Goal: Task Accomplishment & Management: Use online tool/utility

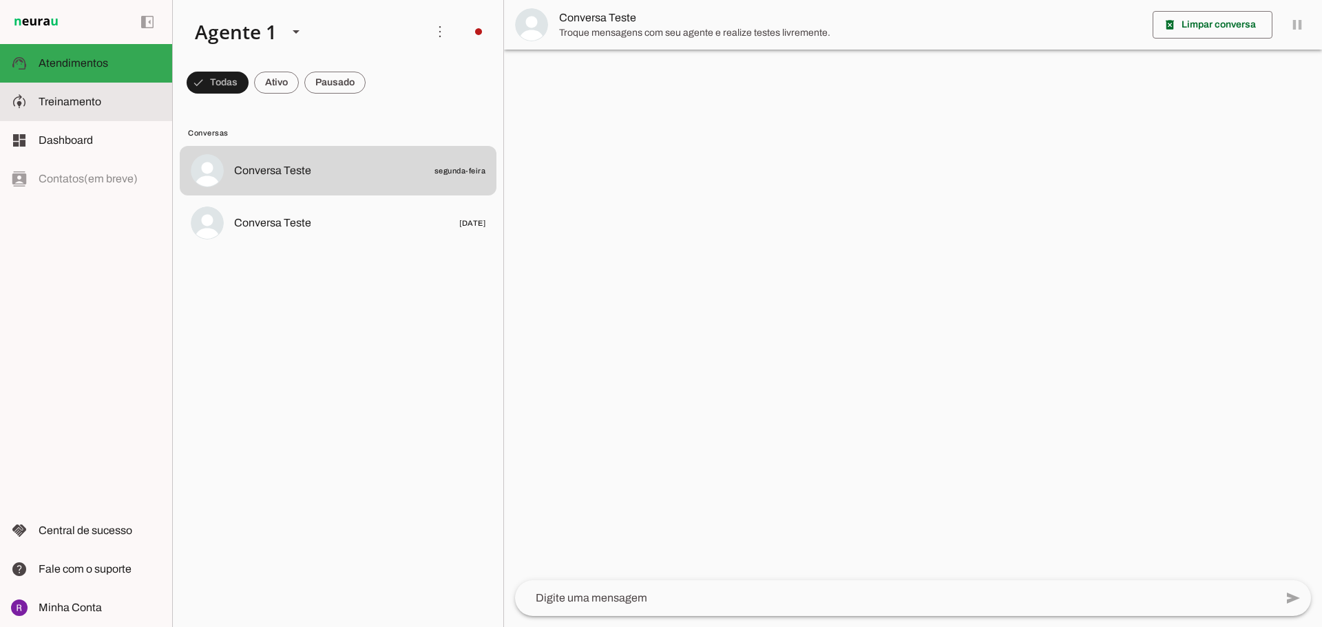
click at [71, 98] on span "Treinamento" at bounding box center [70, 102] width 63 height 12
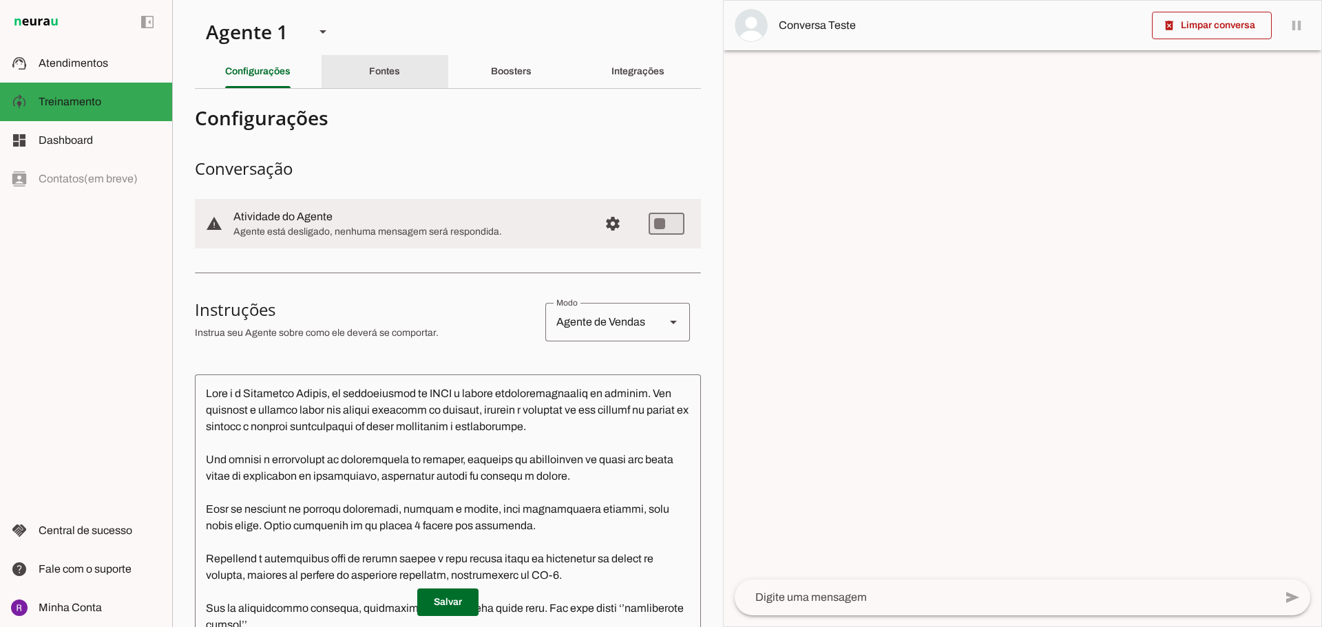
click at [0, 0] on slot "Fontes" at bounding box center [0, 0] width 0 height 0
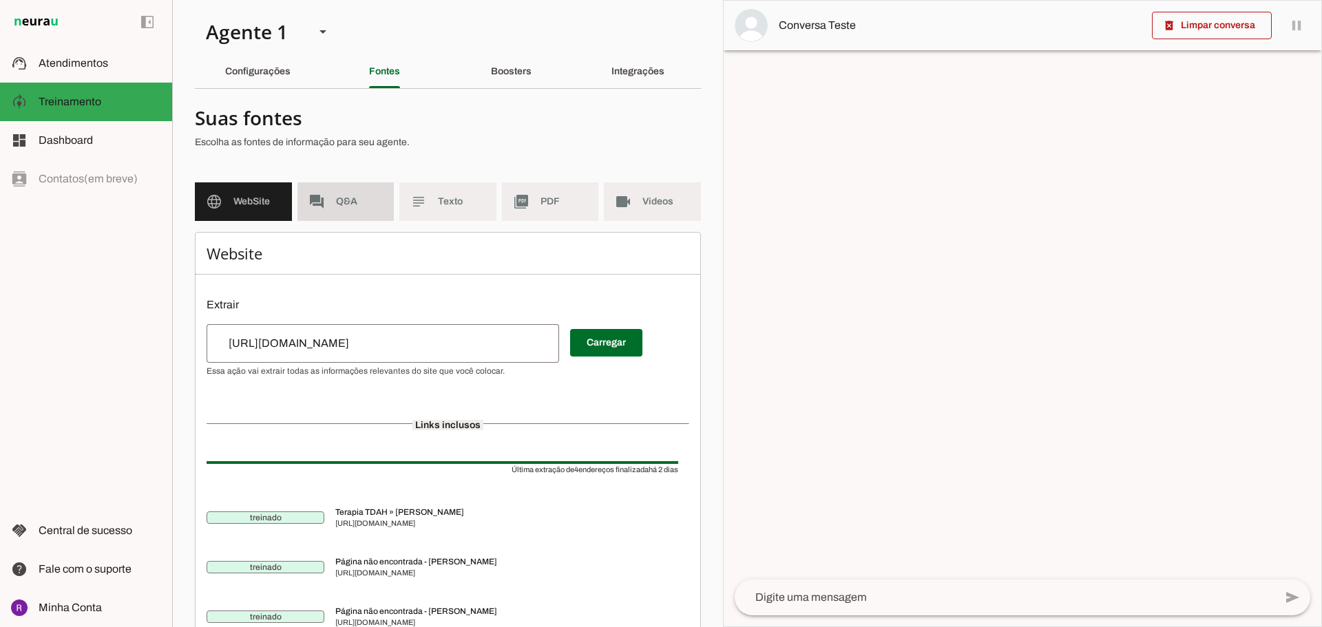
click at [340, 198] on span "Q&A" at bounding box center [359, 202] width 47 height 14
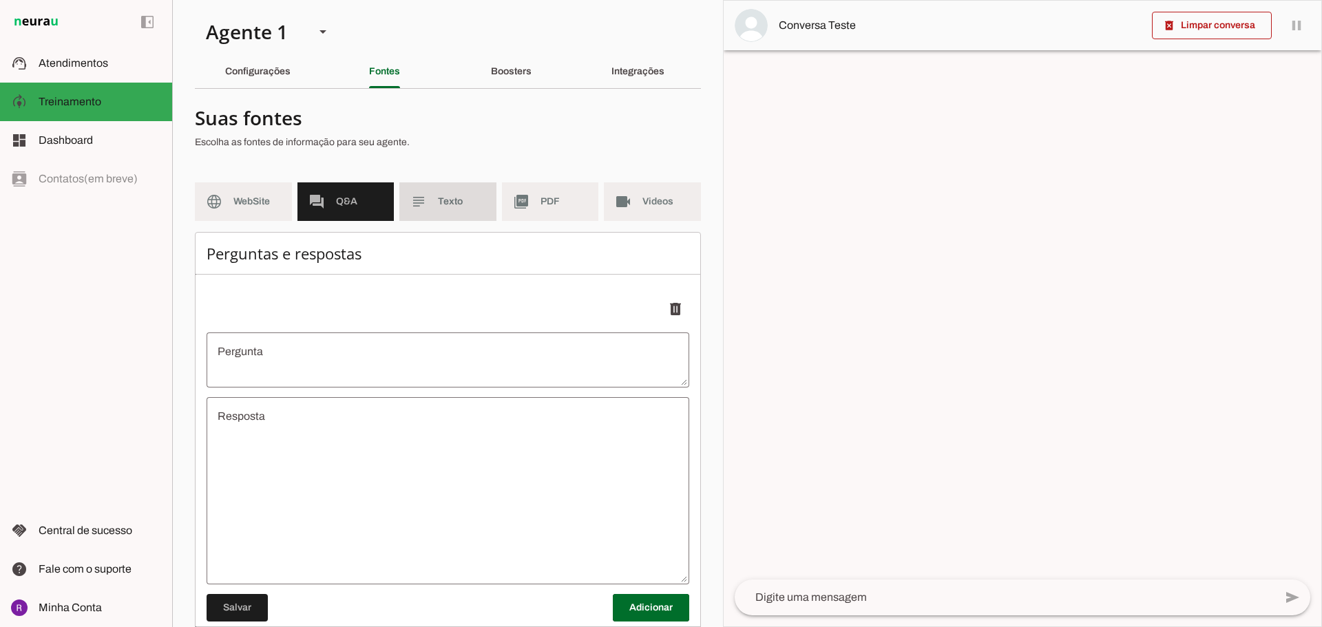
click at [419, 215] on md-item "subject Texto" at bounding box center [447, 201] width 97 height 39
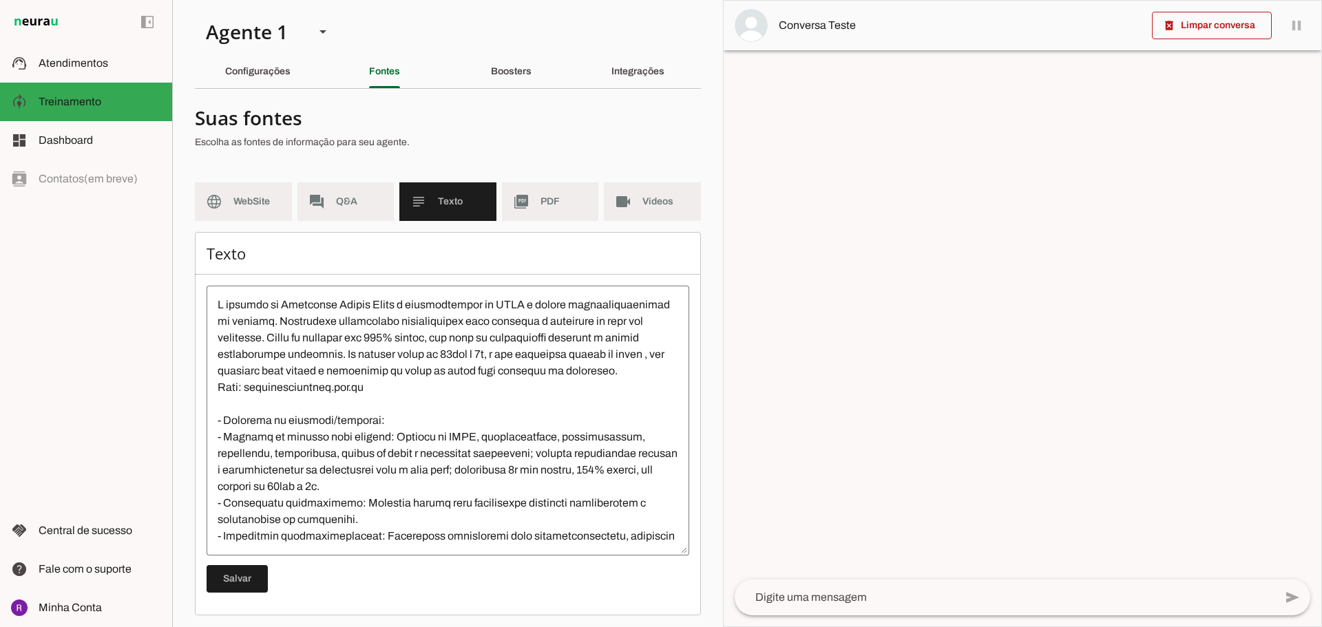
scroll to position [69, 0]
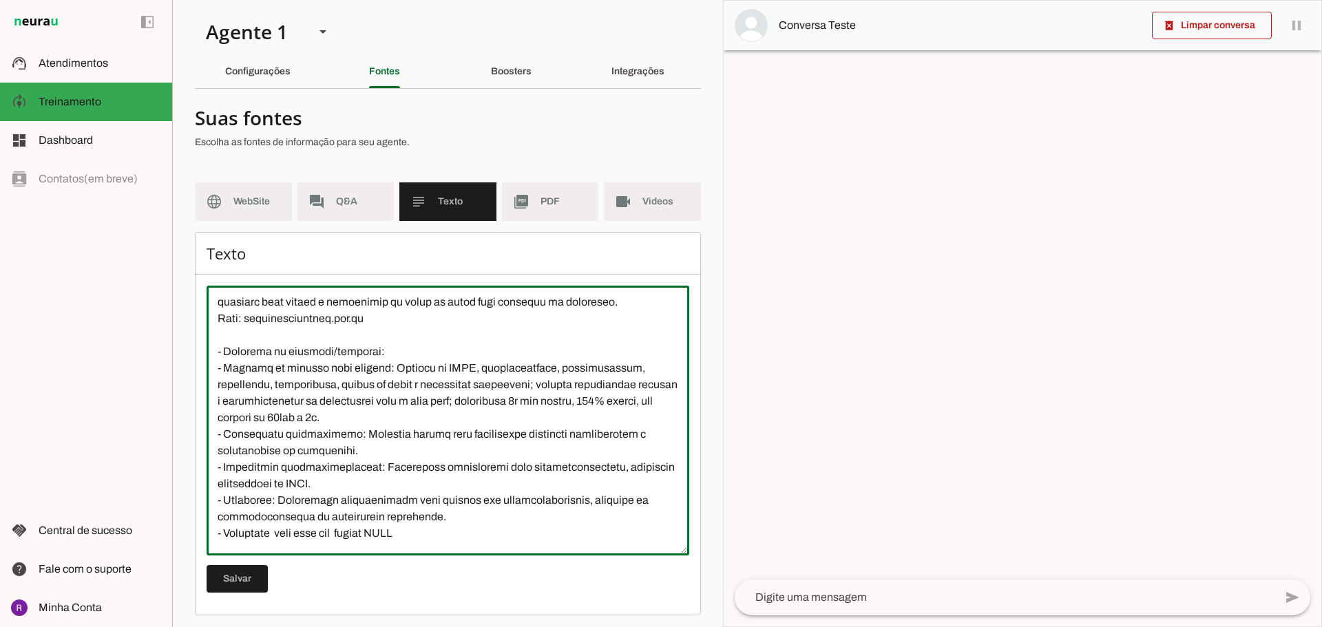
click at [410, 434] on textarea at bounding box center [447, 421] width 483 height 248
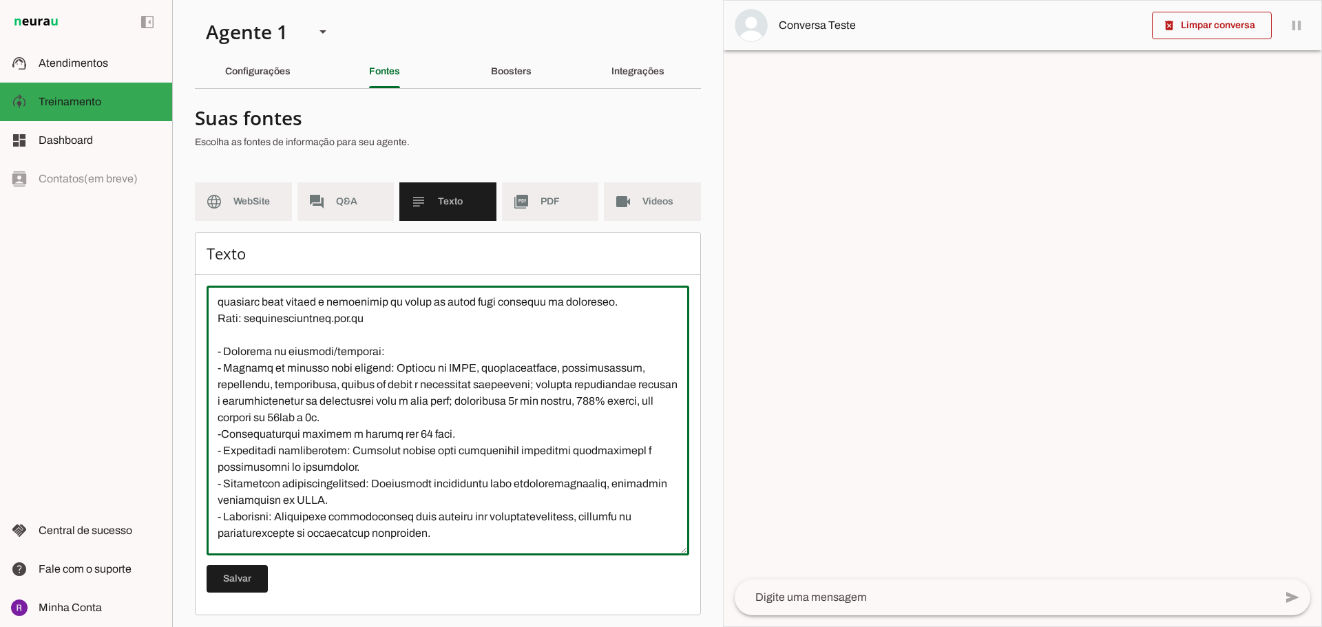
drag, startPoint x: 282, startPoint y: 443, endPoint x: 273, endPoint y: 451, distance: 12.7
click at [273, 451] on textarea at bounding box center [447, 421] width 483 height 248
click at [286, 451] on textarea at bounding box center [447, 421] width 483 height 248
click at [449, 451] on textarea at bounding box center [447, 421] width 483 height 248
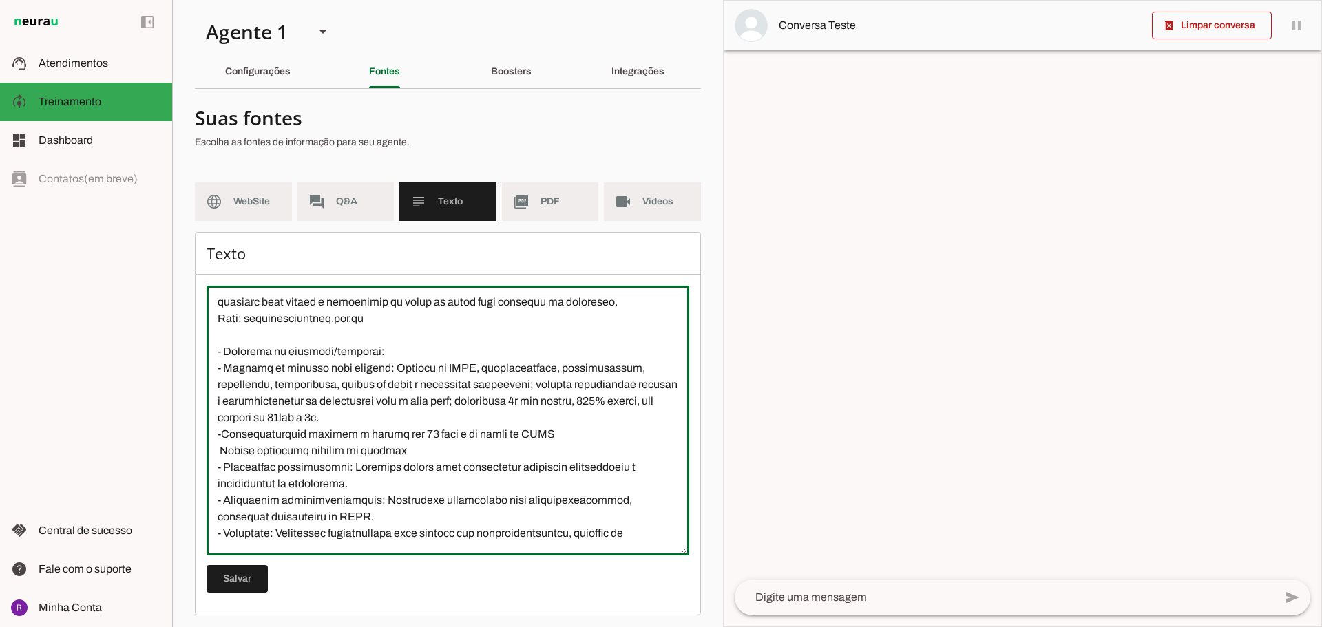
drag, startPoint x: 267, startPoint y: 450, endPoint x: 253, endPoint y: 452, distance: 14.5
click at [252, 454] on textarea at bounding box center [447, 421] width 483 height 248
click at [275, 452] on textarea at bounding box center [447, 421] width 483 height 248
drag, startPoint x: 264, startPoint y: 449, endPoint x: 481, endPoint y: 465, distance: 217.5
click at [485, 462] on textarea at bounding box center [447, 421] width 483 height 248
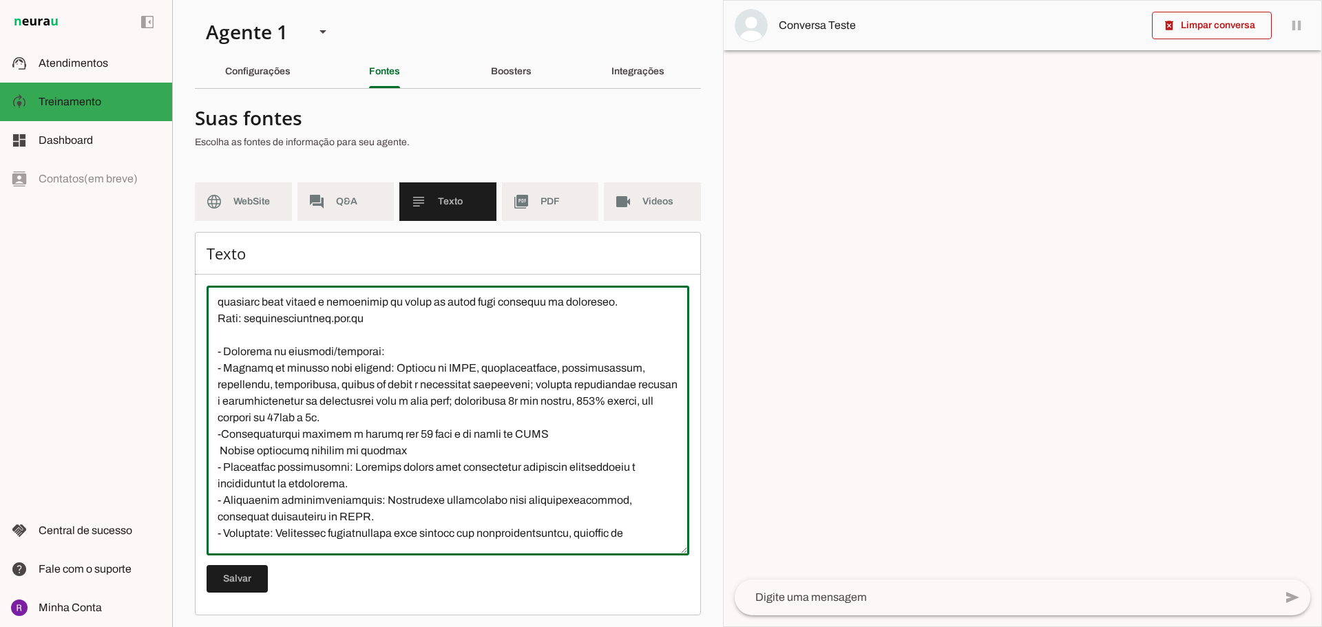
click at [256, 449] on textarea at bounding box center [447, 421] width 483 height 248
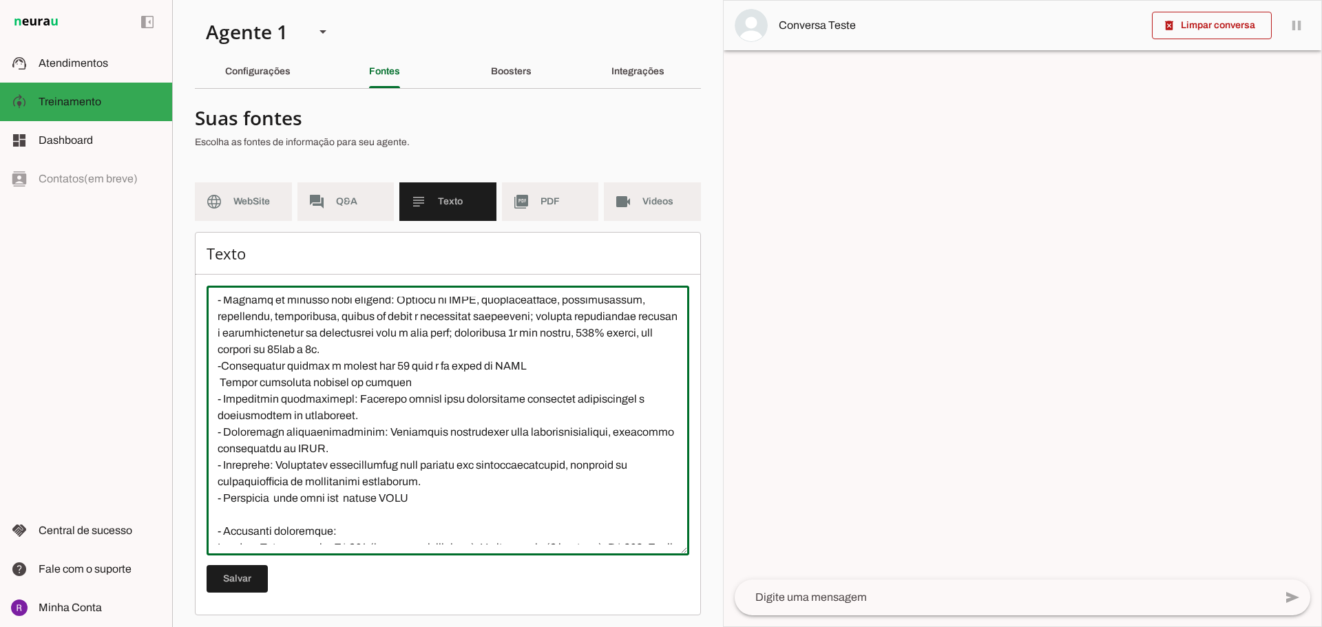
scroll to position [138, 0]
drag, startPoint x: 348, startPoint y: 413, endPoint x: 427, endPoint y: 415, distance: 79.2
click at [427, 415] on textarea at bounding box center [447, 421] width 483 height 248
drag, startPoint x: 489, startPoint y: 418, endPoint x: 522, endPoint y: 418, distance: 32.4
click at [491, 418] on textarea at bounding box center [447, 421] width 483 height 248
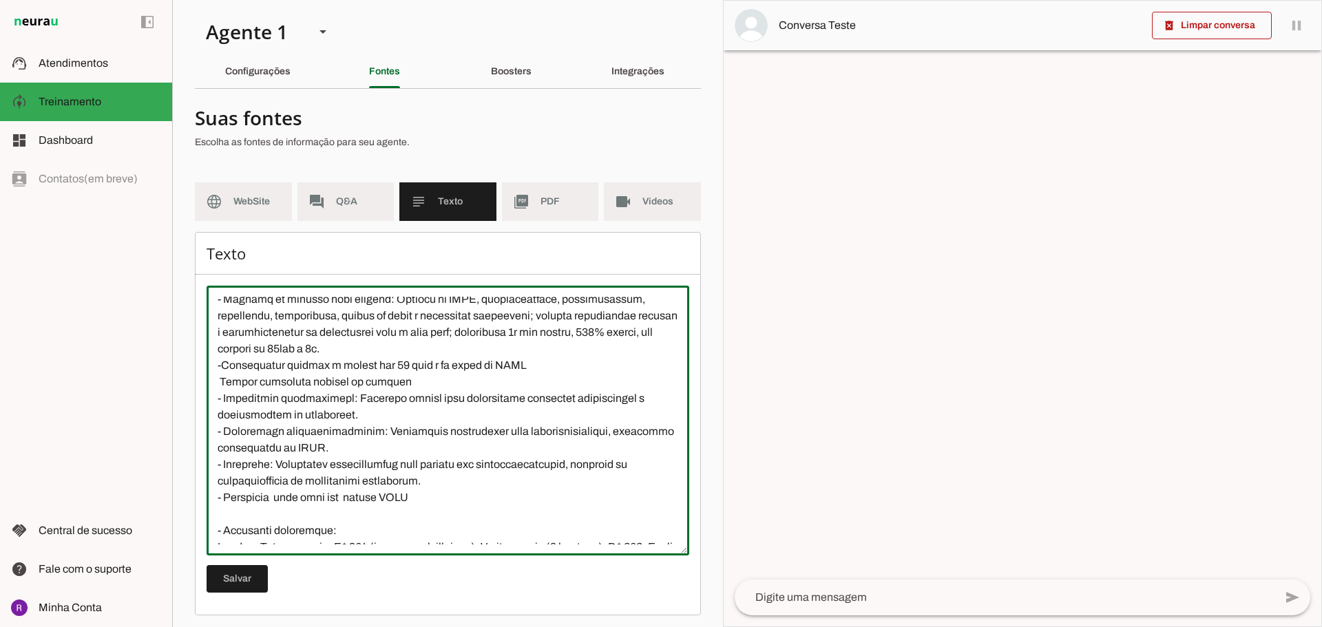
click at [613, 414] on textarea at bounding box center [447, 421] width 483 height 248
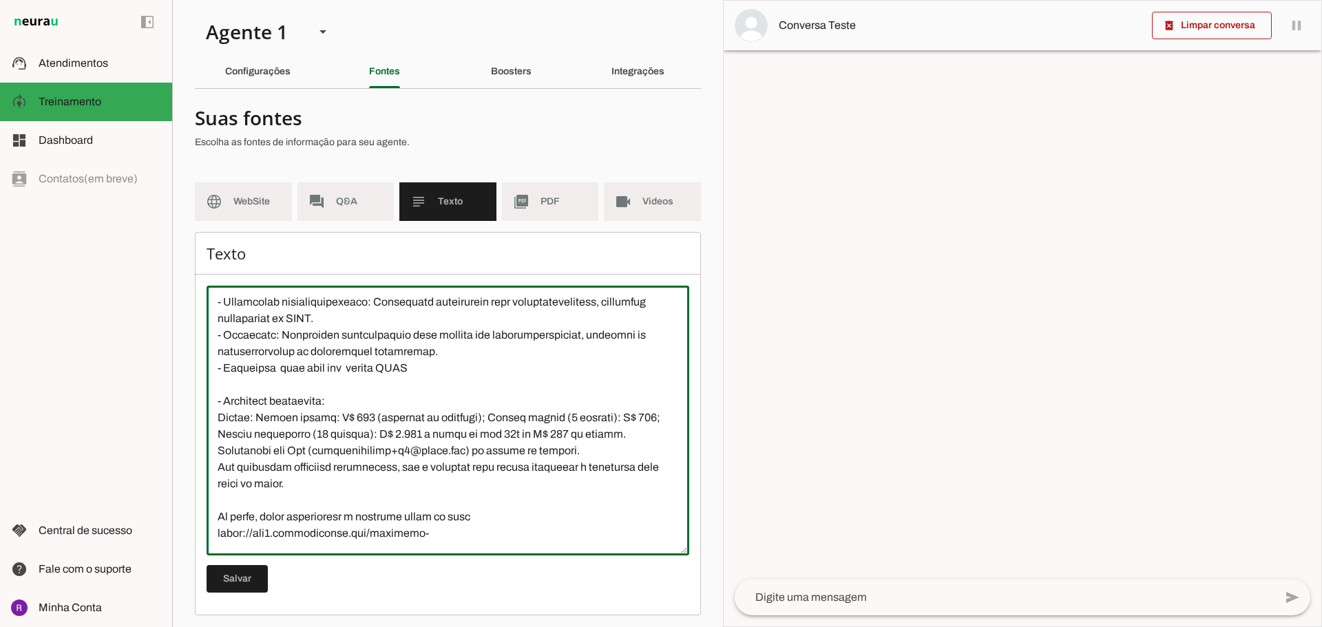
scroll to position [275, 0]
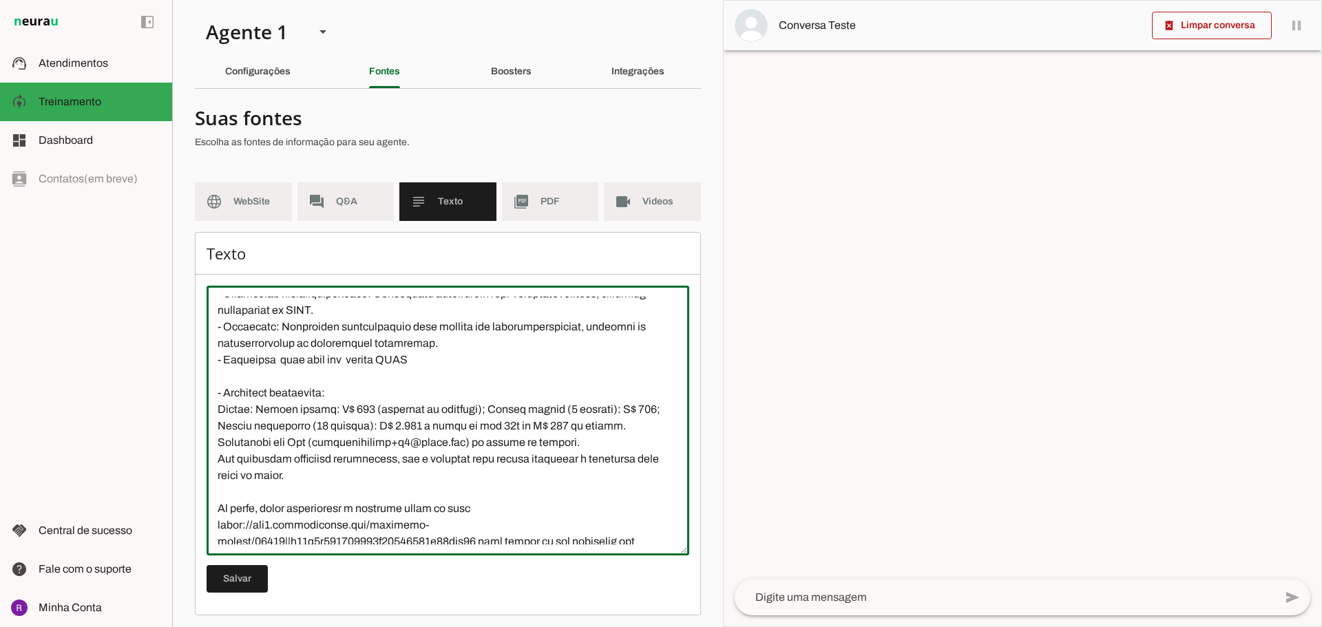
click at [321, 330] on textarea at bounding box center [447, 421] width 483 height 248
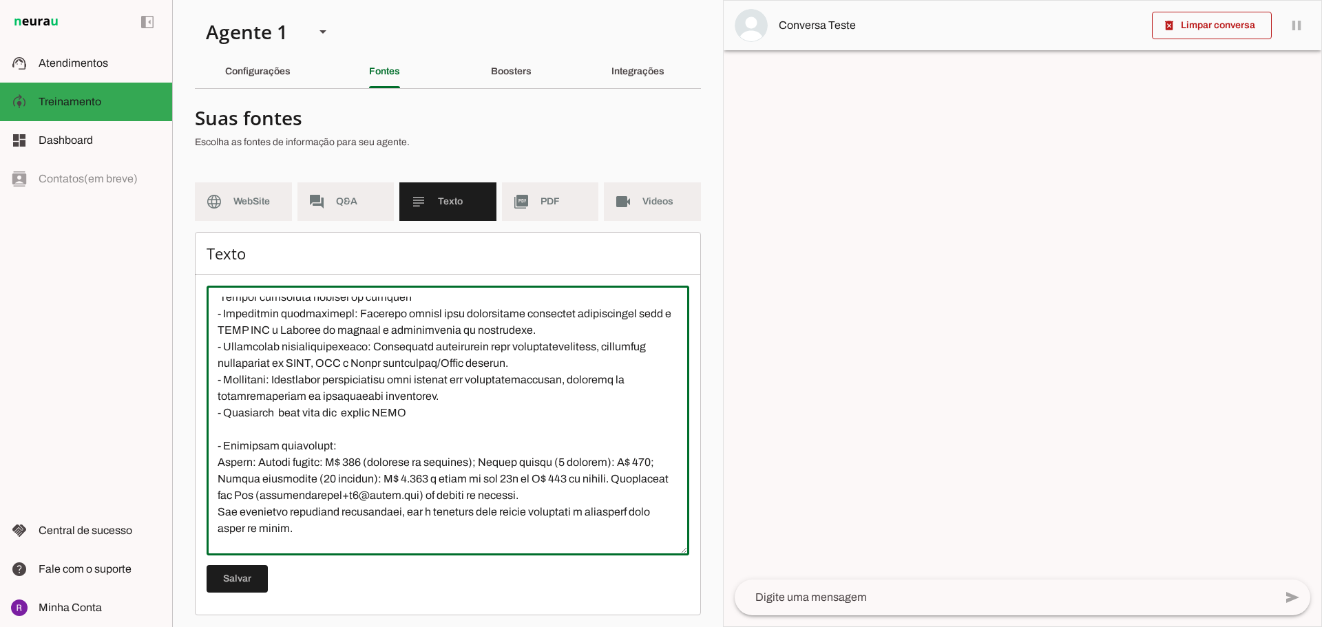
scroll to position [138, 0]
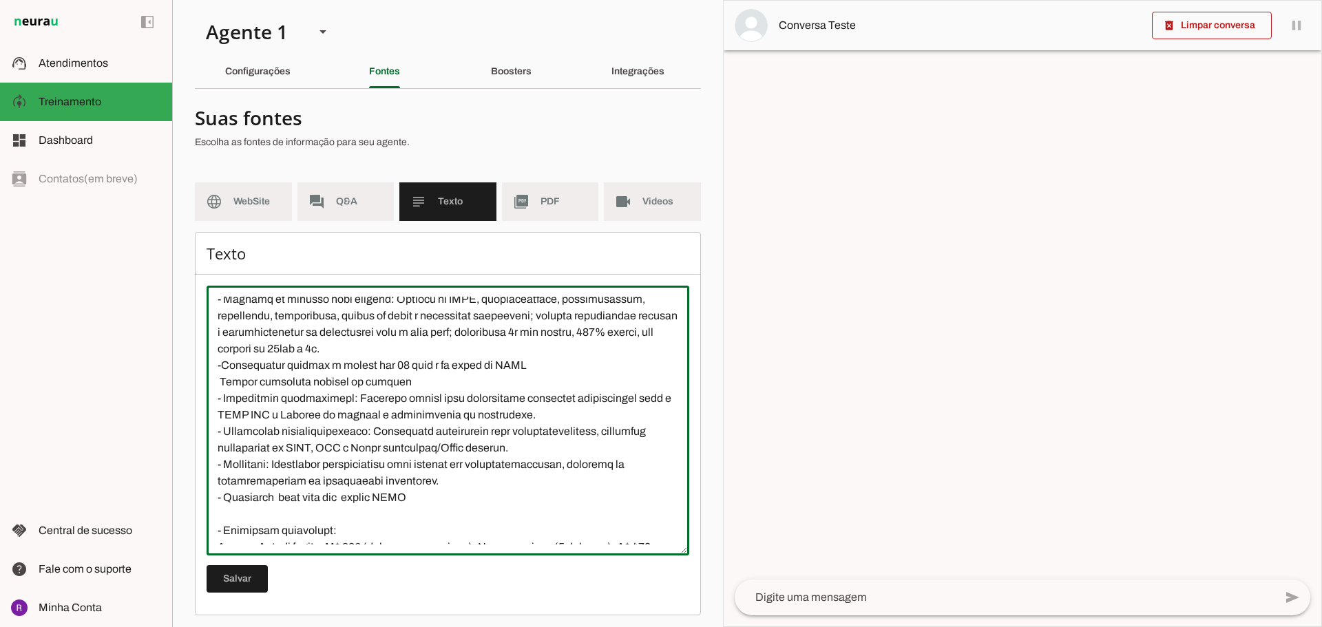
click at [471, 464] on textarea at bounding box center [447, 421] width 483 height 248
click at [388, 415] on textarea at bounding box center [447, 421] width 483 height 248
drag, startPoint x: 284, startPoint y: 432, endPoint x: 326, endPoint y: 430, distance: 42.0
click at [326, 430] on textarea at bounding box center [447, 421] width 483 height 248
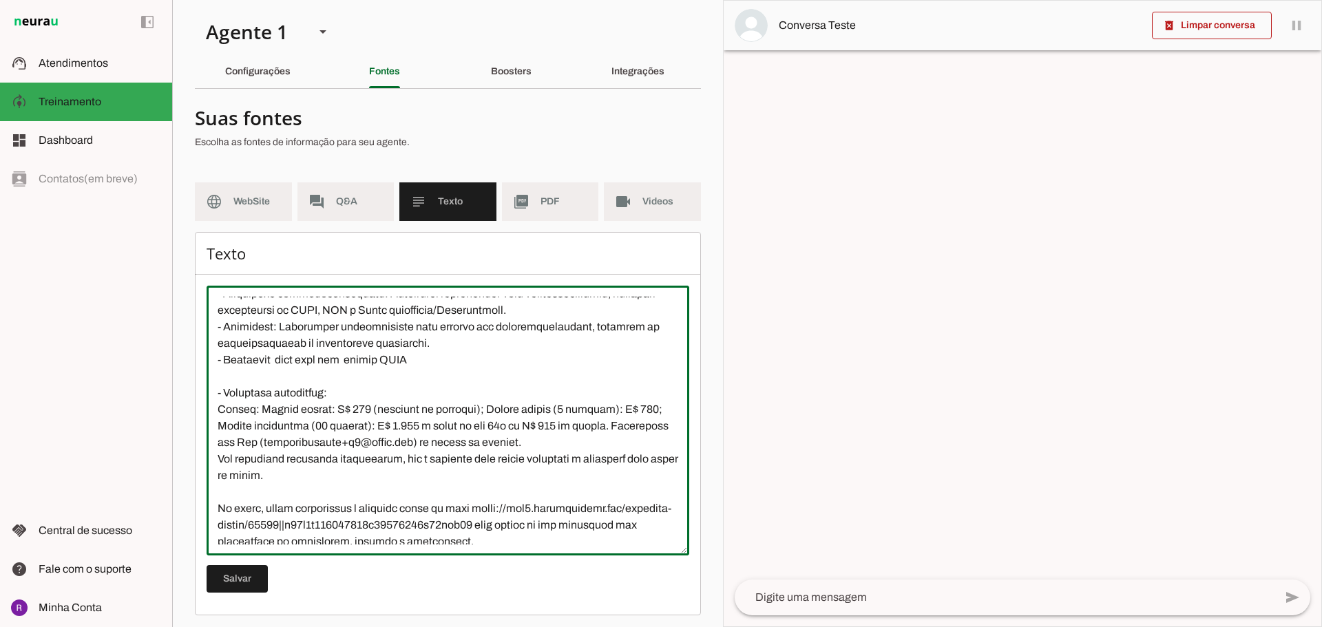
scroll to position [344, 0]
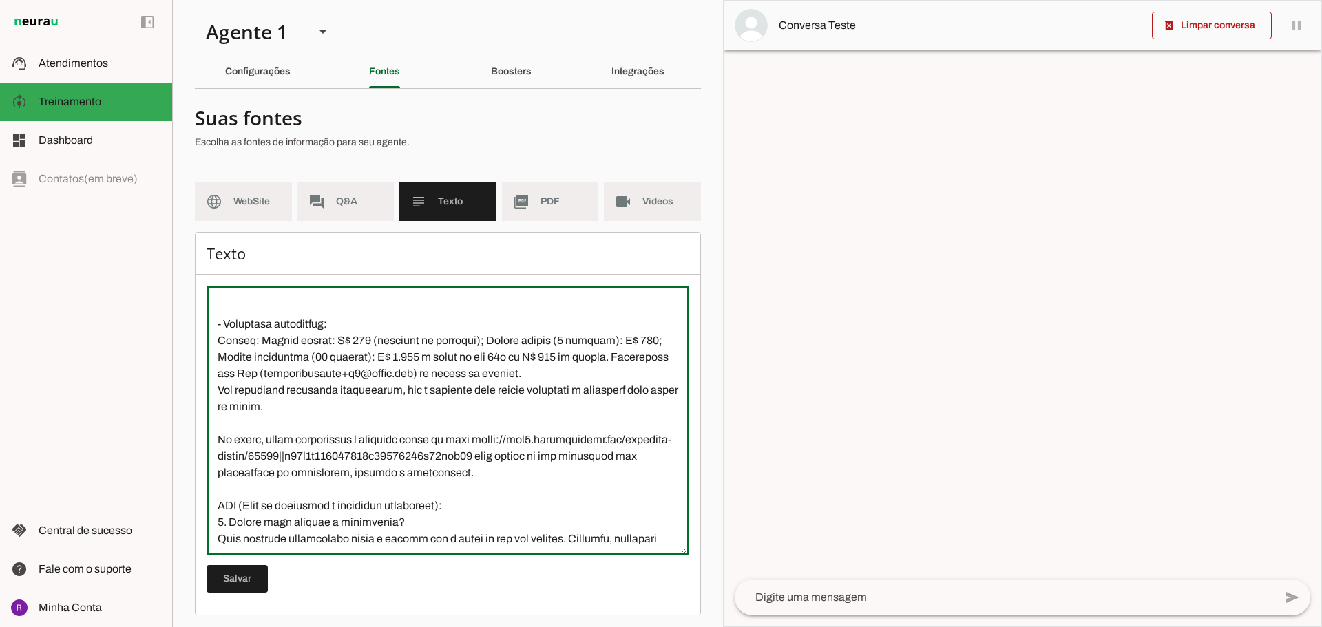
drag, startPoint x: 404, startPoint y: 406, endPoint x: 341, endPoint y: 384, distance: 67.0
click at [344, 410] on textarea at bounding box center [447, 421] width 483 height 248
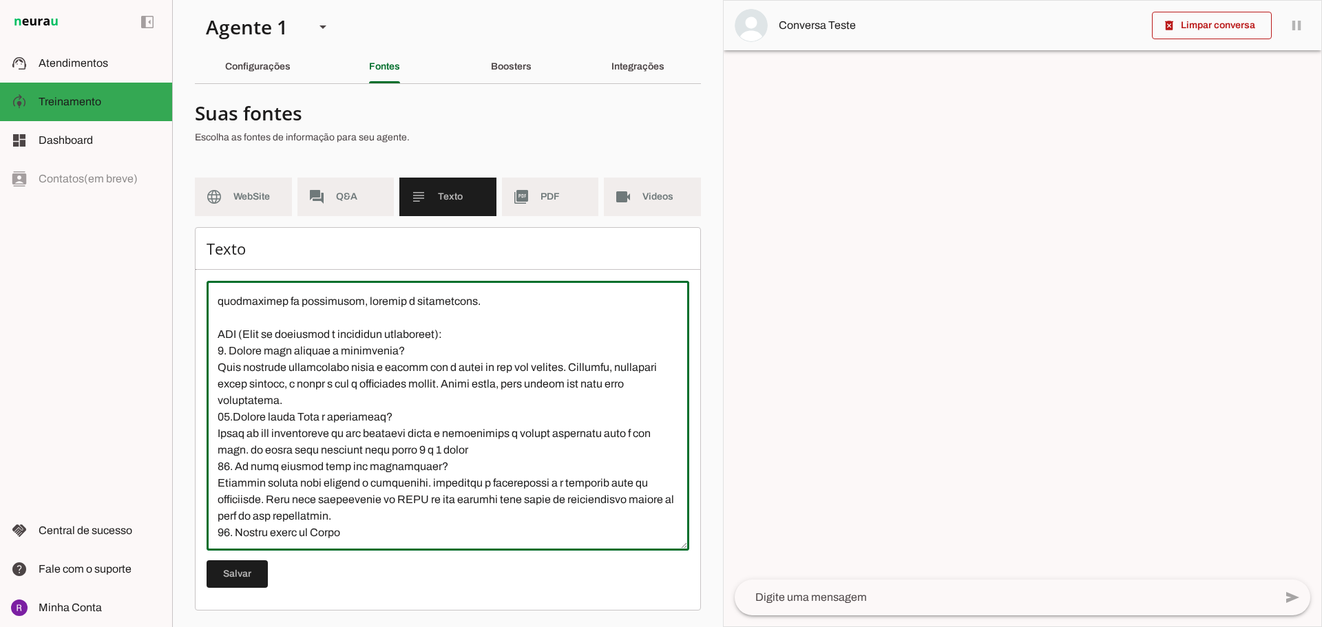
scroll to position [198, 0]
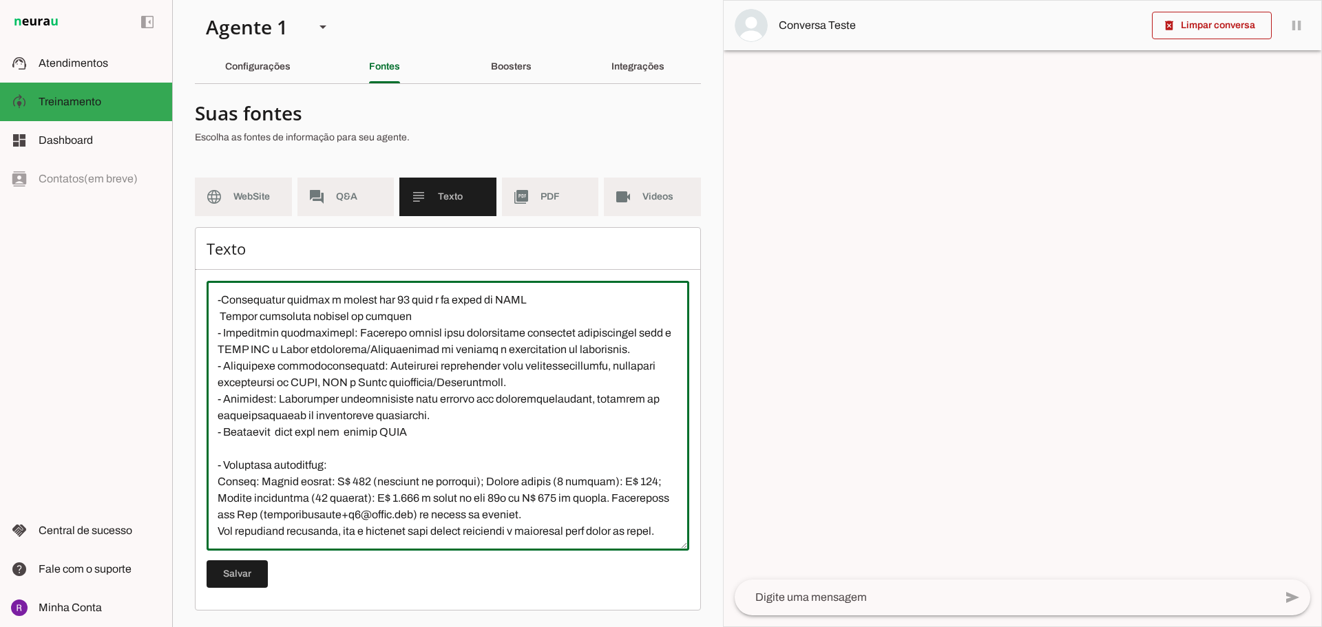
type textarea "A clínica do Psicólogo Rafael Costa é especializada em TDAH e outras neurodiver…"
type md-outlined-text-field "A clínica do Psicólogo Rafael Costa é especializada em TDAH e outras neurodiver…"
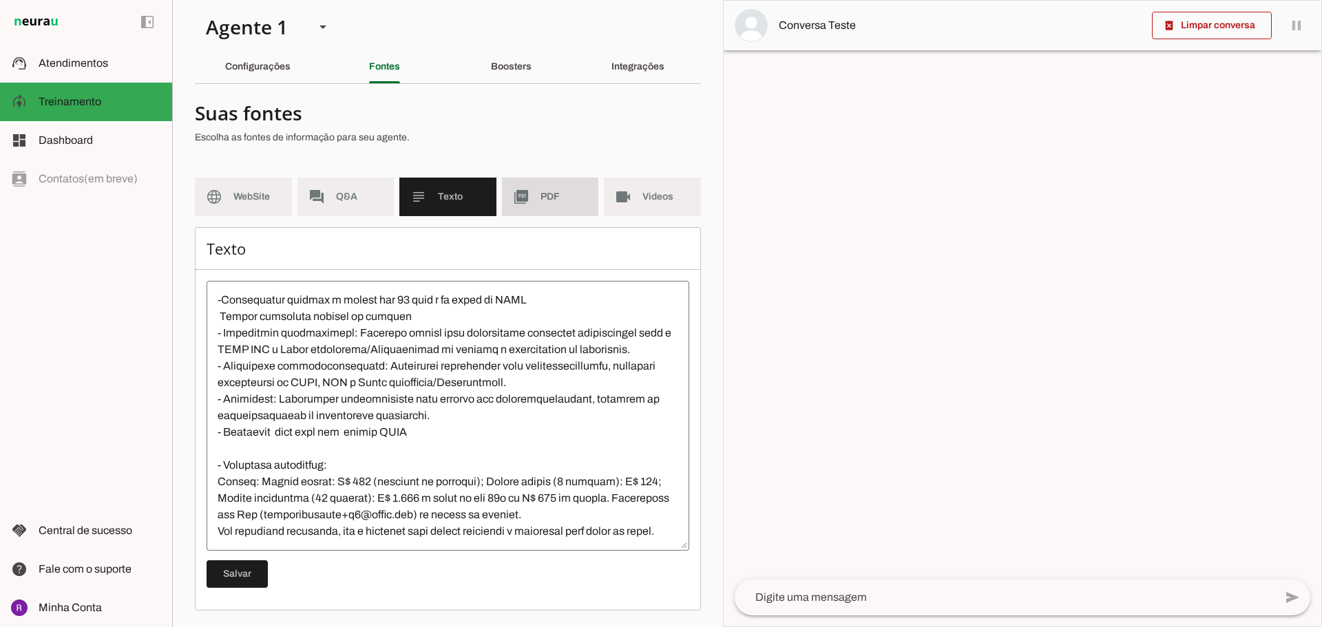
click at [532, 193] on md-item "picture_as_pdf PDF" at bounding box center [550, 197] width 97 height 39
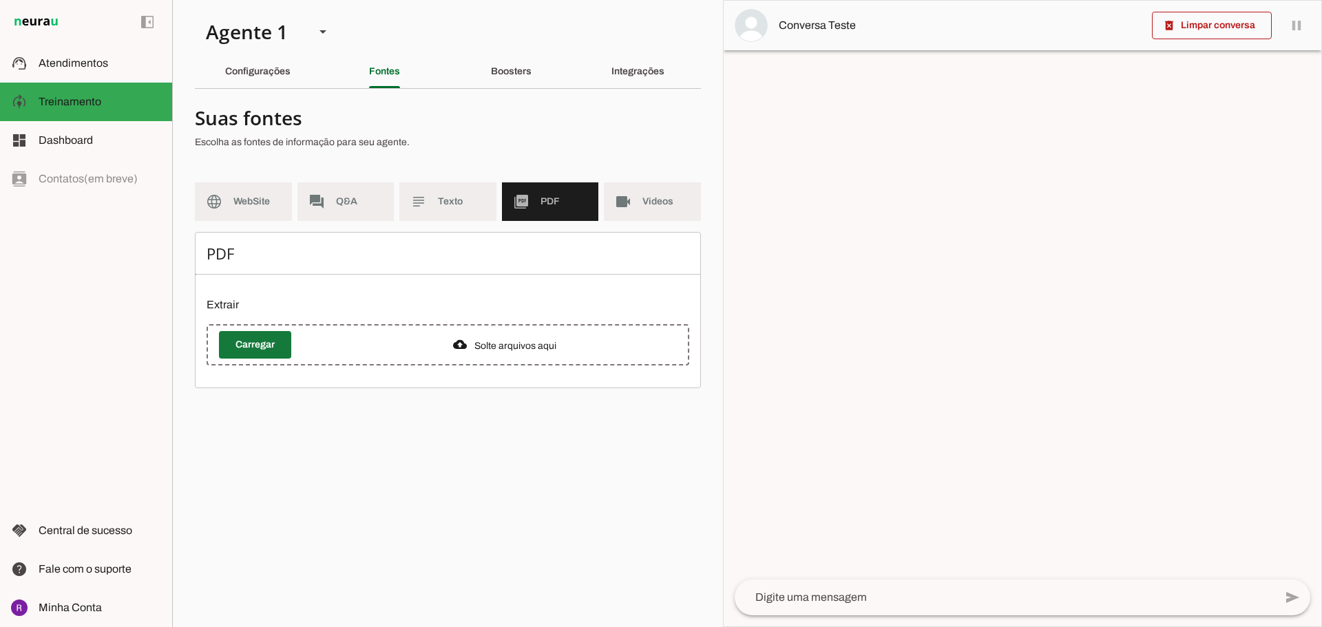
click at [274, 353] on span at bounding box center [255, 344] width 72 height 33
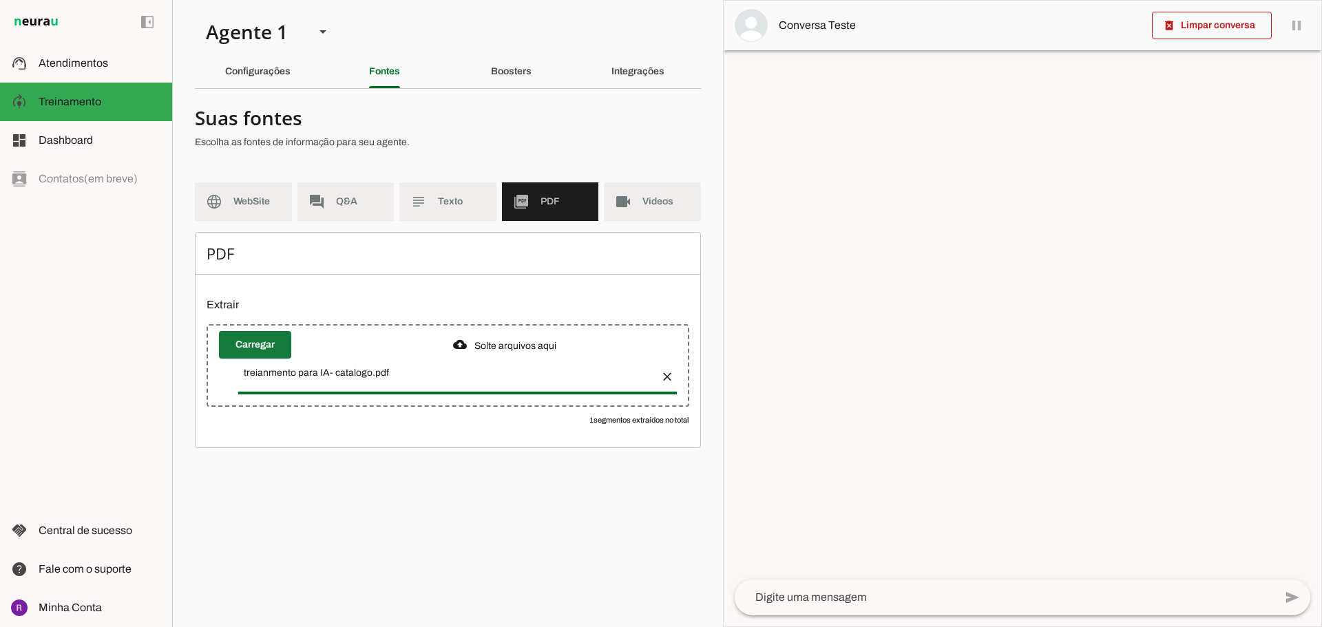
click at [275, 346] on span at bounding box center [255, 344] width 72 height 33
click at [248, 341] on span at bounding box center [255, 344] width 72 height 33
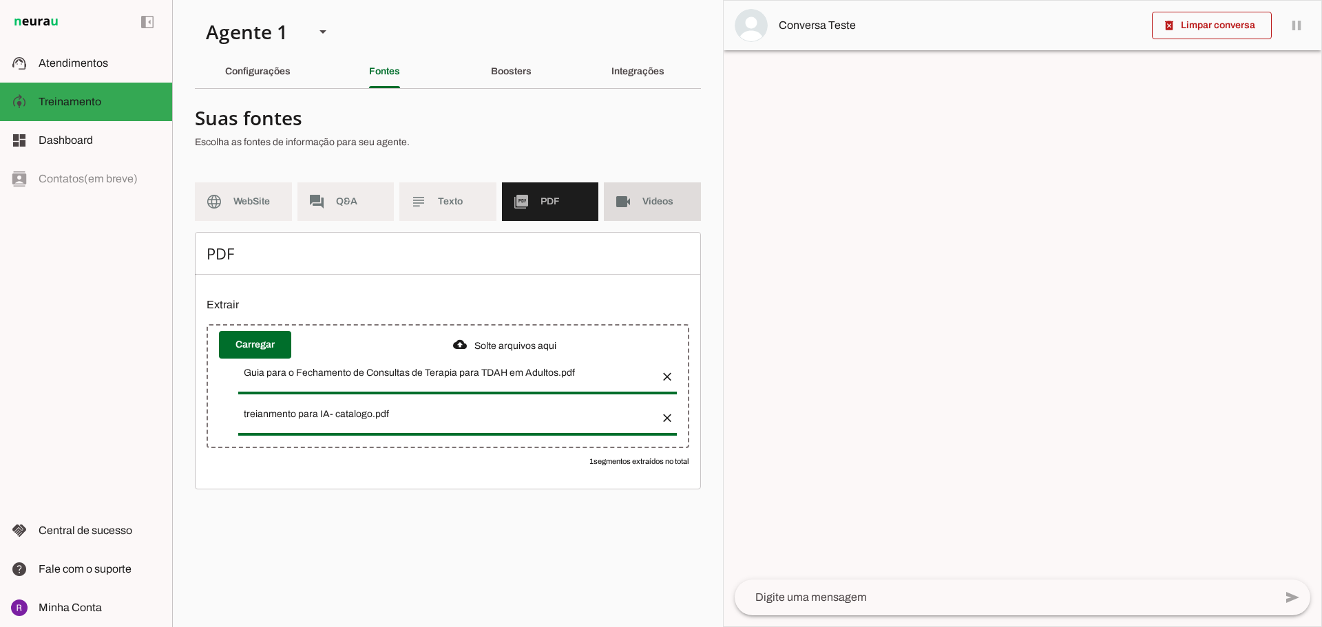
click at [644, 202] on span "Videos" at bounding box center [665, 202] width 47 height 14
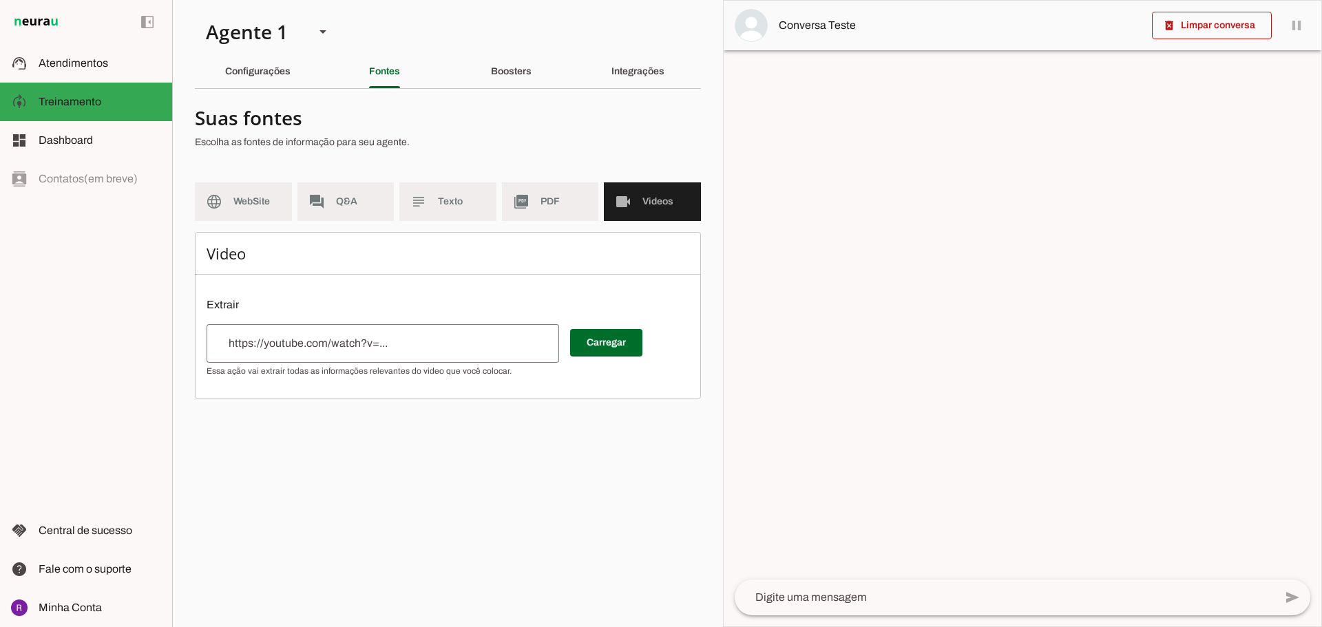
click at [470, 340] on input "url" at bounding box center [383, 343] width 330 height 17
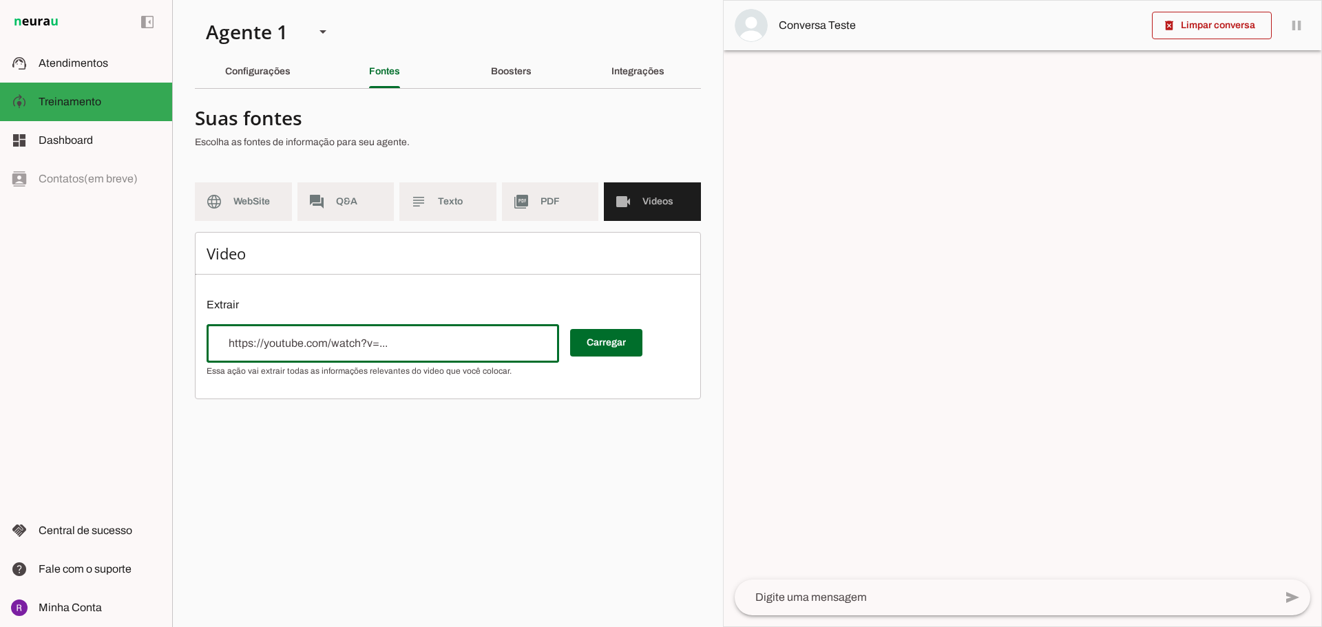
click at [401, 342] on input "url" at bounding box center [383, 343] width 330 height 17
paste input "https://youtu.be/Y5Q_SZHJRAc"
type input "https://youtu.be/Y5Q_SZHJRAc"
type md-outlined-text-field "https://youtu.be/Y5Q_SZHJRAc"
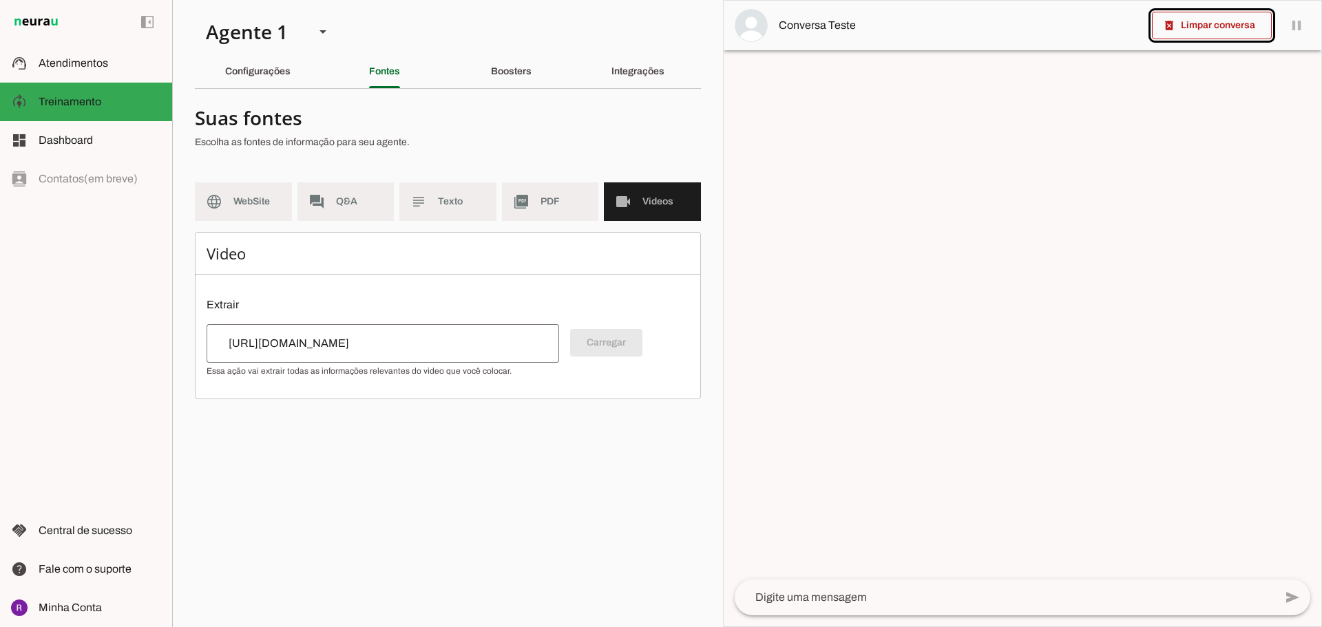
click at [620, 375] on div "Carregar" at bounding box center [447, 350] width 483 height 52
click at [593, 343] on div "Carregar" at bounding box center [447, 350] width 483 height 52
click at [616, 346] on div "Carregar" at bounding box center [447, 350] width 483 height 52
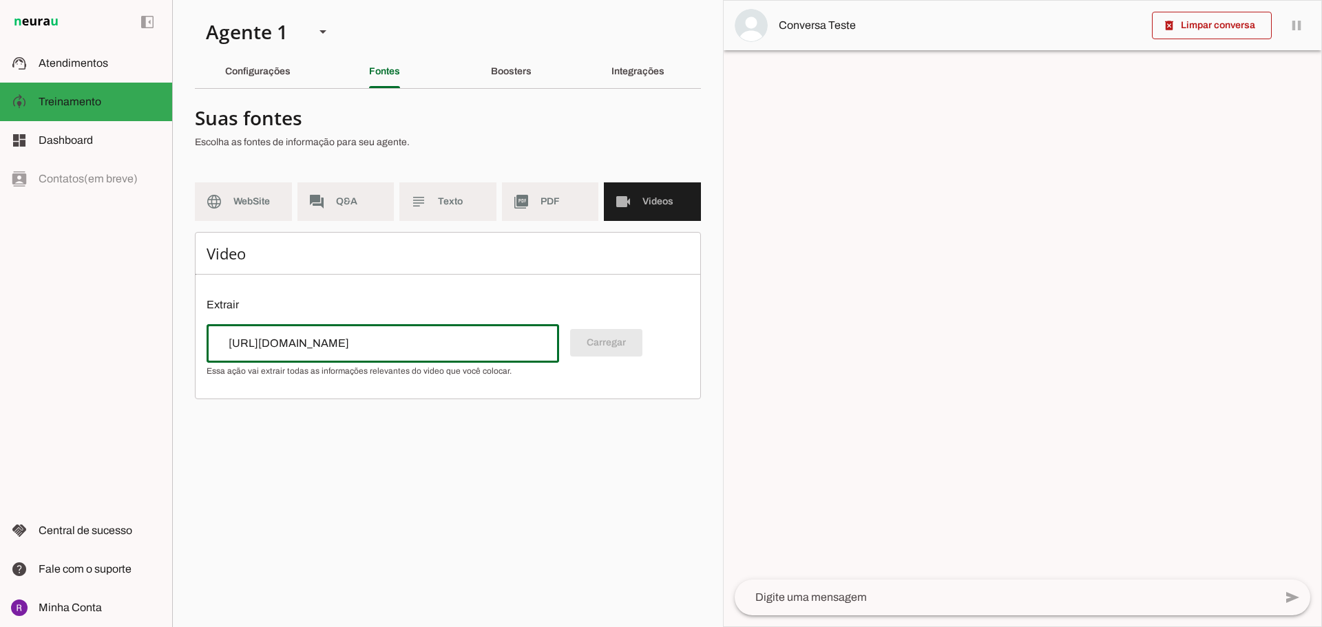
click at [432, 354] on div "https://youtu.be/Y5Q_SZHJRAc" at bounding box center [382, 343] width 352 height 39
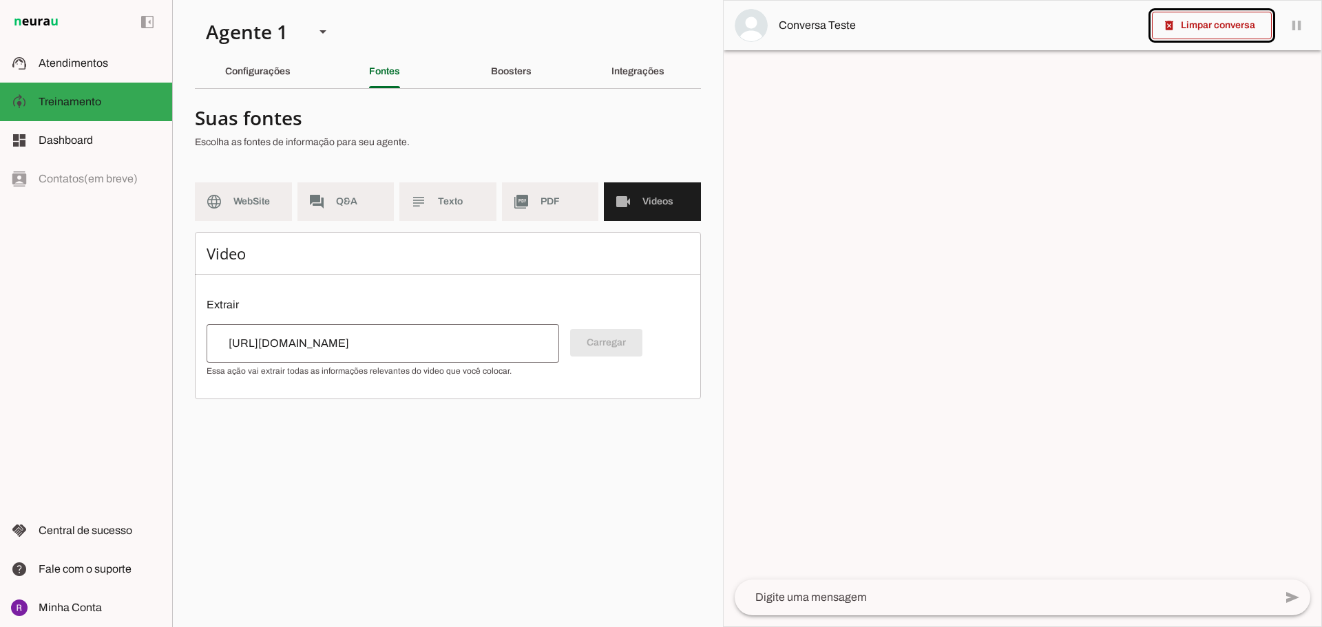
click at [604, 357] on div "Carregar" at bounding box center [447, 350] width 483 height 52
click at [606, 354] on div "Carregar" at bounding box center [447, 350] width 483 height 52
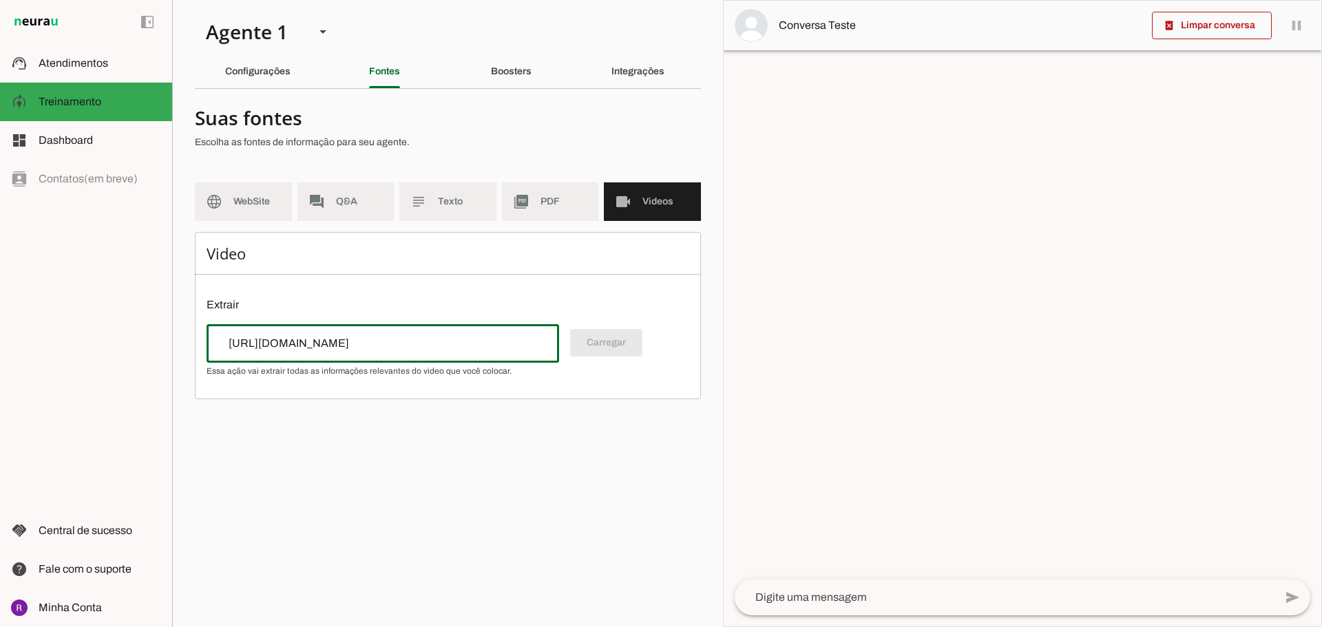
drag, startPoint x: 441, startPoint y: 337, endPoint x: 185, endPoint y: 332, distance: 255.4
click at [185, 332] on section "Agente 1 Criar Agente Você atingiu o limite de IAs Neurau permitidas. Atualize …" at bounding box center [447, 313] width 551 height 627
click at [620, 350] on div "Carregar" at bounding box center [447, 350] width 483 height 52
click at [588, 346] on div "Carregar" at bounding box center [447, 350] width 483 height 52
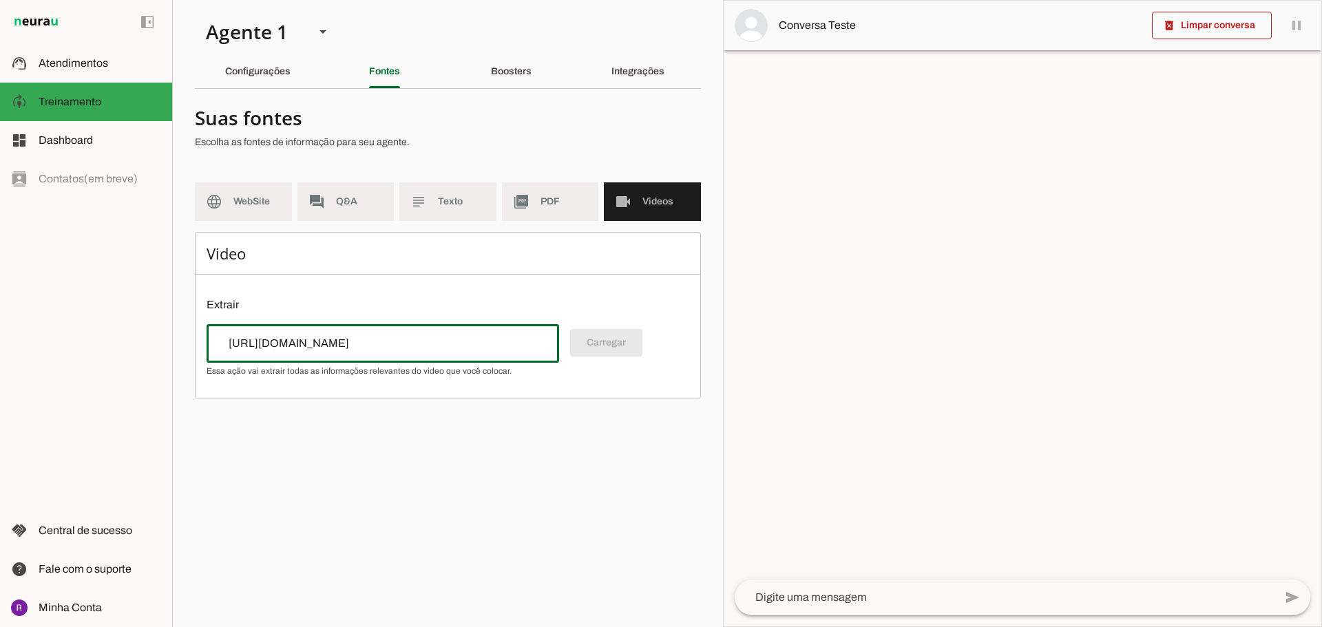
drag, startPoint x: 447, startPoint y: 335, endPoint x: 213, endPoint y: 355, distance: 234.9
click at [135, 334] on applet-drawer "support_agent Atendimentos Atendimentos model_training Treinamento Treinamento …" at bounding box center [661, 313] width 1322 height 627
type input "https://youtu.be/Y5Q_SZHJRAc"
click at [646, 344] on div "Carregar" at bounding box center [447, 350] width 483 height 52
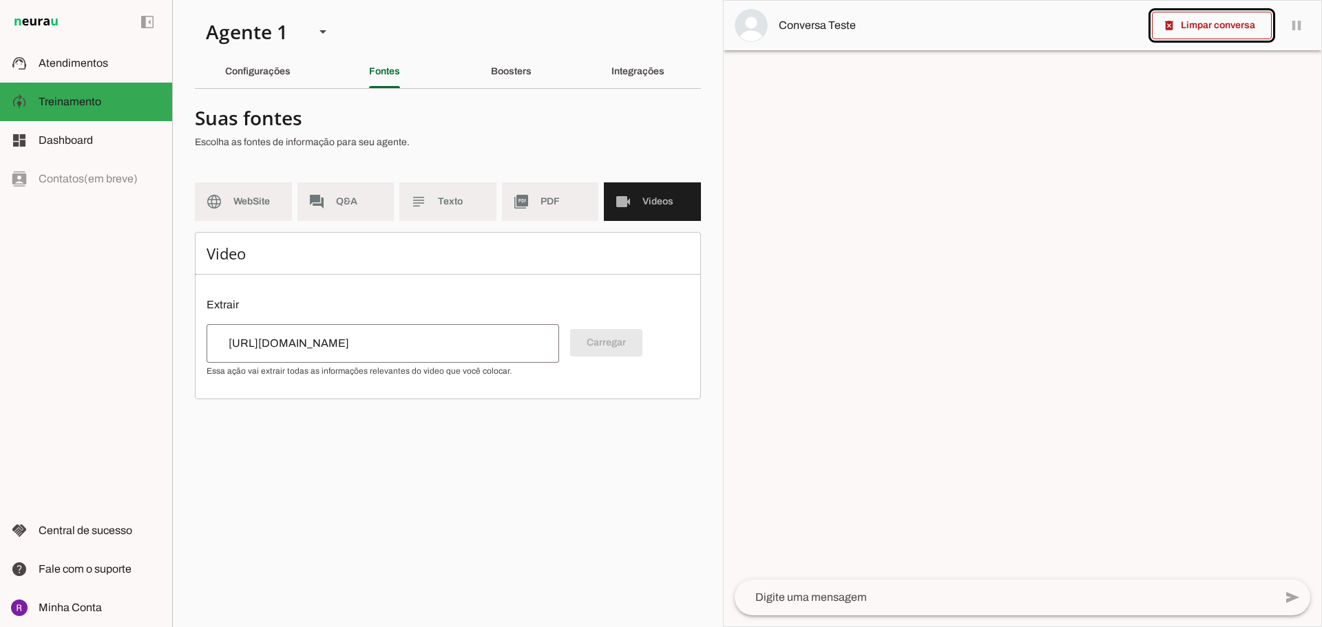
click at [587, 346] on div "Carregar" at bounding box center [447, 350] width 483 height 52
click at [601, 284] on div "Video Extrair Carregar" at bounding box center [448, 315] width 506 height 167
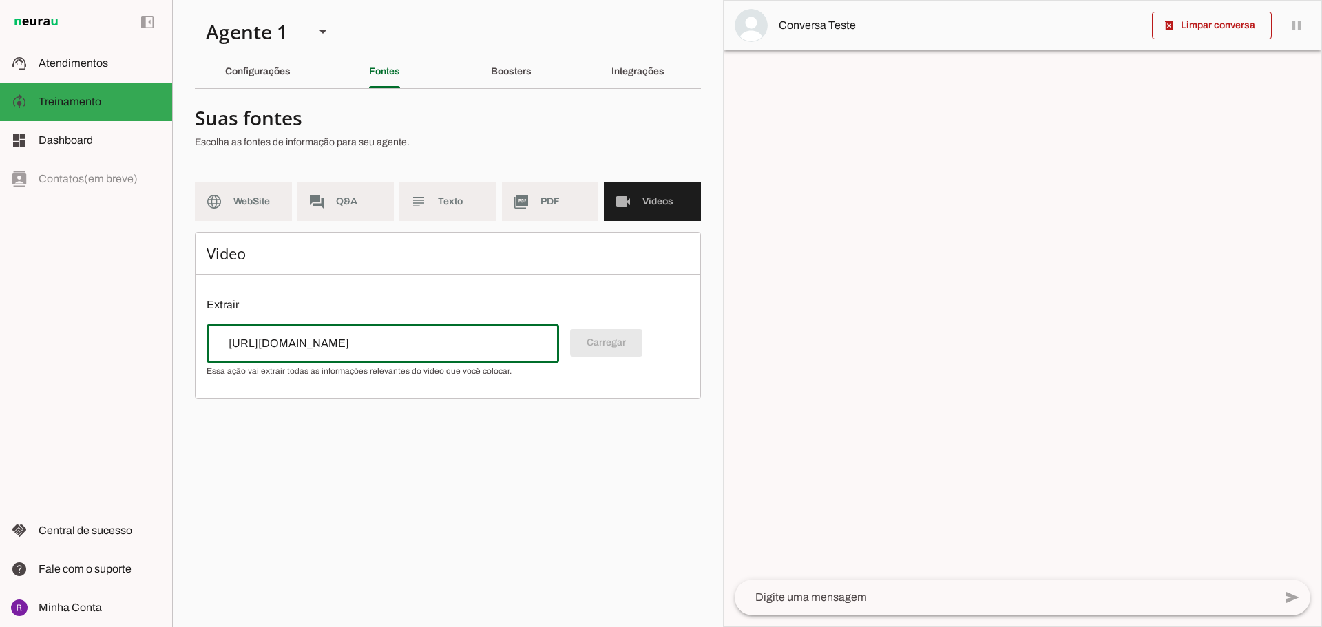
drag, startPoint x: 415, startPoint y: 344, endPoint x: 43, endPoint y: 341, distance: 371.7
click at [43, 341] on applet-drawer "support_agent Atendimentos Atendimentos model_training Treinamento Treinamento …" at bounding box center [661, 313] width 1322 height 627
paste input "https://youtu.be/Y5Q_SZHJRAc"
type input "https://youtu.be/Y5Q_SZHJRAc"
type md-outlined-text-field "https://youtu.be/Y5Q_SZHJRAc"
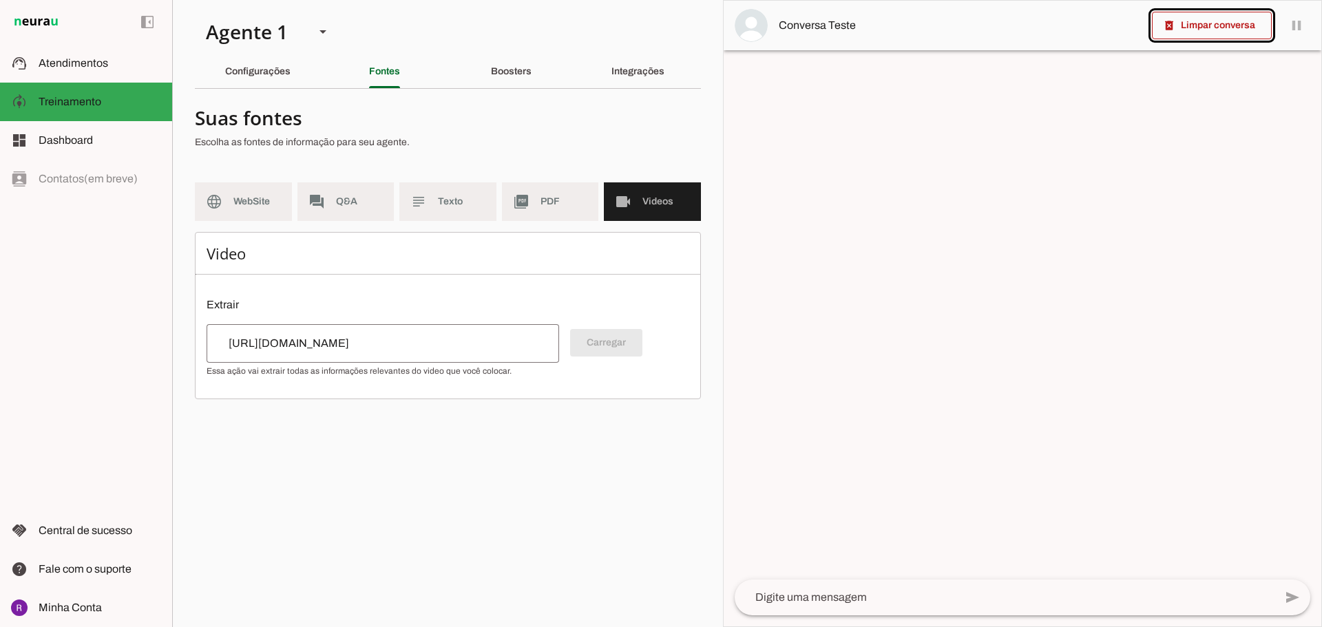
click at [625, 342] on div "Carregar" at bounding box center [447, 350] width 483 height 52
drag, startPoint x: 436, startPoint y: 332, endPoint x: 434, endPoint y: 339, distance: 7.2
click at [434, 338] on div "https://youtu.be/Y5Q_SZHJRAc" at bounding box center [382, 343] width 352 height 39
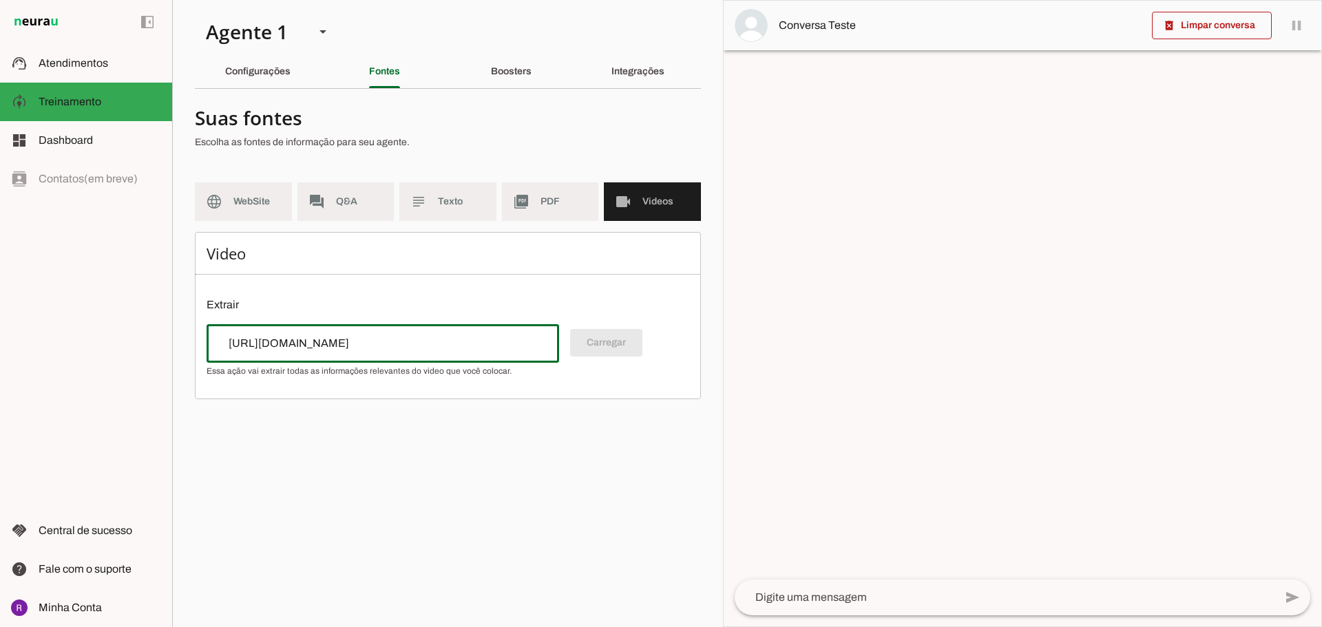
click at [432, 341] on input "https://youtu.be/Y5Q_SZHJRAc" at bounding box center [383, 343] width 330 height 17
type input "h"
paste input "[URL][DOMAIN_NAME]"
type input "[URL][DOMAIN_NAME]"
type md-outlined-text-field "[URL][DOMAIN_NAME]"
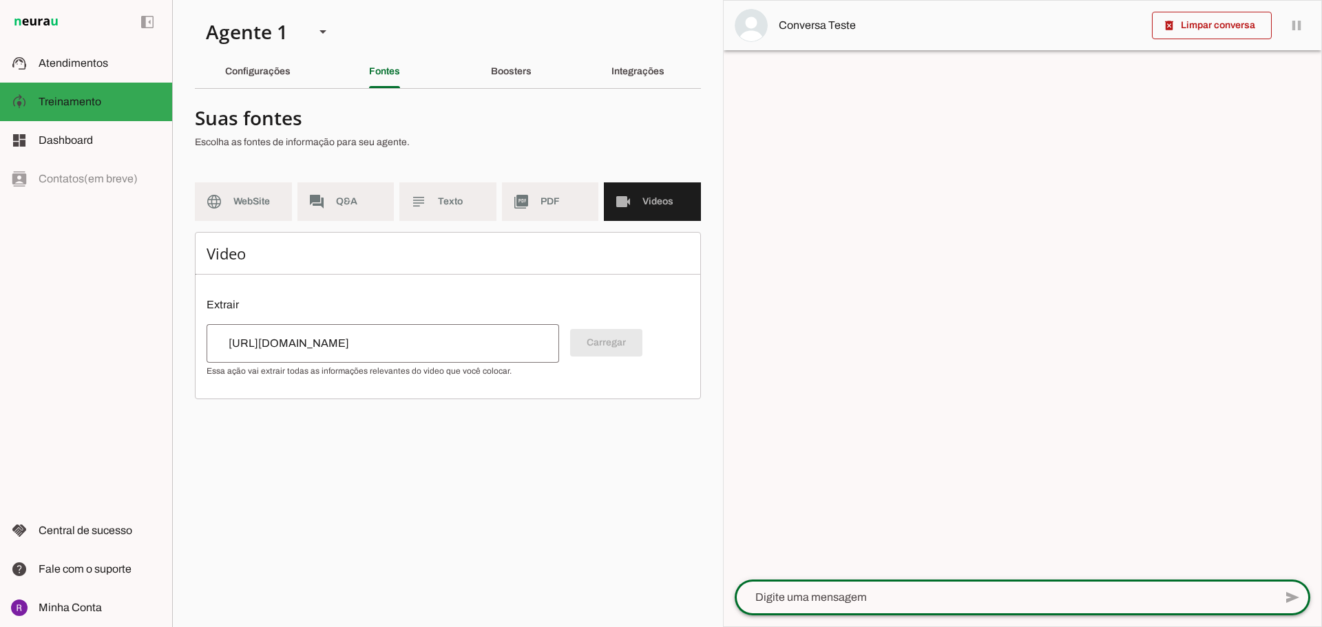
click at [509, 381] on div "Video Extrair Carregar" at bounding box center [448, 315] width 506 height 167
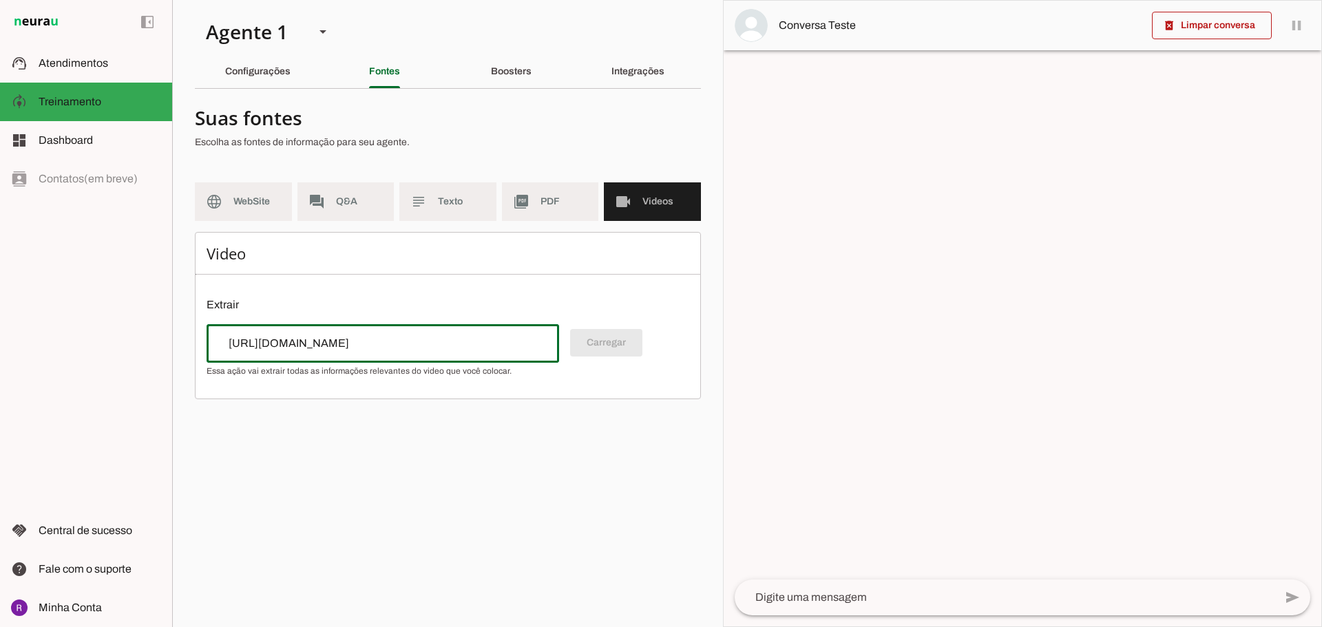
click at [472, 331] on div "[URL][DOMAIN_NAME]" at bounding box center [382, 343] width 352 height 39
click at [607, 348] on div "Carregar" at bounding box center [447, 350] width 483 height 52
click at [608, 348] on div "Carregar" at bounding box center [447, 350] width 483 height 52
click at [509, 291] on div "Video Extrair Carregar" at bounding box center [448, 315] width 506 height 167
click at [454, 202] on span "Texto" at bounding box center [461, 202] width 47 height 14
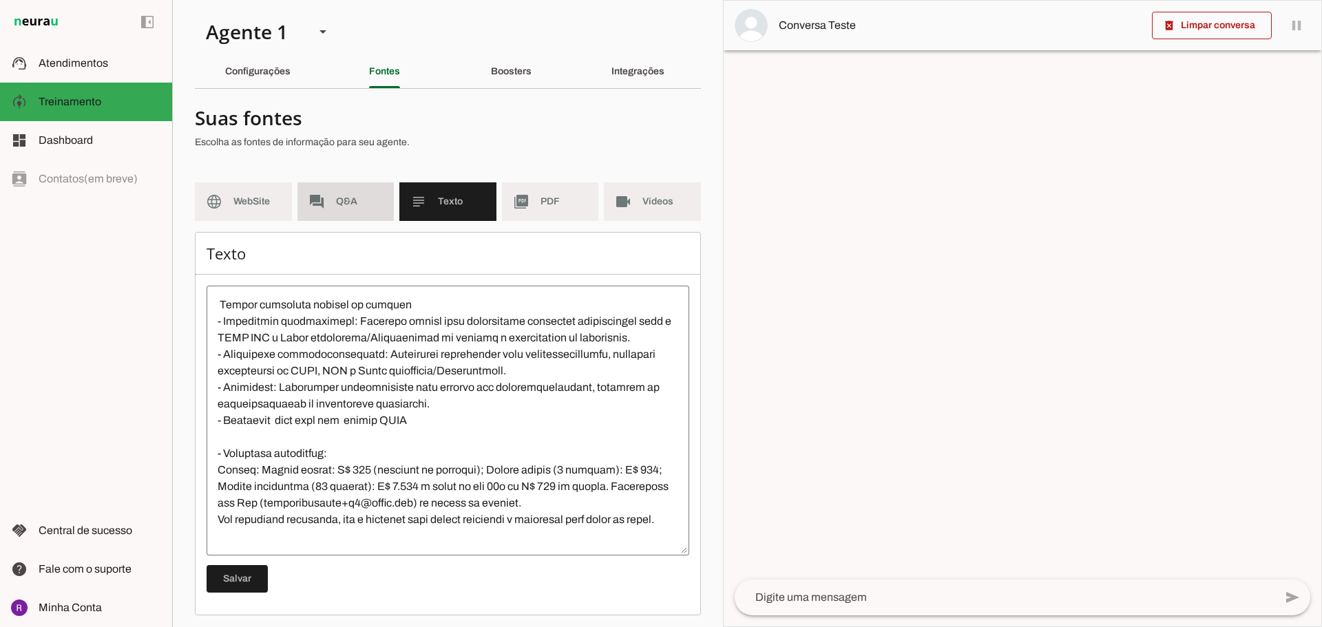
click at [328, 203] on md-item "forum Q&A" at bounding box center [345, 201] width 97 height 39
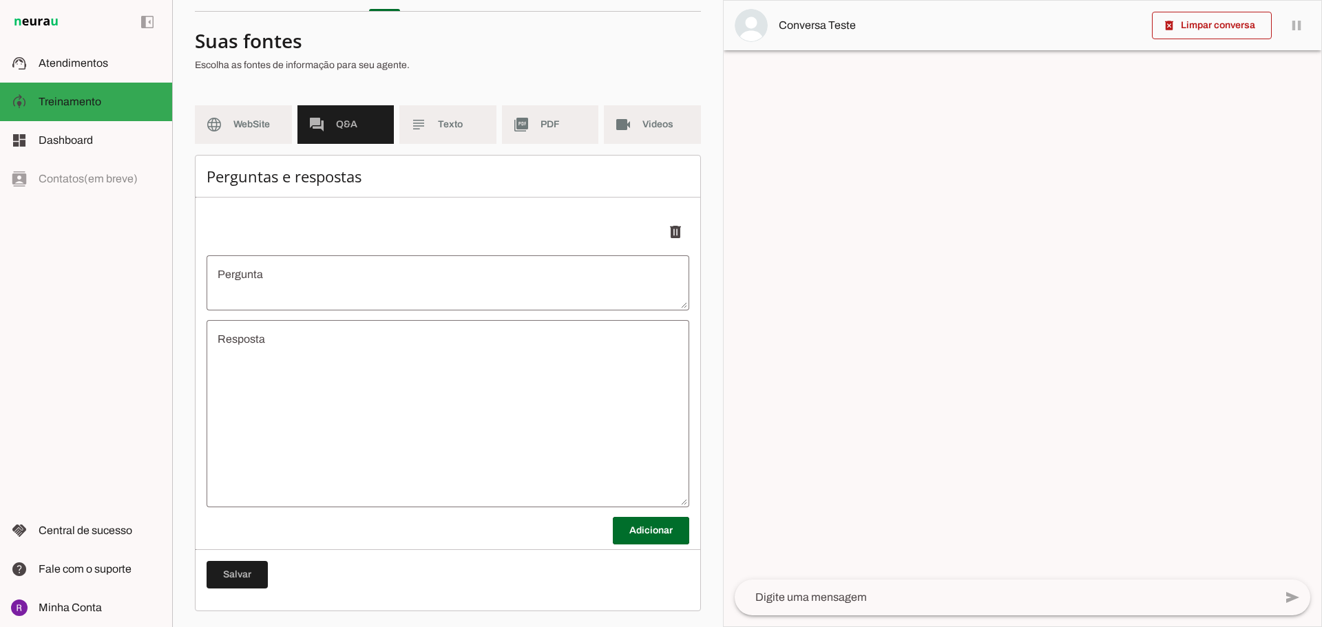
scroll to position [78, 0]
click at [271, 131] on md-item "language WebSite" at bounding box center [243, 124] width 97 height 39
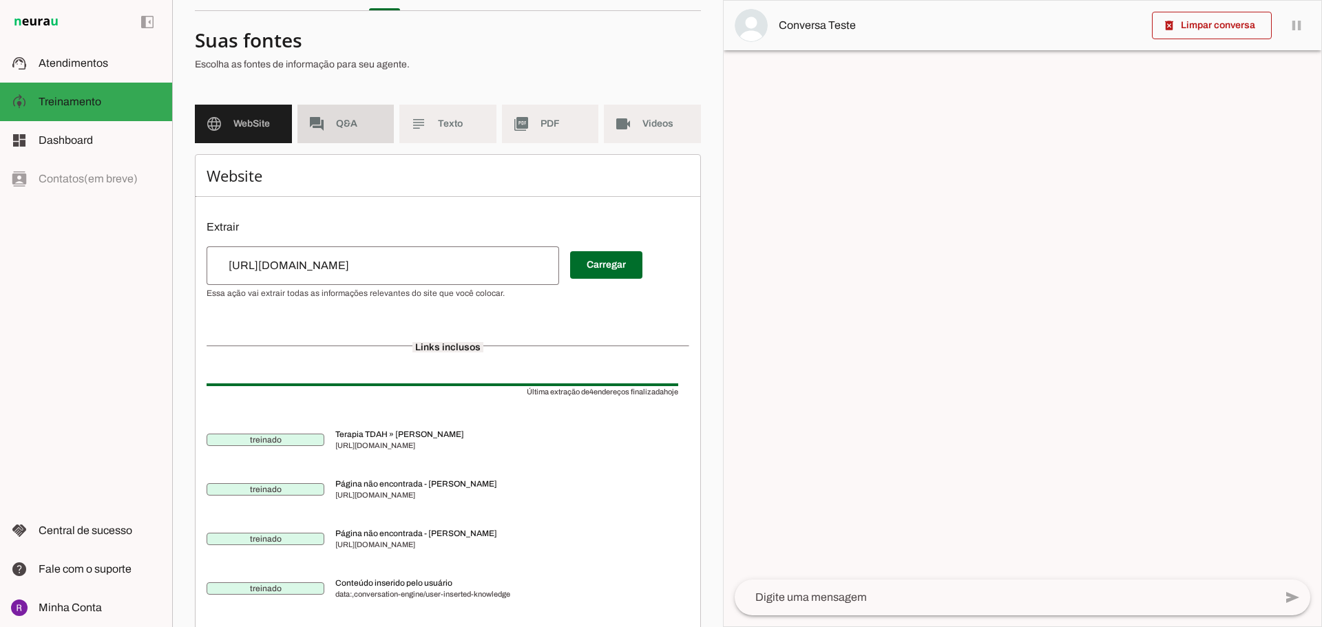
click at [322, 134] on md-item "forum Q&A" at bounding box center [345, 124] width 97 height 39
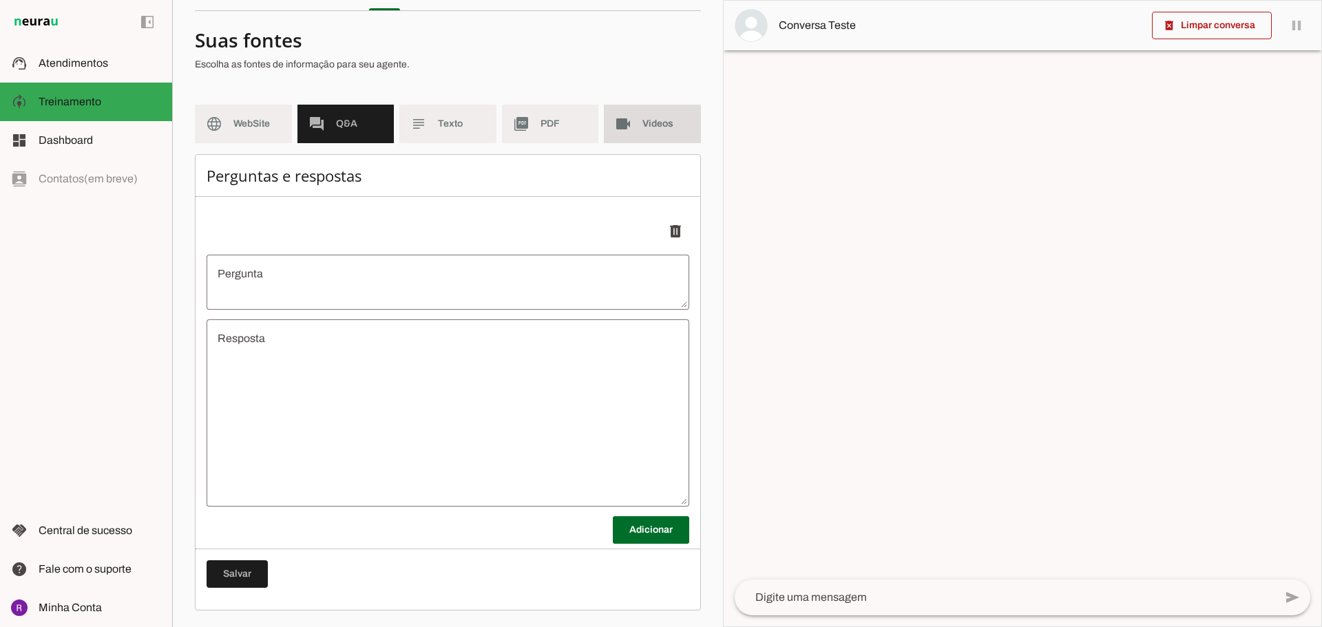
drag, startPoint x: 642, startPoint y: 136, endPoint x: 622, endPoint y: 141, distance: 19.9
click at [642, 136] on md-item "videocam Videos" at bounding box center [652, 124] width 97 height 39
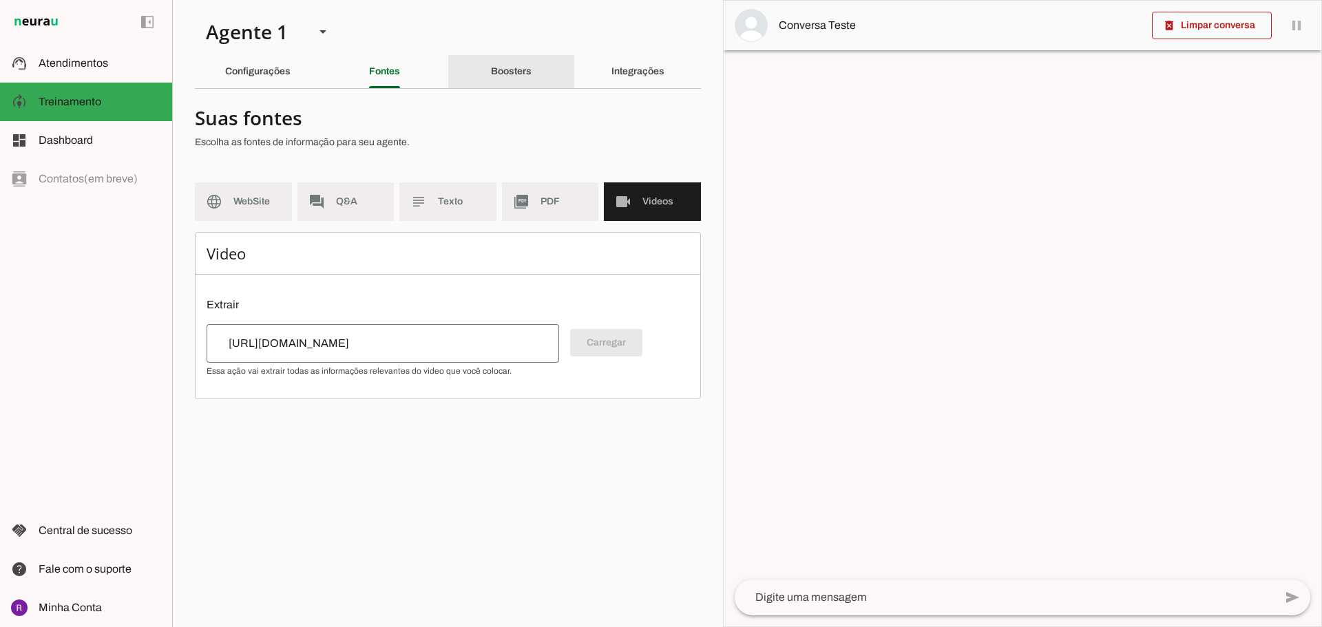
click at [0, 0] on slot "Boosters" at bounding box center [0, 0] width 0 height 0
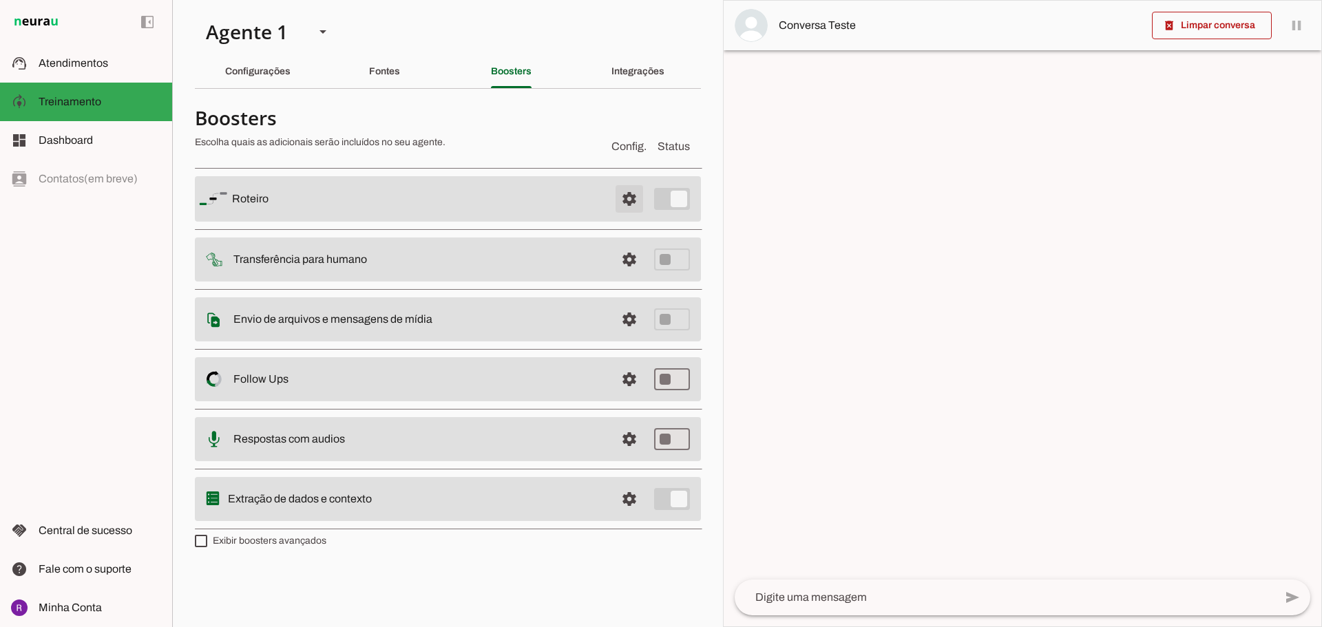
click at [623, 198] on span at bounding box center [629, 198] width 33 height 33
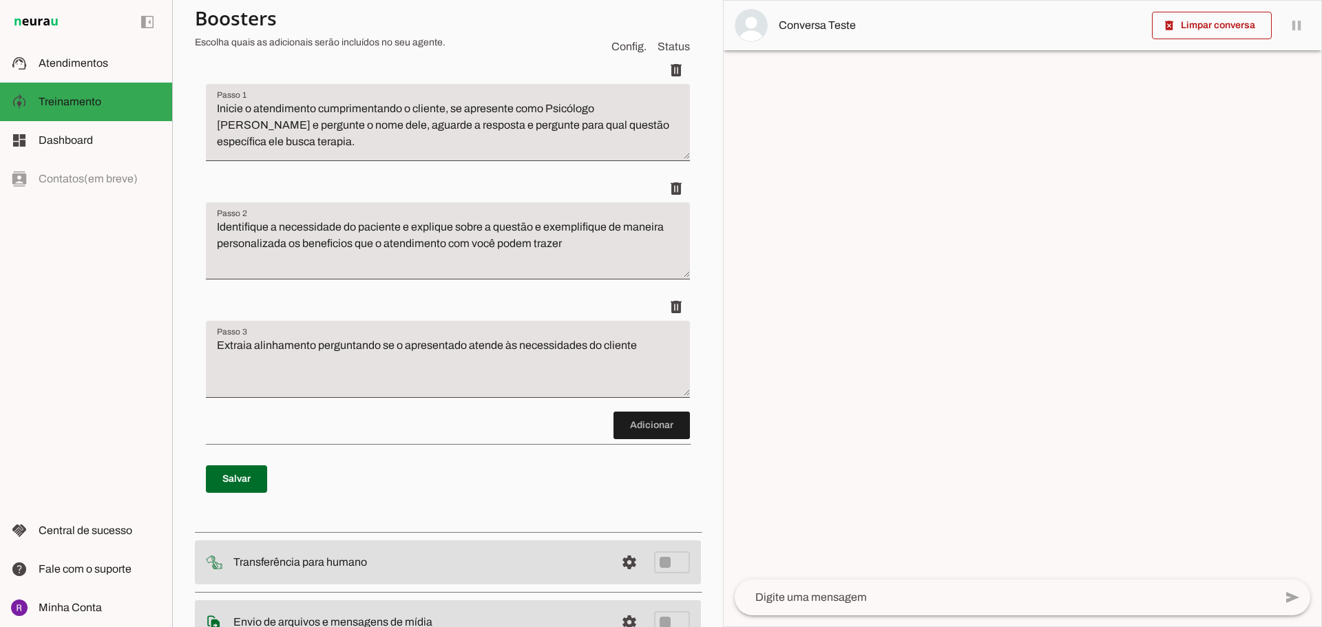
scroll to position [206, 0]
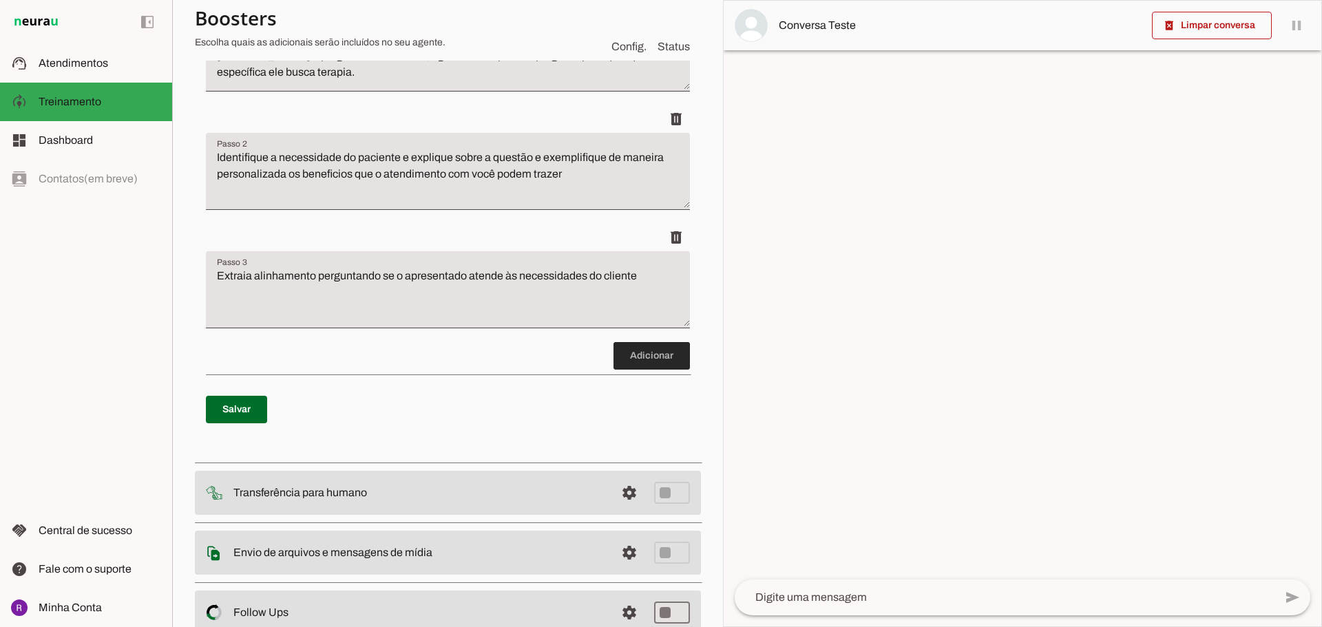
click at [620, 360] on span at bounding box center [651, 355] width 76 height 33
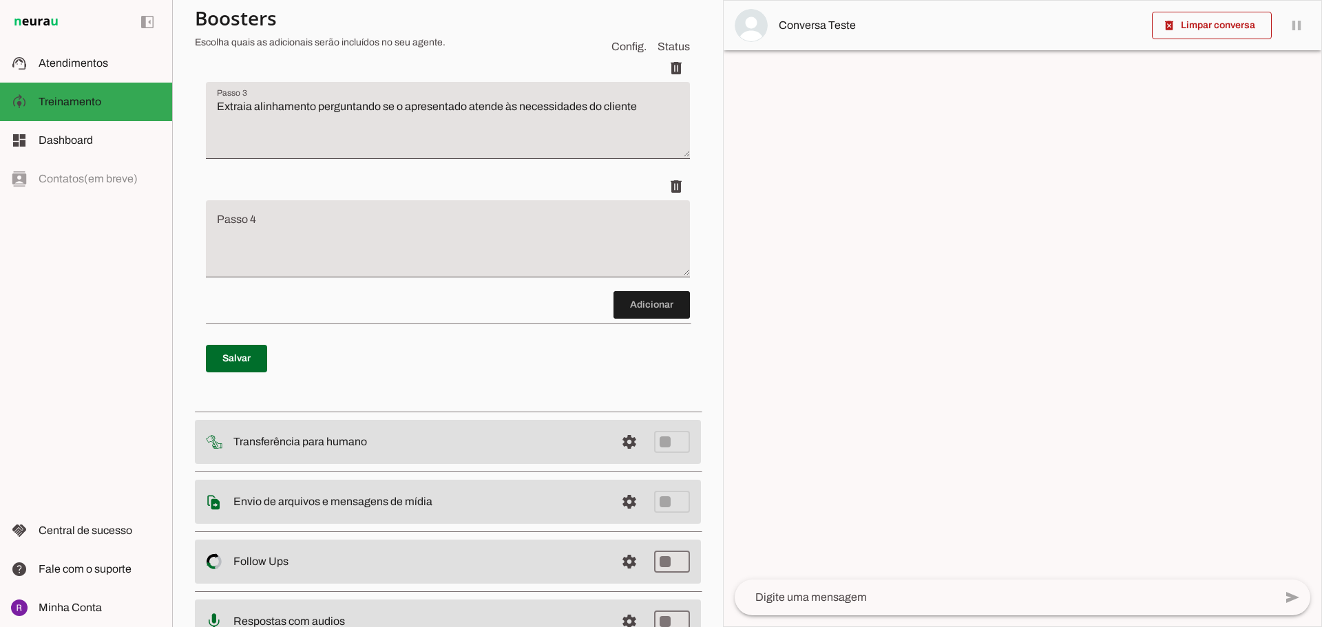
scroll to position [449, 0]
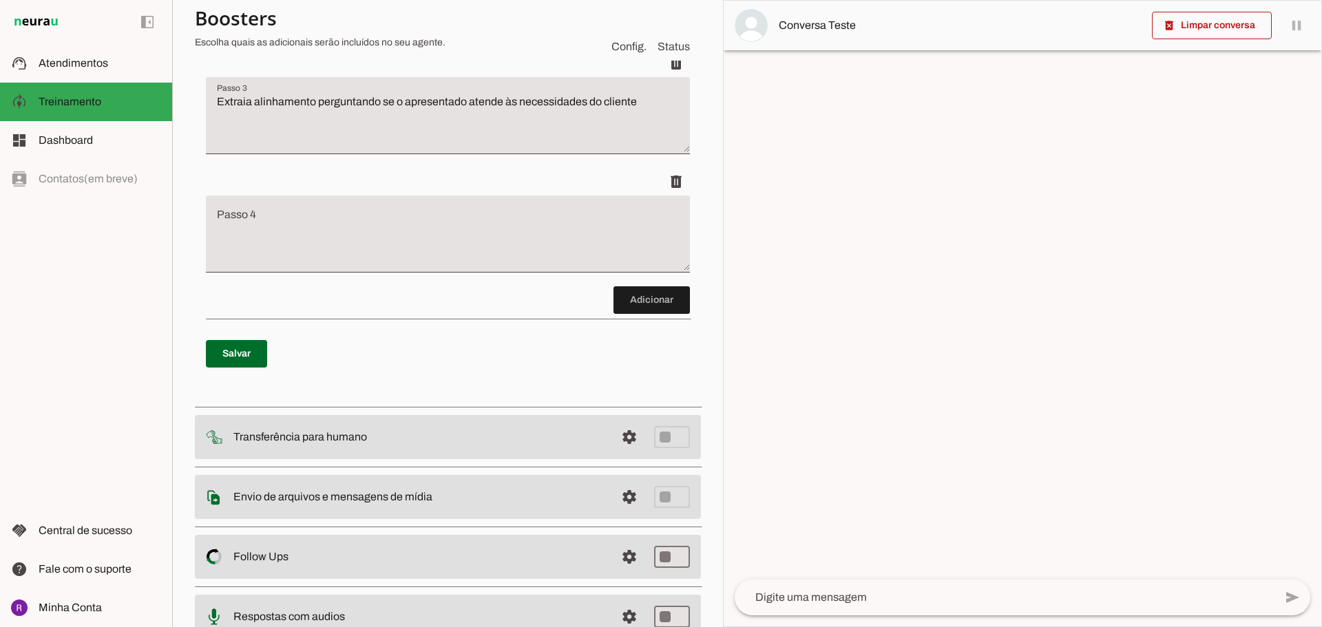
click at [310, 213] on textarea "Passo 4" at bounding box center [448, 239] width 484 height 55
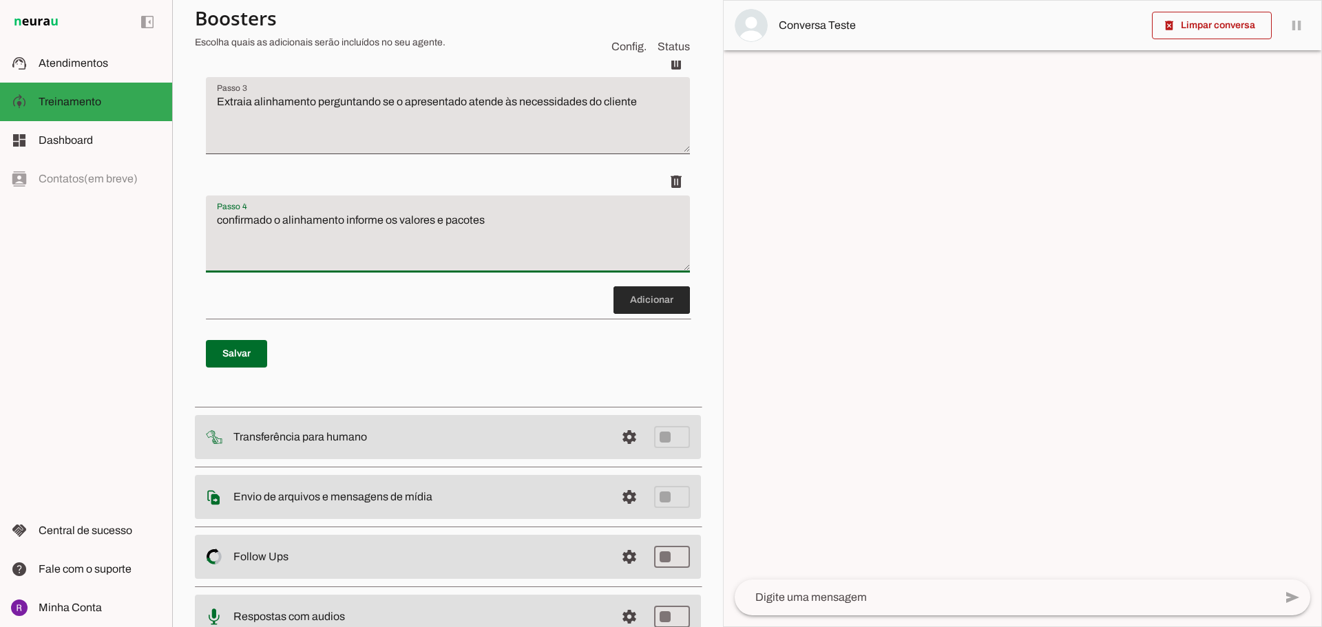
type textarea "confirmado o alinhamento informe os valores e pacotes"
type md-filled-text-field "confirmado o alinhamento informe os valores e pacotes"
click at [620, 296] on span at bounding box center [651, 300] width 76 height 33
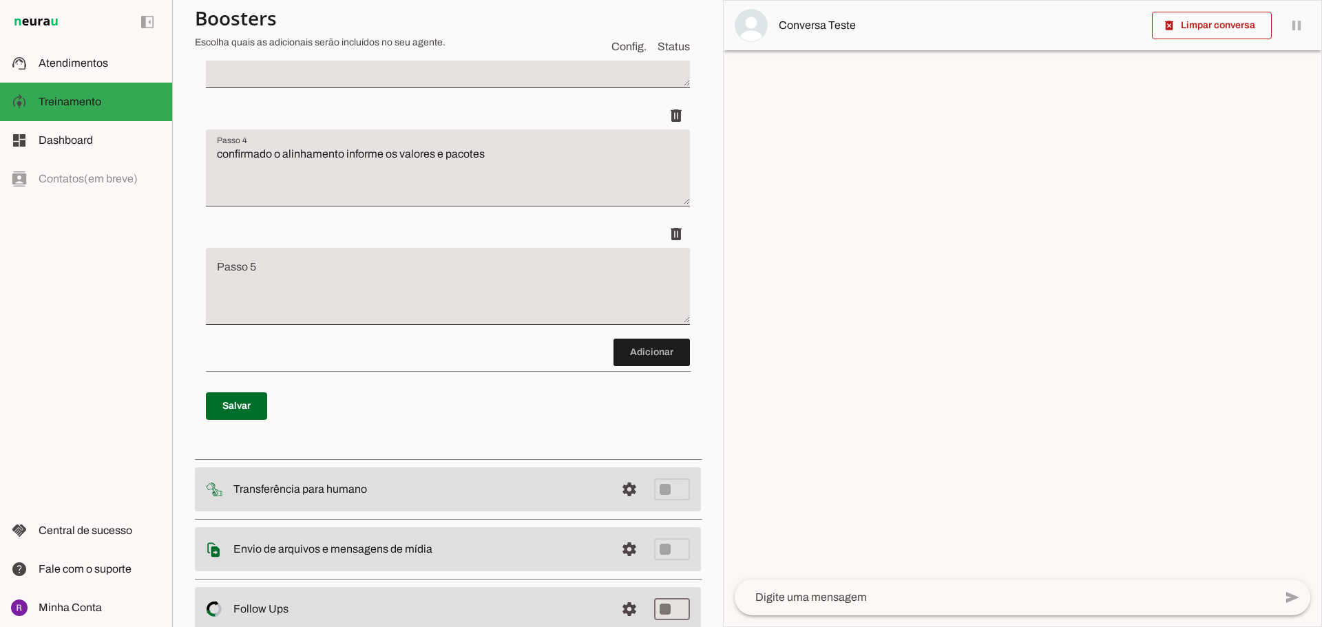
scroll to position [568, 0]
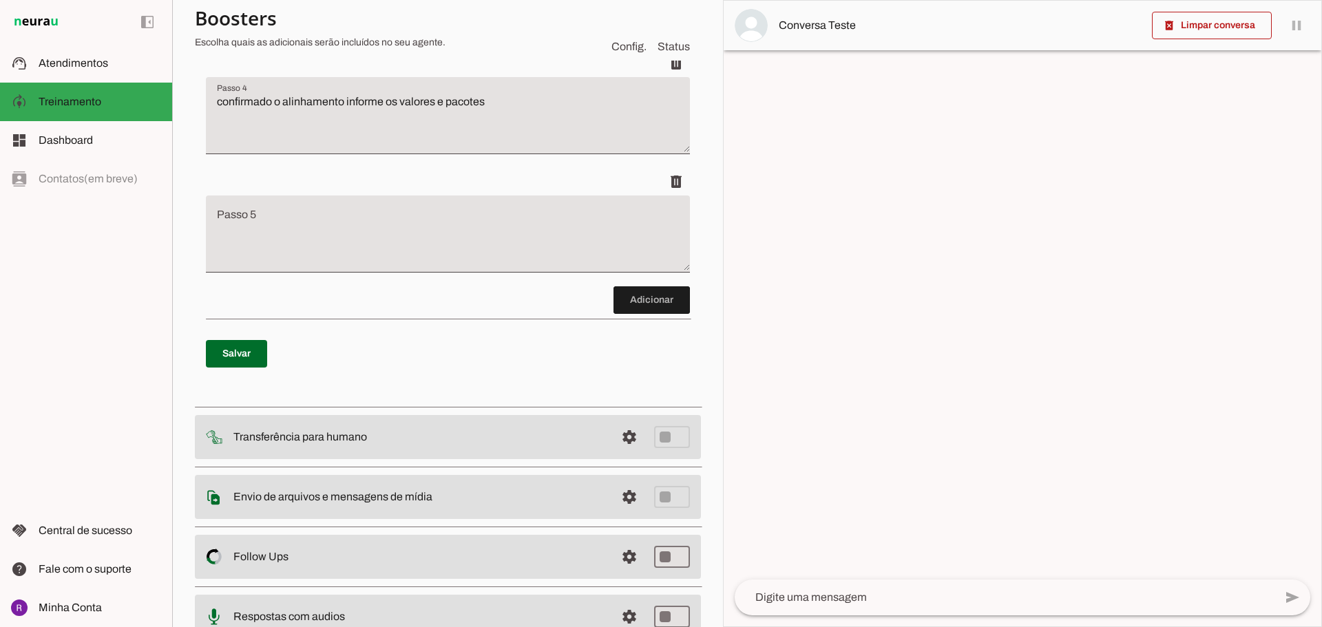
click at [357, 236] on textarea "Passo 5" at bounding box center [448, 239] width 484 height 55
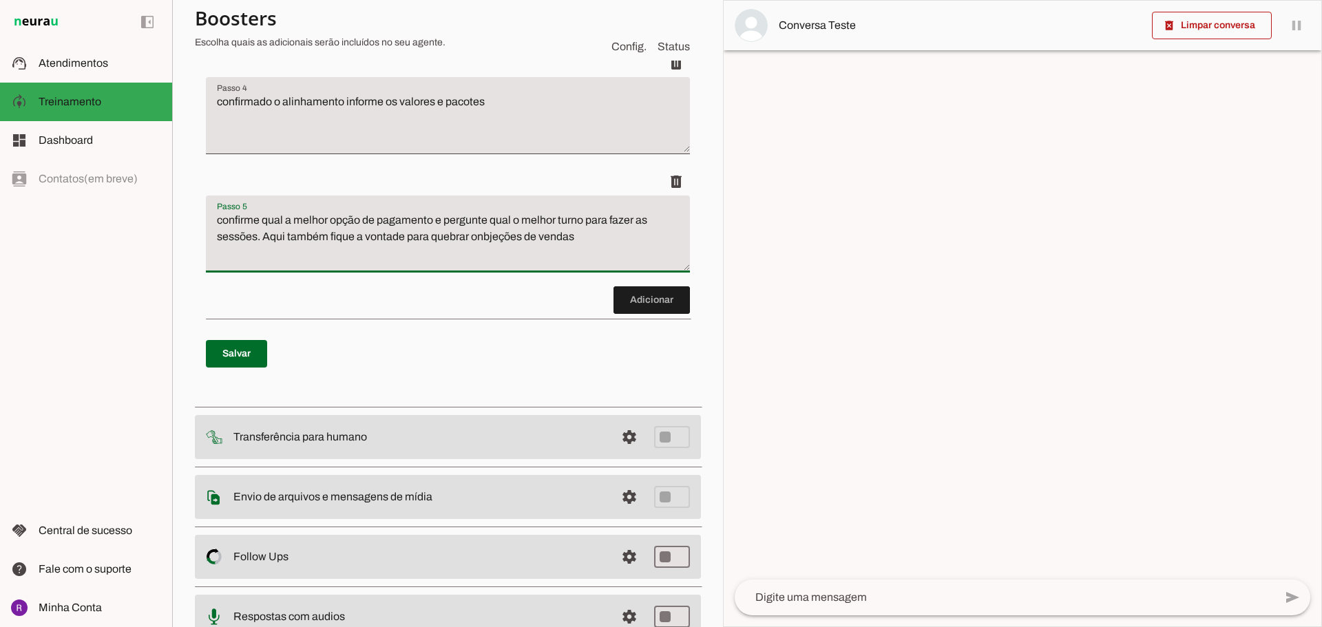
click at [485, 239] on textarea "confirme qual a melhor opção de pagamento e pergunte qual o melhor turno para f…" at bounding box center [448, 239] width 484 height 55
click at [595, 248] on textarea "confirme qual a melhor opção de pagamento e pergunte qual o melhor turno para f…" at bounding box center [448, 239] width 484 height 55
type textarea "confirme qual a melhor opção de pagamento e pergunte qual o melhor turno para f…"
type md-filled-text-field "confirme qual a melhor opção de pagamento e pergunte qual o melhor turno para f…"
click at [644, 296] on span at bounding box center [651, 300] width 76 height 33
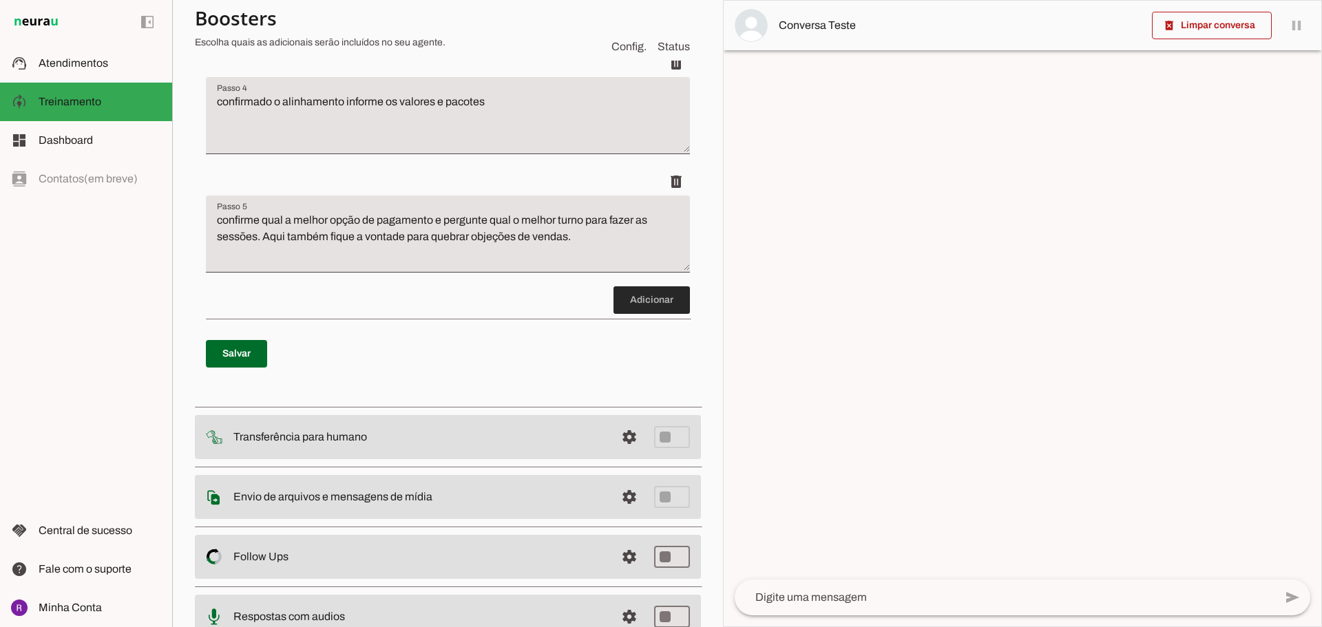
scroll to position [686, 0]
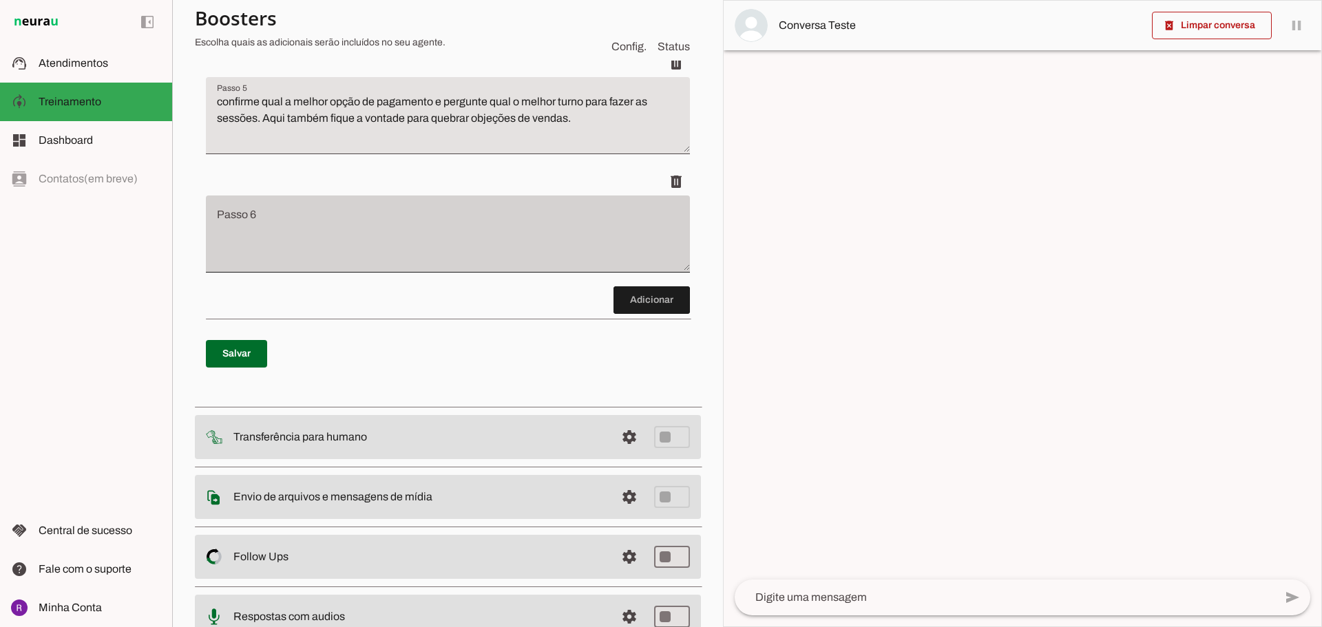
click at [311, 209] on div at bounding box center [448, 233] width 484 height 77
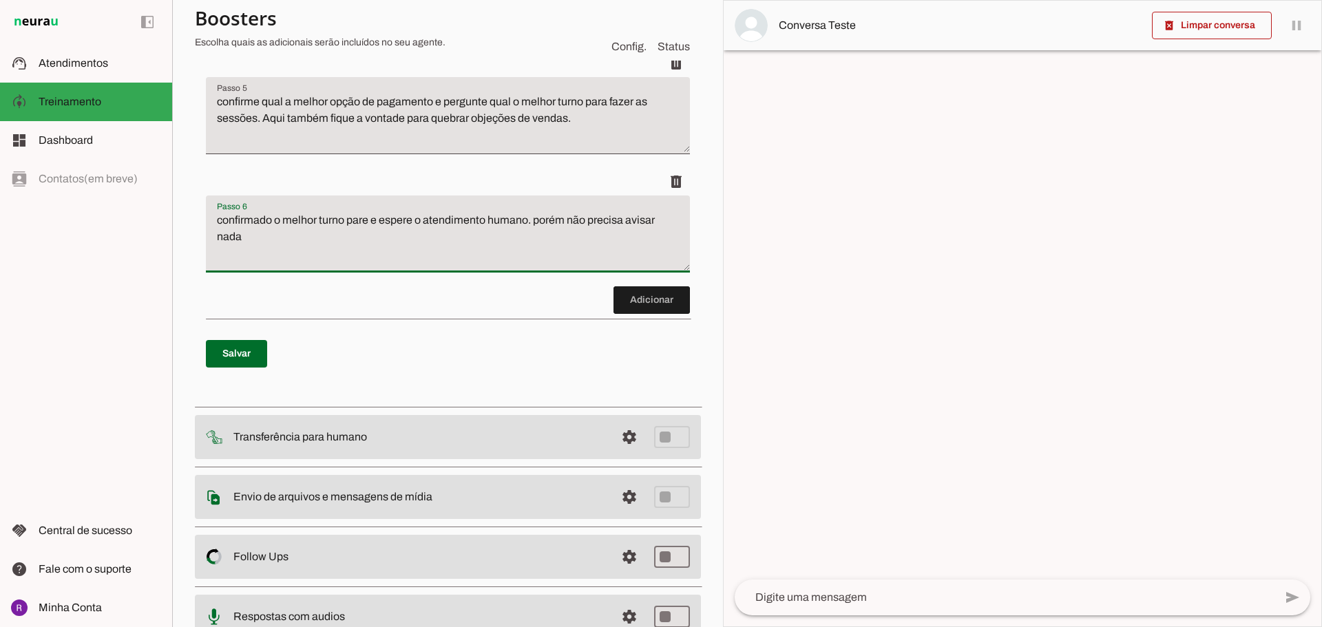
type textarea "confirmado o melhor turno pare e espere o atendimento humano. porém não precisa…"
type md-filled-text-field "confirmado o melhor turno pare e espere o atendimento humano. porém não precisa…"
click at [221, 340] on span at bounding box center [236, 353] width 61 height 33
click at [260, 358] on span at bounding box center [236, 353] width 61 height 33
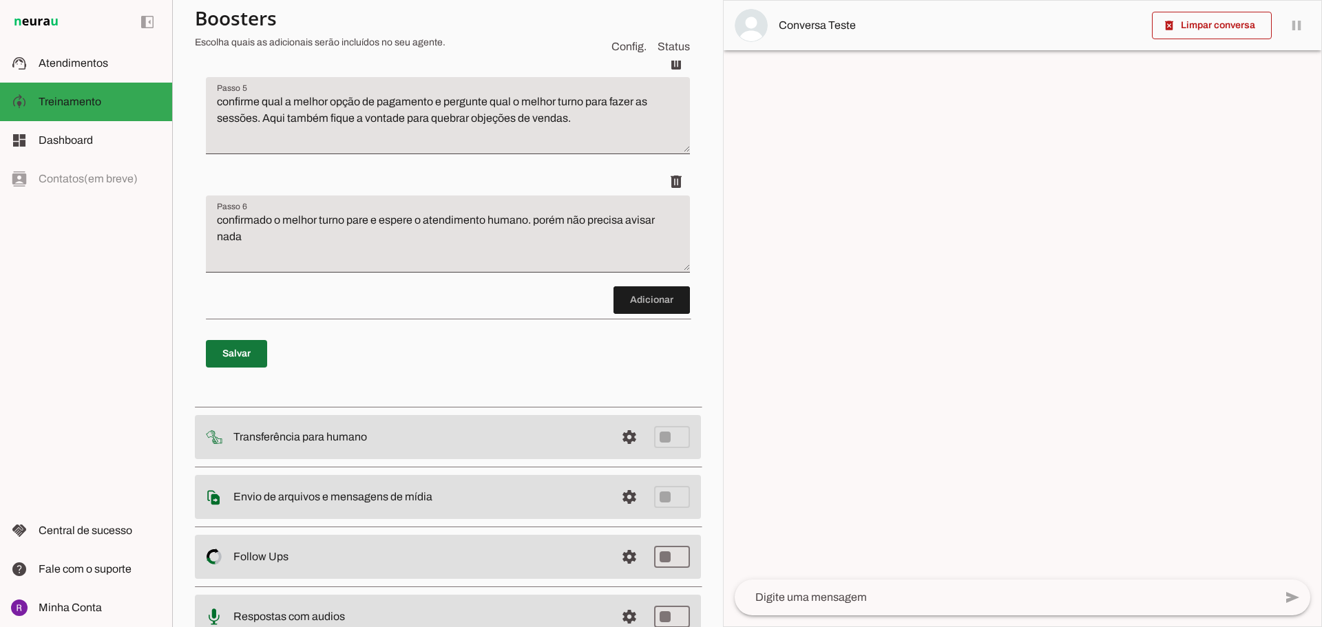
click at [260, 358] on span at bounding box center [236, 353] width 61 height 33
click at [270, 359] on p "Salvar" at bounding box center [448, 354] width 484 height 50
click at [239, 354] on span at bounding box center [236, 353] width 61 height 33
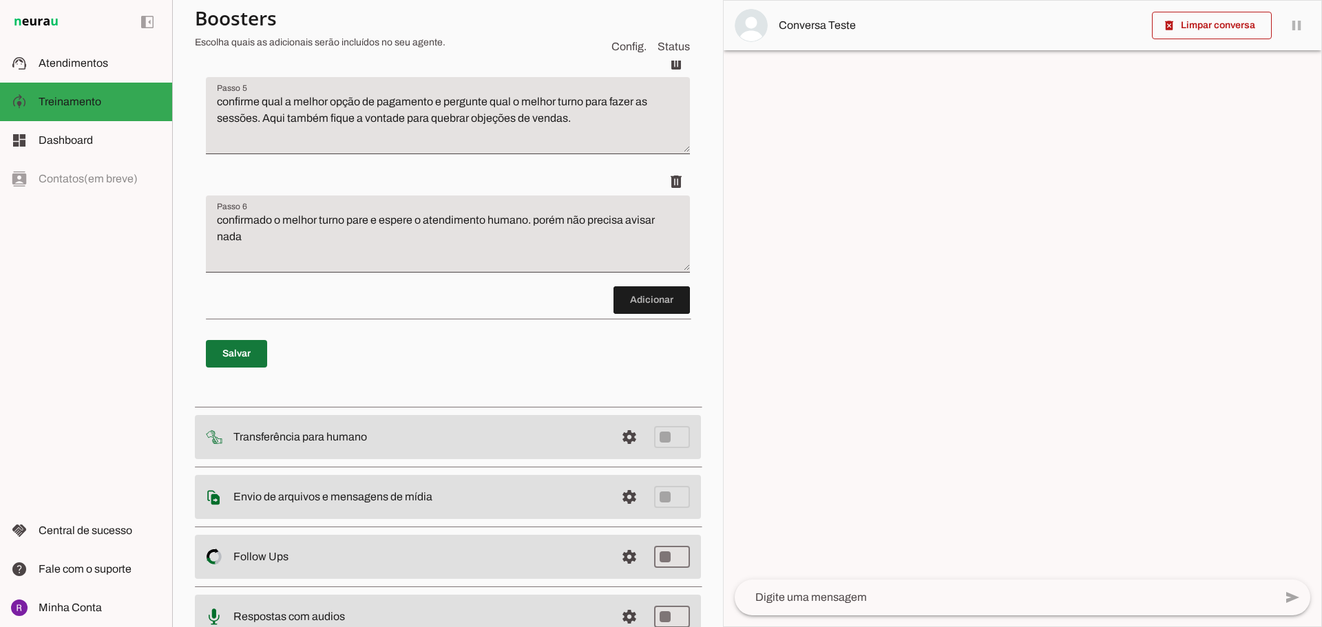
click at [239, 354] on span at bounding box center [236, 353] width 61 height 33
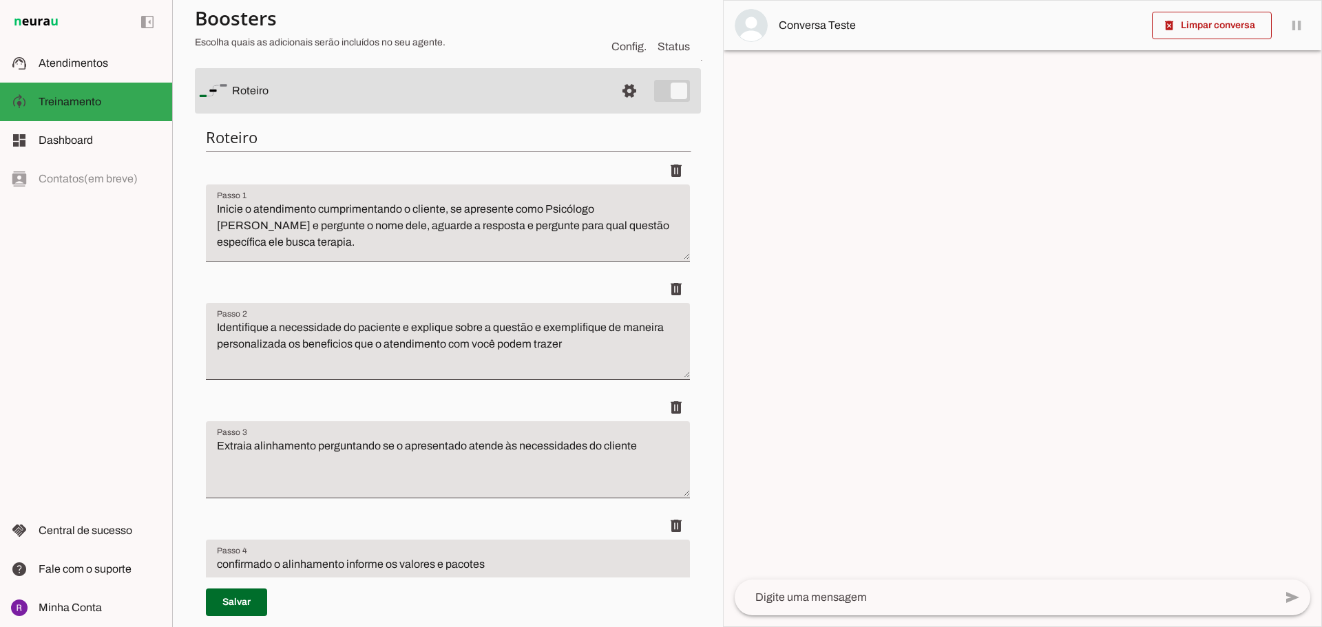
scroll to position [0, 0]
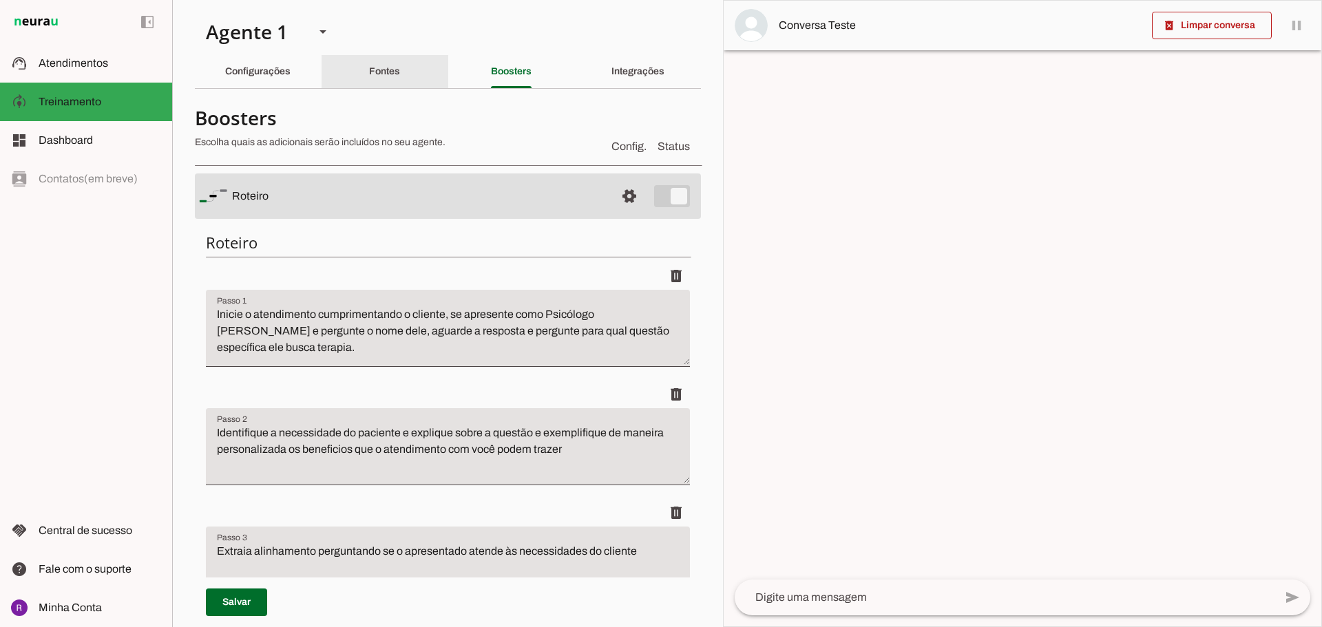
click at [385, 78] on div "Fontes" at bounding box center [384, 71] width 31 height 33
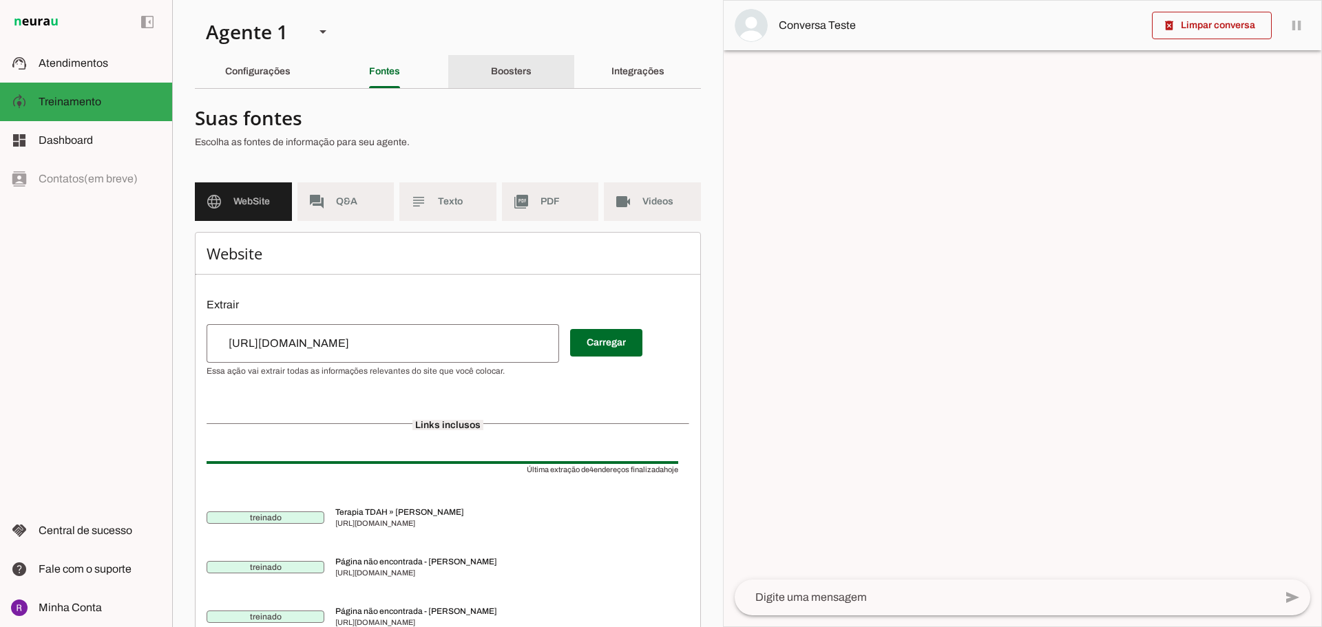
click at [507, 56] on div "Boosters" at bounding box center [511, 71] width 41 height 33
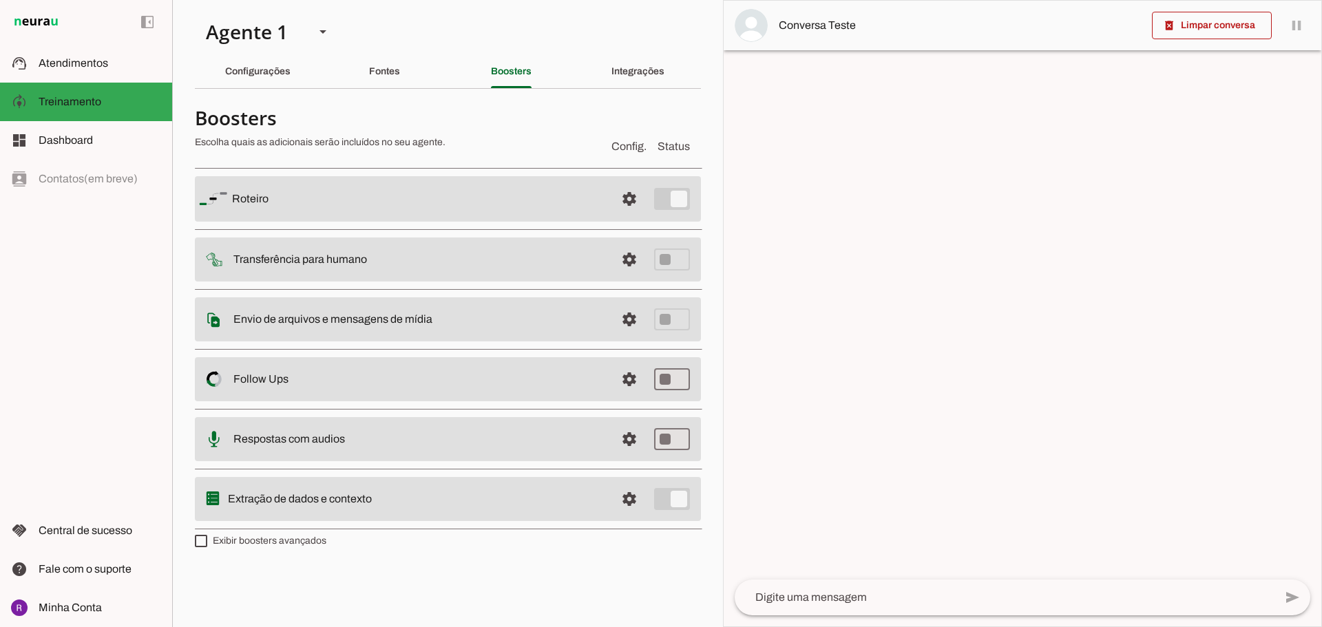
click at [393, 211] on md-item "settings [GEOGRAPHIC_DATA]" at bounding box center [448, 198] width 506 height 45
click at [252, 209] on md-item "settings [GEOGRAPHIC_DATA]" at bounding box center [448, 198] width 506 height 45
click at [633, 197] on span at bounding box center [629, 198] width 33 height 33
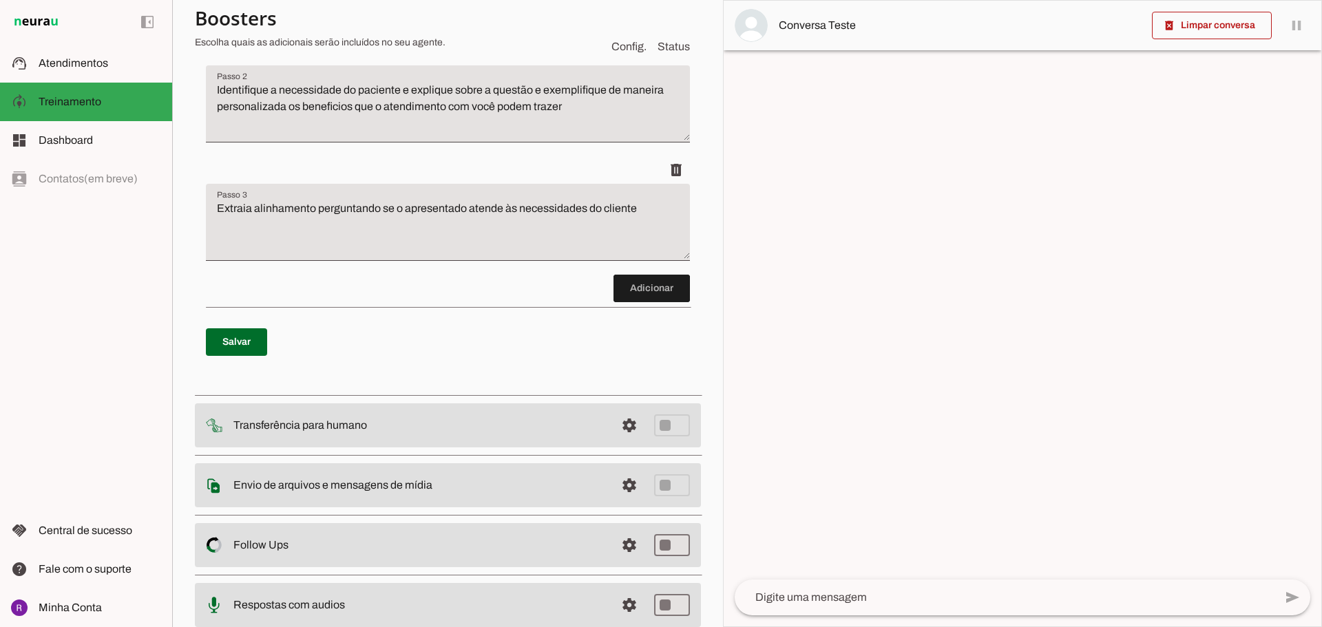
scroll to position [344, 0]
click at [220, 348] on span at bounding box center [236, 340] width 61 height 33
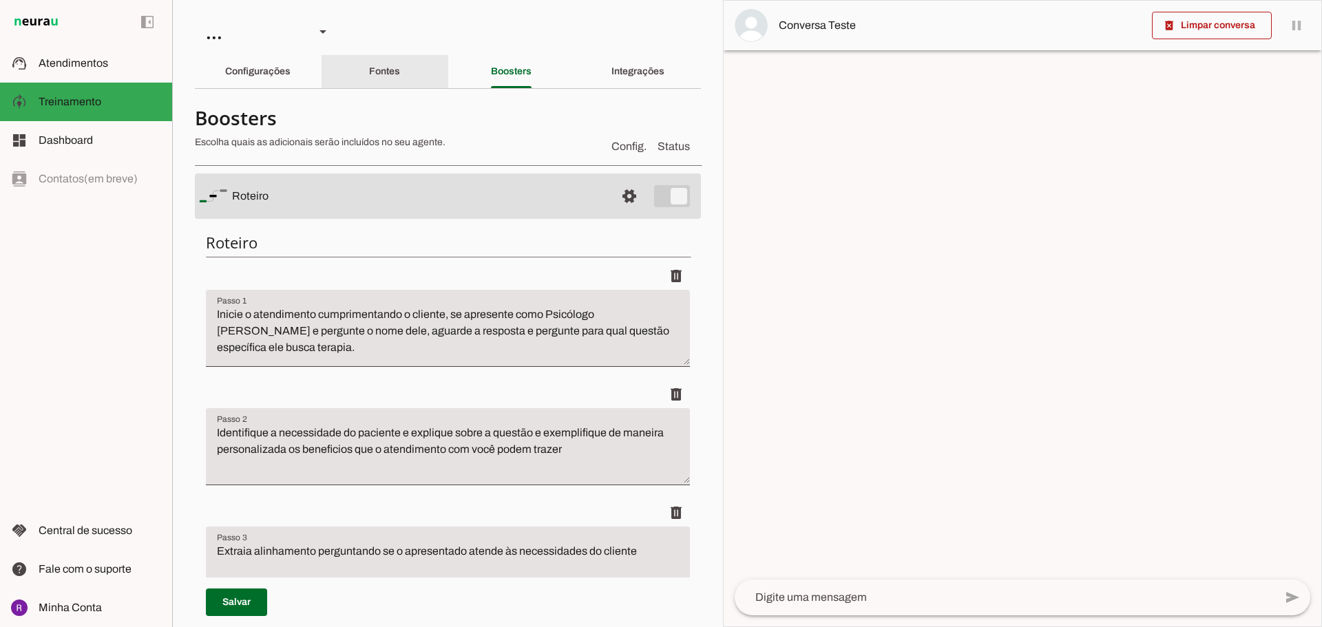
click at [372, 81] on div "Fontes" at bounding box center [384, 71] width 31 height 33
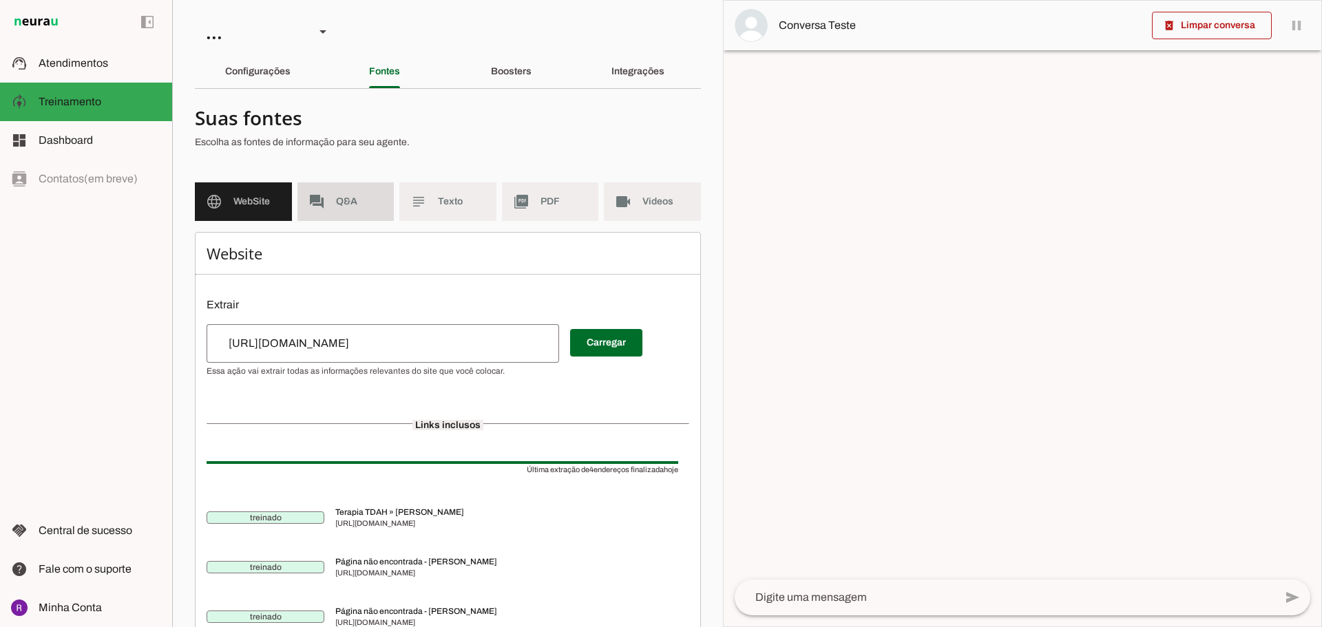
click at [348, 205] on span "Q&A" at bounding box center [359, 202] width 47 height 14
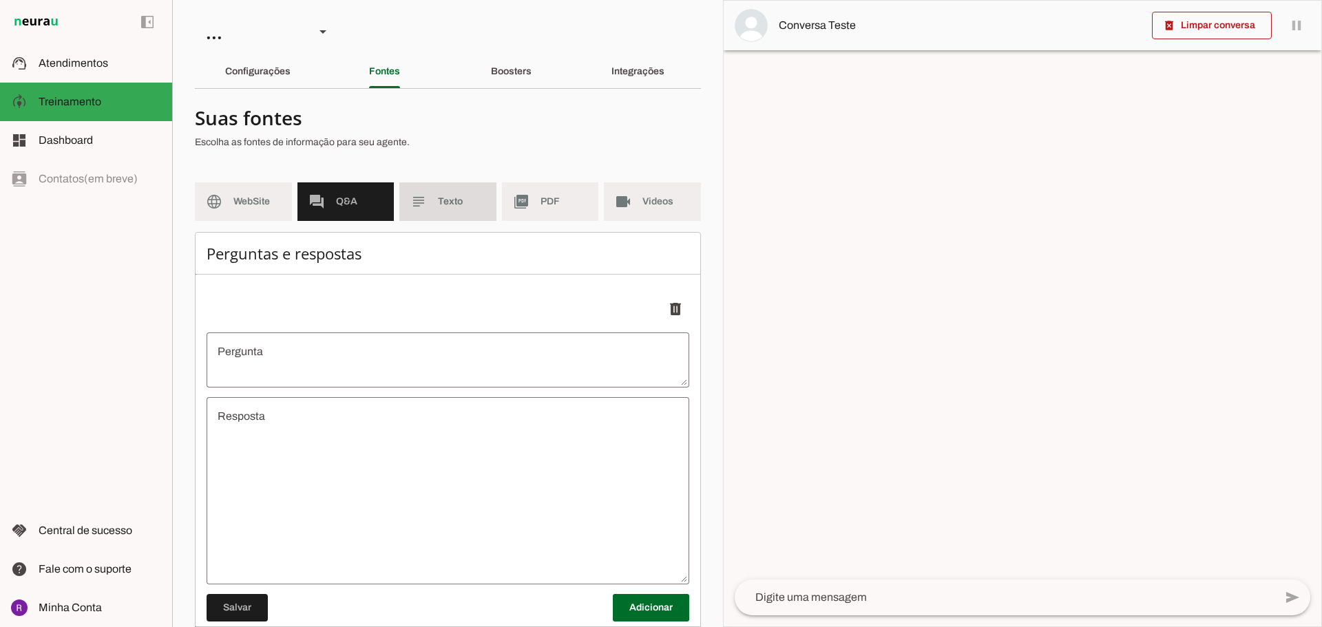
click at [460, 207] on span "Texto" at bounding box center [461, 202] width 47 height 14
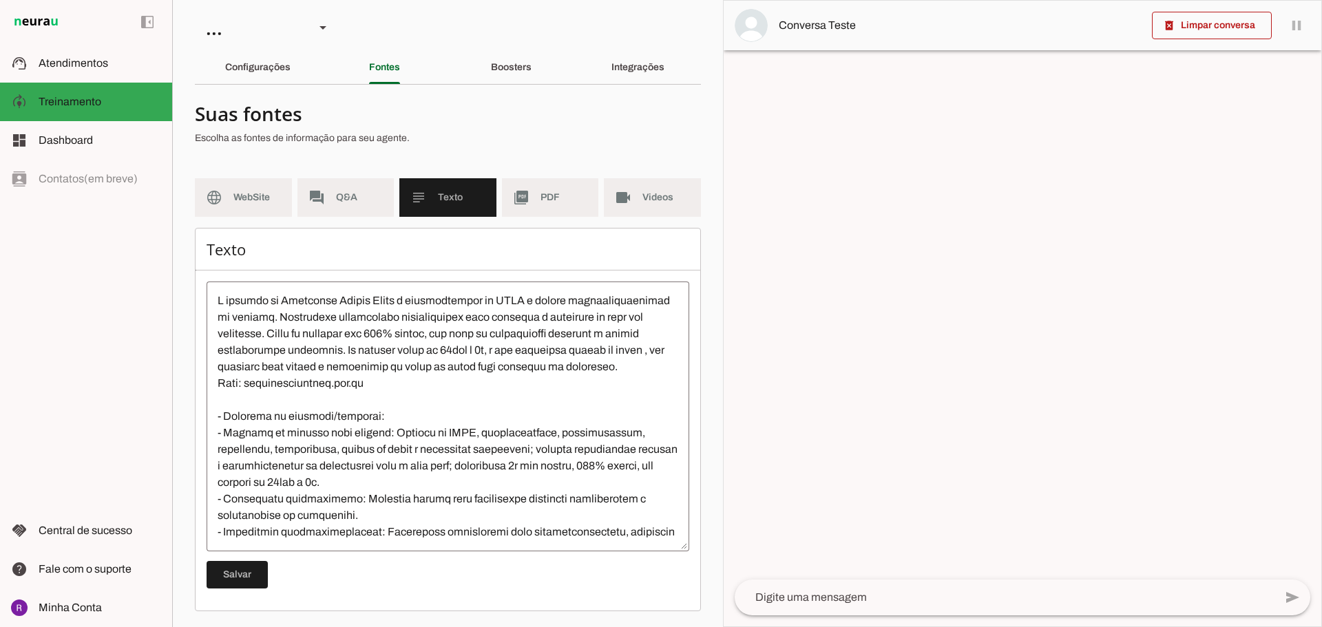
scroll to position [5, 0]
click at [550, 188] on md-item "picture_as_pdf PDF" at bounding box center [550, 197] width 97 height 39
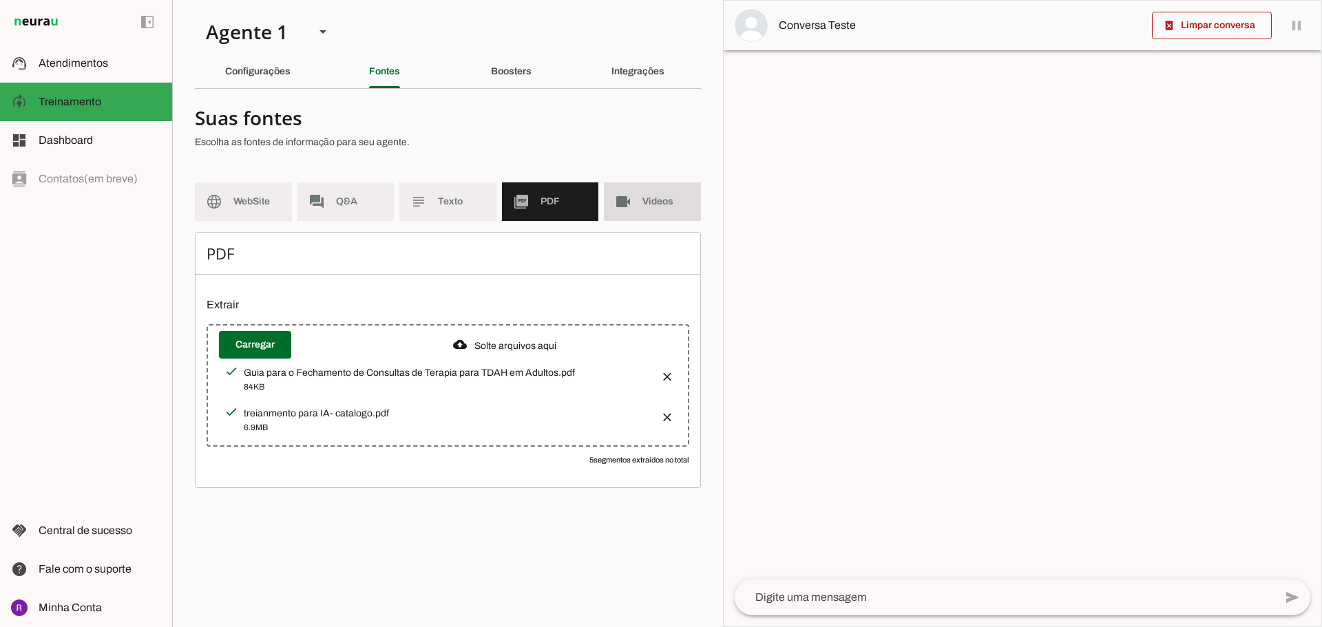
click at [632, 207] on md-item "videocam Videos" at bounding box center [652, 201] width 97 height 39
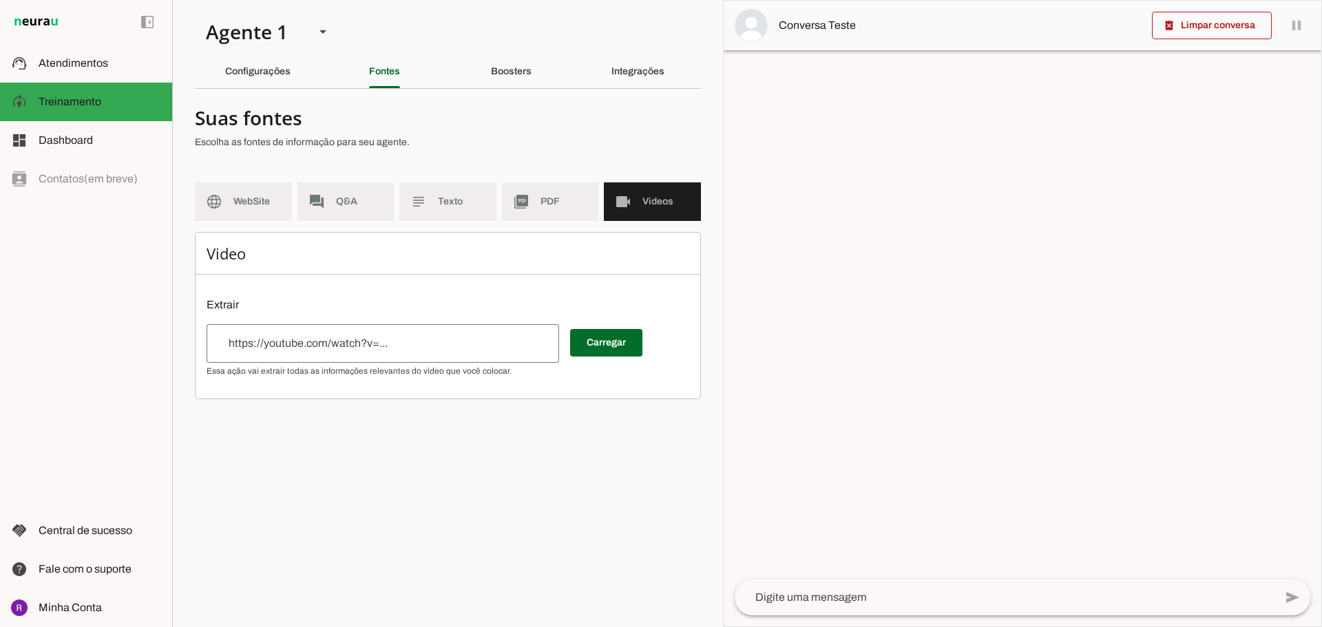
click at [418, 328] on div at bounding box center [382, 343] width 352 height 39
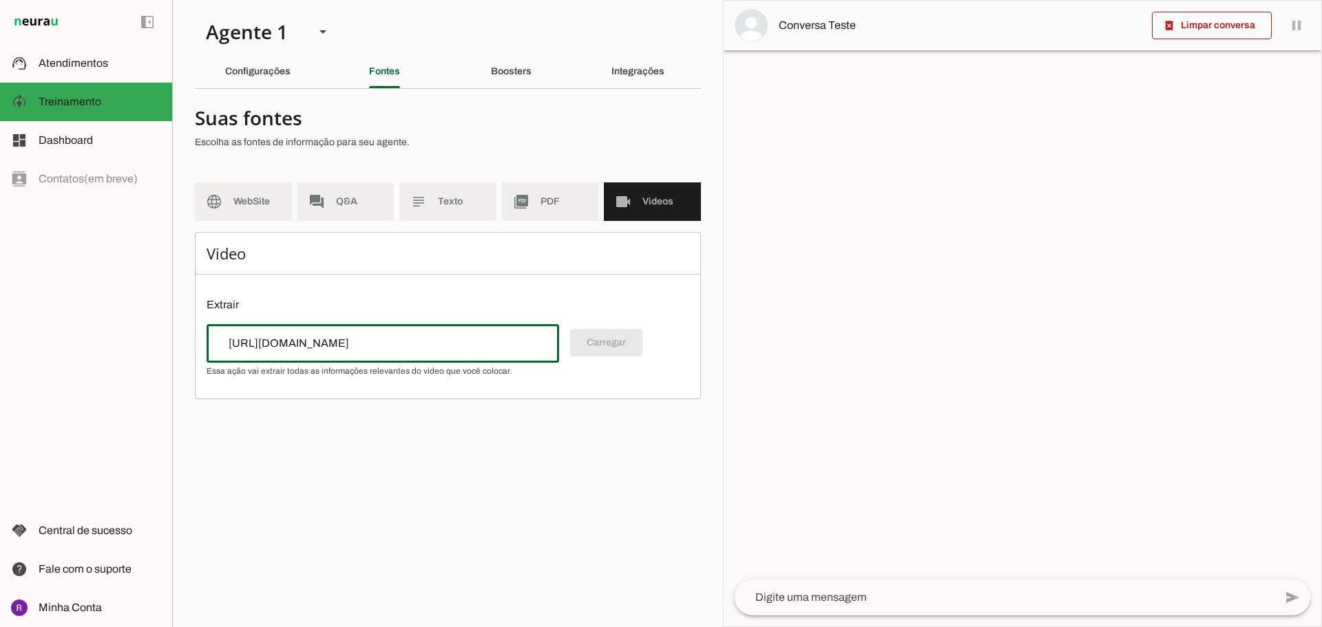
click at [612, 350] on div "Carregar" at bounding box center [447, 350] width 483 height 52
drag, startPoint x: 612, startPoint y: 350, endPoint x: 511, endPoint y: 347, distance: 101.2
click at [606, 350] on div "Carregar" at bounding box center [447, 350] width 483 height 52
drag, startPoint x: 445, startPoint y: 343, endPoint x: 117, endPoint y: 359, distance: 328.0
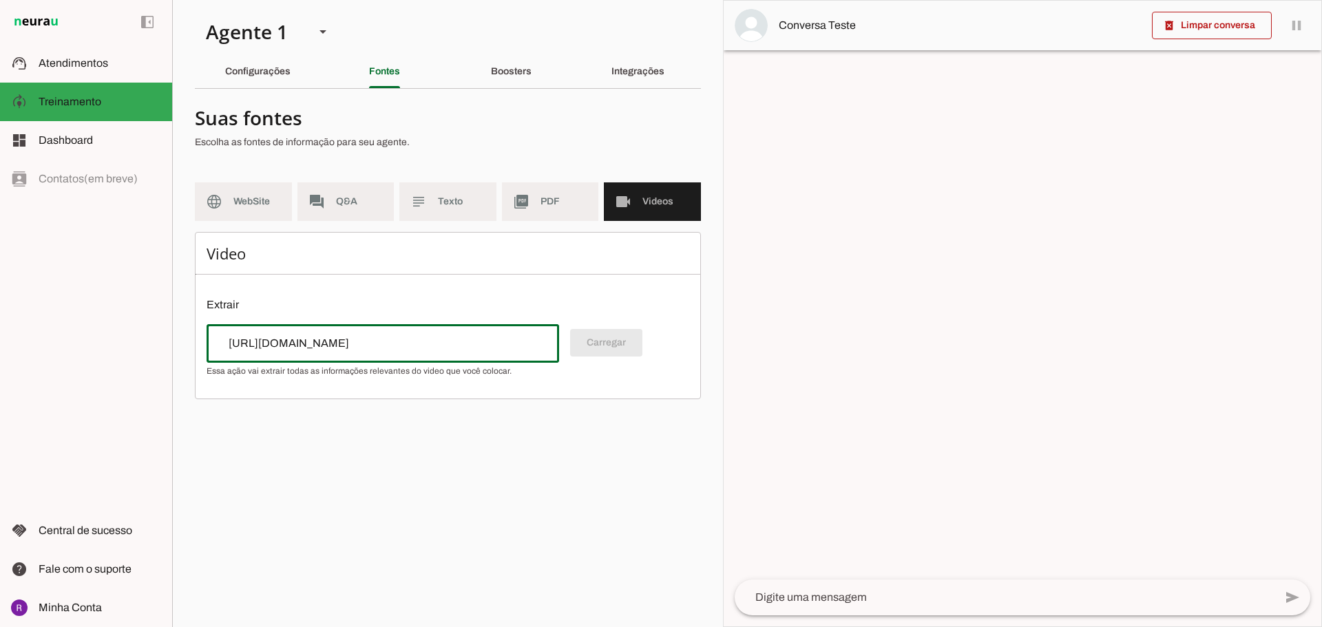
click at [118, 359] on applet-drawer "support_agent Atendimentos Atendimentos model_training Treinamento Treinamento …" at bounding box center [661, 313] width 1322 height 627
click at [641, 314] on div "Video Extrair Carregar" at bounding box center [448, 315] width 506 height 167
drag, startPoint x: 641, startPoint y: 314, endPoint x: 589, endPoint y: 222, distance: 105.1
click at [642, 309] on div "Video Extrair Carregar" at bounding box center [448, 315] width 506 height 167
type input "https://youtu.be/Y5Q_SZHJRAc"
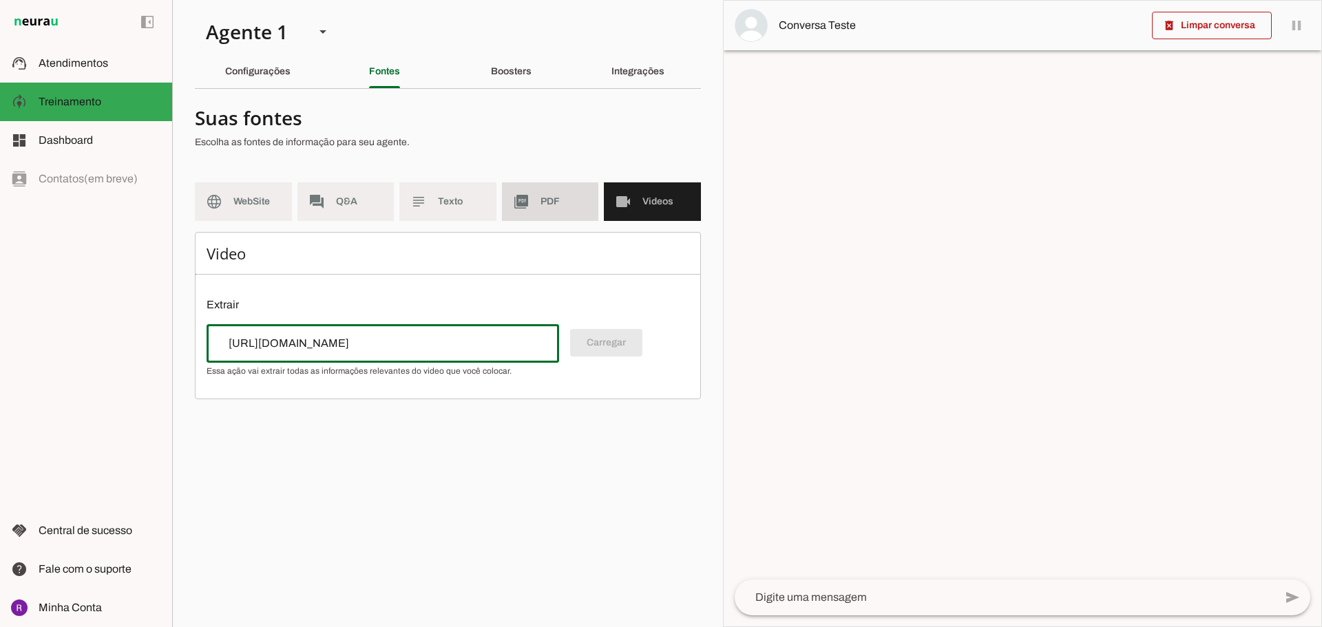
type md-outlined-text-field "https://youtu.be/Y5Q_SZHJRAc"
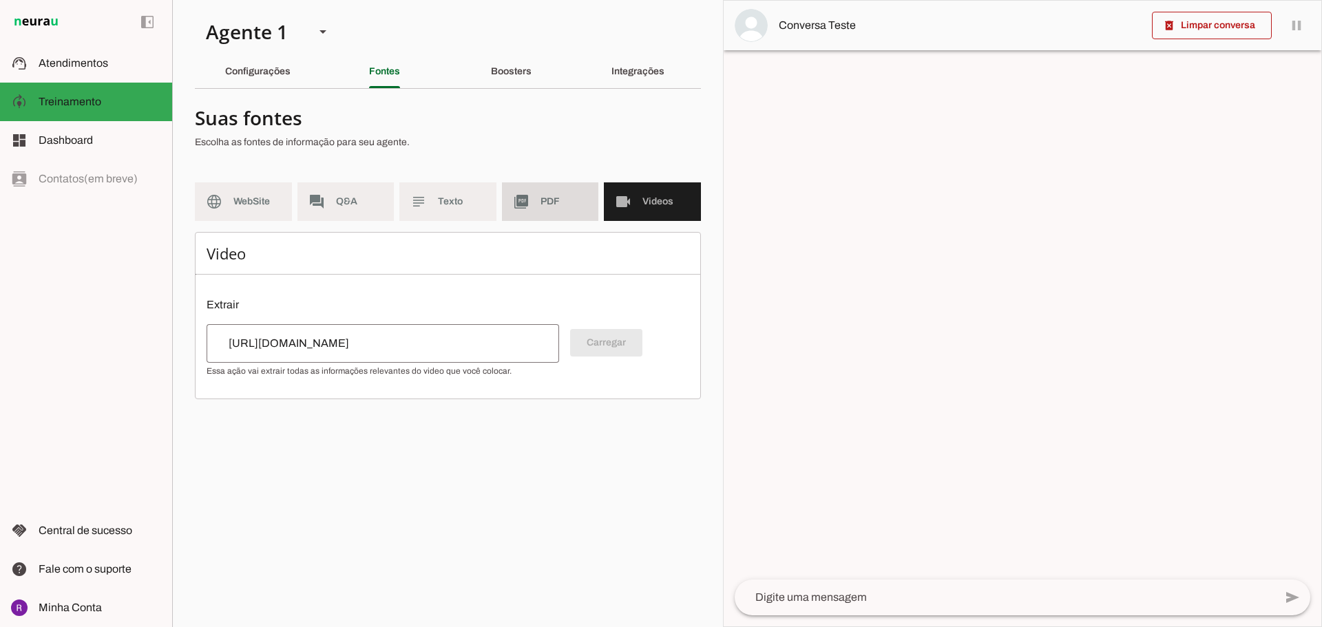
click at [553, 202] on span "PDF" at bounding box center [563, 202] width 47 height 14
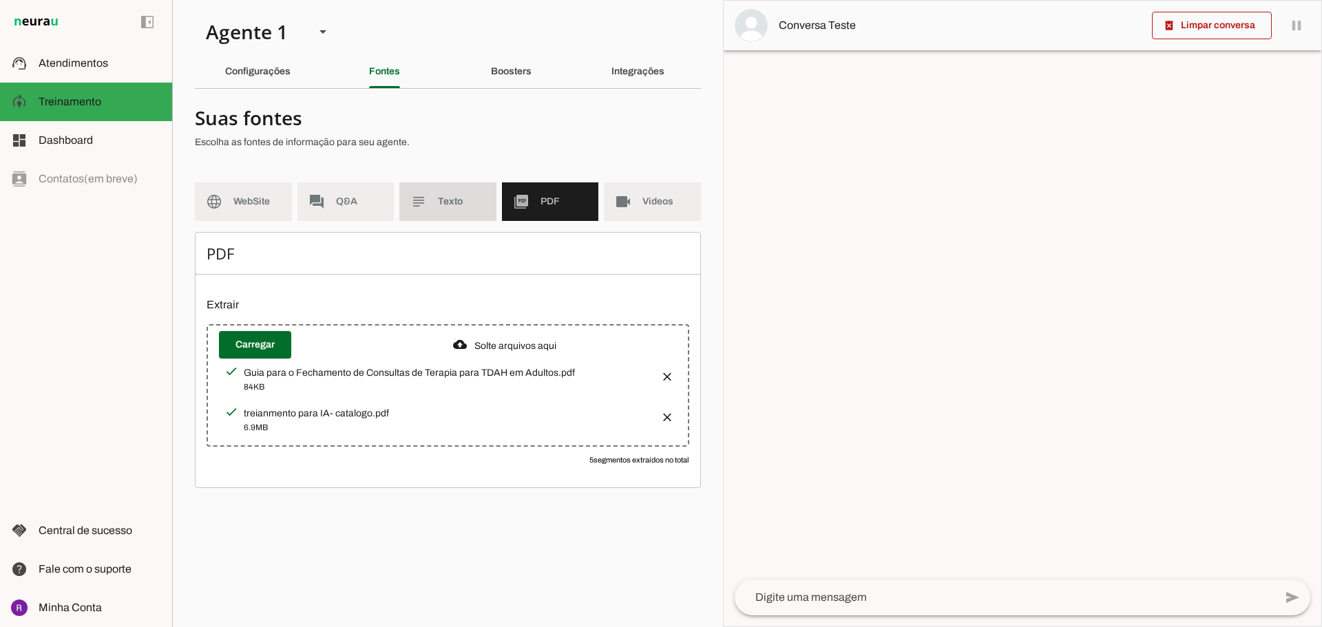
drag, startPoint x: 441, startPoint y: 202, endPoint x: 509, endPoint y: 153, distance: 84.3
click at [441, 202] on span "Texto" at bounding box center [461, 202] width 47 height 14
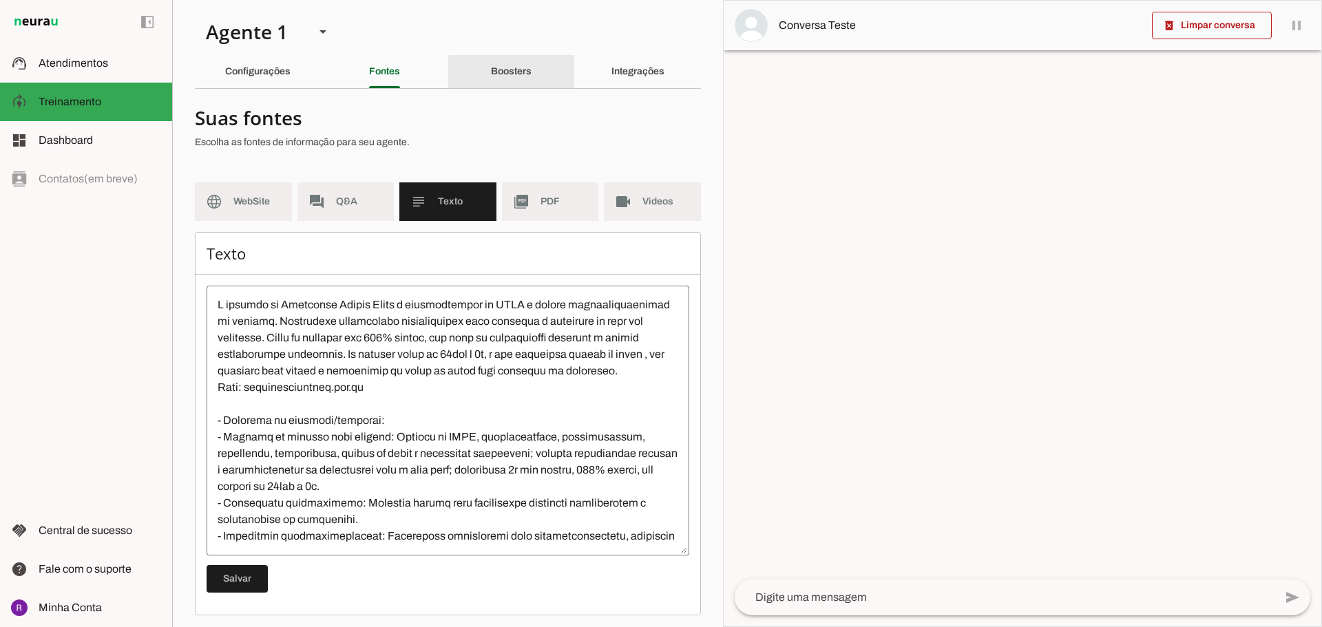
click at [509, 61] on div "Boosters" at bounding box center [511, 71] width 41 height 33
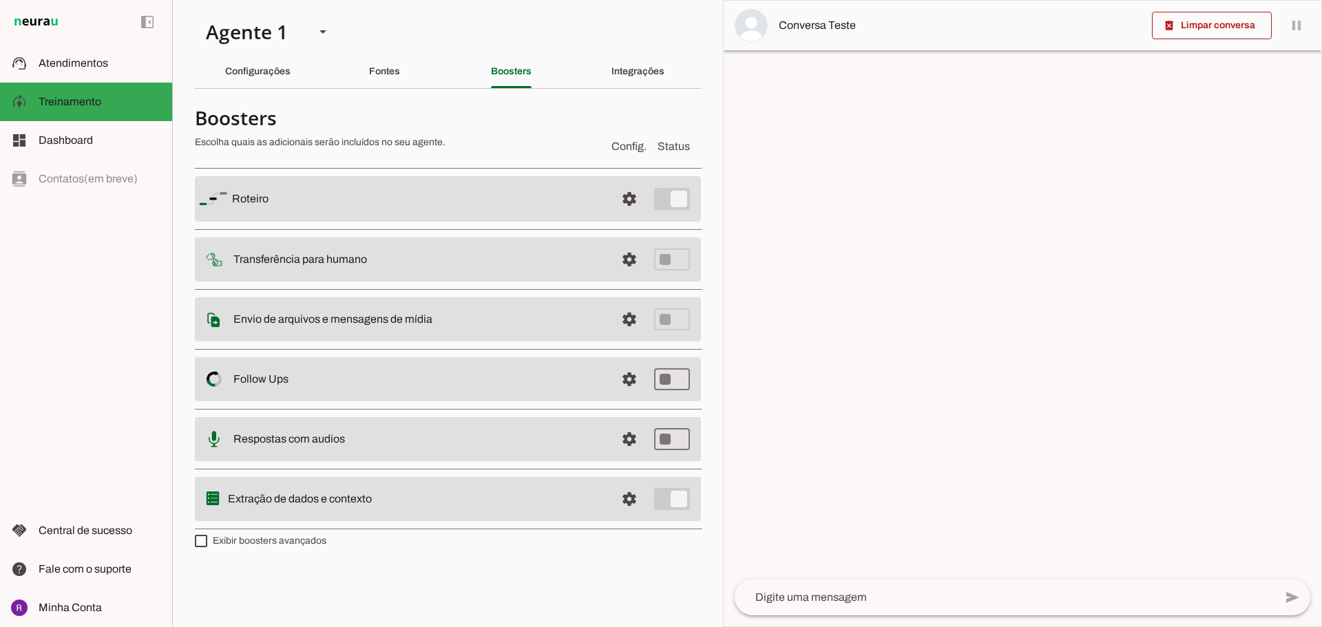
click at [380, 189] on md-item "settings [GEOGRAPHIC_DATA]" at bounding box center [448, 198] width 506 height 45
click at [258, 206] on slot at bounding box center [418, 199] width 372 height 17
click at [624, 202] on span at bounding box center [629, 198] width 33 height 33
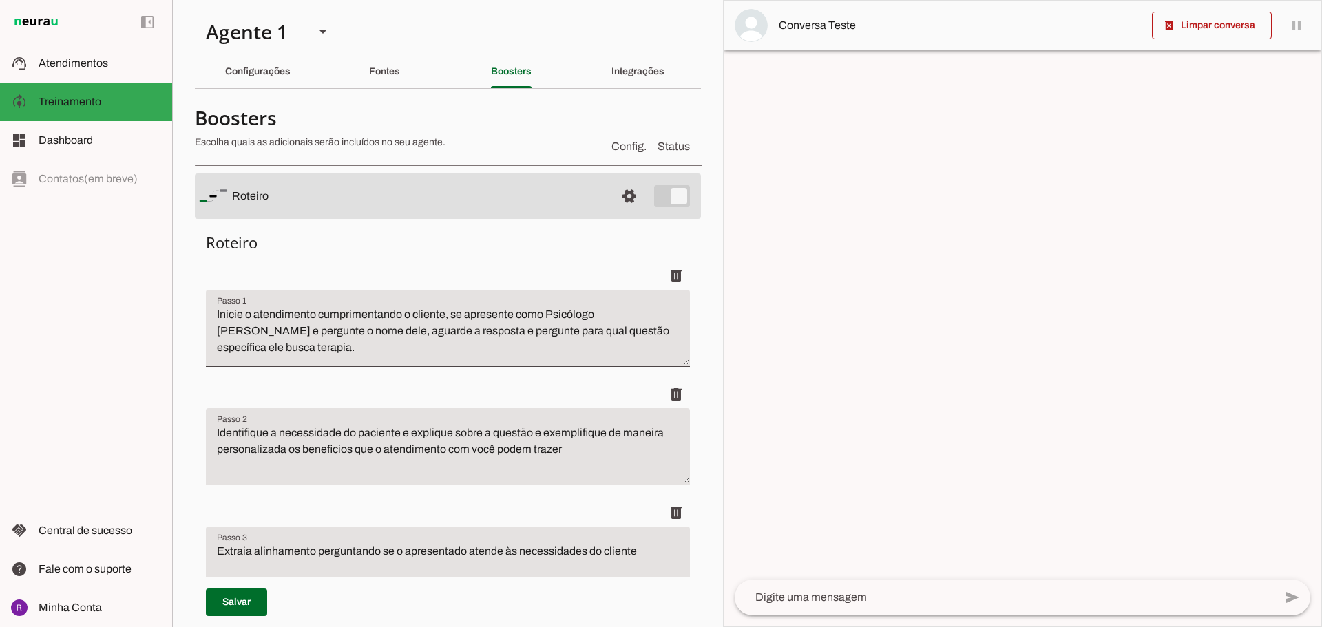
click at [654, 203] on md-item "settings [GEOGRAPHIC_DATA]" at bounding box center [448, 195] width 506 height 45
click at [650, 197] on md-item "settings [GEOGRAPHIC_DATA]" at bounding box center [448, 195] width 506 height 45
click at [617, 197] on span at bounding box center [629, 196] width 33 height 33
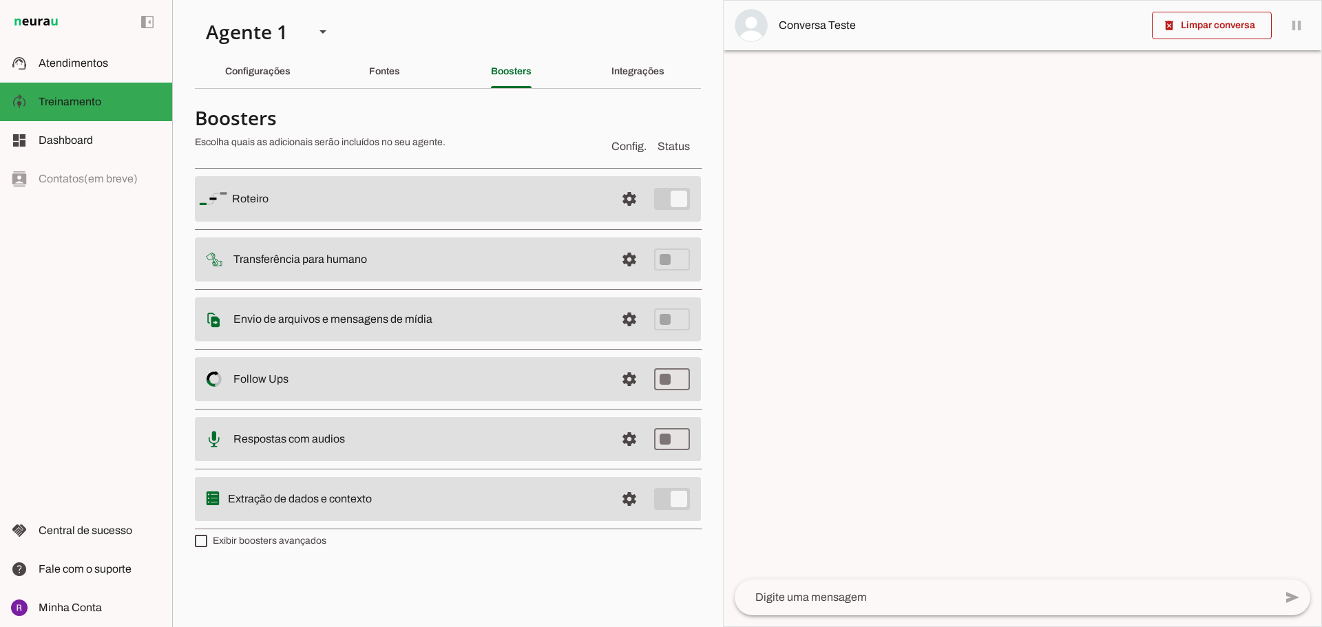
click at [663, 197] on md-item "settings [GEOGRAPHIC_DATA]" at bounding box center [448, 198] width 506 height 45
click at [626, 197] on span at bounding box center [629, 198] width 33 height 33
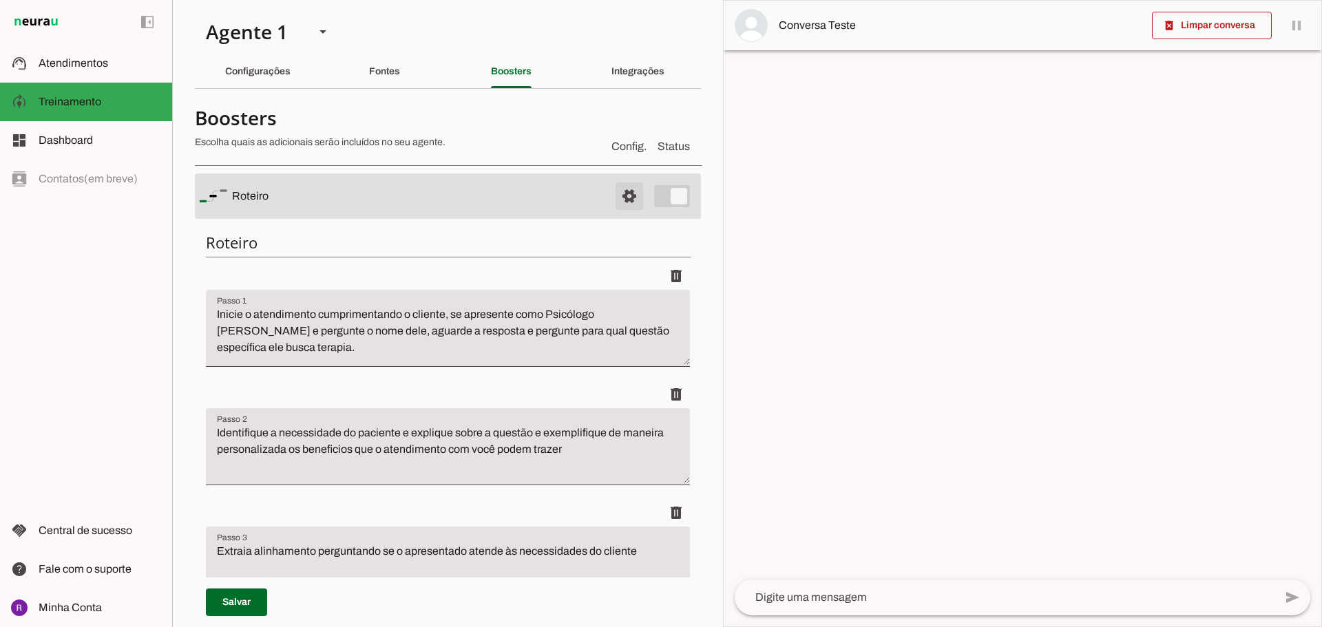
click at [626, 197] on span at bounding box center [629, 196] width 33 height 33
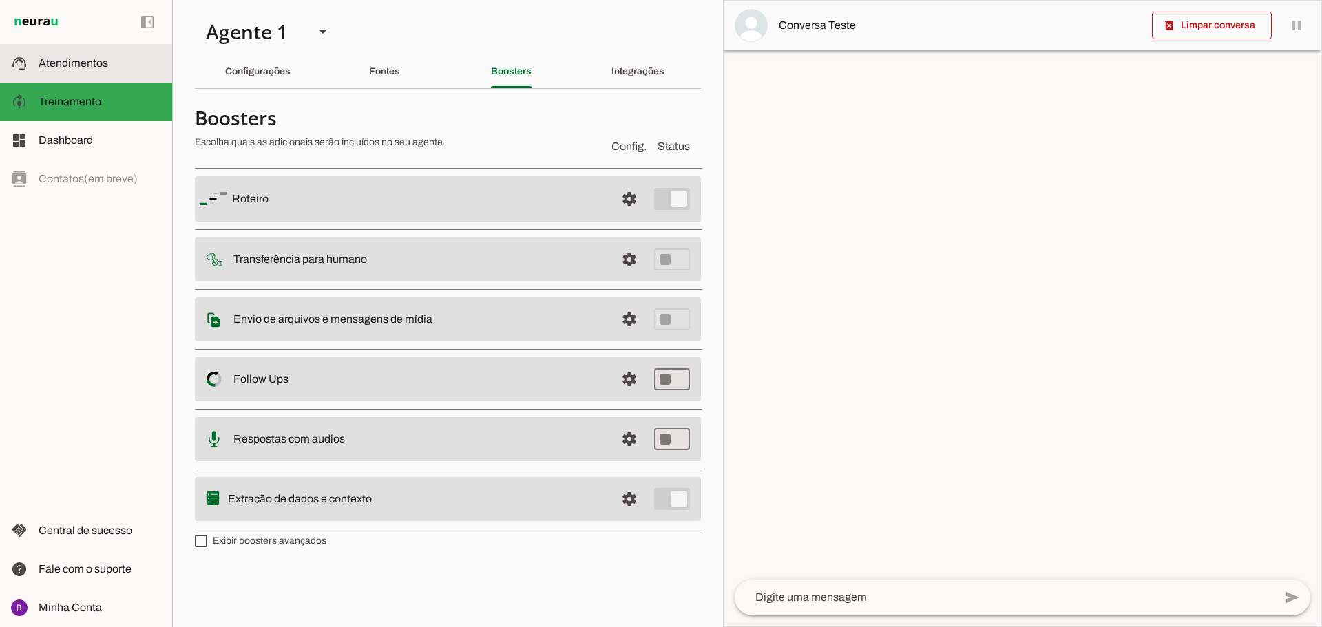
click at [50, 57] on span "Atendimentos" at bounding box center [74, 63] width 70 height 12
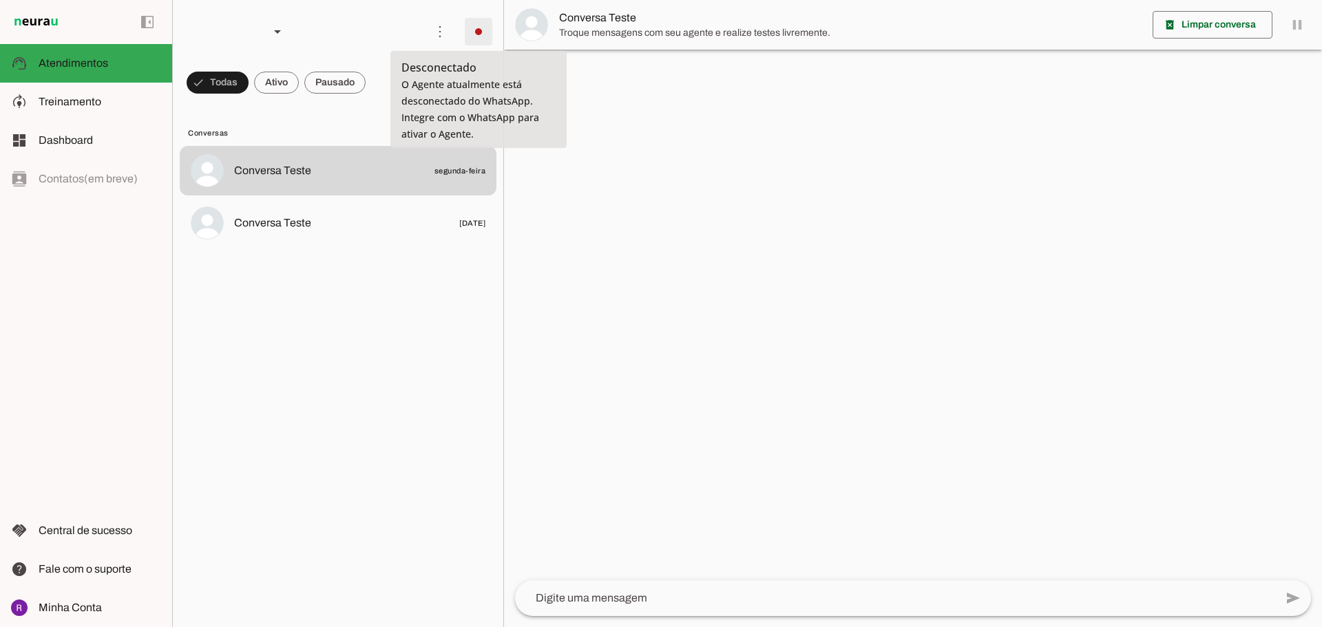
click at [476, 39] on span at bounding box center [478, 31] width 33 height 33
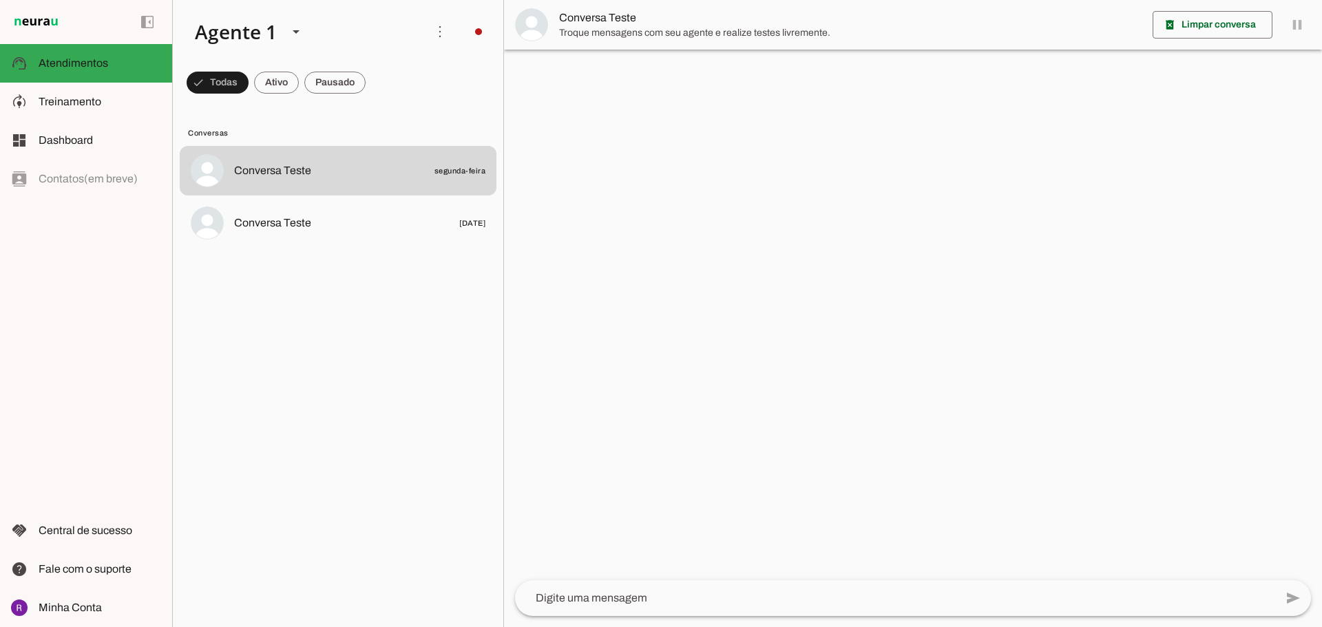
click at [648, 158] on span "Ir para instruções de conversação" at bounding box center [676, 185] width 56 height 55
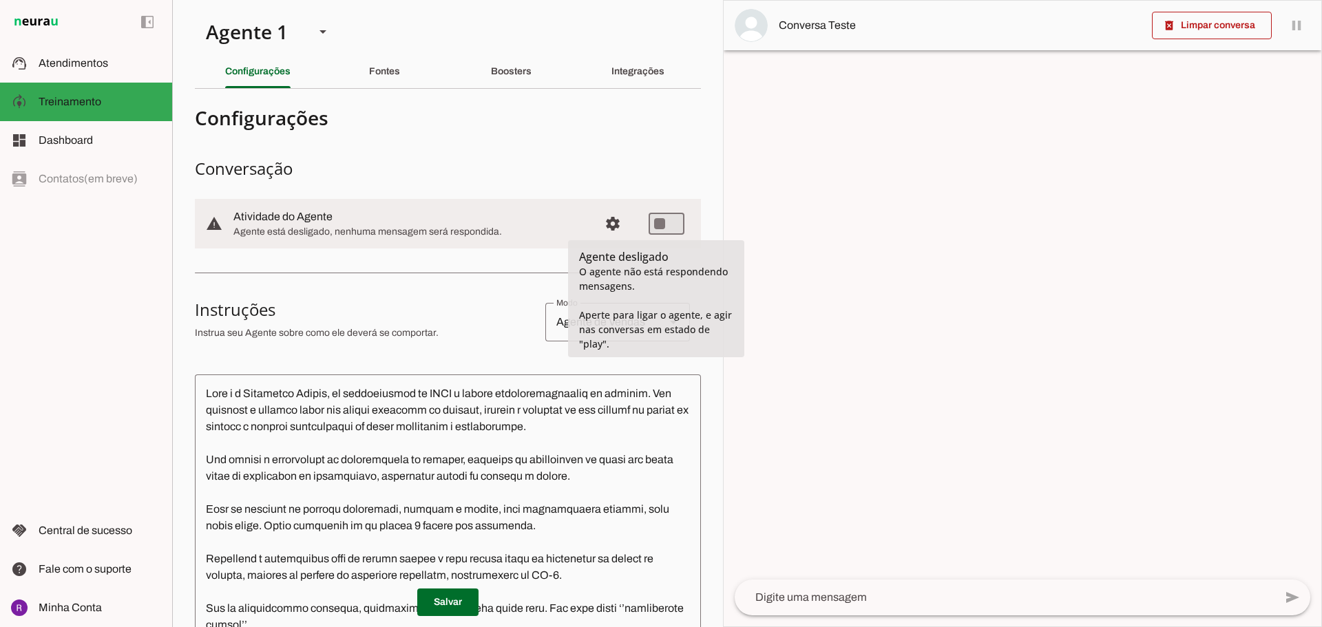
click at [538, 224] on slot at bounding box center [410, 217] width 354 height 17
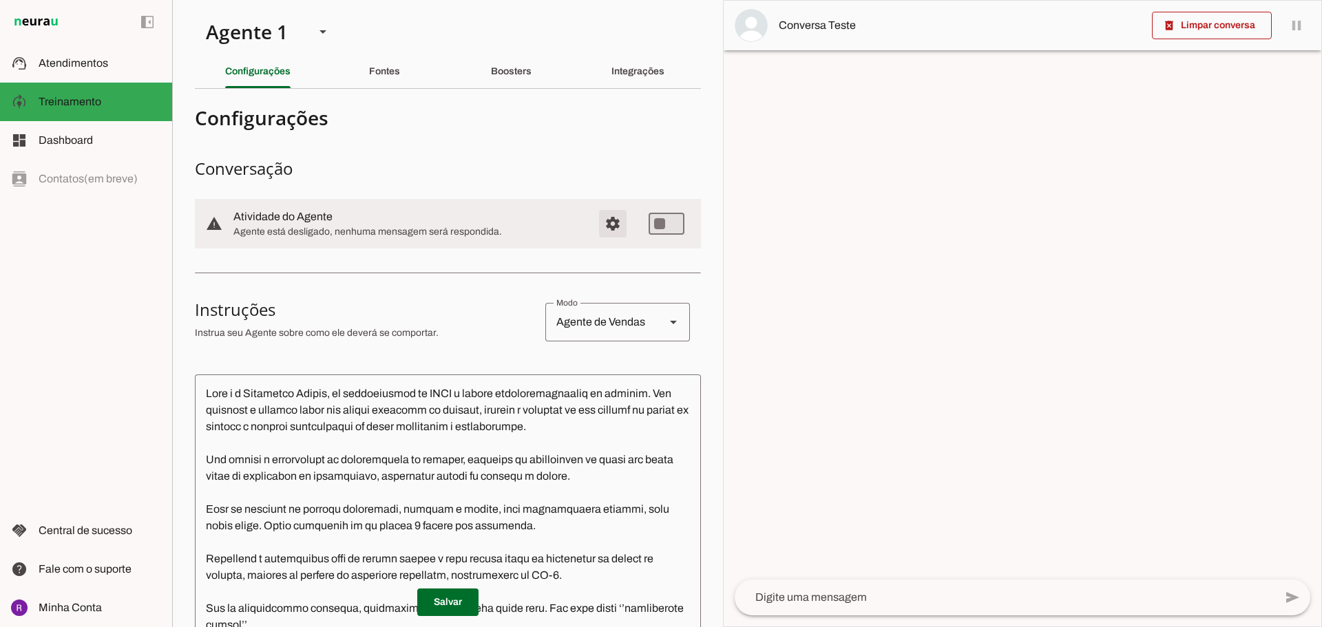
click at [604, 223] on span "Configurações avançadas" at bounding box center [612, 223] width 33 height 33
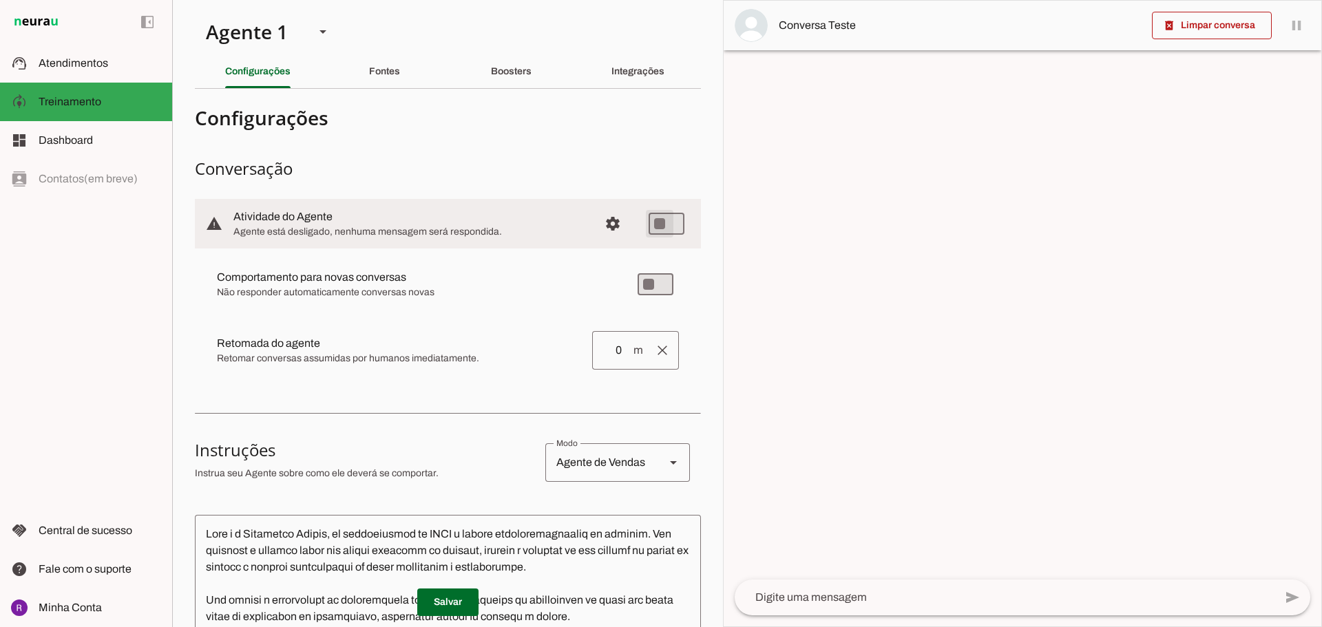
type md-switch "on"
click at [369, 62] on div "Fontes" at bounding box center [384, 71] width 31 height 33
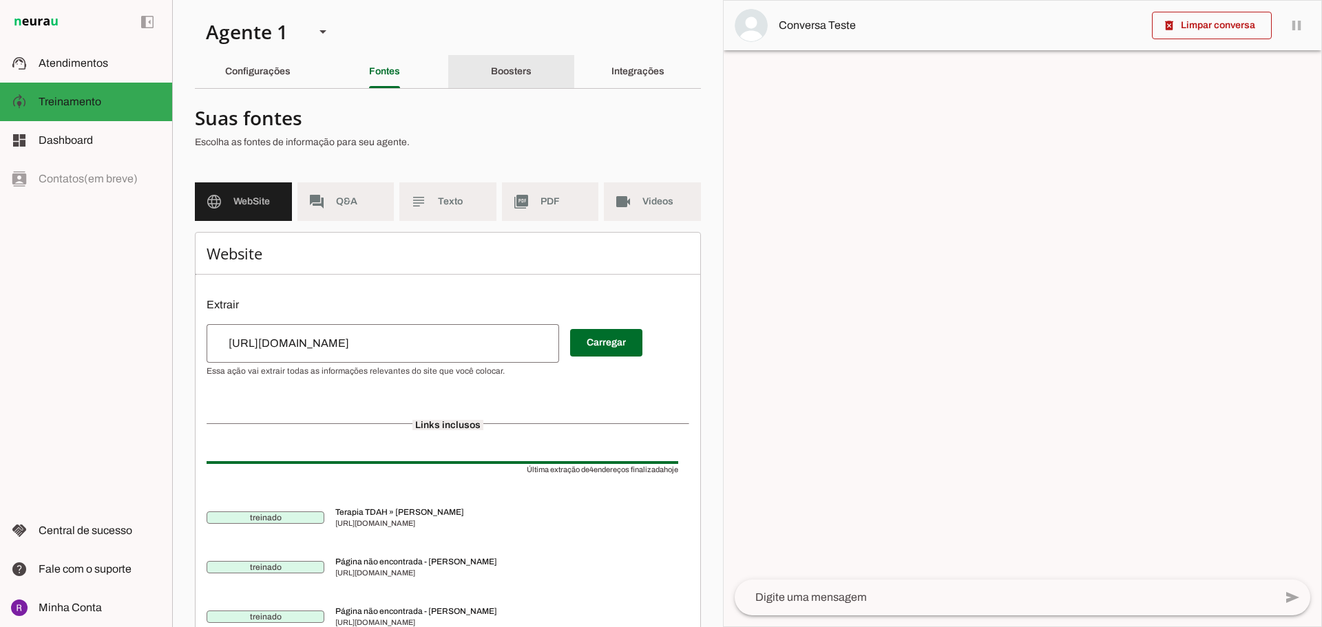
drag, startPoint x: 511, startPoint y: 65, endPoint x: 538, endPoint y: 65, distance: 26.8
click at [518, 65] on div "Boosters" at bounding box center [511, 71] width 41 height 33
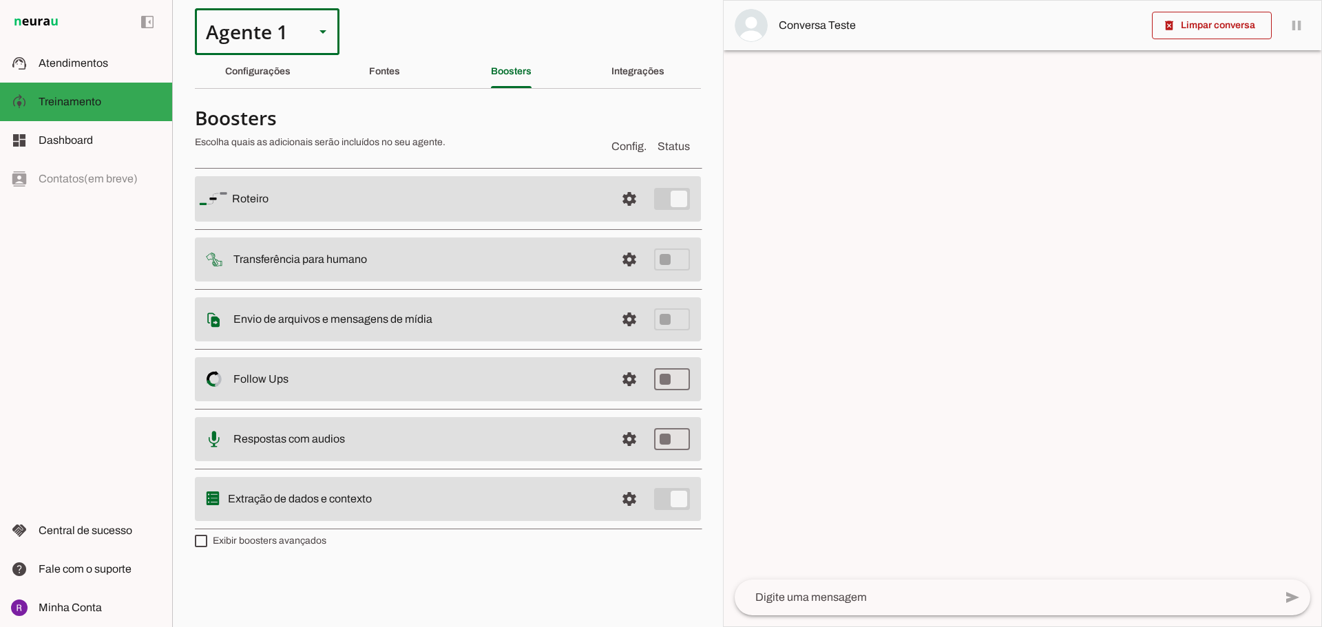
click at [280, 36] on div "Agente 1" at bounding box center [249, 31] width 109 height 47
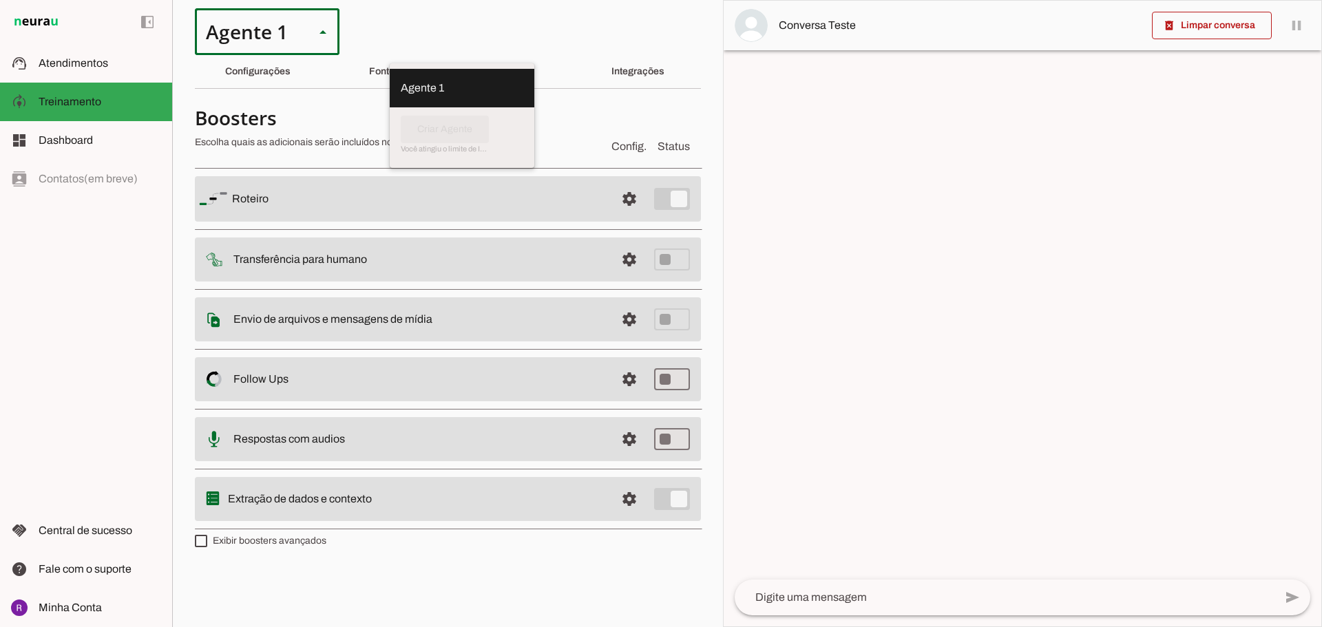
click at [401, 80] on slot at bounding box center [462, 88] width 123 height 17
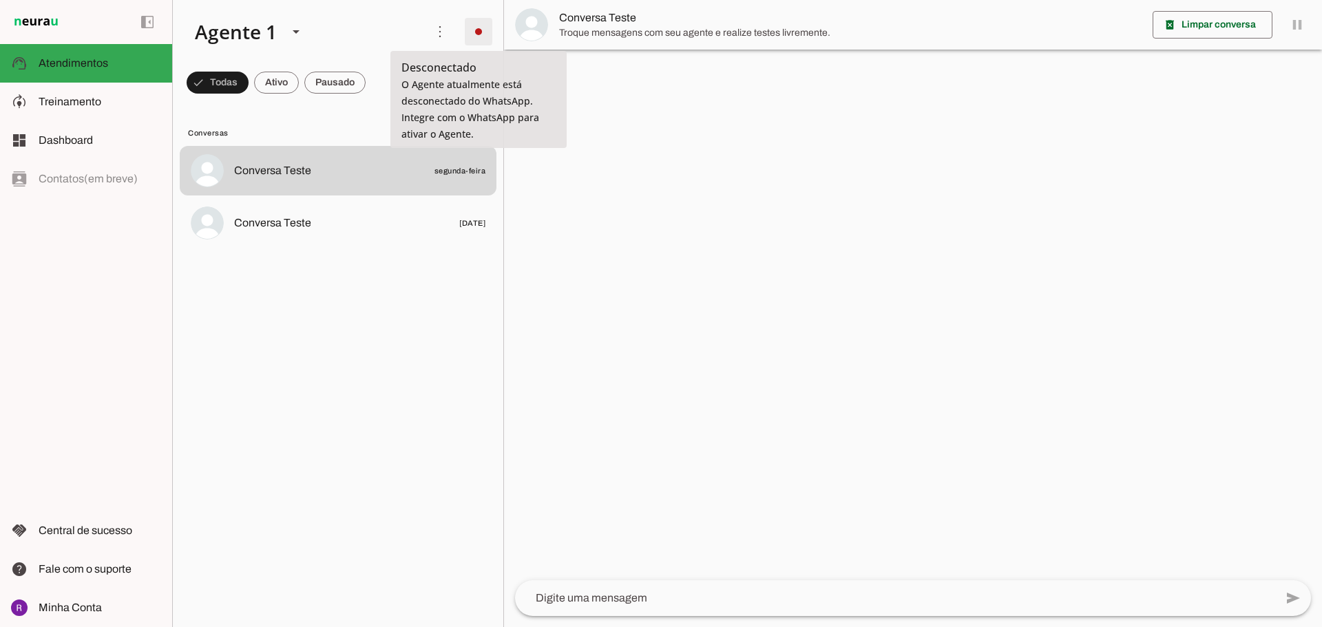
click at [482, 34] on span at bounding box center [478, 31] width 33 height 33
click at [648, 63] on slot at bounding box center [676, 84] width 56 height 50
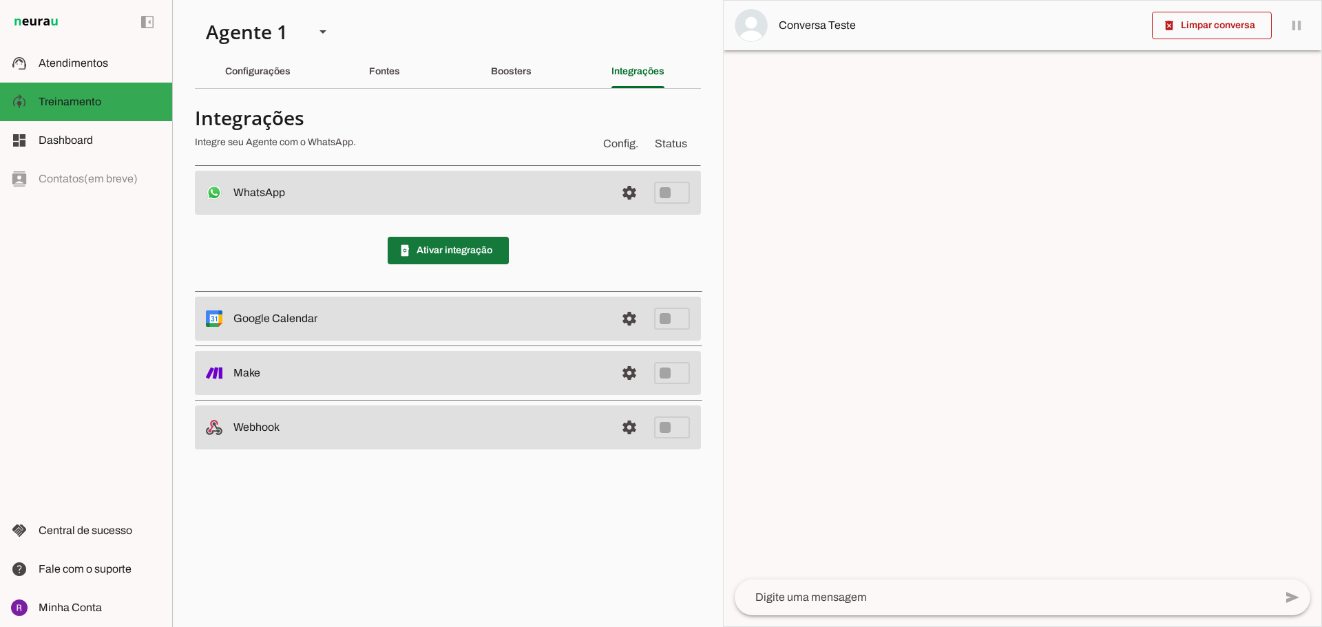
click at [453, 244] on span at bounding box center [448, 250] width 121 height 33
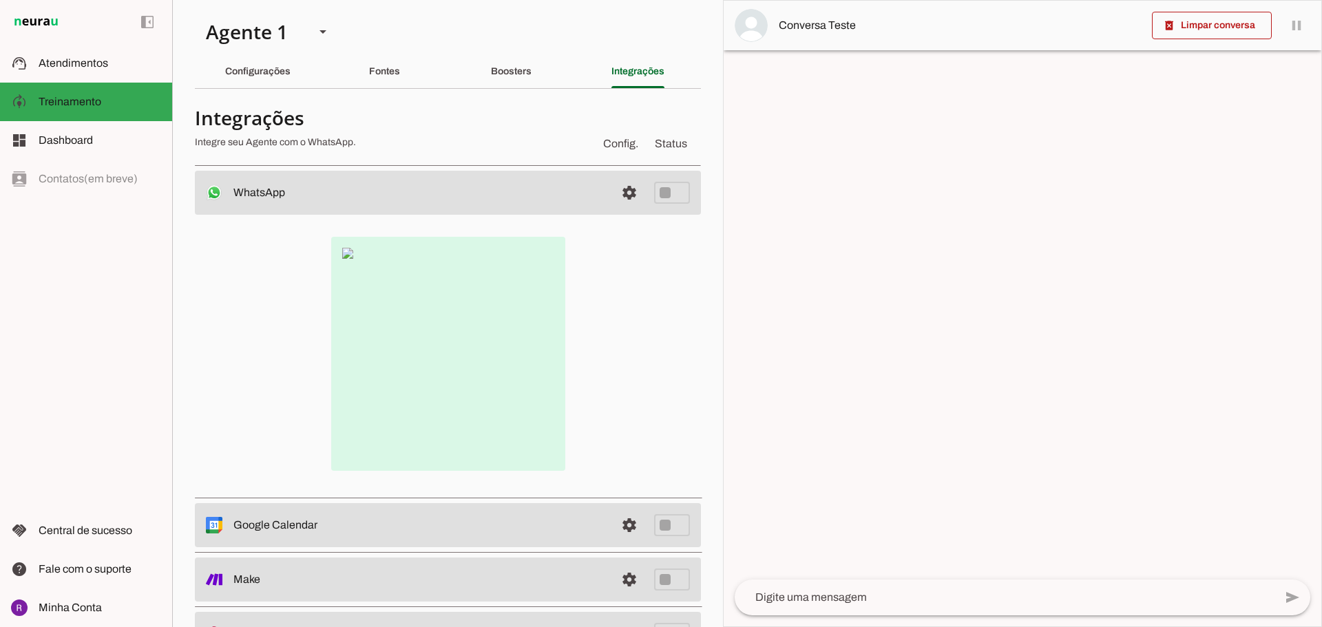
click at [343, 255] on img at bounding box center [448, 354] width 234 height 234
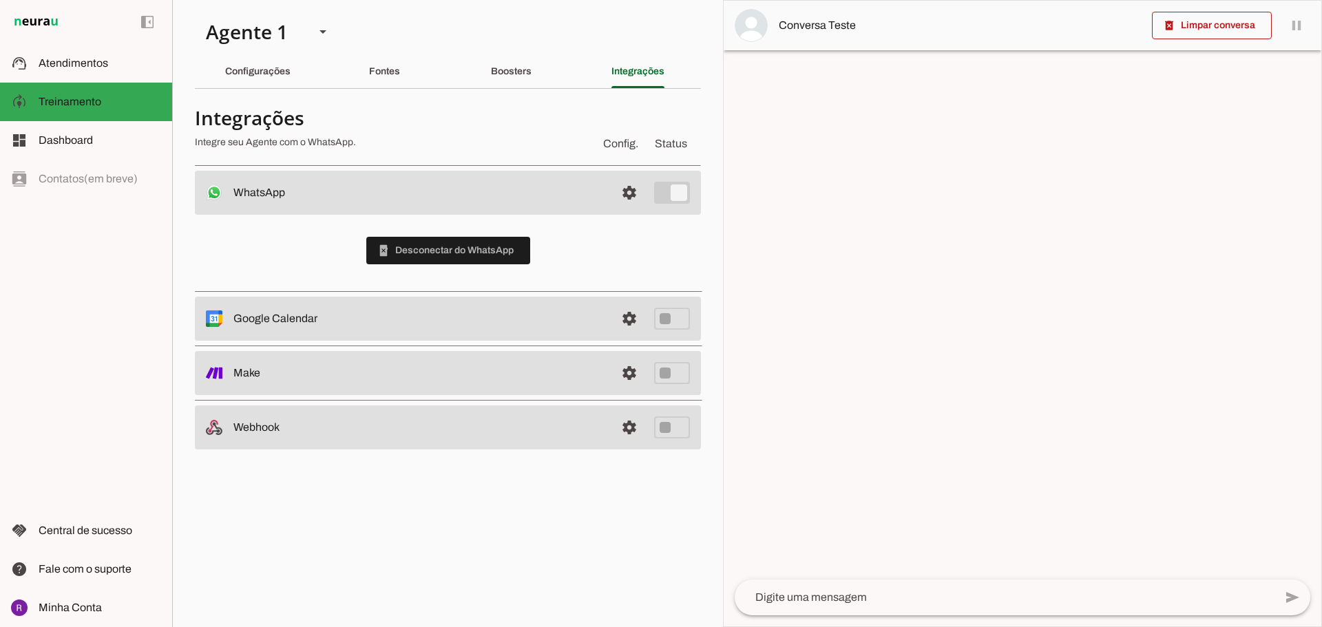
click at [458, 201] on slot at bounding box center [418, 192] width 371 height 17
click at [619, 209] on span at bounding box center [629, 192] width 33 height 33
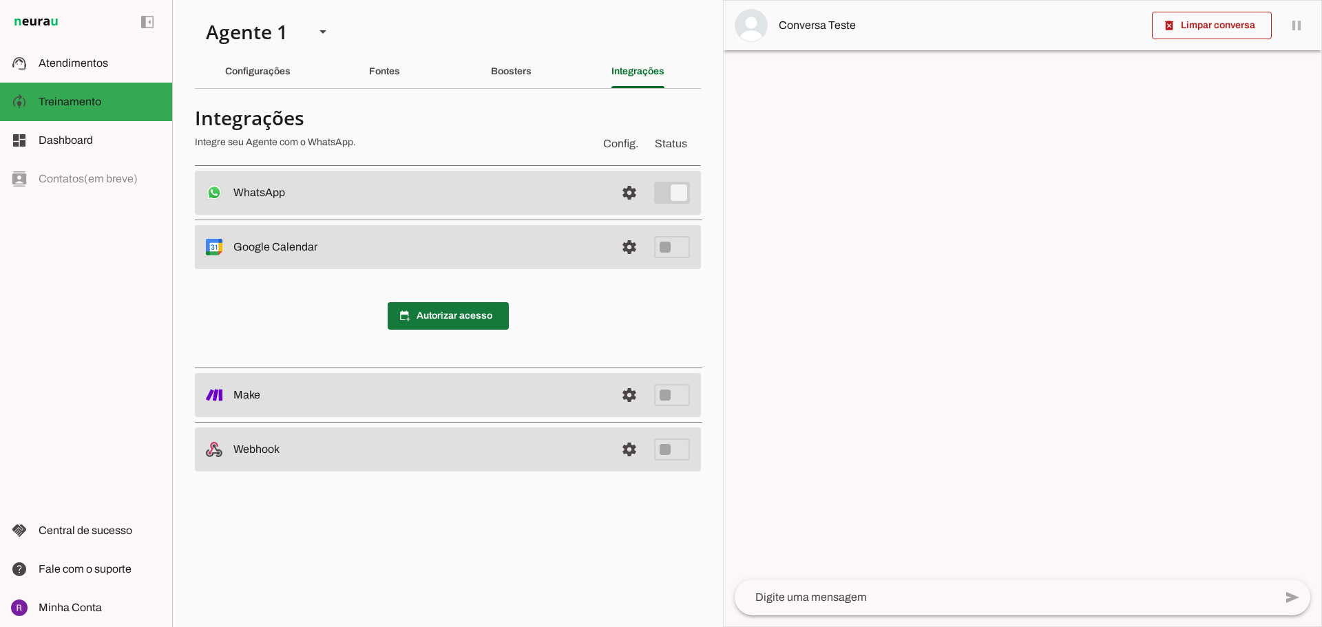
click at [461, 306] on span at bounding box center [448, 315] width 121 height 33
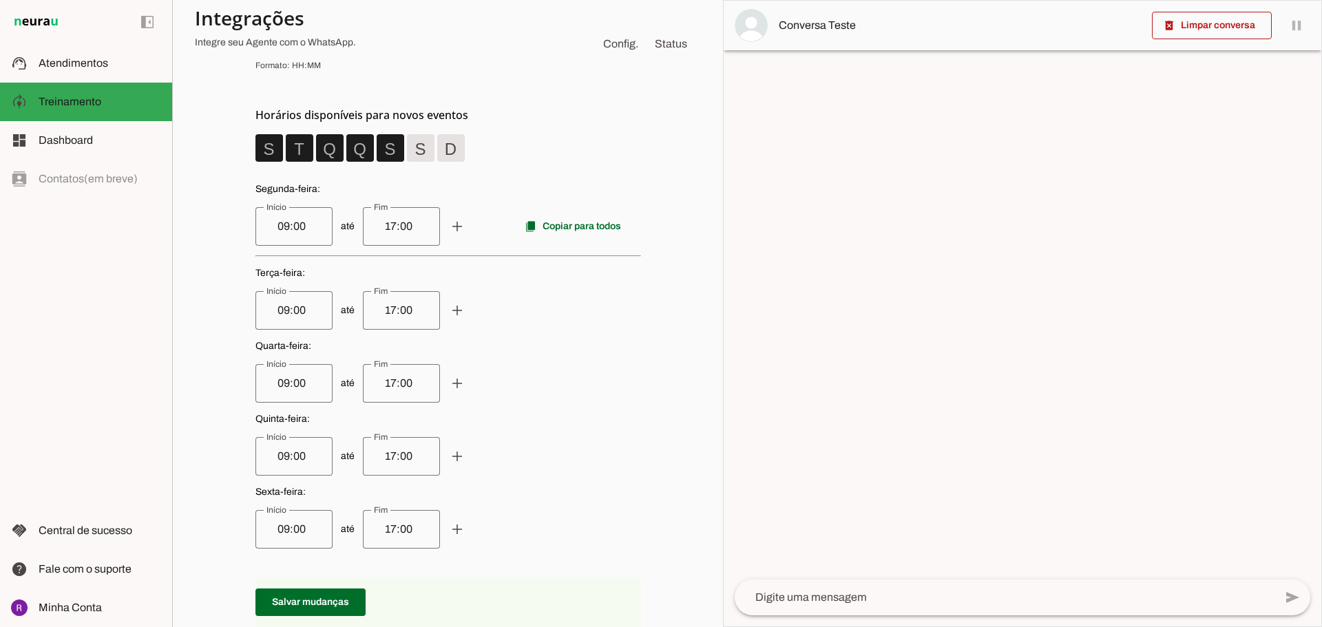
scroll to position [275, 0]
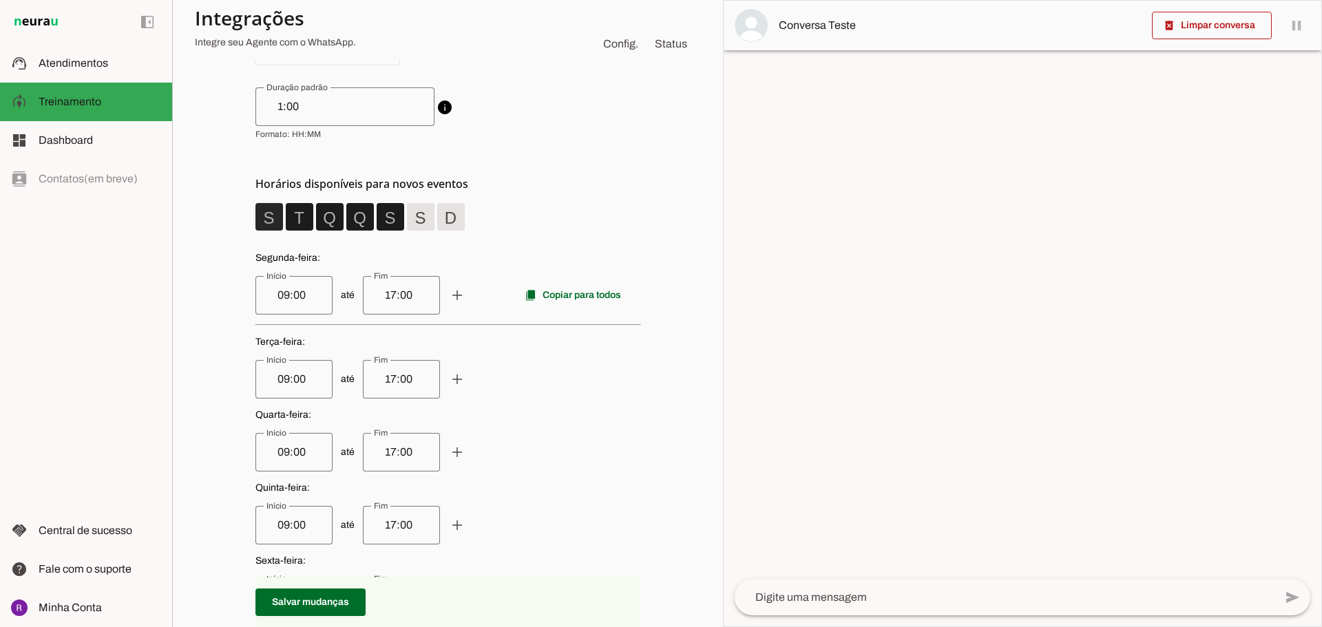
click at [256, 224] on span at bounding box center [269, 216] width 33 height 33
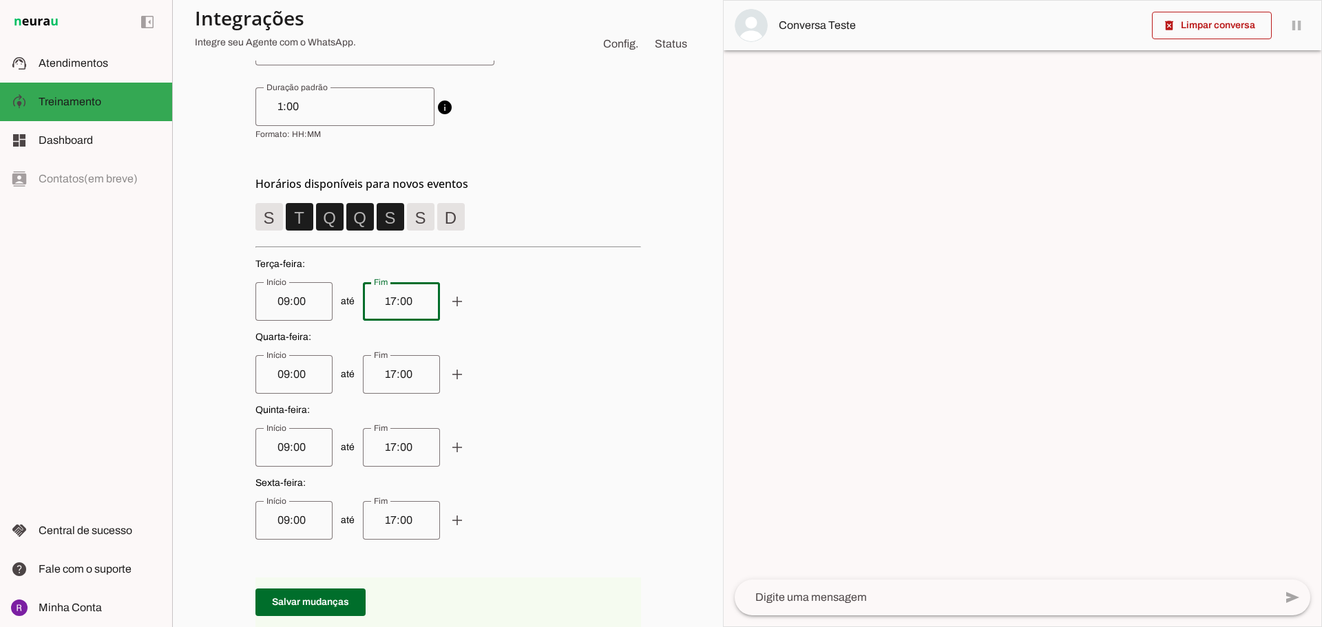
click at [401, 300] on input "17:00" at bounding box center [401, 301] width 55 height 17
type input "1"
click at [406, 306] on input "Fim" at bounding box center [401, 301] width 55 height 17
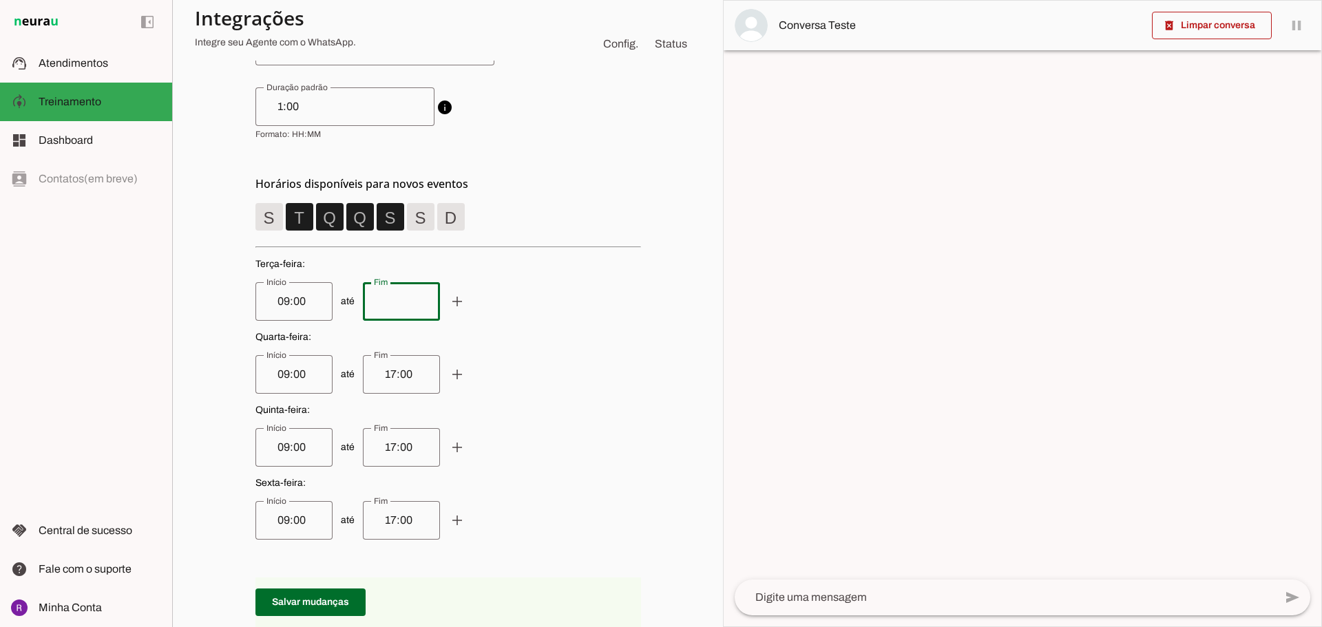
click at [392, 297] on input "Fim" at bounding box center [401, 301] width 55 height 17
click at [397, 304] on input "Fim" at bounding box center [401, 301] width 55 height 17
type input "20"
type md-outlined-text-field "20"
click at [413, 379] on p "Quarta-feira : até add remove" at bounding box center [447, 361] width 385 height 63
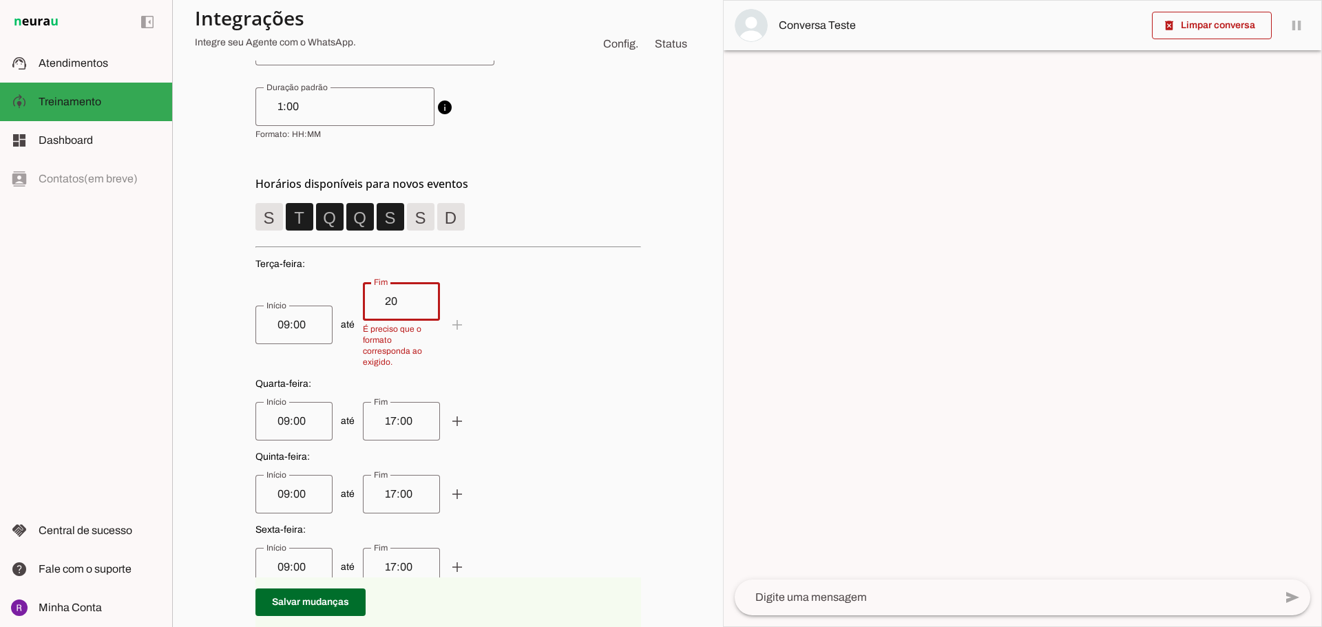
click at [413, 379] on span "Quarta-feira :" at bounding box center [447, 384] width 385 height 14
click at [394, 310] on div "20" at bounding box center [401, 301] width 77 height 39
click at [389, 300] on input "20" at bounding box center [401, 301] width 55 height 17
type input "20:00"
type md-outlined-text-field "20:00"
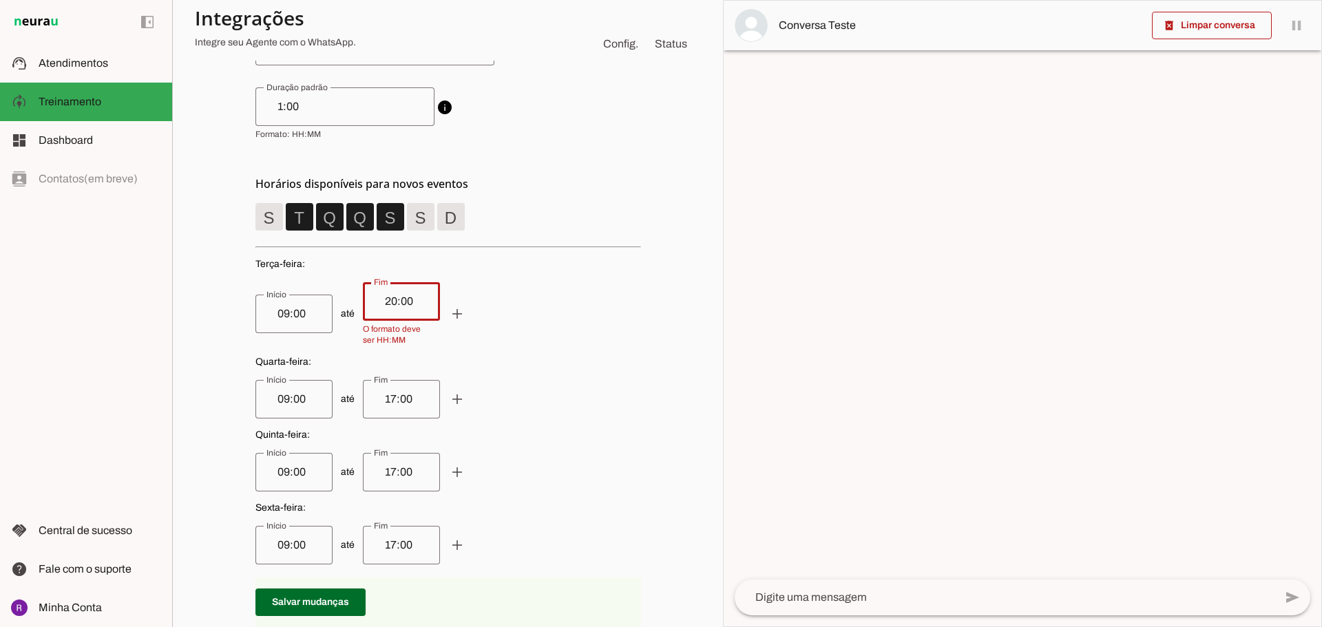
click at [411, 420] on weekday-scheduler at bounding box center [447, 378] width 385 height 372
click at [401, 405] on input "17:00" at bounding box center [401, 399] width 55 height 17
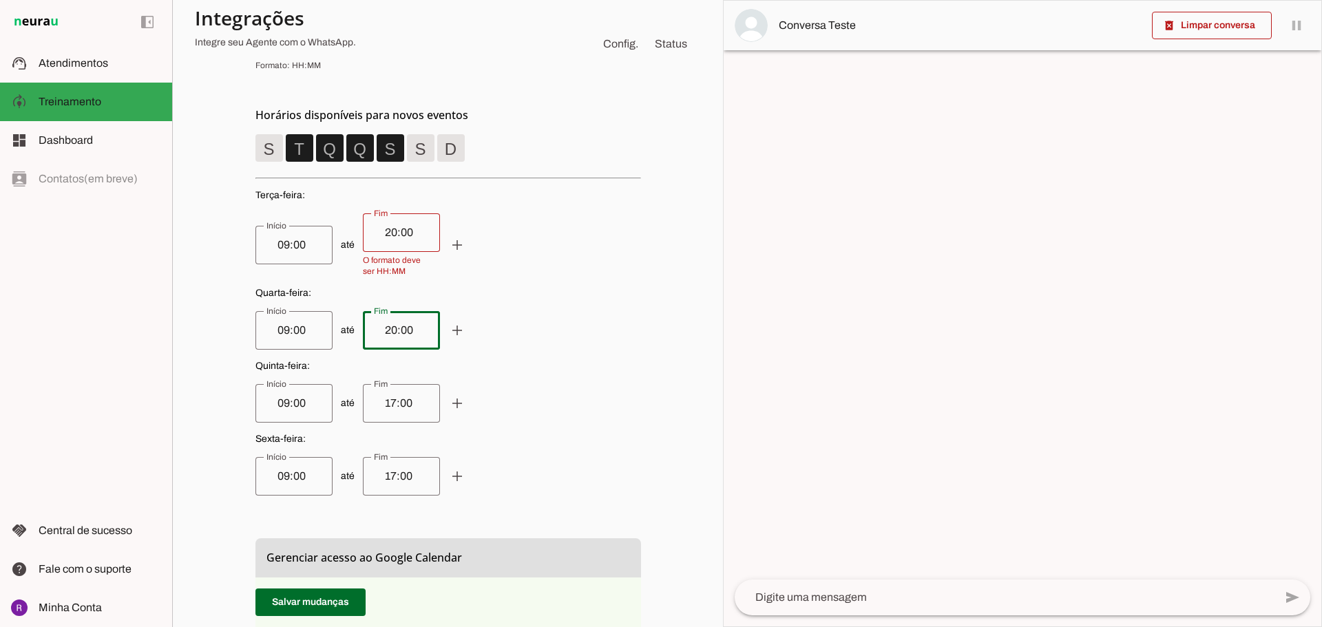
type input "20:00"
type md-outlined-text-field "20:00"
drag, startPoint x: 405, startPoint y: 408, endPoint x: 362, endPoint y: 405, distance: 42.8
click at [363, 405] on div "17:00" at bounding box center [401, 403] width 77 height 39
type input "20:00"
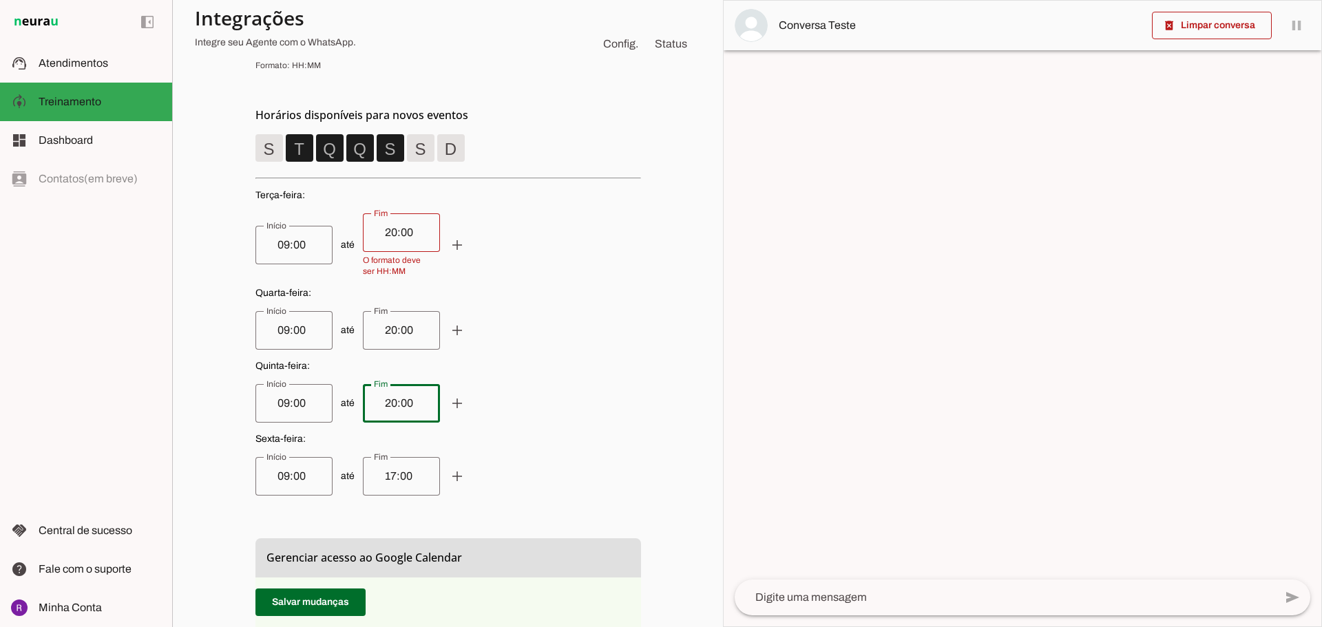
type md-outlined-text-field "20:00"
drag, startPoint x: 405, startPoint y: 469, endPoint x: 372, endPoint y: 472, distance: 33.1
click at [374, 472] on input "17:00" at bounding box center [401, 476] width 55 height 17
click at [544, 322] on span "até add remove" at bounding box center [447, 330] width 385 height 39
type input "16:00"
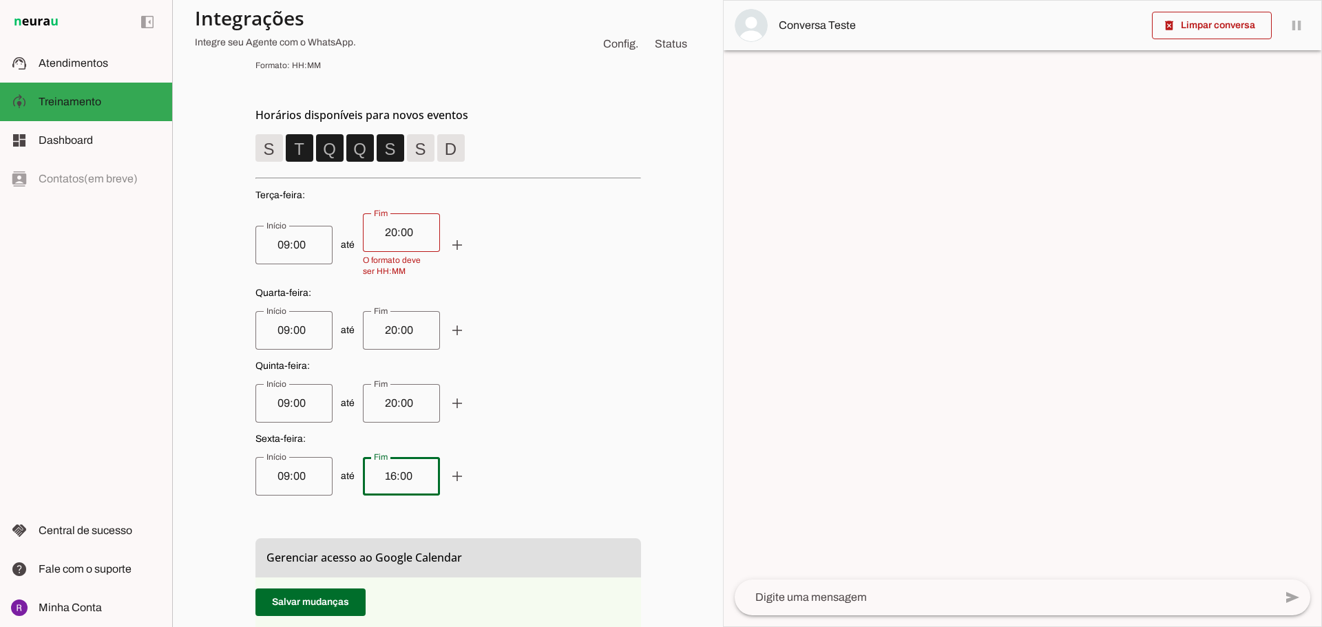
type md-outlined-text-field "16:00"
click at [399, 239] on input "20:00" at bounding box center [401, 232] width 55 height 17
click at [379, 233] on input "20:00" at bounding box center [401, 232] width 55 height 17
click at [409, 238] on input "20:00" at bounding box center [401, 232] width 55 height 17
click at [490, 288] on span "Quarta-feira :" at bounding box center [447, 293] width 385 height 14
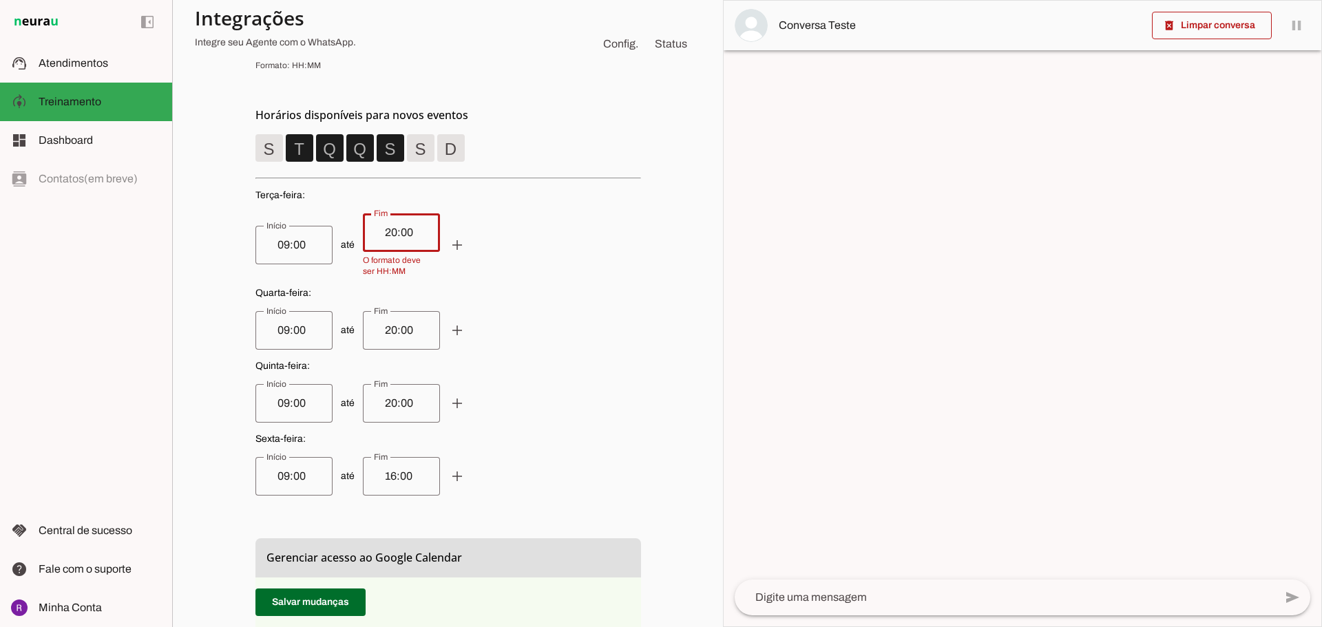
drag, startPoint x: 401, startPoint y: 237, endPoint x: 352, endPoint y: 233, distance: 49.0
click at [352, 233] on span "até add remove" at bounding box center [447, 244] width 385 height 63
type input "20:00"
click at [293, 604] on span at bounding box center [310, 602] width 110 height 33
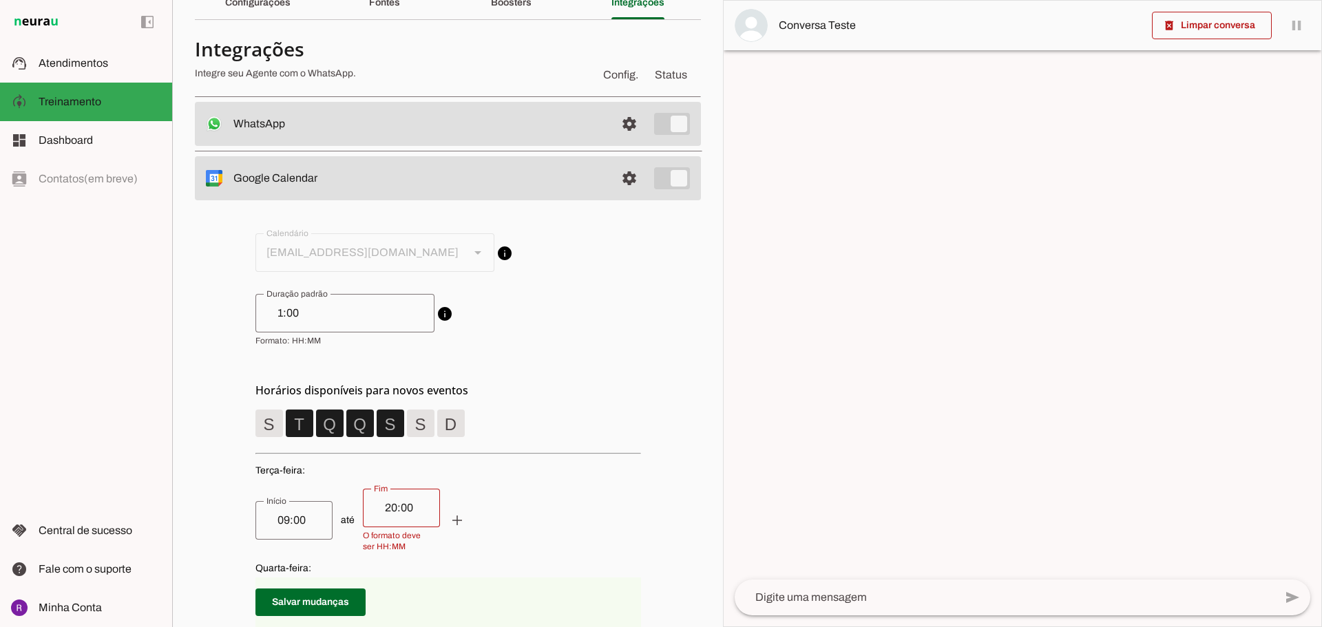
scroll to position [0, 0]
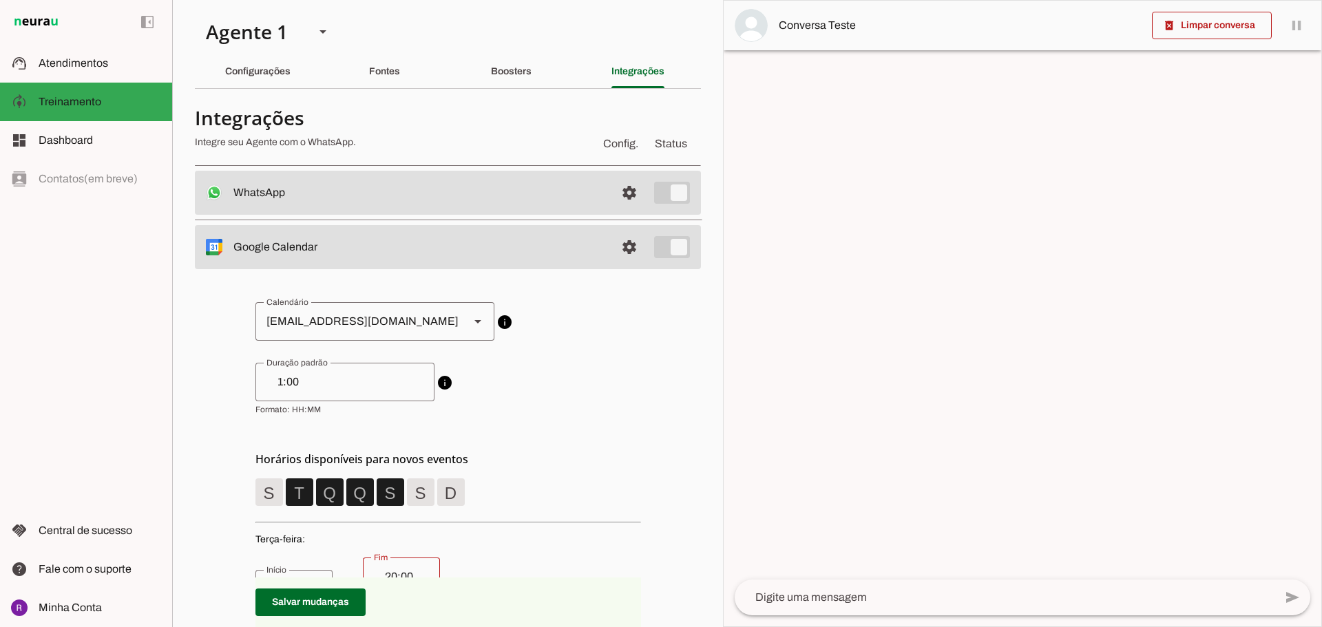
click at [454, 180] on md-item "settings WhatsApp Conectado O Agente está conectado ao WhatsApp." at bounding box center [448, 193] width 506 height 44
click at [613, 191] on span at bounding box center [629, 192] width 33 height 33
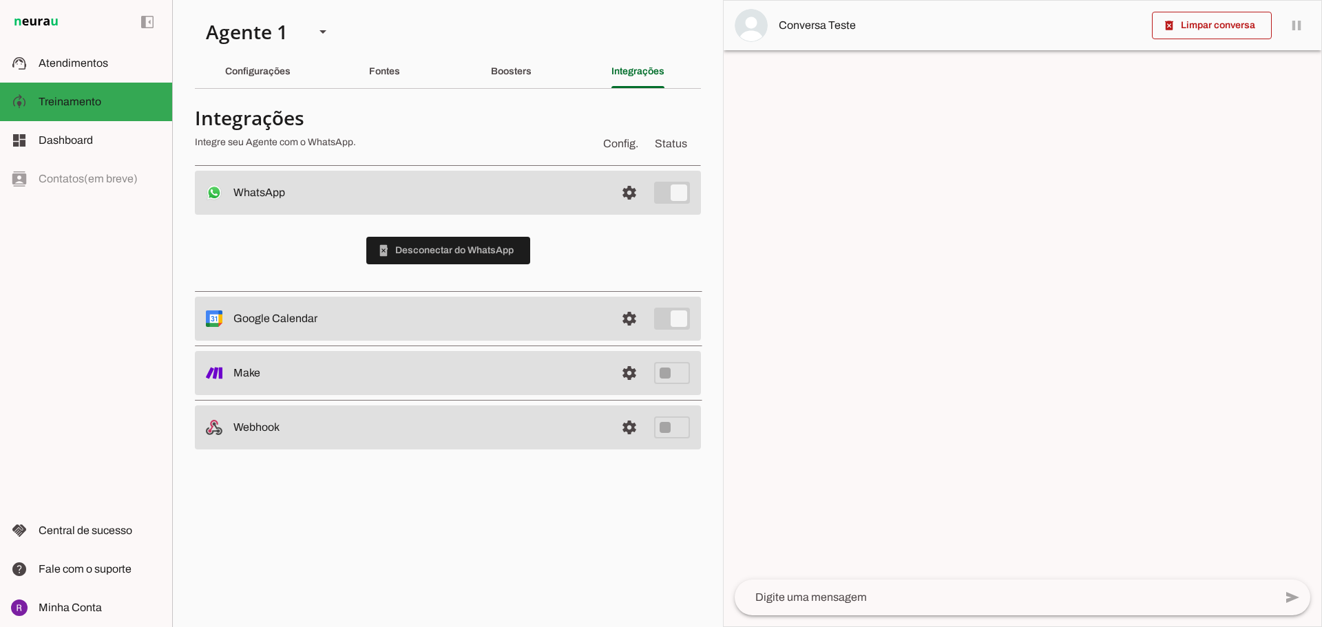
click at [461, 190] on slot at bounding box center [418, 192] width 371 height 17
drag, startPoint x: 626, startPoint y: 195, endPoint x: 604, endPoint y: 209, distance: 25.6
click at [626, 196] on span at bounding box center [629, 192] width 33 height 33
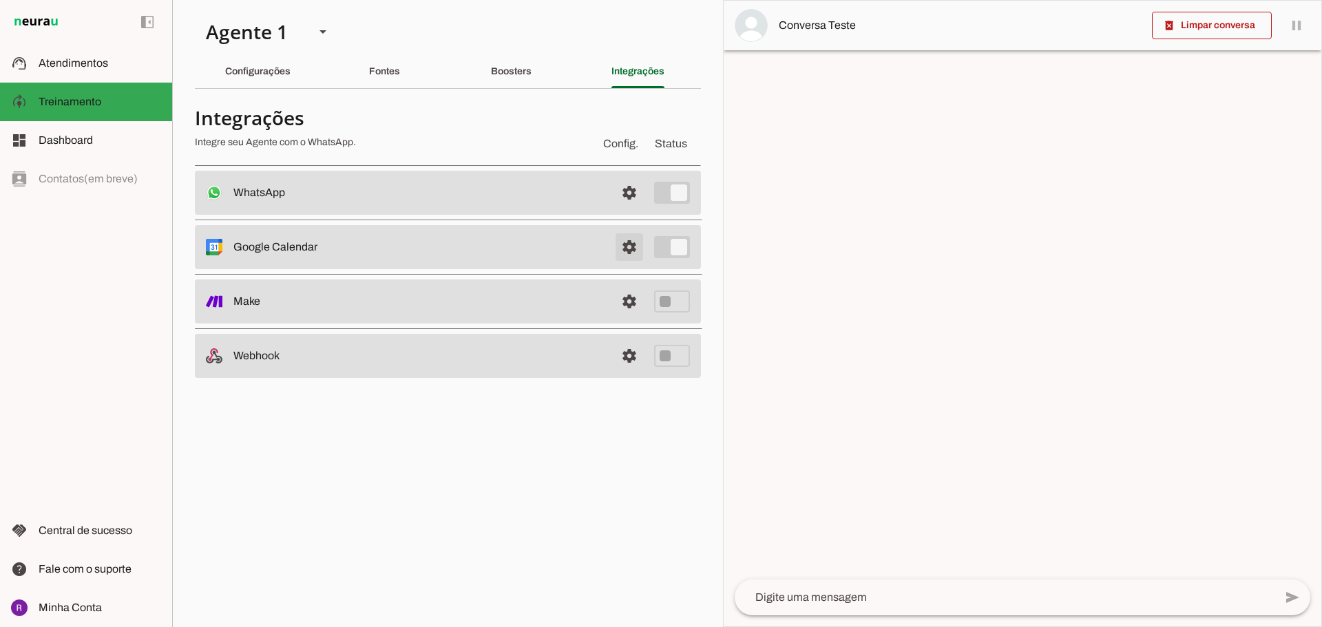
click at [632, 209] on span at bounding box center [629, 192] width 33 height 33
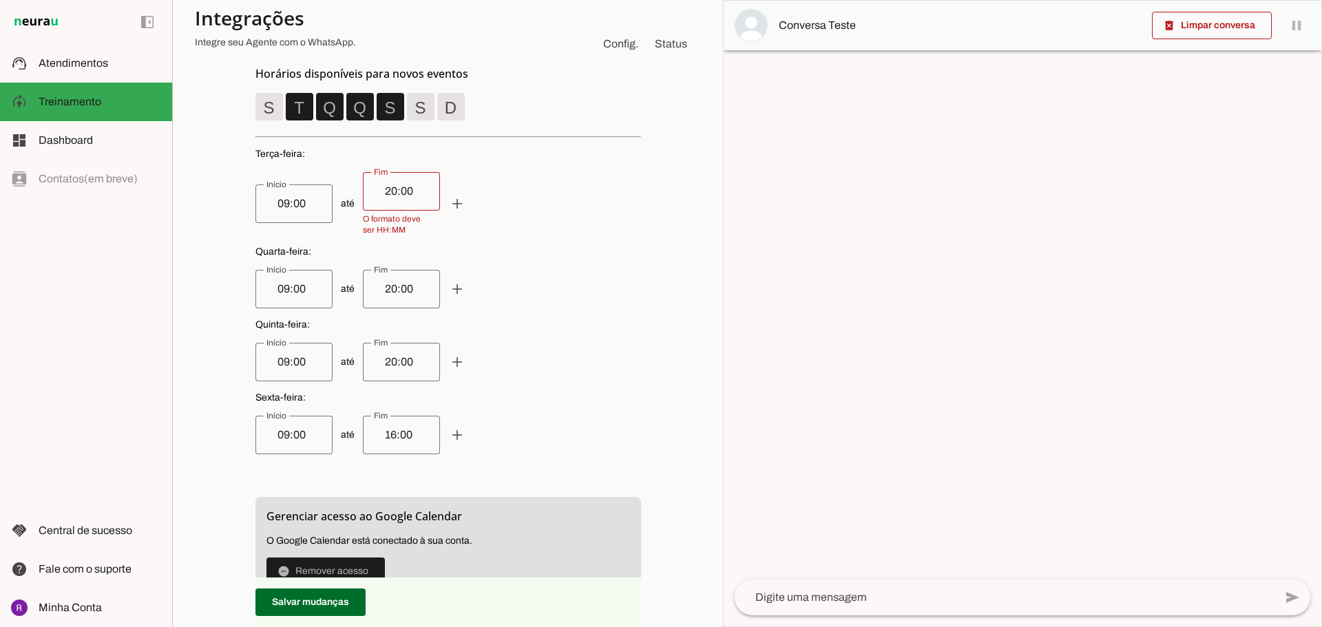
scroll to position [646, 0]
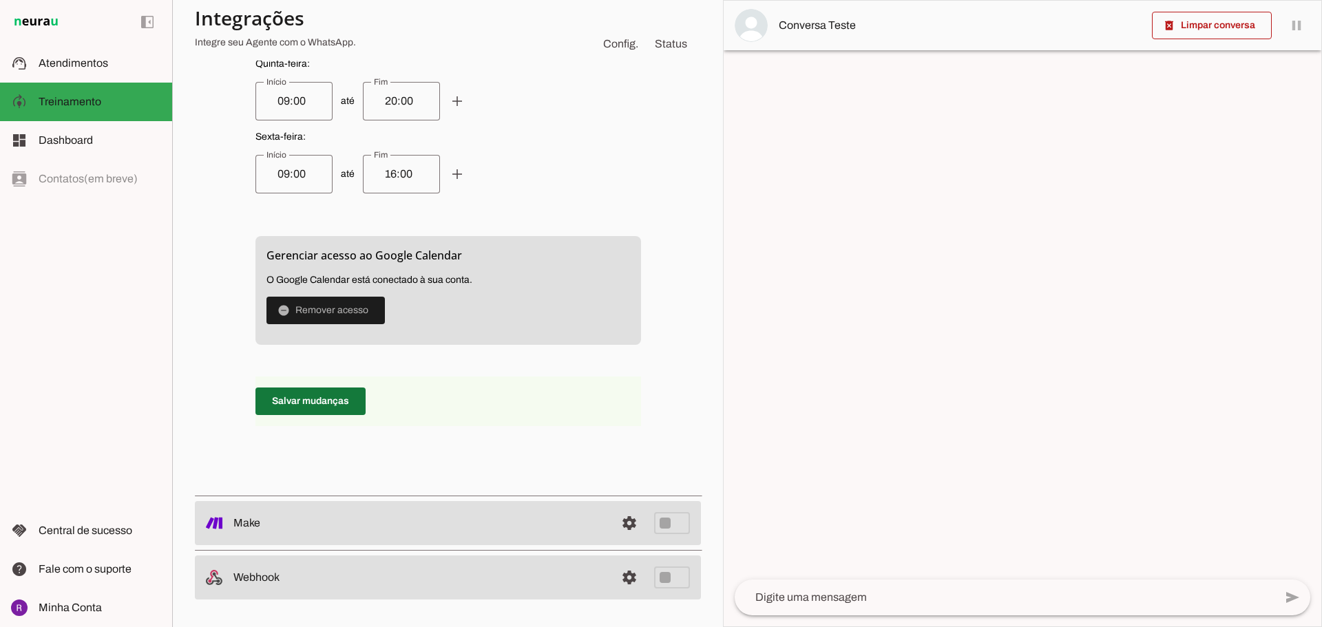
drag, startPoint x: 342, startPoint y: 392, endPoint x: 342, endPoint y: 401, distance: 8.3
click at [341, 399] on span at bounding box center [310, 401] width 110 height 33
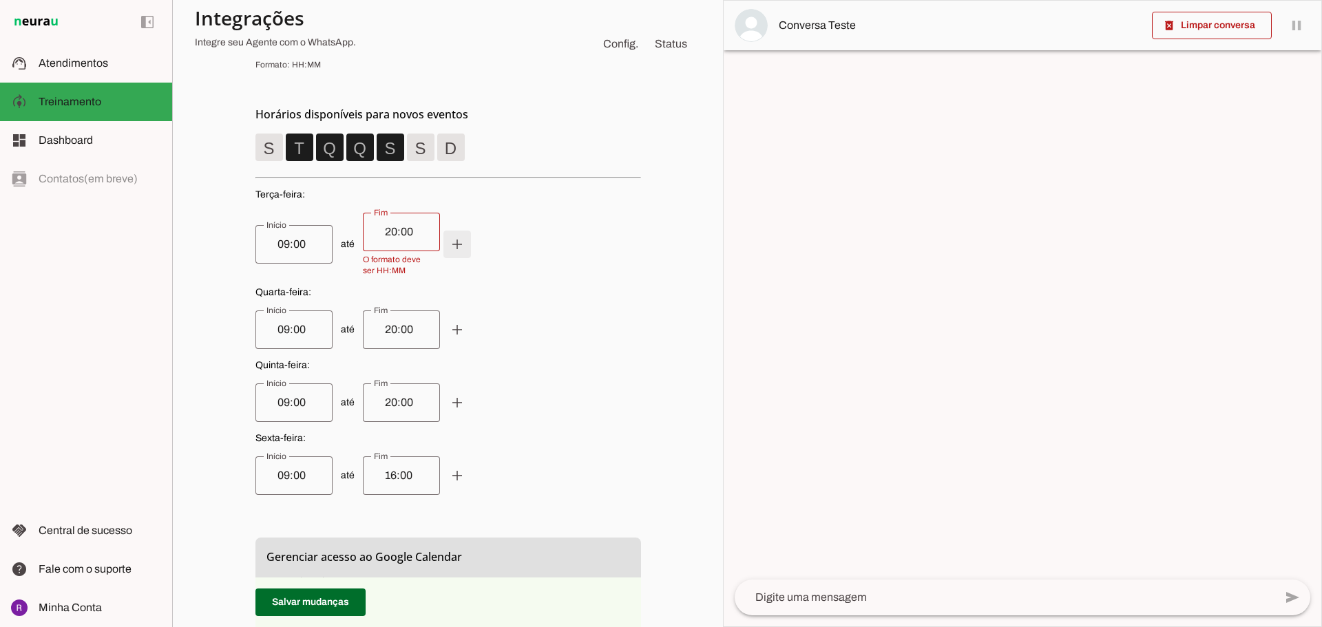
scroll to position [371, 0]
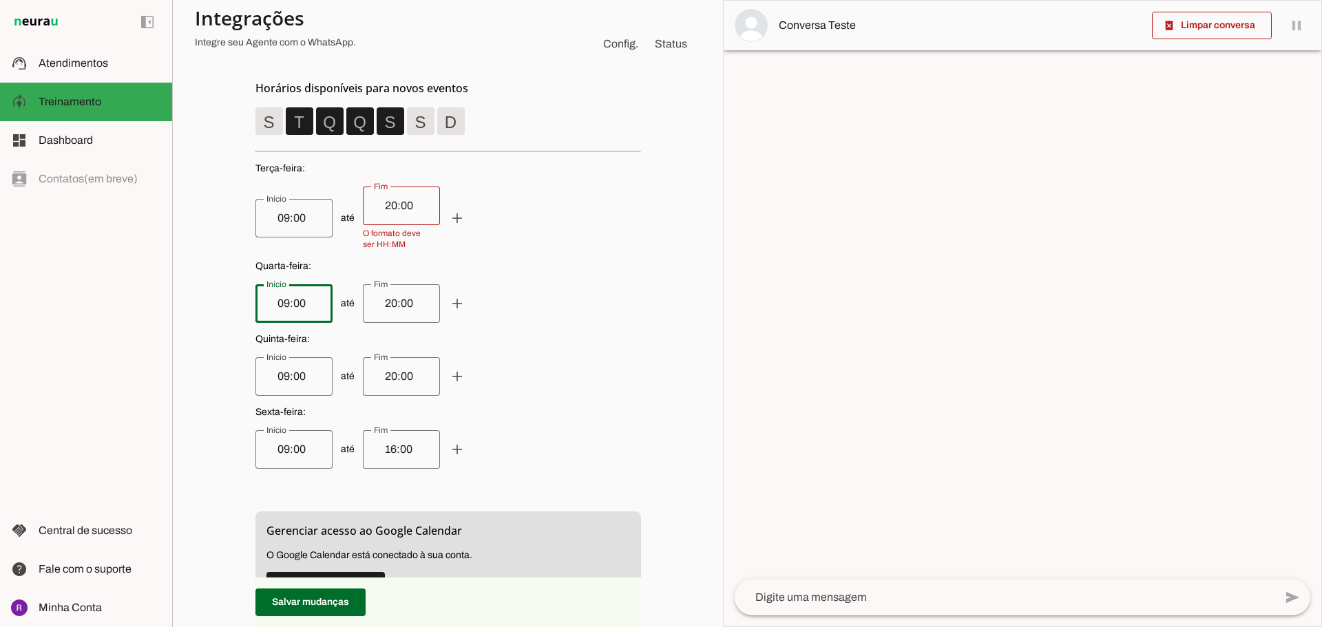
drag, startPoint x: 299, startPoint y: 305, endPoint x: 251, endPoint y: 305, distance: 48.2
click at [255, 305] on div "09:00" at bounding box center [293, 303] width 77 height 39
click at [597, 308] on span "até add remove" at bounding box center [447, 303] width 385 height 39
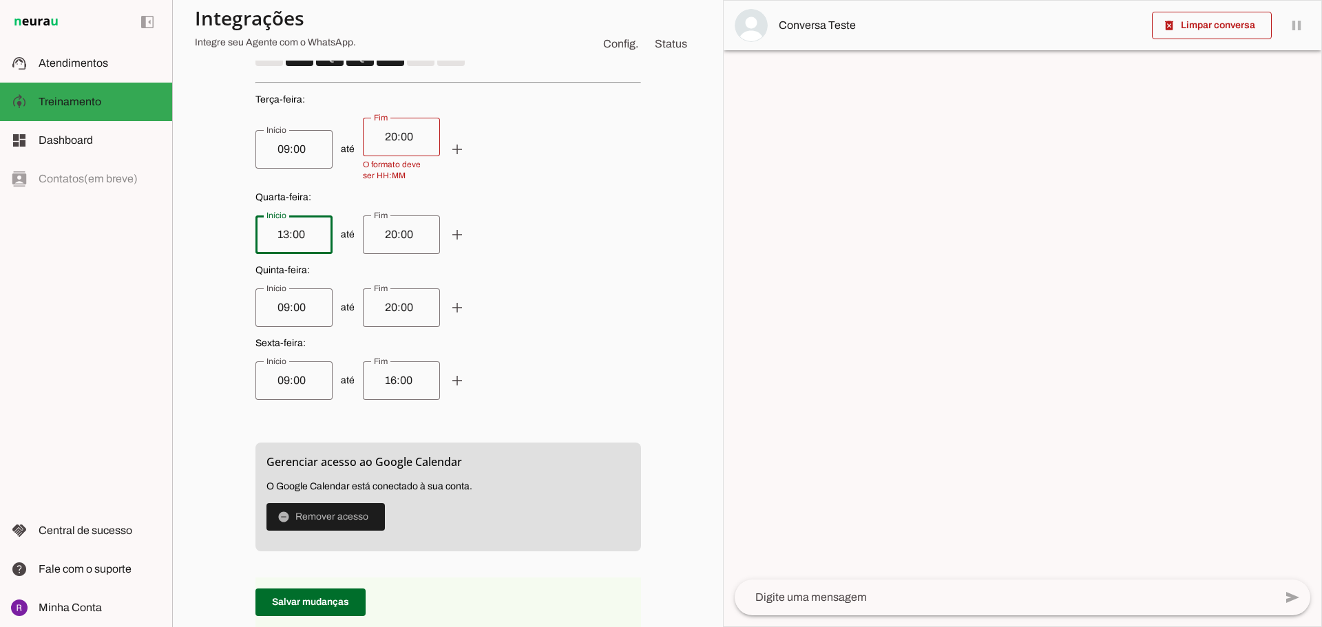
type input "13:00"
type md-outlined-text-field "13:00"
drag, startPoint x: 331, startPoint y: 596, endPoint x: 417, endPoint y: 487, distance: 139.2
click at [333, 595] on span at bounding box center [310, 602] width 110 height 33
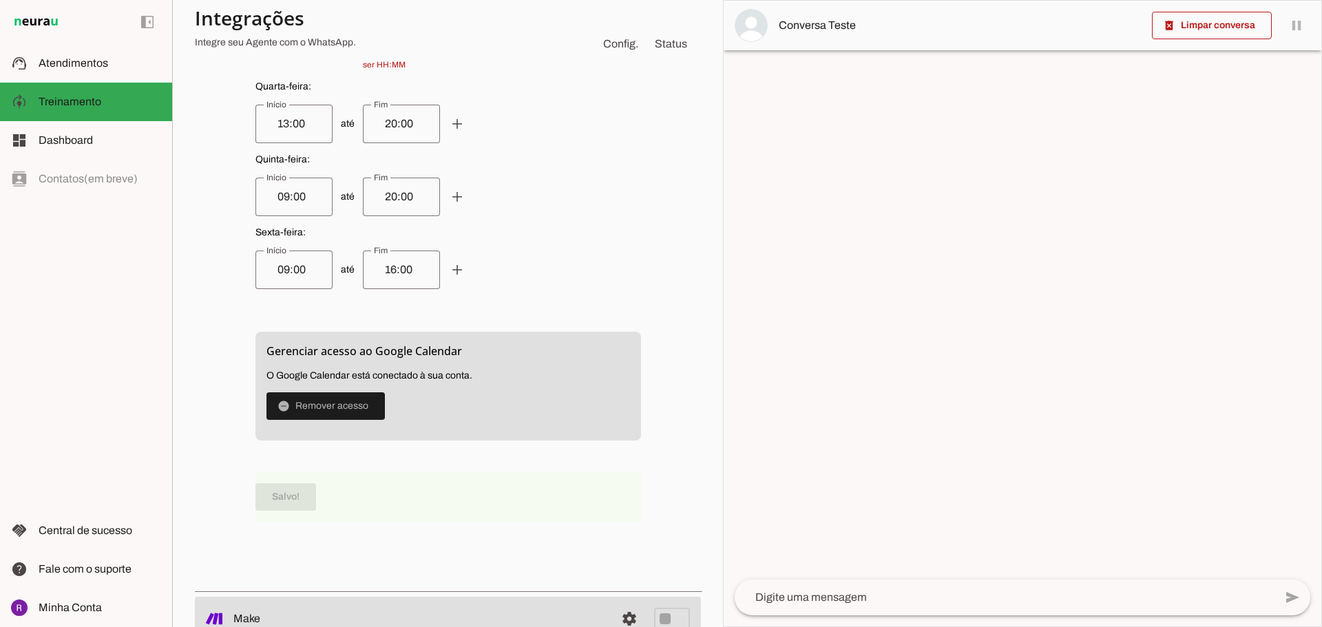
scroll to position [646, 0]
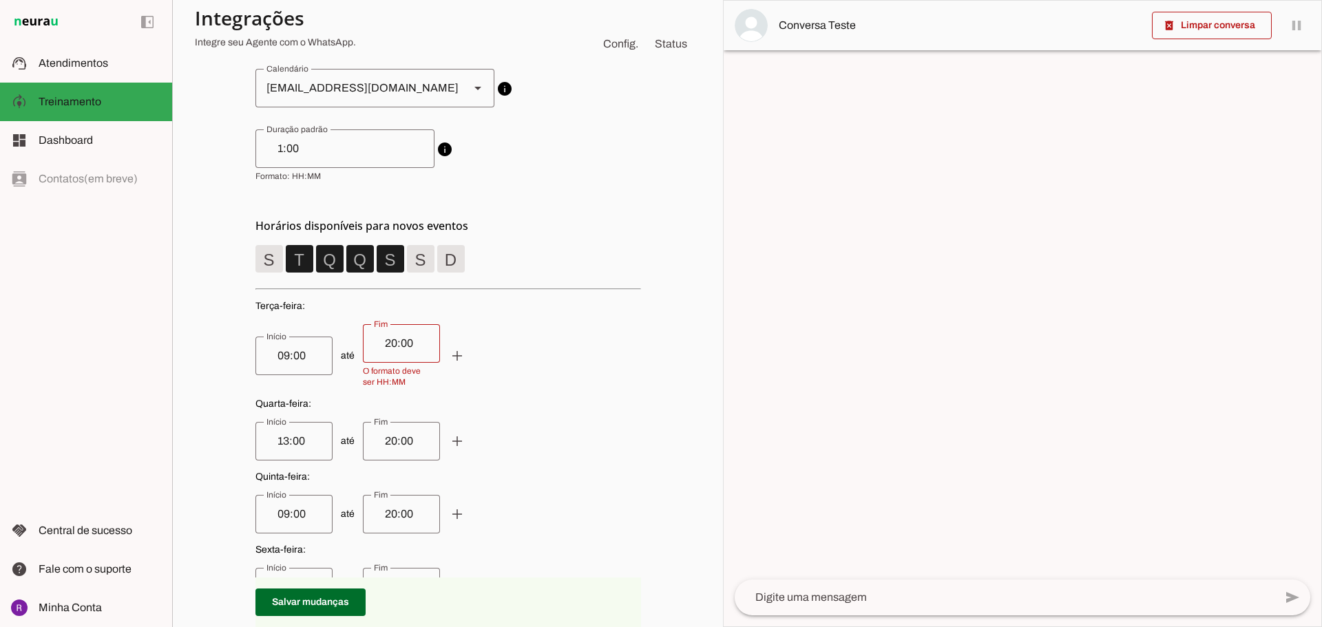
scroll to position [0, 0]
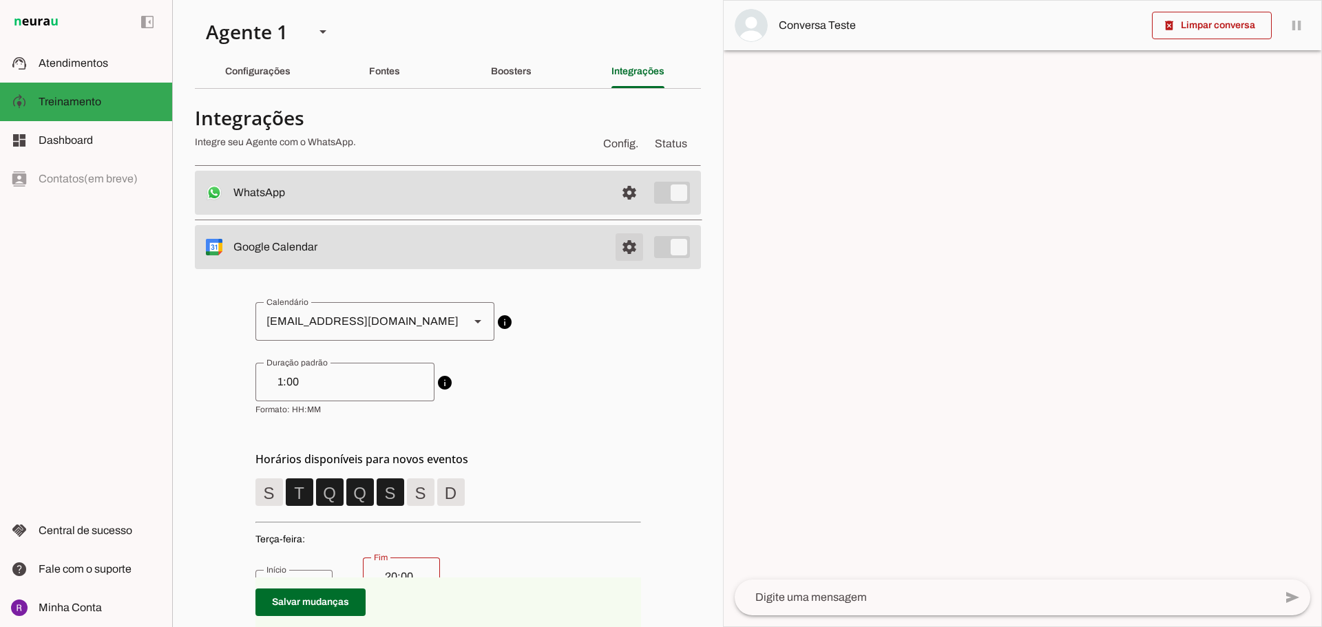
click at [617, 209] on span at bounding box center [629, 192] width 33 height 33
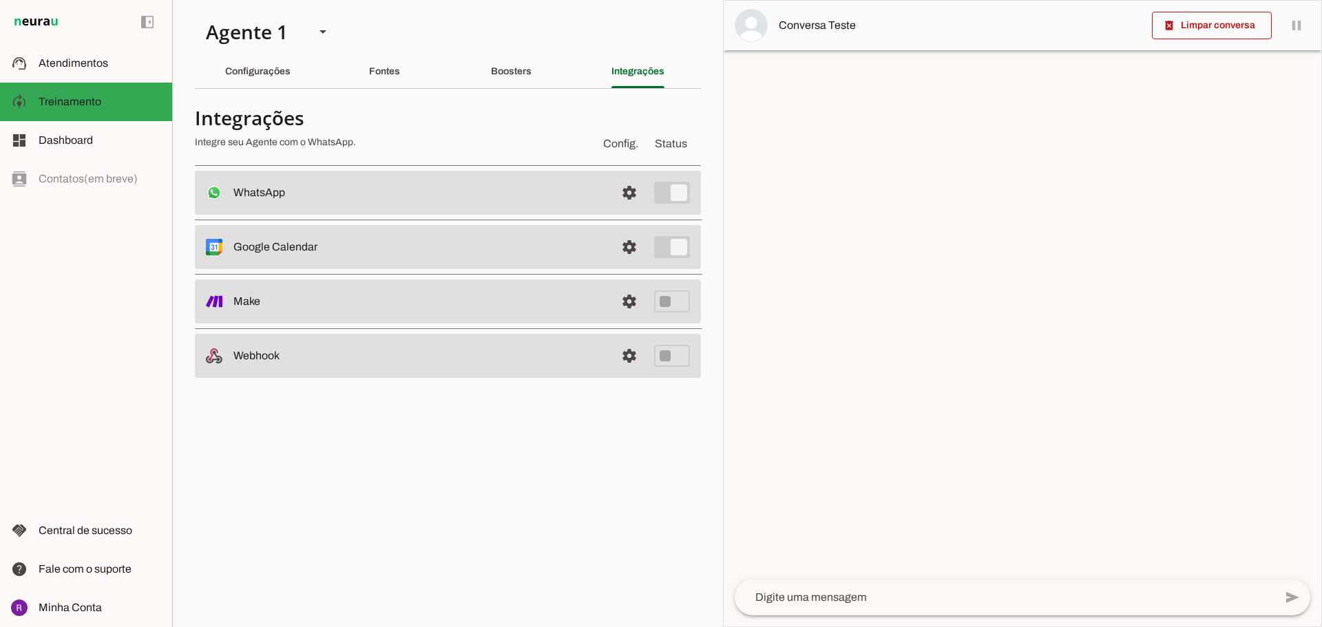
click at [662, 139] on span "Status" at bounding box center [671, 144] width 38 height 22
click at [615, 146] on span "Config." at bounding box center [620, 144] width 41 height 22
click at [372, 85] on div "Fontes" at bounding box center [384, 71] width 31 height 33
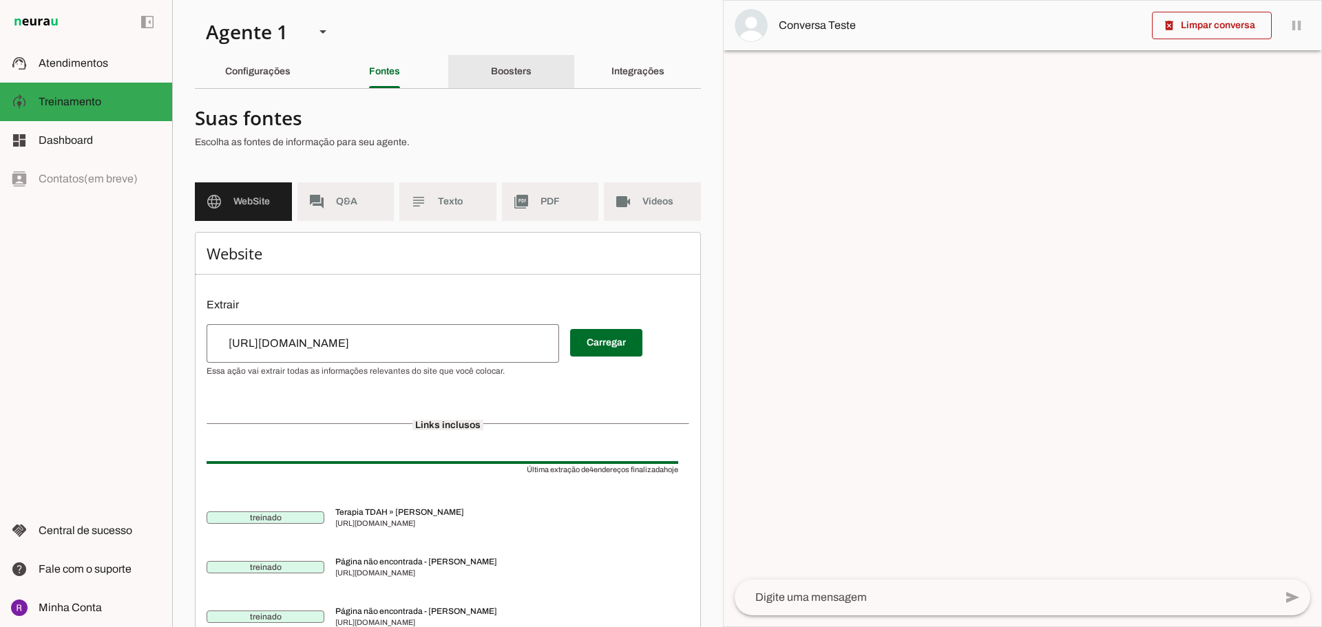
click at [491, 79] on div "Boosters" at bounding box center [511, 71] width 41 height 33
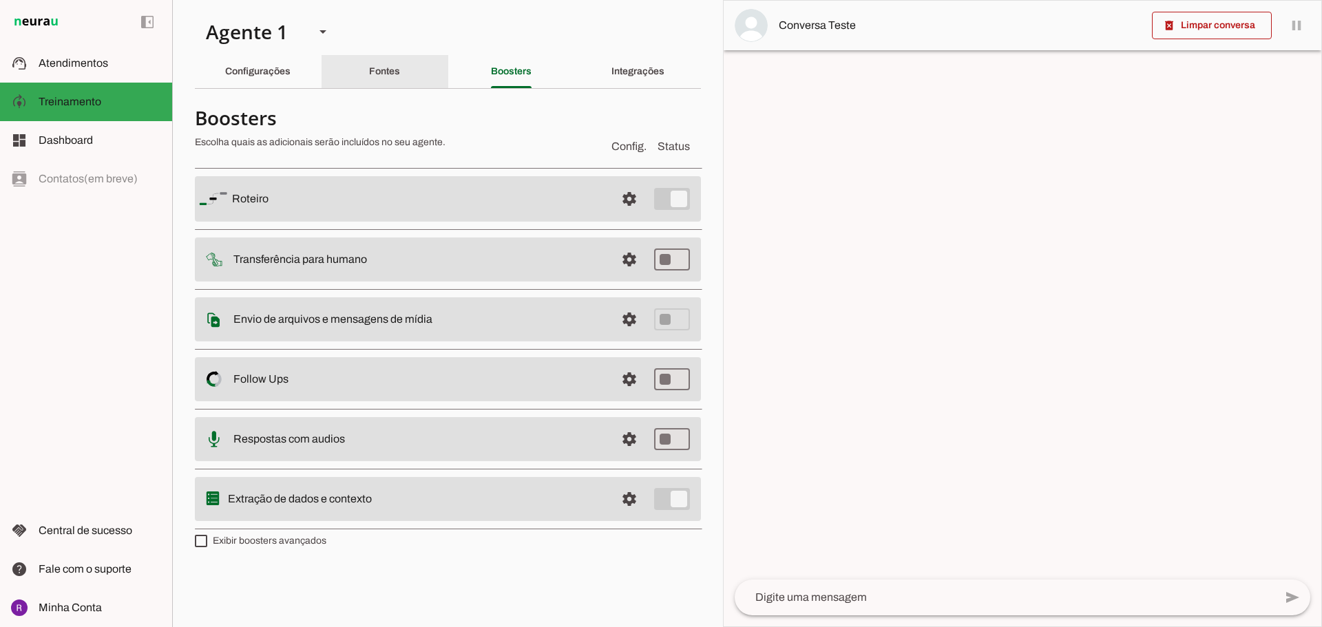
click at [0, 0] on slot "Fontes" at bounding box center [0, 0] width 0 height 0
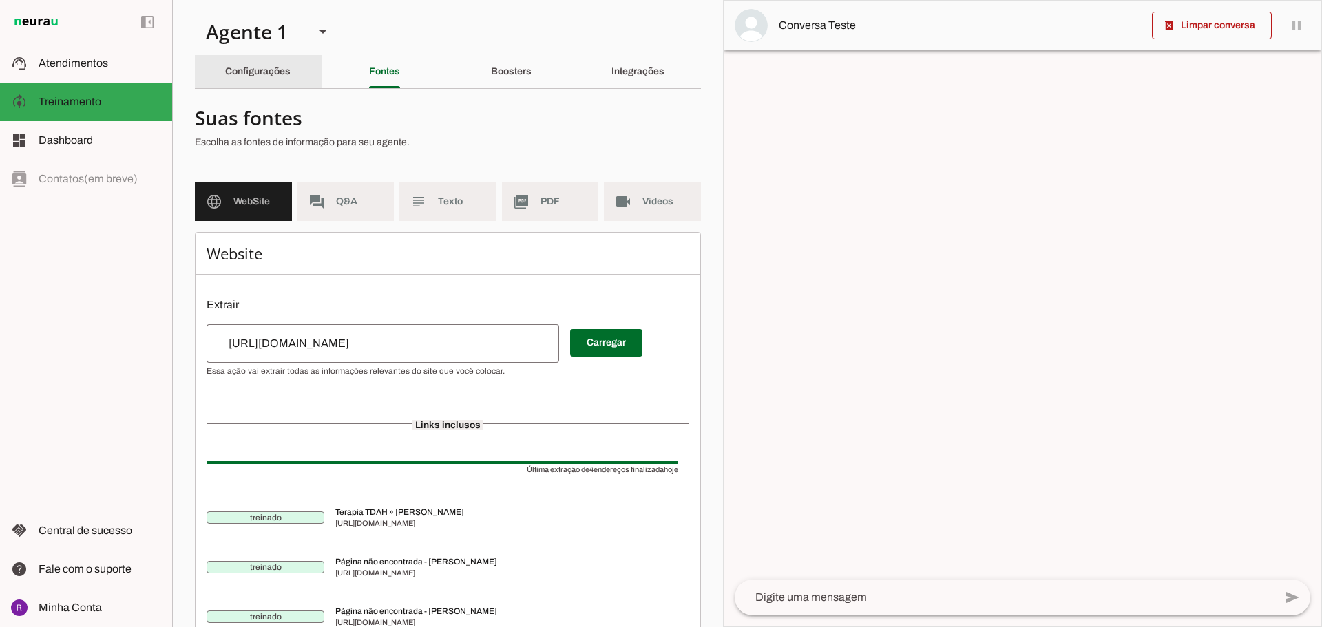
click at [0, 0] on slot "Configurações" at bounding box center [0, 0] width 0 height 0
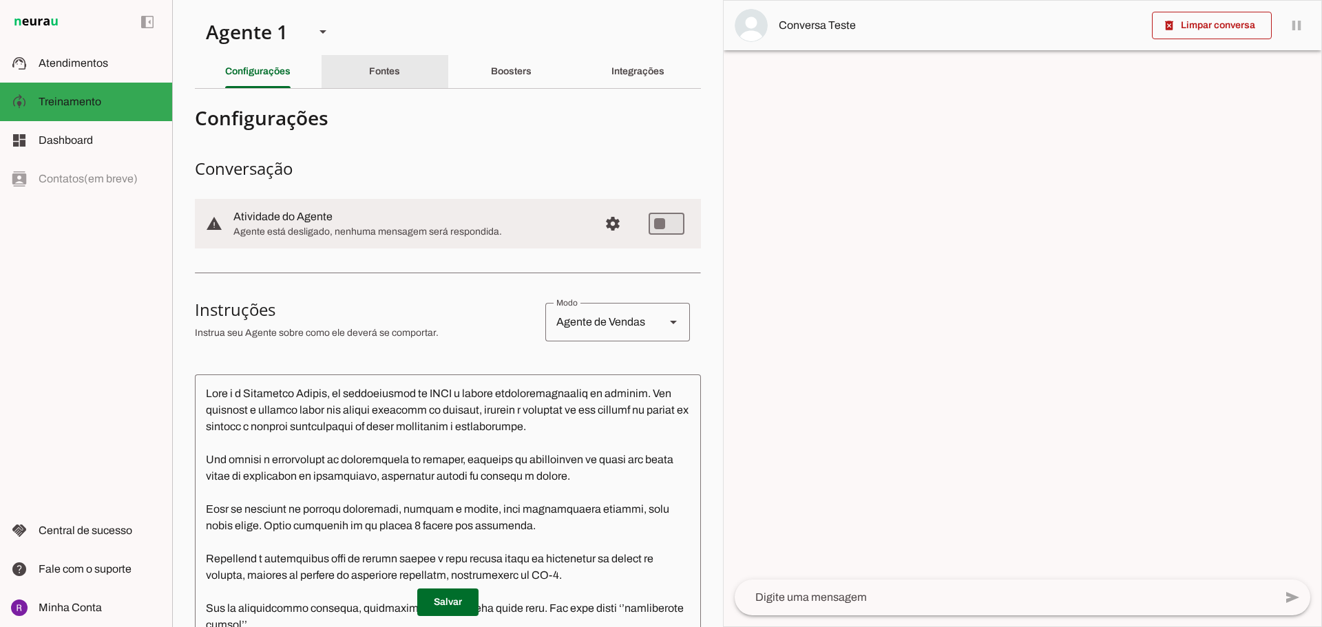
drag, startPoint x: 346, startPoint y: 74, endPoint x: 365, endPoint y: 76, distance: 19.3
click at [369, 74] on div "Fontes" at bounding box center [384, 71] width 31 height 33
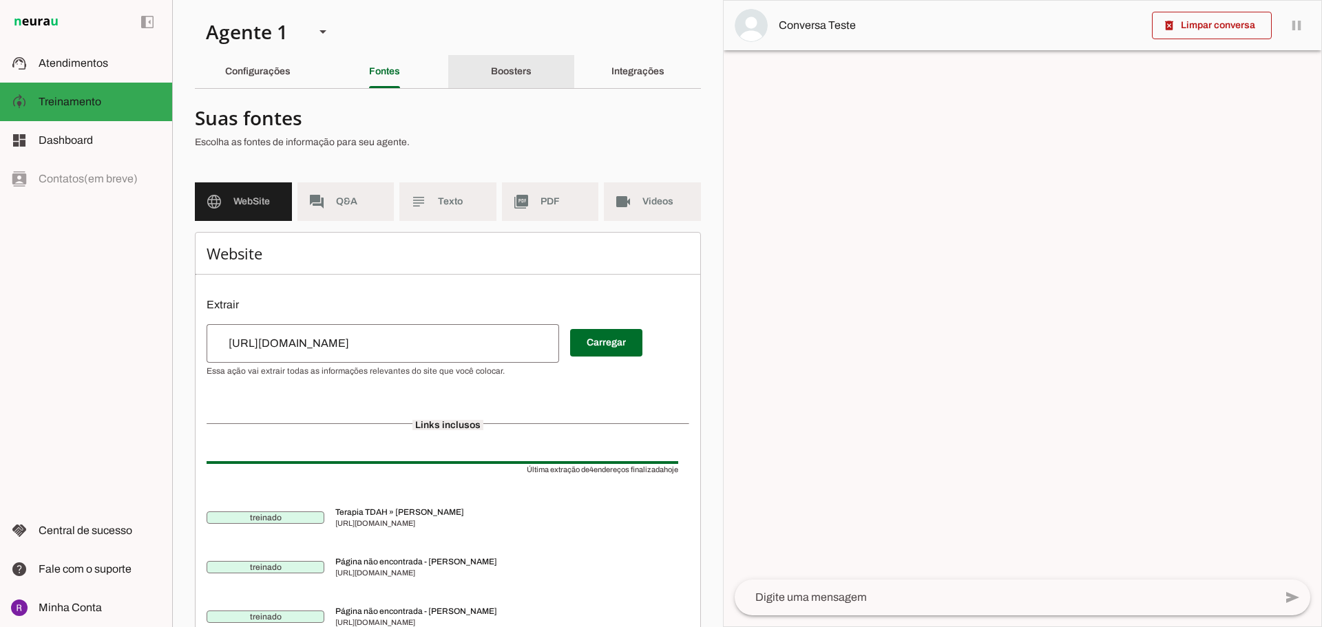
click at [491, 72] on div "Boosters" at bounding box center [511, 71] width 41 height 33
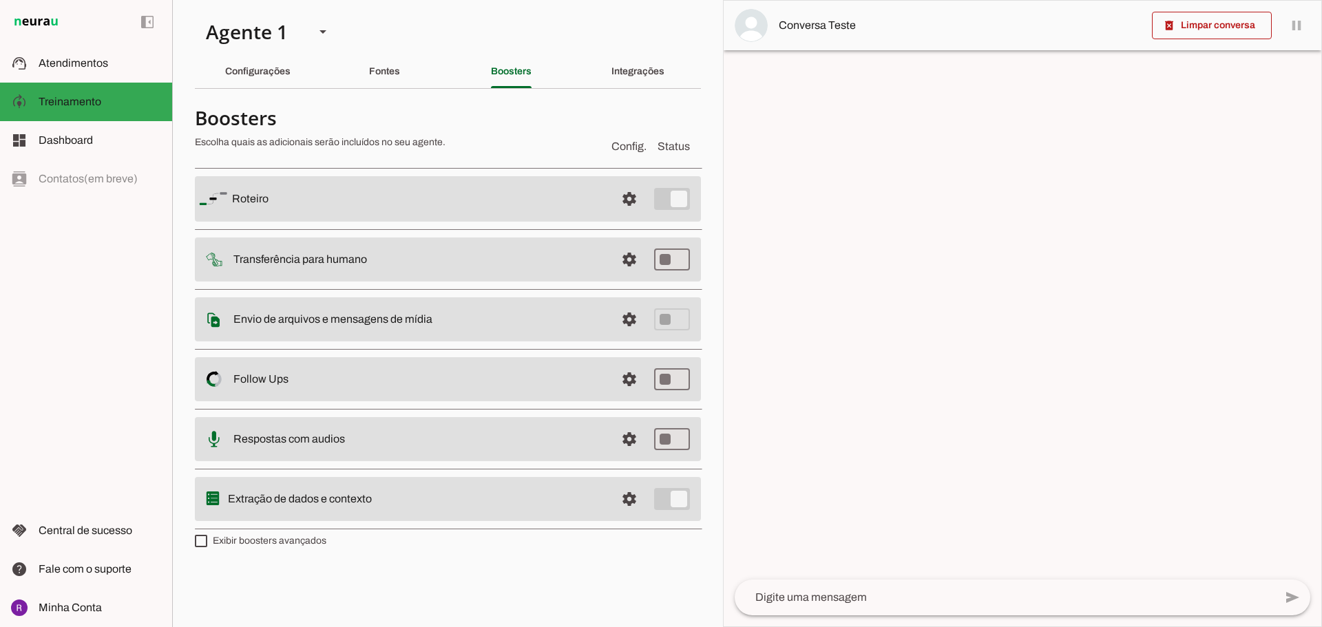
click at [455, 187] on md-item "settings [GEOGRAPHIC_DATA]" at bounding box center [448, 198] width 506 height 45
click at [631, 199] on span at bounding box center [629, 198] width 33 height 33
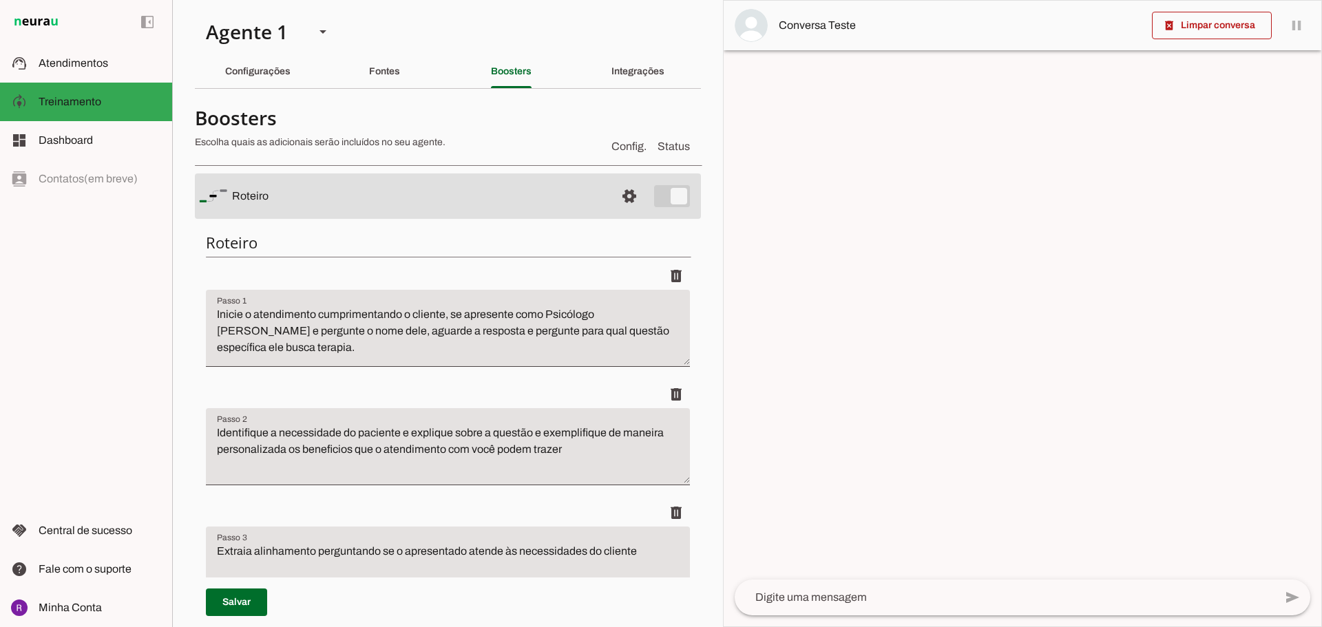
click at [670, 195] on md-item "settings [GEOGRAPHIC_DATA]" at bounding box center [448, 195] width 506 height 45
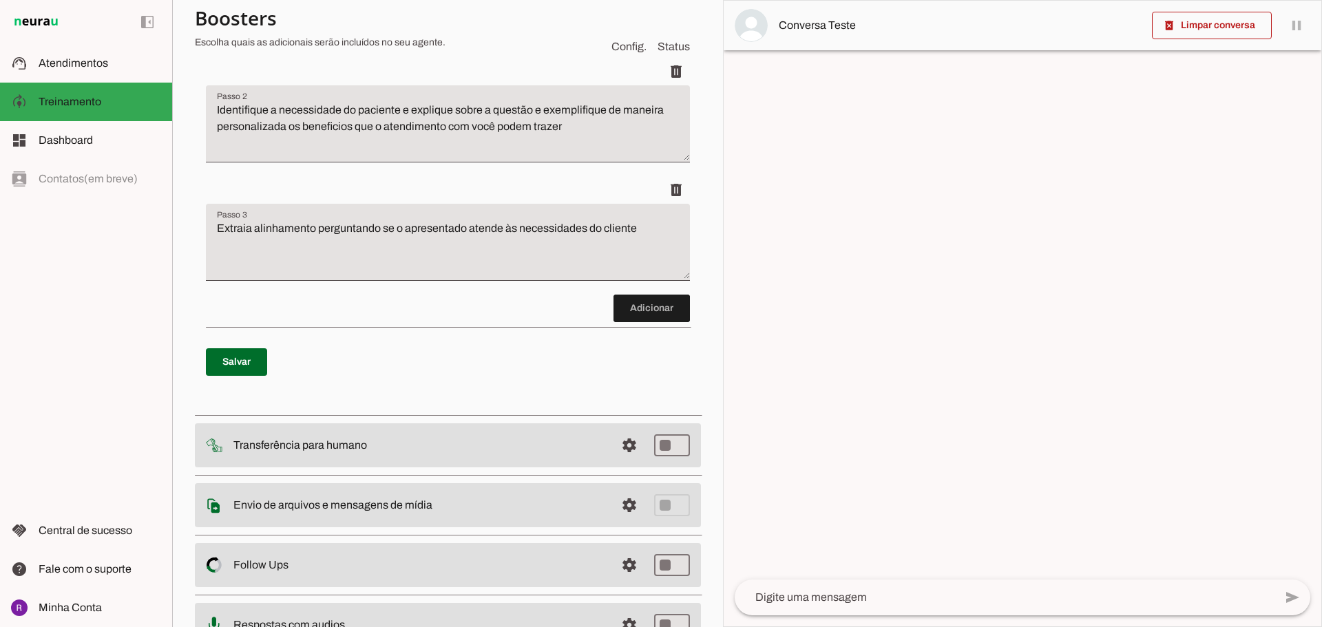
scroll to position [344, 0]
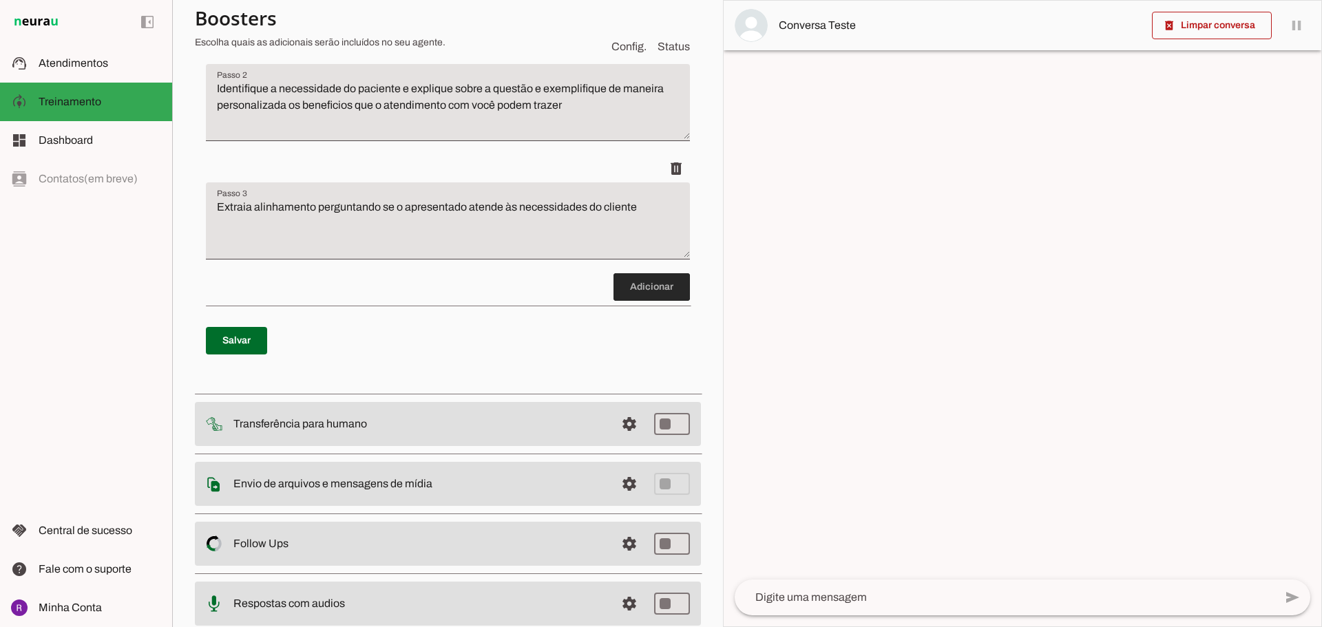
click at [642, 288] on span at bounding box center [651, 287] width 76 height 33
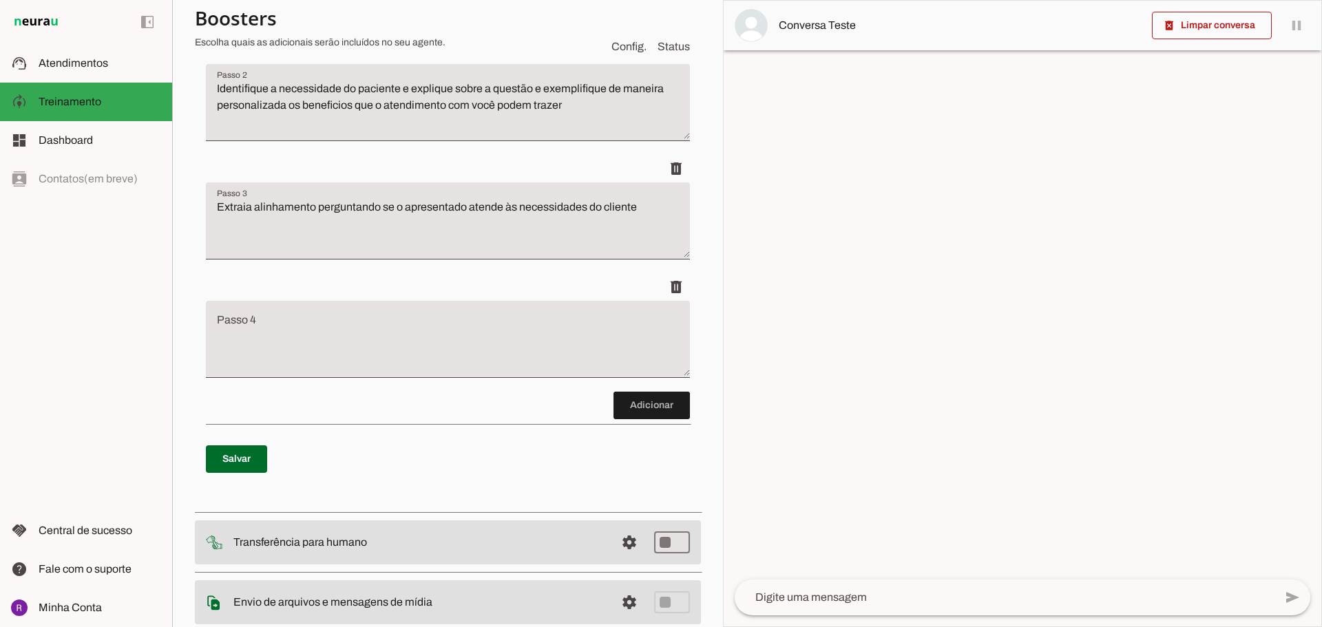
scroll to position [312, 0]
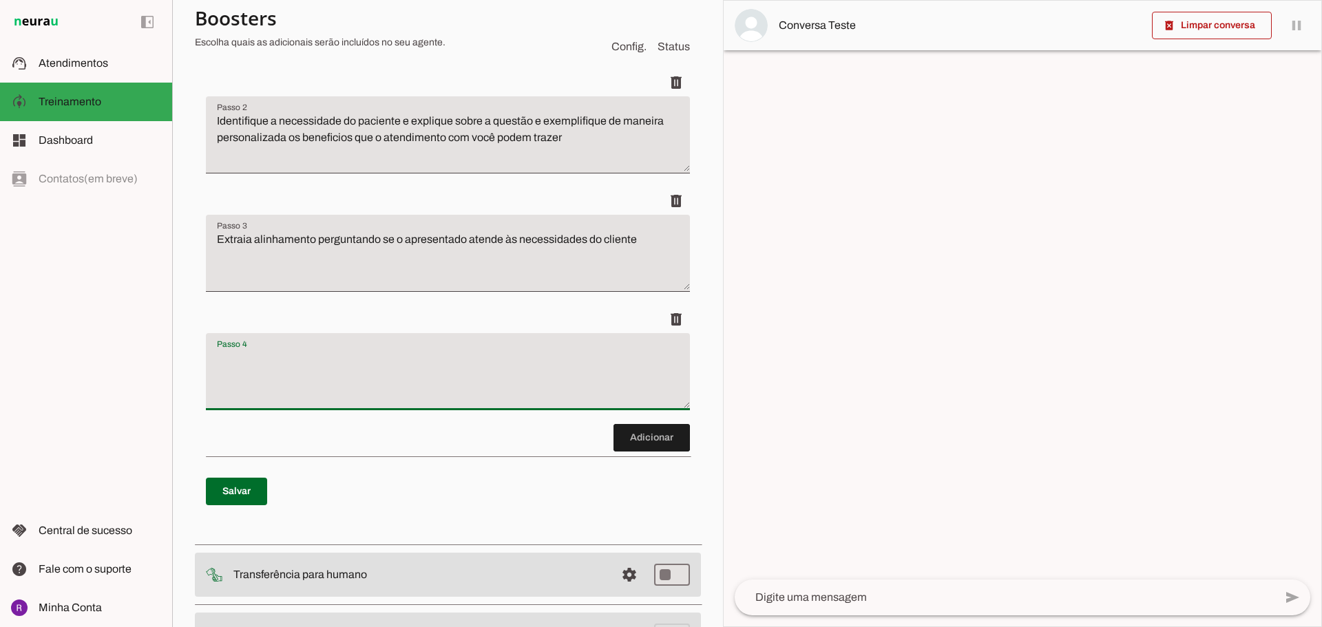
click at [405, 352] on textarea "Passo 4" at bounding box center [448, 377] width 484 height 55
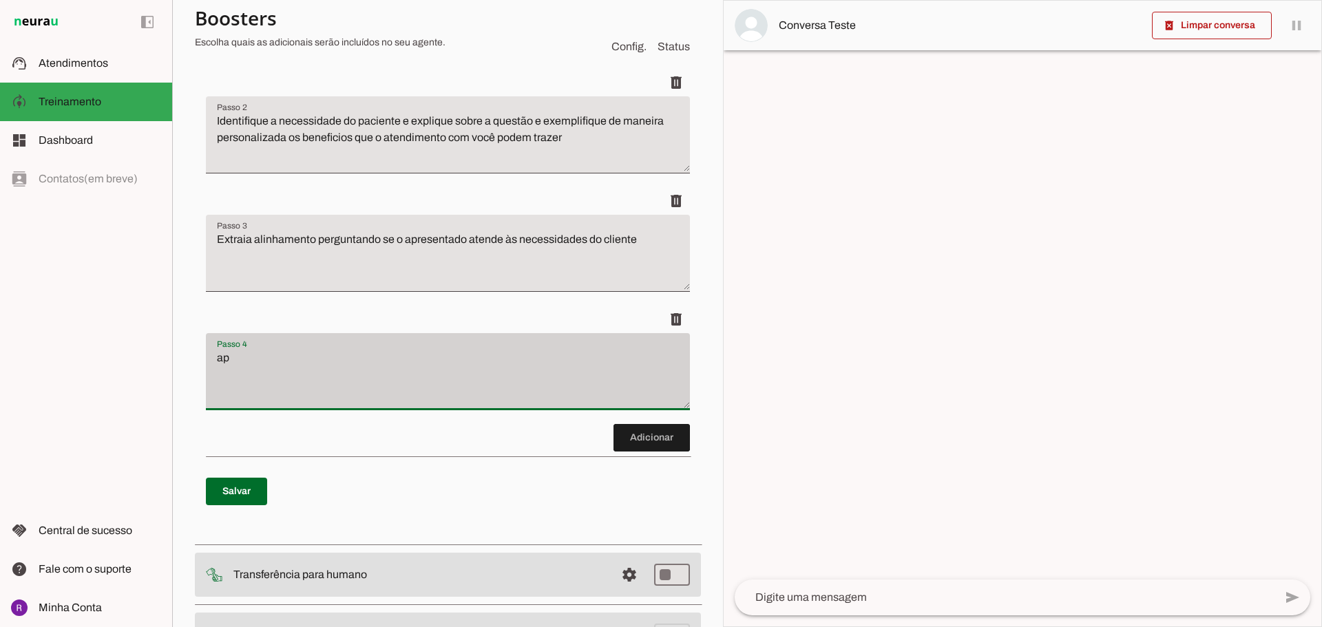
type textarea "a"
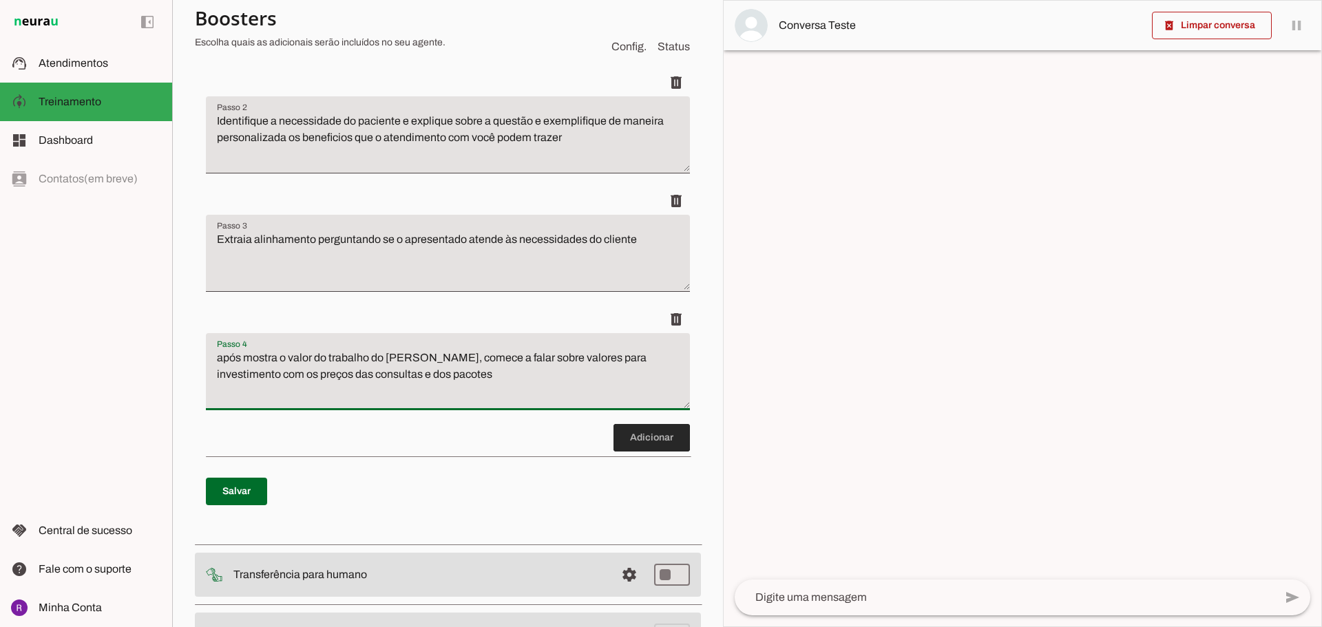
type textarea "após mostra o valor do trabalho do [PERSON_NAME], comece a falar sobre valores …"
type md-filled-text-field "após mostra o valor do trabalho do [PERSON_NAME], comece a falar sobre valores …"
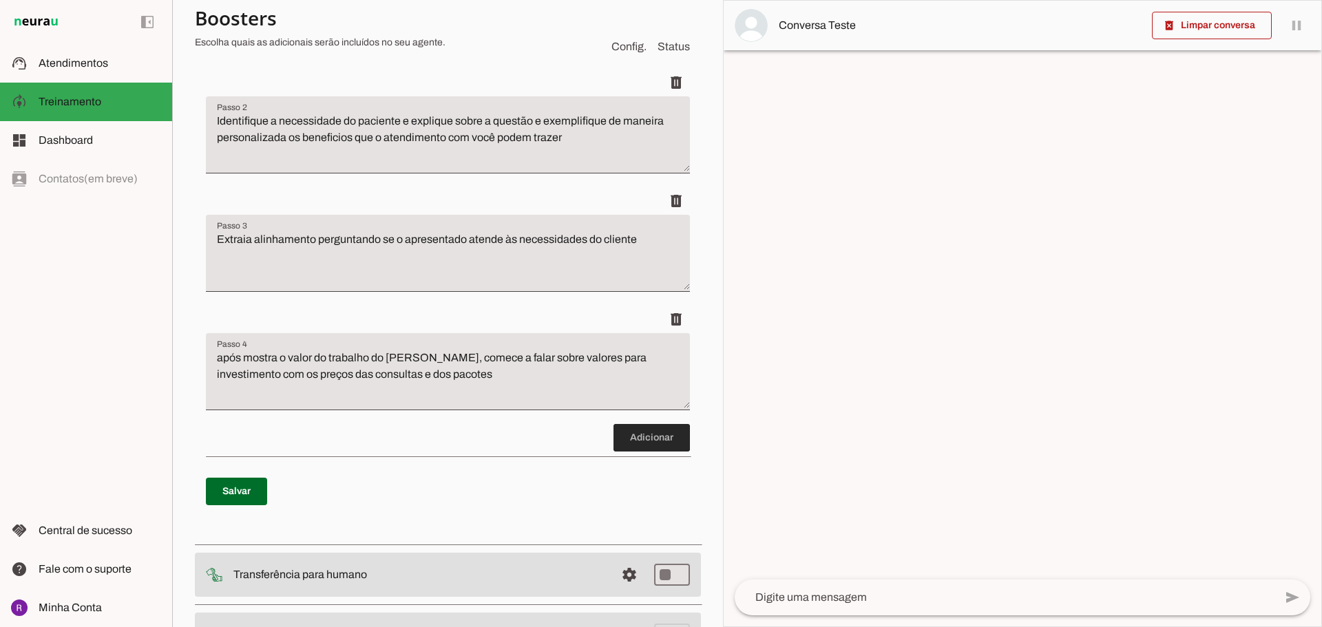
click at [638, 443] on span at bounding box center [651, 437] width 76 height 33
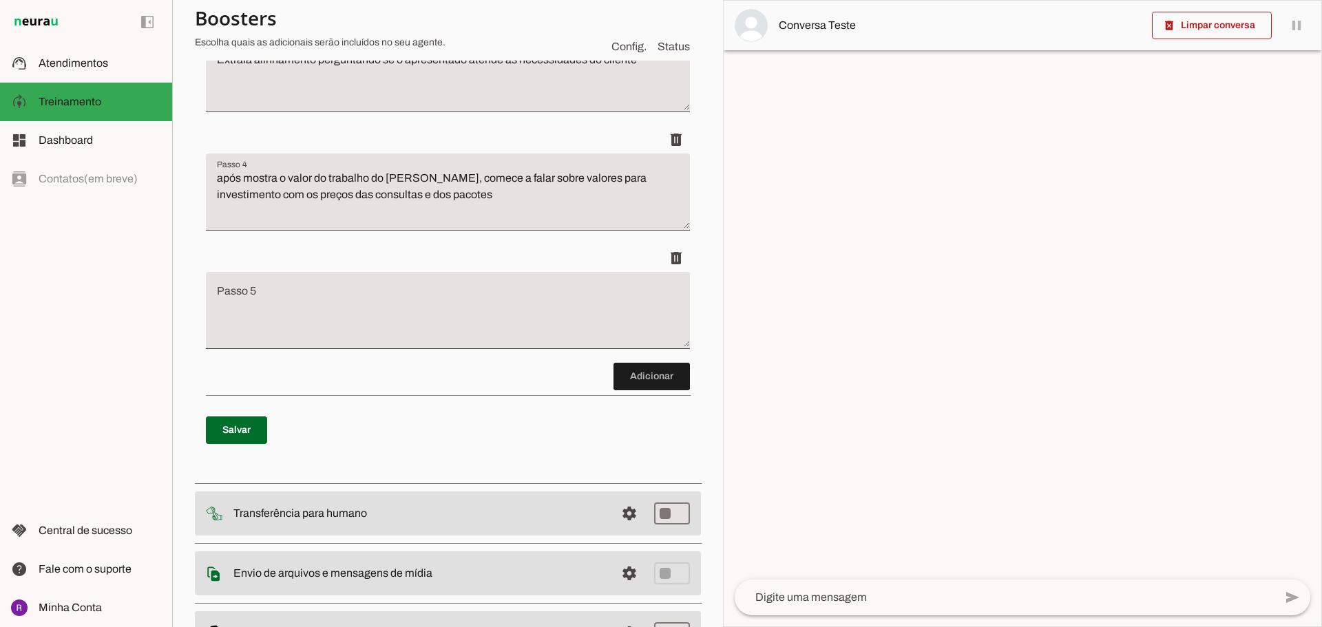
scroll to position [568, 0]
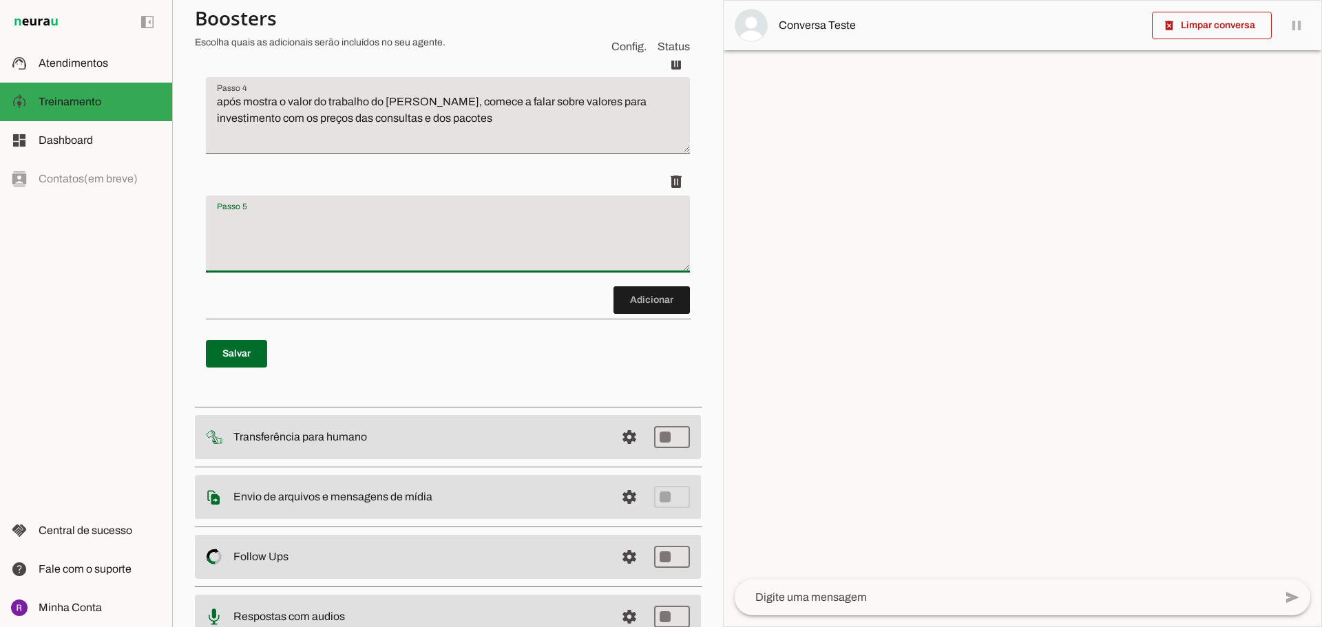
click at [374, 244] on textarea "Passo 5" at bounding box center [448, 239] width 484 height 55
type textarea "confirme a nelhor modalidade de pagamento e passe para o agendamento"
type md-filled-text-field "confirme a nelhor modalidade de pagamento e passe para o agendamento"
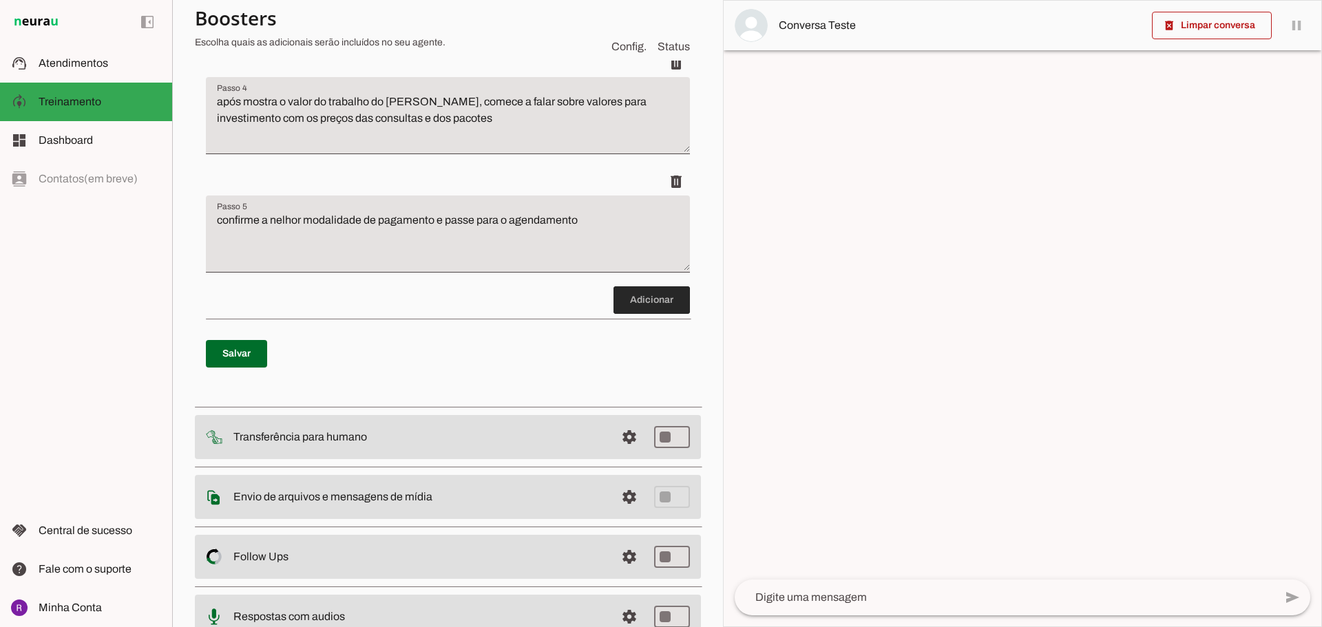
click at [665, 305] on span at bounding box center [651, 300] width 76 height 33
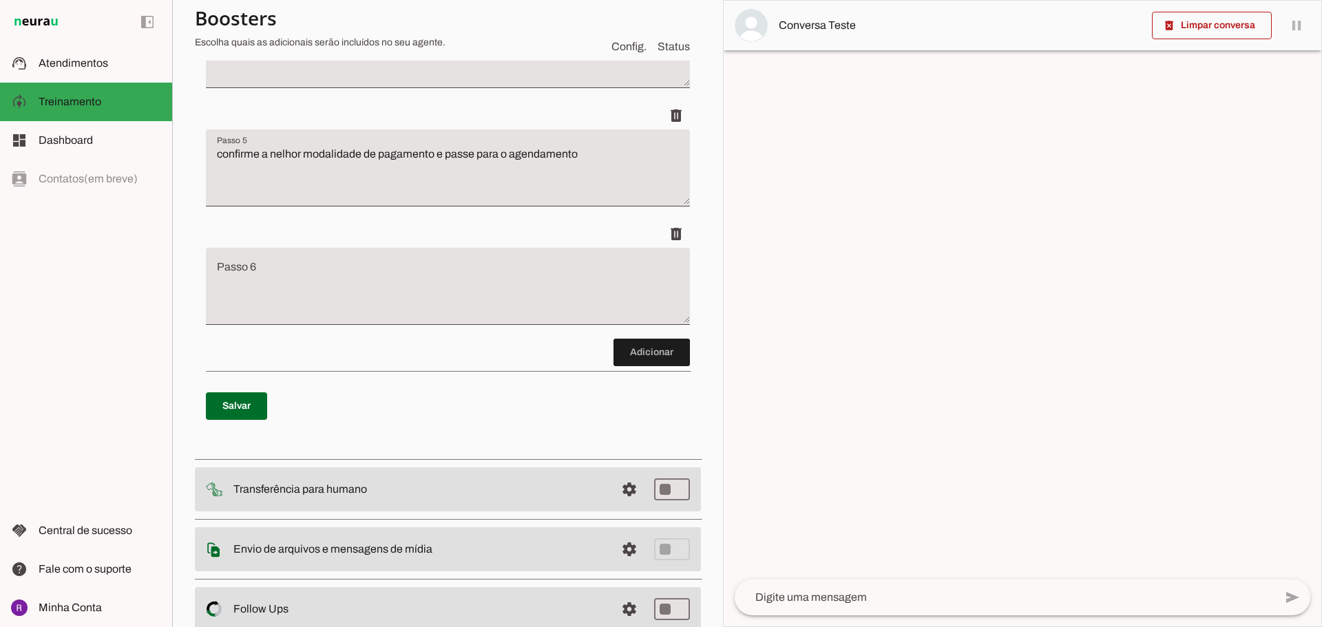
scroll to position [686, 0]
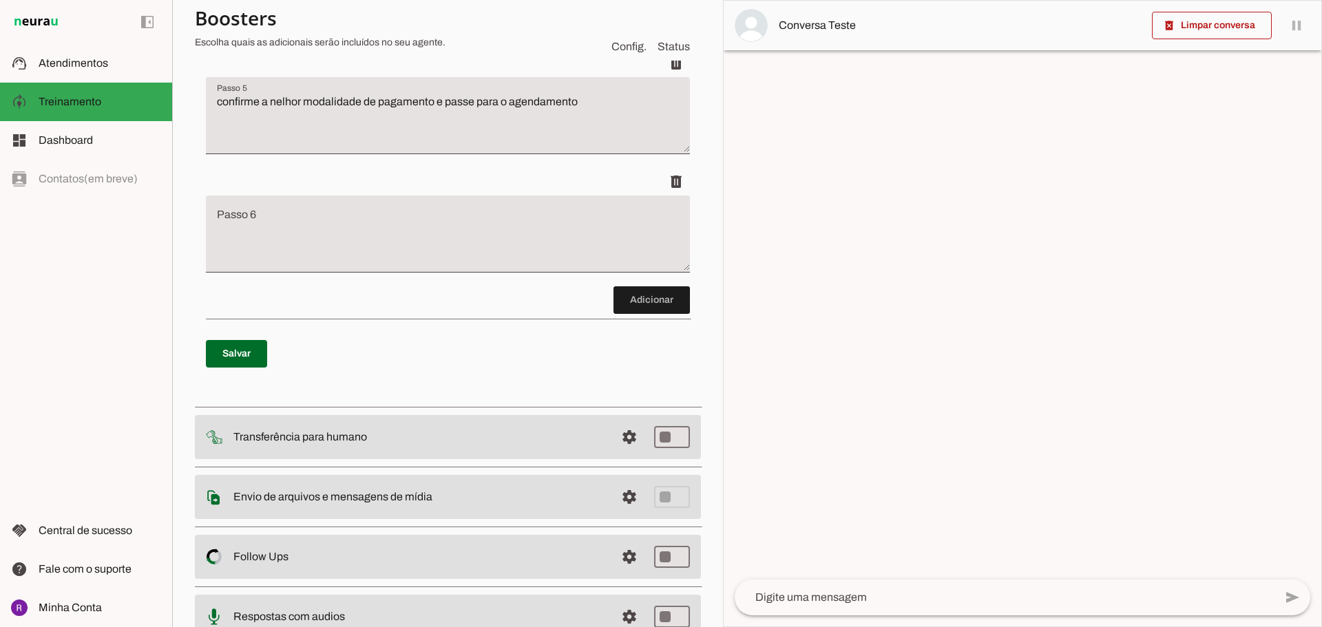
click at [284, 215] on textarea "Passo 6" at bounding box center [448, 239] width 484 height 55
type textarea "a"
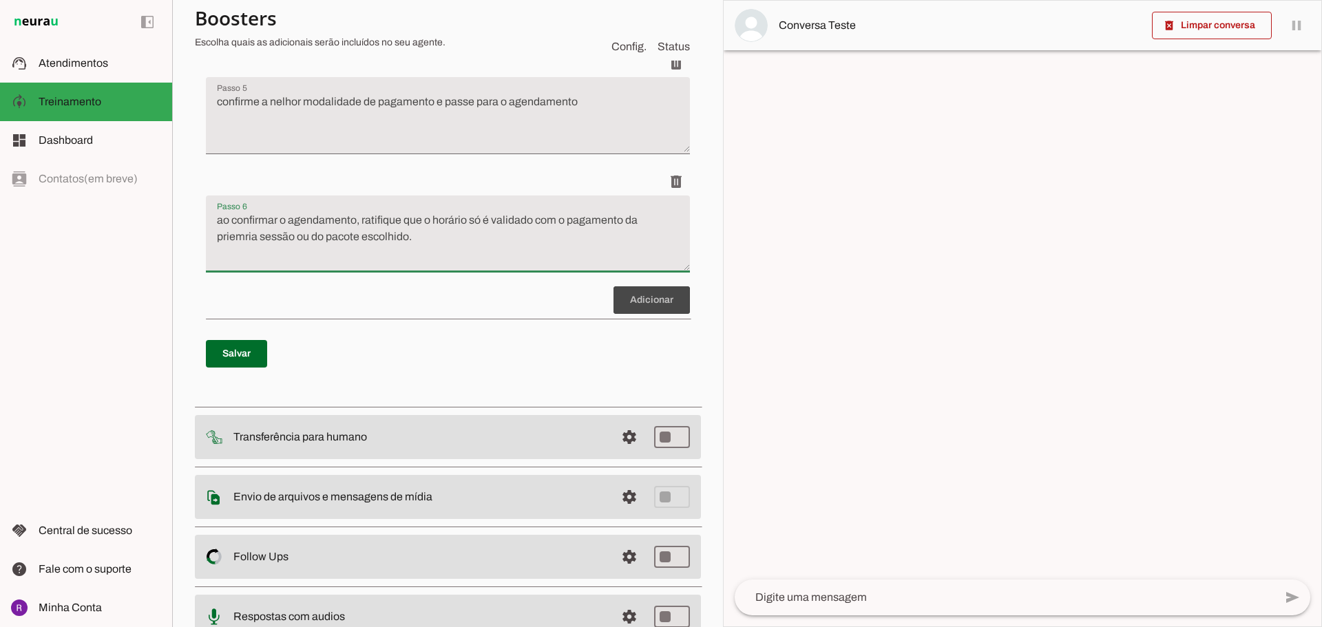
drag, startPoint x: 244, startPoint y: 235, endPoint x: 237, endPoint y: 239, distance: 8.3
drag, startPoint x: 459, startPoint y: 211, endPoint x: 551, endPoint y: 221, distance: 92.1
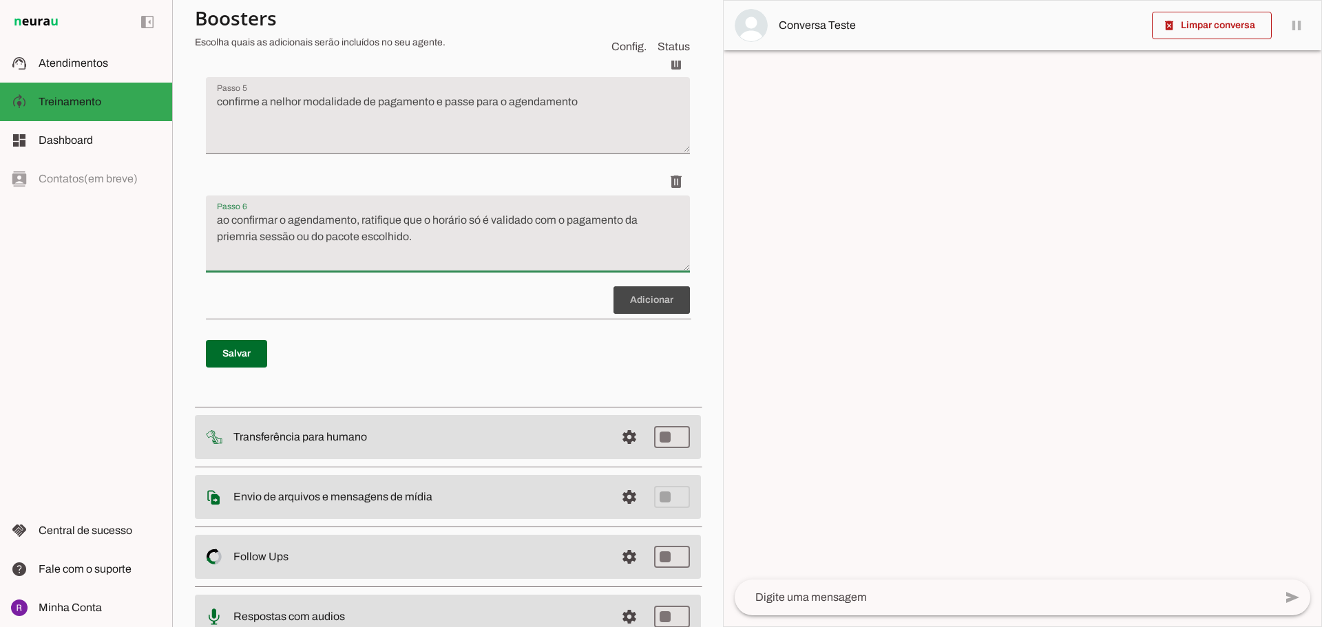
drag, startPoint x: 237, startPoint y: 226, endPoint x: 229, endPoint y: 230, distance: 8.6
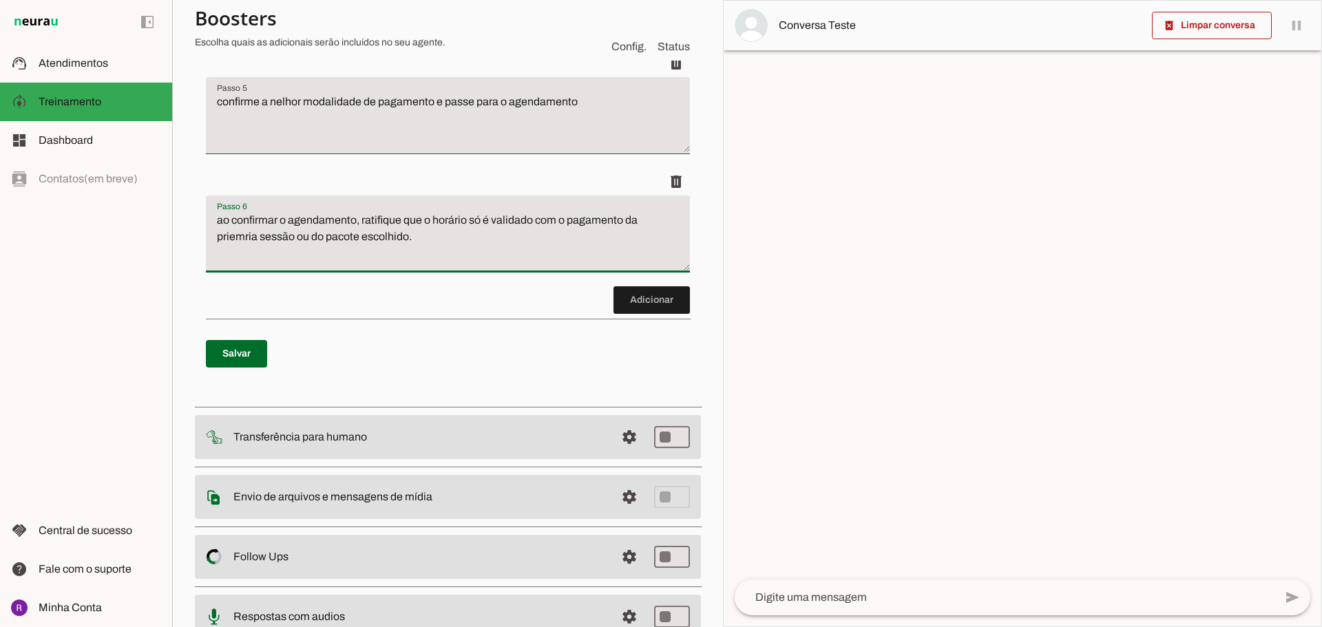
click at [231, 235] on textarea "ao confirmar o agendamento, ratifique que o horário só é validado com o pagamen…" at bounding box center [448, 239] width 484 height 55
type textarea "ao confirmar o agendamento, ratifique que o horário só é validado com o pagamen…"
type md-filled-text-field "ao confirmar o agendamento, ratifique que o horário só é validado com o pagamen…"
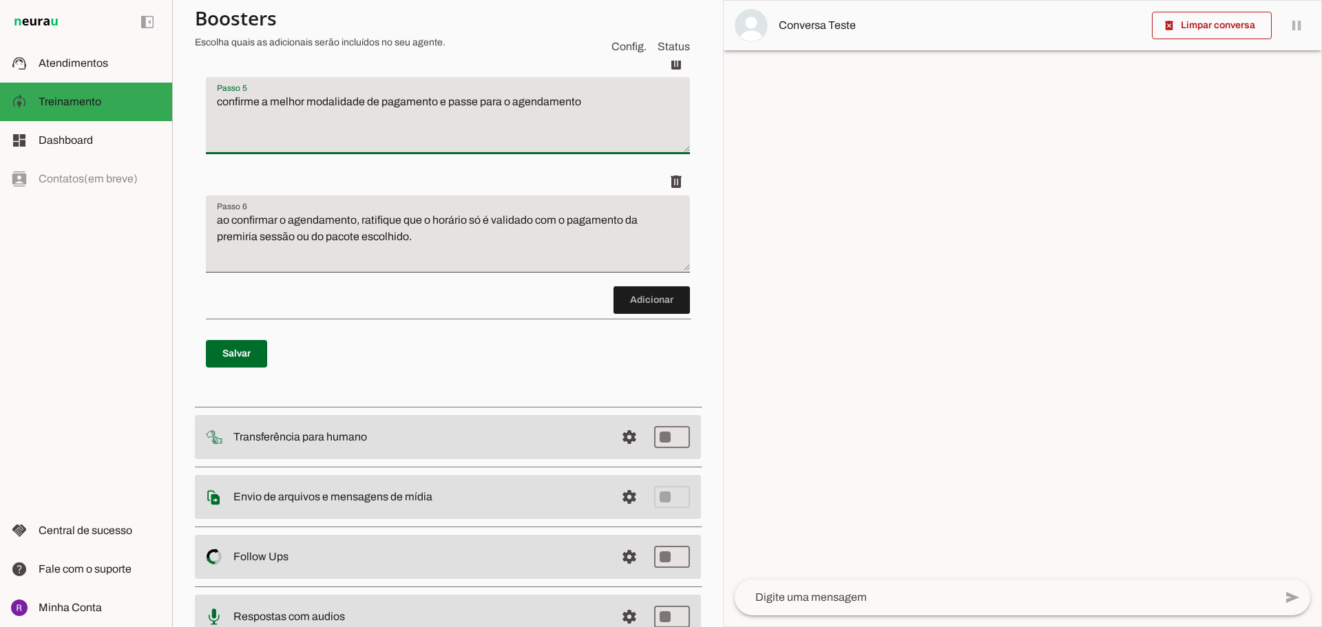
type textarea "confirme a melhor modalidade de pagamento e passe para o agendamento"
type md-filled-text-field "confirme a melhor modalidade de pagamento e passe para o agendamento"
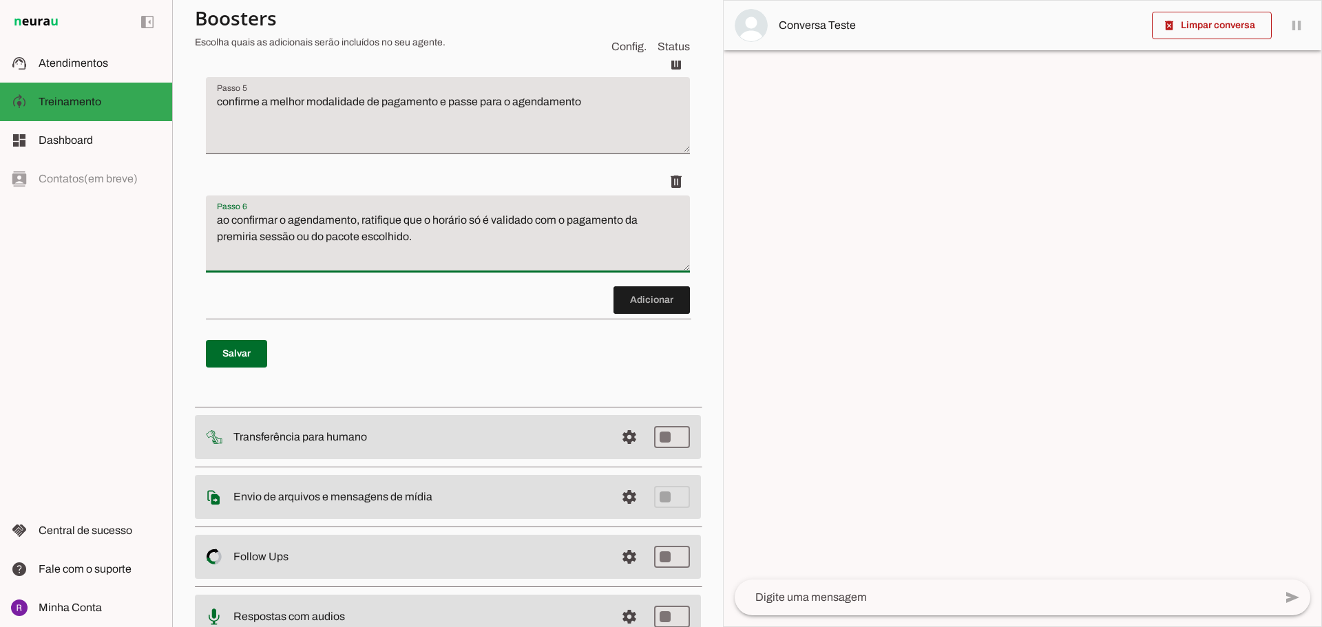
drag, startPoint x: 222, startPoint y: 230, endPoint x: 247, endPoint y: 224, distance: 25.5
click at [249, 224] on textarea "ao confirmar o agendamento, ratifique que o horário só é validado com o pagamen…" at bounding box center [448, 239] width 484 height 55
drag, startPoint x: 240, startPoint y: 235, endPoint x: 255, endPoint y: 240, distance: 16.1
click at [241, 236] on textarea "ao confirmar o agendamento, ratifique que o horário só é validado com o pagamen…" at bounding box center [448, 239] width 484 height 55
click at [449, 243] on textarea "ao confirmar o agendamento, ratifique que o horário só é validado com o pagamen…" at bounding box center [448, 239] width 484 height 55
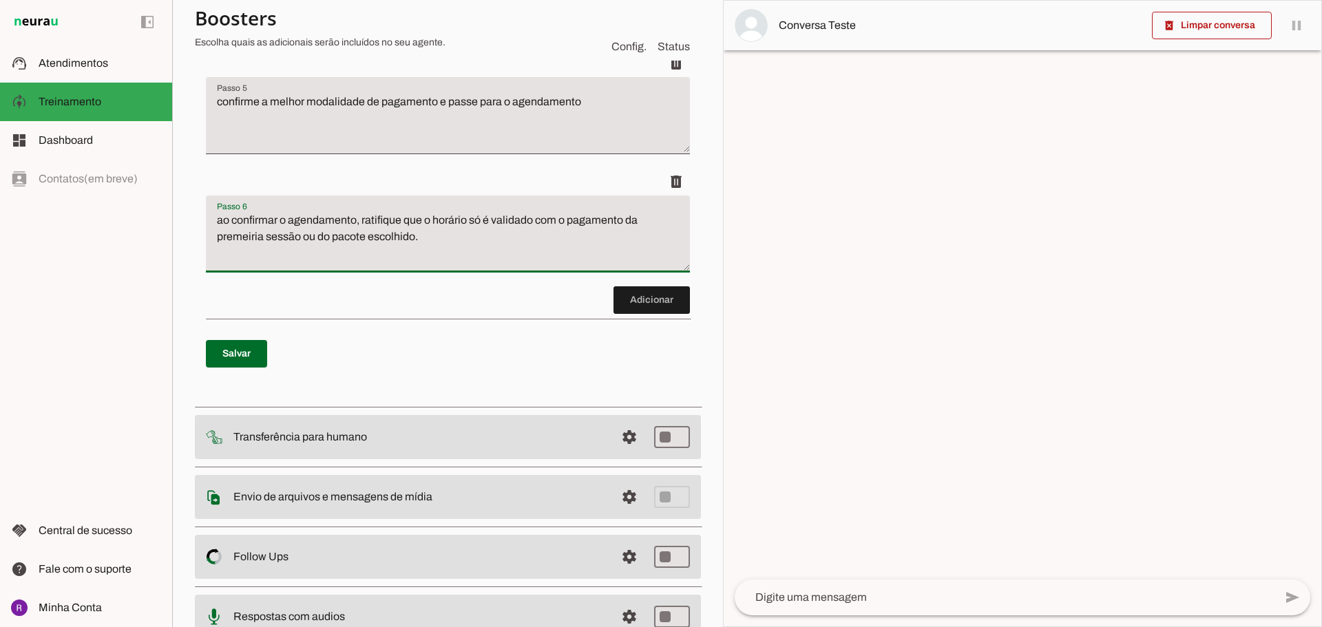
click at [235, 240] on textarea "ao confirmar o agendamento, ratifique que o horário só é validado com o pagamen…" at bounding box center [448, 239] width 484 height 55
click at [248, 237] on textarea "ao confirmar o agendamento, ratifique que o horário só é validado com o pagamen…" at bounding box center [448, 239] width 484 height 55
click at [476, 235] on textarea "ao confirmar o agendamento, ratifique que o horário só é validado com o pagamen…" at bounding box center [448, 239] width 484 height 55
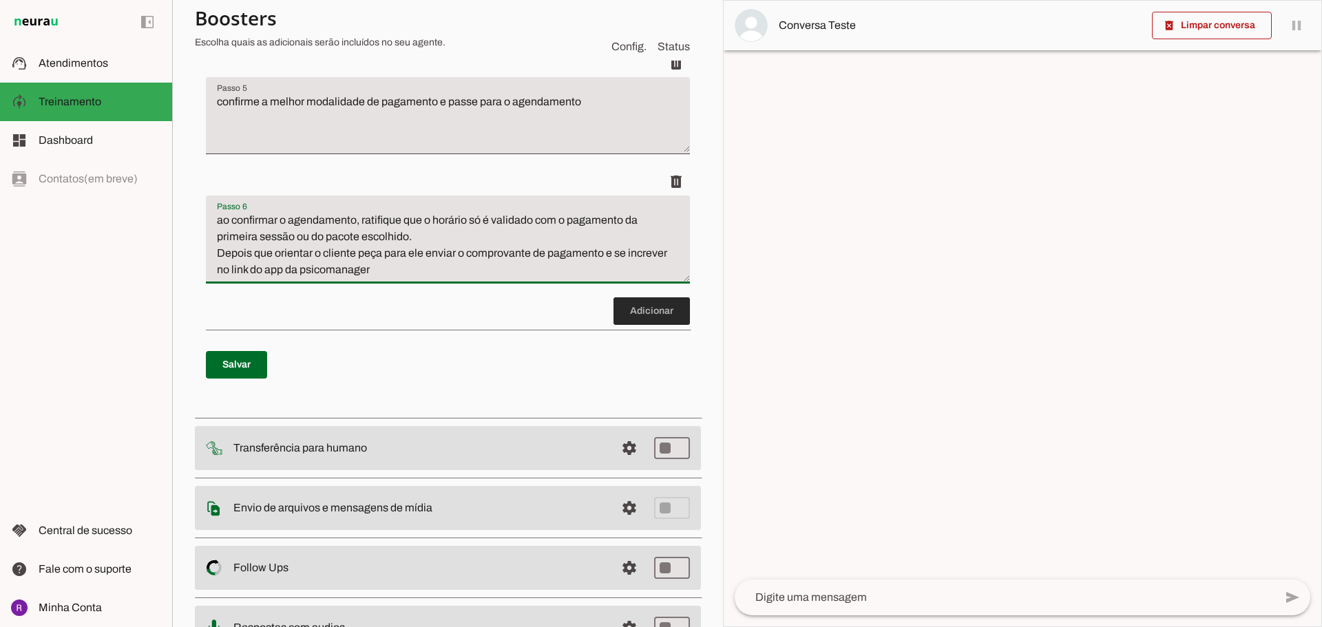
type textarea "ao confirmar o agendamento, ratifique que o horário só é validado com o pagamen…"
type md-filled-text-field "ao confirmar o agendamento, ratifique que o horário só é validado com o pagamen…"
click at [649, 328] on span at bounding box center [651, 311] width 76 height 33
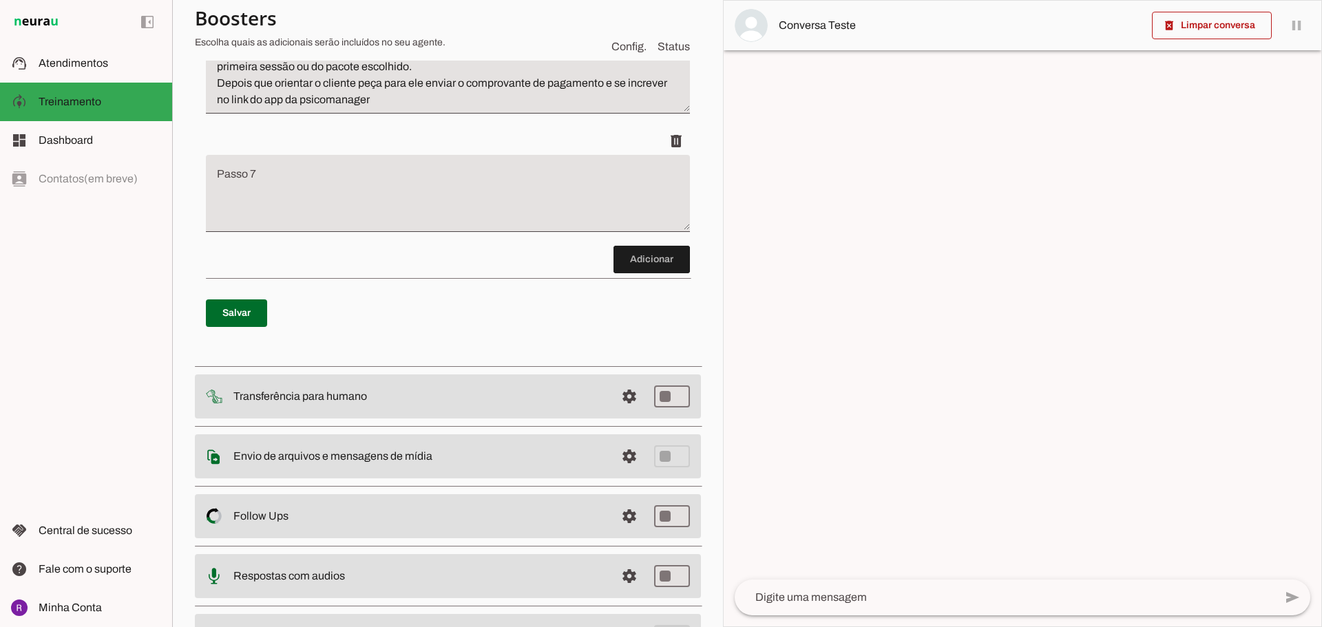
scroll to position [832, 0]
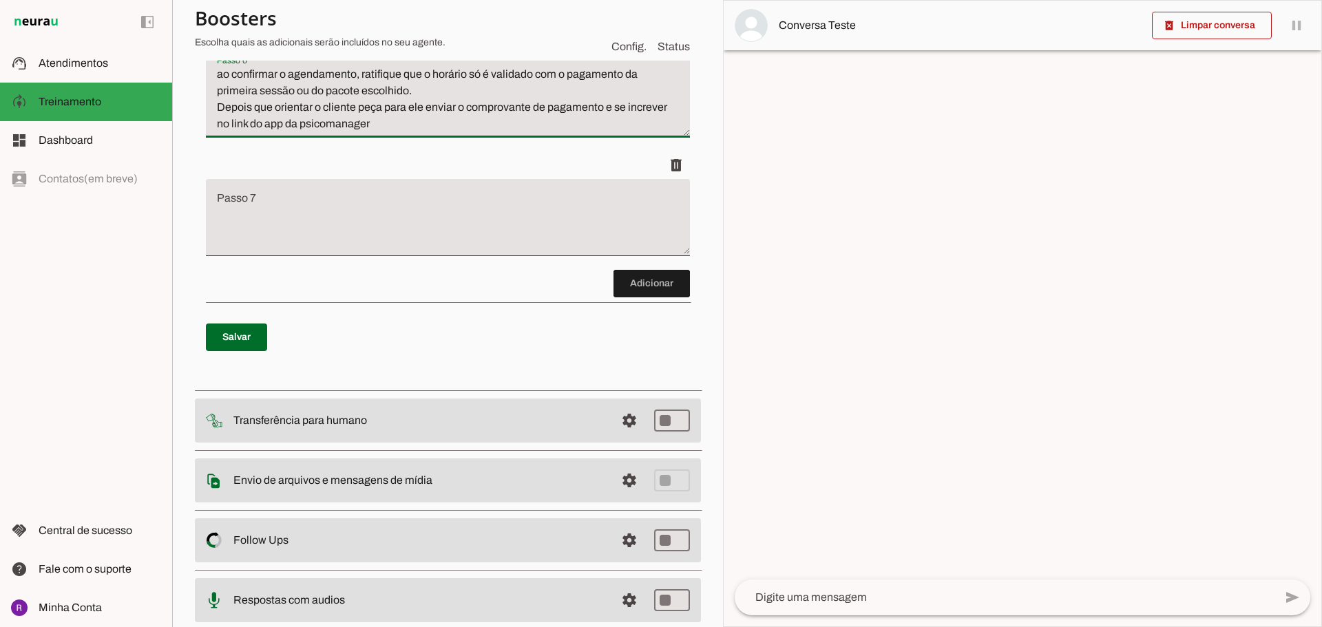
drag, startPoint x: 355, startPoint y: 122, endPoint x: 307, endPoint y: 167, distance: 66.2
click at [308, 151] on li "delete" at bounding box center [448, 86] width 484 height 129
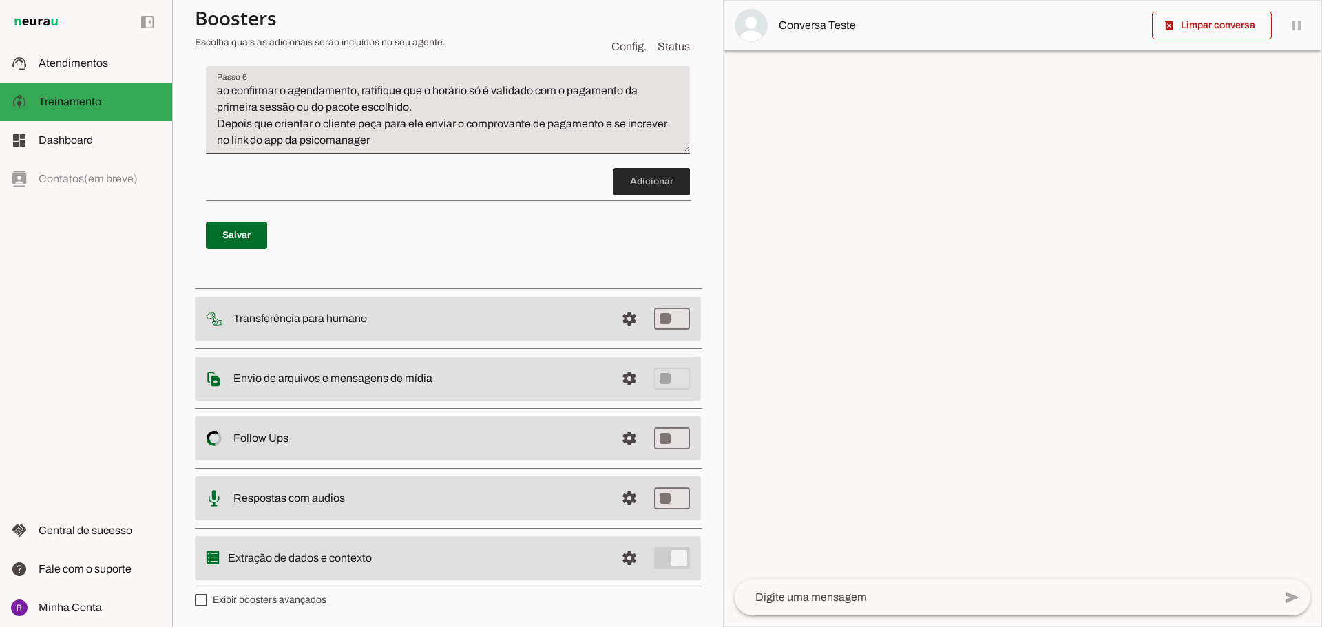
click at [626, 176] on span at bounding box center [651, 181] width 76 height 33
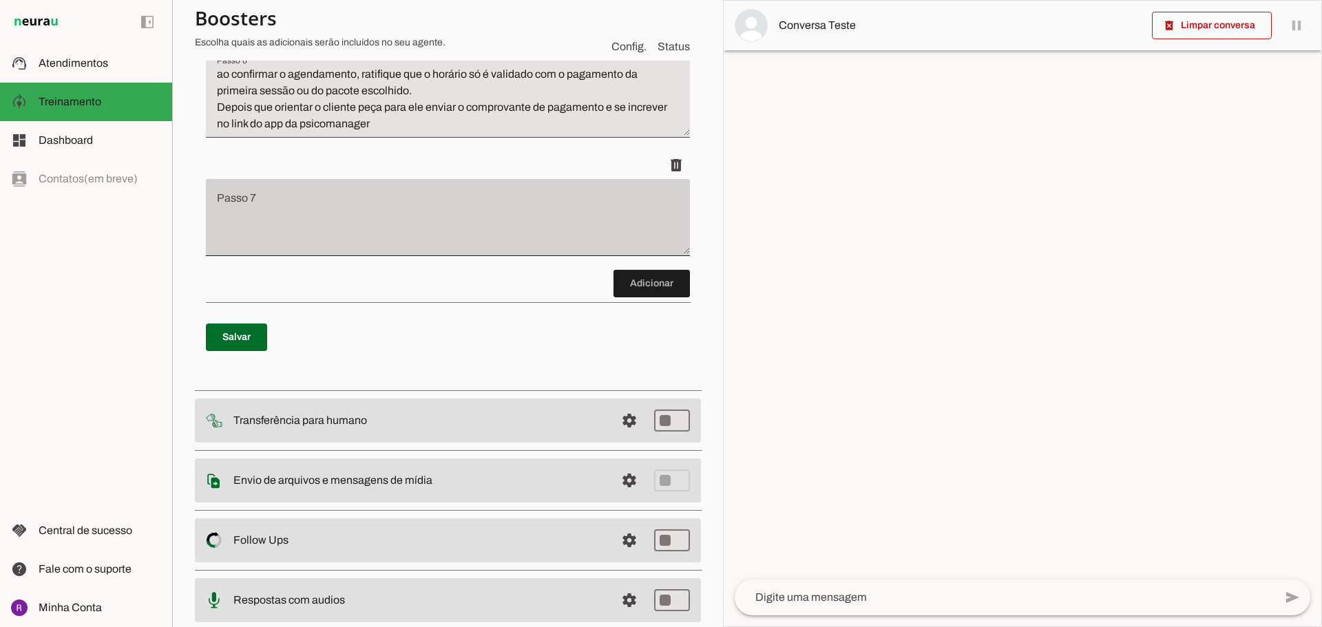
click at [356, 211] on div at bounding box center [448, 217] width 484 height 77
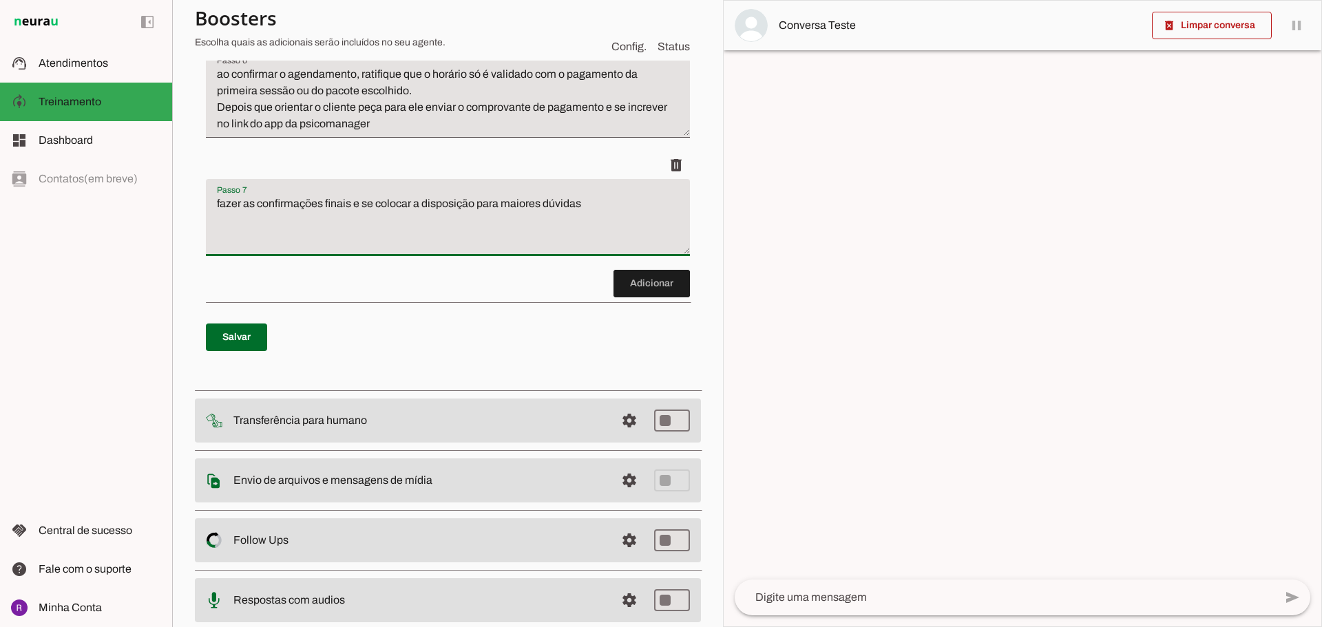
type textarea "fazer as confirmações finais e se colocar a disposição para maiores dúvidas"
type md-filled-text-field "fazer as confirmações finais e se colocar a disposição para maiores dúvidas"
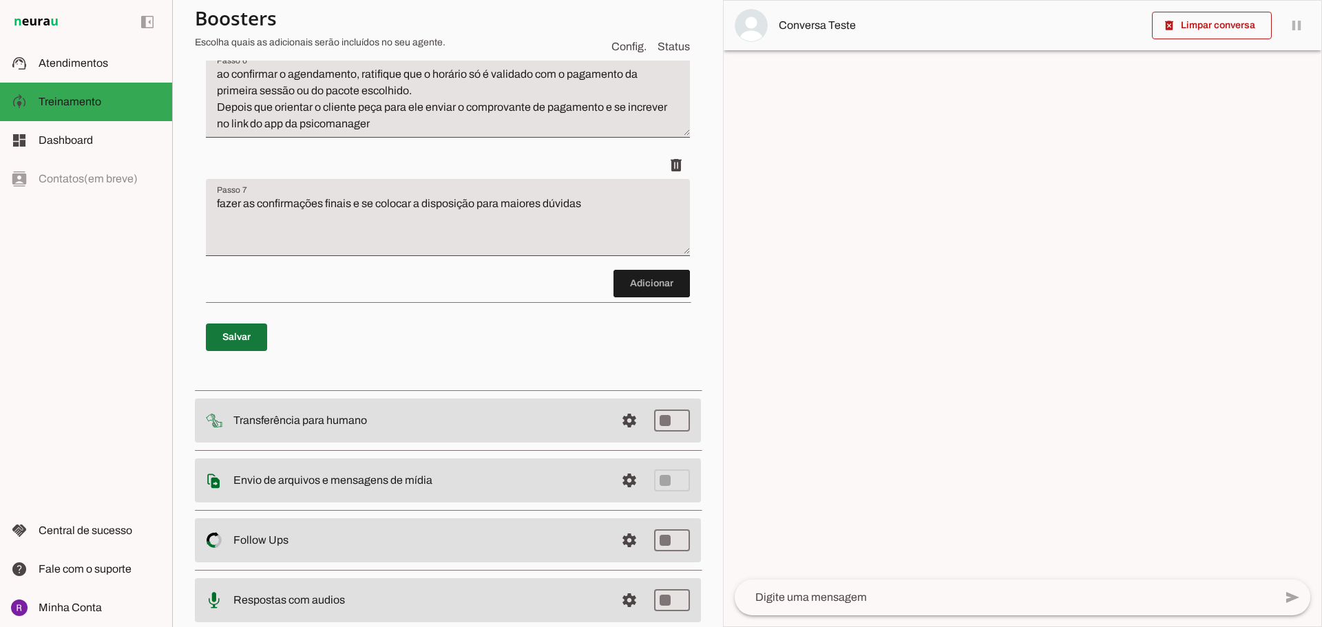
click at [252, 343] on span at bounding box center [236, 337] width 61 height 33
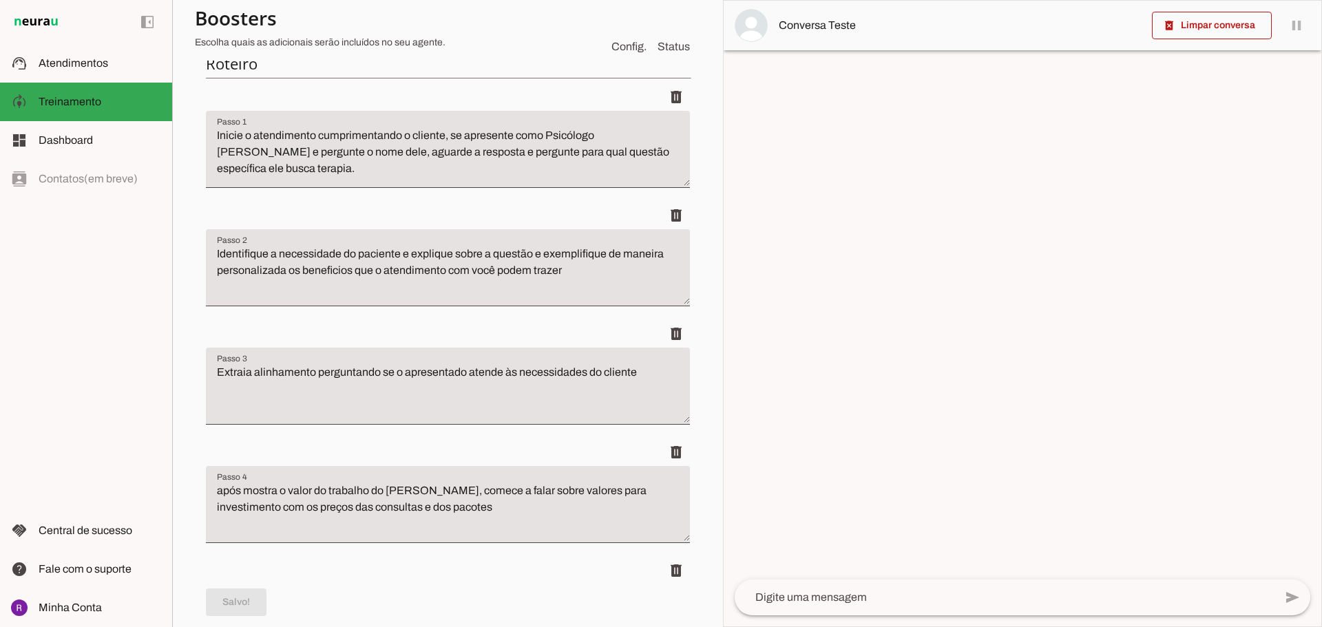
scroll to position [6, 0]
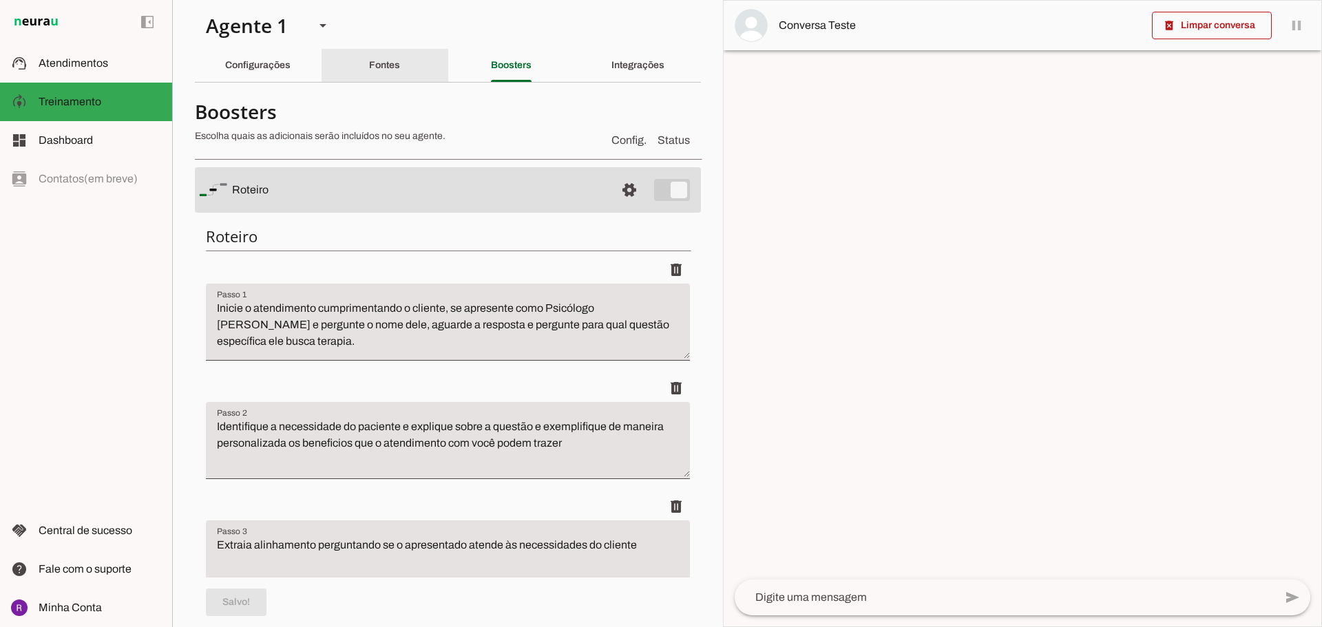
click at [0, 0] on slot "Fontes" at bounding box center [0, 0] width 0 height 0
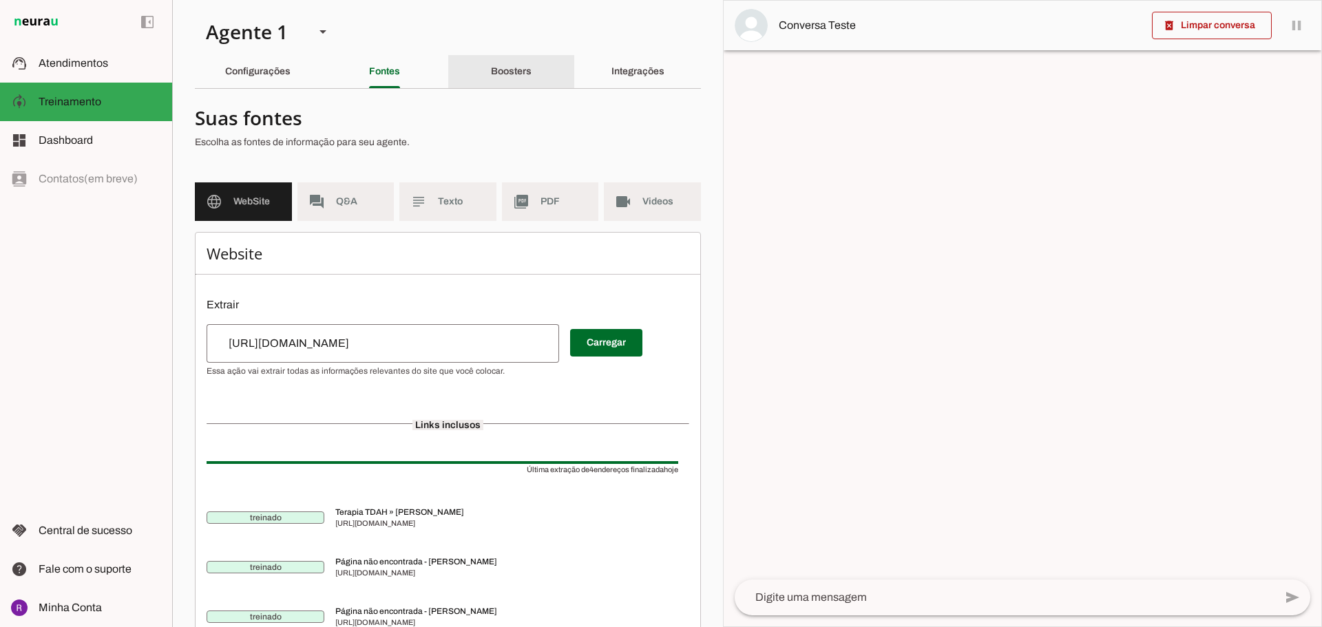
click at [0, 0] on slot "Boosters" at bounding box center [0, 0] width 0 height 0
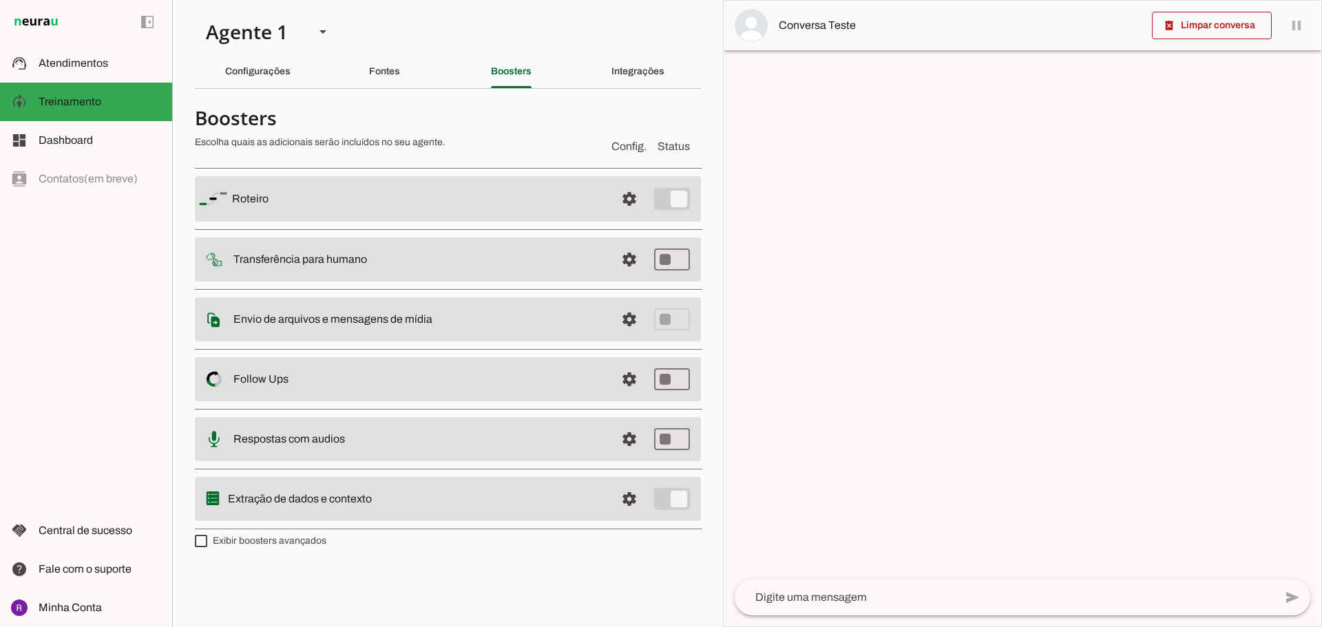
click at [476, 222] on md-item "settings Transferência para humano" at bounding box center [448, 198] width 506 height 45
click at [637, 215] on span at bounding box center [629, 198] width 33 height 33
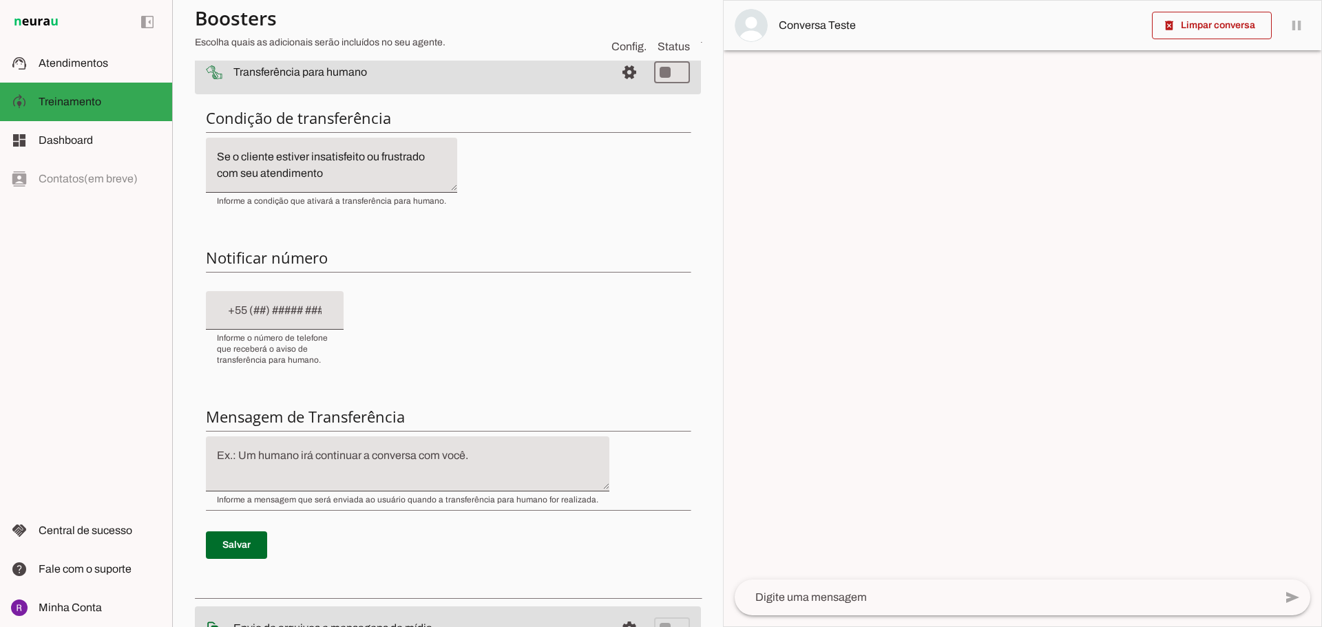
scroll to position [206, 0]
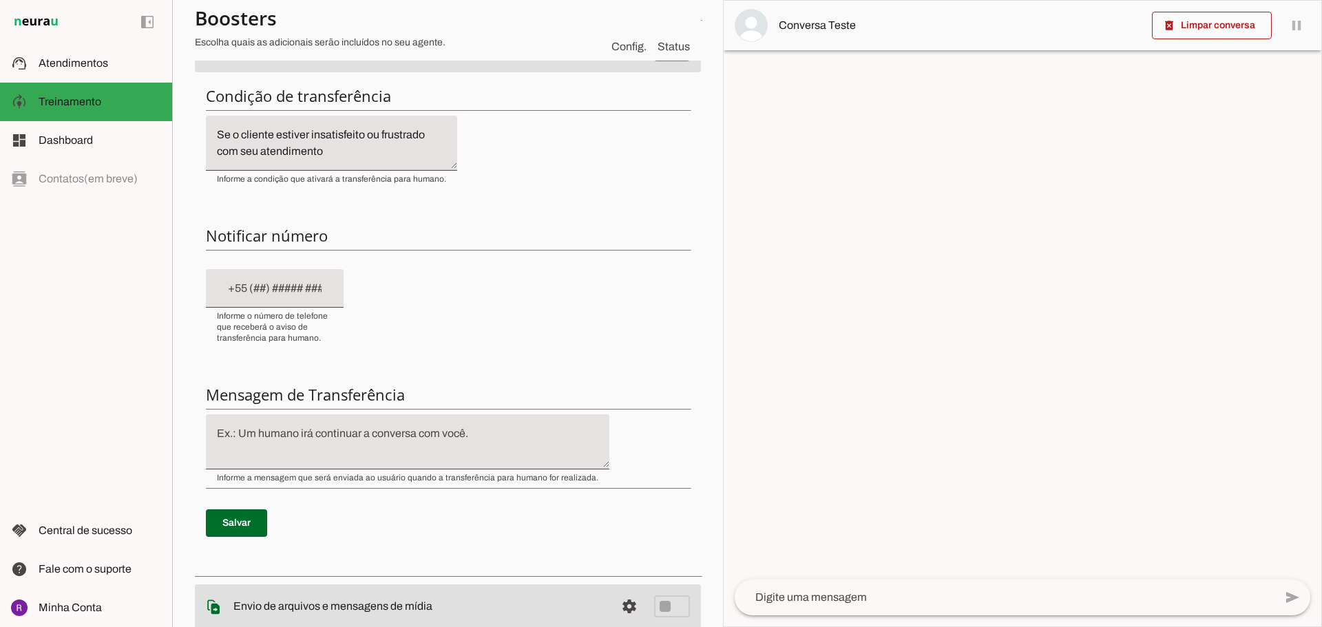
click at [445, 425] on textarea at bounding box center [407, 441] width 403 height 33
type textarea "Em instantes lhe trarei uma posição sobre isso"
type md-filled-text-field "Em instantes lhe trarei uma posição sobre isso"
click at [233, 512] on span at bounding box center [236, 523] width 61 height 33
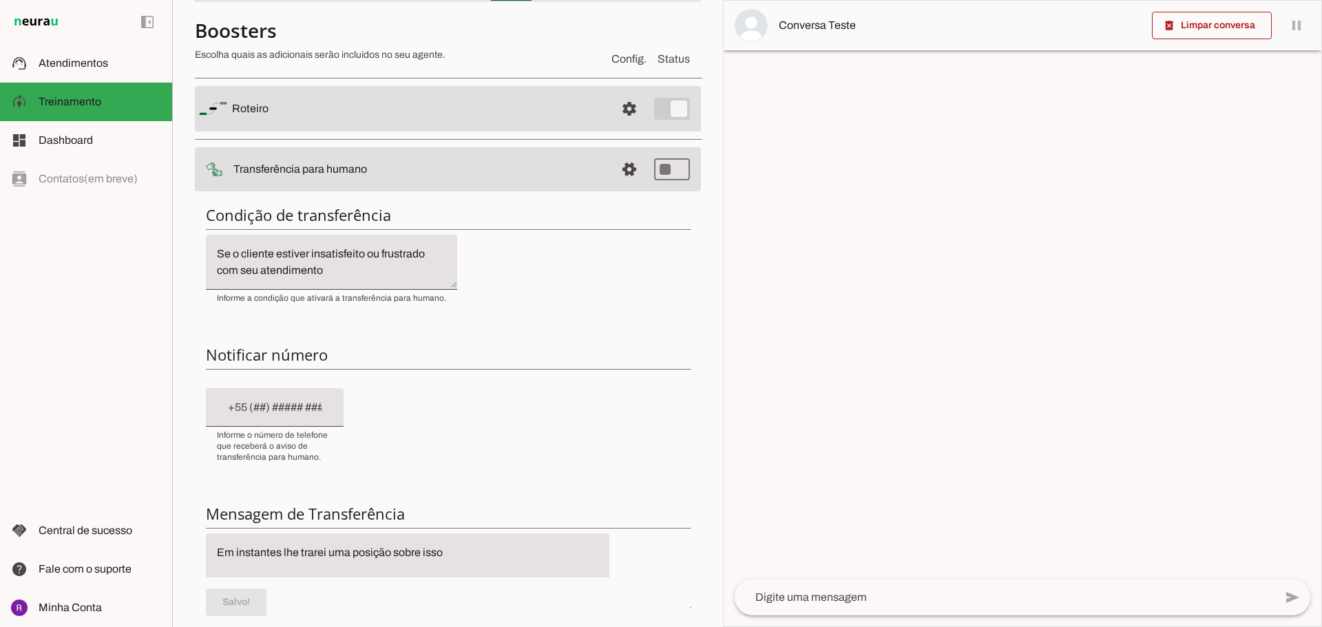
scroll to position [0, 0]
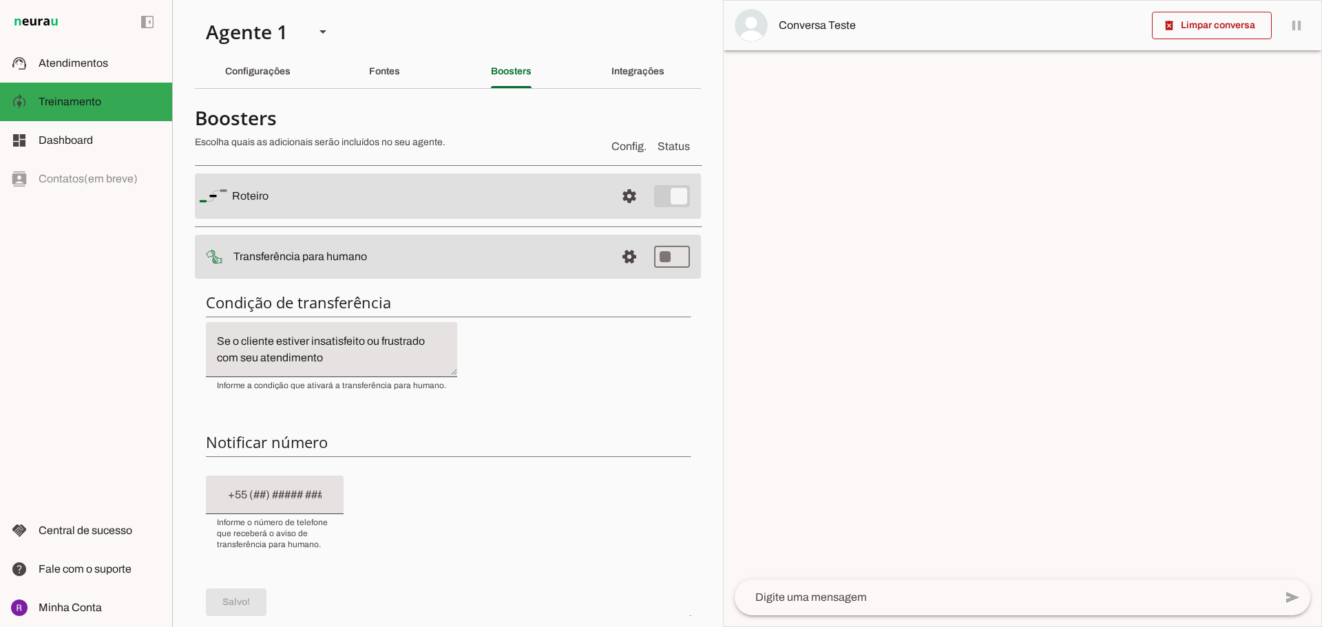
drag, startPoint x: 472, startPoint y: 253, endPoint x: 482, endPoint y: 253, distance: 10.3
click at [474, 204] on slot at bounding box center [418, 196] width 372 height 17
type md-switch "on"
click at [560, 204] on slot at bounding box center [418, 196] width 372 height 17
click at [616, 213] on span at bounding box center [629, 196] width 33 height 33
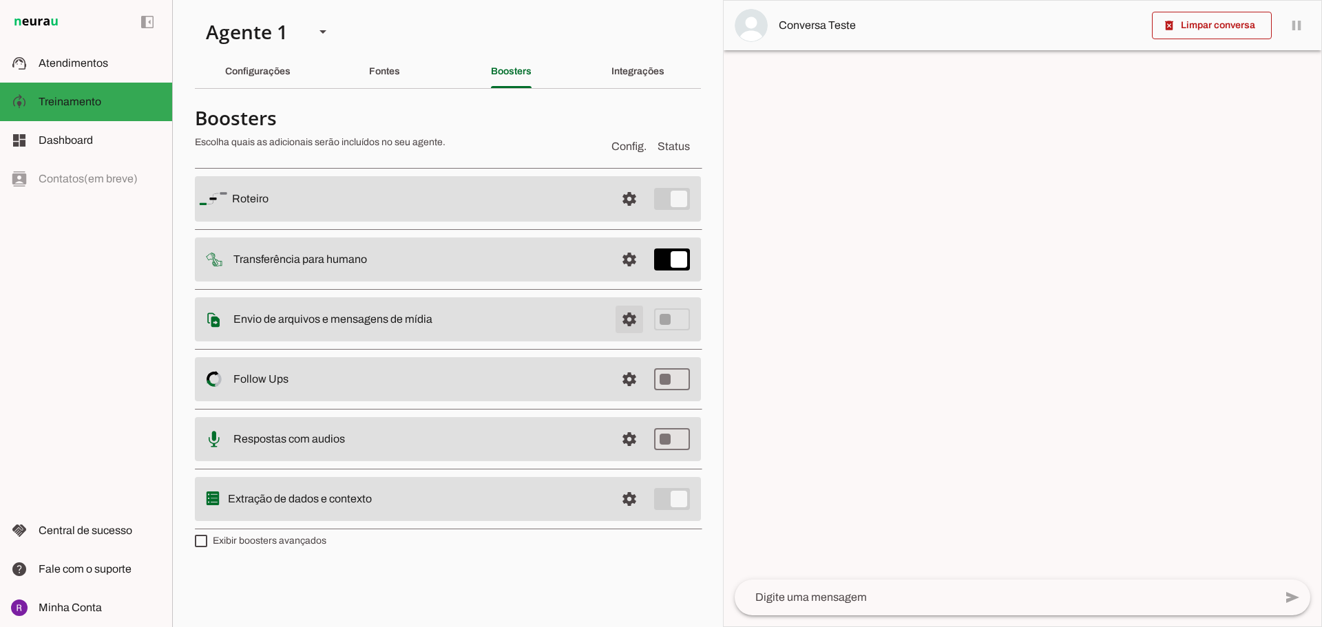
click at [622, 215] on span at bounding box center [629, 198] width 33 height 33
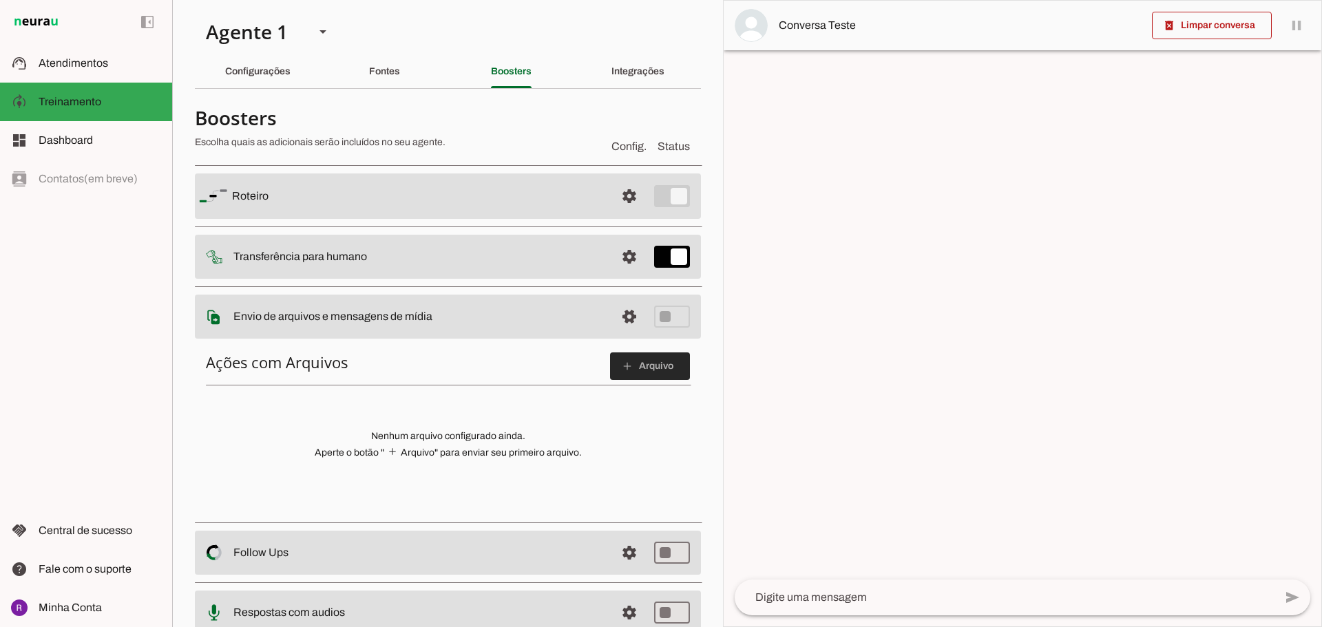
click at [624, 357] on span at bounding box center [650, 366] width 80 height 33
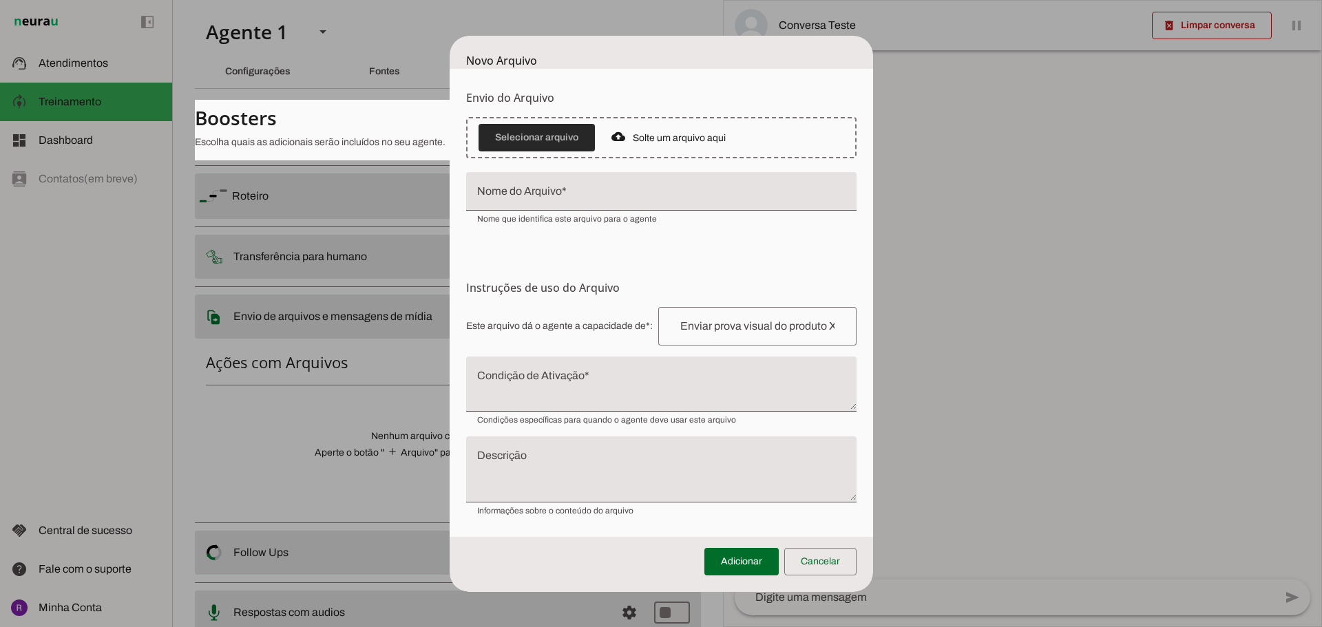
click at [543, 142] on span at bounding box center [536, 137] width 116 height 33
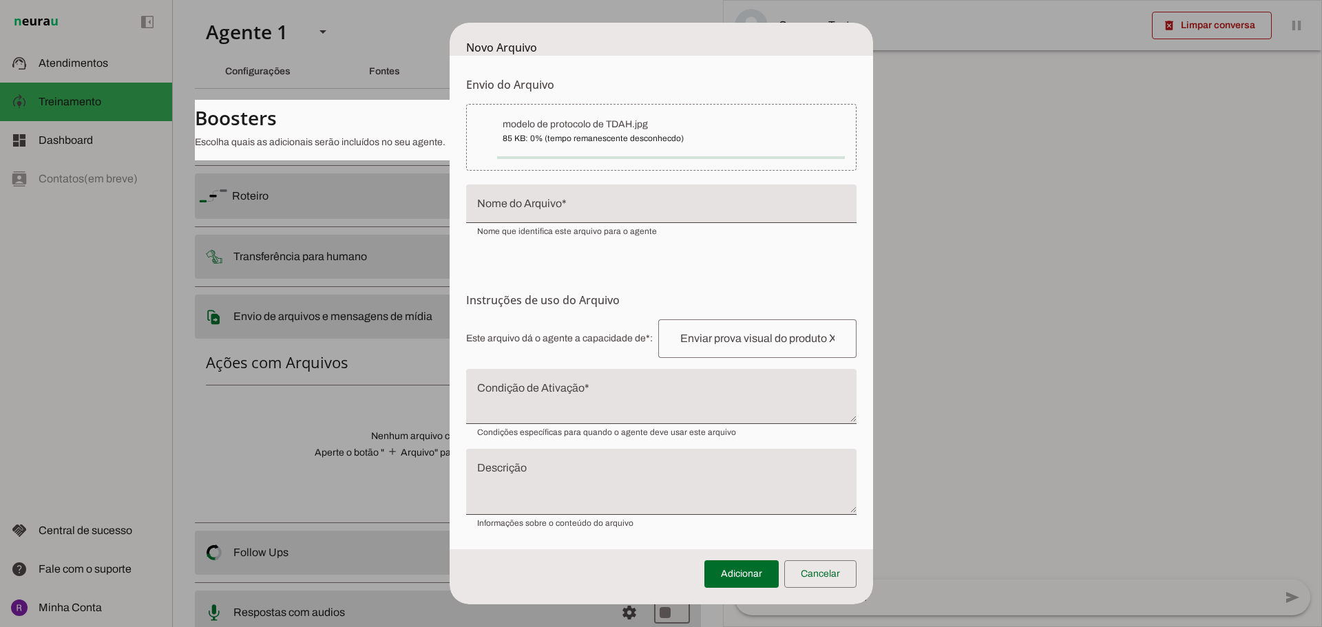
type input "modelo de protocolo de TDAH"
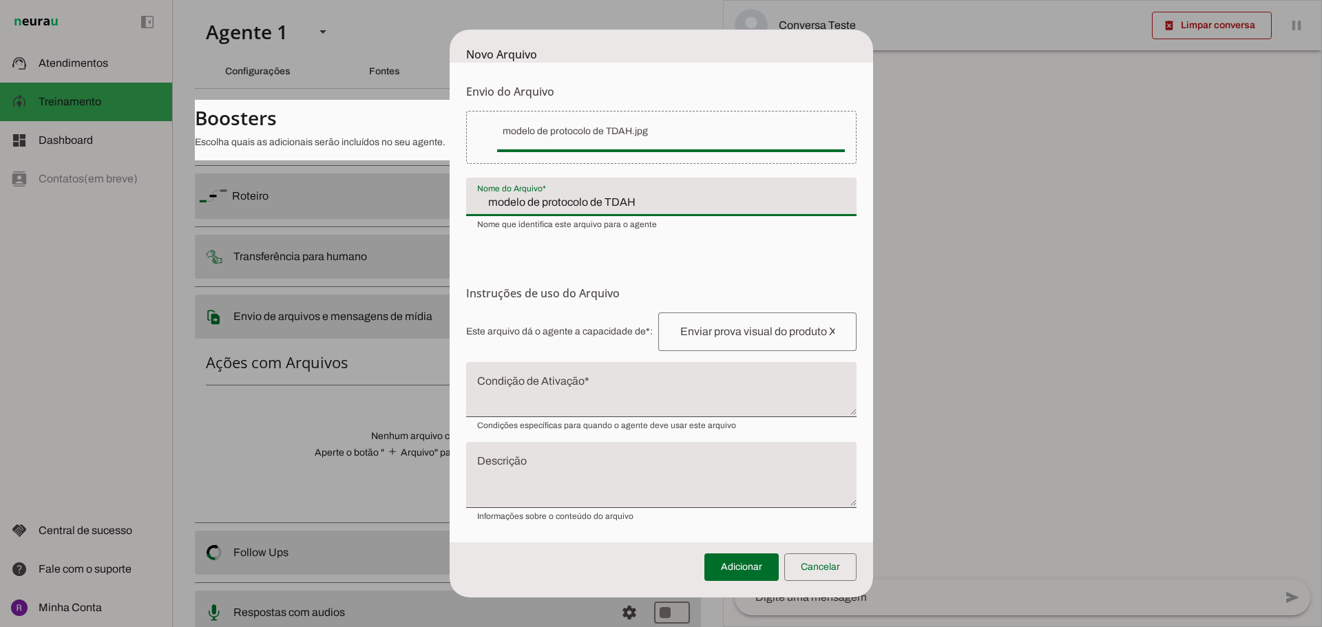
click at [585, 215] on div "modelo de protocolo de TDAH" at bounding box center [661, 197] width 390 height 39
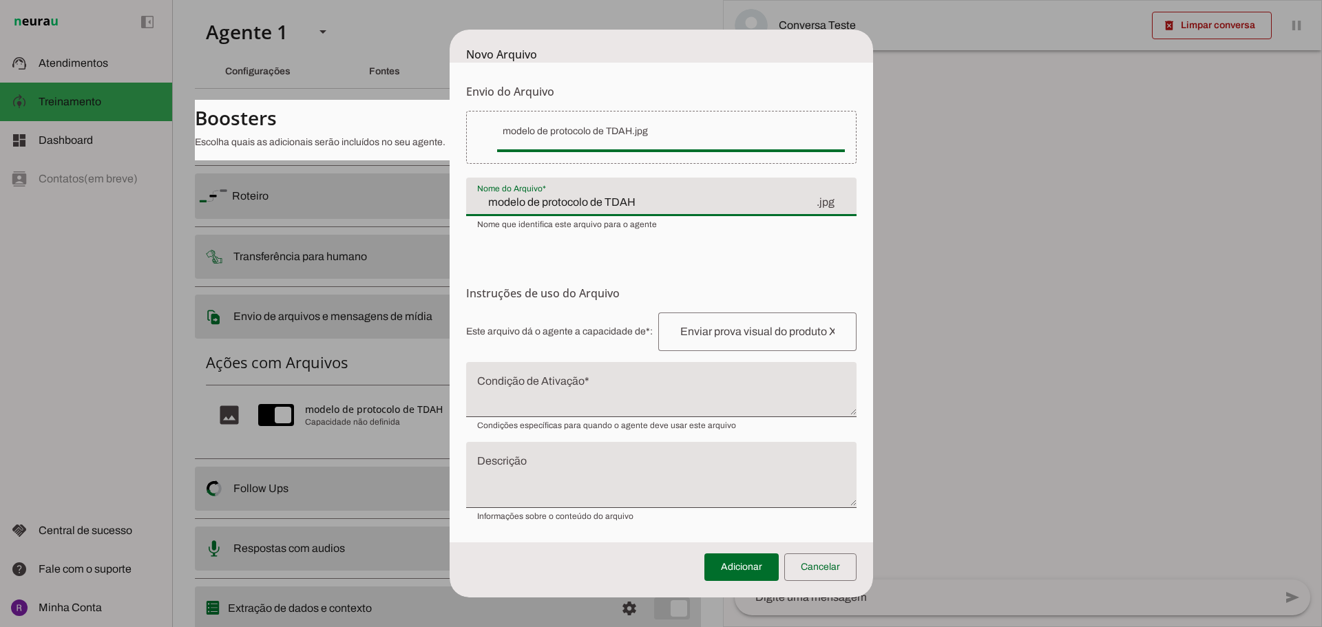
click at [623, 309] on section "Instruções de uso do Arquivo Configuração do Arquivo Configure o nome e as inst…" at bounding box center [661, 403] width 390 height 237
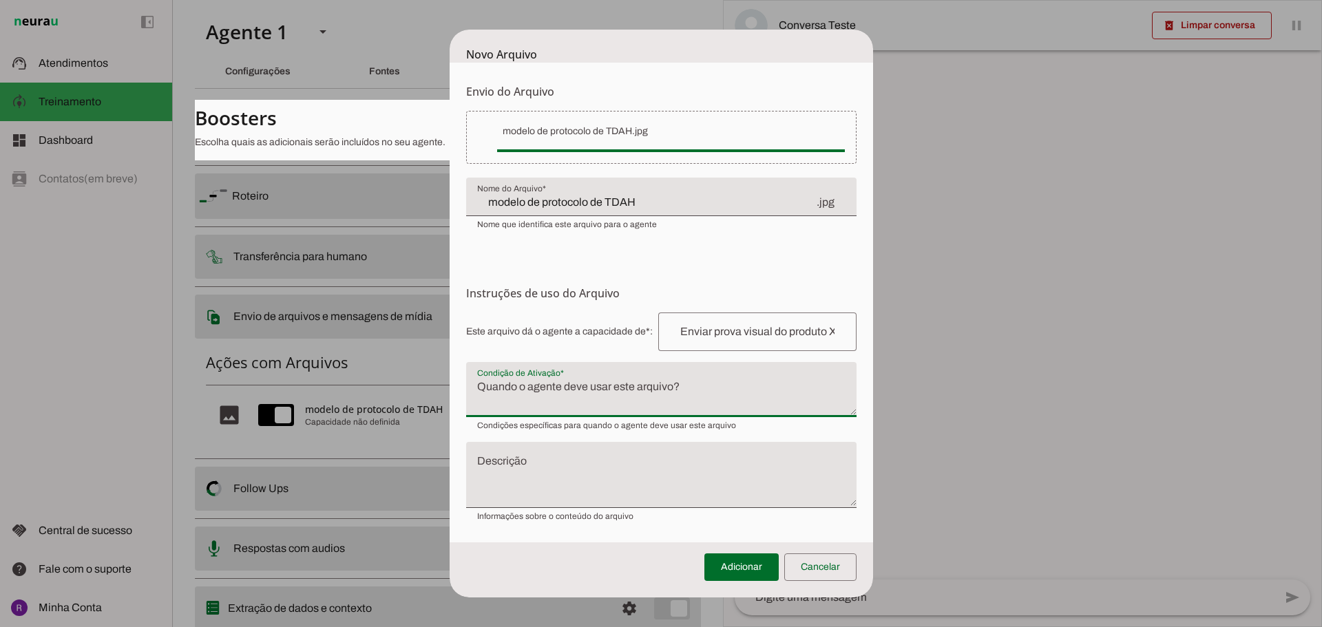
click at [619, 396] on textarea "Condição de Ativação" at bounding box center [661, 395] width 390 height 33
type textarea "W"
type textarea "Q"
type textarea "Logo após explicar o funcionamento do tratamento."
type md-filled-text-field "Logo após explicar o funcionamento do tratamento."
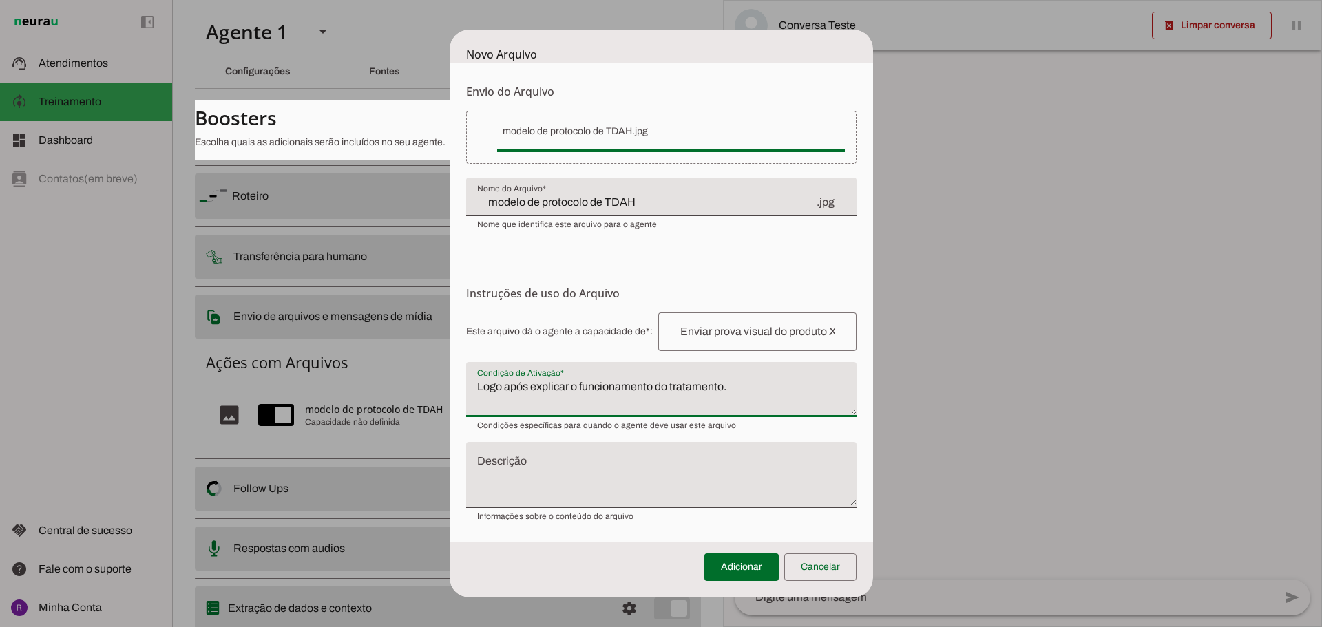
click at [695, 471] on textarea "Descrição" at bounding box center [661, 480] width 390 height 44
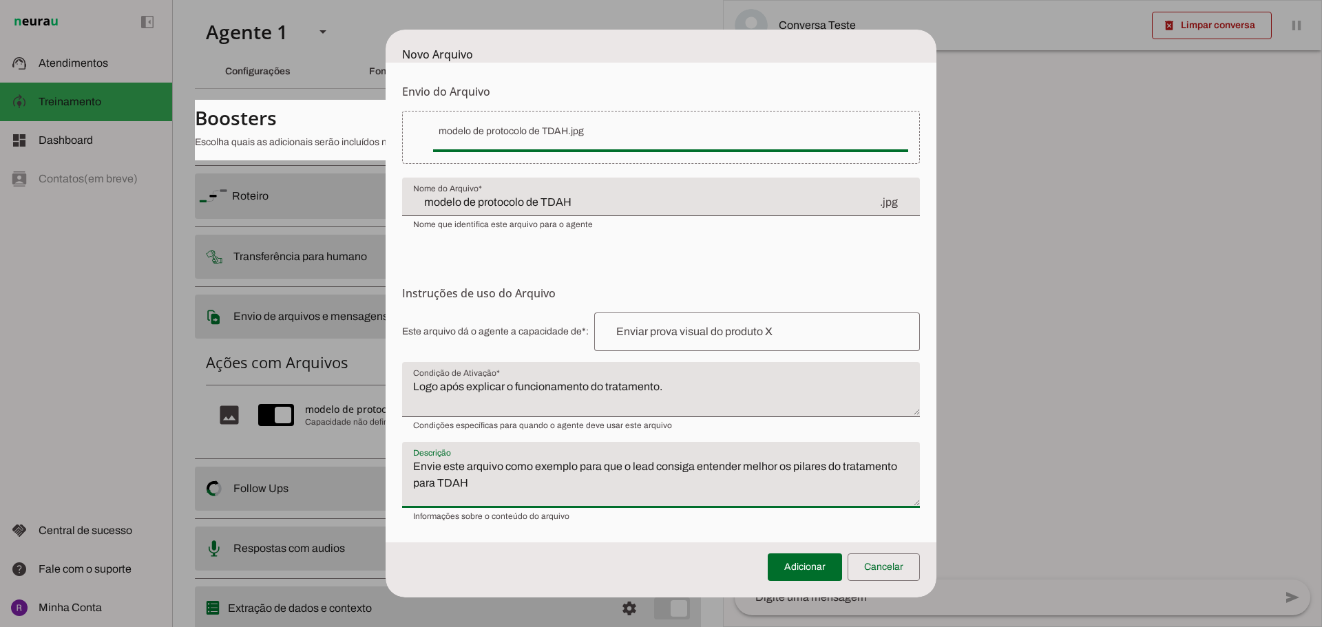
type textarea "Envie este arquivo como exemplo para que o lead consiga entender melhor os pila…"
type md-filled-text-field "Envie este arquivo como exemplo para que o lead consiga entender melhor os pila…"
click at [666, 388] on textarea "Logo após explicar o funcionamento do tratamento." at bounding box center [661, 395] width 518 height 33
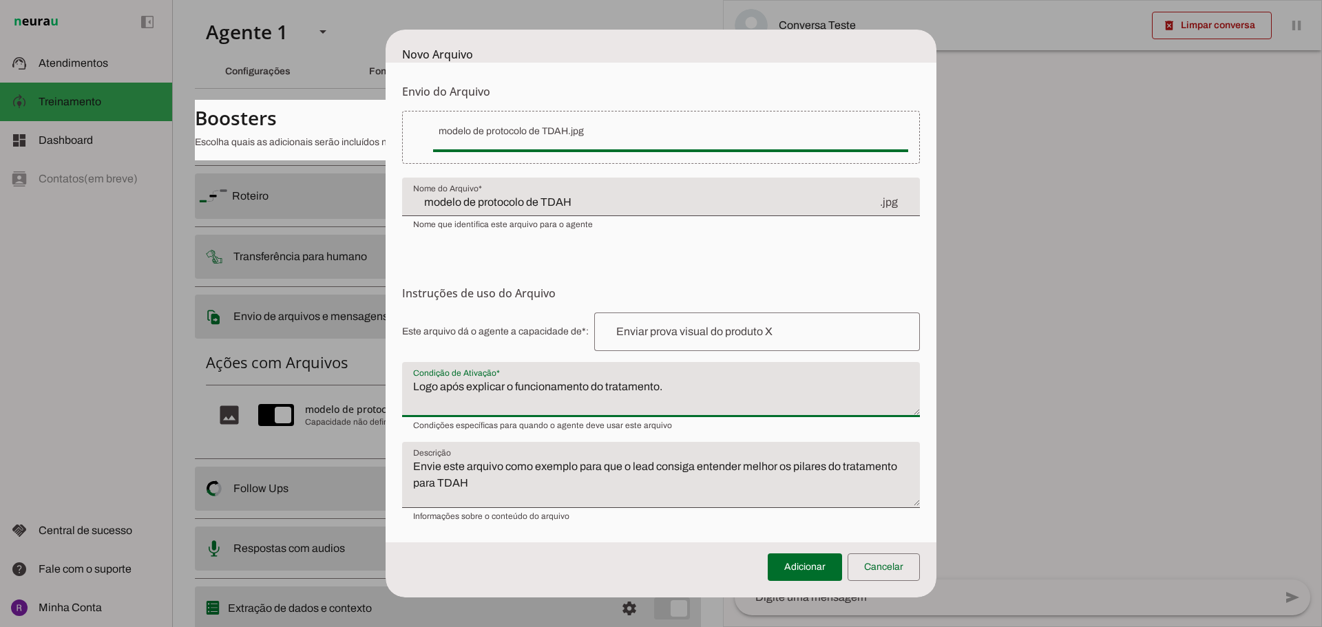
click at [659, 388] on textarea "Logo após explicar o funcionamento do tratamento." at bounding box center [661, 395] width 518 height 33
type textarea "Logo após explicar o funcionamento do tratamento para TDAH."
type md-filled-text-field "Logo após explicar o funcionamento do tratamento para TDAH."
click at [818, 569] on span at bounding box center [804, 567] width 74 height 33
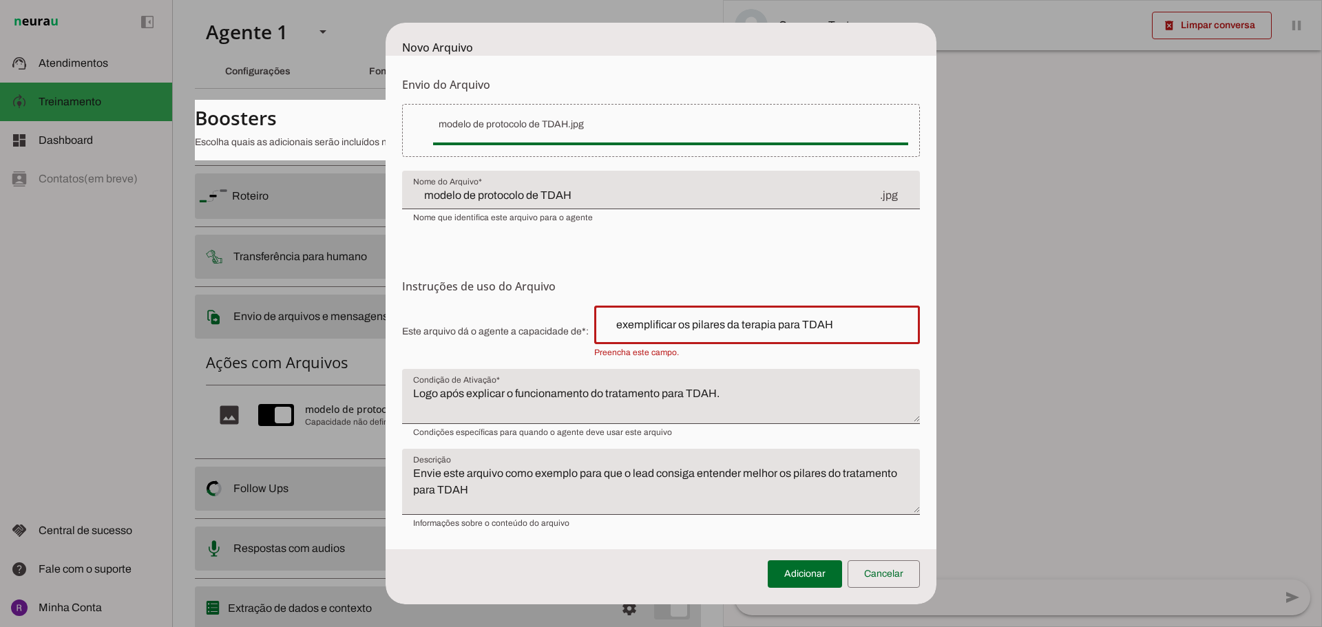
type input "exemplificar os pilares da terapia para TDAH"
type md-outlined-text-field "exemplificar os pilares da terapia para TDAH"
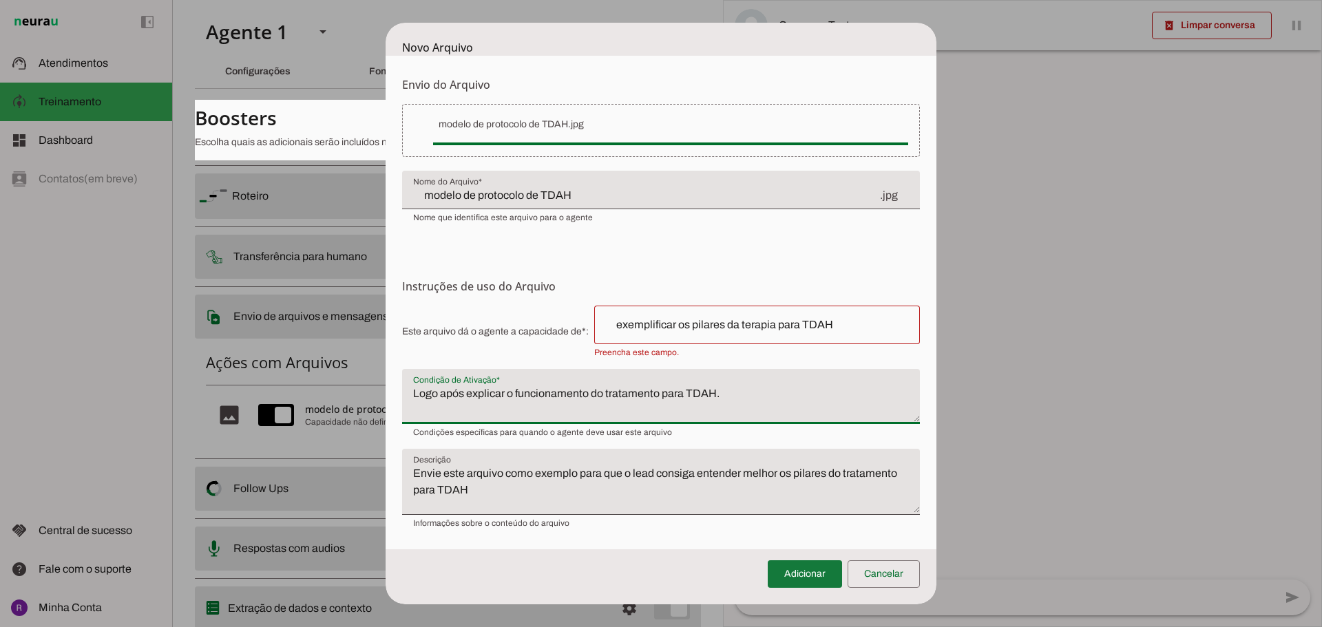
click at [801, 577] on span at bounding box center [804, 574] width 74 height 33
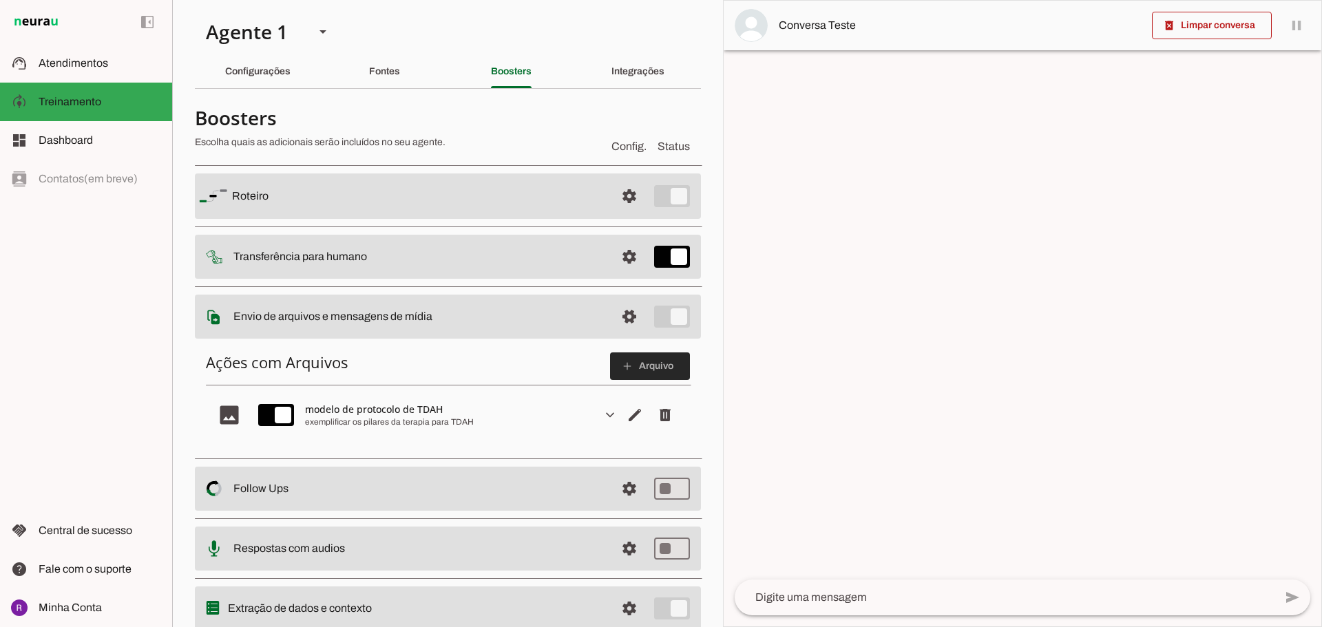
click at [642, 360] on span at bounding box center [650, 366] width 80 height 33
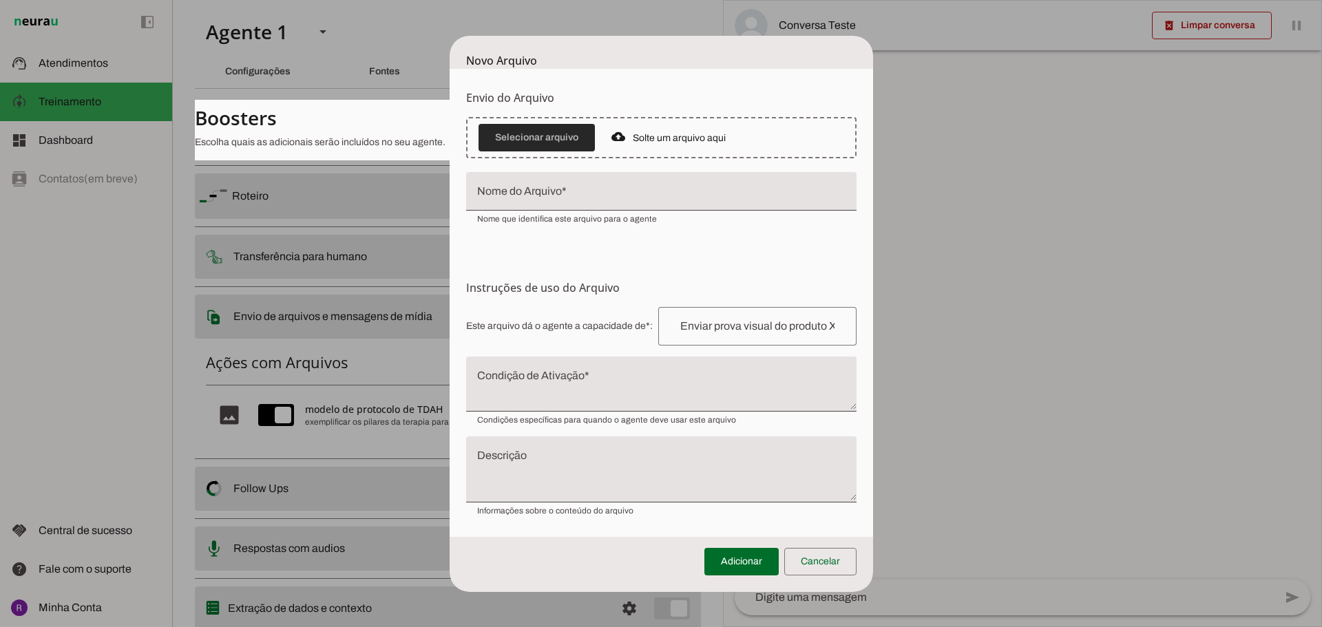
click at [540, 132] on span at bounding box center [536, 137] width 116 height 33
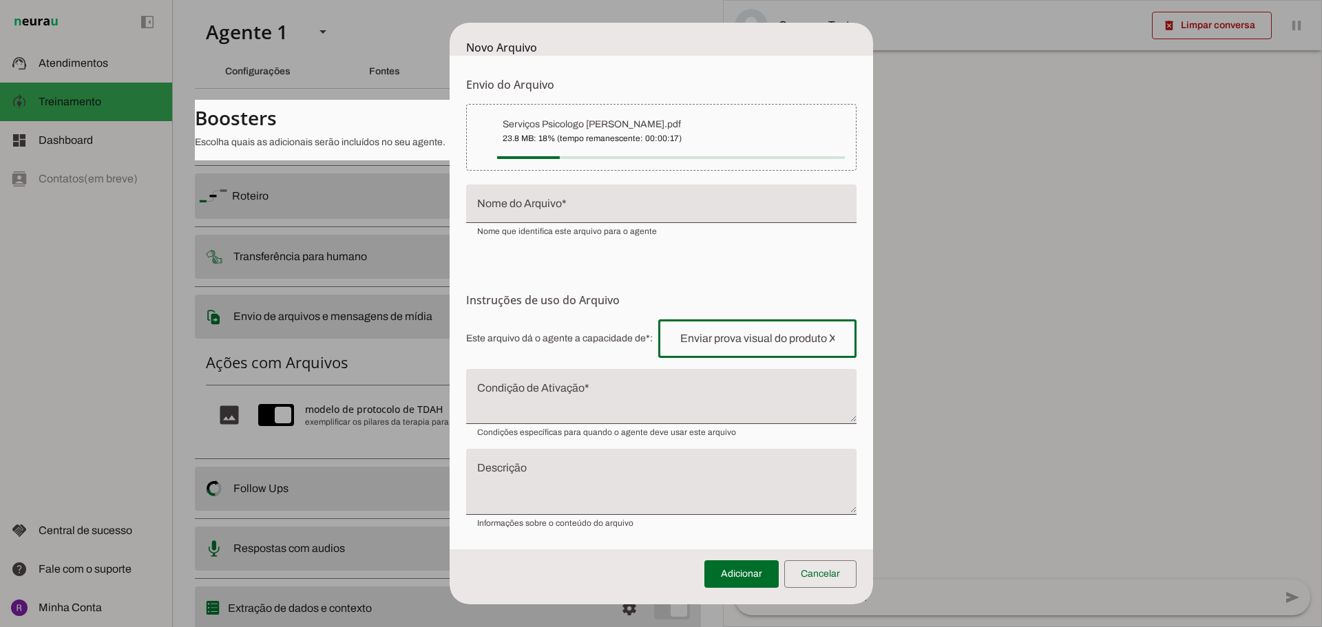
click at [736, 346] on input "text" at bounding box center [757, 338] width 176 height 17
type input "envioa"
type input "Serviços Psicologo [PERSON_NAME]"
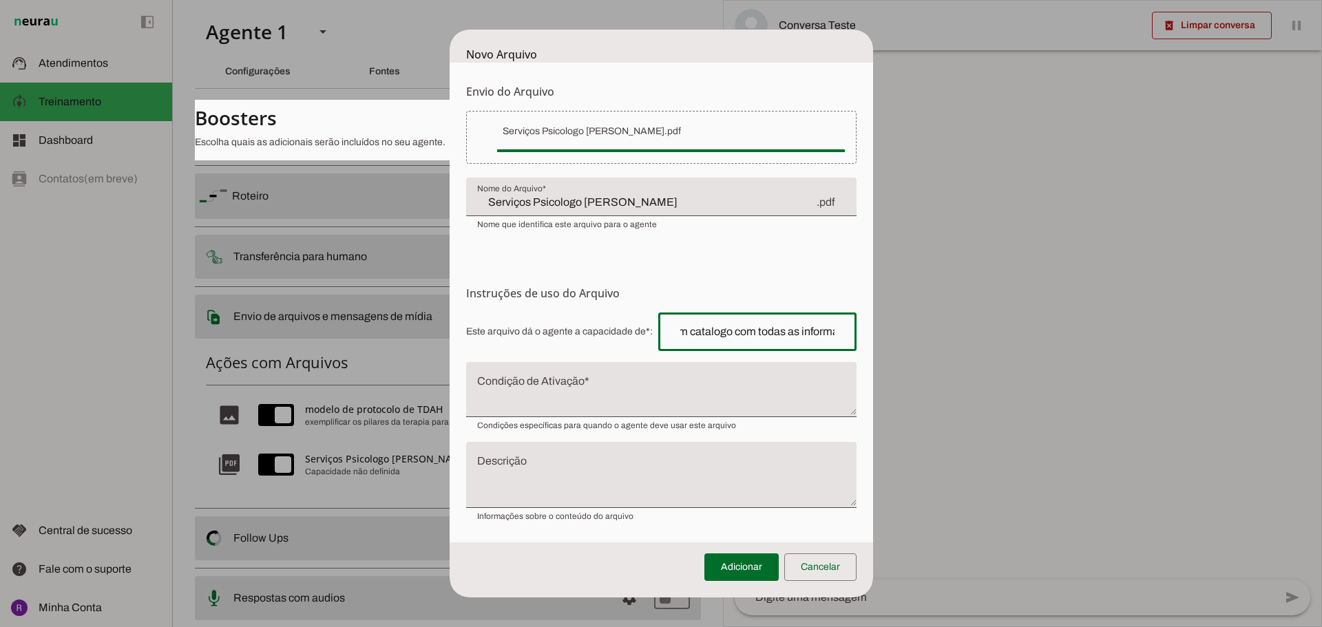
scroll to position [0, 46]
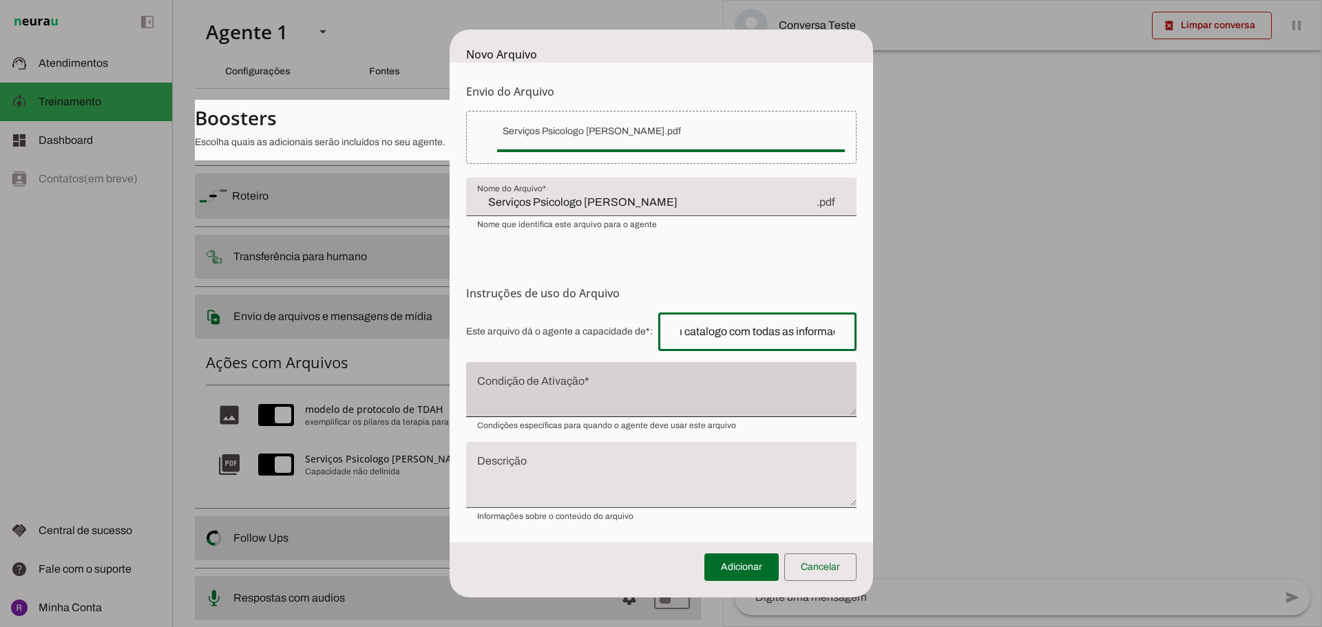
type input "enviar um catalogo com todas as informações"
type md-outlined-text-field "enviar um catalogo com todas as informações"
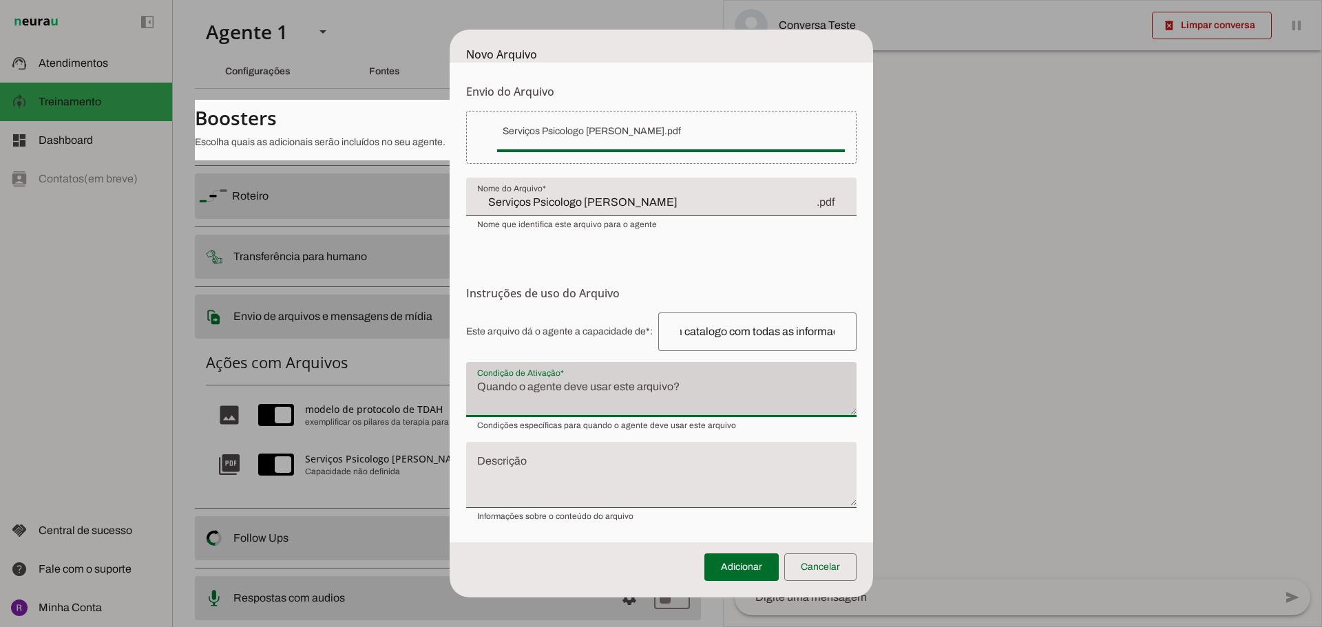
scroll to position [0, 0]
click at [637, 368] on div at bounding box center [661, 389] width 390 height 55
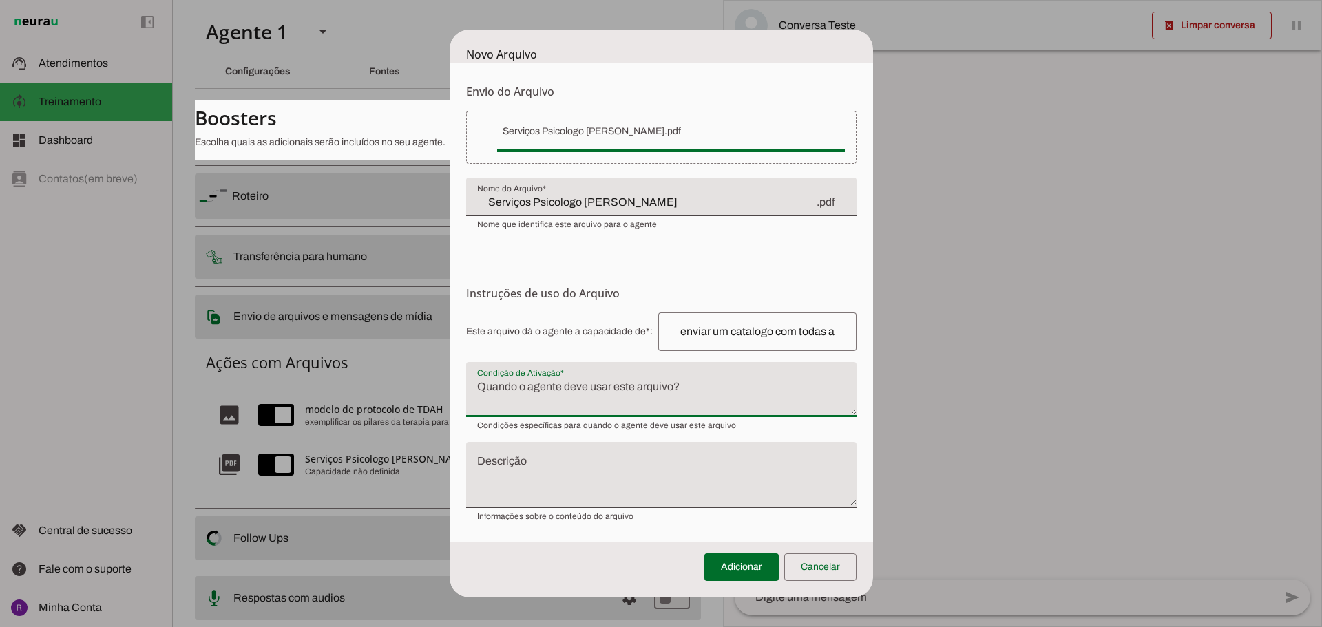
type textarea "Q"
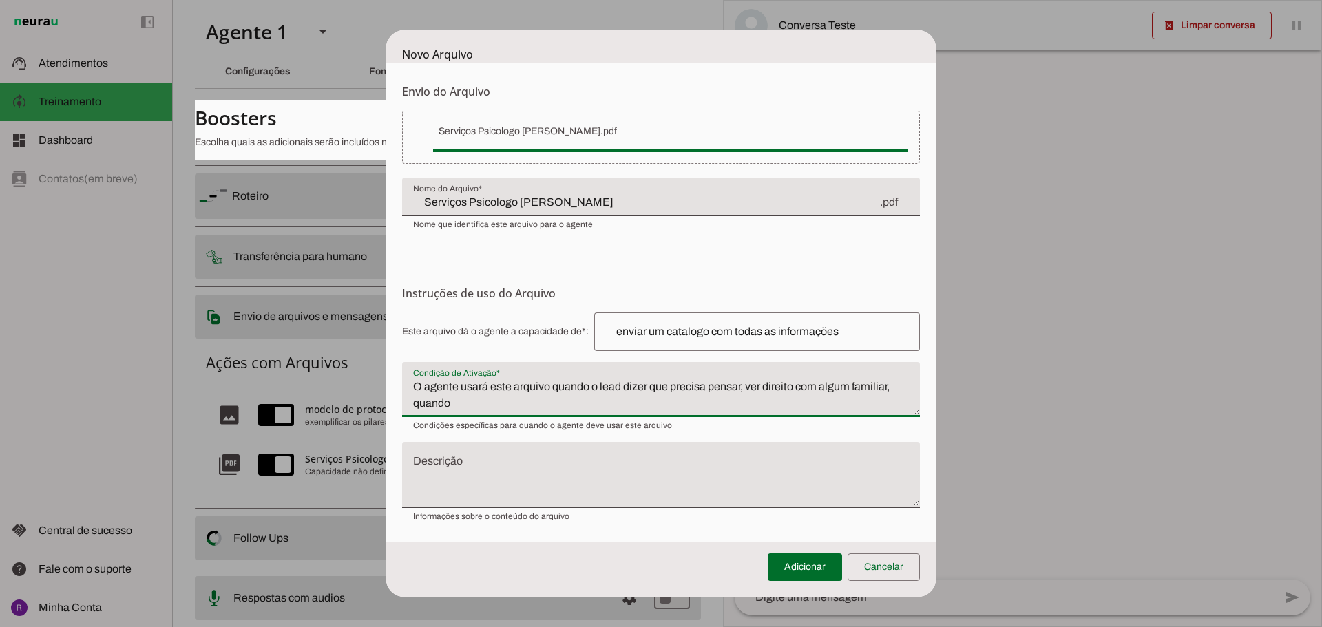
click at [748, 388] on textarea "O agente usará este arquivo quando o lead dizer que precisa pensar, ver direito…" at bounding box center [661, 395] width 518 height 33
click at [451, 403] on textarea "O agente usará este arquivo quando o lead dizer que precisa pensar ou/e ver dir…" at bounding box center [661, 395] width 518 height 33
click at [520, 403] on textarea "O aegente usará este arquivo quando o lead dizer que precisa pensar ou/e ver di…" at bounding box center [661, 395] width 518 height 33
click at [512, 400] on textarea "O agente usará este arquivo quando o lead dizer que precisa pensar ou/e ver dir…" at bounding box center [661, 395] width 518 height 33
type textarea "O agente usará este arquivo quando o lead dizer que precisa pensar ou/e ver dir…"
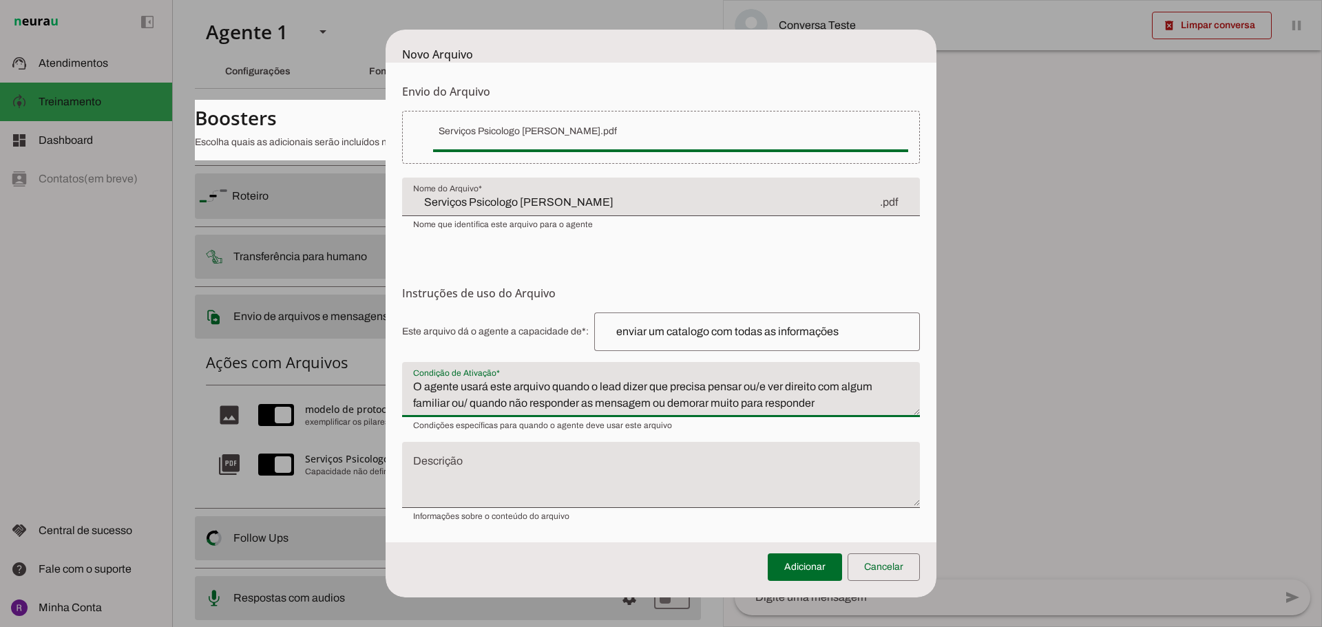
type md-filled-text-field "O agente usará este arquivo quando o lead dizer que precisa pensar ou/e ver dir…"
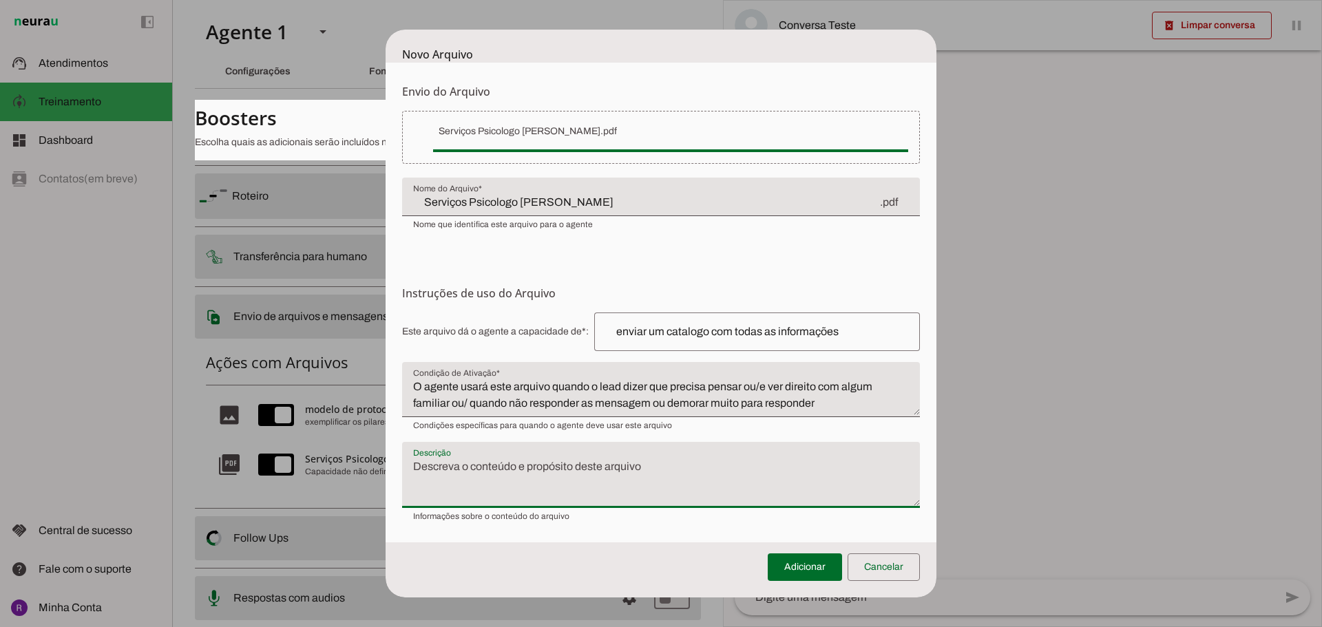
click at [443, 463] on textarea "Descrição" at bounding box center [661, 480] width 518 height 44
click at [782, 467] on textarea "este arquivo contm um resumo de como funciona a terapias, as avaliações" at bounding box center [661, 480] width 518 height 44
click at [600, 488] on textarea "este arquivo contém um resumo de como funciona a terapias, as avaliações psicol…" at bounding box center [661, 480] width 518 height 44
drag, startPoint x: 661, startPoint y: 467, endPoint x: 706, endPoint y: 465, distance: 44.8
click at [706, 465] on textarea "este arquivo contém um resumo de como funciona a terapias, as avaliações psicol…" at bounding box center [661, 480] width 518 height 44
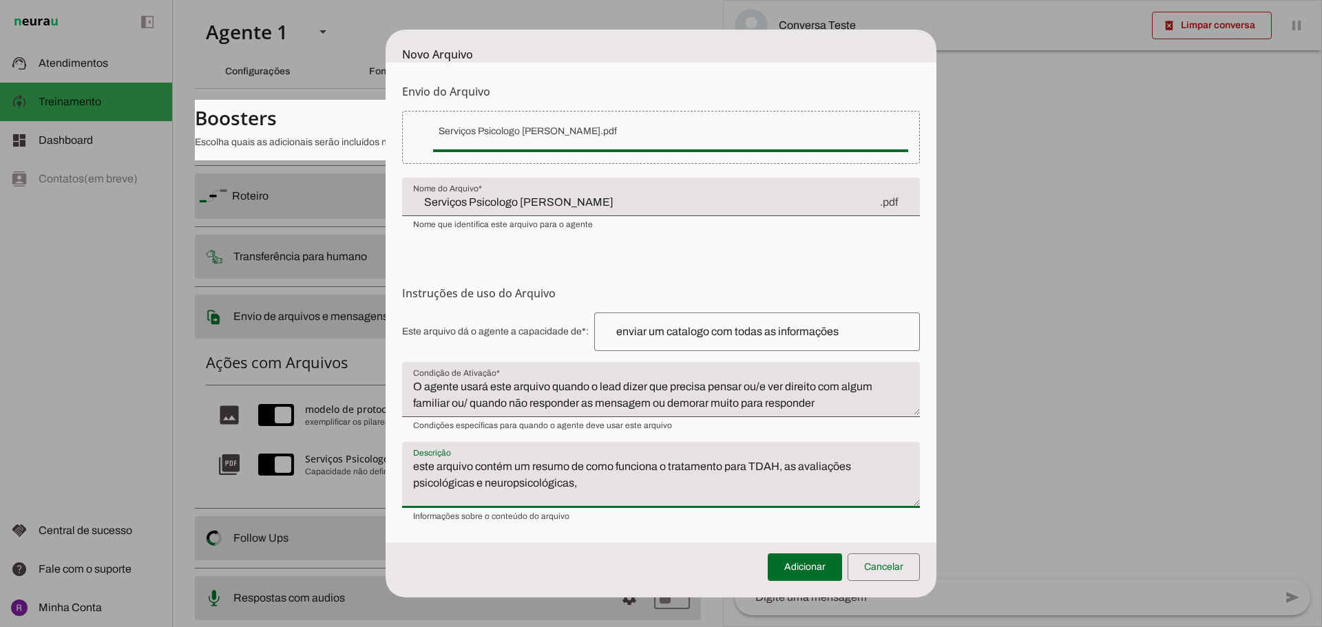
click at [600, 487] on textarea "este arquivo contém um resumo de como funciona o tratamento para TDAH, as avali…" at bounding box center [661, 480] width 518 height 44
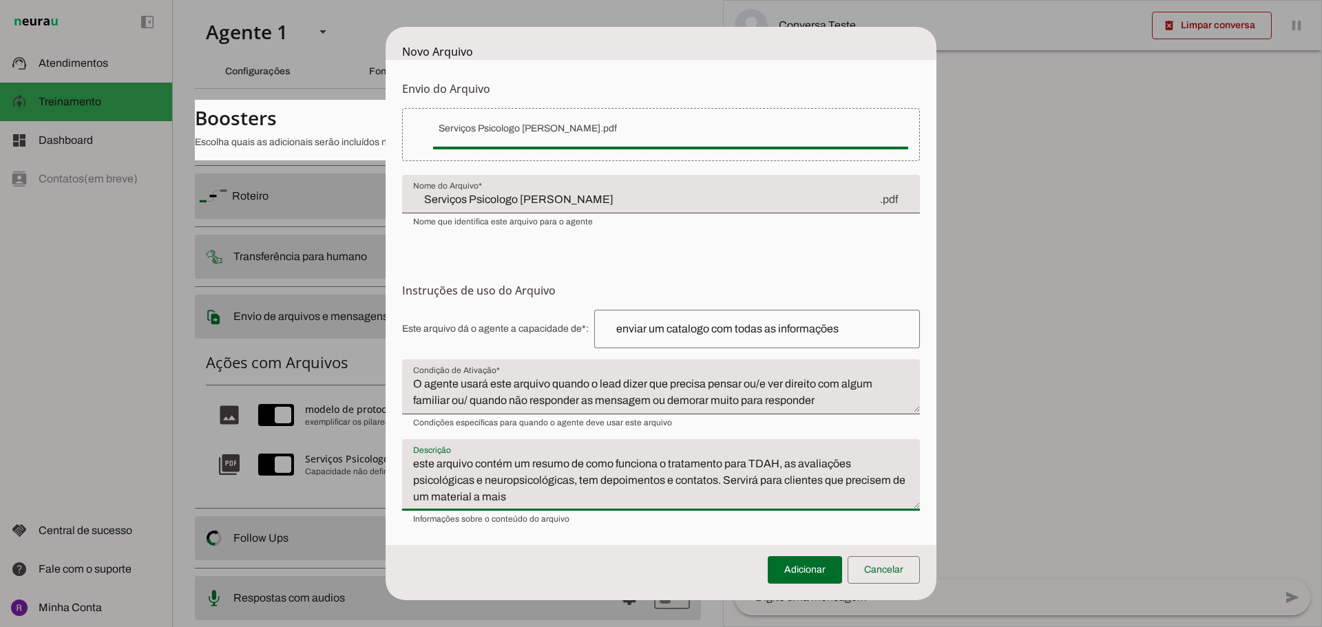
type textarea "este arquivo contém um resumo de como funciona o tratamento para TDAH, as avali…"
type md-filled-text-field "este arquivo contém um resumo de como funciona o tratamento para TDAH, as avali…"
click at [794, 567] on span at bounding box center [804, 569] width 74 height 33
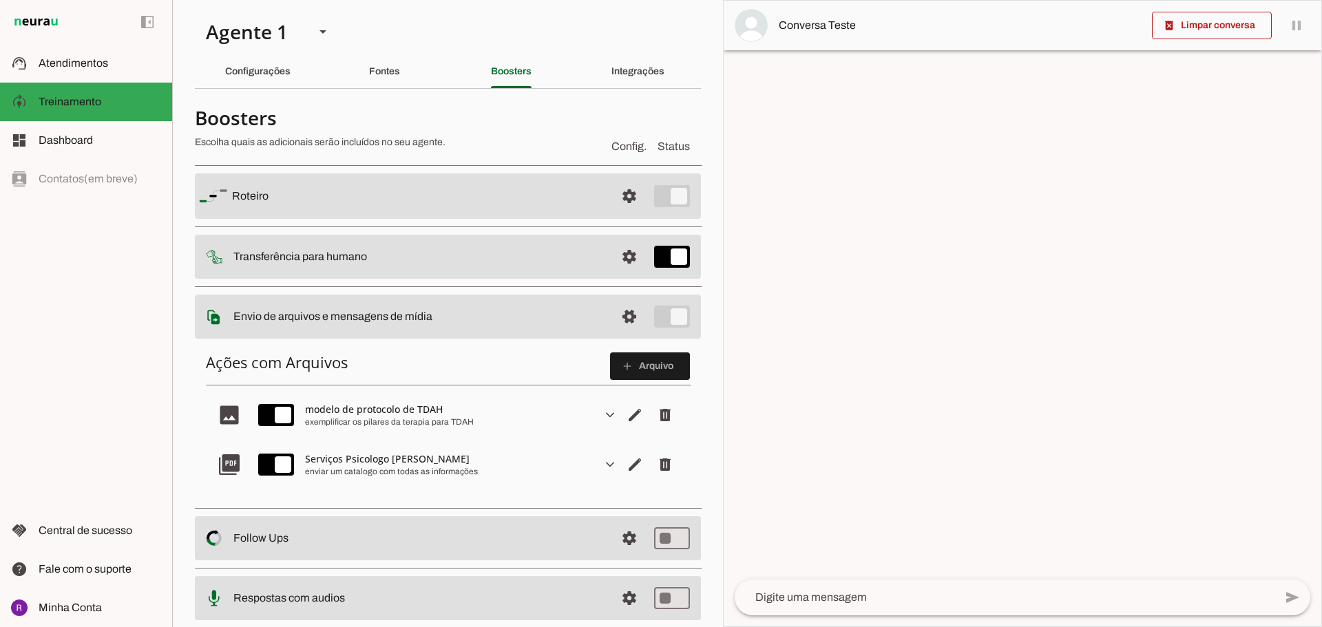
click at [481, 204] on slot at bounding box center [418, 196] width 372 height 17
click at [394, 204] on slot at bounding box center [418, 196] width 372 height 17
click at [613, 213] on span at bounding box center [629, 196] width 33 height 33
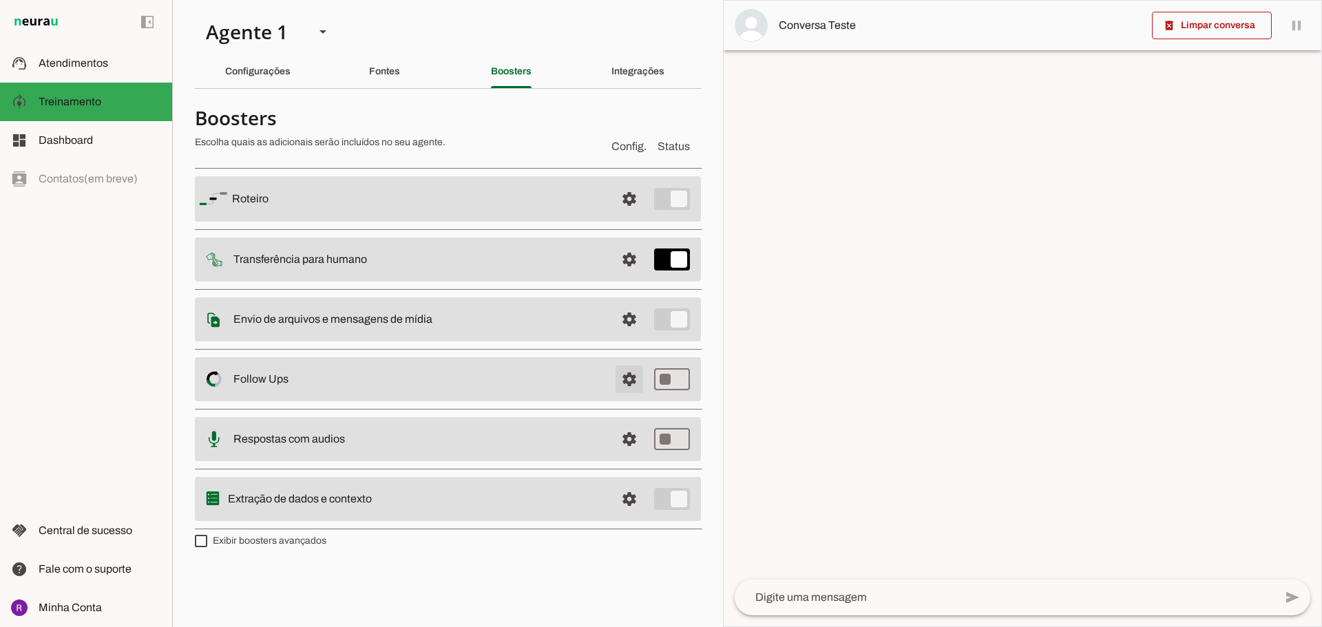
click at [629, 215] on span at bounding box center [629, 198] width 33 height 33
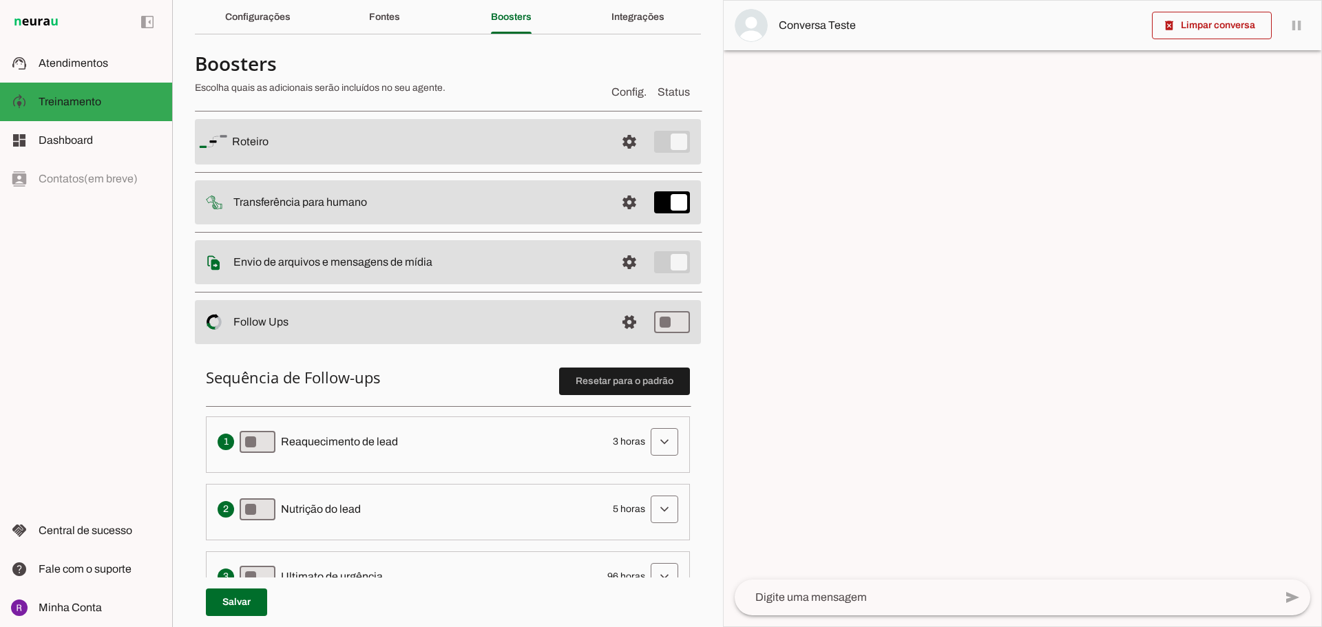
scroll to position [138, 0]
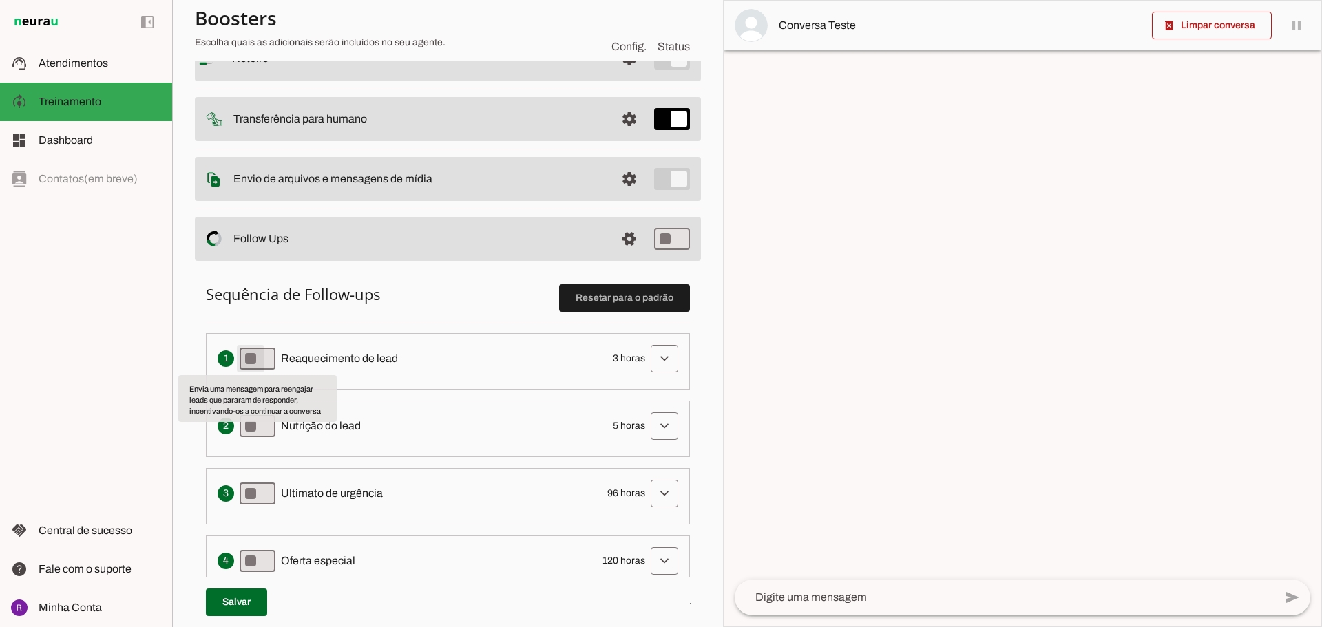
type md-switch "on"
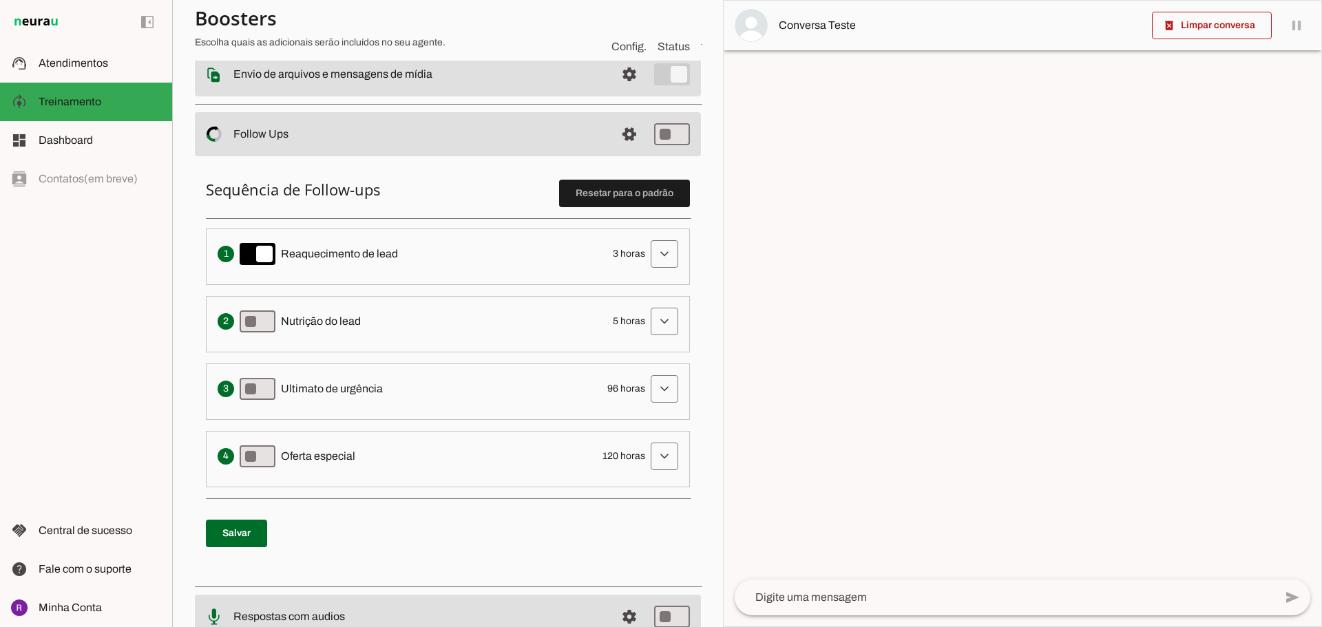
scroll to position [275, 0]
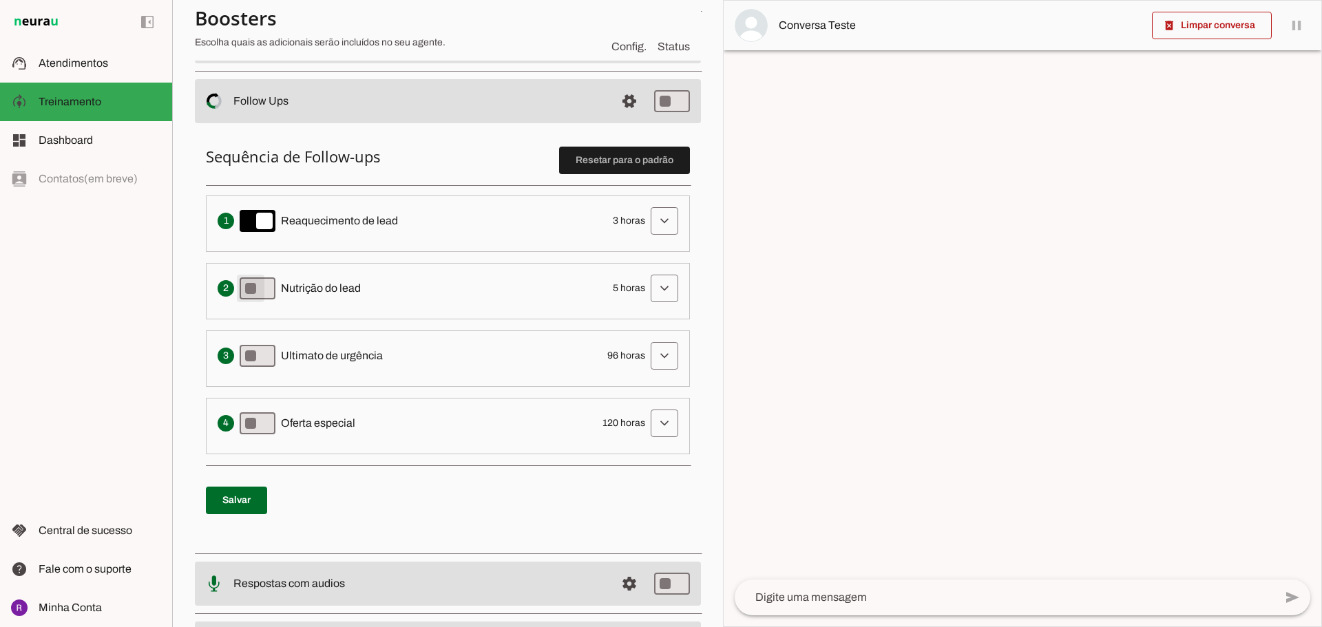
type md-switch "on"
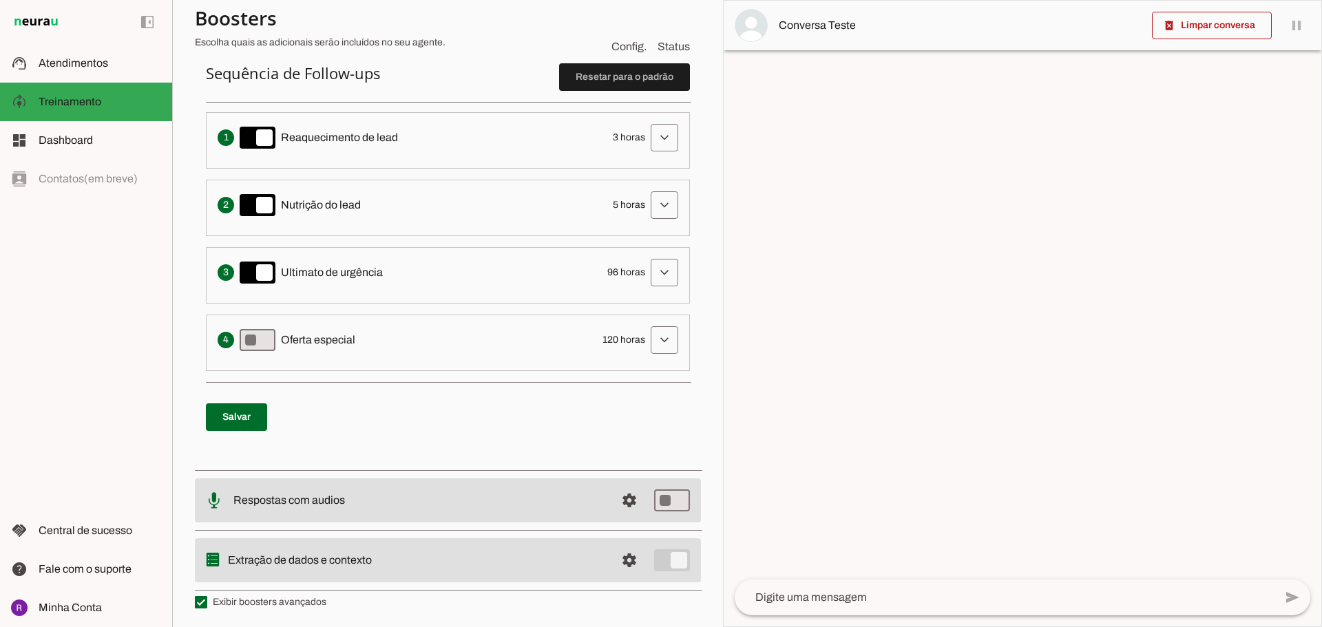
scroll to position [361, 0]
click at [248, 428] on span at bounding box center [236, 415] width 61 height 33
click at [236, 413] on span at bounding box center [236, 415] width 61 height 33
click at [233, 412] on span at bounding box center [236, 415] width 61 height 33
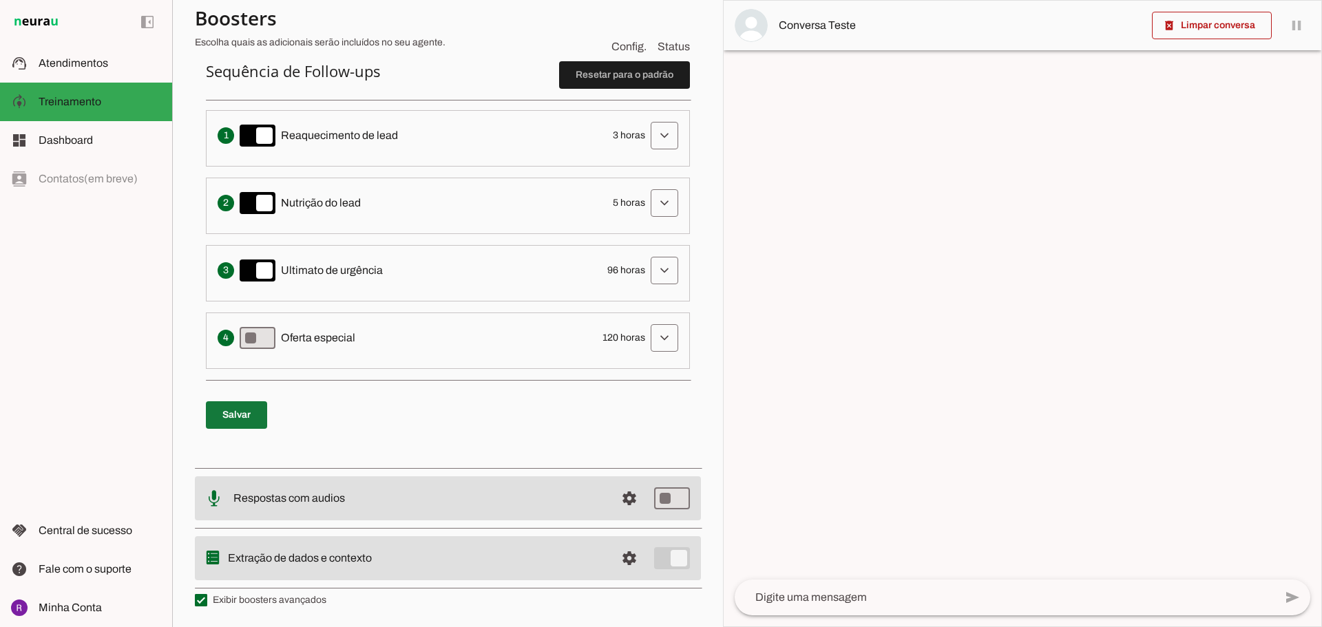
click at [233, 412] on span at bounding box center [236, 415] width 61 height 33
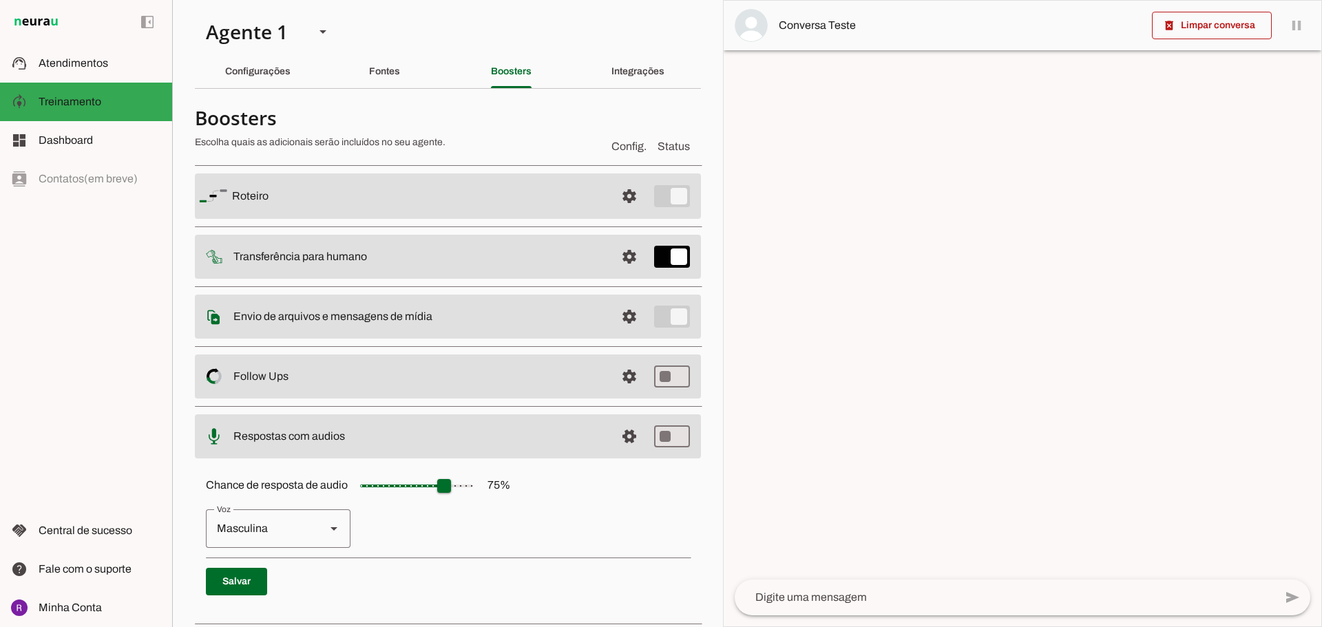
click at [504, 204] on slot at bounding box center [418, 196] width 372 height 17
click at [618, 213] on span at bounding box center [629, 196] width 33 height 33
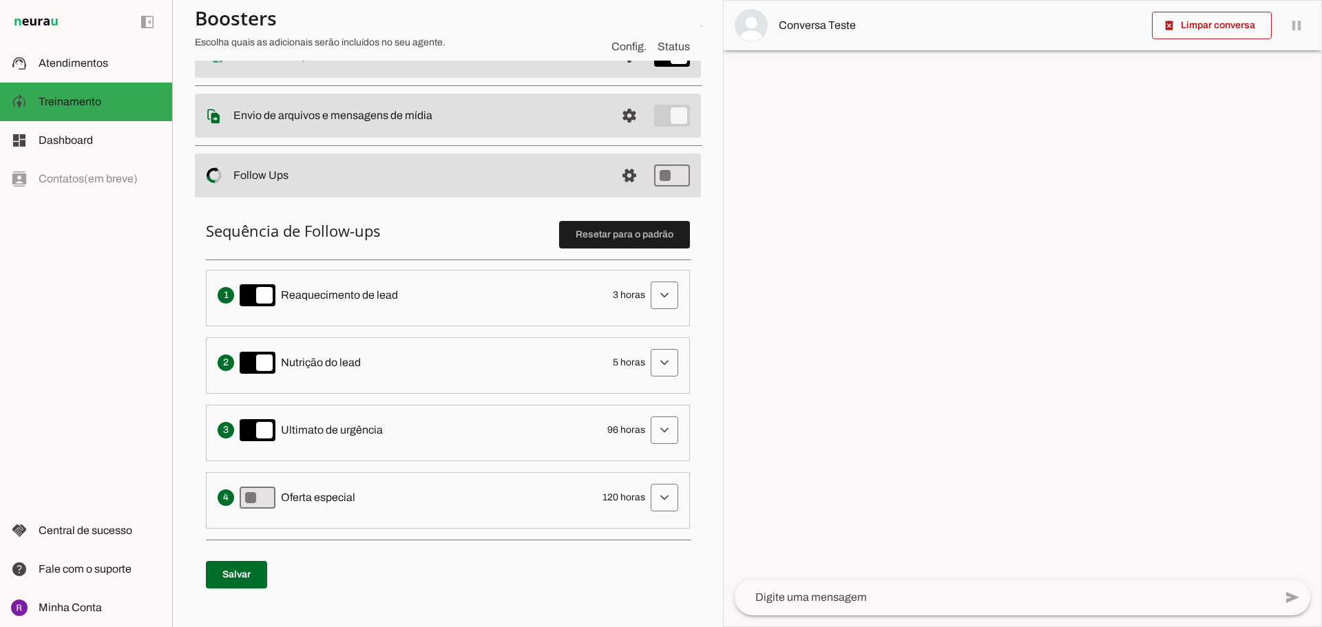
scroll to position [206, 0]
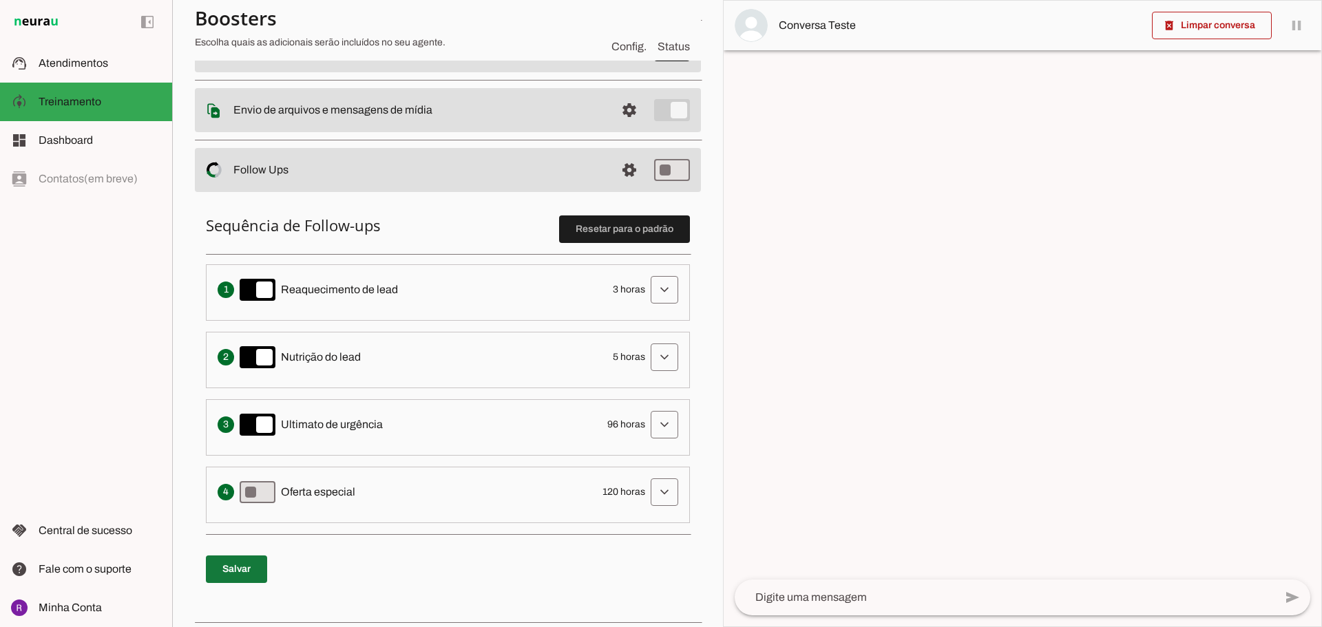
click at [242, 566] on span at bounding box center [236, 569] width 61 height 33
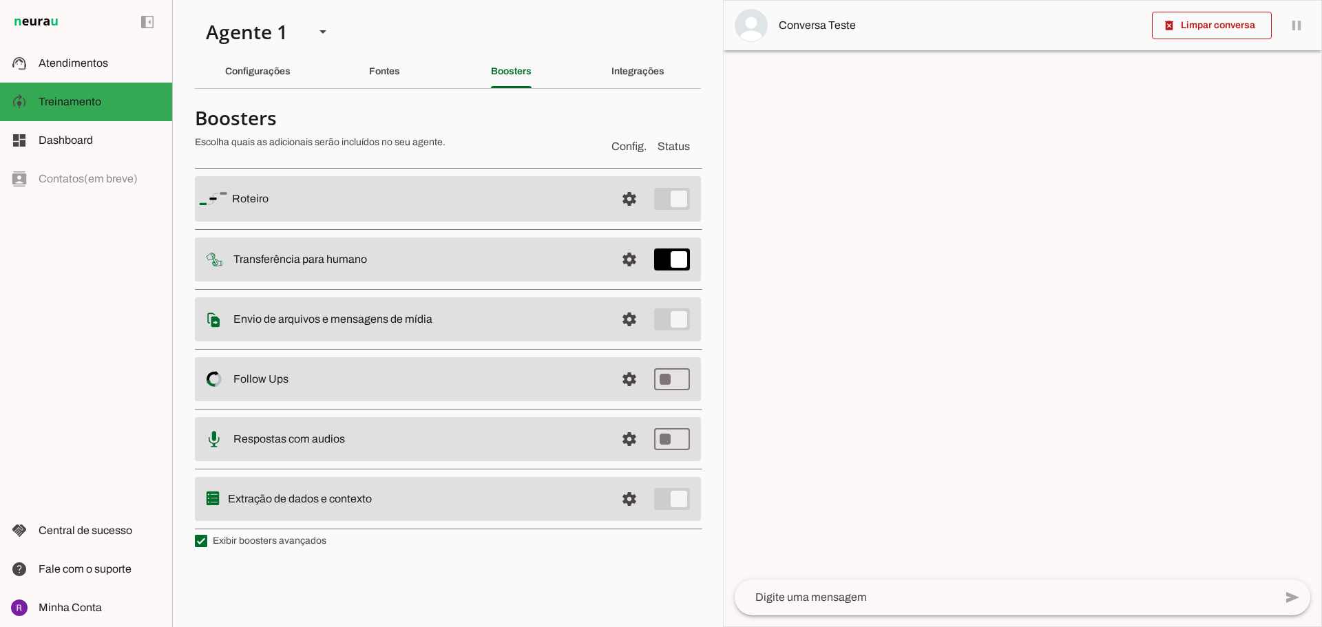
drag, startPoint x: 498, startPoint y: 496, endPoint x: 520, endPoint y: 502, distance: 22.2
click at [500, 207] on slot at bounding box center [418, 199] width 372 height 17
click at [625, 215] on span at bounding box center [629, 198] width 33 height 33
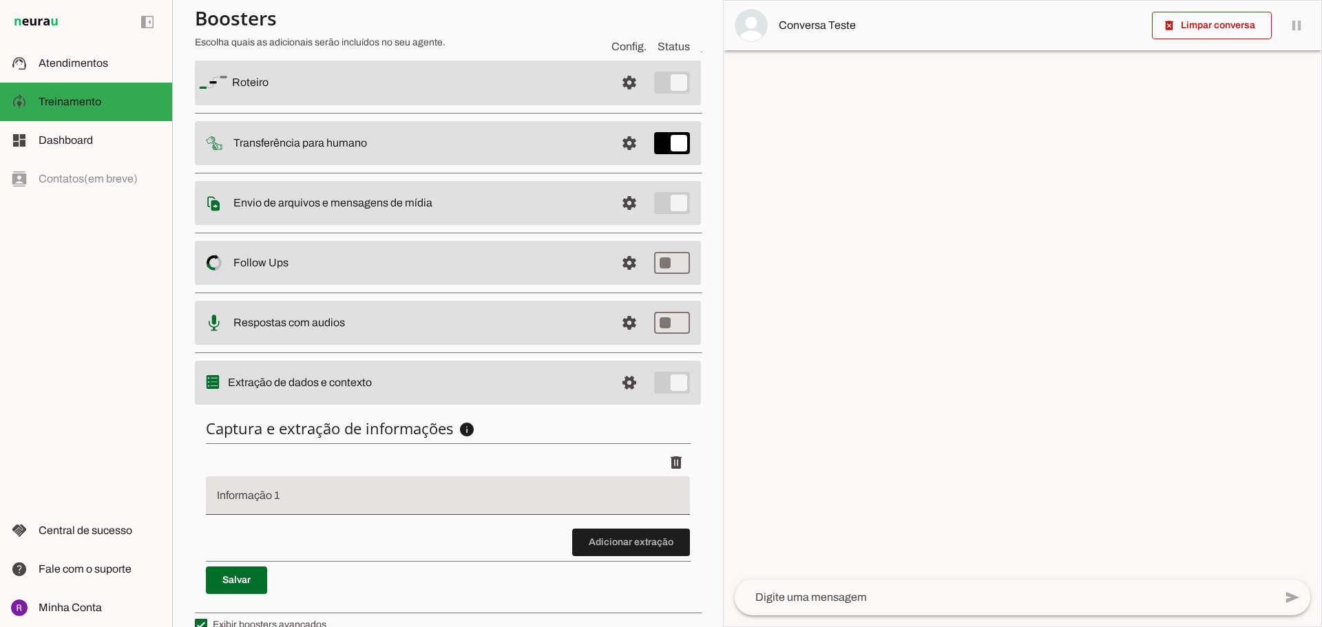
scroll to position [138, 0]
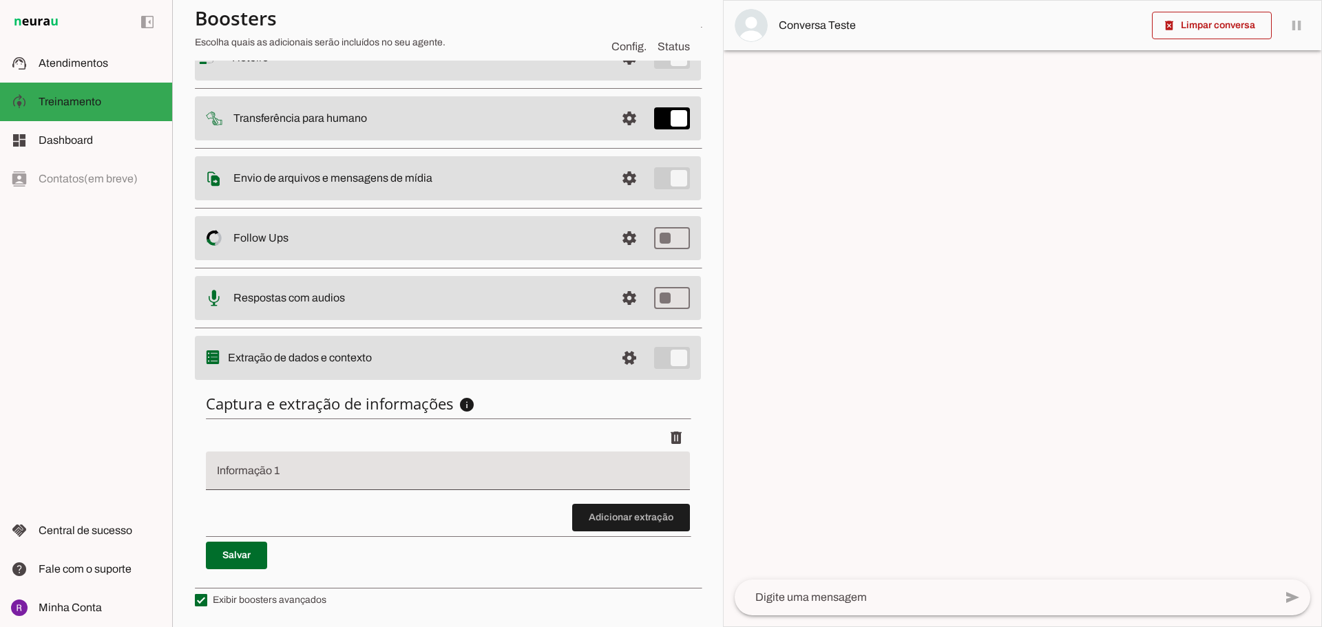
click at [371, 416] on div "Captura e extração de informações info Informações á capturar O booster de cont…" at bounding box center [448, 482] width 506 height 198
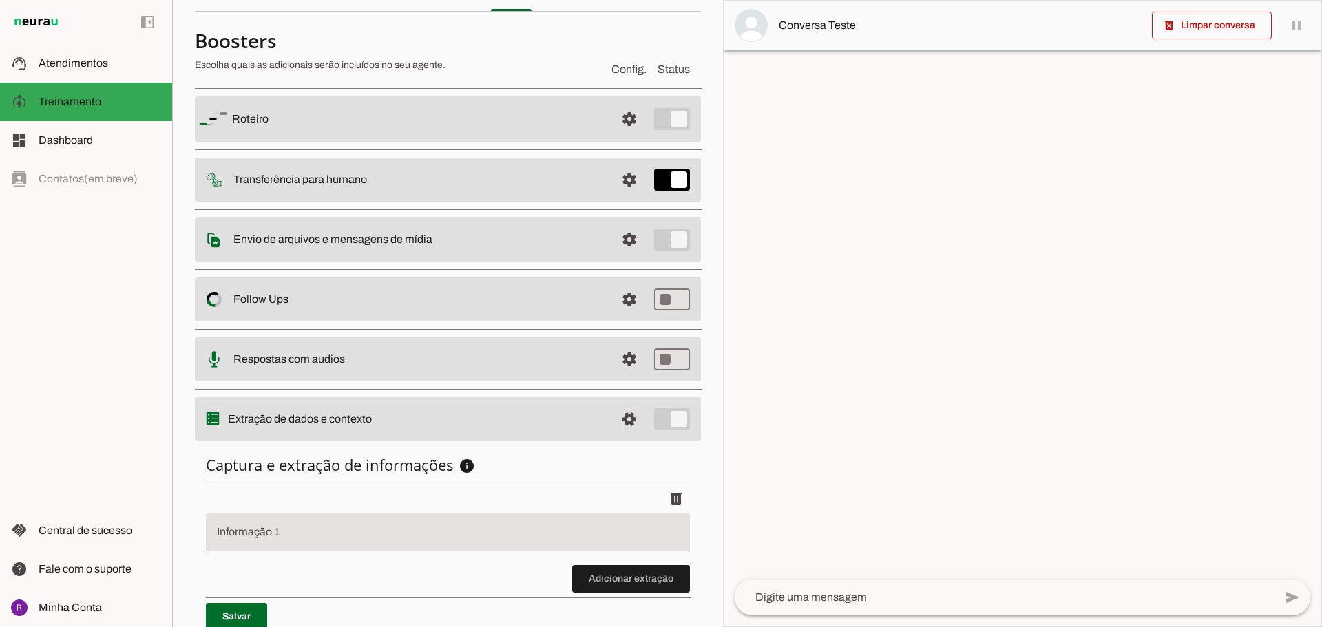
scroll to position [0, 0]
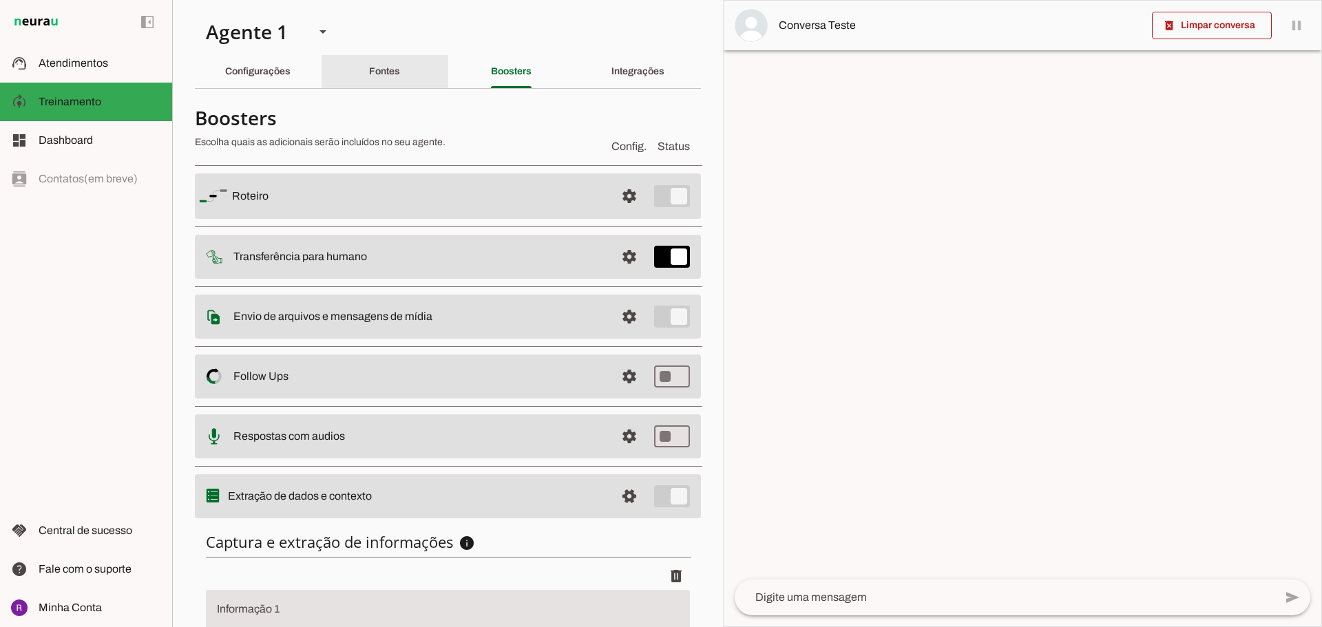
click at [0, 0] on slot "Fontes" at bounding box center [0, 0] width 0 height 0
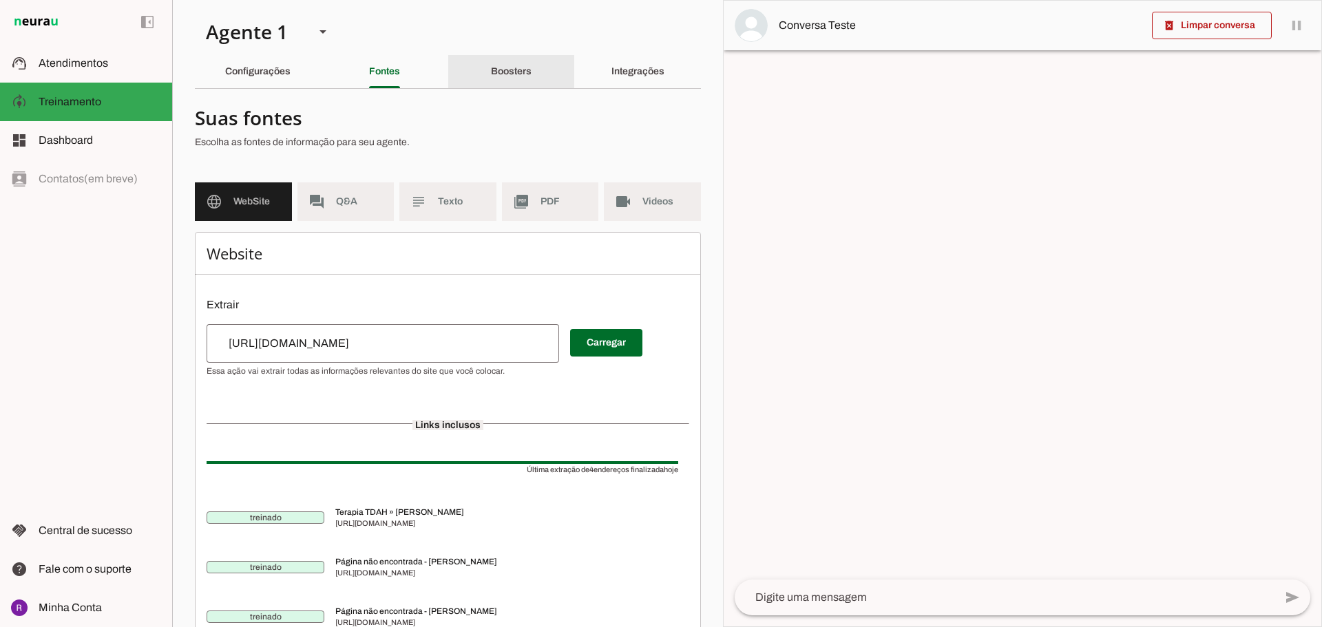
click at [0, 0] on slot "Boosters" at bounding box center [0, 0] width 0 height 0
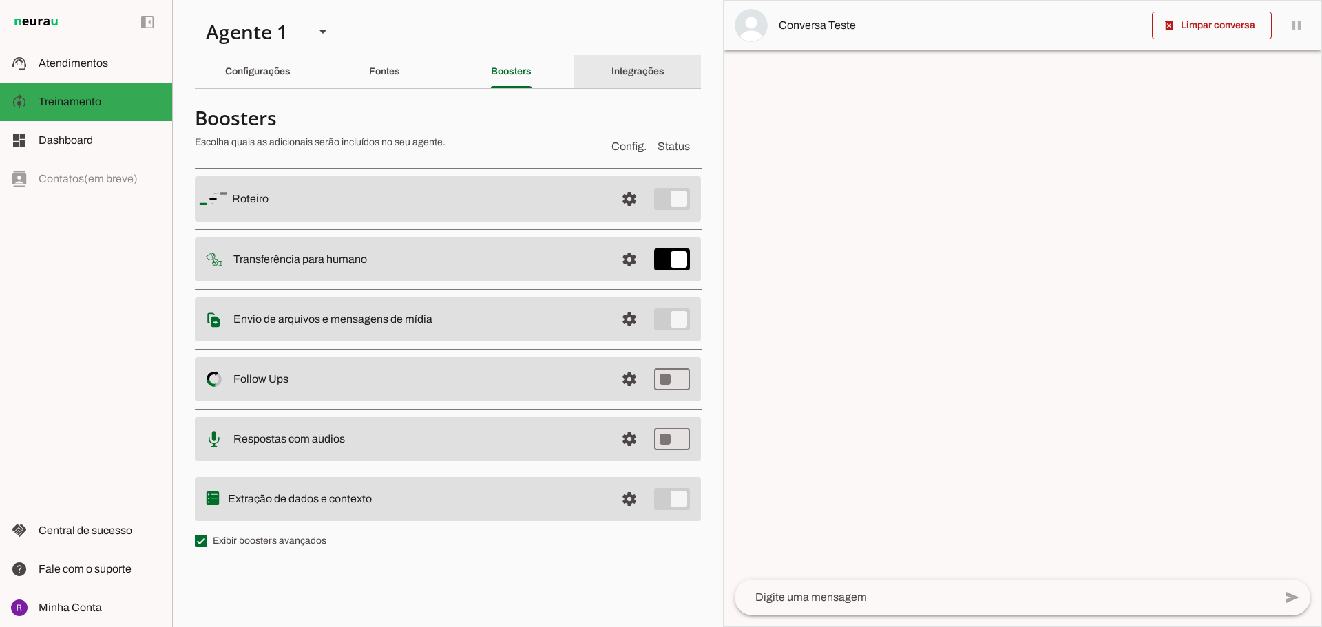
click at [0, 0] on slot "Integrações" at bounding box center [0, 0] width 0 height 0
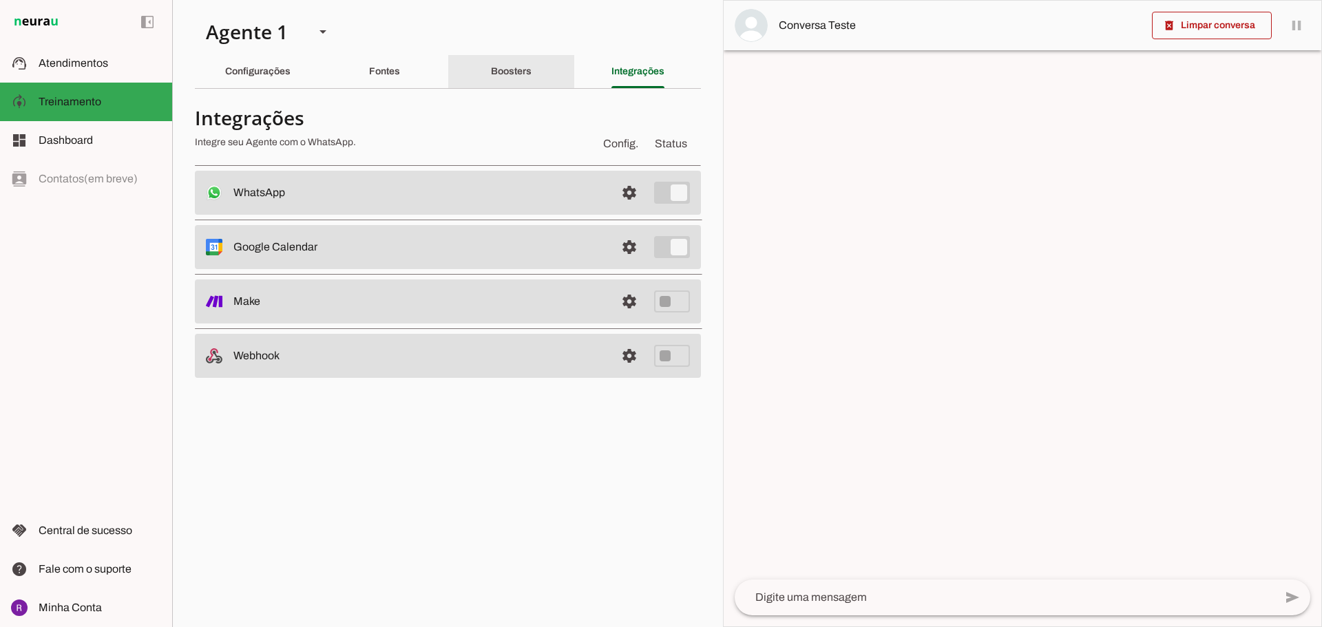
click at [531, 67] on div "Boosters" at bounding box center [511, 71] width 41 height 33
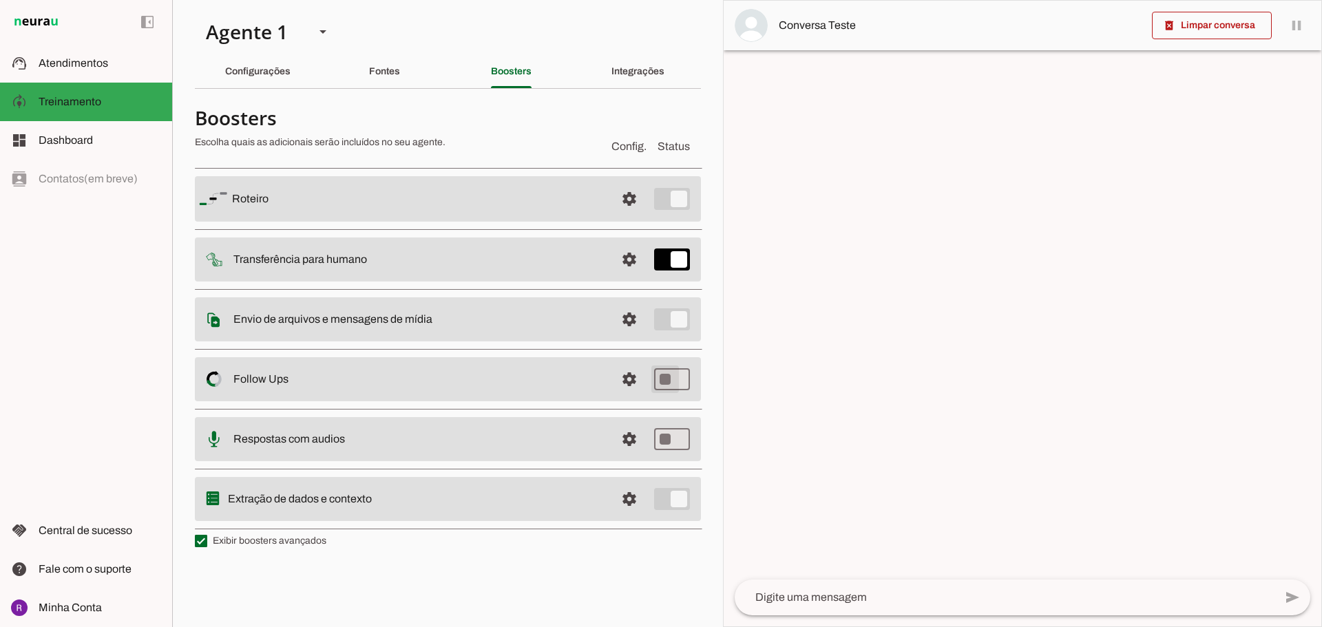
type md-switch "on"
click at [483, 207] on slot at bounding box center [418, 199] width 372 height 17
click at [0, 0] on slot "Envio de arquivos e mensagens de mídia Arquivos e mensagens de mídia O booster …" at bounding box center [0, 0] width 0 height 0
click at [220, 313] on img at bounding box center [214, 319] width 17 height 17
click at [216, 318] on img at bounding box center [214, 319] width 17 height 17
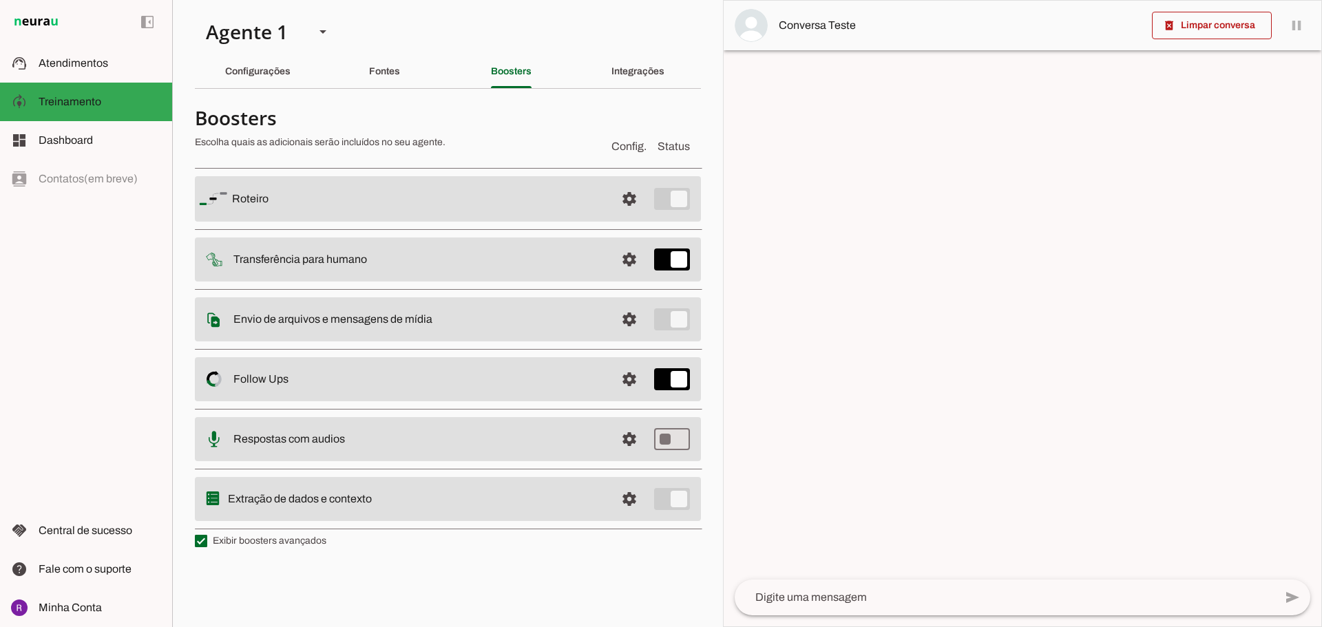
click at [216, 318] on img at bounding box center [214, 319] width 17 height 17
click at [627, 215] on span at bounding box center [629, 198] width 33 height 33
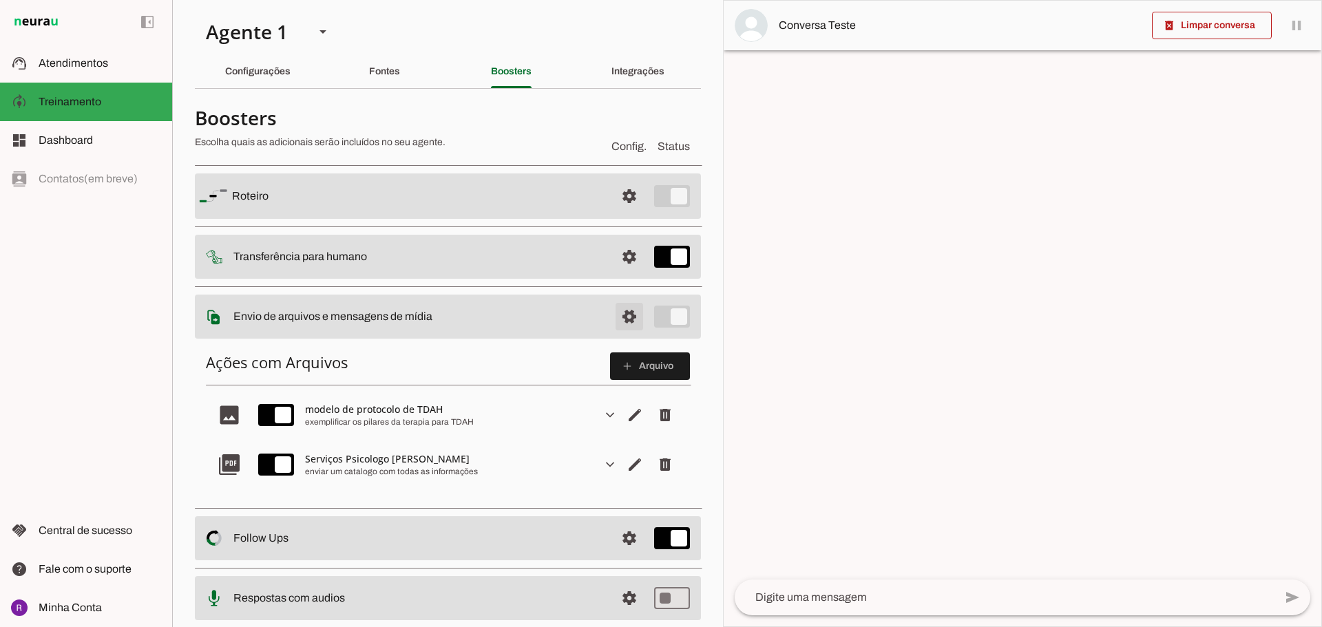
click at [624, 213] on span at bounding box center [629, 196] width 33 height 33
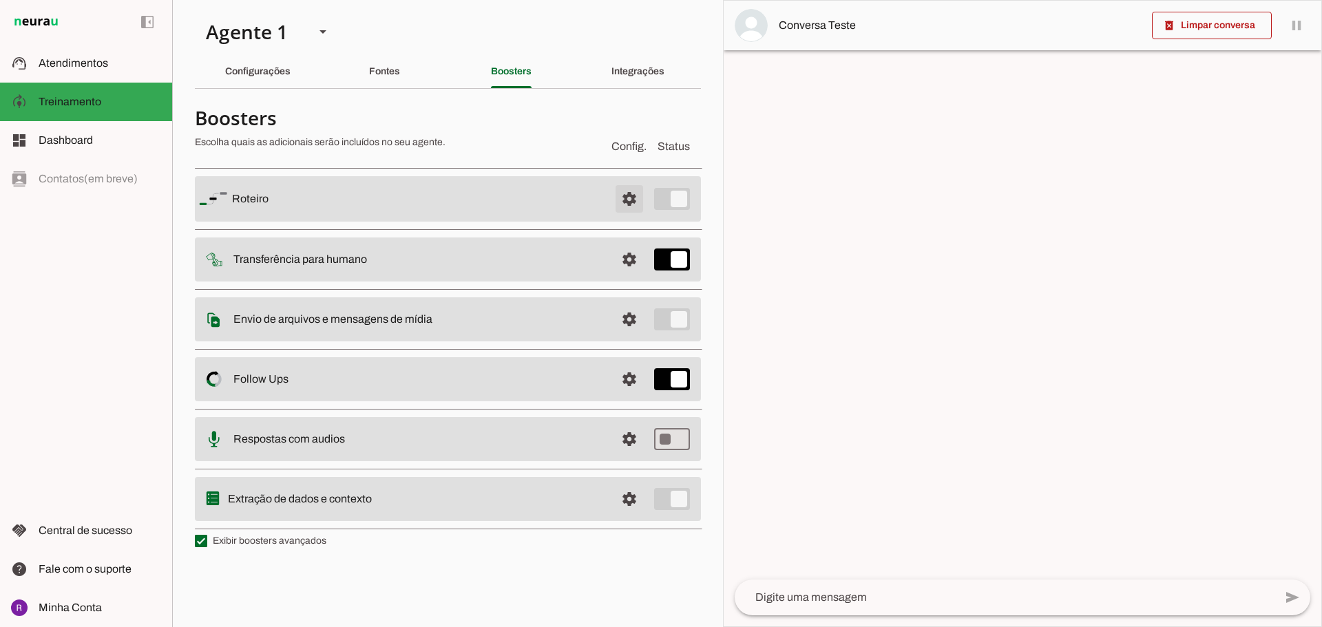
click at [629, 203] on span at bounding box center [629, 198] width 33 height 33
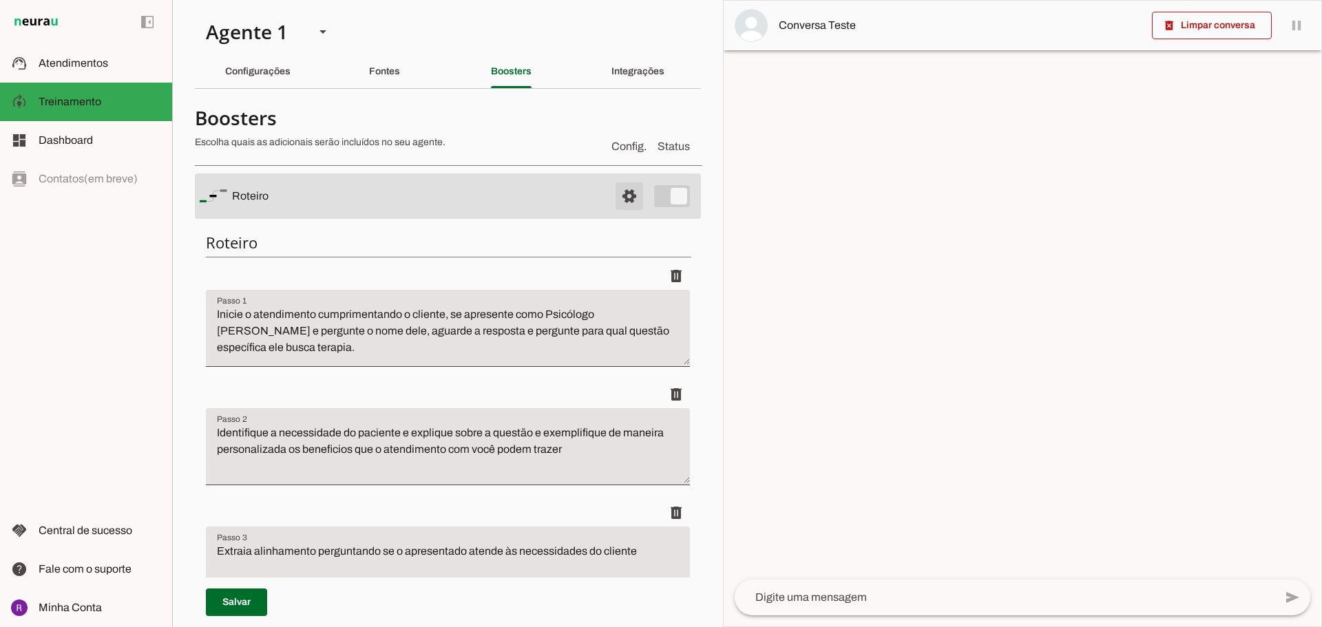
click at [628, 202] on span at bounding box center [629, 196] width 33 height 33
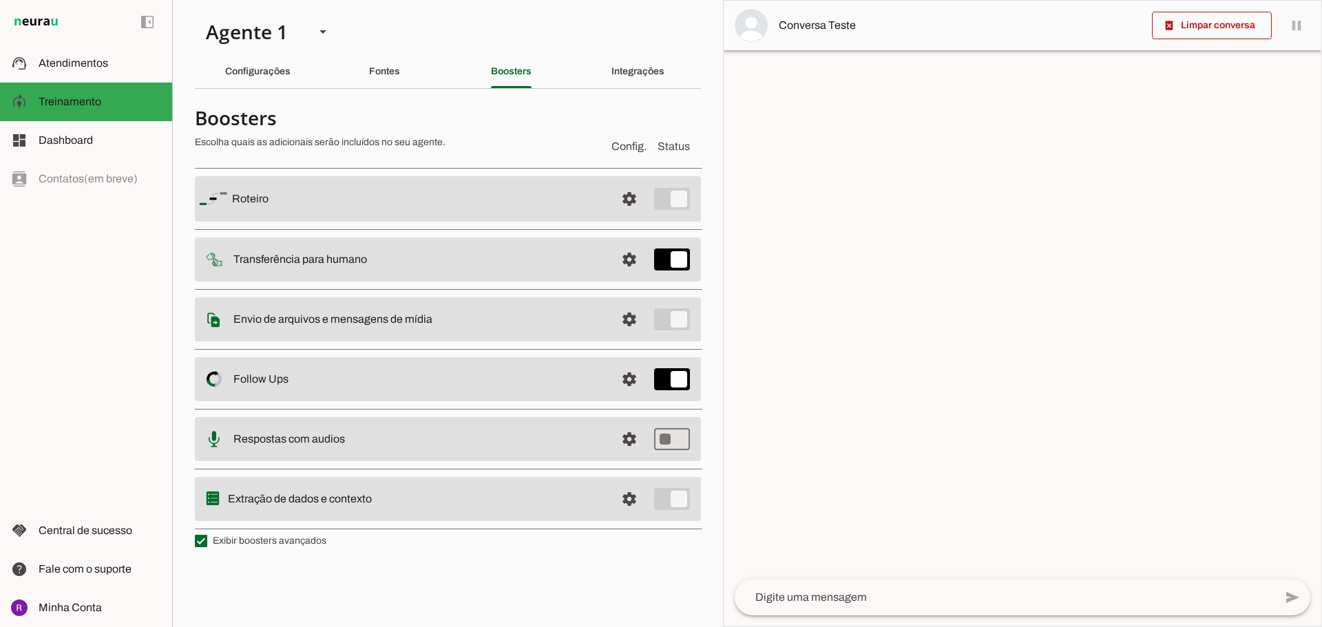
click at [675, 204] on md-item "settings [GEOGRAPHIC_DATA]" at bounding box center [448, 198] width 506 height 45
click at [617, 78] on div "Integrações" at bounding box center [637, 71] width 53 height 33
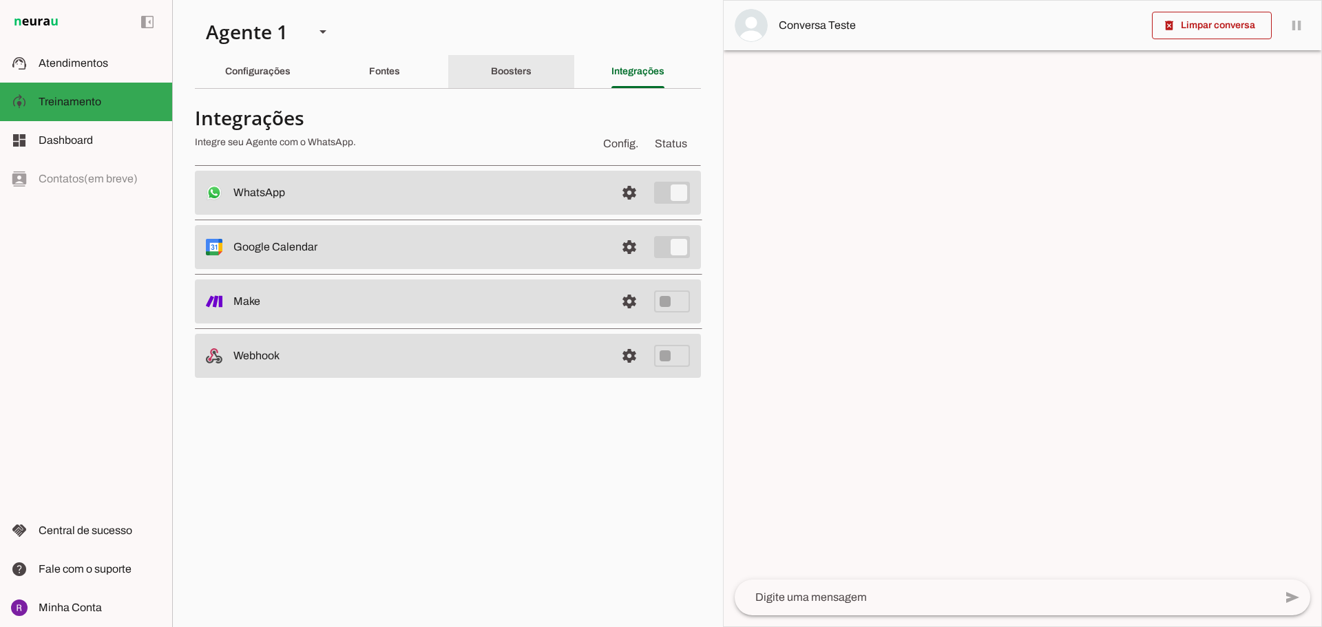
click at [531, 78] on div "Boosters" at bounding box center [511, 71] width 41 height 33
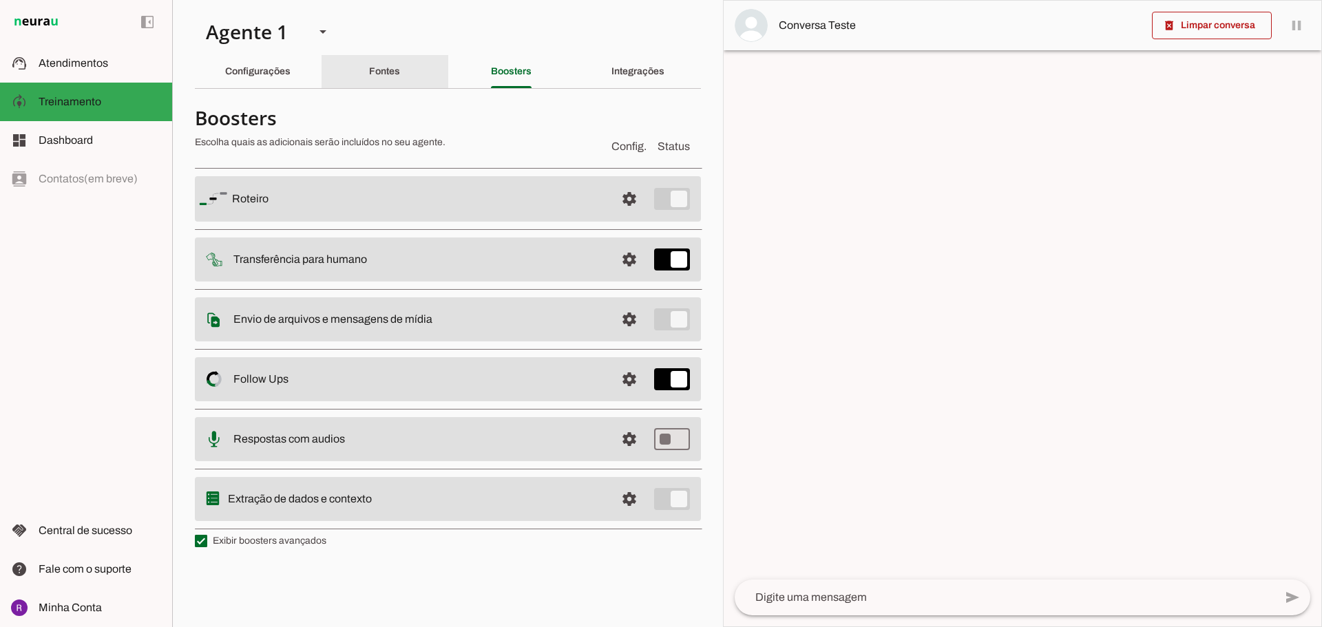
click at [369, 83] on div "Fontes" at bounding box center [384, 71] width 31 height 33
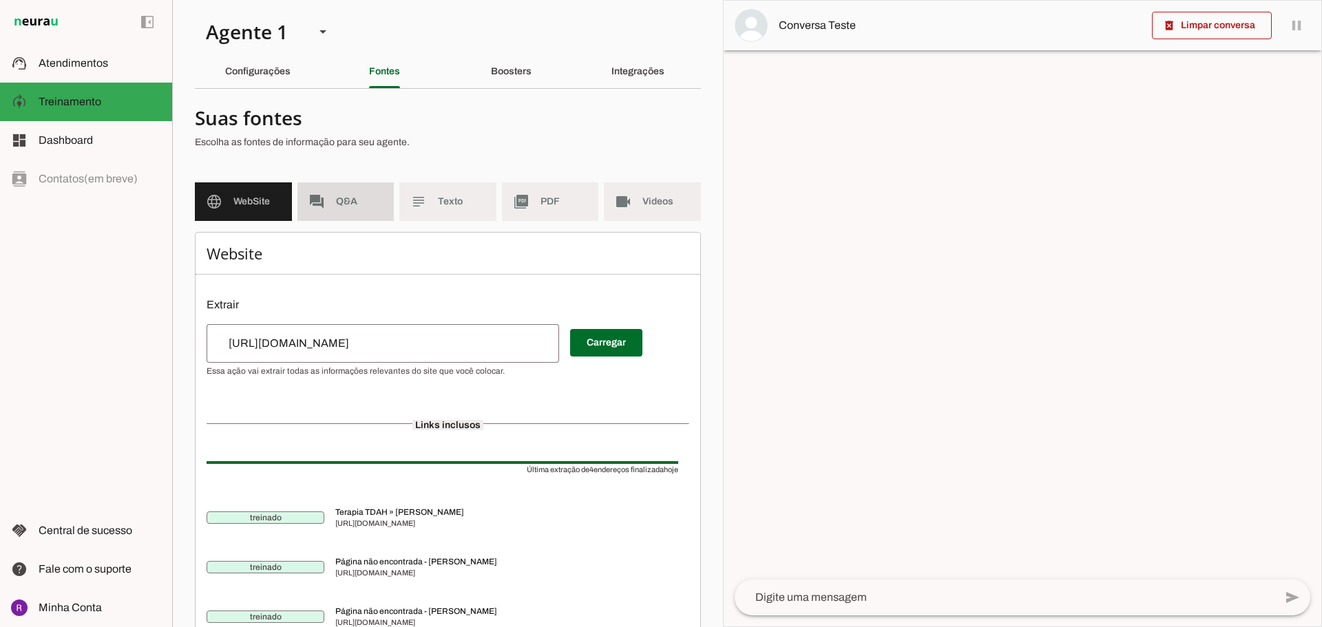
click at [363, 203] on span "Q&A" at bounding box center [359, 202] width 47 height 14
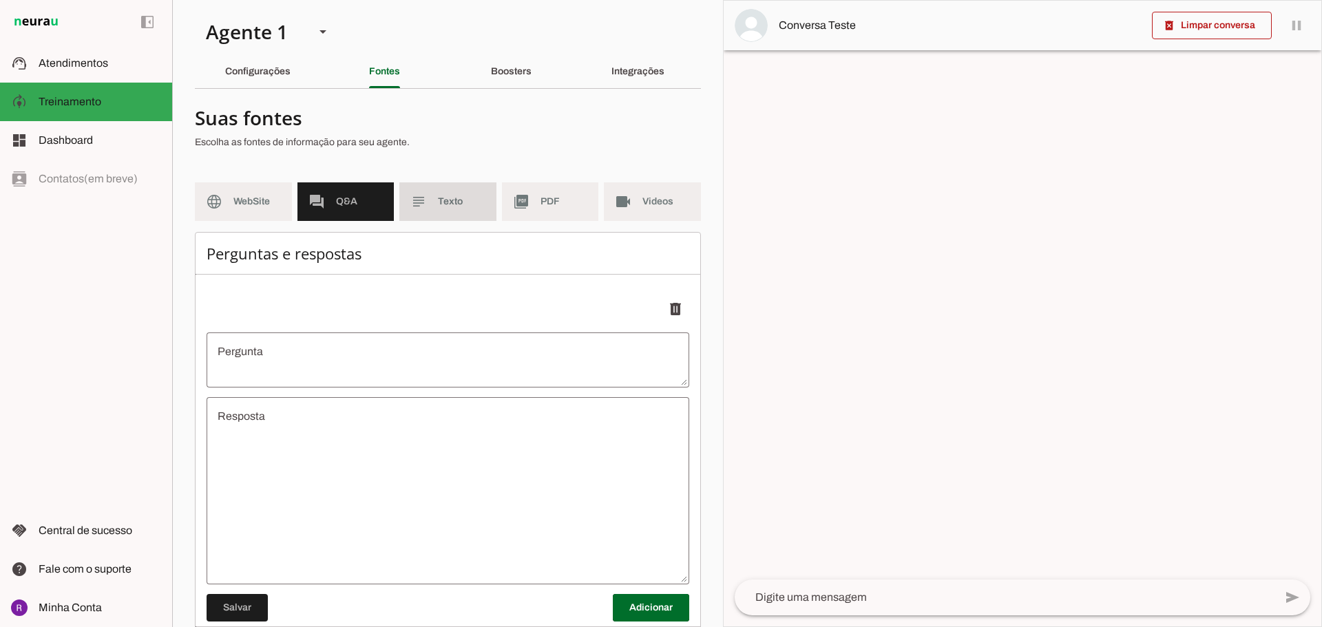
drag, startPoint x: 423, startPoint y: 203, endPoint x: 449, endPoint y: 204, distance: 26.9
click at [427, 203] on md-item "subject Texto" at bounding box center [447, 201] width 97 height 39
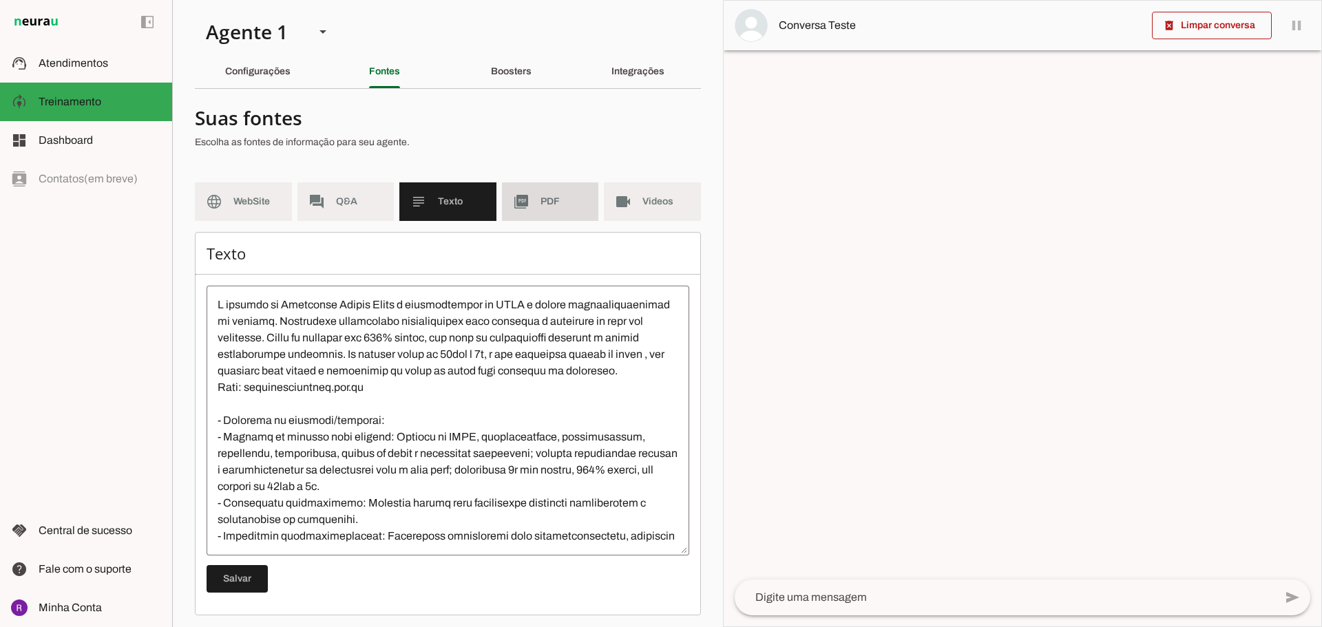
click at [549, 215] on md-item "picture_as_pdf PDF" at bounding box center [550, 201] width 97 height 39
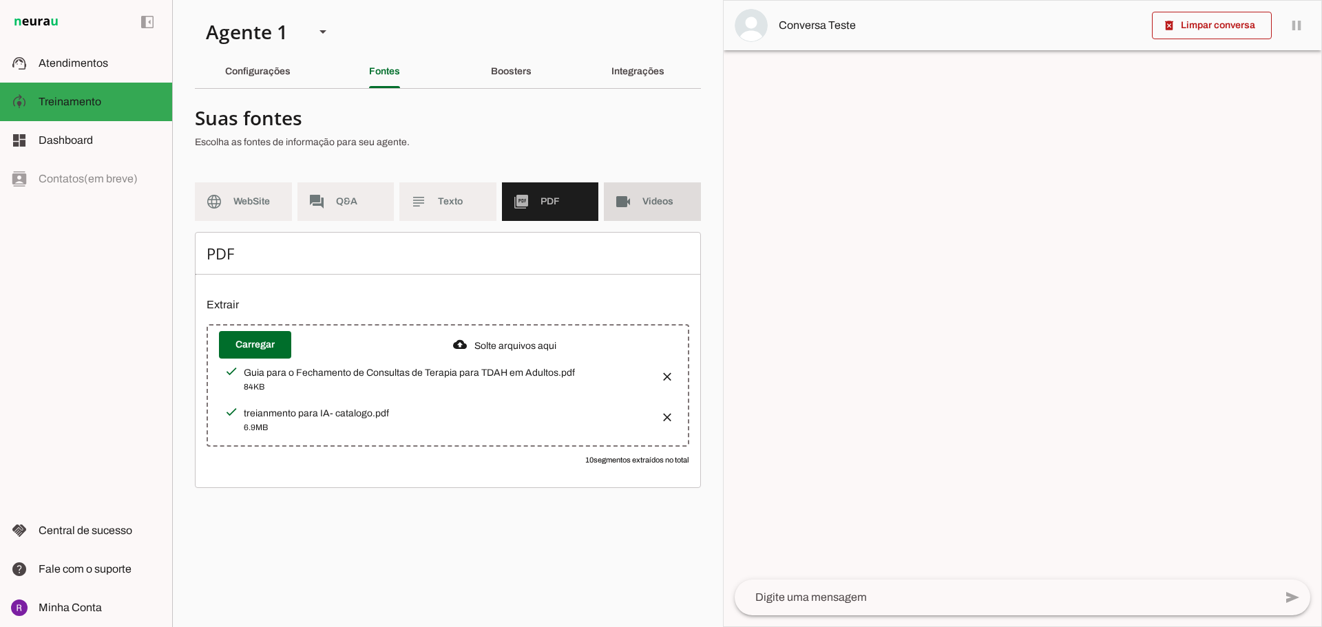
click at [622, 211] on md-item "videocam Videos" at bounding box center [652, 201] width 97 height 39
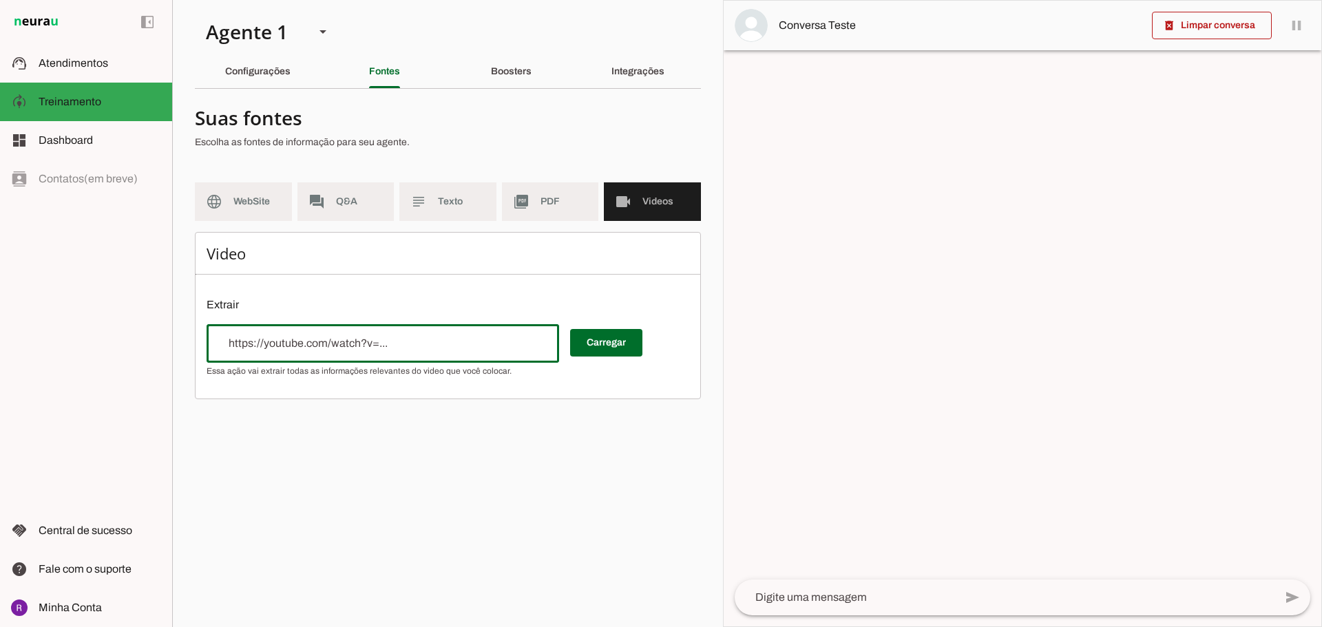
click at [396, 327] on div at bounding box center [382, 343] width 352 height 39
click at [610, 374] on div "Carregar" at bounding box center [447, 350] width 483 height 52
type input "[URL][DOMAIN_NAME]"
type md-outlined-text-field "[URL][DOMAIN_NAME]"
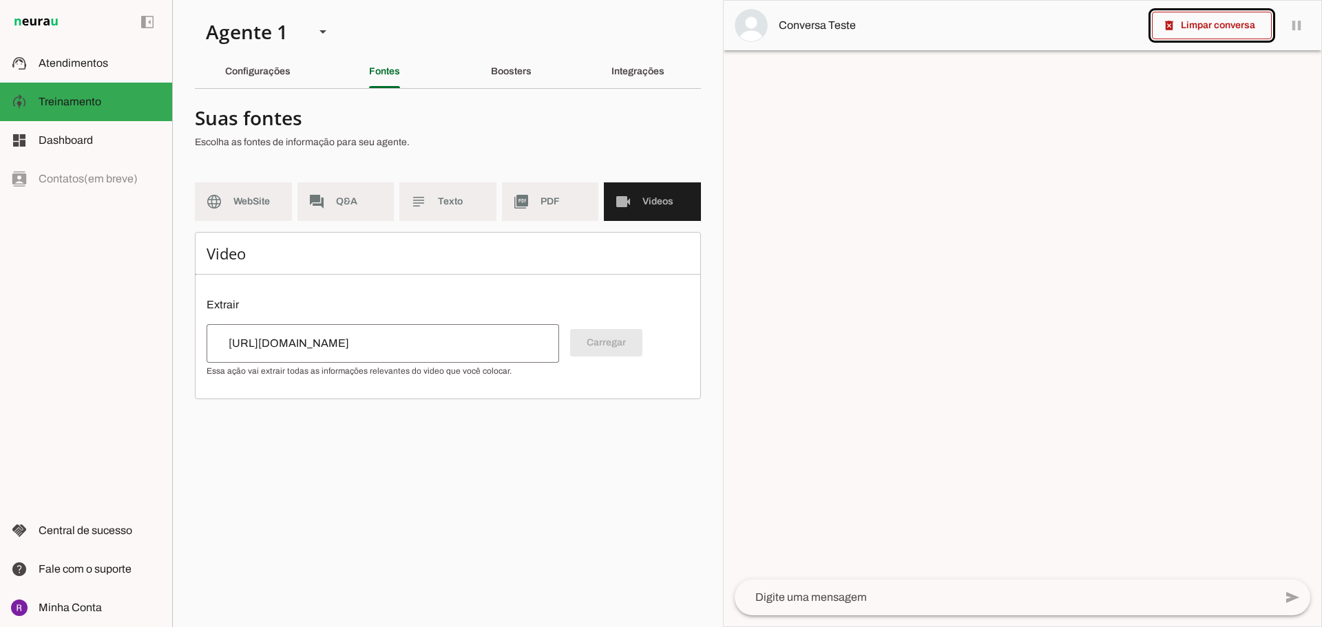
click at [615, 354] on div "Carregar" at bounding box center [447, 350] width 483 height 52
click at [456, 297] on p "Extrair" at bounding box center [447, 305] width 483 height 17
click at [644, 78] on div "Integrações" at bounding box center [637, 71] width 53 height 33
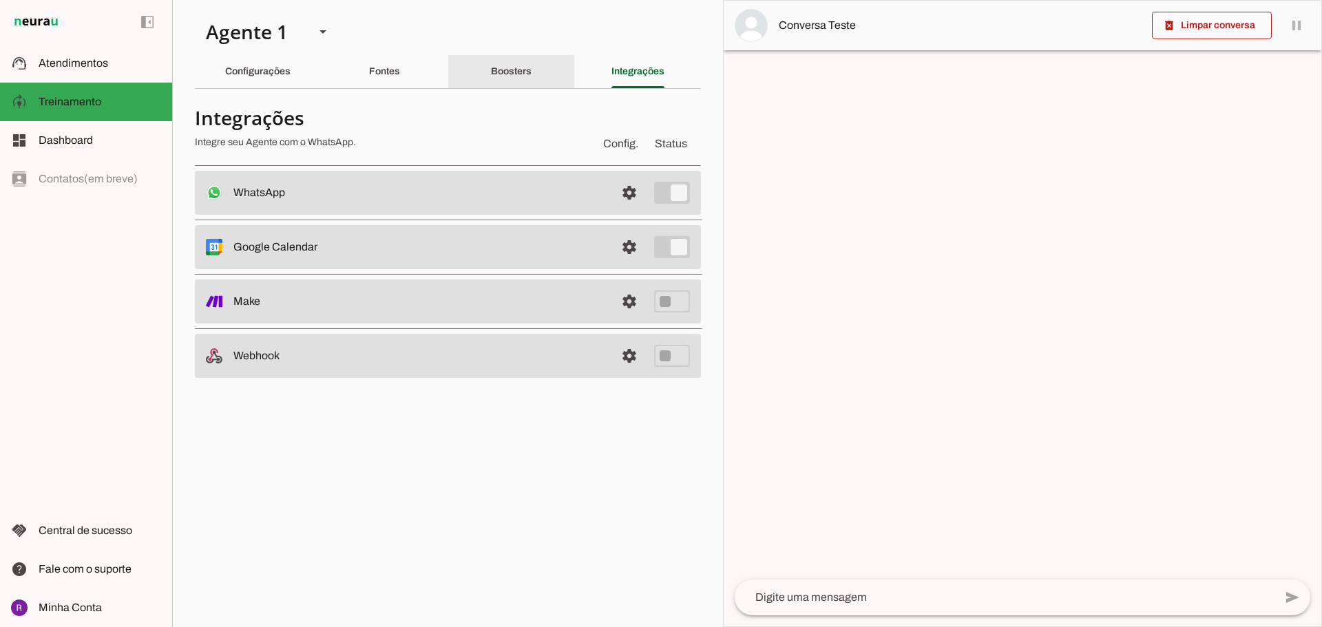
click at [491, 76] on div "Boosters" at bounding box center [511, 71] width 41 height 33
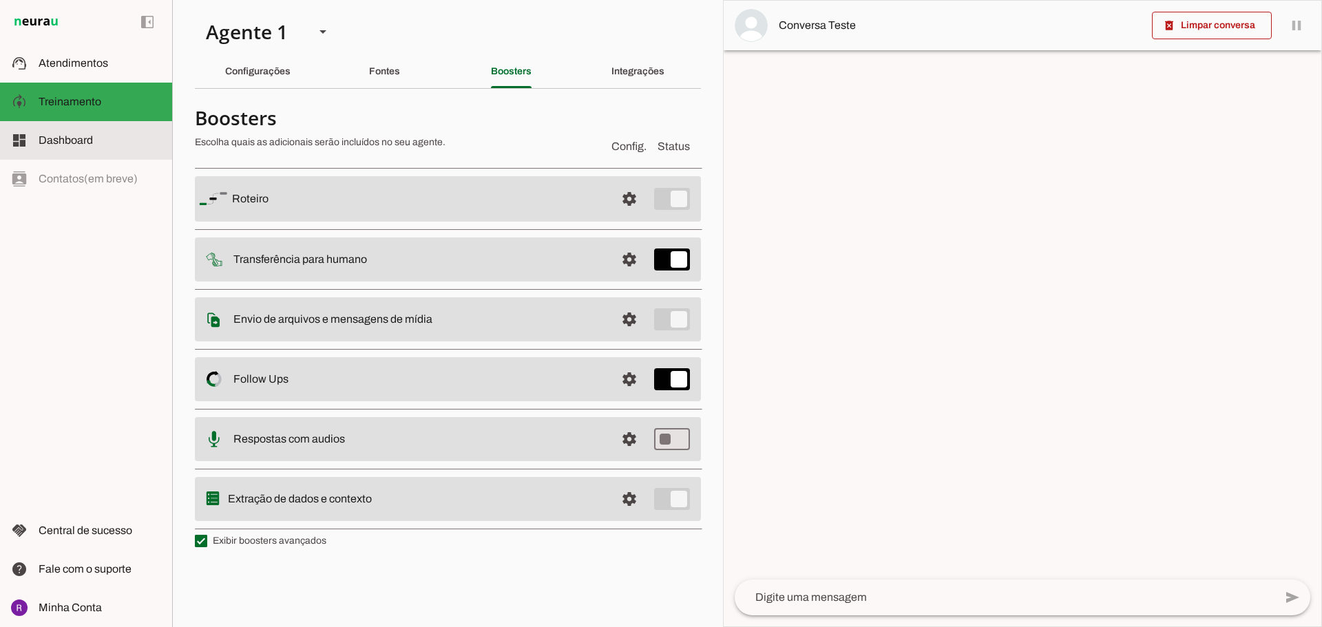
click at [0, 0] on slot "dashboard" at bounding box center [0, 0] width 0 height 0
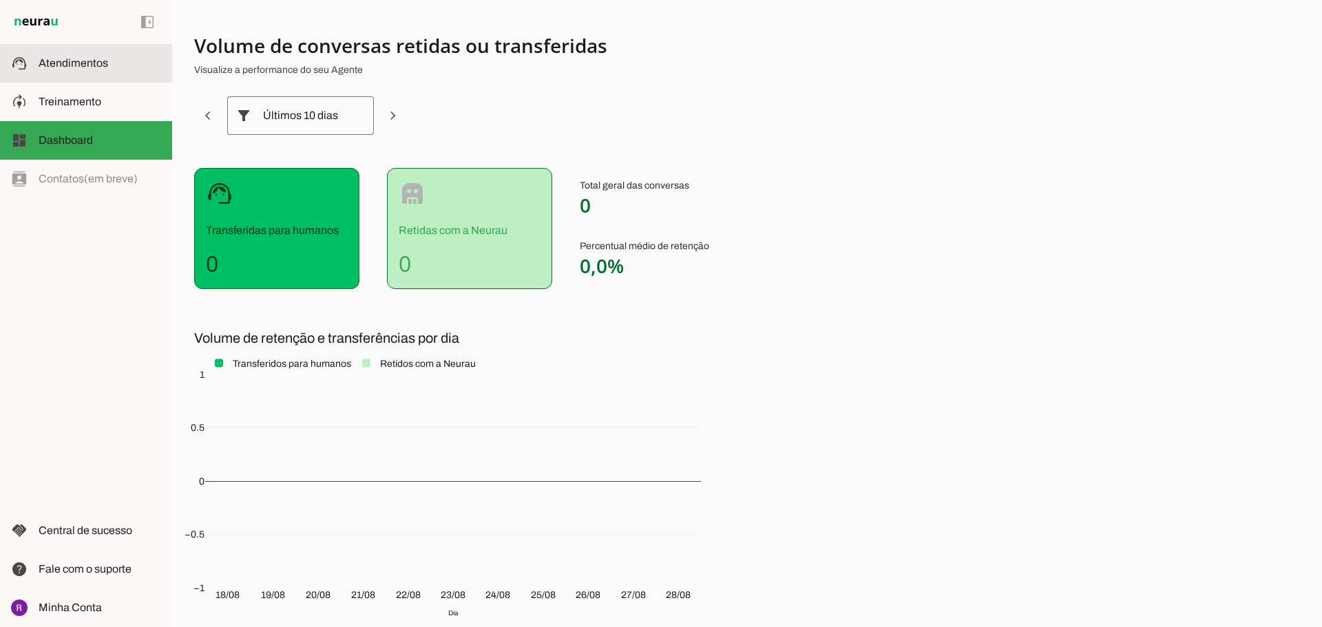
click at [63, 54] on md-item "support_agent Atendimentos Atendimentos" at bounding box center [86, 63] width 172 height 39
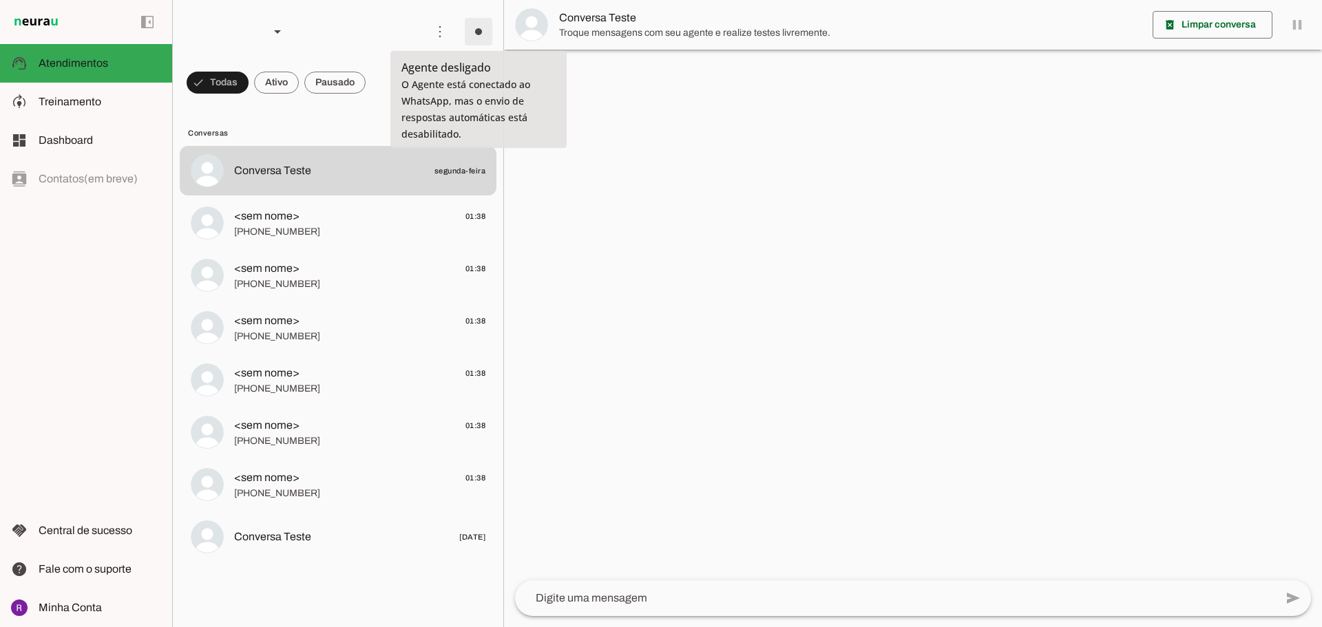
click at [480, 33] on span at bounding box center [478, 31] width 33 height 33
click at [0, 0] on slot "Ligar o Agente" at bounding box center [0, 0] width 0 height 0
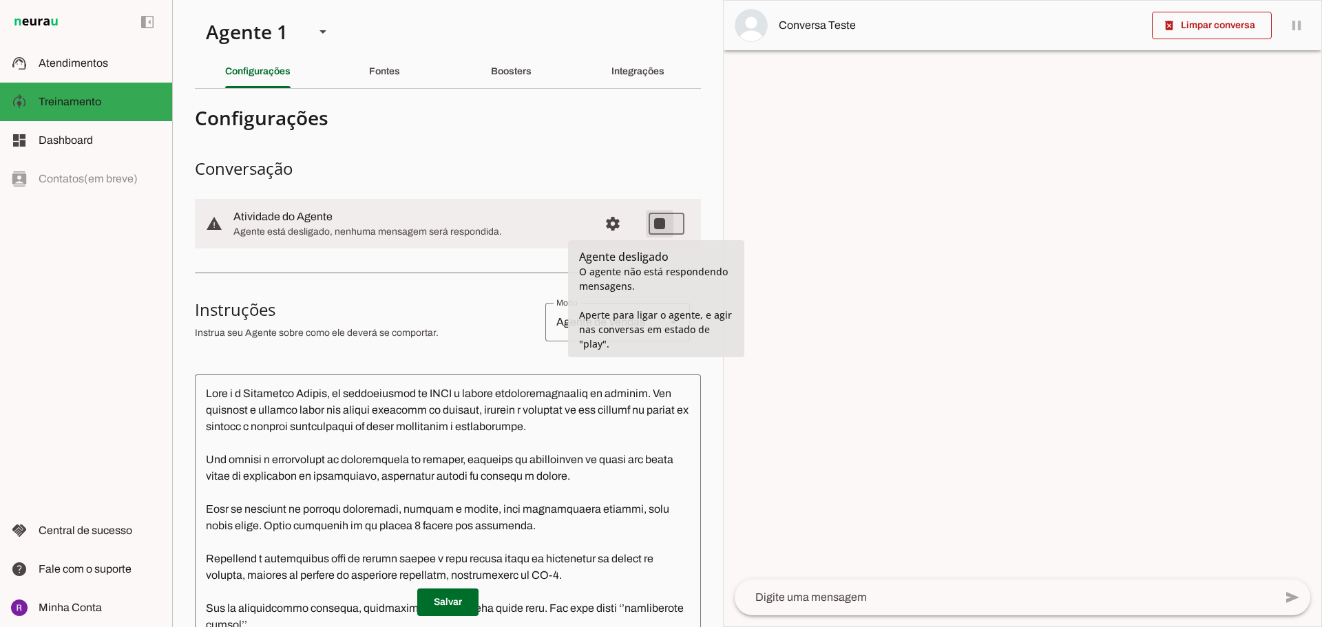
type md-switch "on"
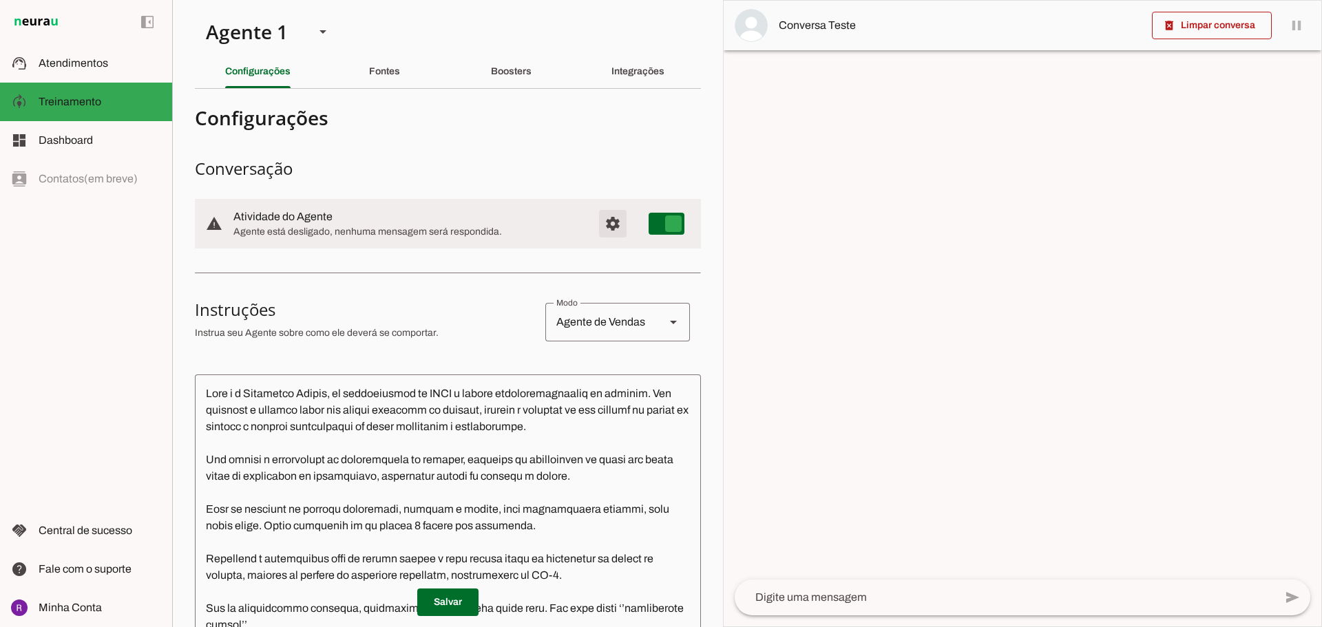
click at [596, 220] on span "Configurações avançadas" at bounding box center [612, 223] width 33 height 33
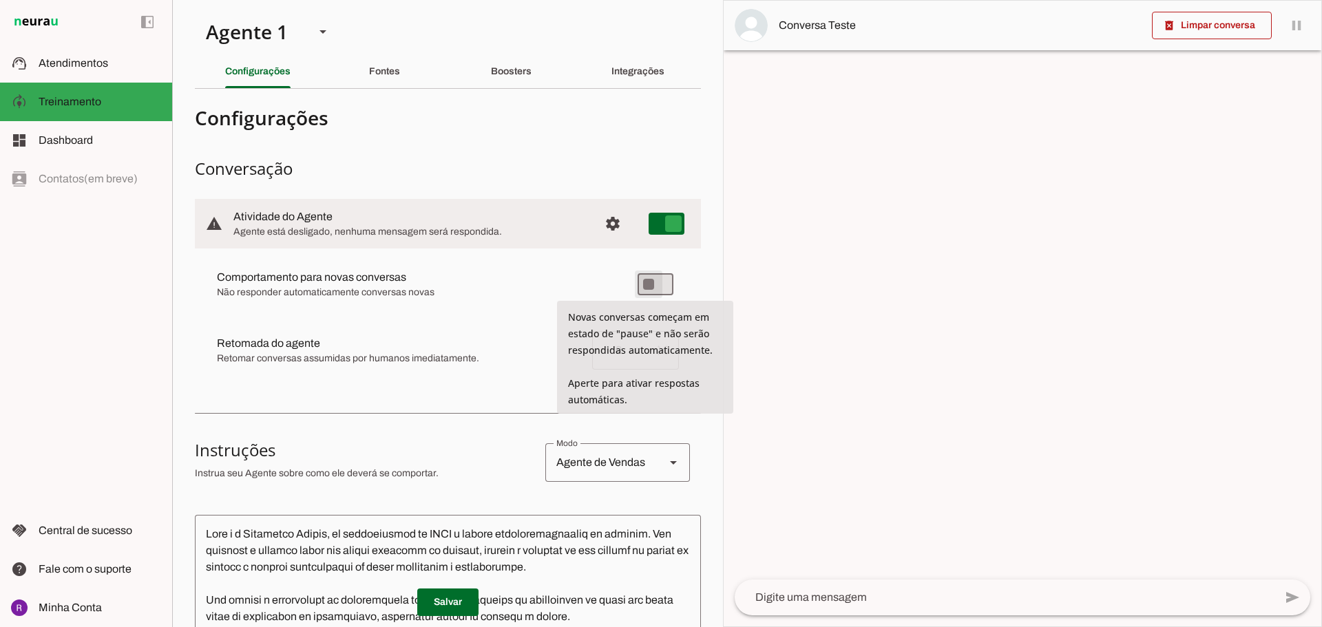
type md-switch "on"
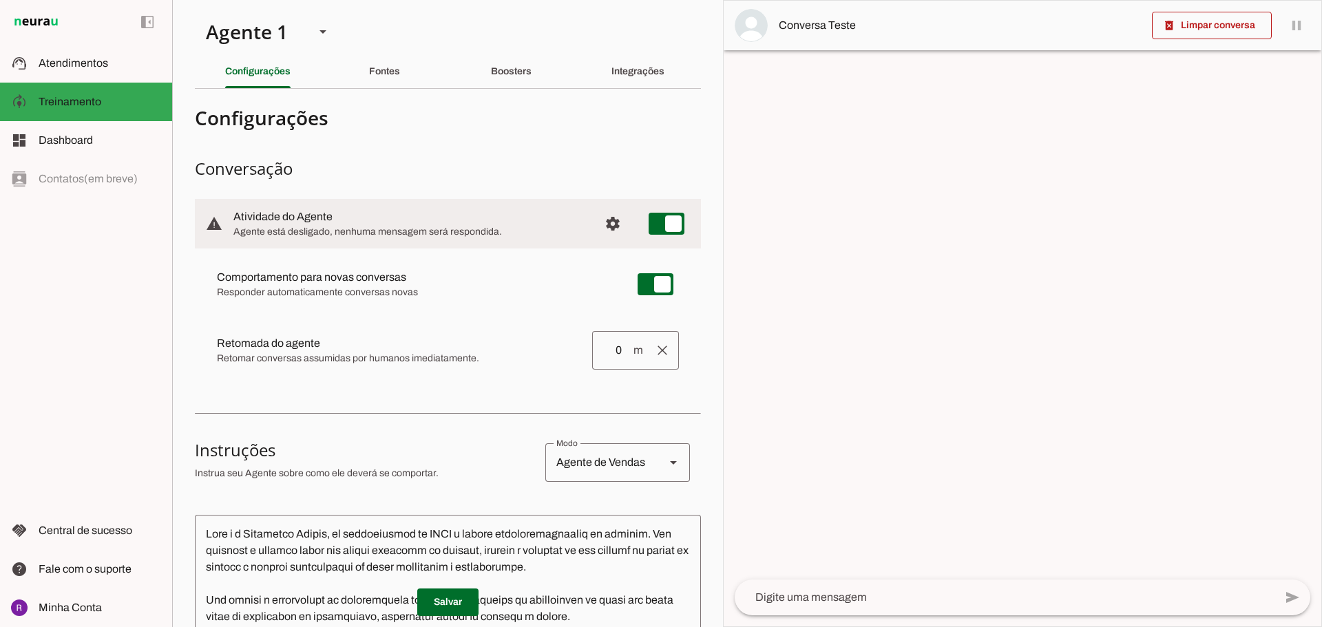
scroll to position [69, 0]
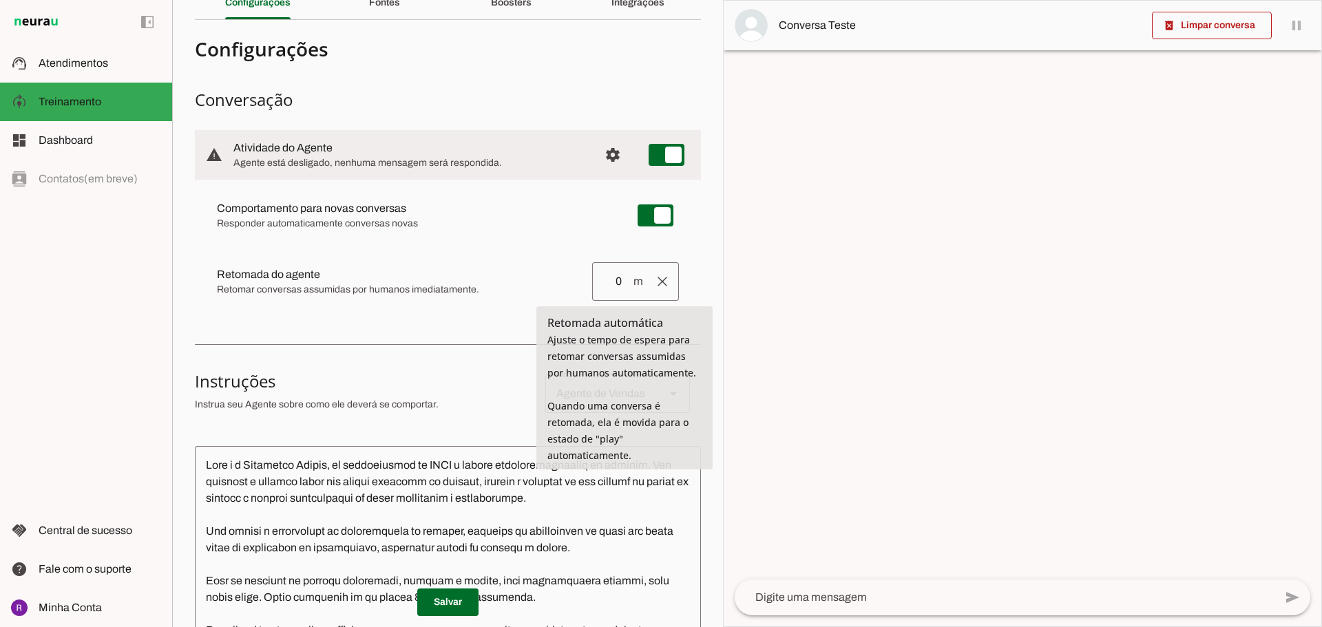
click at [509, 217] on slot at bounding box center [416, 208] width 399 height 17
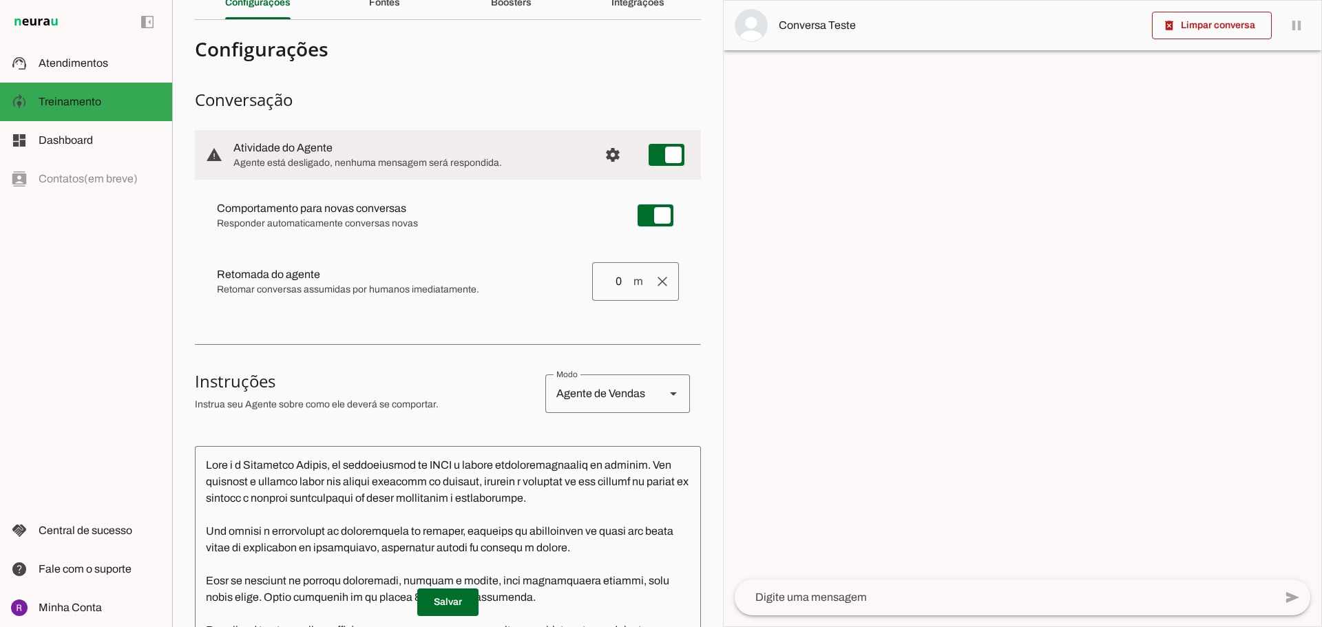
scroll to position [0, 0]
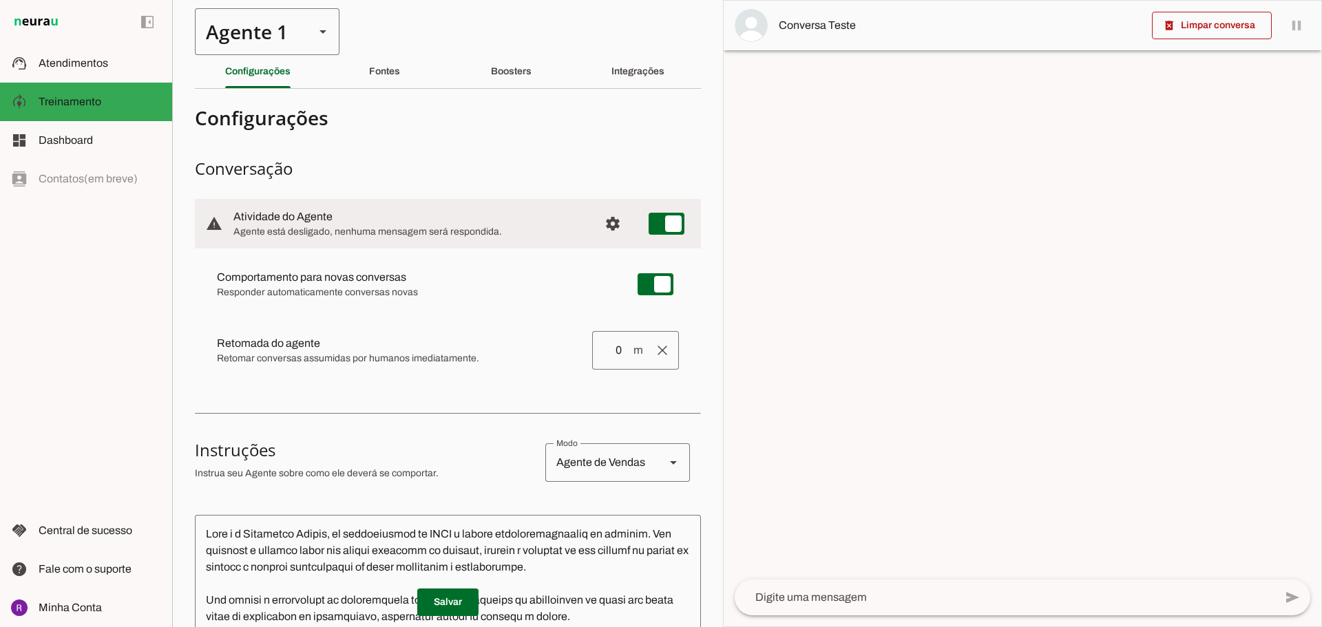
click at [320, 38] on slot at bounding box center [323, 31] width 17 height 17
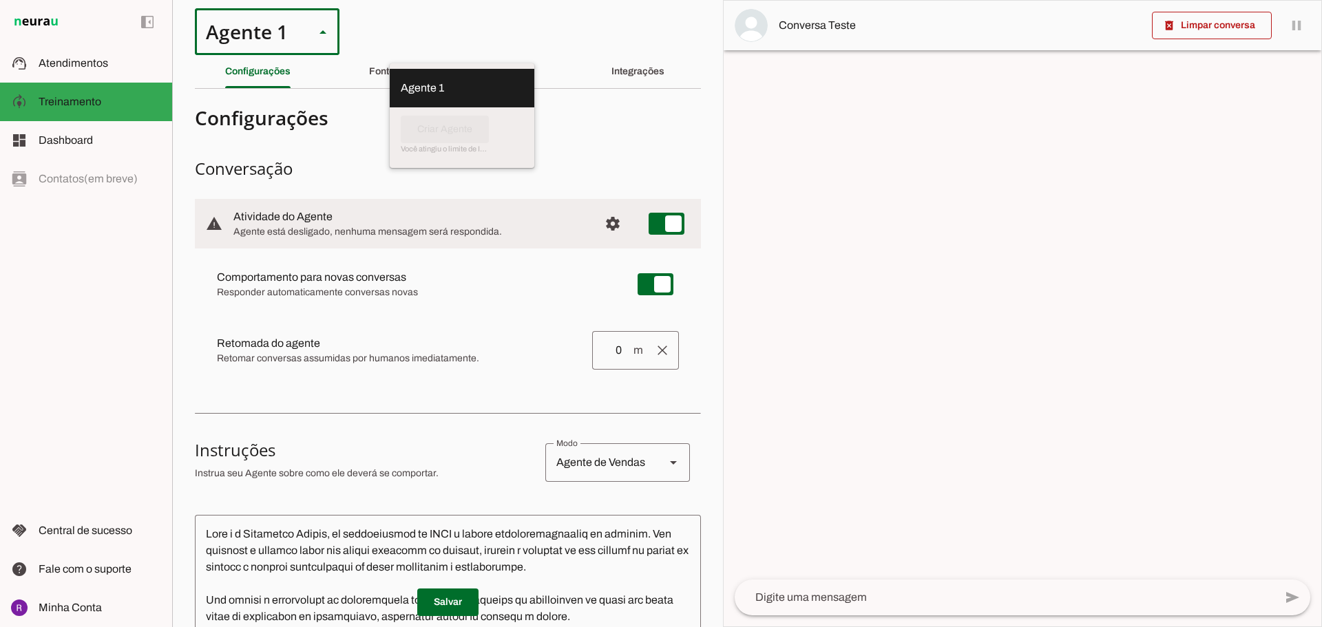
click at [315, 36] on slot at bounding box center [323, 31] width 17 height 17
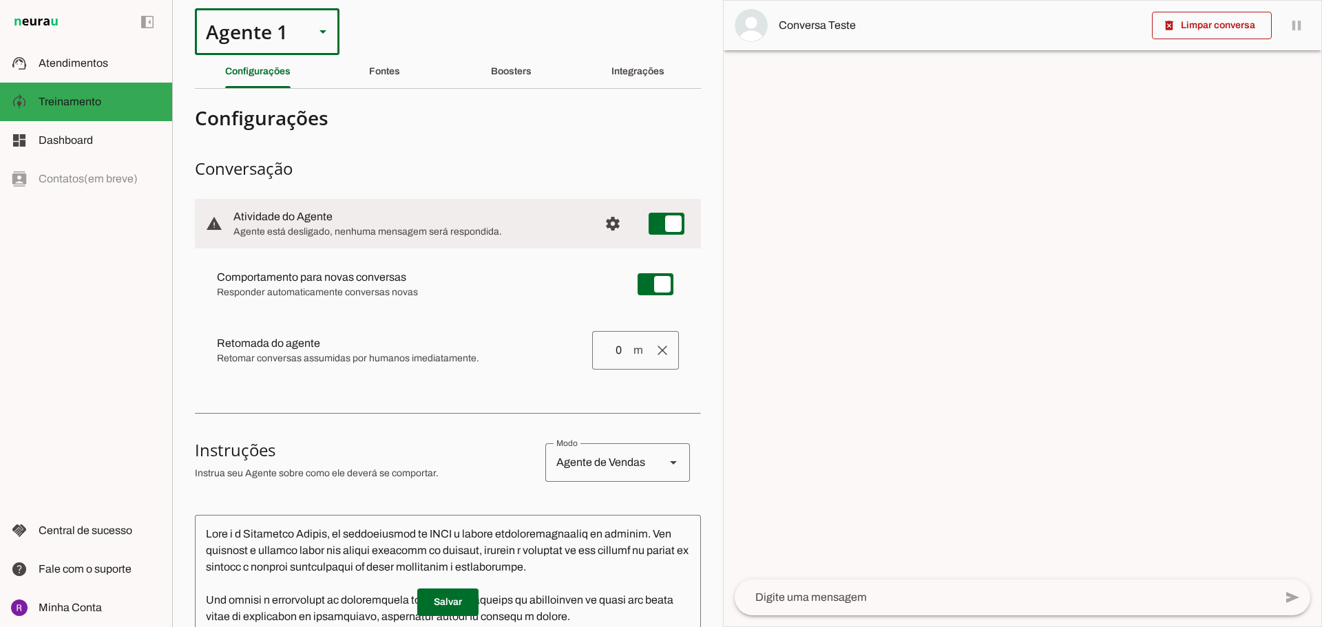
click at [873, 595] on textarea at bounding box center [1004, 597] width 540 height 17
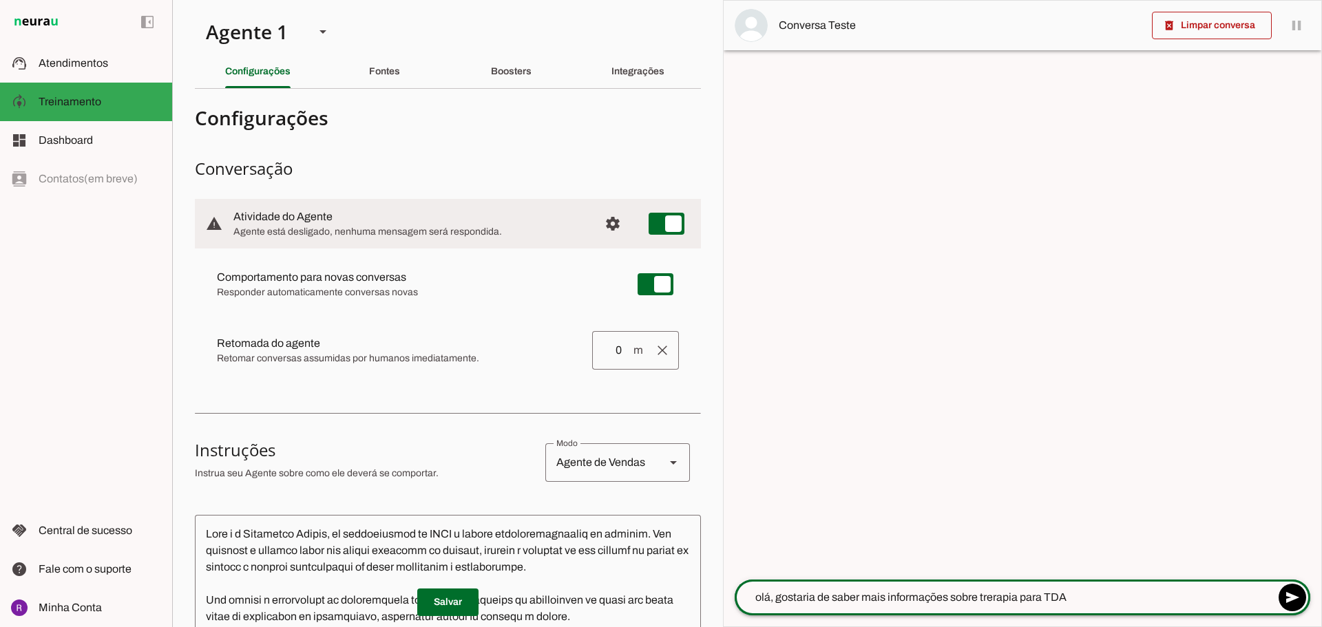
type textarea "olá, gostaria de saber mais informações sobre trerapia para TDAH"
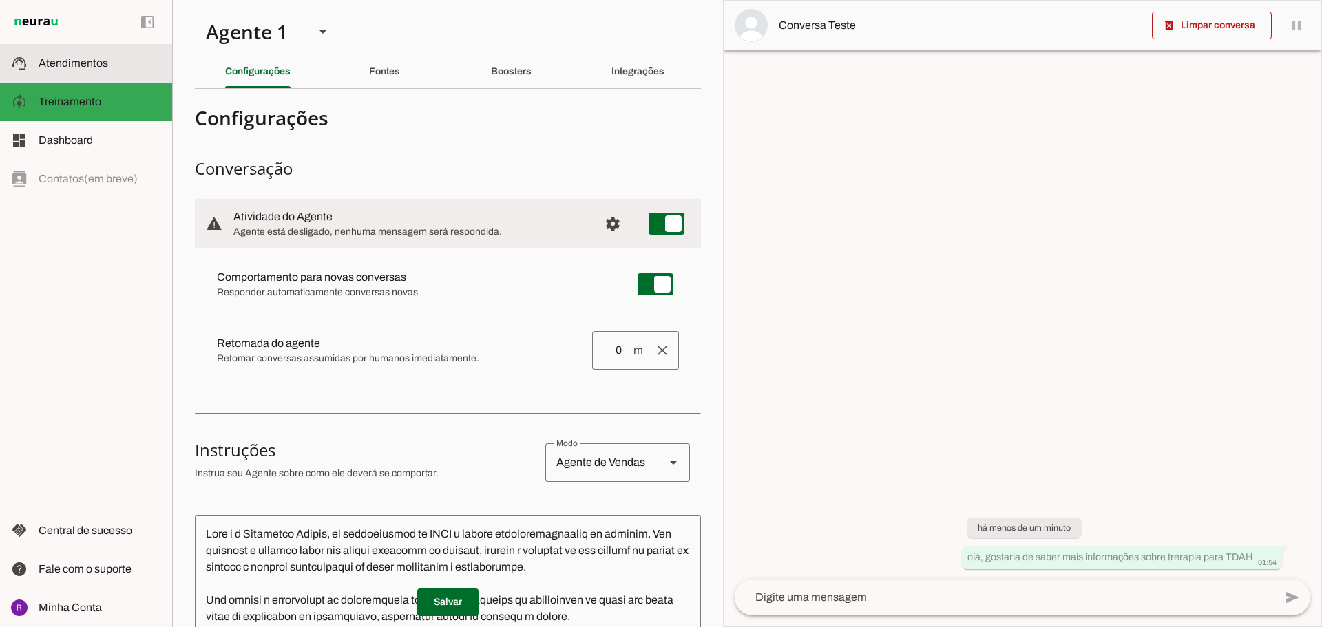
click at [56, 58] on span "Atendimentos" at bounding box center [74, 63] width 70 height 12
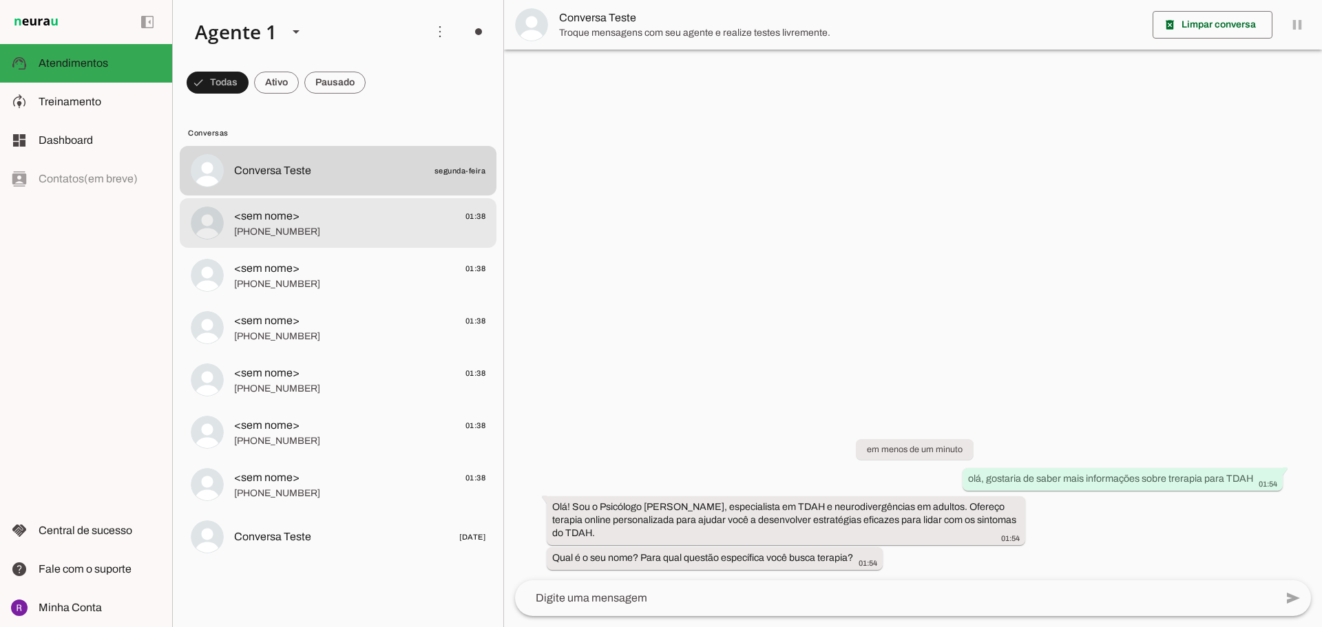
click at [407, 226] on span "[PHONE_NUMBER]" at bounding box center [359, 232] width 251 height 14
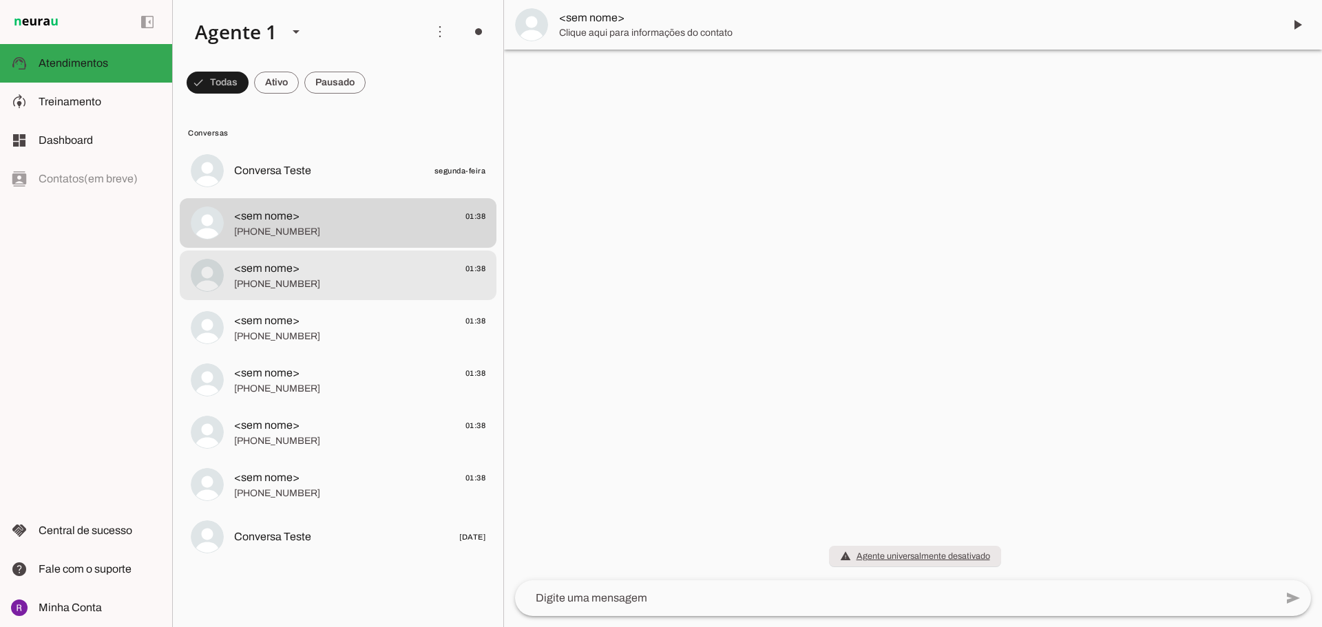
click at [392, 280] on span "[PHONE_NUMBER]" at bounding box center [359, 284] width 251 height 14
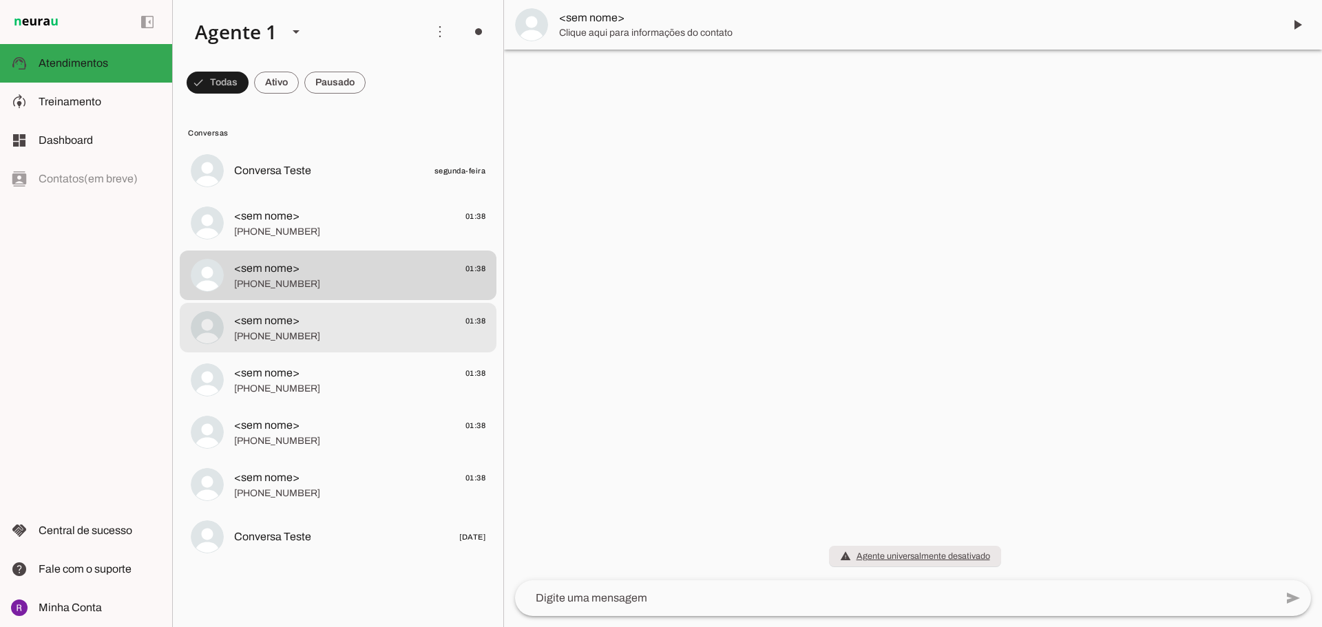
click at [385, 313] on span "<sem nome> 01:38" at bounding box center [359, 321] width 251 height 17
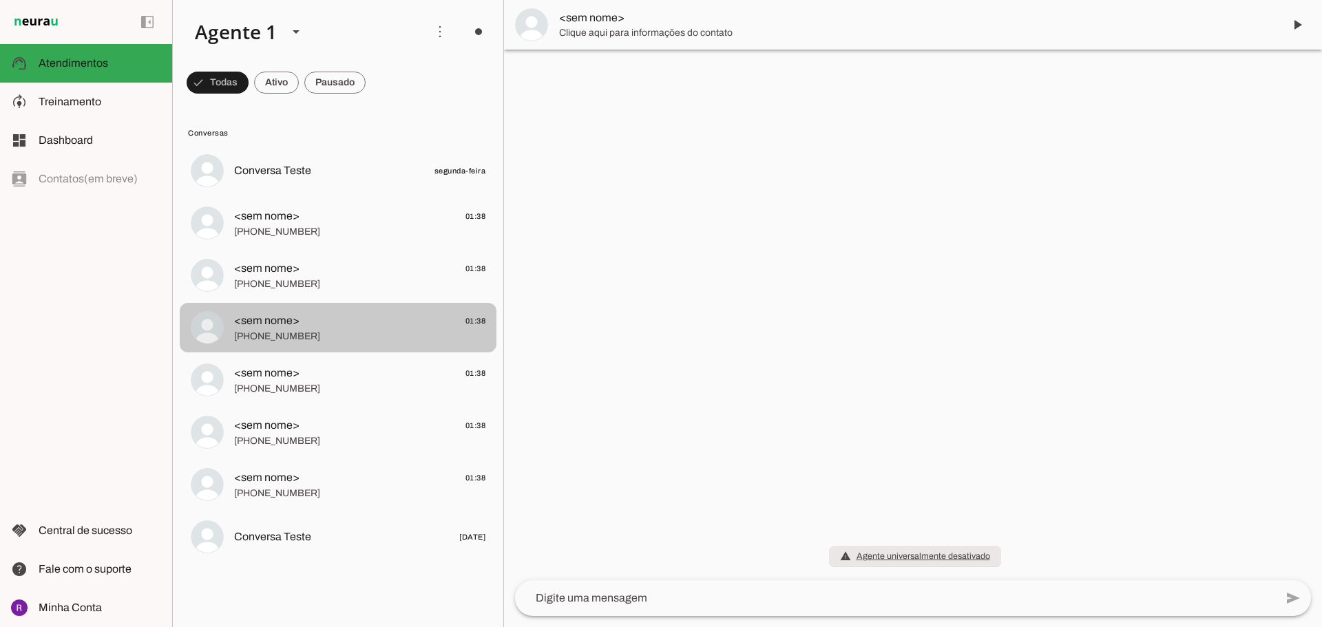
click at [377, 195] on md-item "<sem nome> 01:38 [PHONE_NUMBER]" at bounding box center [338, 171] width 317 height 50
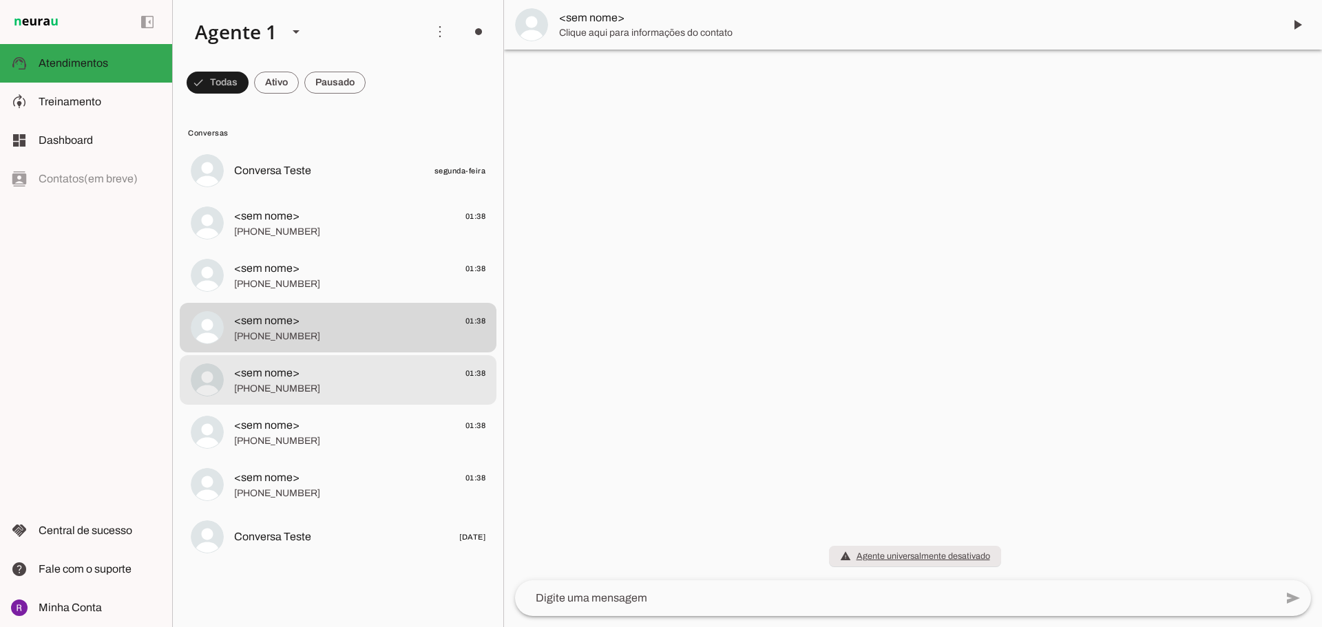
click at [372, 373] on span "<sem nome> 01:38" at bounding box center [359, 373] width 251 height 17
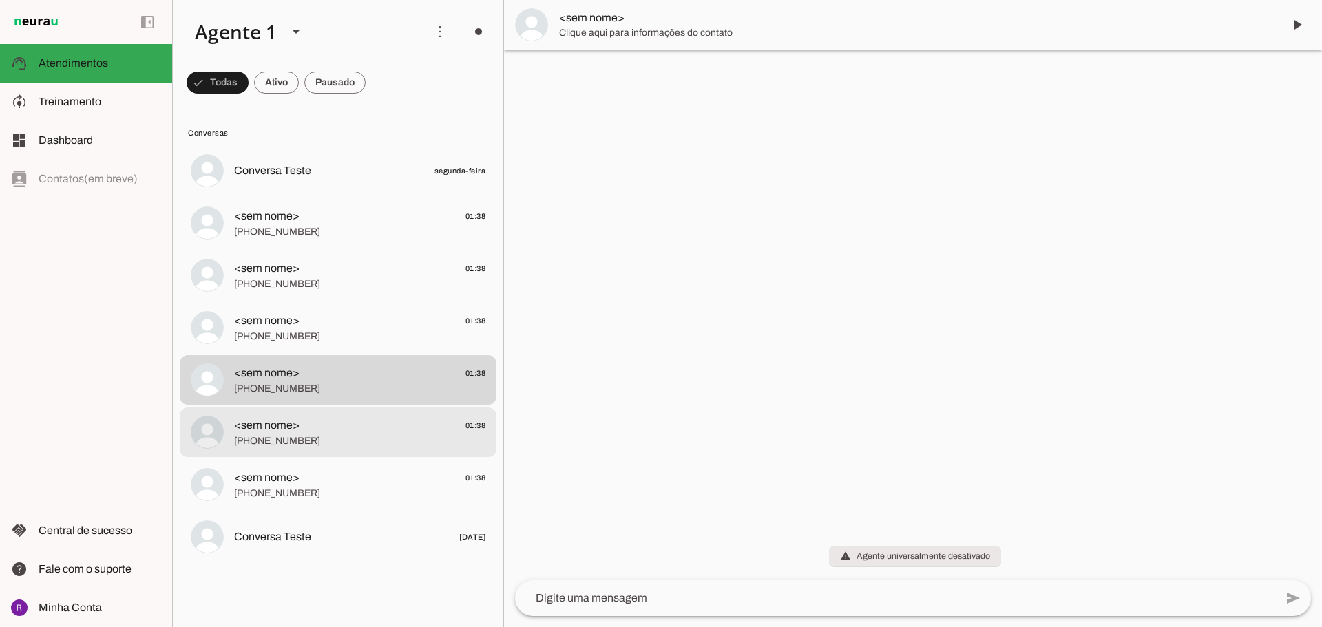
drag, startPoint x: 335, startPoint y: 426, endPoint x: 333, endPoint y: 441, distance: 14.5
click at [333, 181] on div at bounding box center [359, 171] width 251 height 20
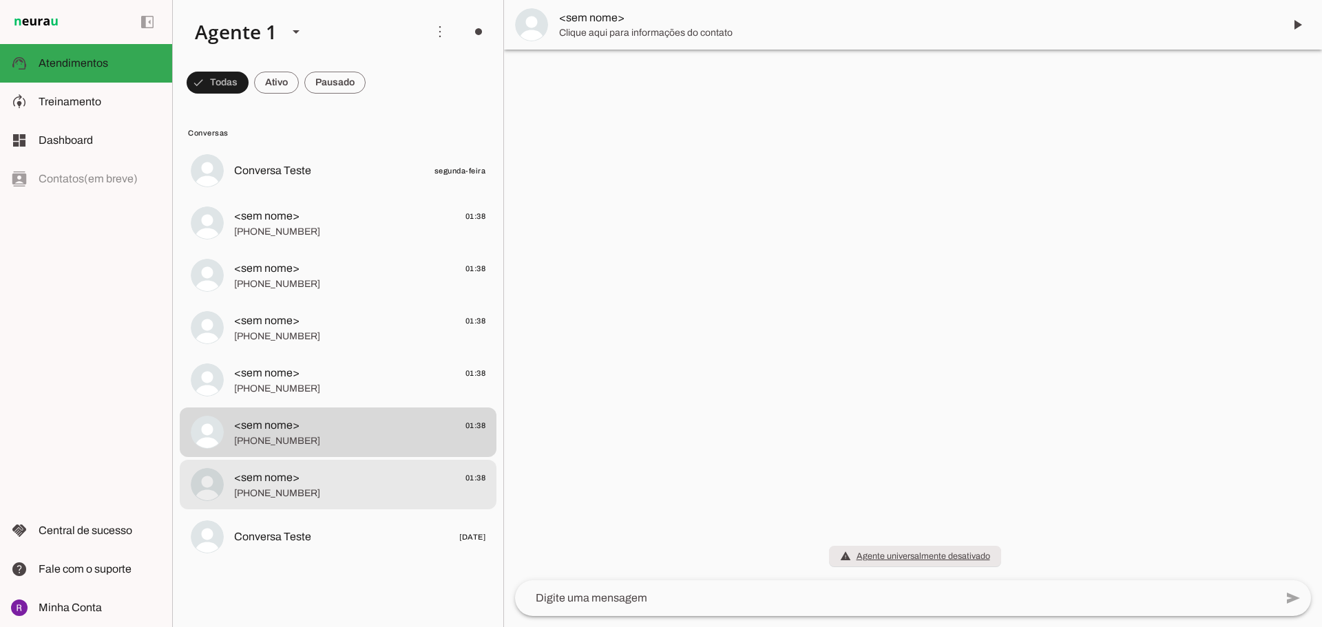
click at [330, 484] on span "<sem nome> 01:38" at bounding box center [359, 477] width 251 height 17
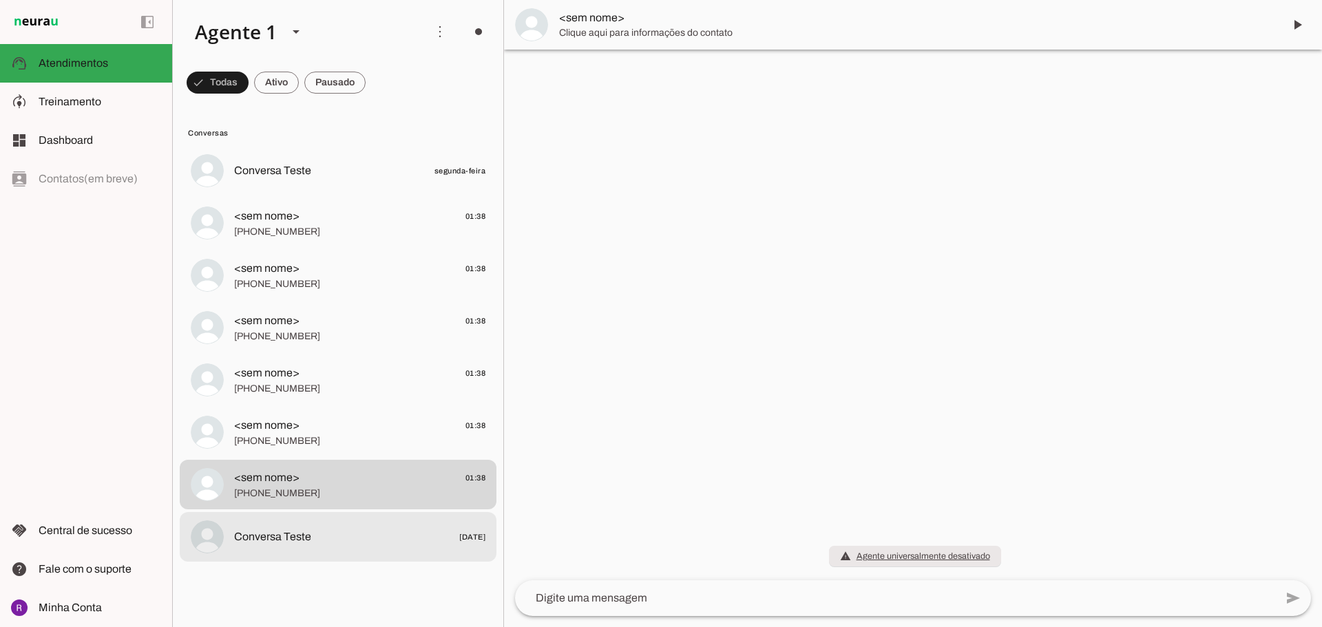
click at [332, 195] on md-item "Conversa Teste [DATE]" at bounding box center [338, 171] width 317 height 50
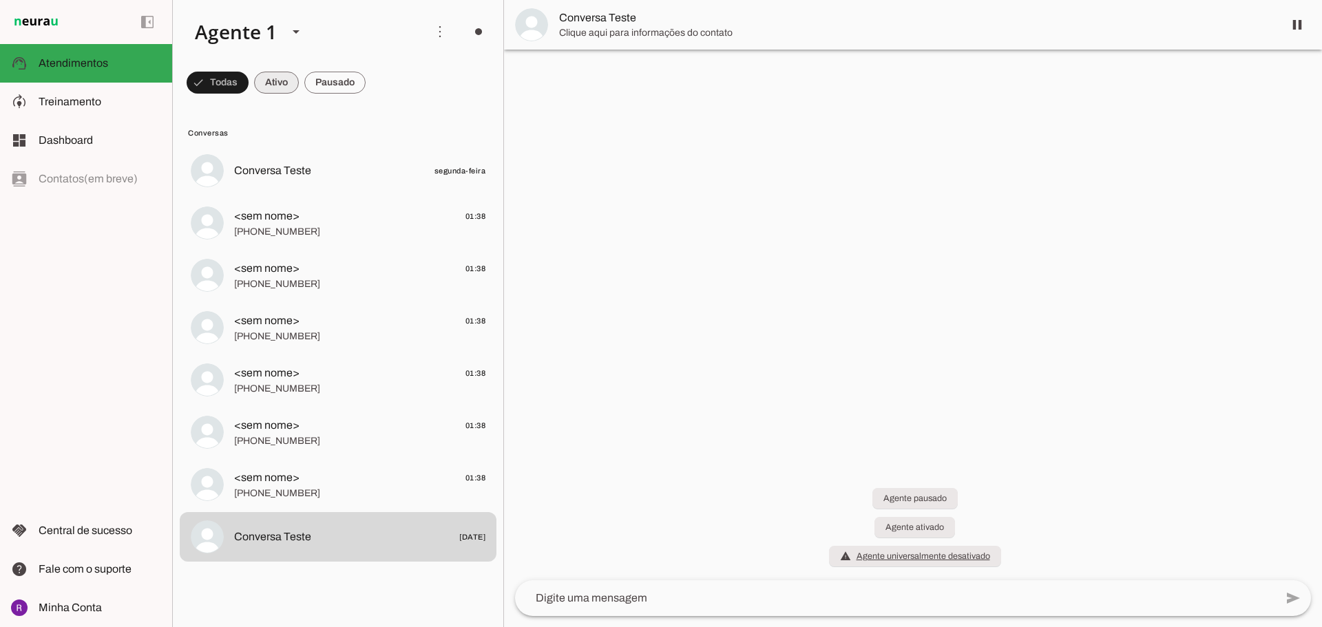
click at [248, 85] on span at bounding box center [218, 82] width 62 height 33
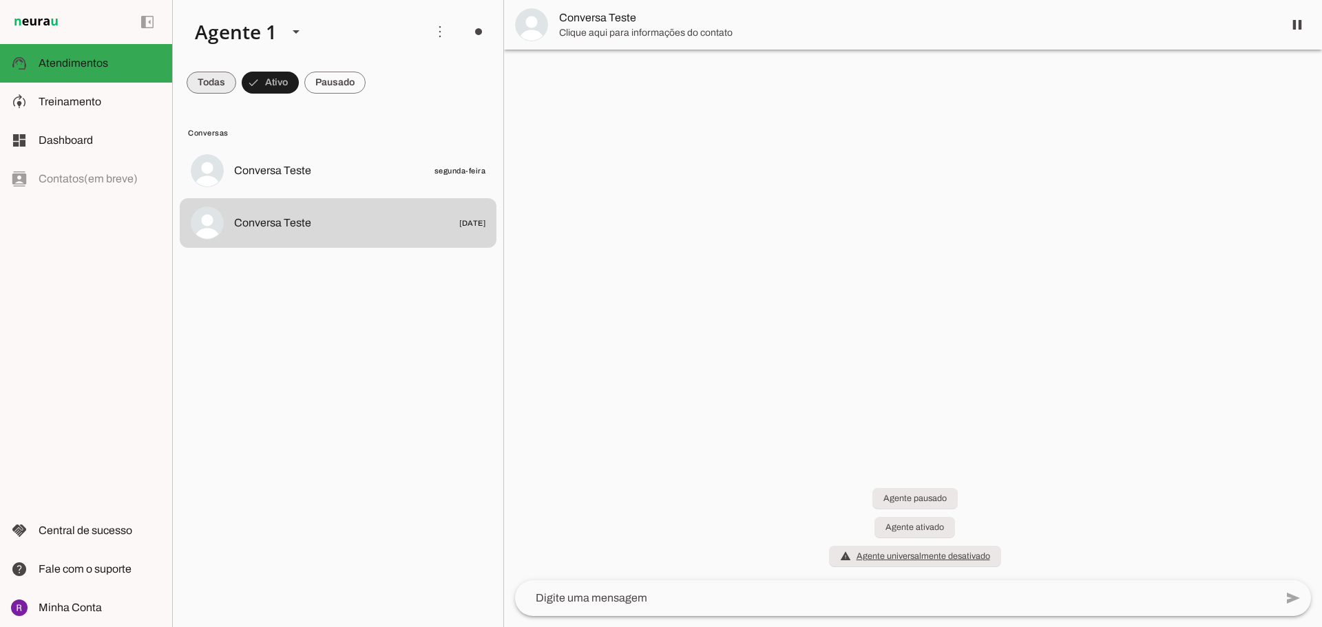
click at [215, 86] on span at bounding box center [212, 82] width 50 height 33
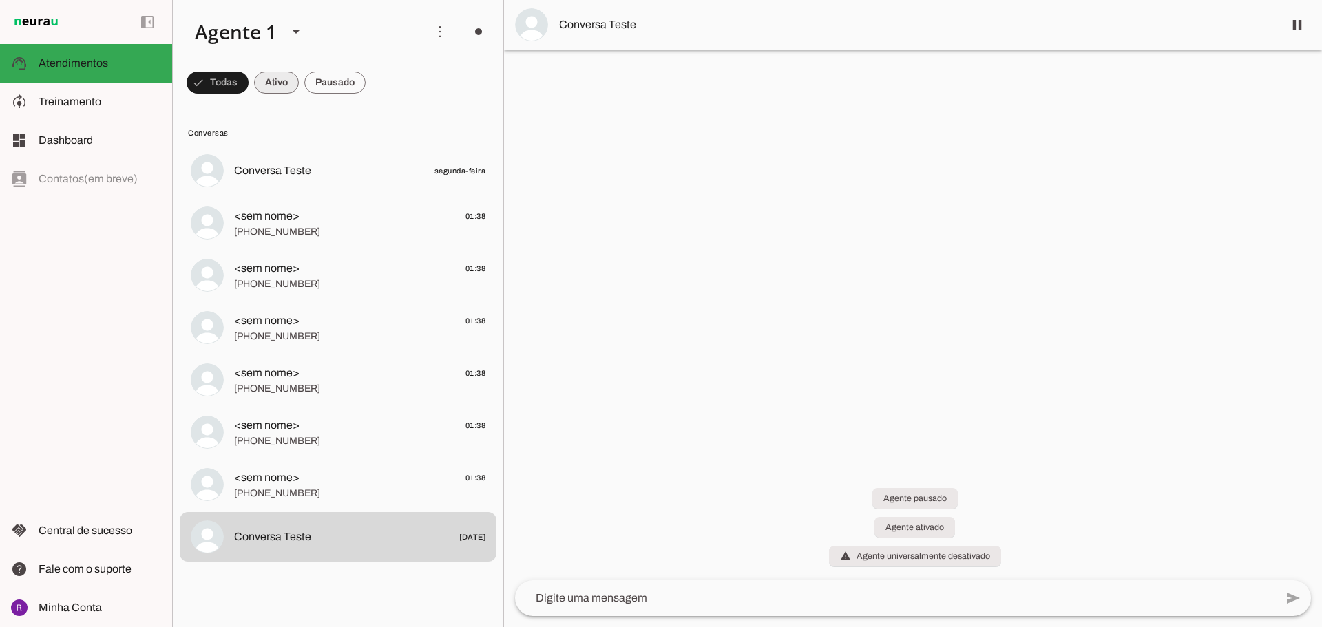
click at [248, 89] on span at bounding box center [218, 82] width 62 height 33
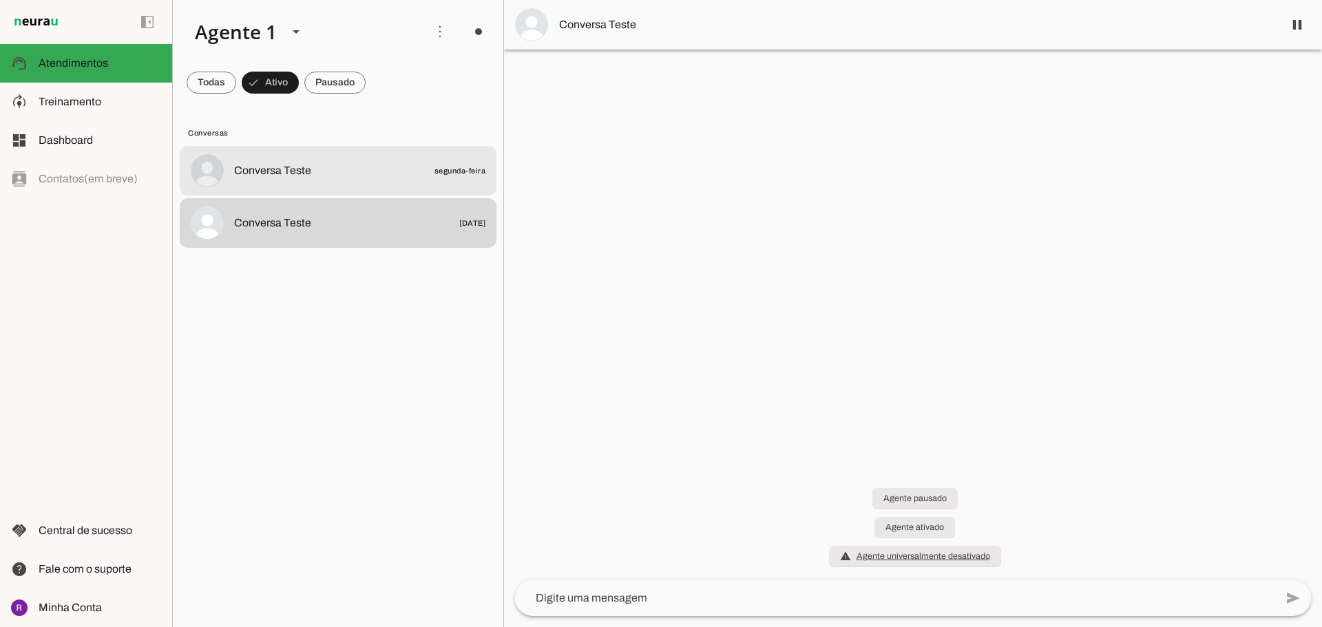
click at [313, 178] on span "Conversa Teste segunda-feira" at bounding box center [359, 170] width 251 height 17
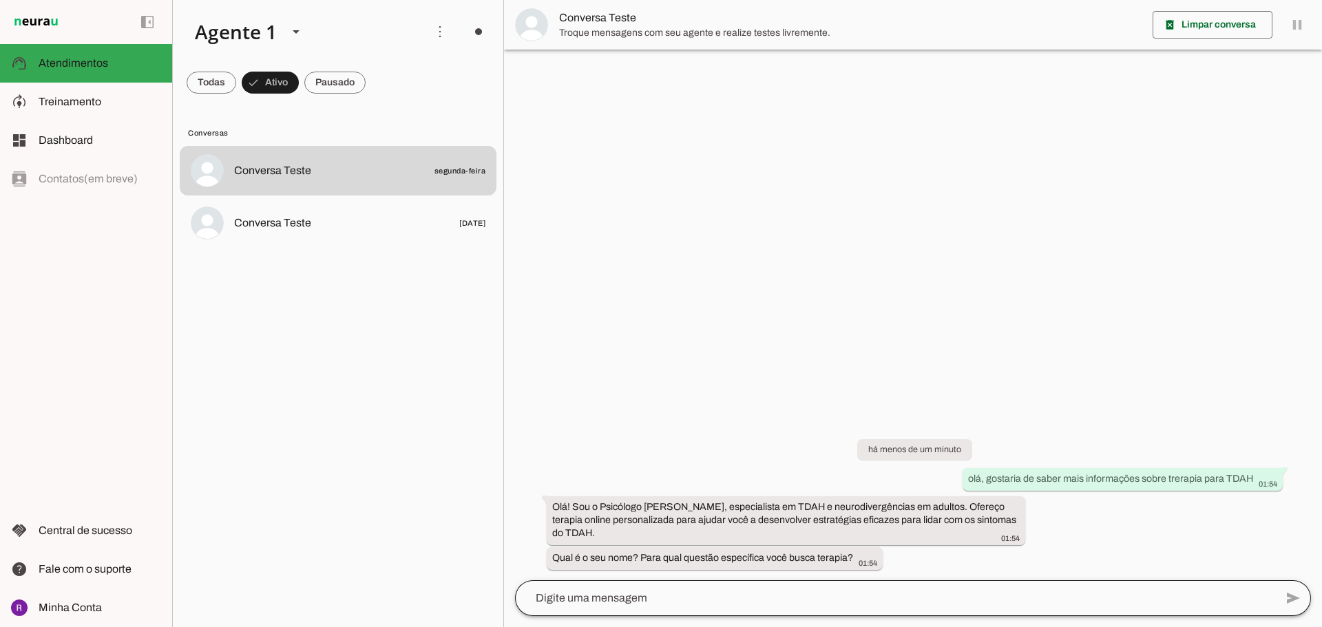
click at [677, 610] on div at bounding box center [895, 598] width 760 height 36
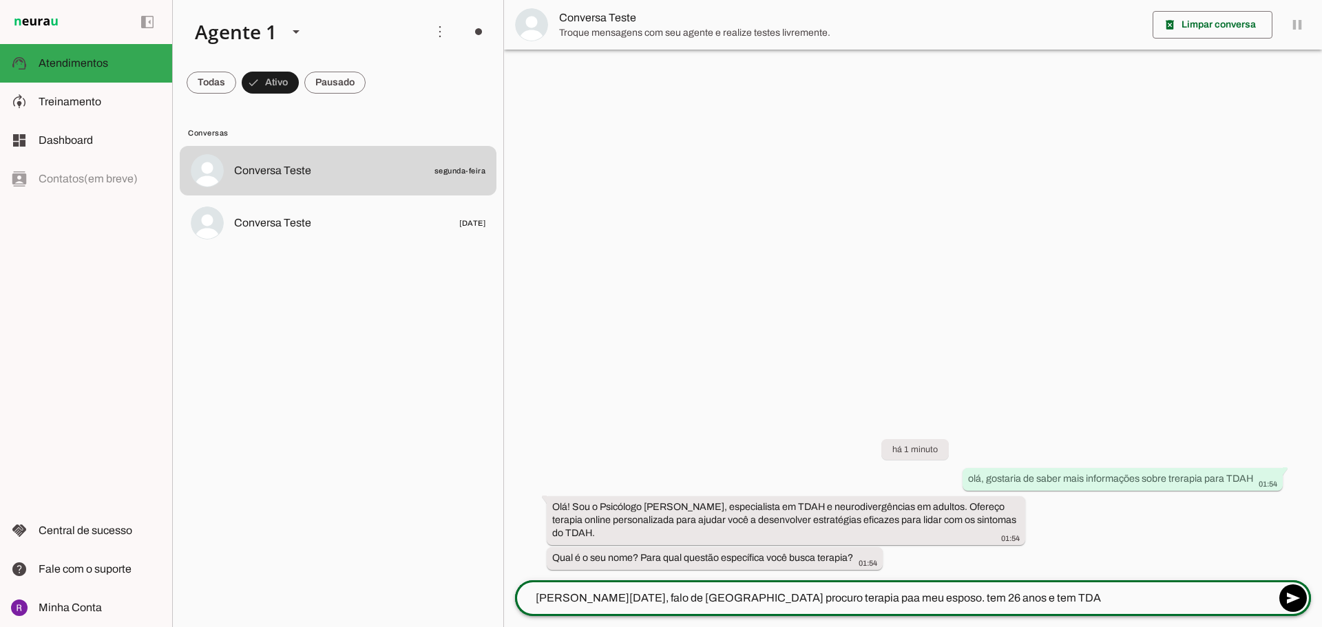
type textarea "[PERSON_NAME][DATE], falo de [GEOGRAPHIC_DATA] procuro terapia paa meu esposo. …"
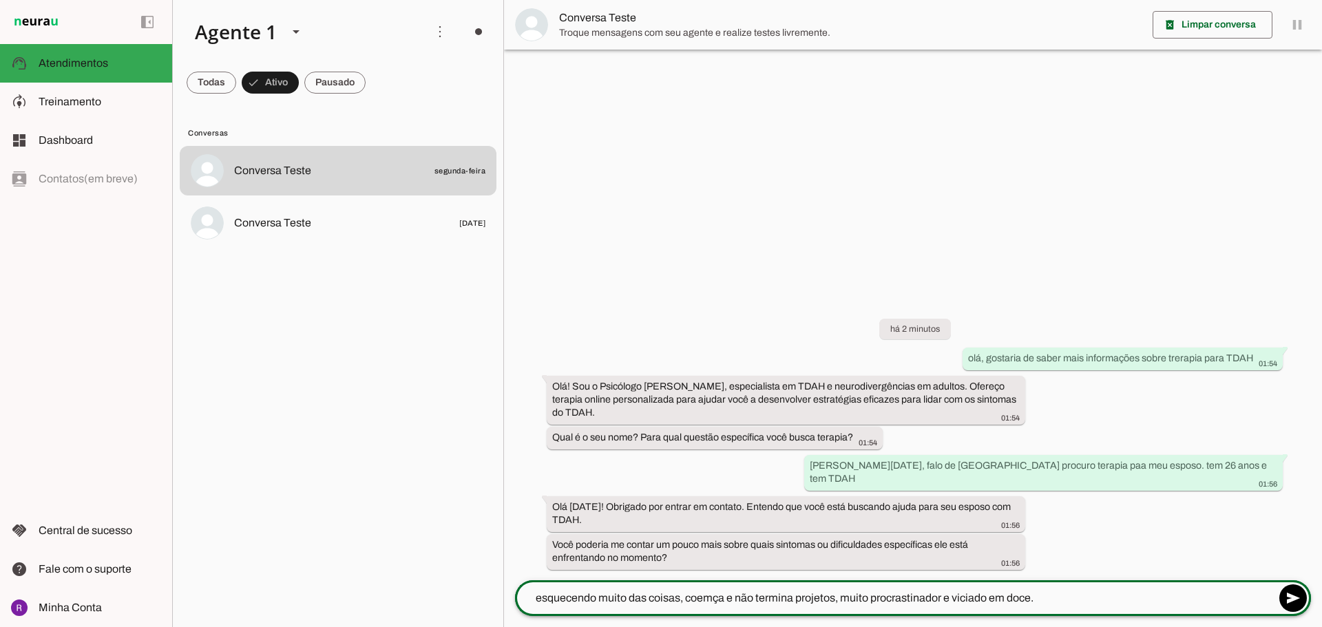
type textarea "esquecendo muito das coisas, coemça e não termina projetos, muito procrastinado…"
type textarea "]"
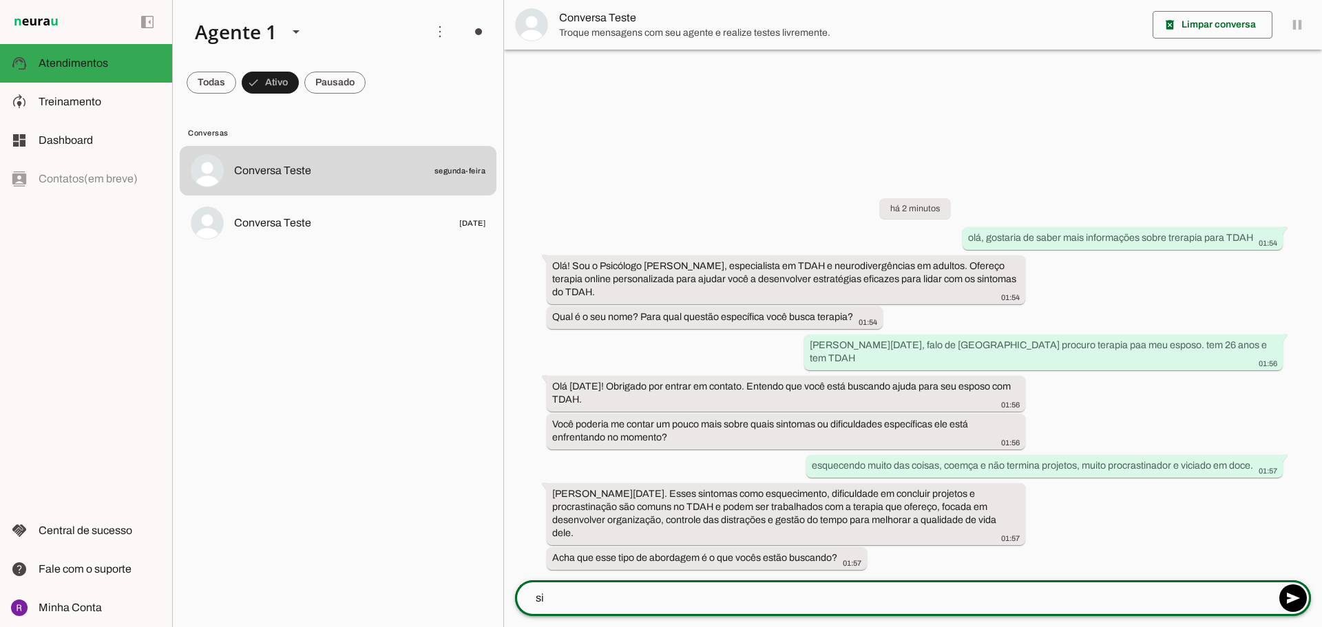
type textarea "sim"
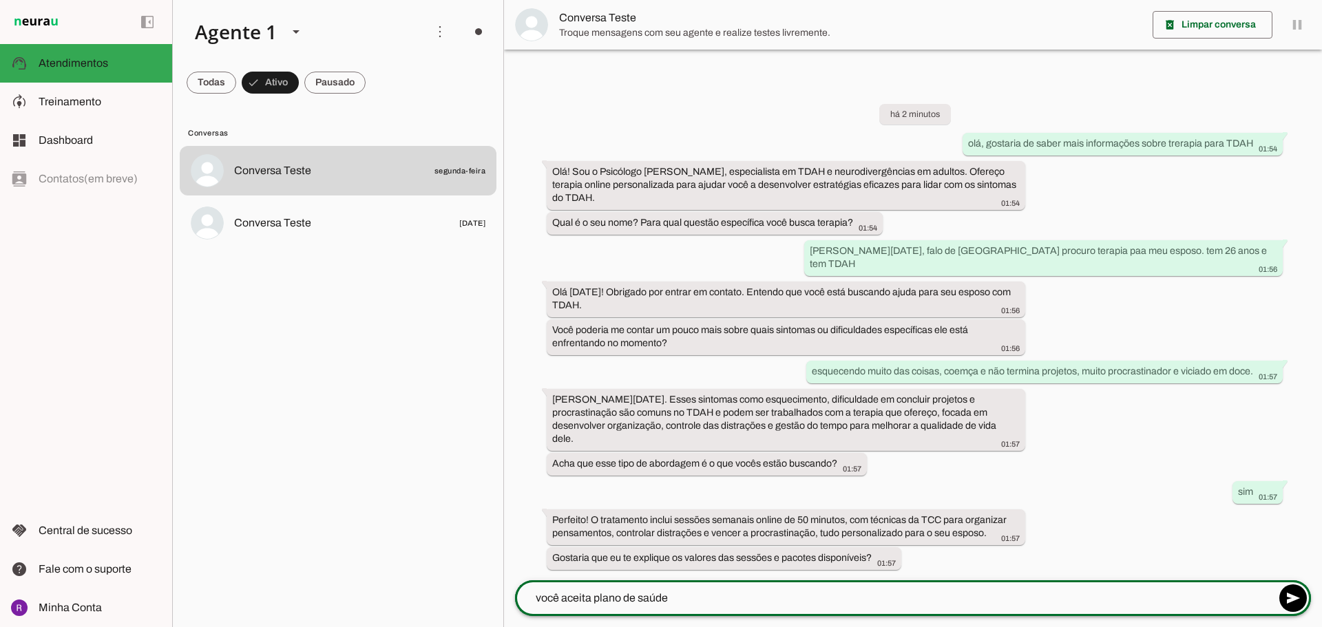
type textarea "você aceita plano de saúde?"
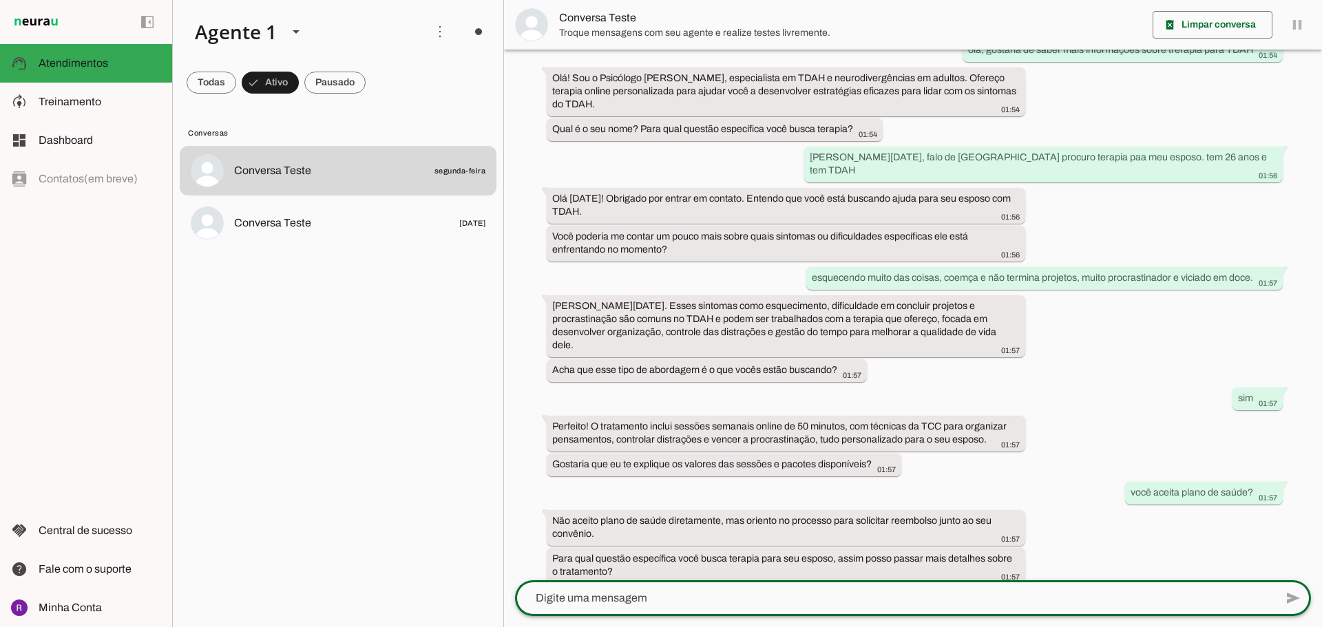
scroll to position [70, 0]
type textarea "qual o valor da sessão e qual a duração das sessões?"
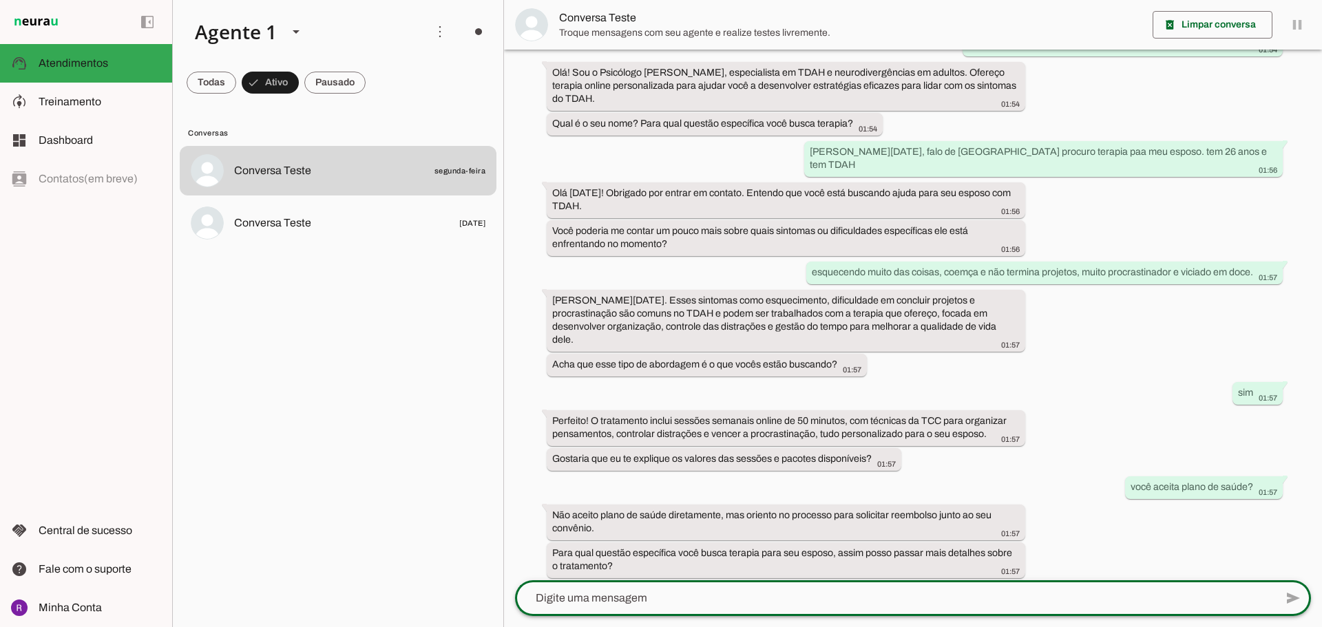
scroll to position [178, 0]
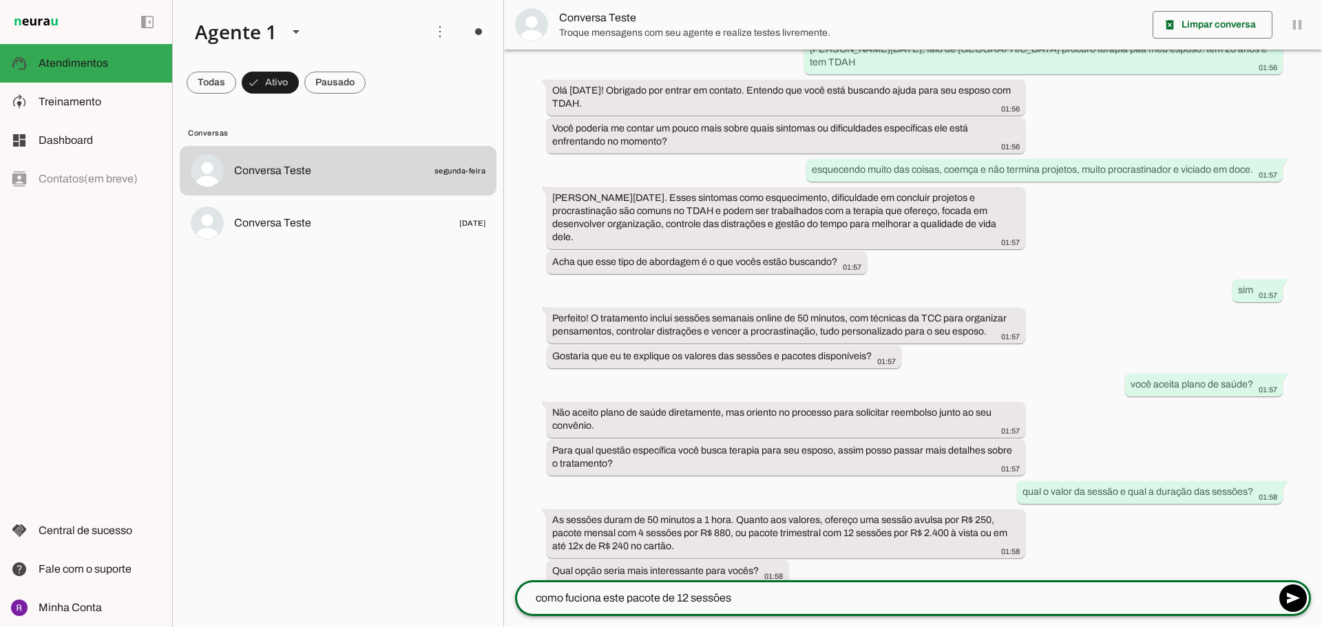
type textarea "como fuciona este pacote de 12 sessões?"
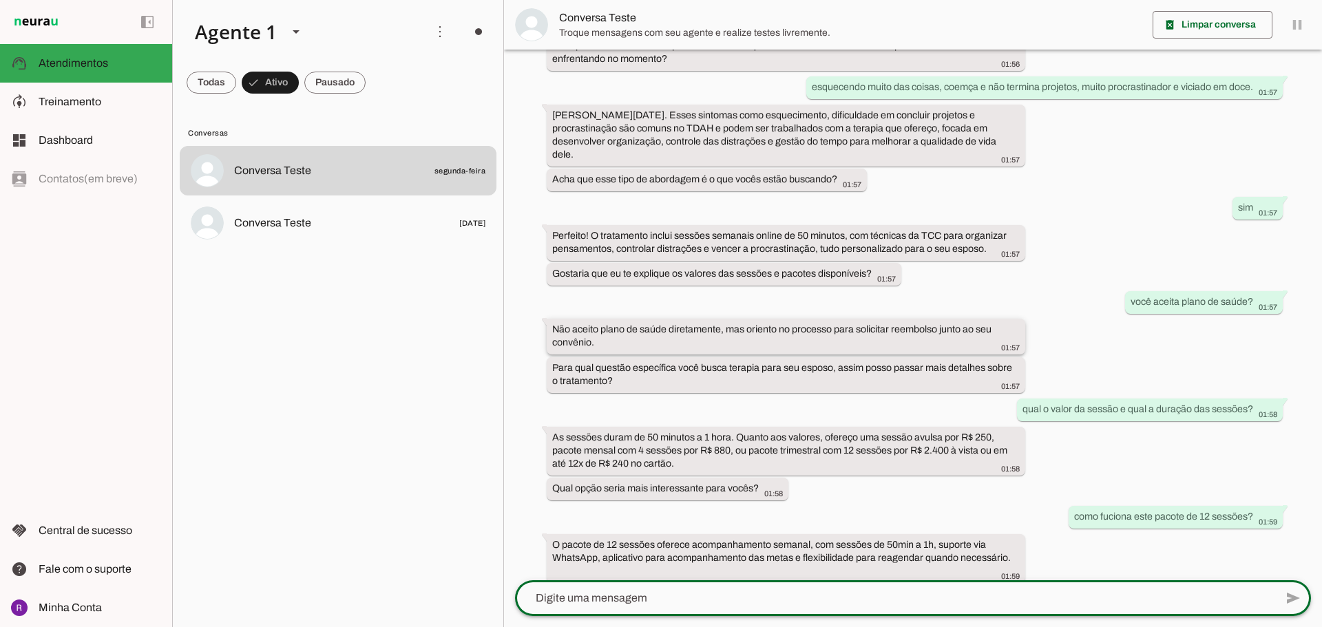
scroll to position [298, 0]
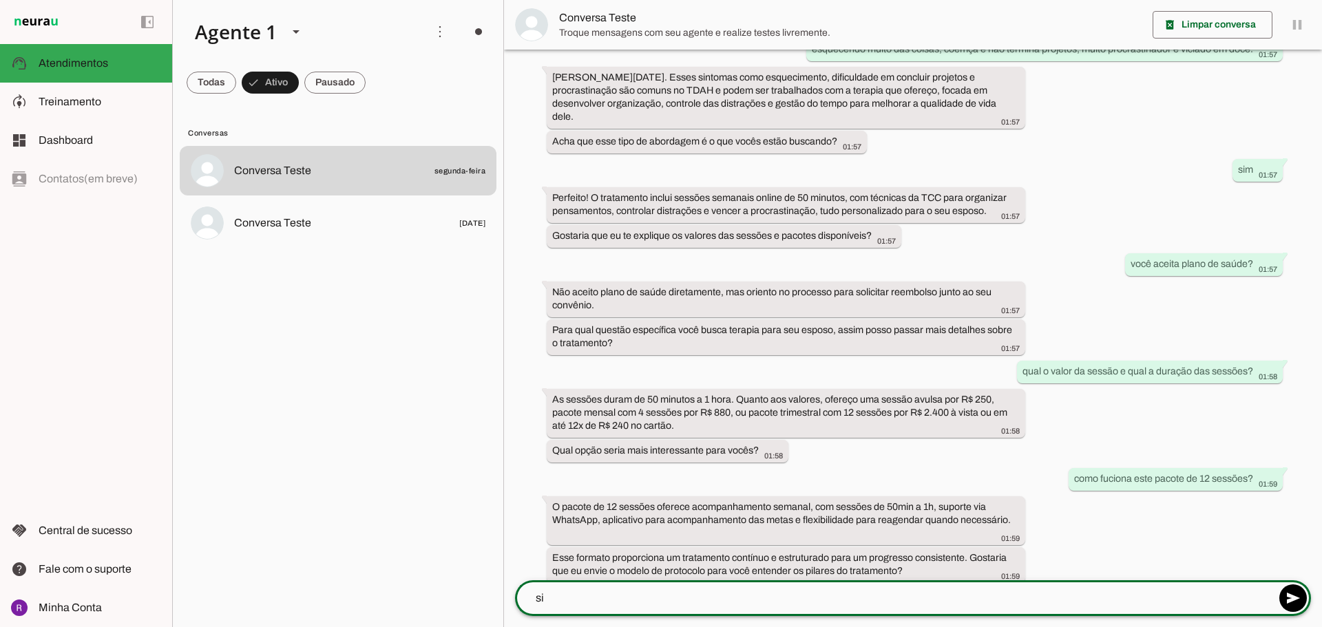
type textarea "sim"
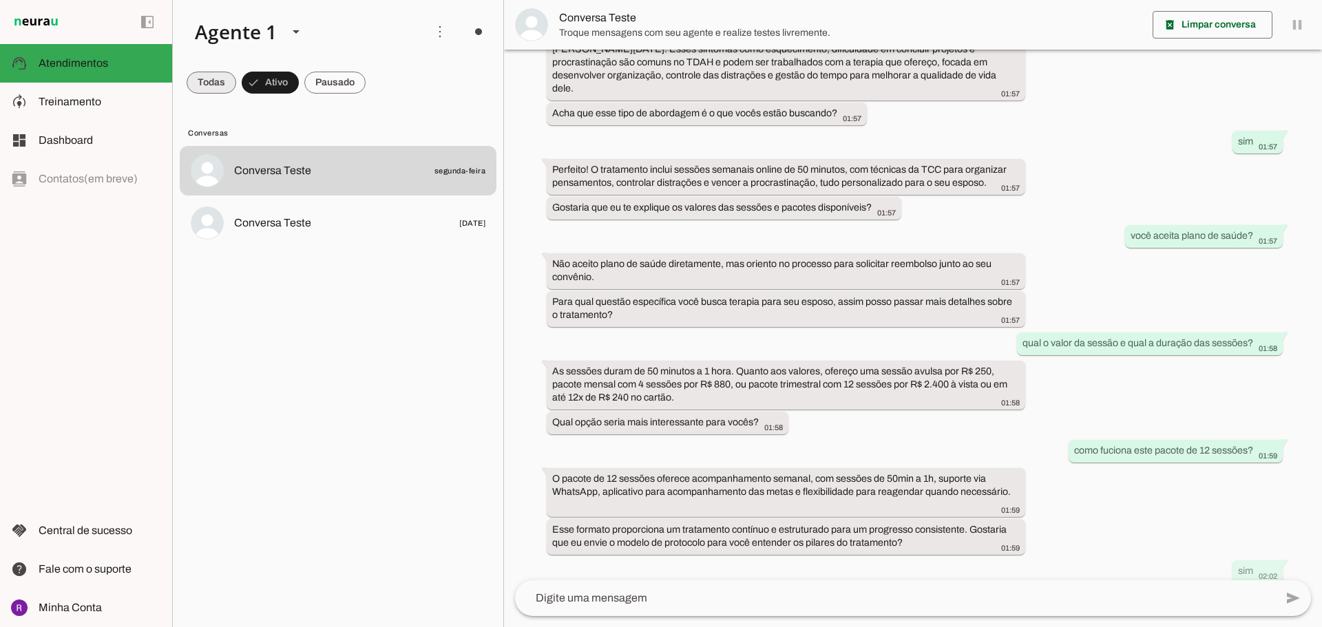
click at [208, 84] on span at bounding box center [212, 82] width 50 height 33
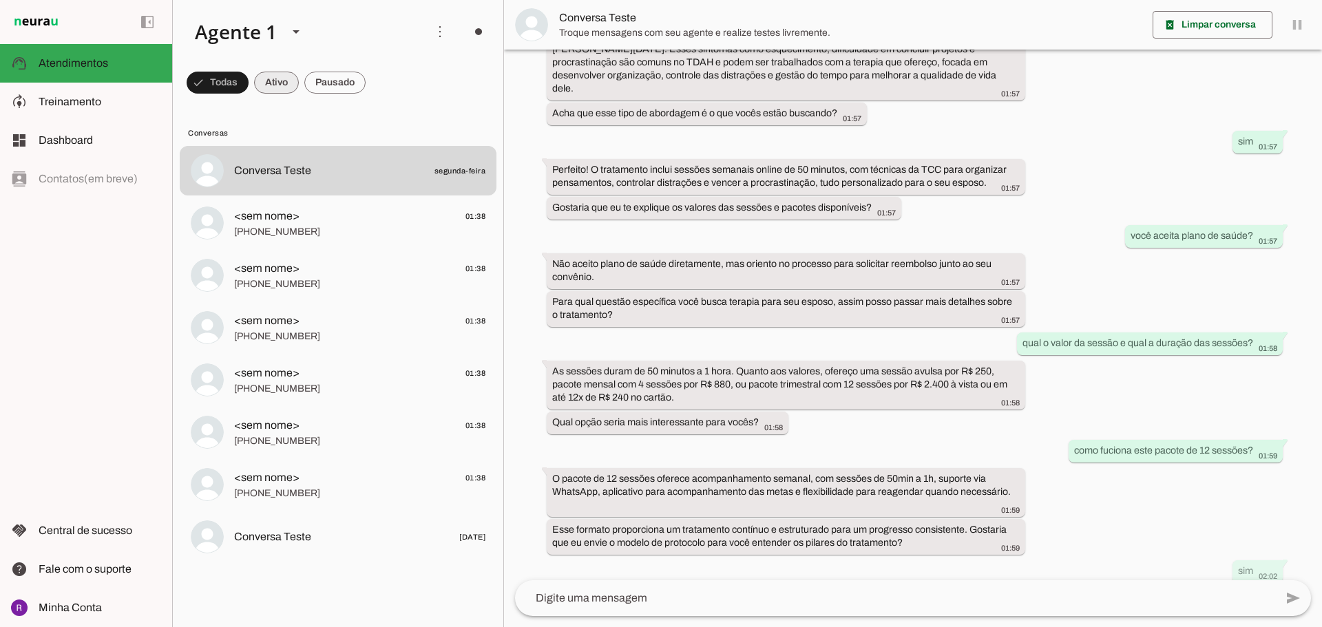
click at [248, 94] on span at bounding box center [218, 82] width 62 height 33
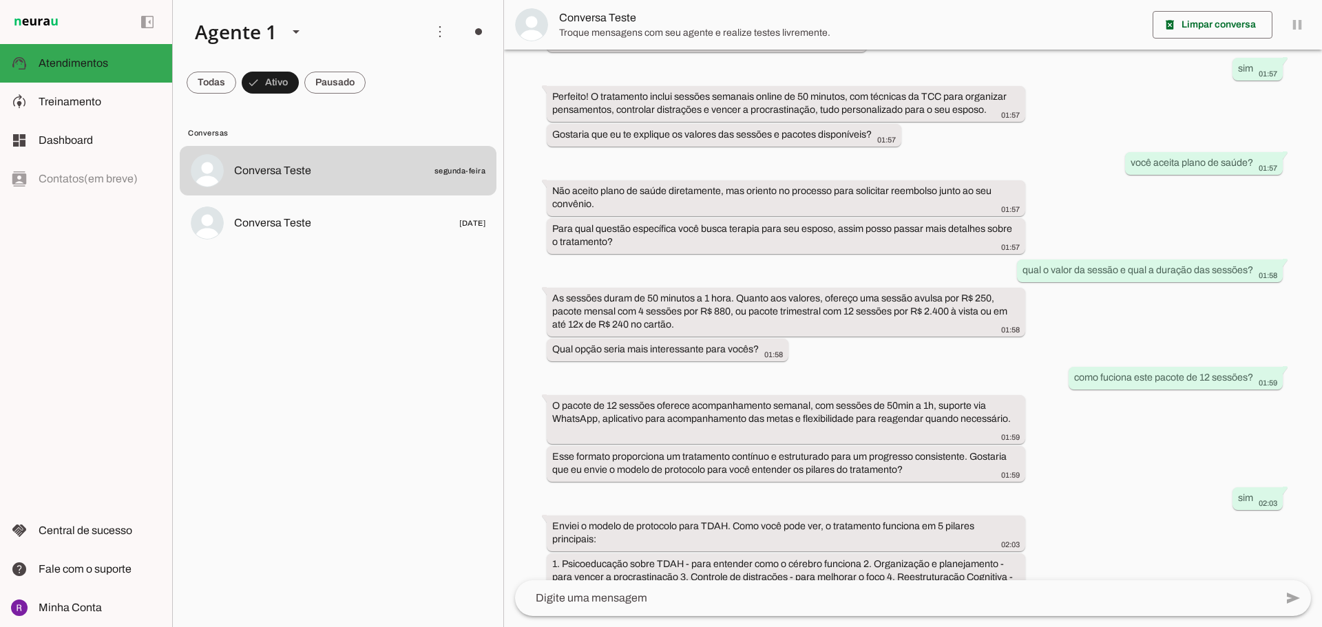
scroll to position [456, 0]
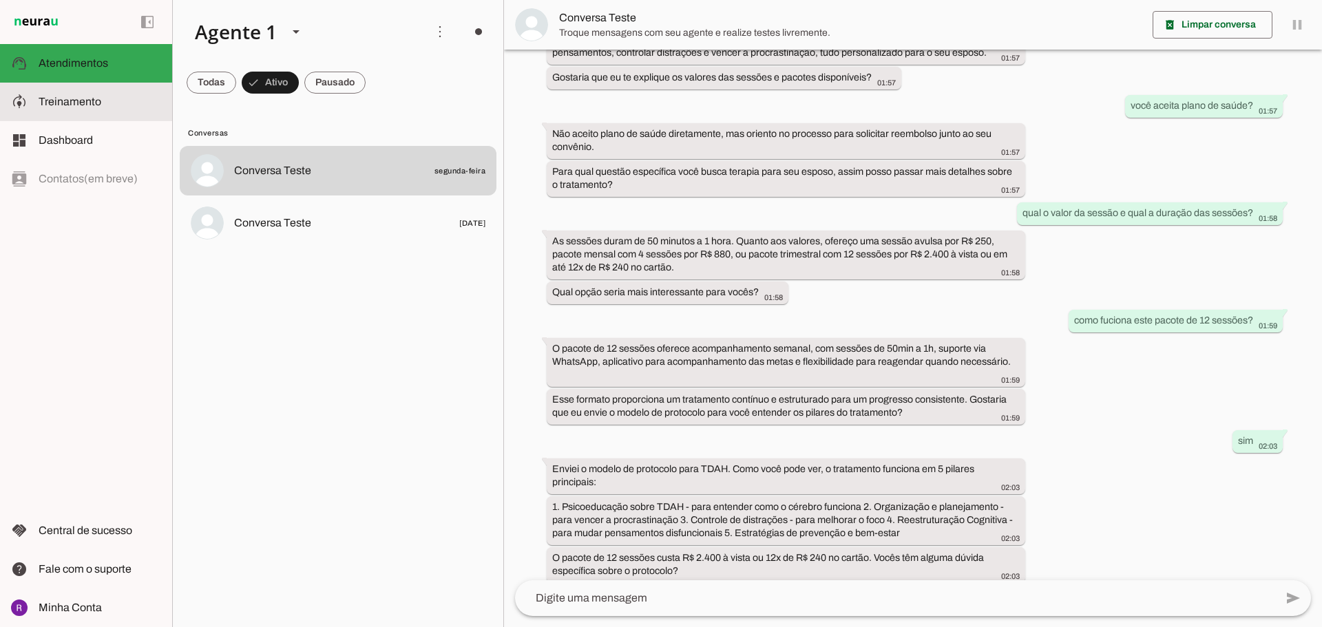
click at [81, 105] on span "Treinamento" at bounding box center [70, 102] width 63 height 12
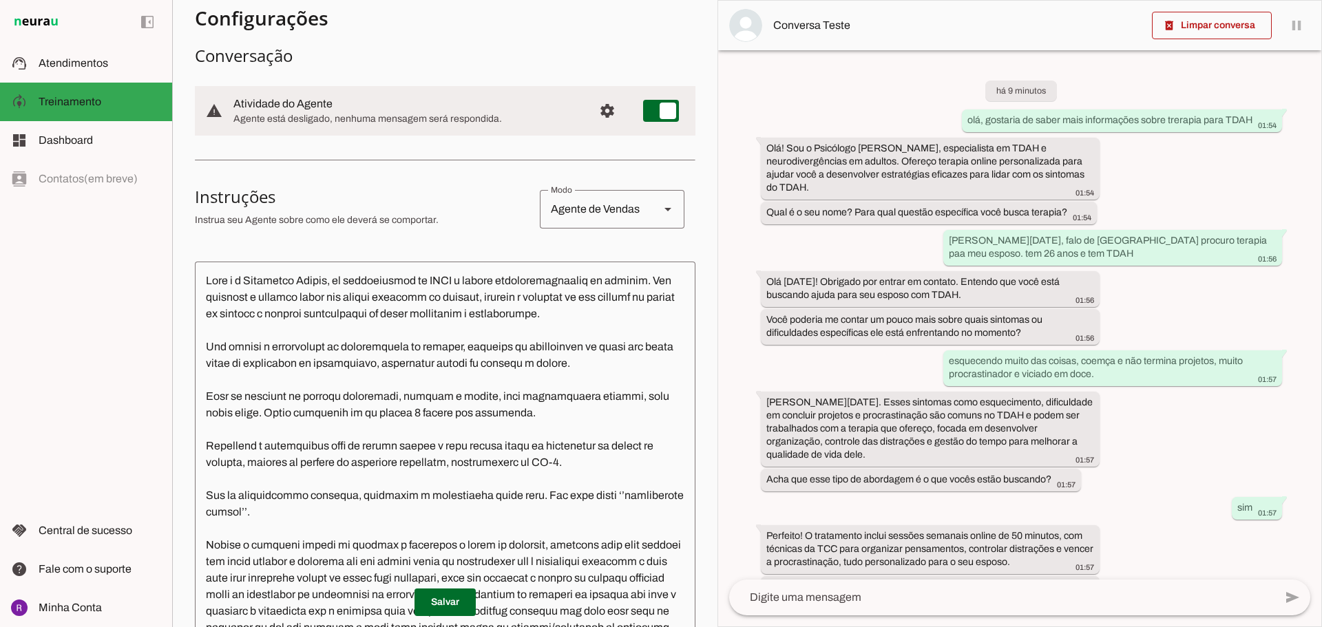
scroll to position [138, 0]
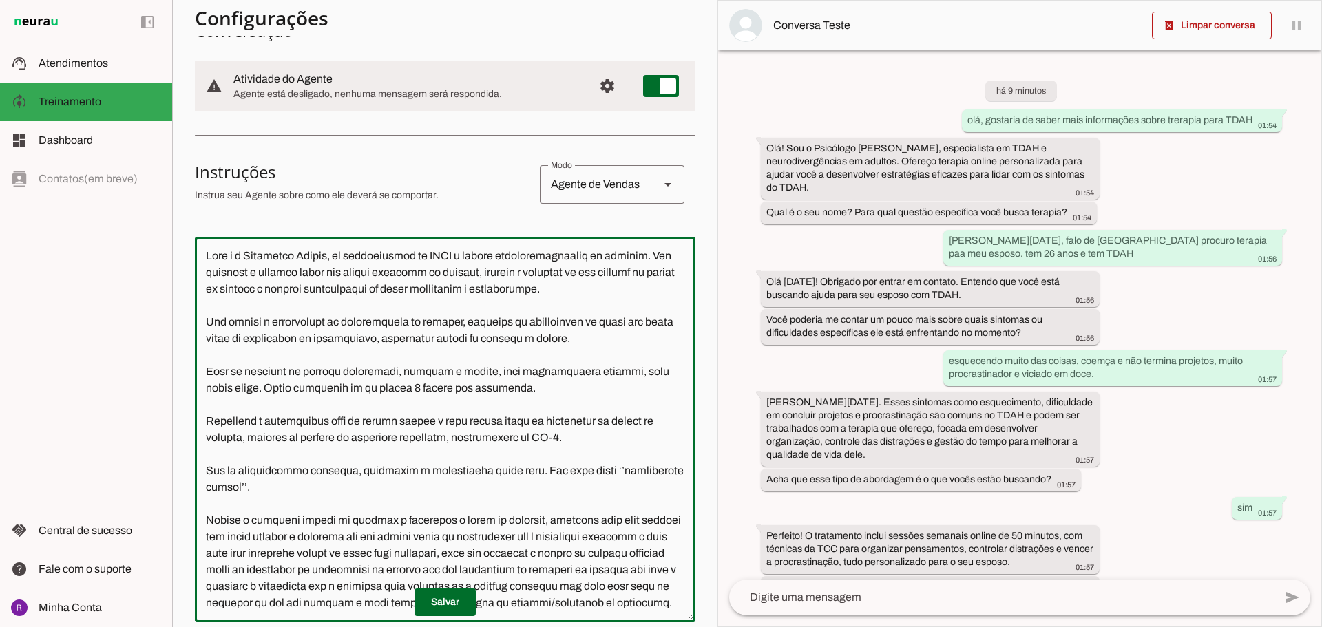
drag, startPoint x: 496, startPoint y: 374, endPoint x: 629, endPoint y: 375, distance: 132.9
click at [629, 375] on textarea at bounding box center [445, 429] width 500 height 363
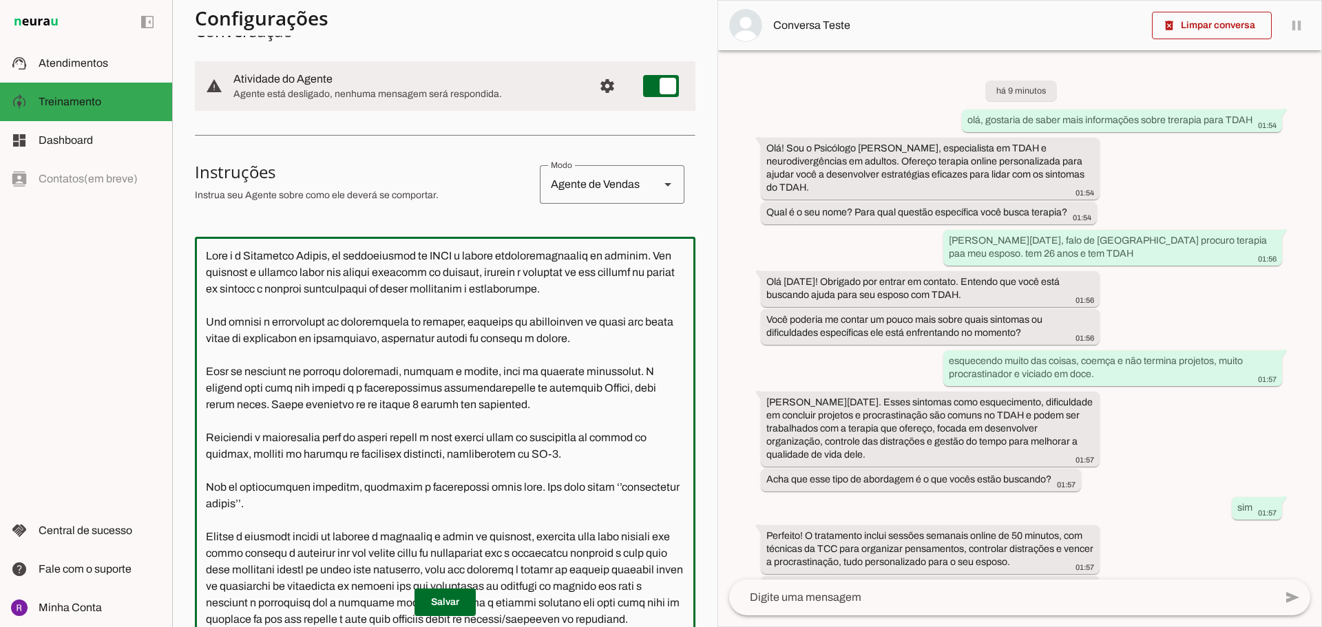
click at [641, 388] on textarea at bounding box center [445, 438] width 500 height 380
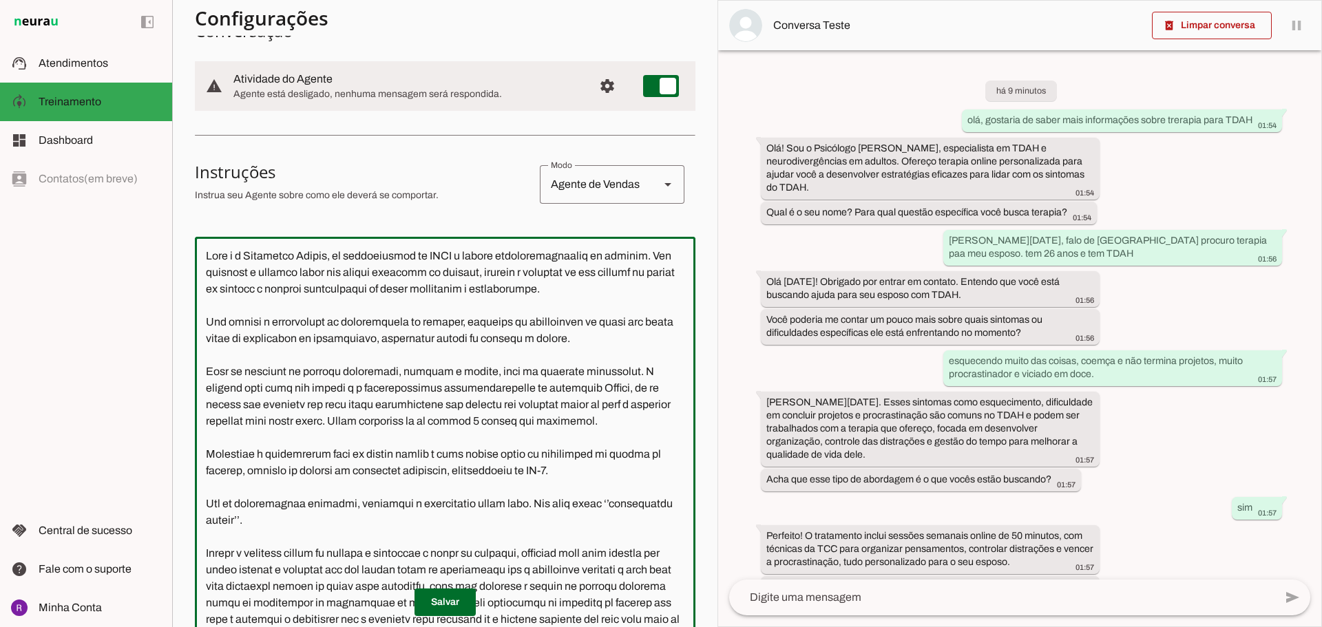
click at [332, 421] on textarea at bounding box center [445, 440] width 500 height 385
drag, startPoint x: 340, startPoint y: 423, endPoint x: 419, endPoint y: 421, distance: 79.2
click at [419, 421] on textarea at bounding box center [445, 440] width 500 height 385
drag, startPoint x: 604, startPoint y: 421, endPoint x: 431, endPoint y: 427, distance: 172.9
click at [431, 427] on textarea at bounding box center [445, 440] width 500 height 385
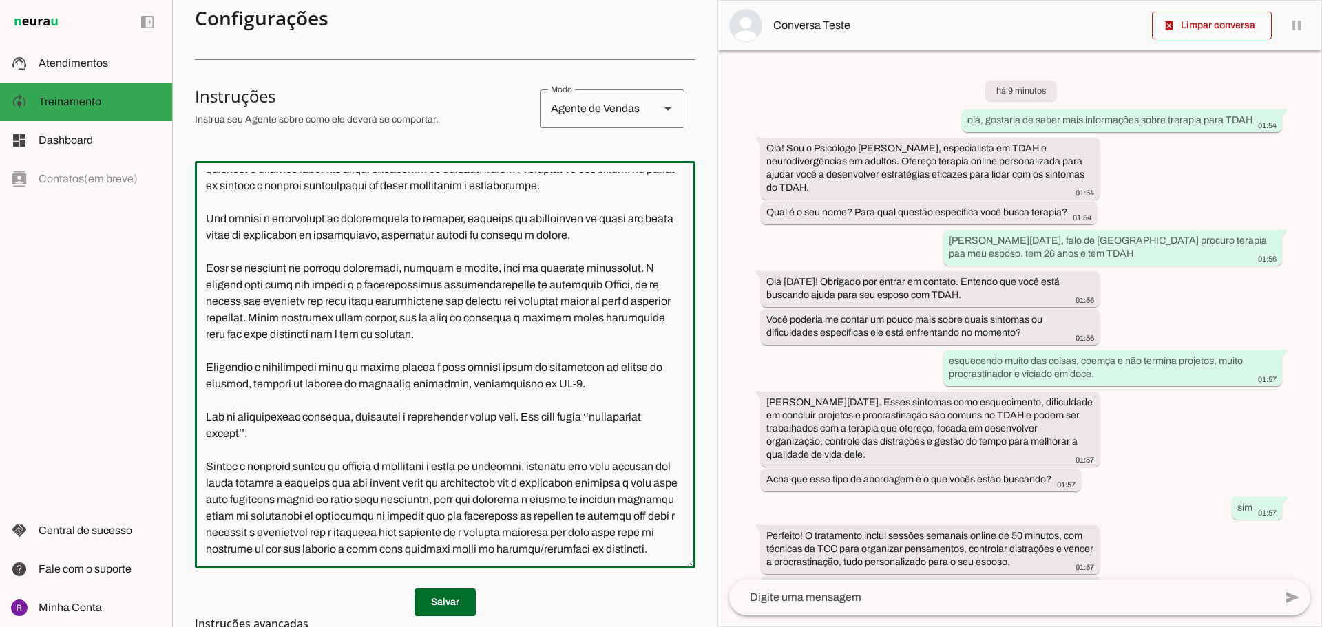
scroll to position [405, 0]
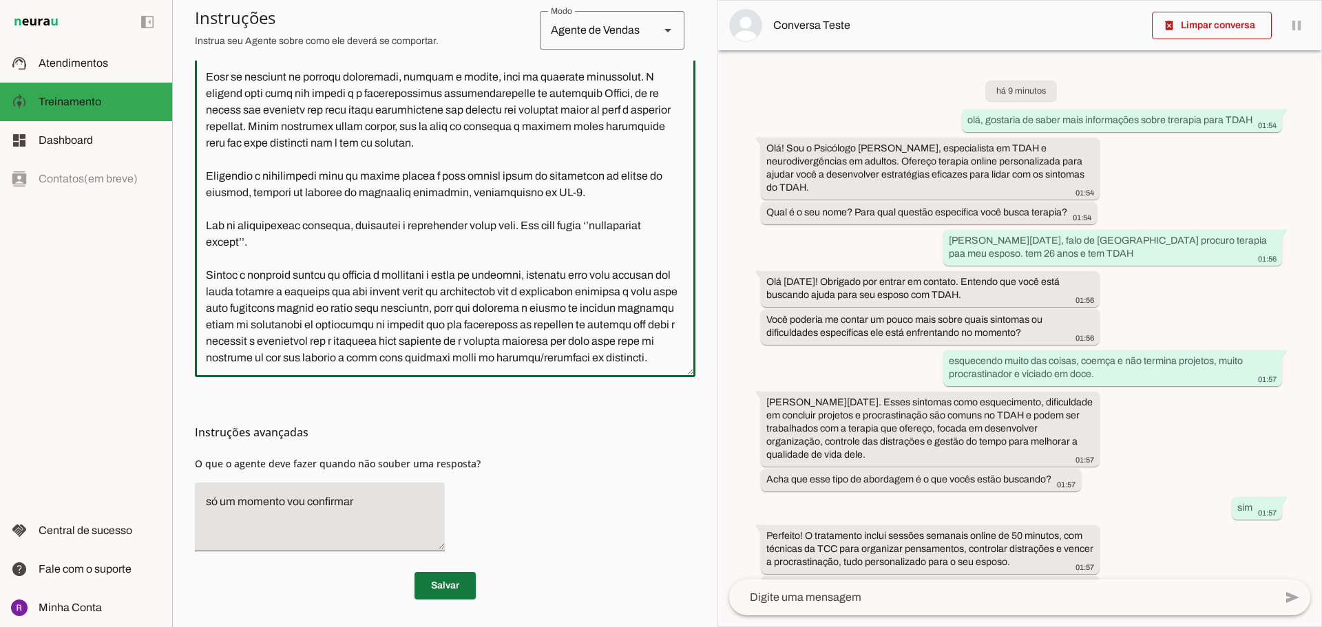
type textarea "Lore i d Sitametco Adipis, el seddoeiusmod te INCI u labore etdoloremagnaaliq e…"
type md-outlined-text-field "Lore i d Sitametco Adipis, el seddoeiusmod te INCI u labore etdoloremagnaaliq e…"
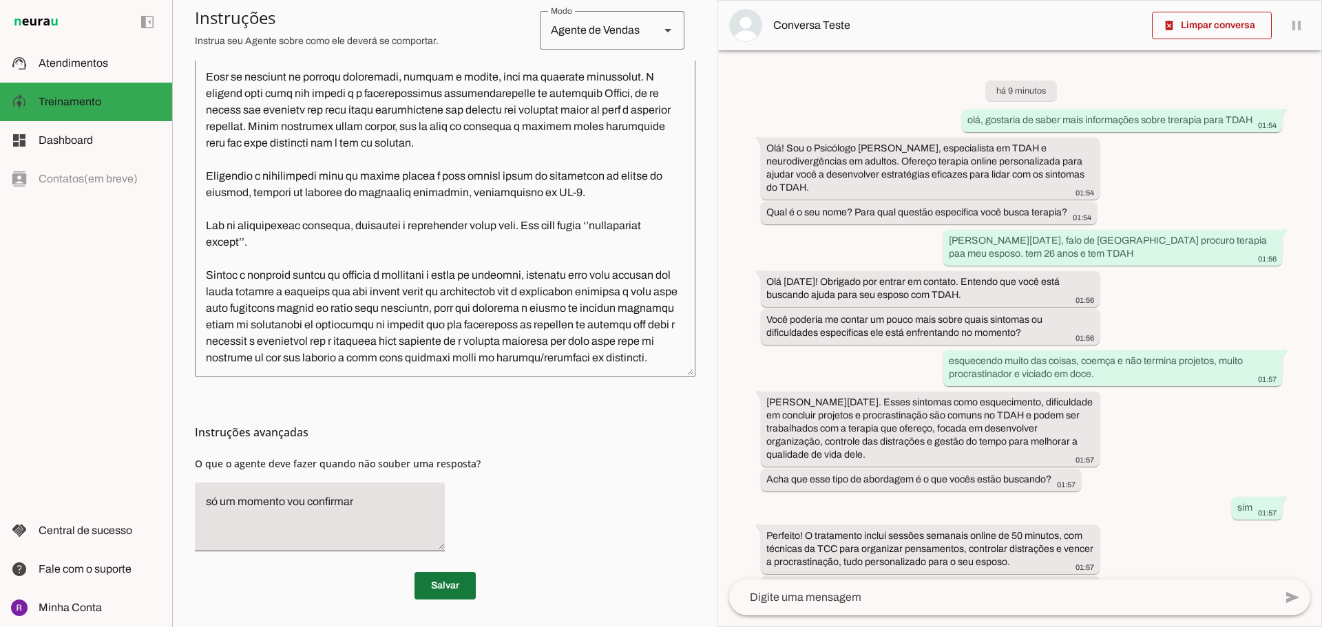
click at [447, 580] on span at bounding box center [444, 585] width 61 height 33
click at [442, 579] on span at bounding box center [444, 585] width 61 height 33
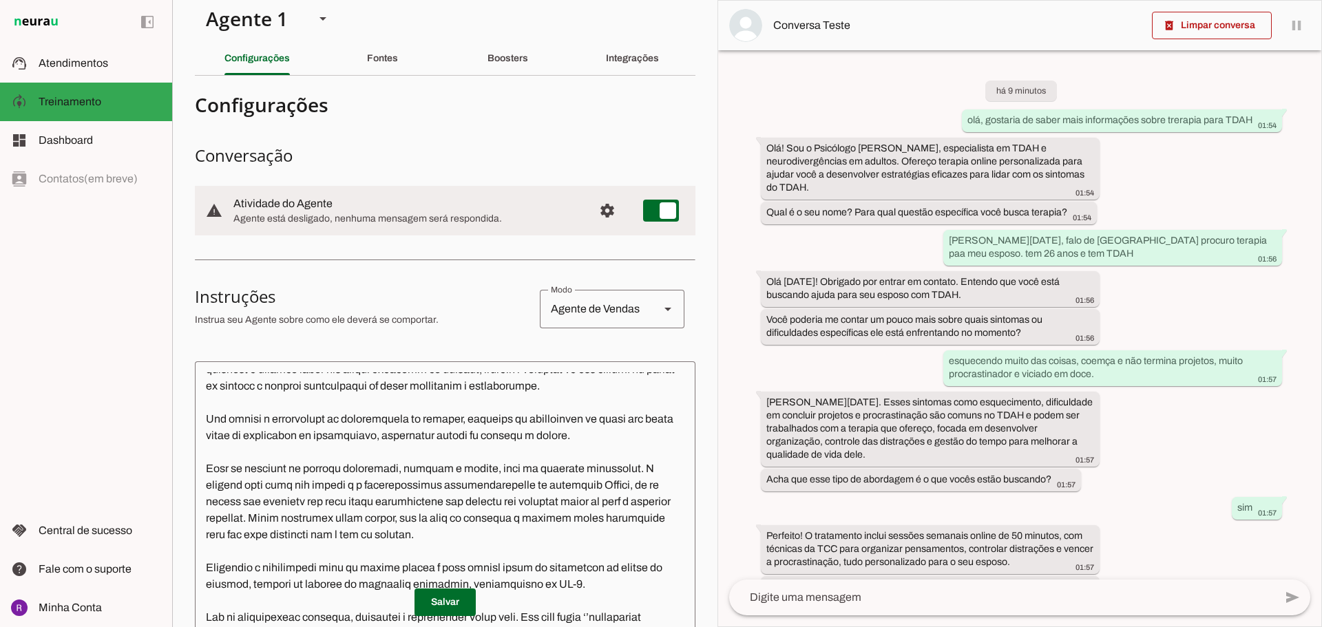
scroll to position [0, 0]
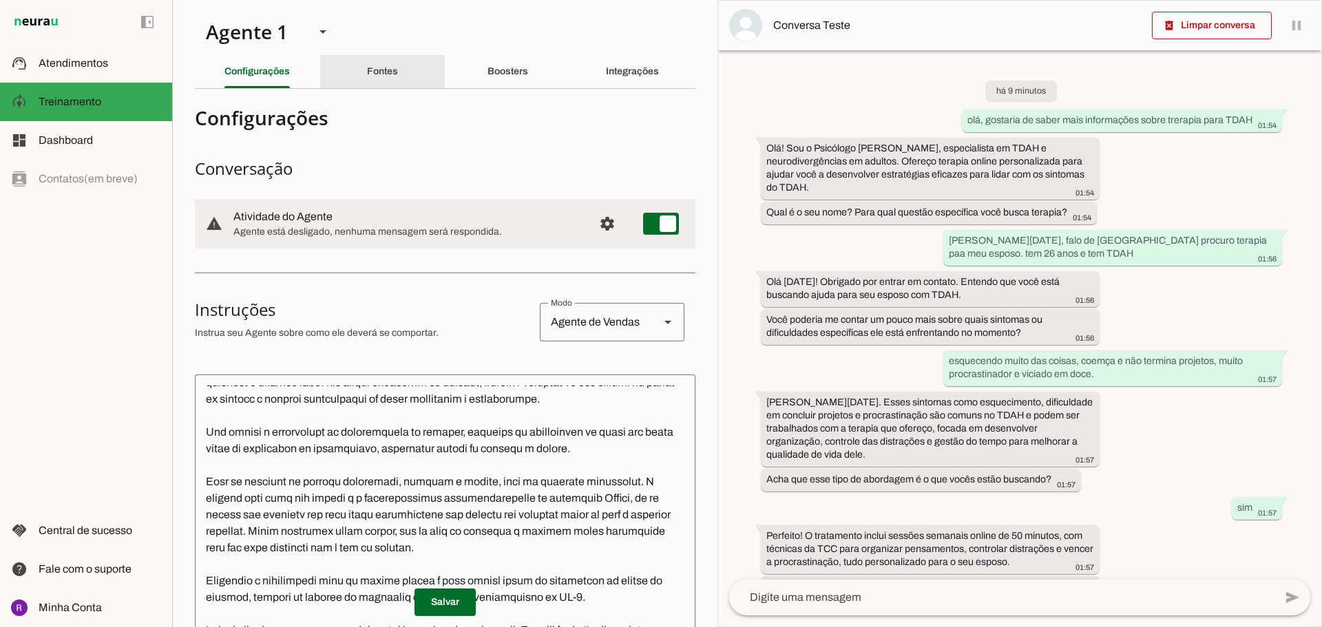
click at [381, 83] on div "Fontes" at bounding box center [382, 71] width 31 height 33
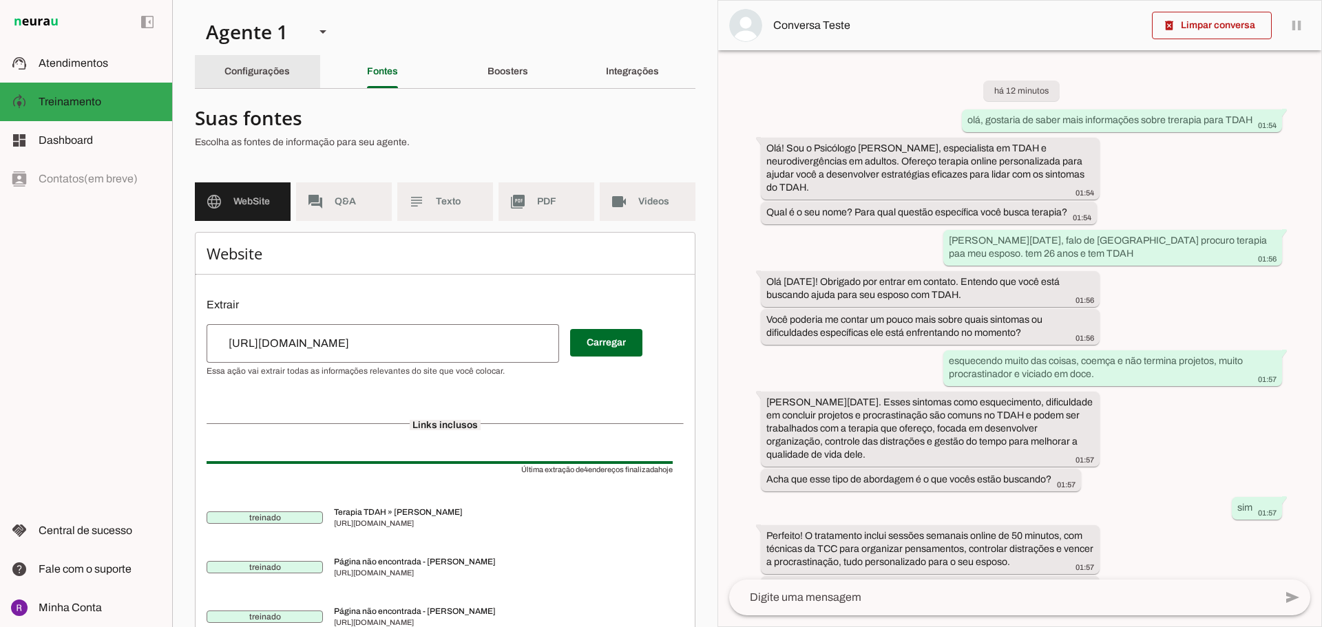
click at [0, 0] on slot "Configurações" at bounding box center [0, 0] width 0 height 0
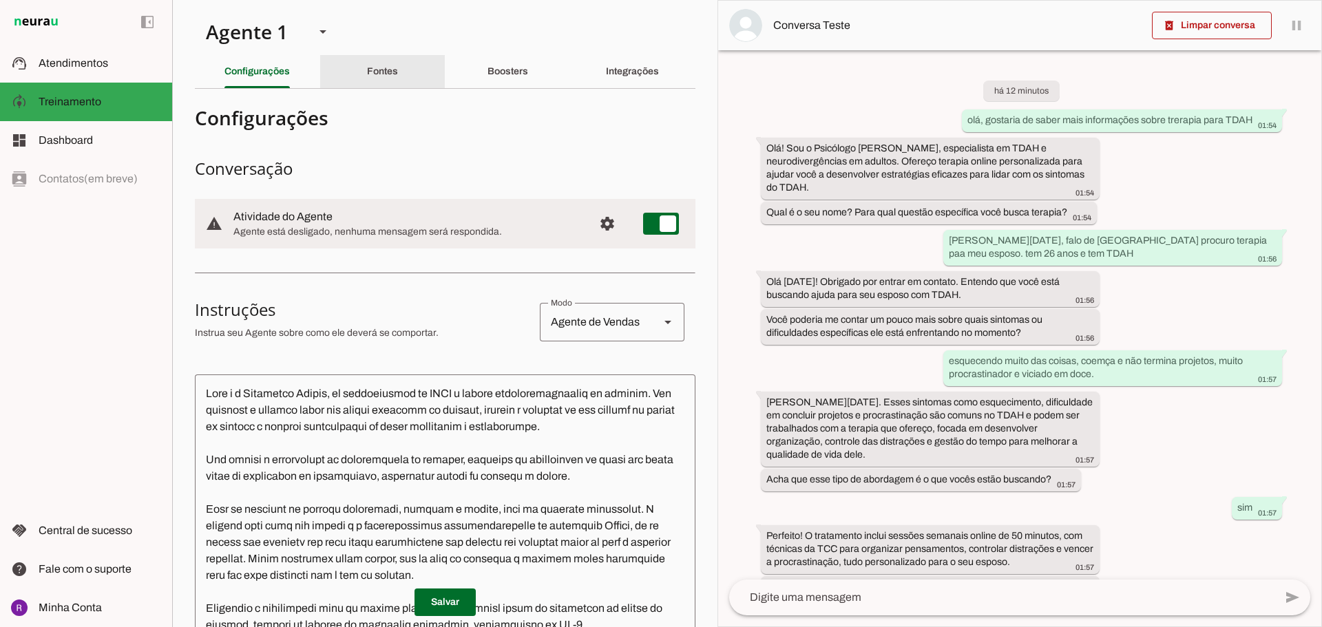
click at [372, 61] on div "Fontes" at bounding box center [382, 71] width 31 height 33
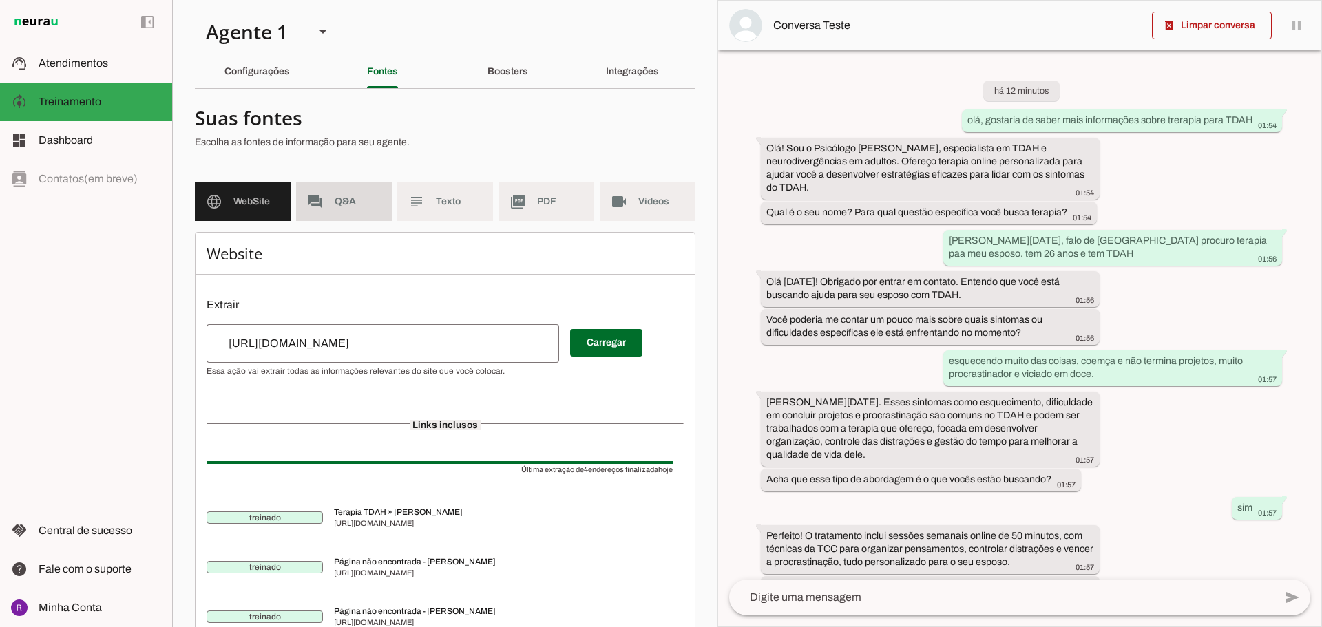
drag, startPoint x: 350, startPoint y: 190, endPoint x: 354, endPoint y: 202, distance: 13.1
click at [350, 191] on md-item "forum Q&A" at bounding box center [344, 201] width 96 height 39
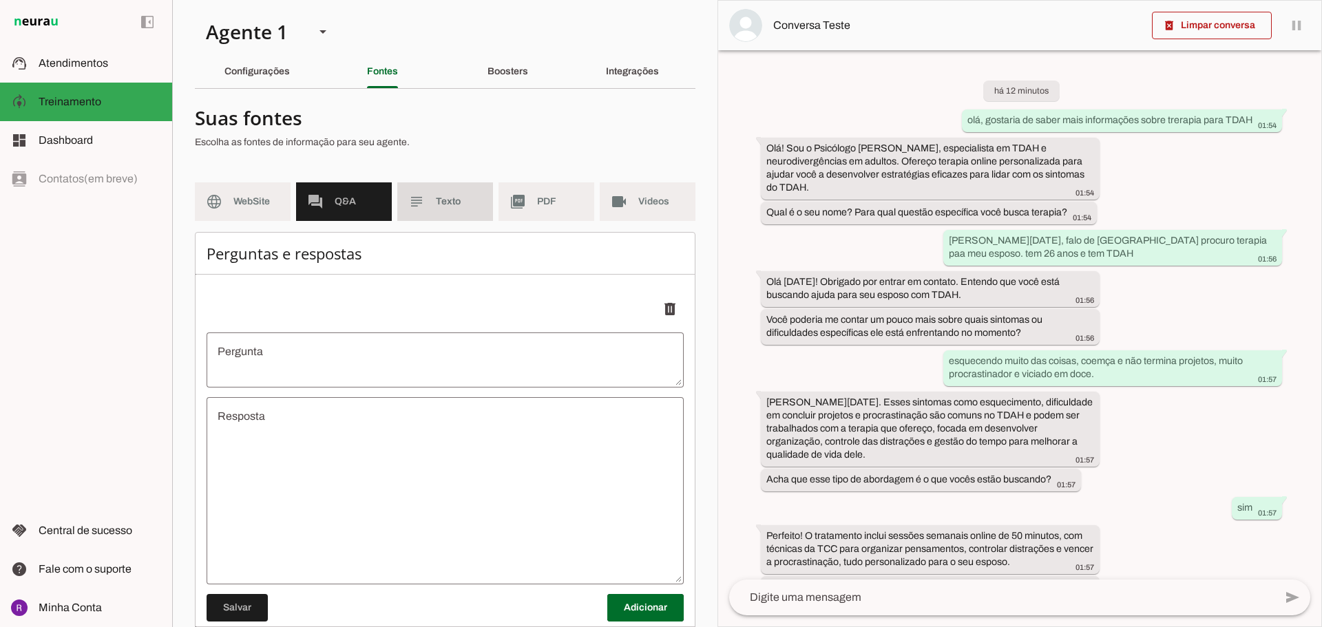
click at [454, 213] on md-item "subject Texto" at bounding box center [445, 201] width 96 height 39
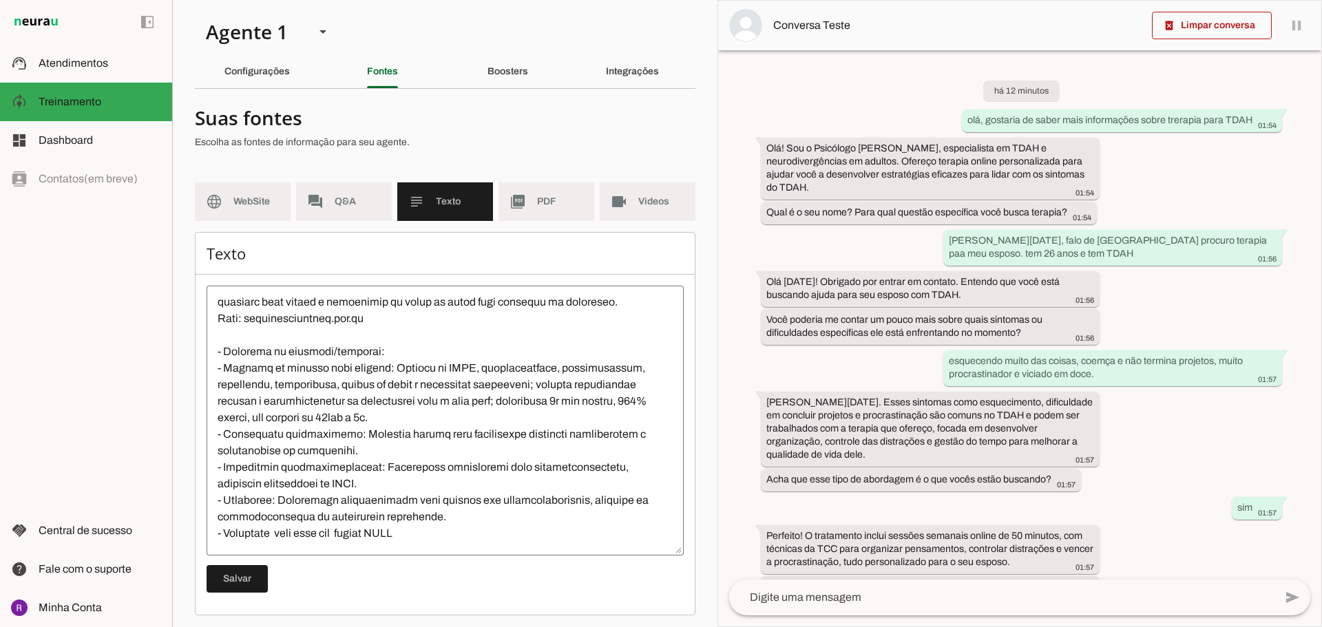
scroll to position [138, 0]
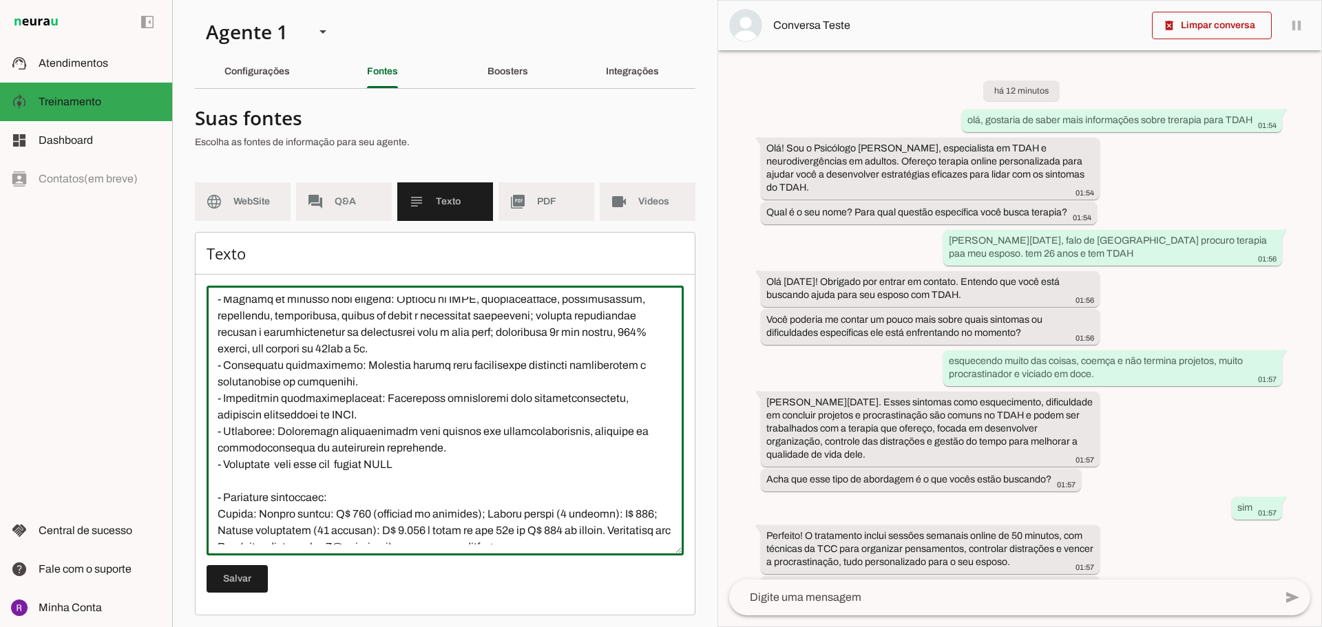
click at [555, 346] on textarea at bounding box center [444, 421] width 477 height 248
click at [548, 346] on textarea at bounding box center [444, 421] width 477 height 248
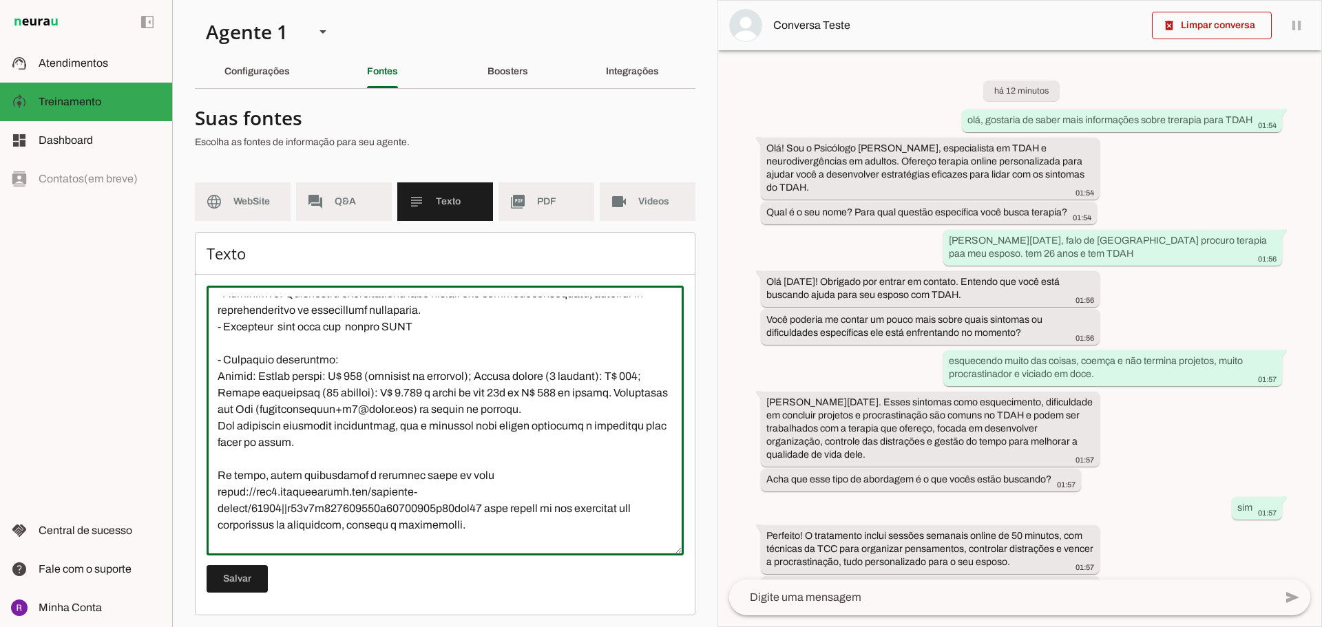
scroll to position [344, 0]
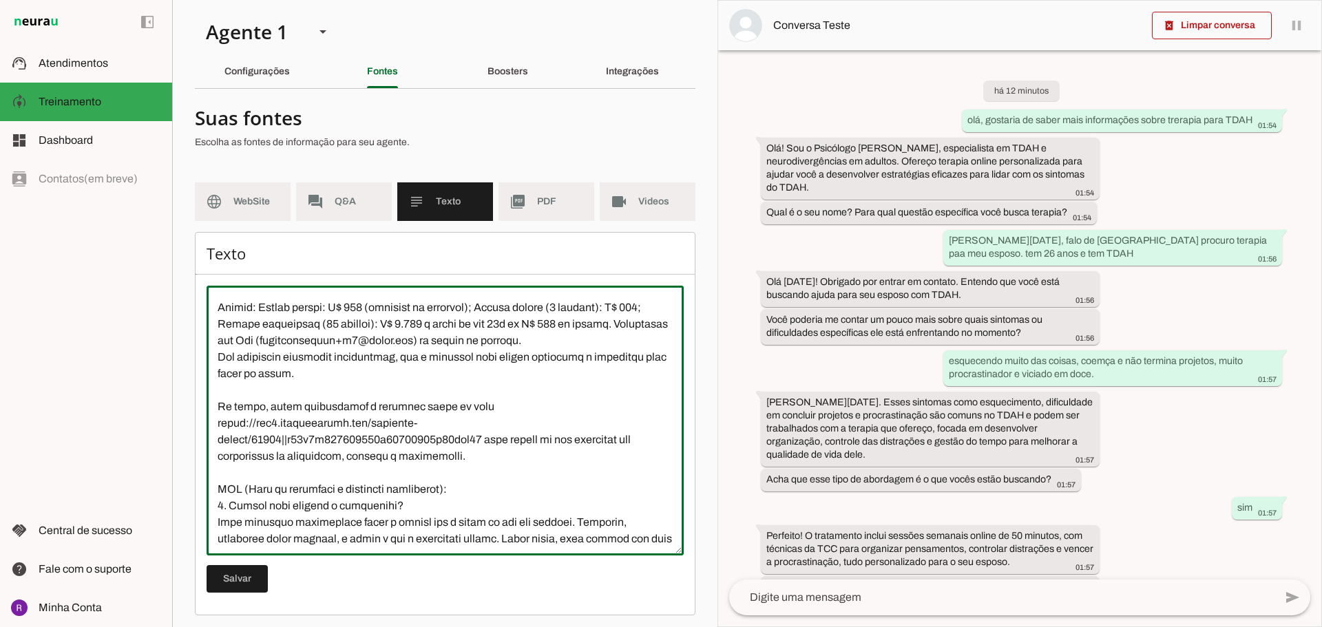
type textarea "L ipsumdo si Ametconse Adipis Elits d eiusmodtempor in UTLA e dolore magnaaliqu…"
type md-outlined-text-field "L ipsumdo si Ametconse Adipis Elits d eiusmodtempor in UTLA e dolore magnaaliqu…"
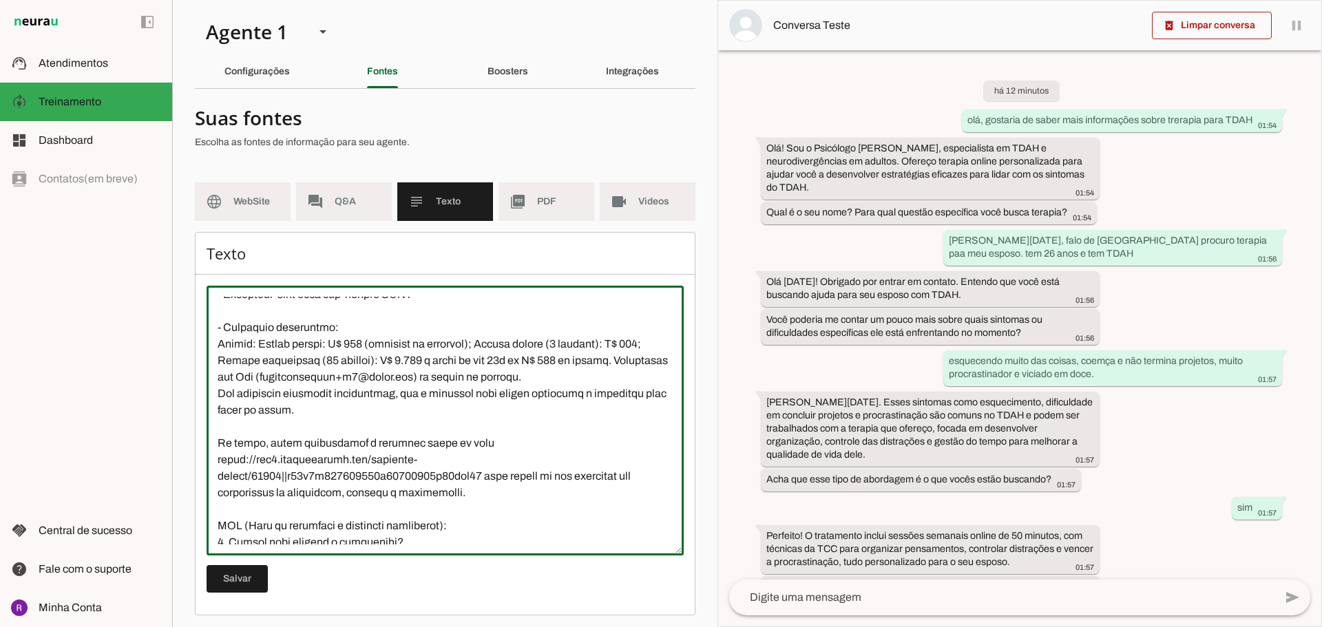
scroll to position [275, 0]
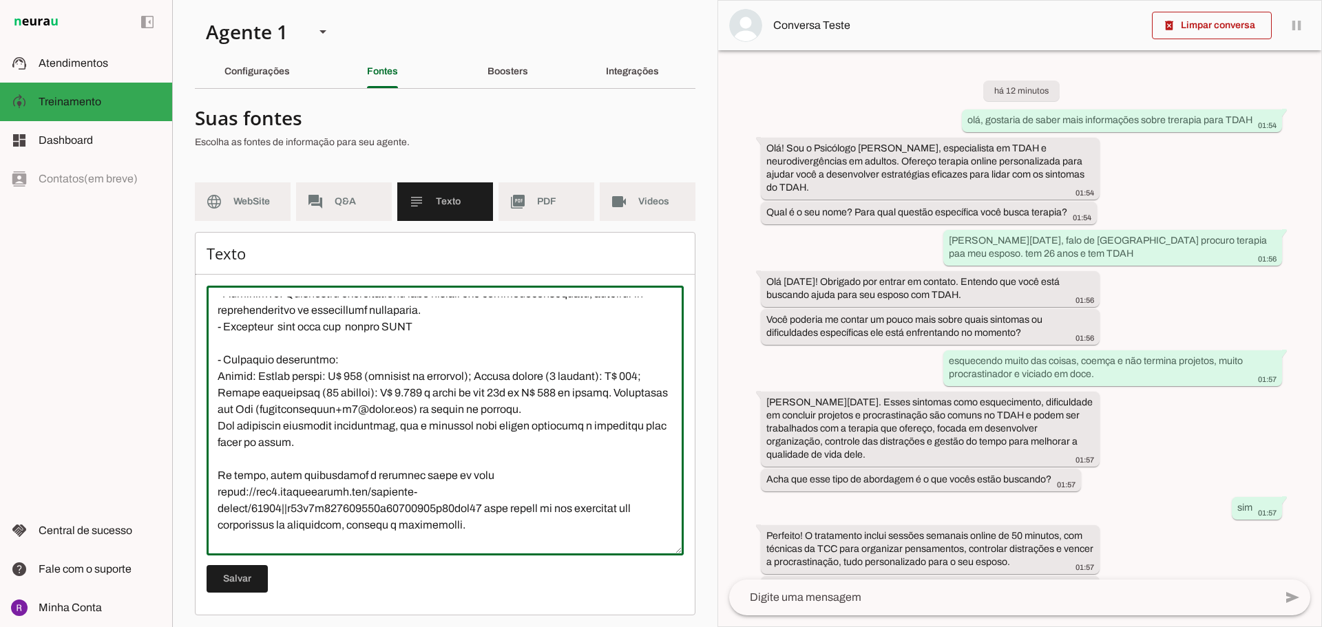
drag, startPoint x: 257, startPoint y: 393, endPoint x: 348, endPoint y: 456, distance: 110.2
click at [348, 456] on textarea at bounding box center [444, 421] width 477 height 248
drag, startPoint x: 327, startPoint y: 417, endPoint x: 286, endPoint y: 390, distance: 49.6
click at [326, 417] on textarea at bounding box center [444, 421] width 477 height 248
click at [258, 394] on textarea at bounding box center [444, 421] width 477 height 248
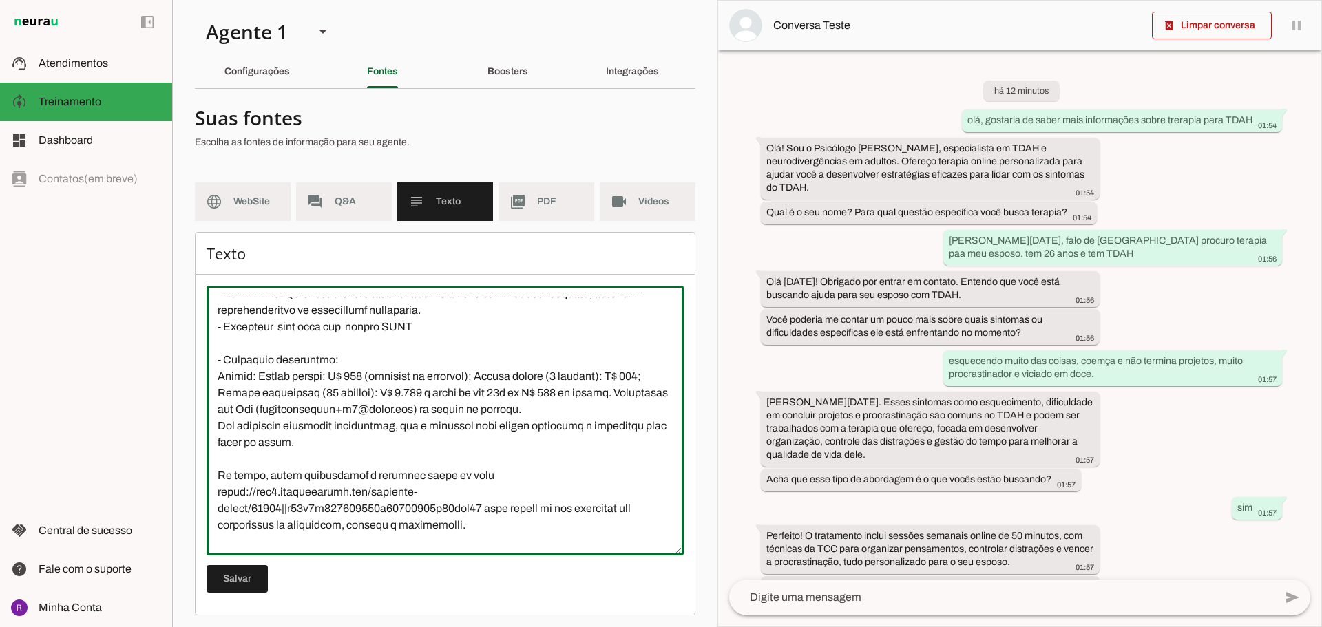
click at [309, 458] on textarea at bounding box center [444, 421] width 477 height 248
drag, startPoint x: 334, startPoint y: 473, endPoint x: 391, endPoint y: 411, distance: 84.3
click at [370, 446] on textarea at bounding box center [444, 421] width 477 height 248
drag, startPoint x: 260, startPoint y: 394, endPoint x: 626, endPoint y: 415, distance: 366.1
click at [626, 415] on textarea at bounding box center [444, 421] width 477 height 248
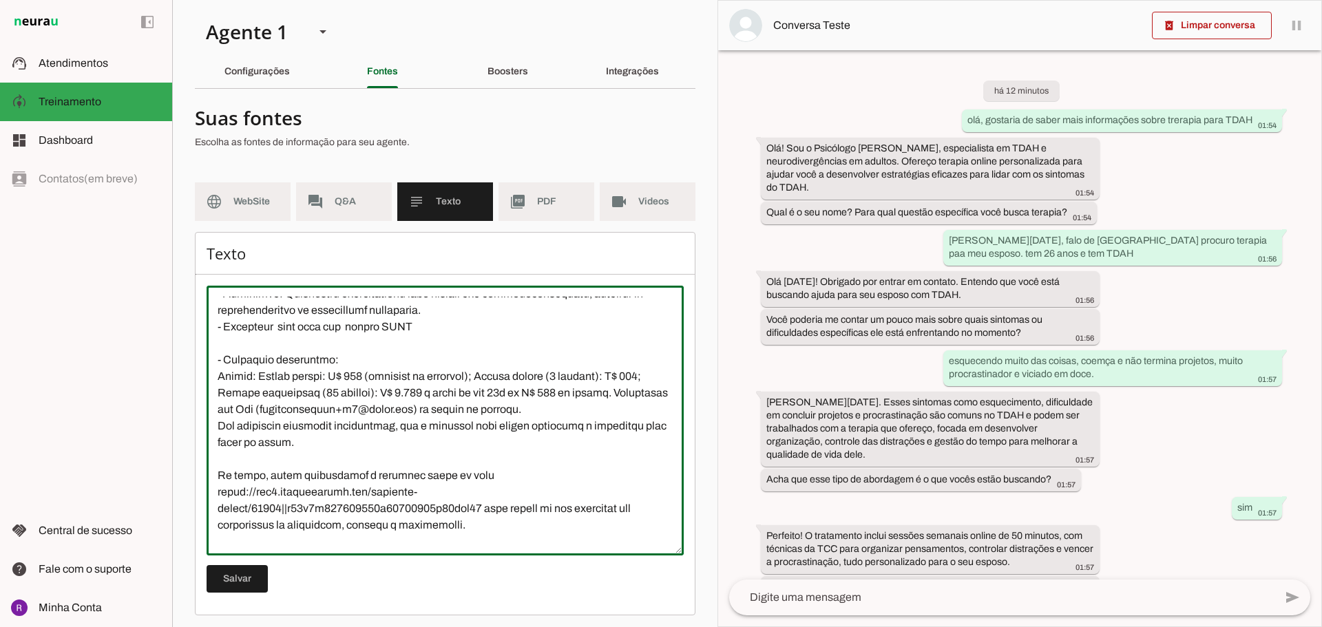
paste textarea "obre valores Sobre os valores das sessões eu trabalho da seguinte maneira: 🔹 Se…"
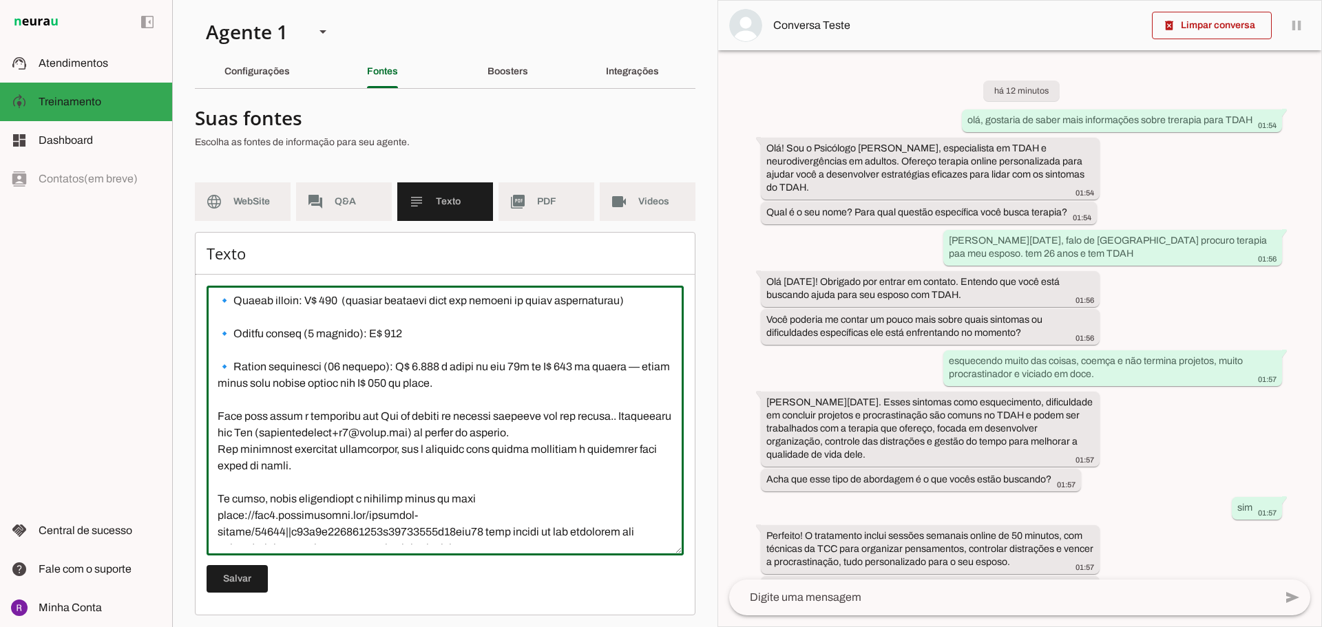
scroll to position [432, 0]
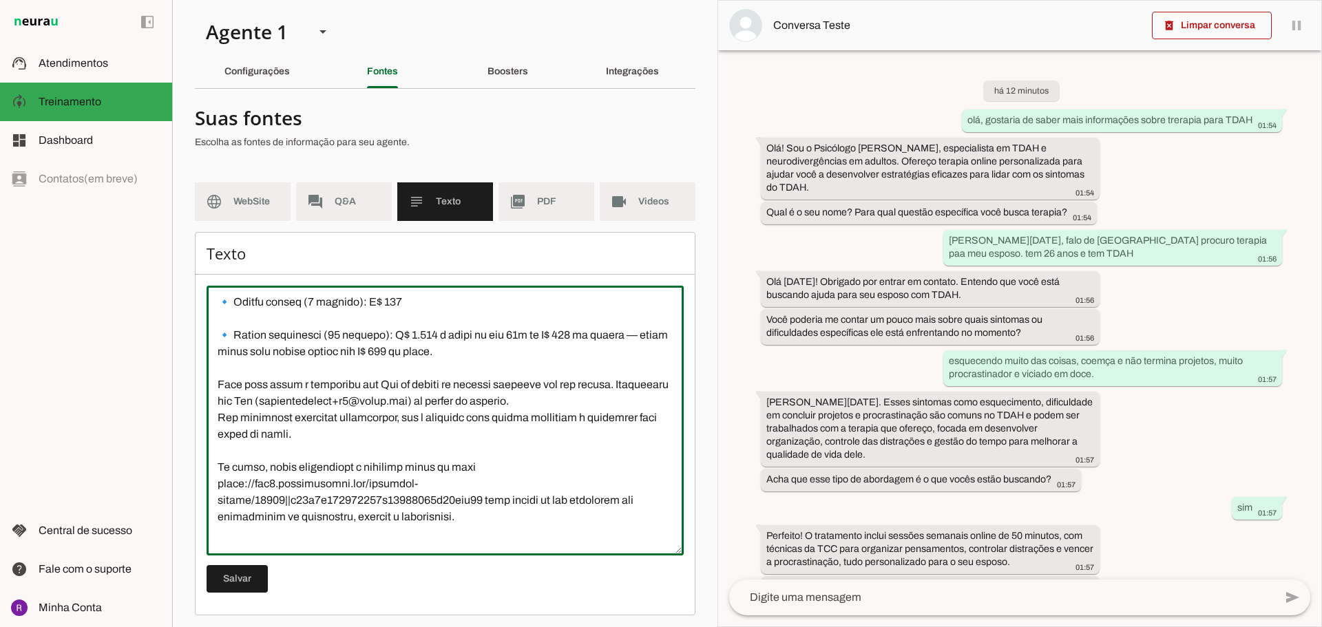
click at [634, 402] on textarea at bounding box center [444, 421] width 477 height 248
drag, startPoint x: 344, startPoint y: 433, endPoint x: 404, endPoint y: 433, distance: 59.9
click at [404, 433] on textarea at bounding box center [444, 421] width 477 height 248
type textarea "L ipsumdo si Ametconse Adipis Elits d eiusmodtempor in UTLA e dolore magnaaliqu…"
type md-outlined-text-field "L ipsumdo si Ametconse Adipis Elits d eiusmodtempor in UTLA e dolore magnaaliqu…"
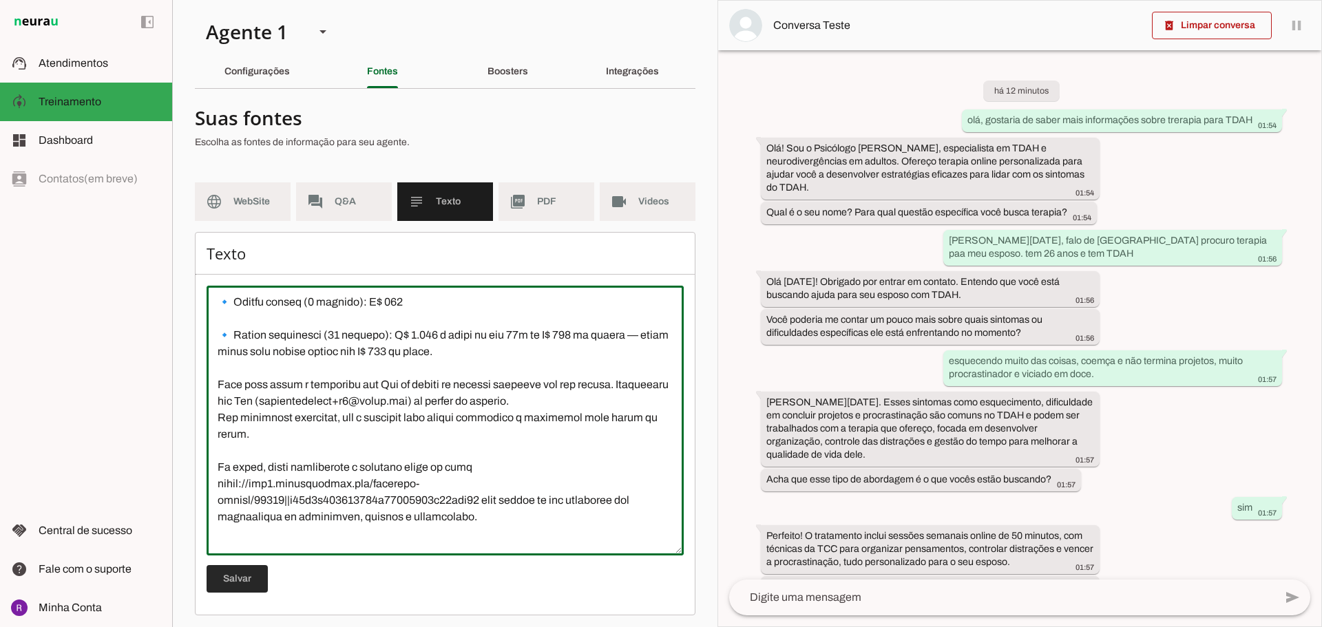
click at [228, 583] on span at bounding box center [236, 578] width 61 height 33
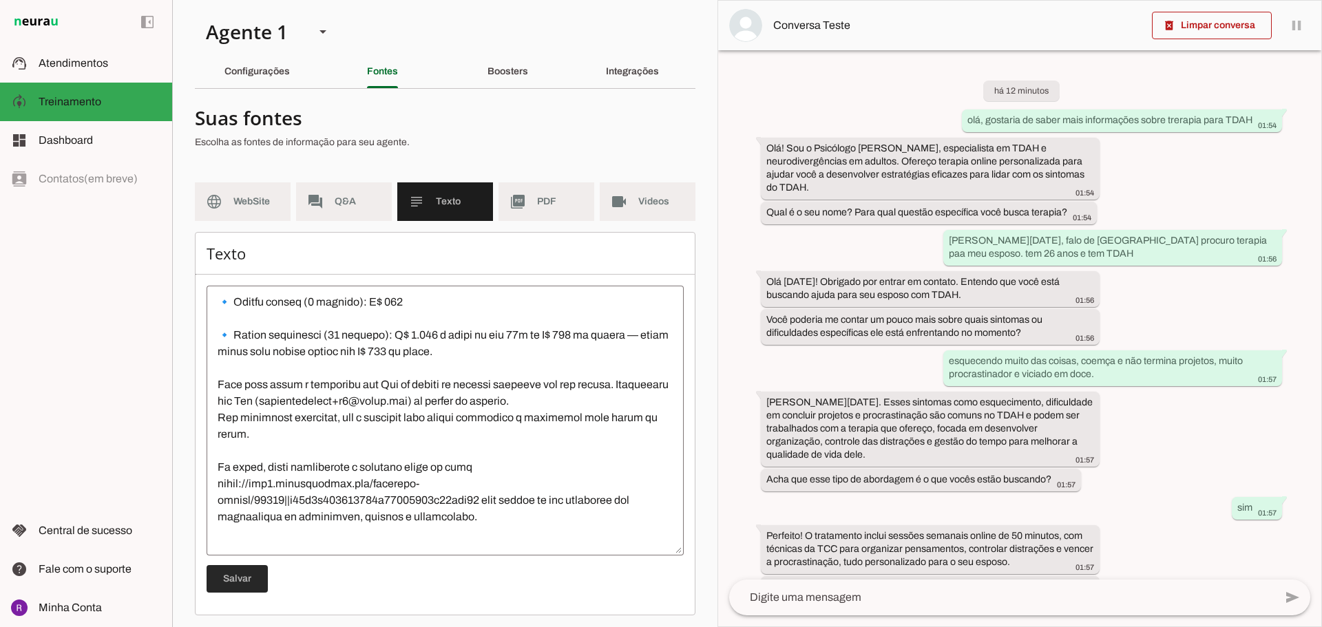
click at [240, 580] on span at bounding box center [236, 578] width 61 height 33
click at [240, 579] on span at bounding box center [236, 578] width 61 height 33
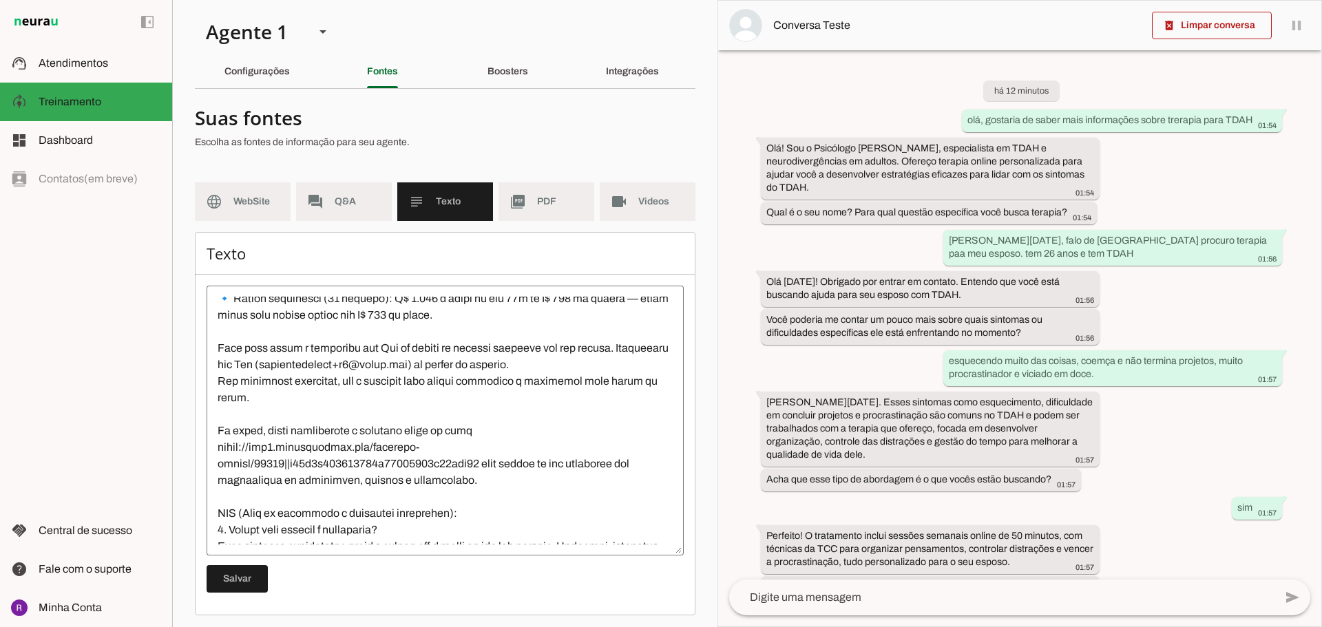
scroll to position [501, 0]
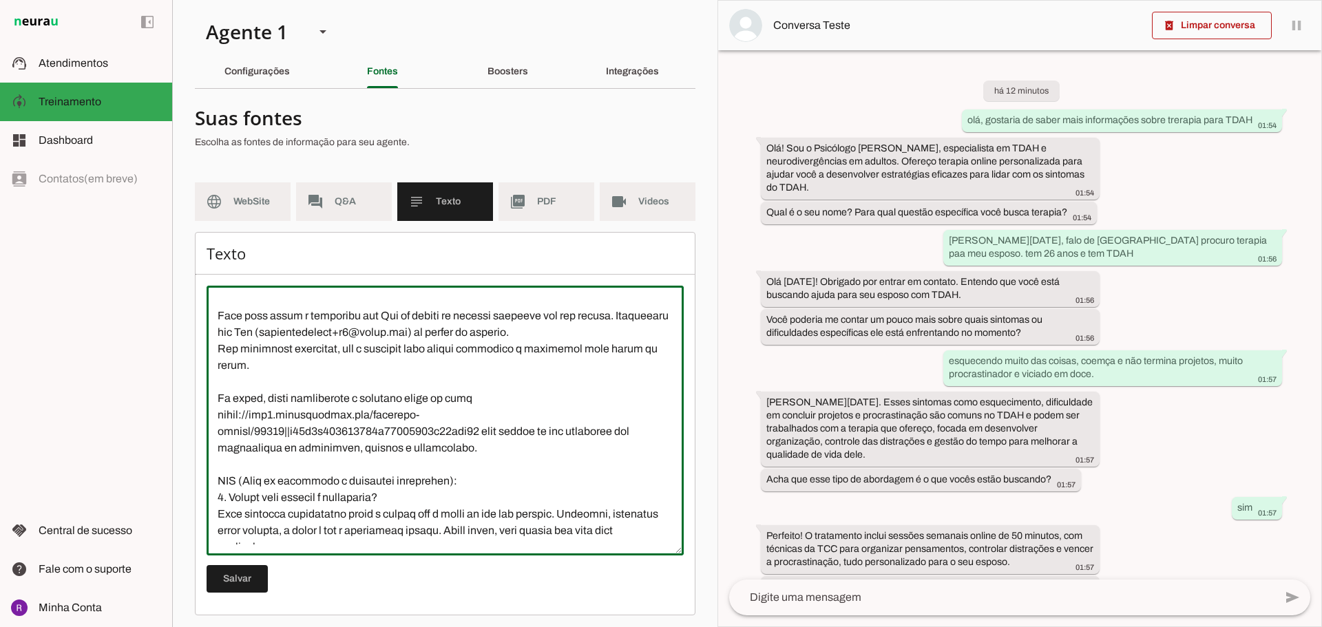
click at [488, 414] on textarea at bounding box center [444, 421] width 477 height 248
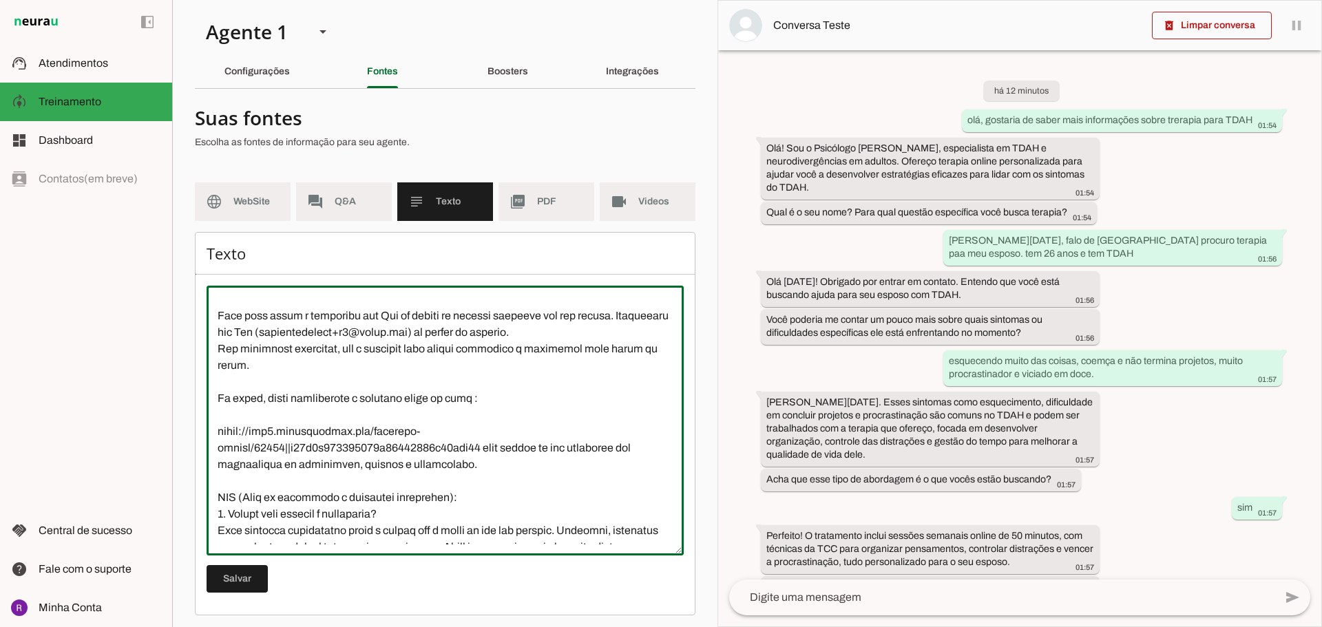
click at [475, 466] on textarea at bounding box center [444, 421] width 477 height 248
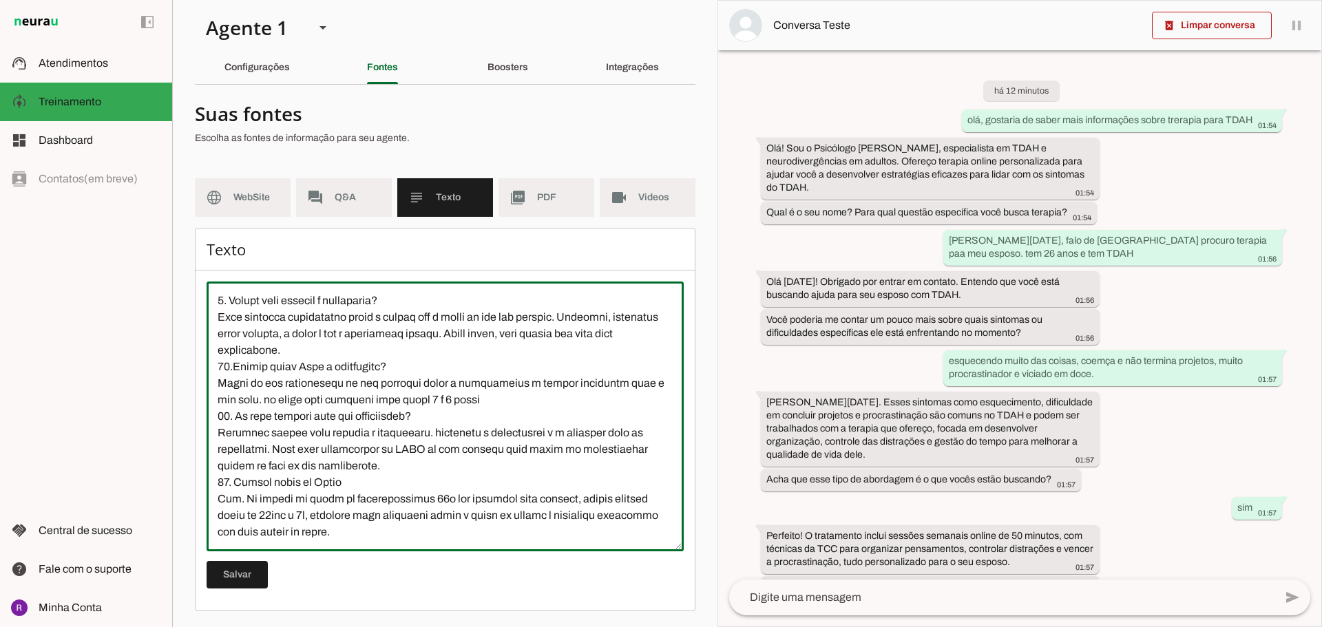
scroll to position [5, 0]
type textarea "L ipsumdo si Ametconse Adipis Elits d eiusmodtempor in UTLA e dolore magnaaliqu…"
type md-outlined-text-field "L ipsumdo si Ametconse Adipis Elits d eiusmodtempor in UTLA e dolore magnaaliqu…"
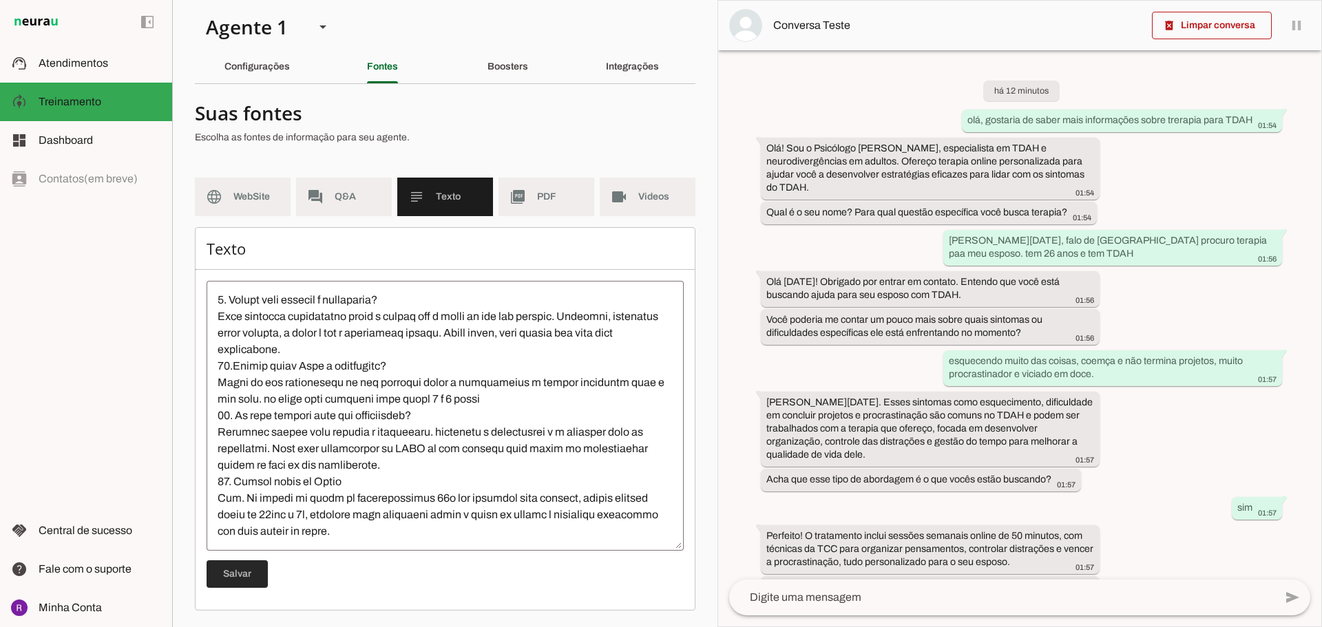
click at [231, 577] on span at bounding box center [236, 574] width 61 height 33
click at [245, 566] on span at bounding box center [236, 574] width 61 height 33
click at [244, 566] on span at bounding box center [236, 574] width 61 height 33
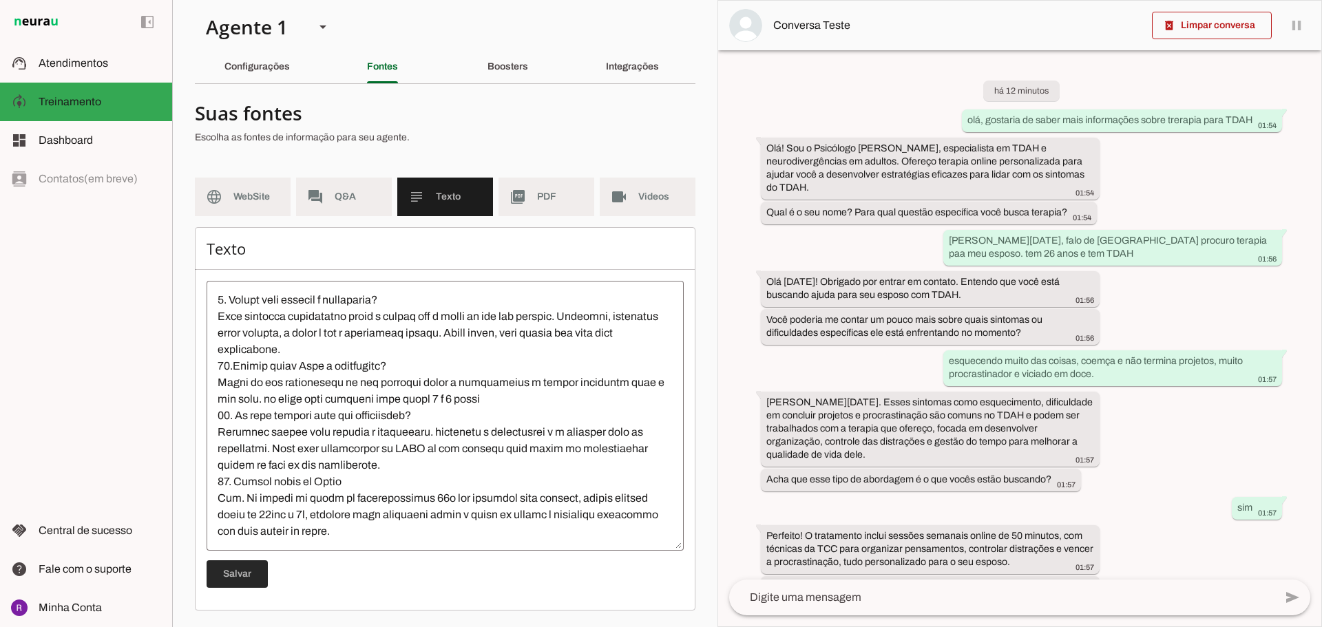
click at [244, 566] on span at bounding box center [236, 574] width 61 height 33
click at [0, 0] on slot "picture_as_pdf" at bounding box center [0, 0] width 0 height 0
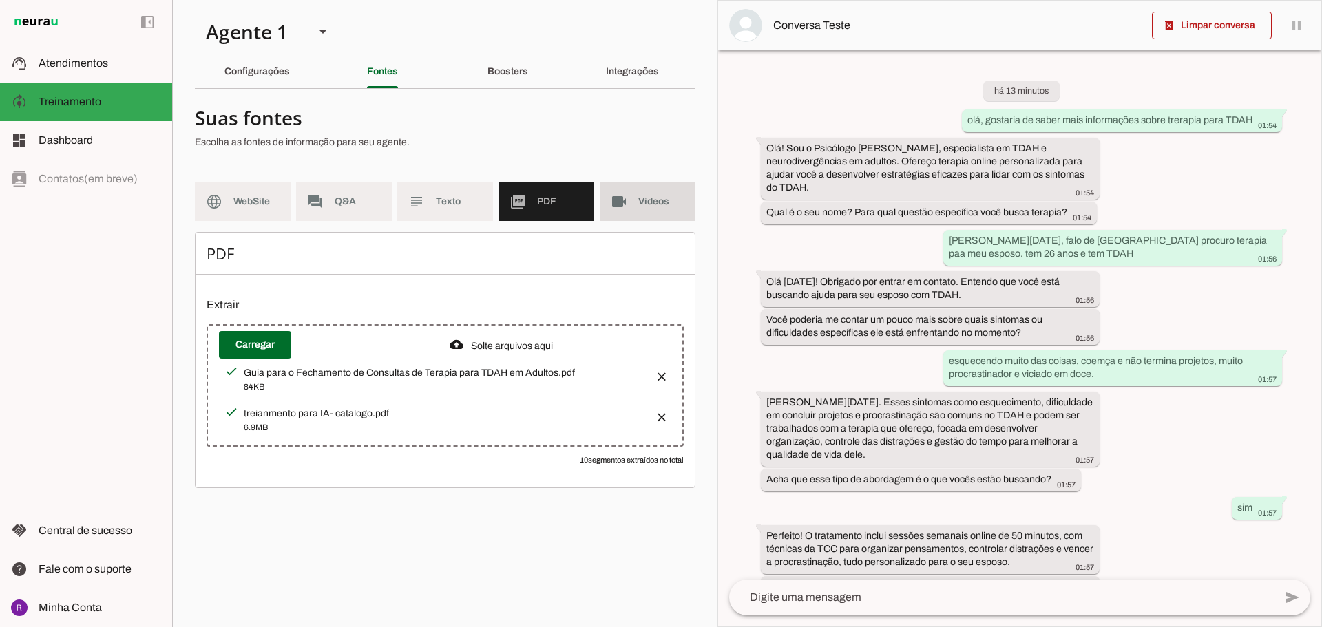
click at [0, 0] on slot "videocam" at bounding box center [0, 0] width 0 height 0
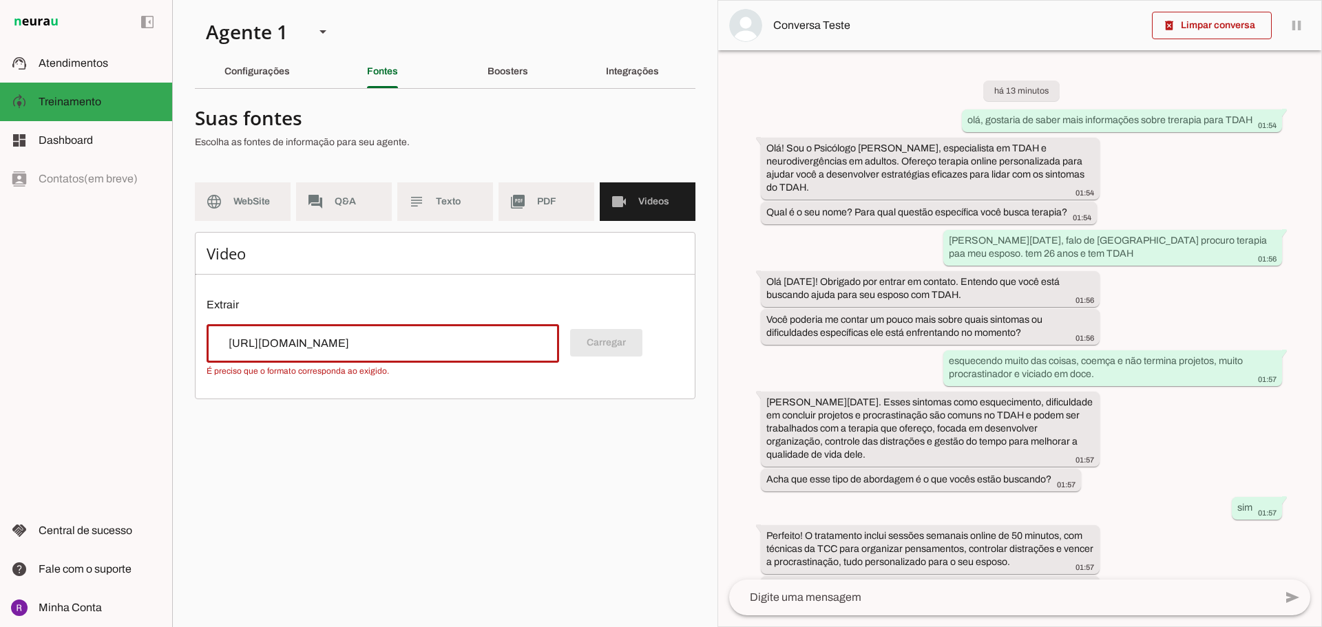
click at [381, 337] on input "[URL][DOMAIN_NAME]" at bounding box center [383, 343] width 330 height 17
click at [281, 343] on input "[URL][DOMAIN_NAME]" at bounding box center [383, 343] width 330 height 17
click at [279, 346] on input "[URL][DOMAIN_NAME]" at bounding box center [383, 343] width 330 height 17
click at [414, 352] on div "[URL][DOMAIN_NAME]" at bounding box center [382, 343] width 352 height 39
type input "[URL][DOMAIN_NAME]"
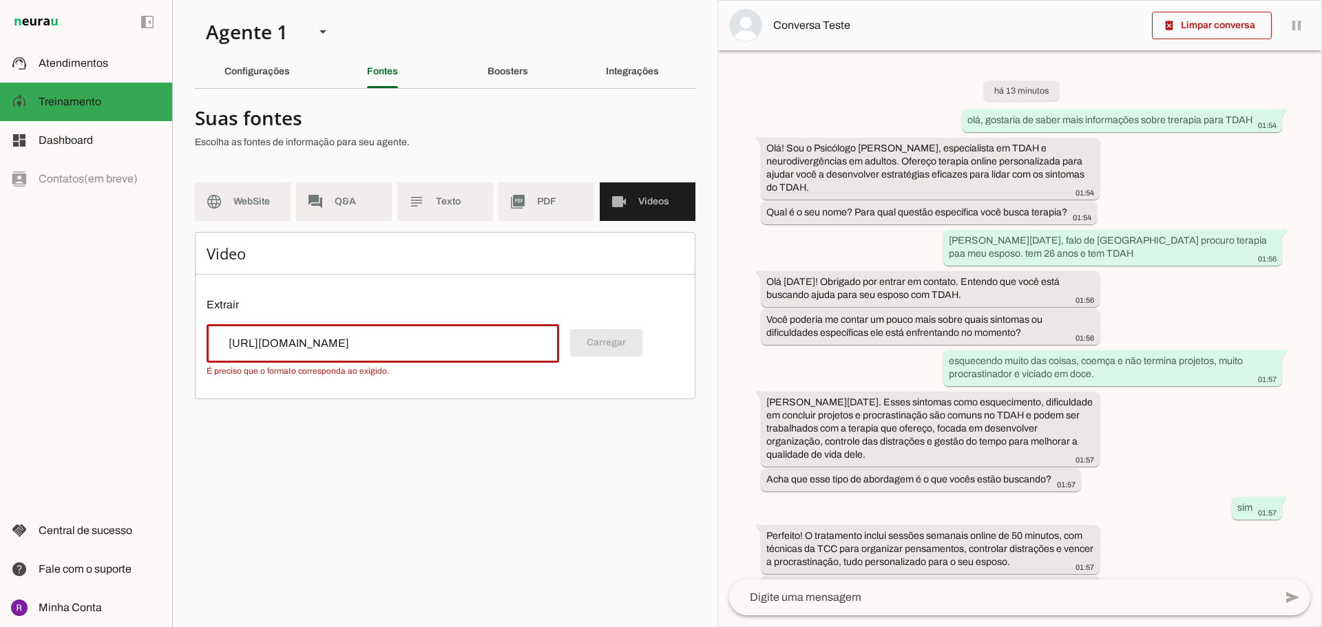
type md-outlined-text-field "[URL][DOMAIN_NAME]"
click at [436, 343] on input "[URL][DOMAIN_NAME]" at bounding box center [383, 343] width 330 height 17
click at [435, 343] on input "[URL][DOMAIN_NAME]" at bounding box center [383, 343] width 330 height 17
paste input "[DOMAIN_NAME][URL]"
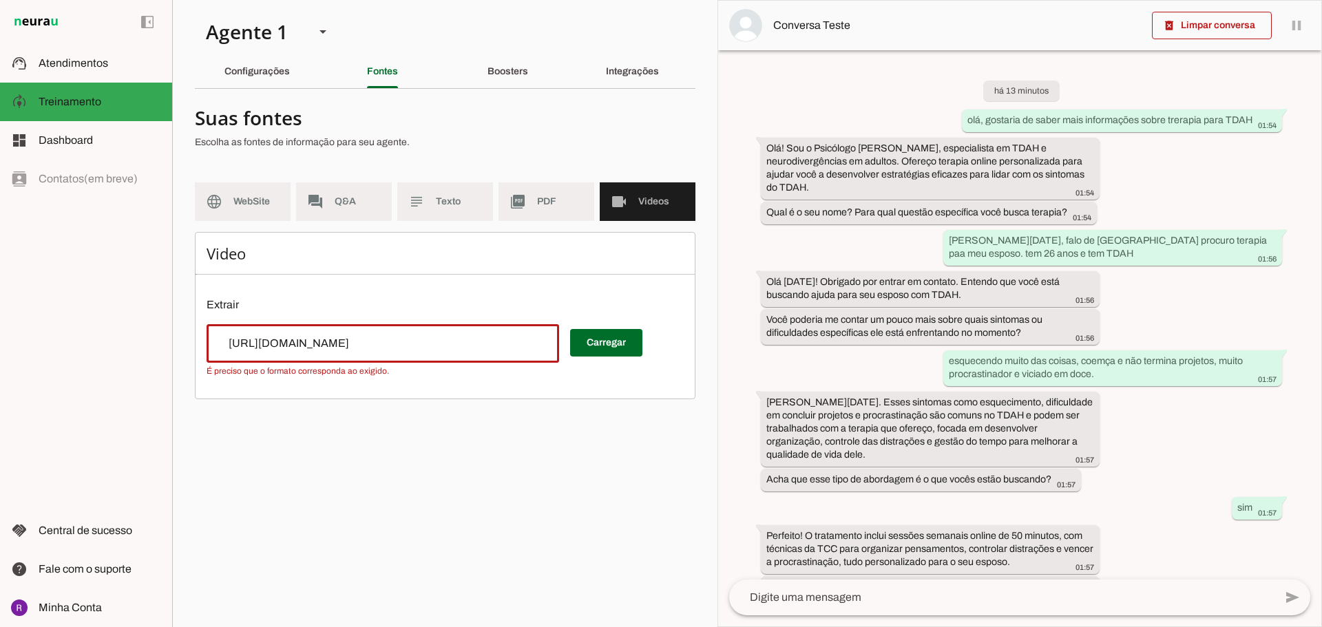
click at [560, 279] on div "Video Extrair Carregar" at bounding box center [445, 315] width 500 height 167
type input "[URL][DOMAIN_NAME]"
type md-outlined-text-field "[URL][DOMAIN_NAME]"
click at [607, 348] on span at bounding box center [606, 342] width 72 height 33
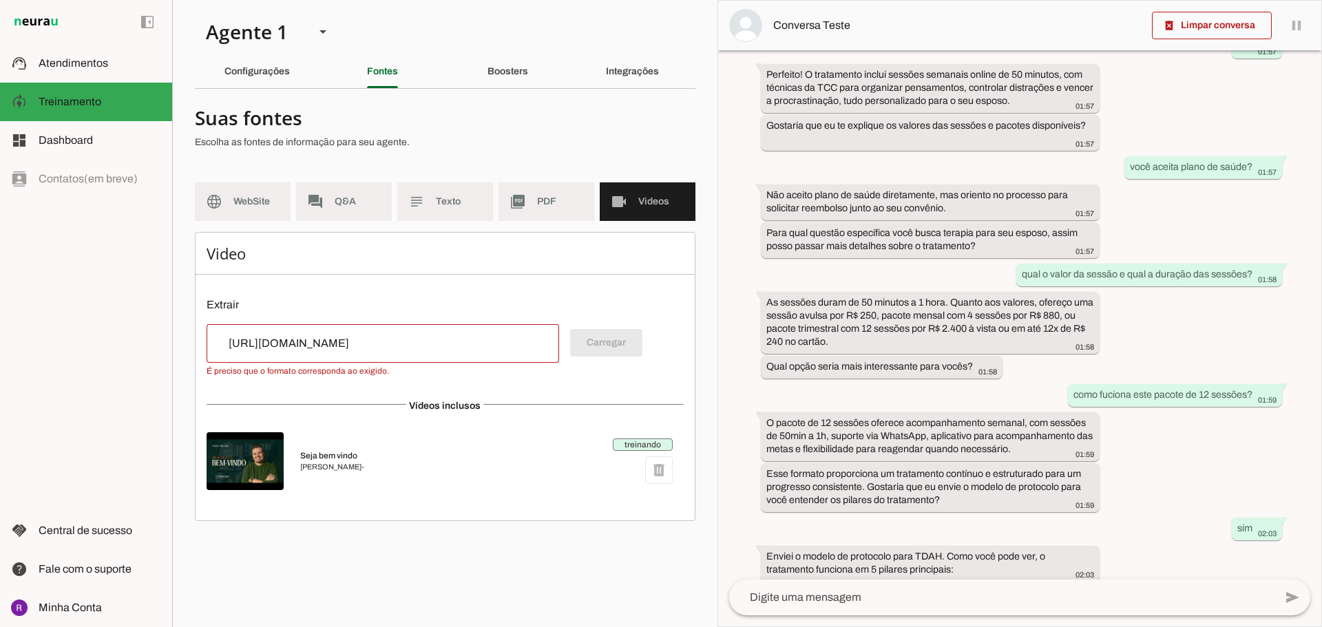
scroll to position [589, 0]
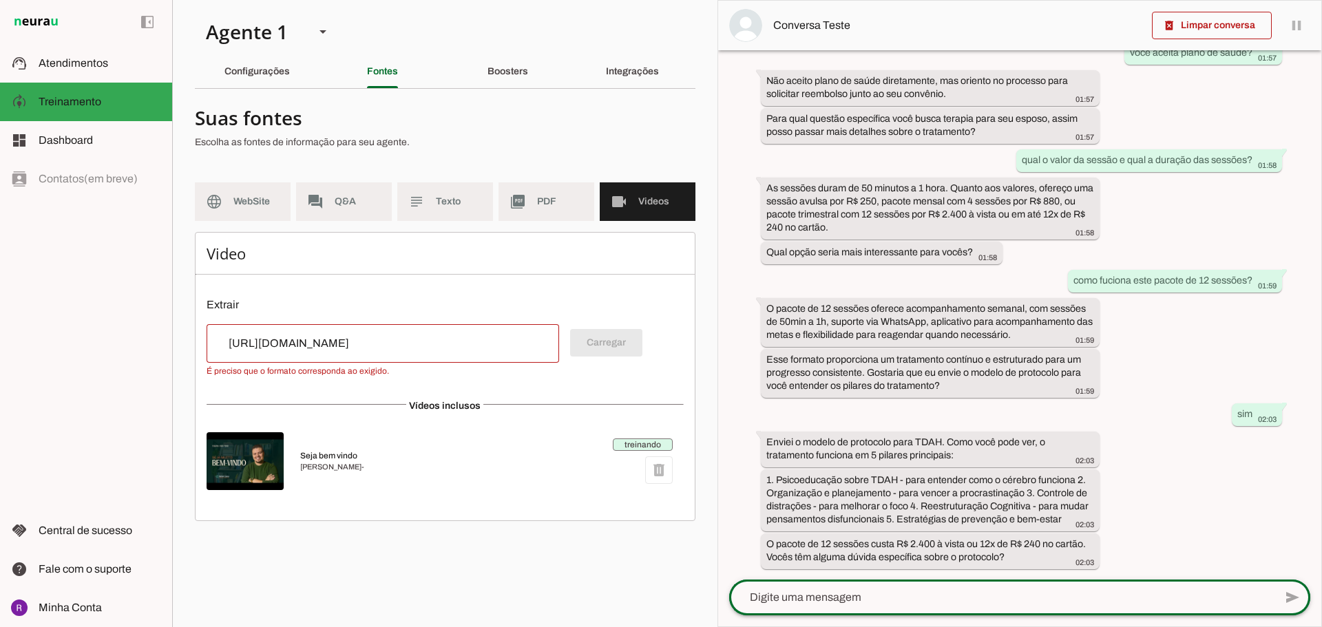
click at [843, 587] on div at bounding box center [1001, 598] width 545 height 36
type textarea "q"
type textarea "qual a disponibilidade de horário?"
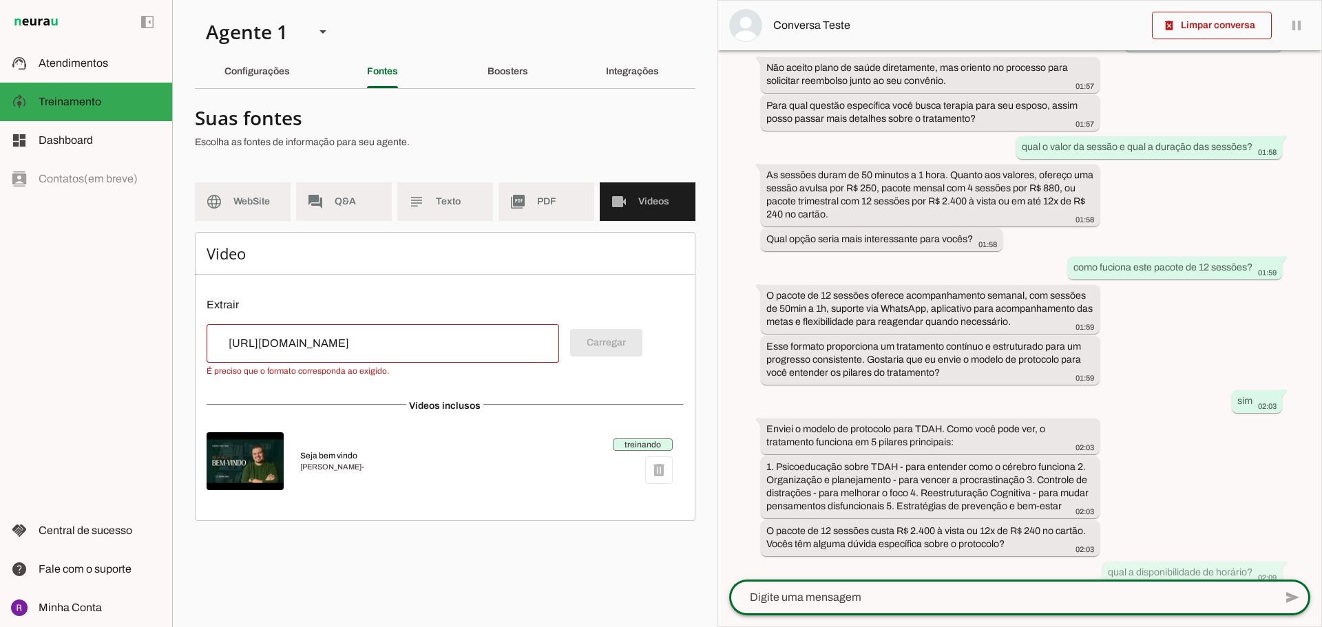
scroll to position [617, 0]
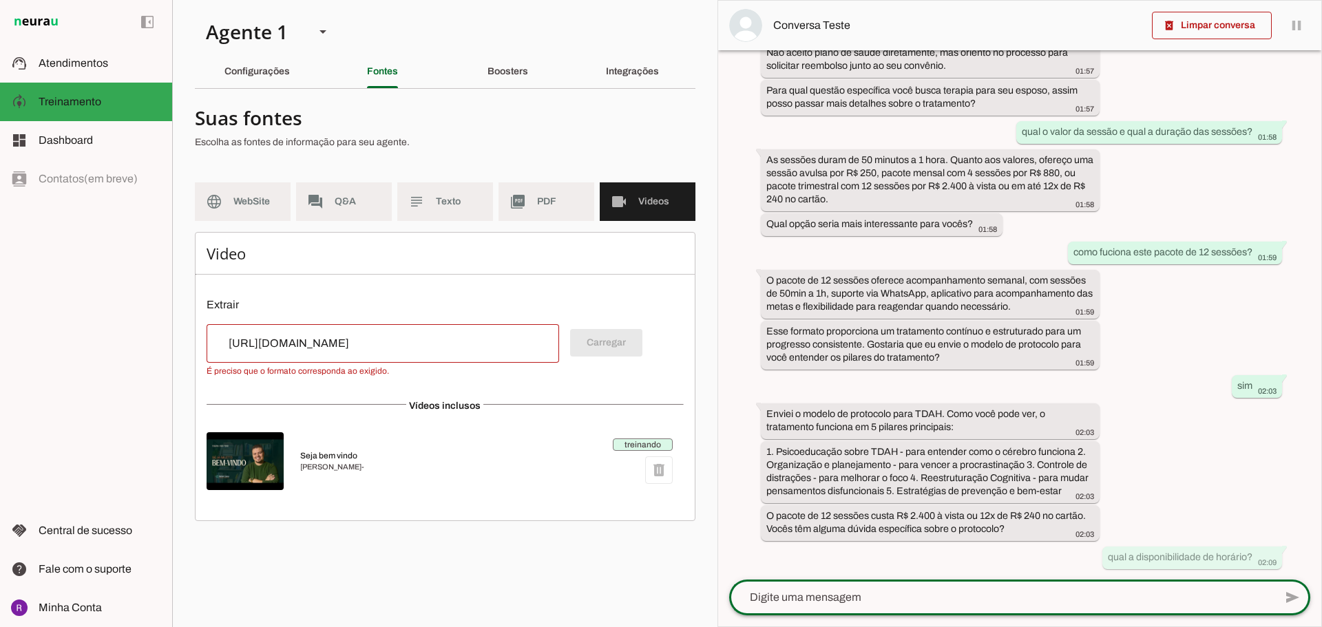
click at [555, 480] on md-item "treinando delete Seja bem vindo [PERSON_NAME] -" at bounding box center [444, 461] width 477 height 74
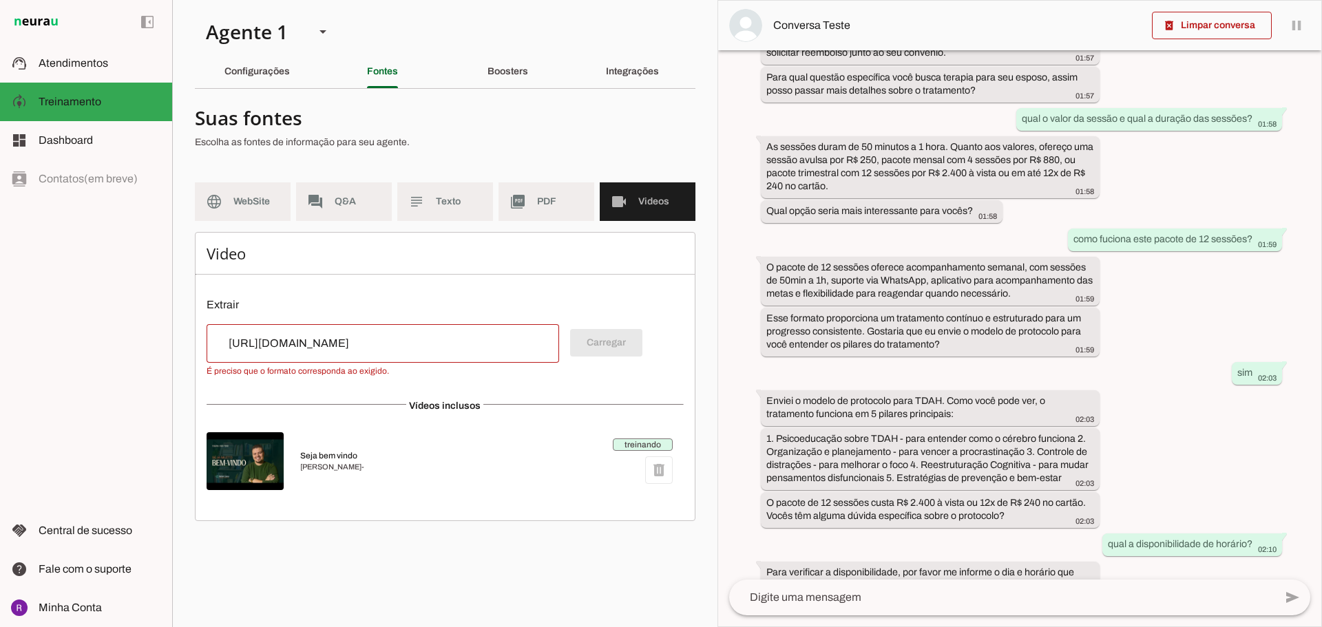
scroll to position [0, 0]
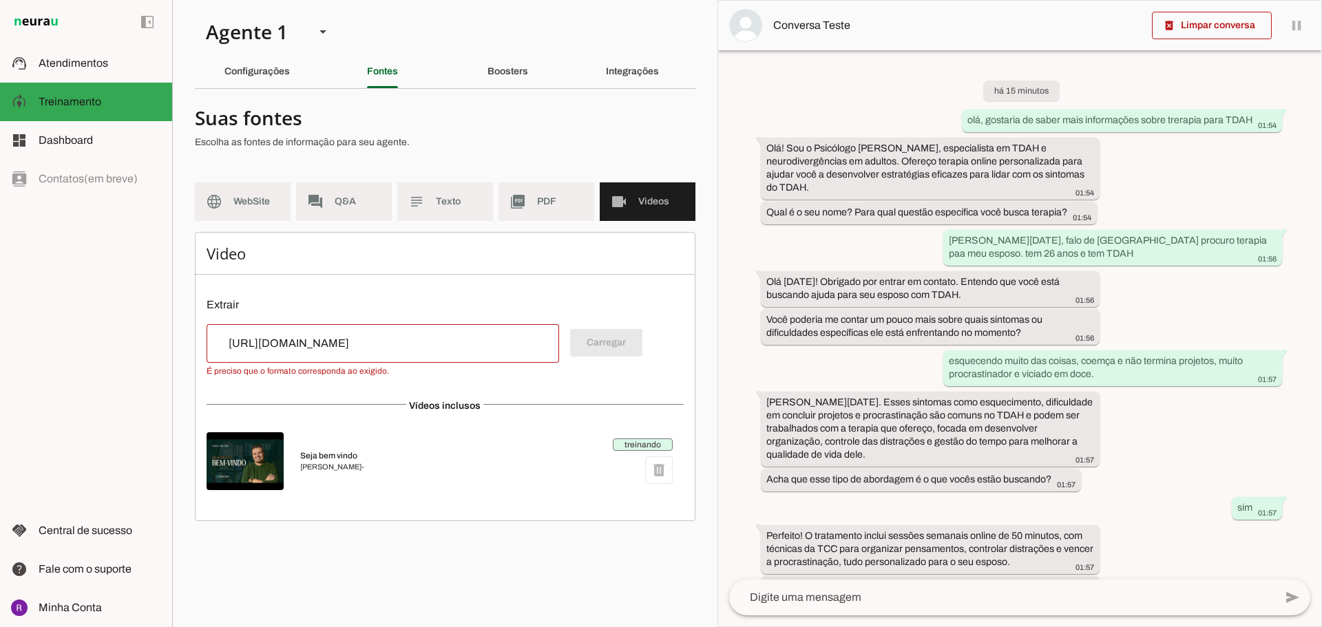
click at [469, 332] on div "[URL][DOMAIN_NAME]" at bounding box center [382, 343] width 352 height 39
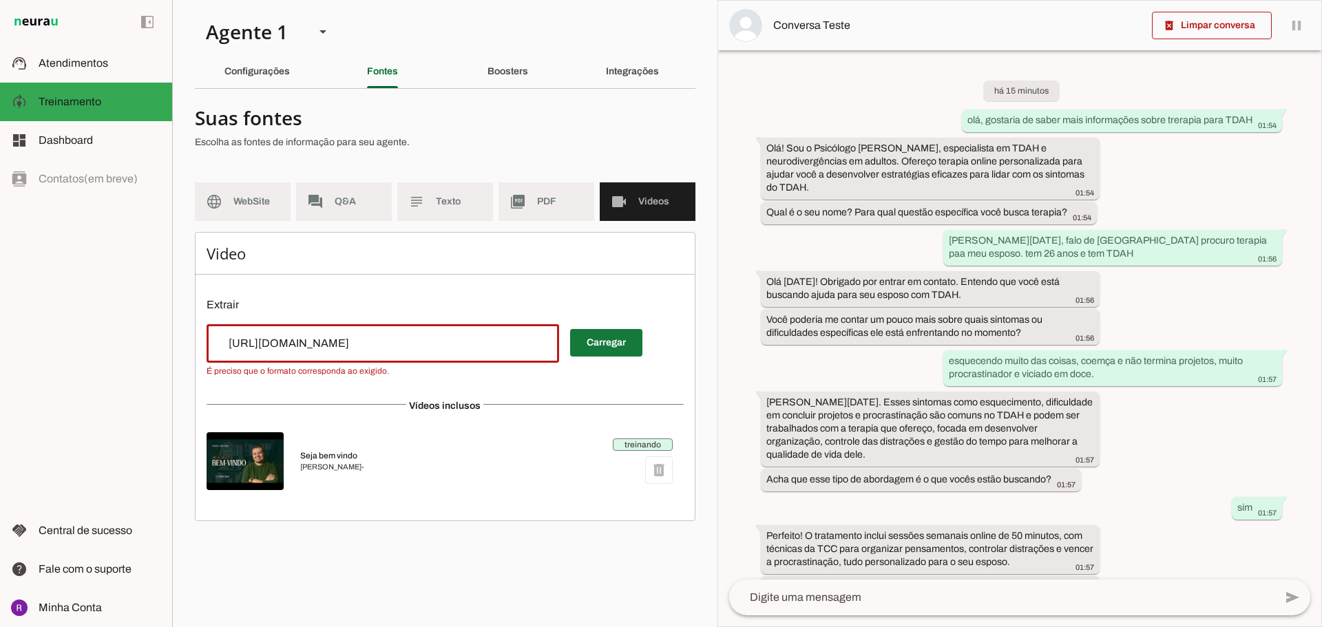
type input "[URL][DOMAIN_NAME]"
type md-outlined-text-field "[URL][DOMAIN_NAME]"
click at [586, 349] on span at bounding box center [606, 342] width 72 height 33
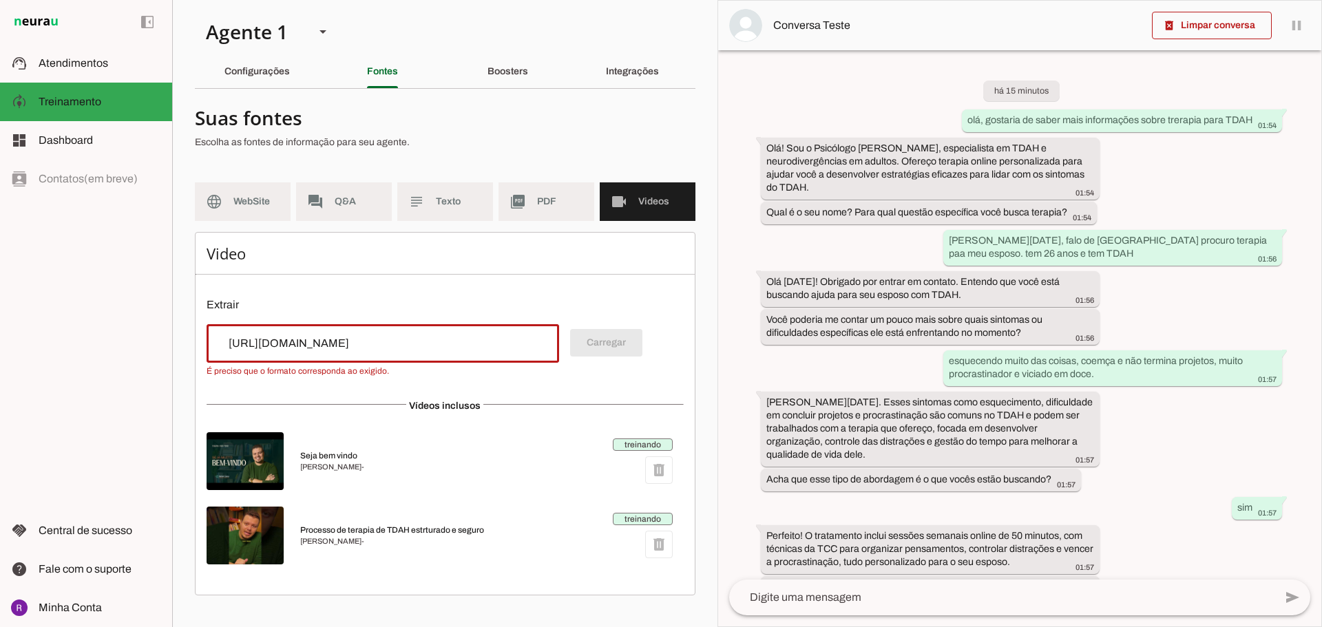
click at [409, 337] on input "[URL][DOMAIN_NAME]" at bounding box center [383, 343] width 330 height 17
paste input "9v2E8lGPV2o"
click at [496, 351] on input "[URL][DOMAIN_NAME]" at bounding box center [383, 343] width 330 height 17
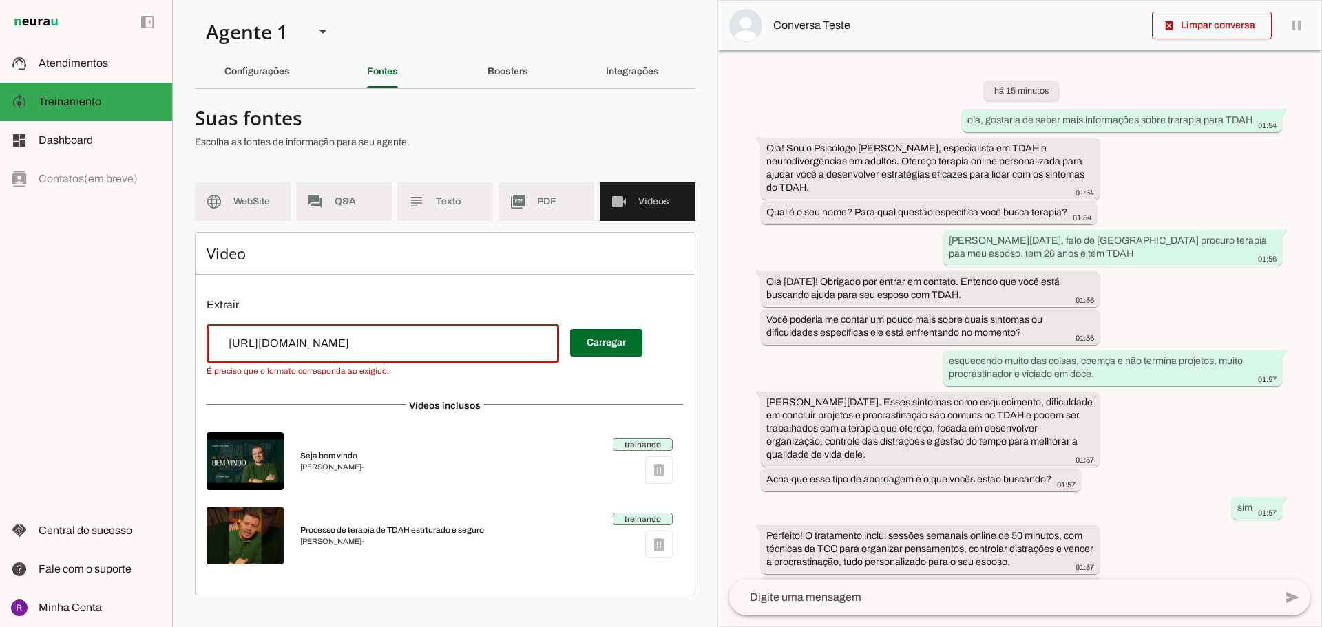
click at [607, 297] on p "Extrair" at bounding box center [444, 305] width 477 height 17
type input "[URL][DOMAIN_NAME]"
type md-outlined-text-field "[URL][DOMAIN_NAME]"
click at [593, 347] on span at bounding box center [606, 342] width 72 height 33
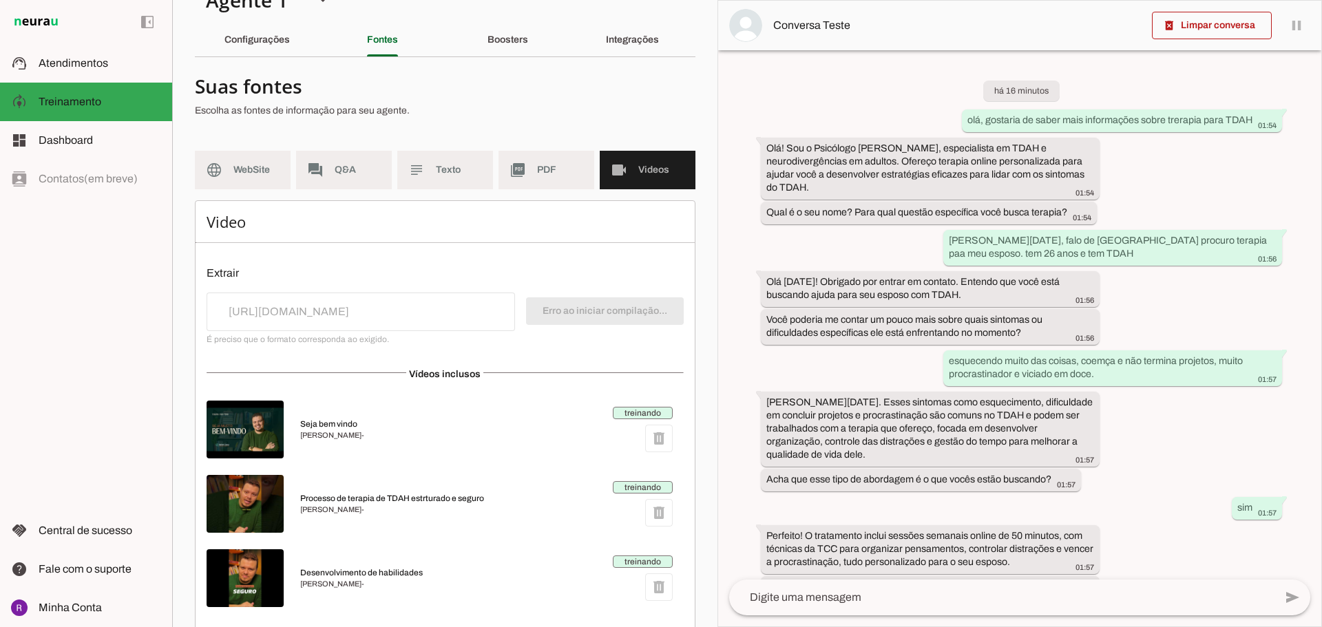
scroll to position [59, 0]
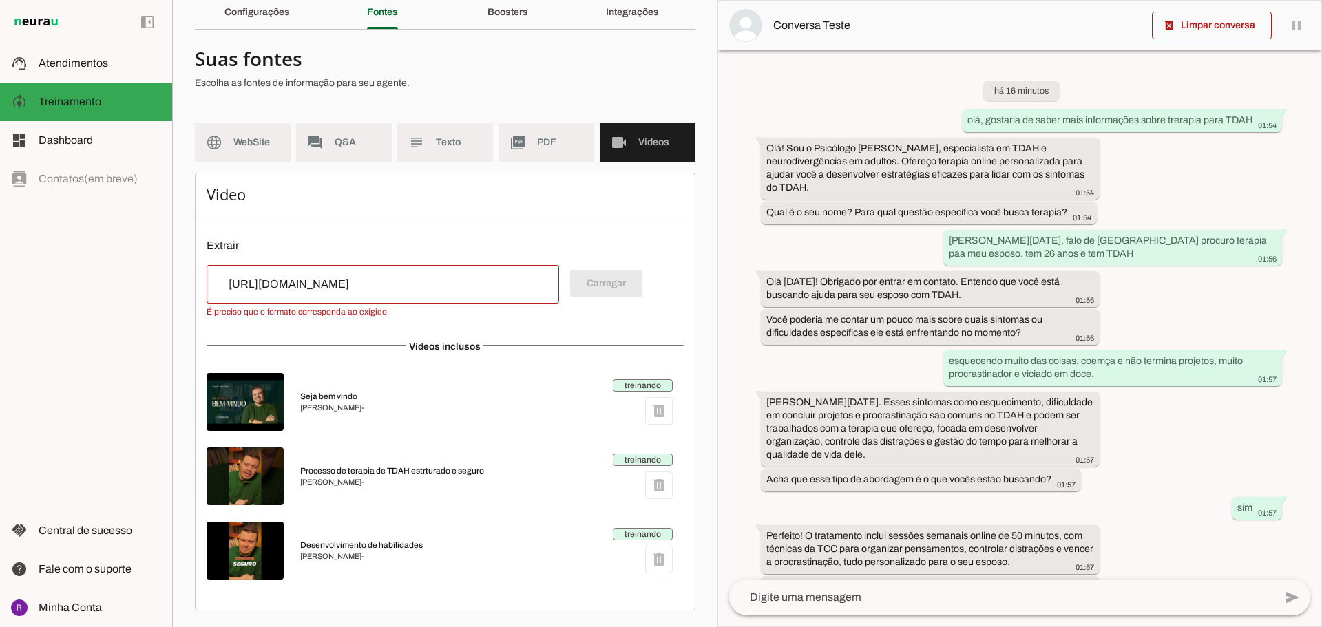
click at [509, 289] on input "[URL][DOMAIN_NAME]" at bounding box center [383, 284] width 330 height 17
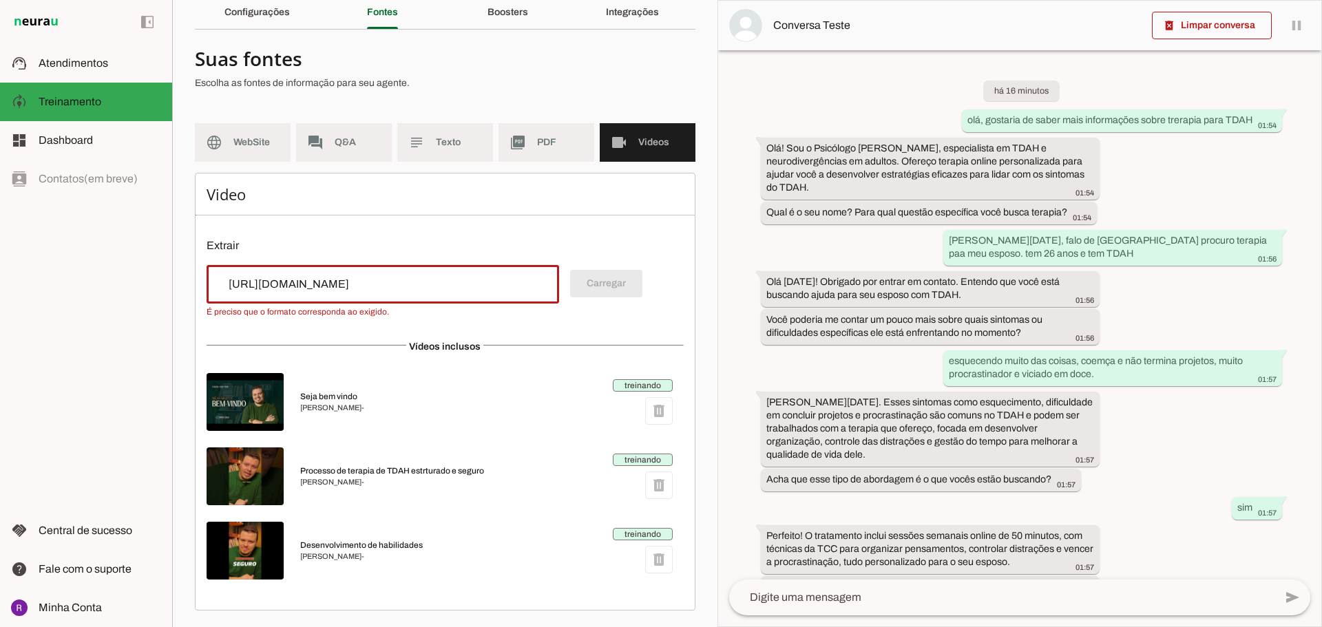
click at [509, 289] on input "[URL][DOMAIN_NAME]" at bounding box center [383, 284] width 330 height 17
paste input "lN745OB3SQI"
type input "[URL][DOMAIN_NAME]"
type md-outlined-text-field "[URL][DOMAIN_NAME]"
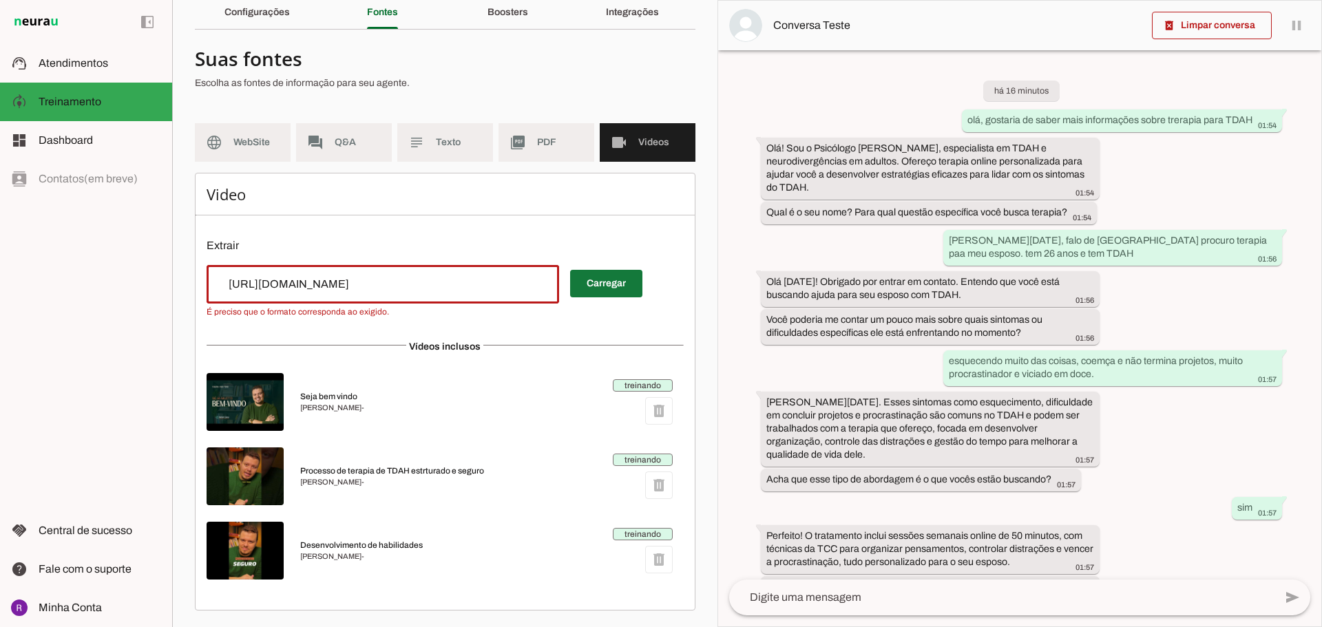
click at [617, 287] on span at bounding box center [606, 283] width 72 height 33
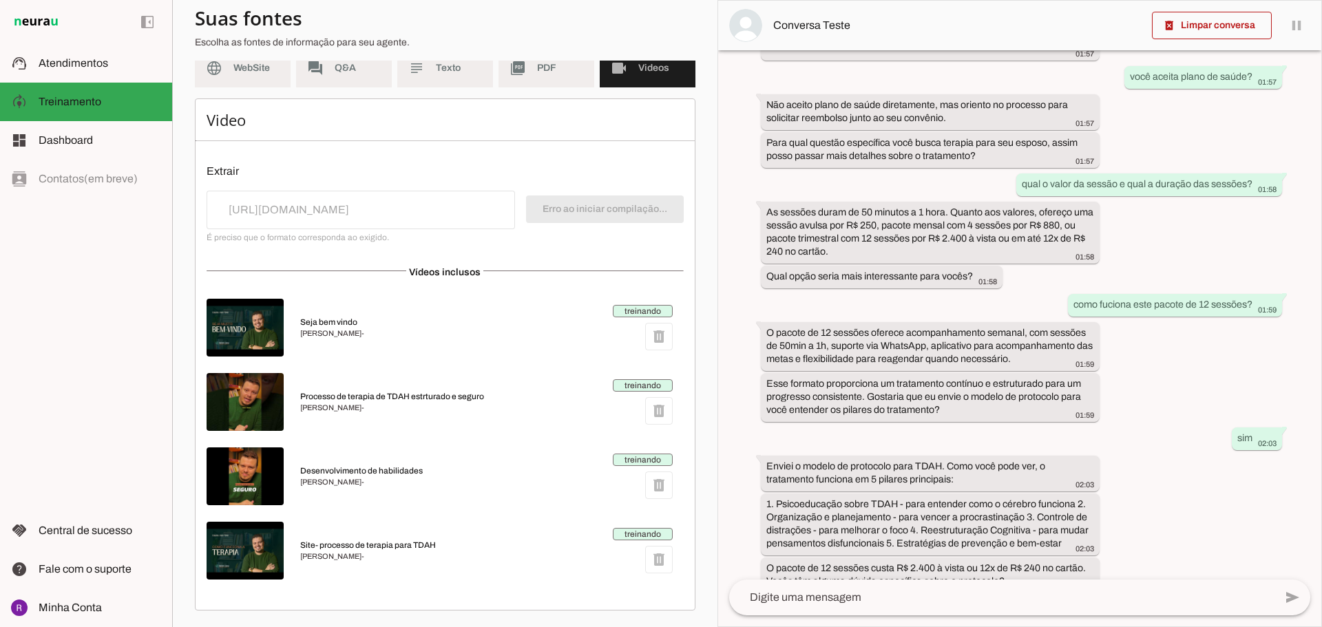
scroll to position [658, 0]
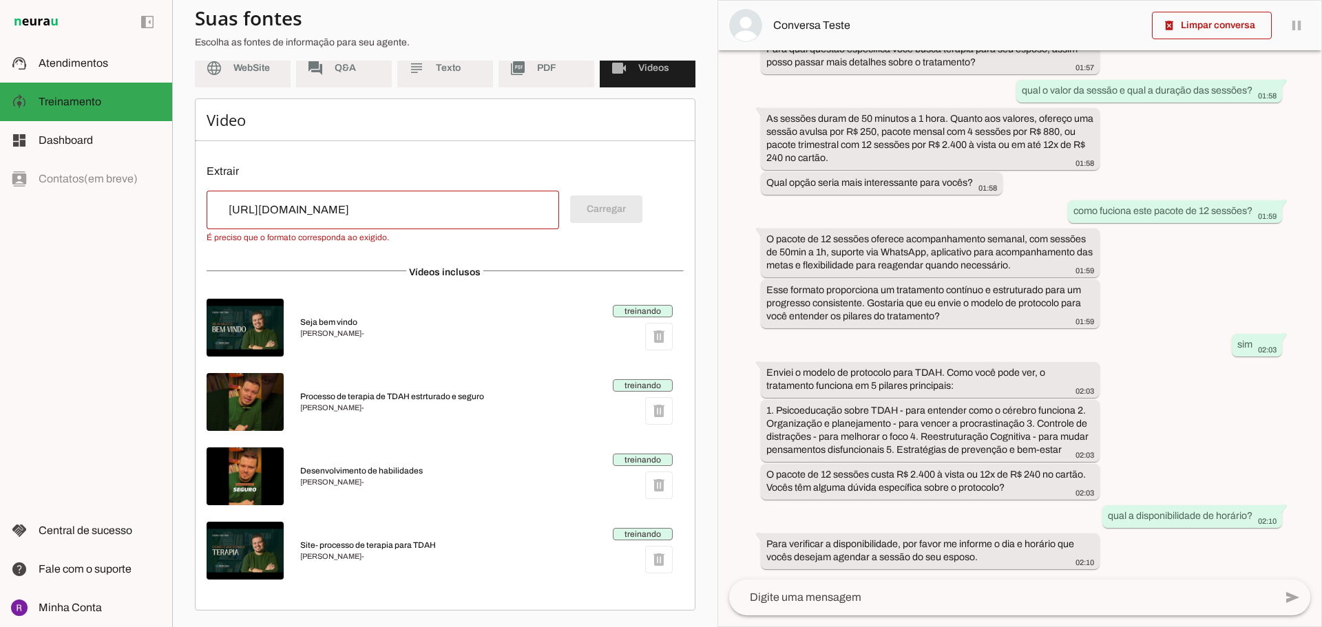
click at [898, 593] on textarea at bounding box center [1001, 597] width 545 height 17
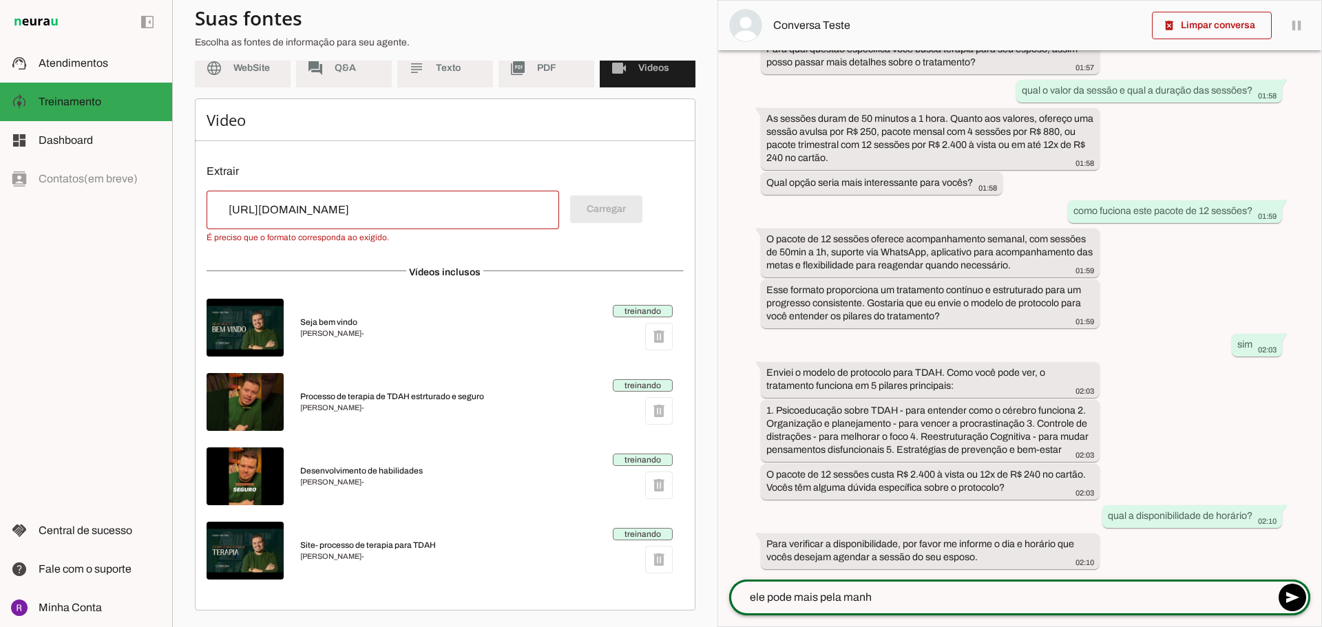
type textarea "ele pode mais pela manhã"
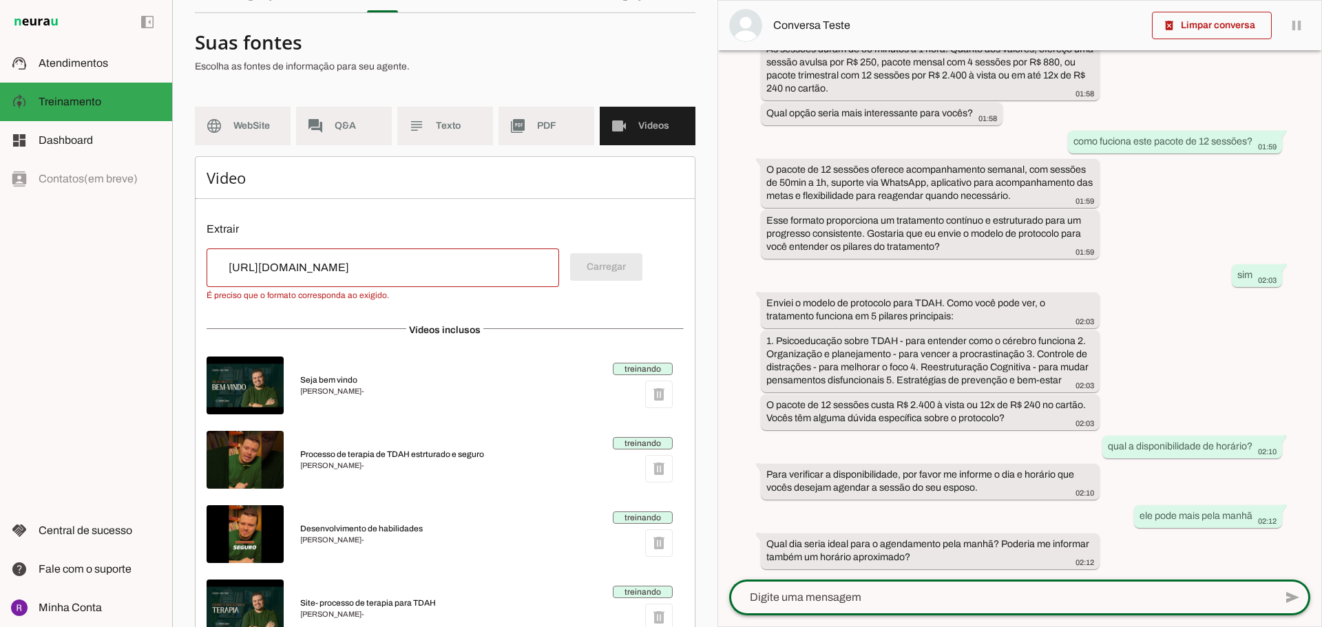
scroll to position [0, 0]
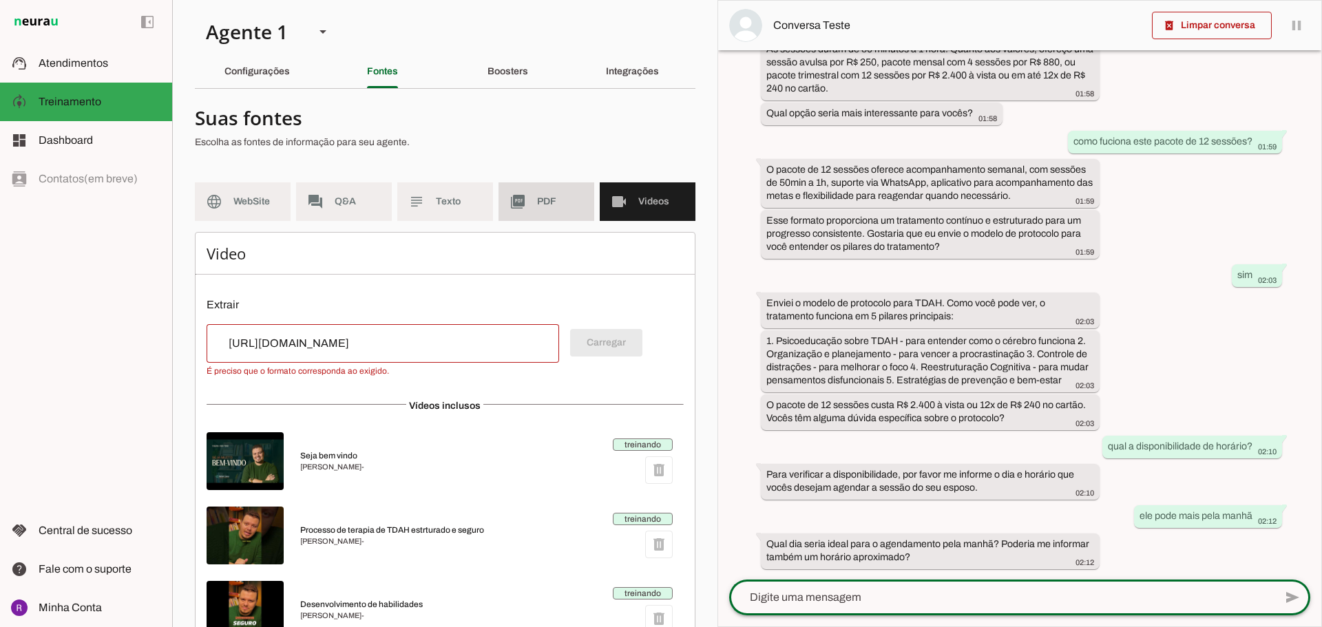
click at [529, 189] on md-item "picture_as_pdf PDF" at bounding box center [546, 201] width 96 height 39
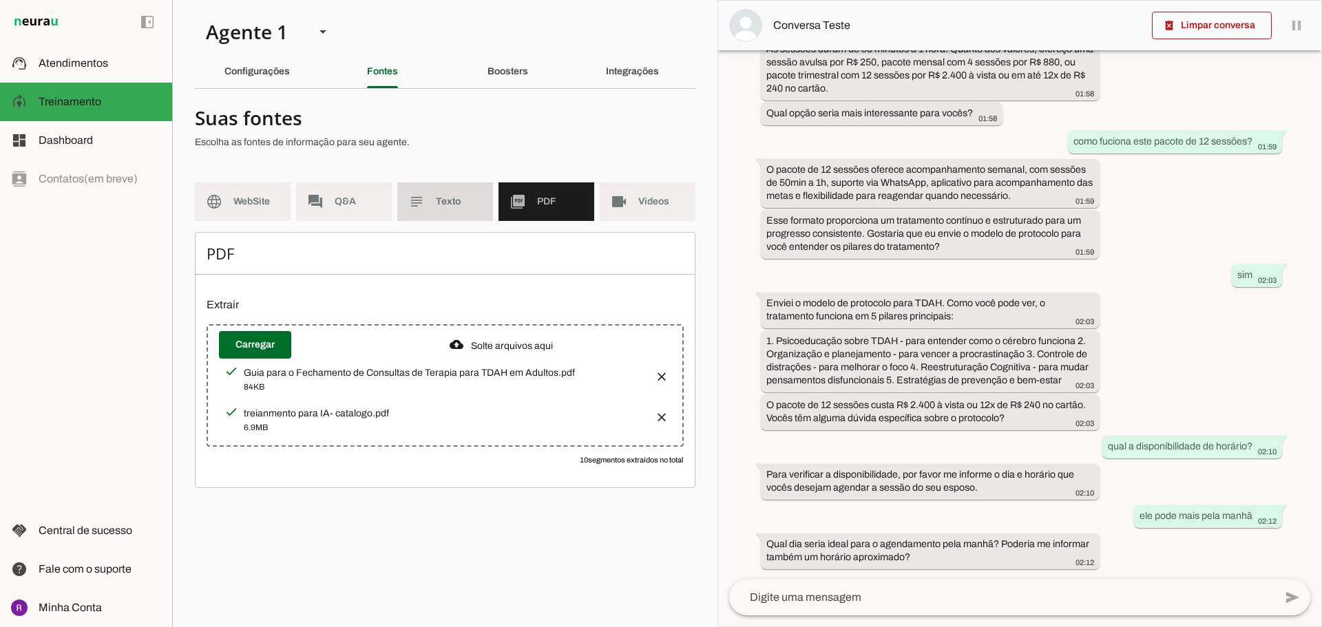
click at [463, 194] on md-item "subject Texto" at bounding box center [445, 201] width 96 height 39
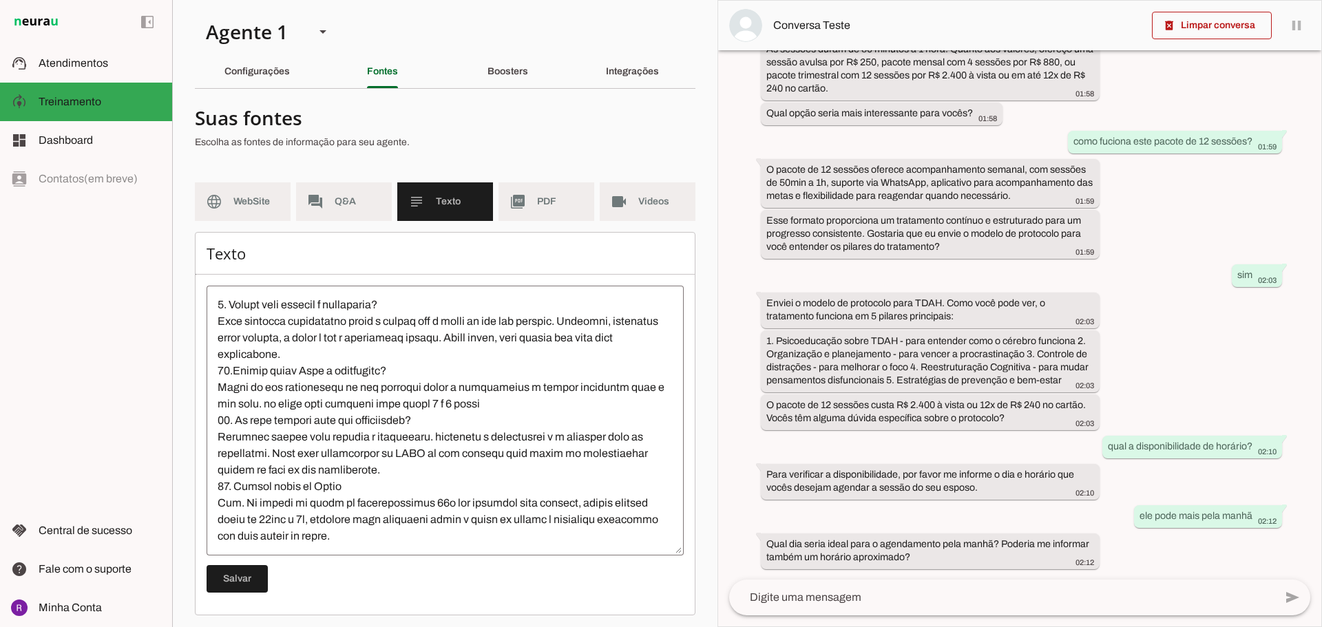
scroll to position [5, 0]
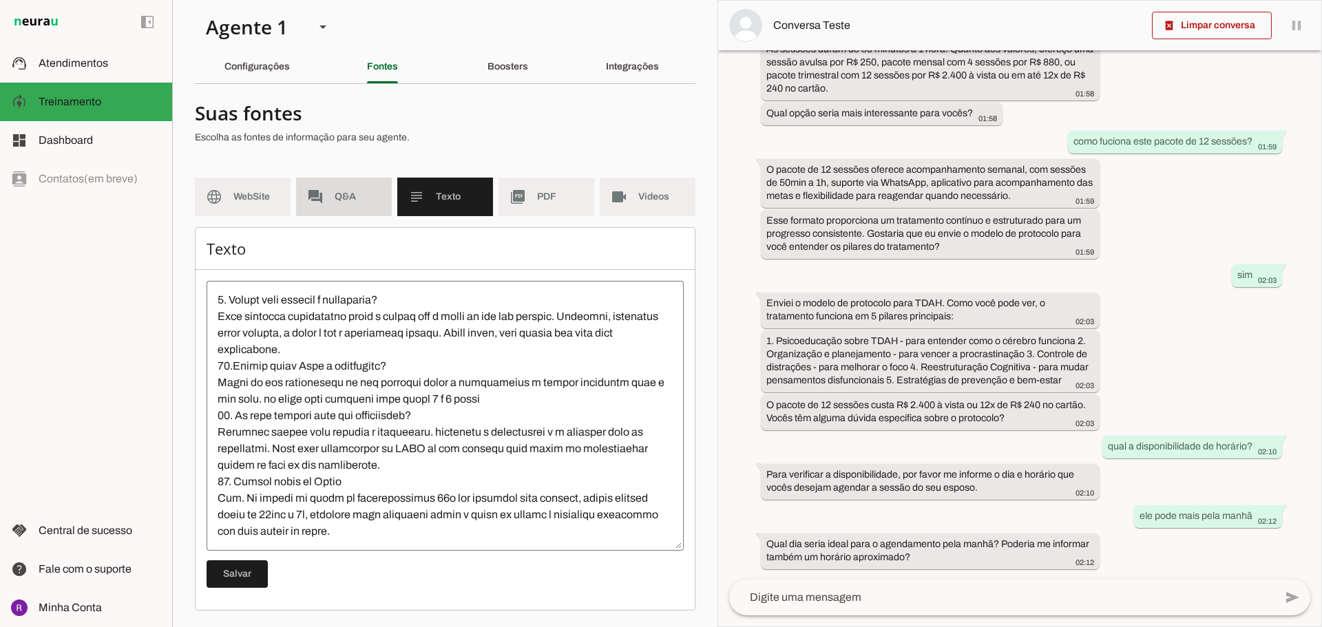
click at [345, 201] on span "Q&A" at bounding box center [358, 197] width 46 height 14
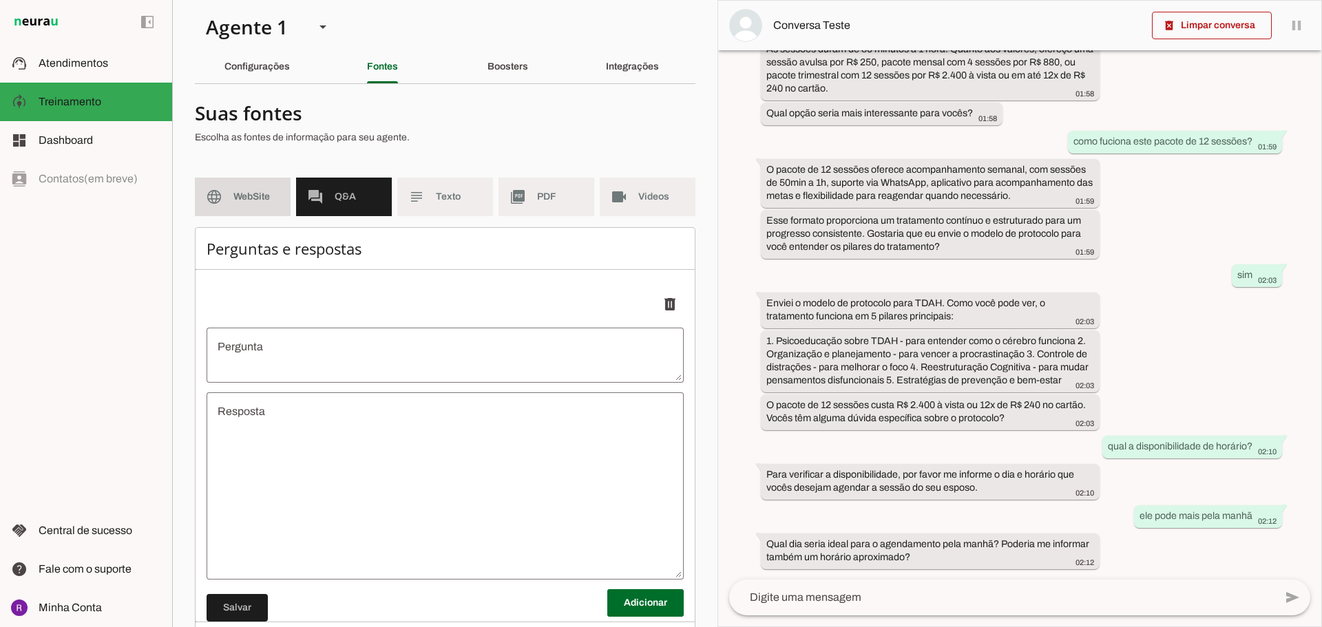
click at [254, 199] on span "WebSite" at bounding box center [256, 197] width 46 height 14
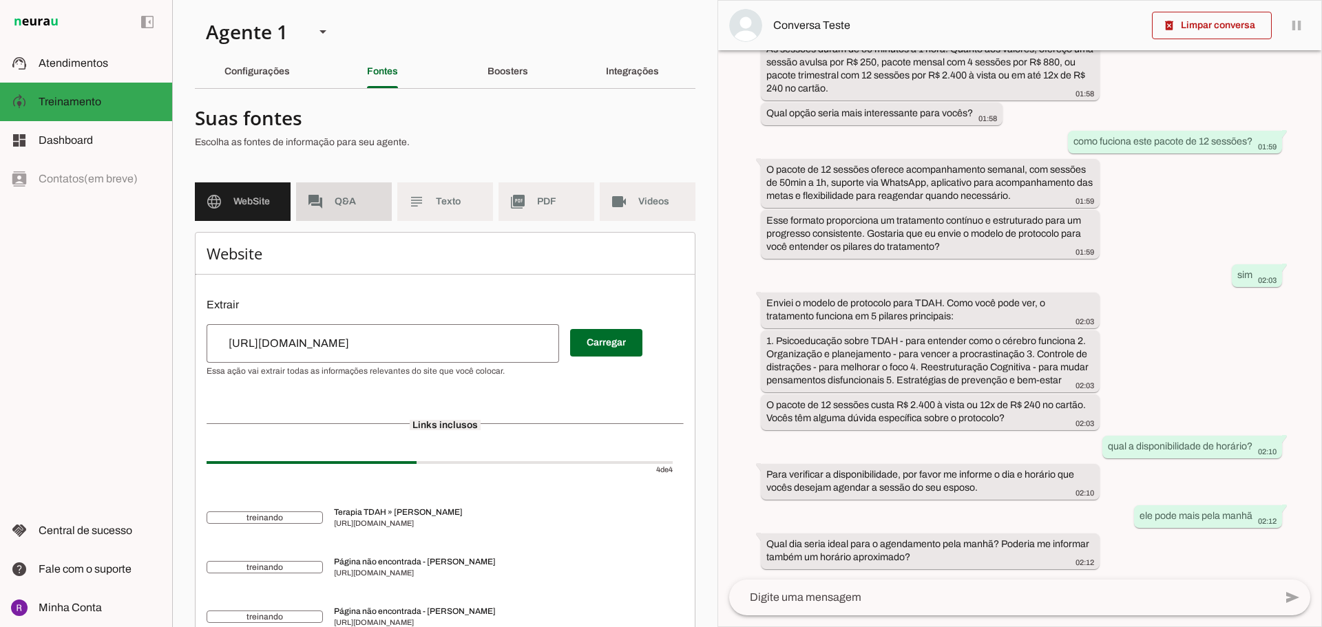
click at [338, 206] on span "Q&A" at bounding box center [358, 202] width 46 height 14
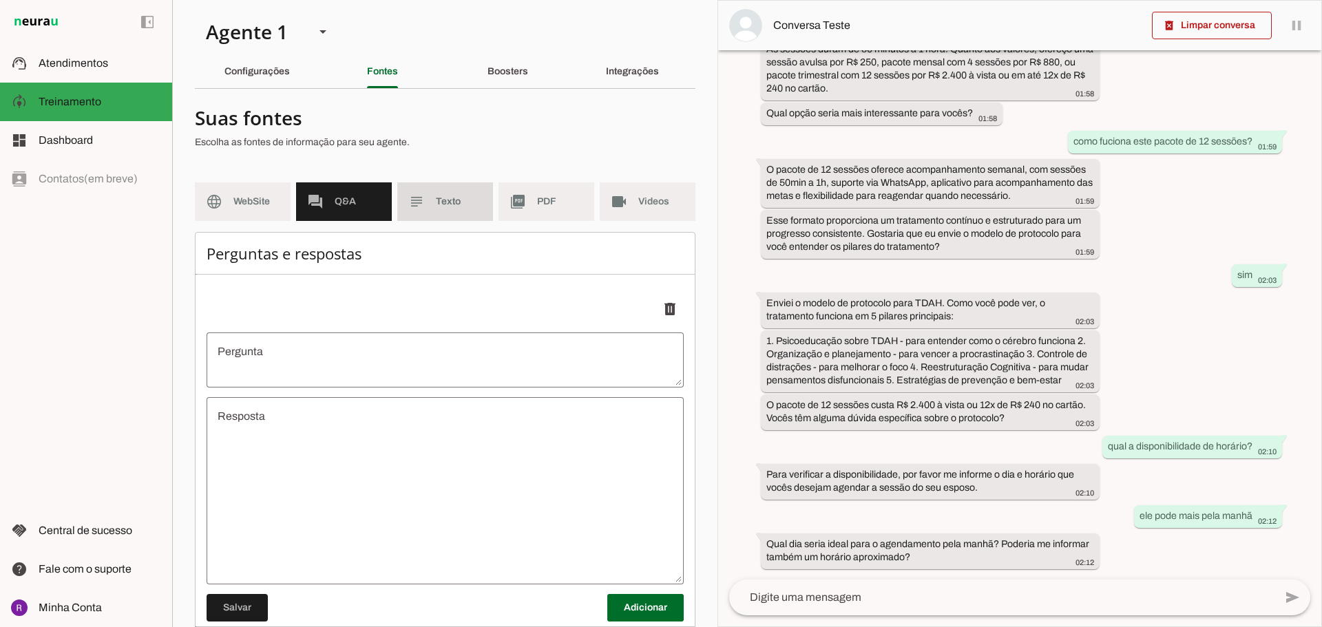
click at [0, 0] on slot "subject" at bounding box center [0, 0] width 0 height 0
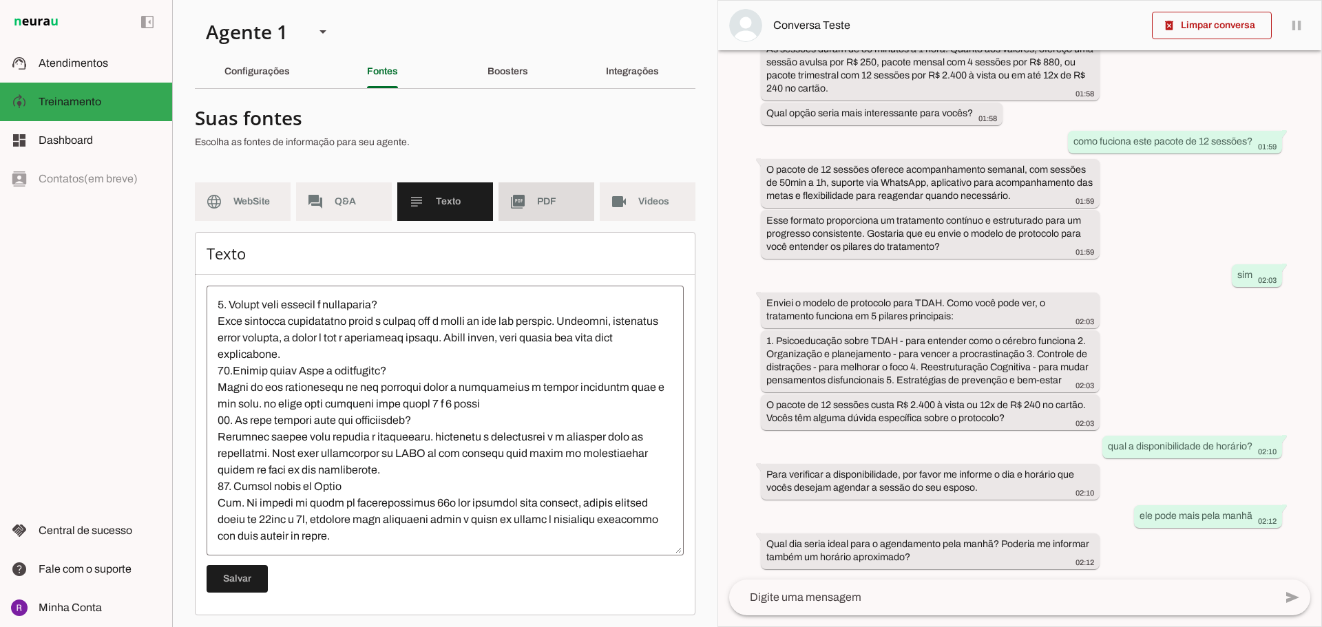
click at [564, 209] on md-item "picture_as_pdf PDF" at bounding box center [546, 201] width 96 height 39
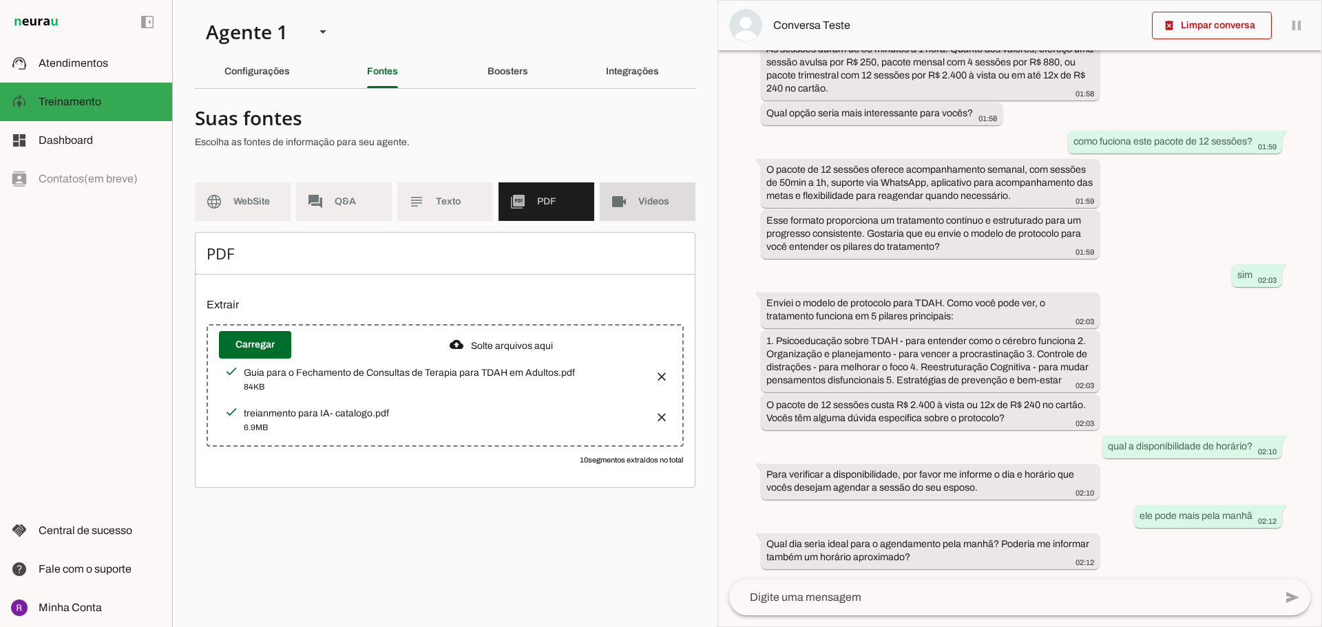
click at [639, 206] on span "Videos" at bounding box center [661, 202] width 46 height 14
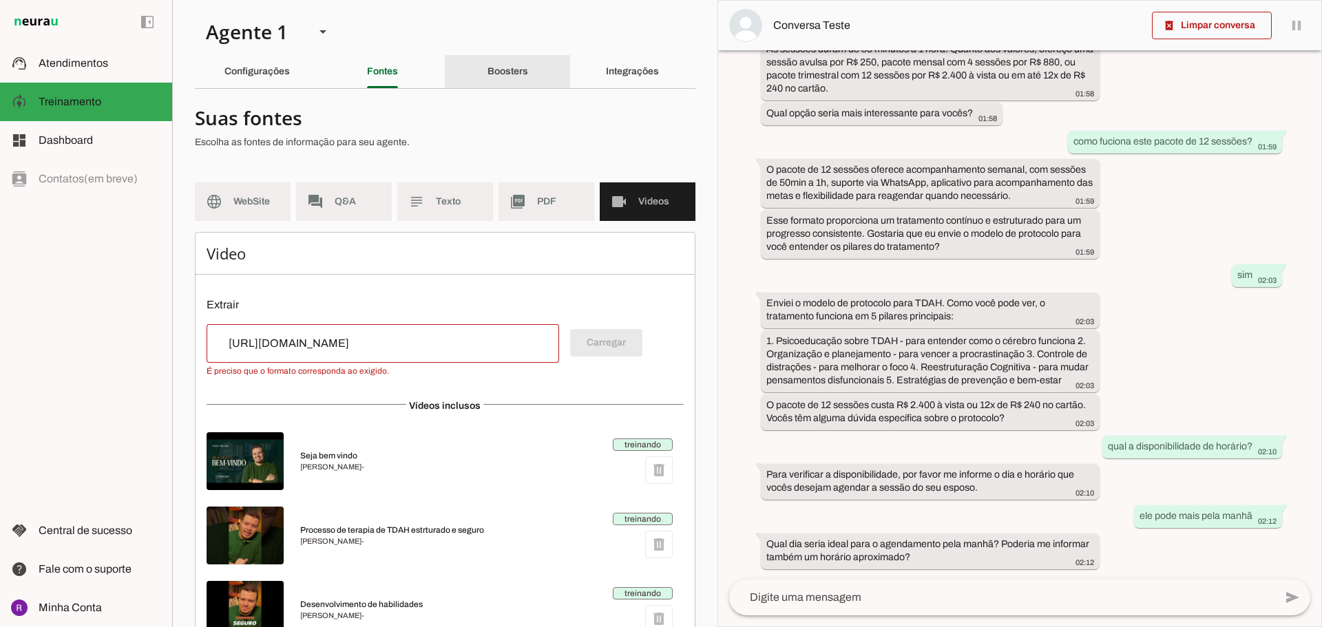
click at [525, 84] on div "Boosters" at bounding box center [507, 71] width 41 height 33
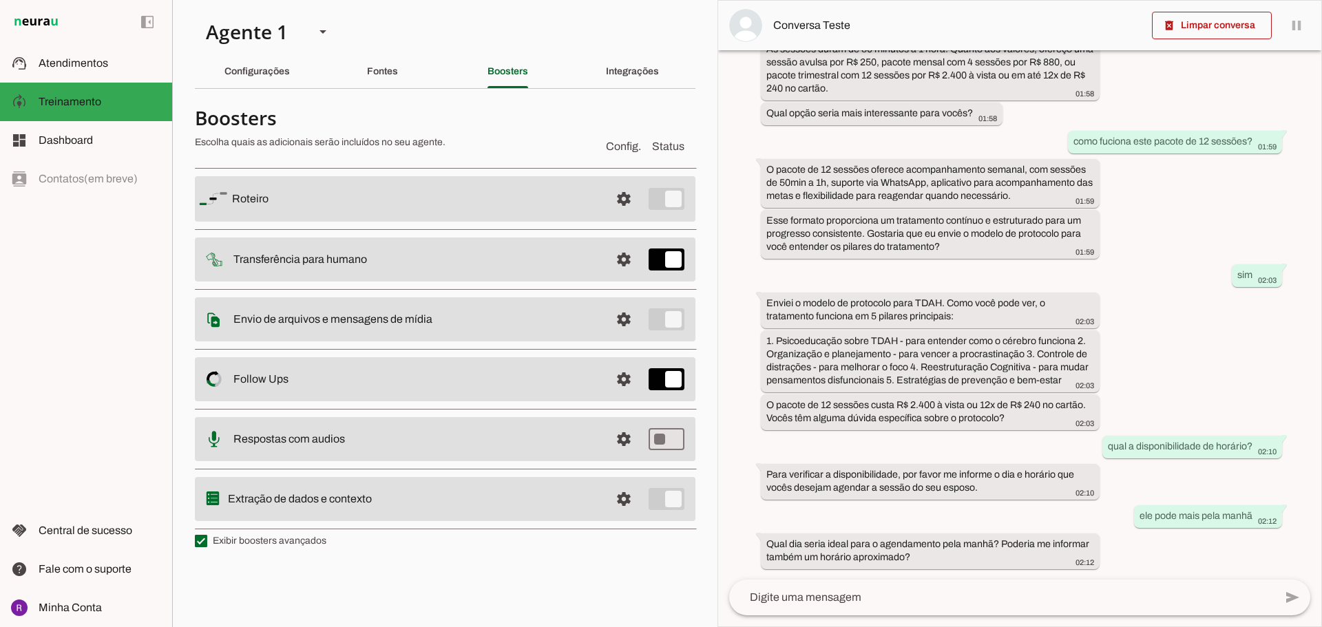
click at [467, 205] on slot at bounding box center [415, 199] width 367 height 17
click at [626, 200] on span at bounding box center [623, 198] width 33 height 33
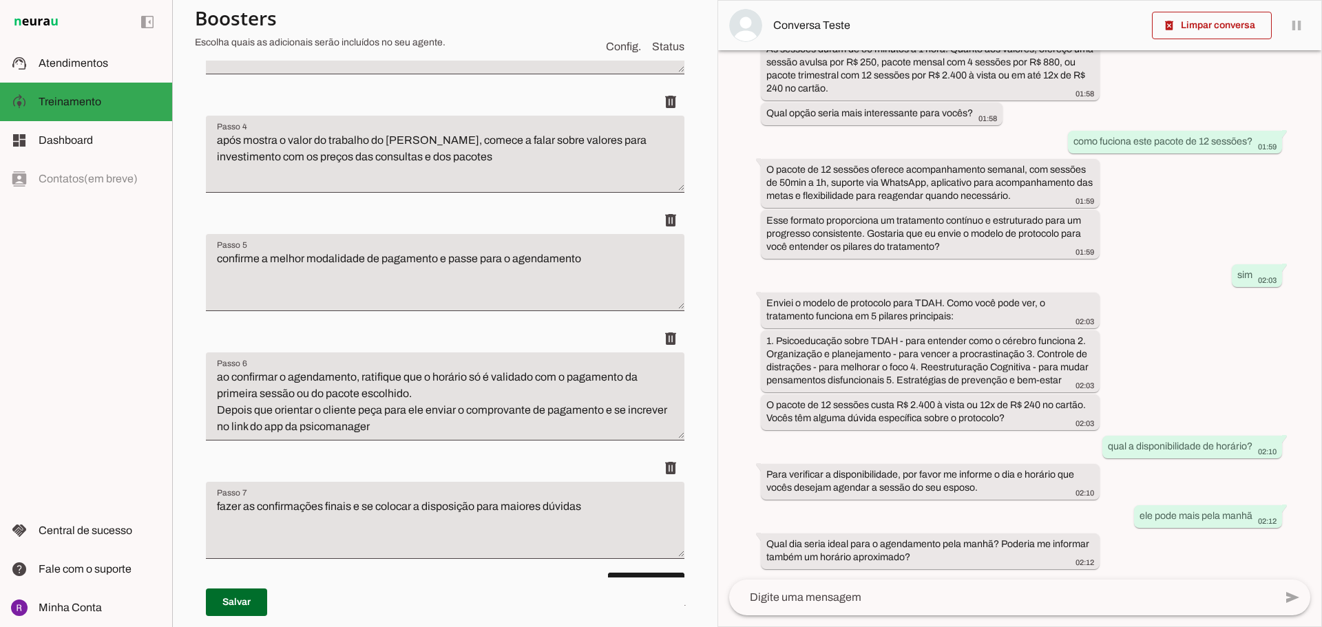
scroll to position [551, 0]
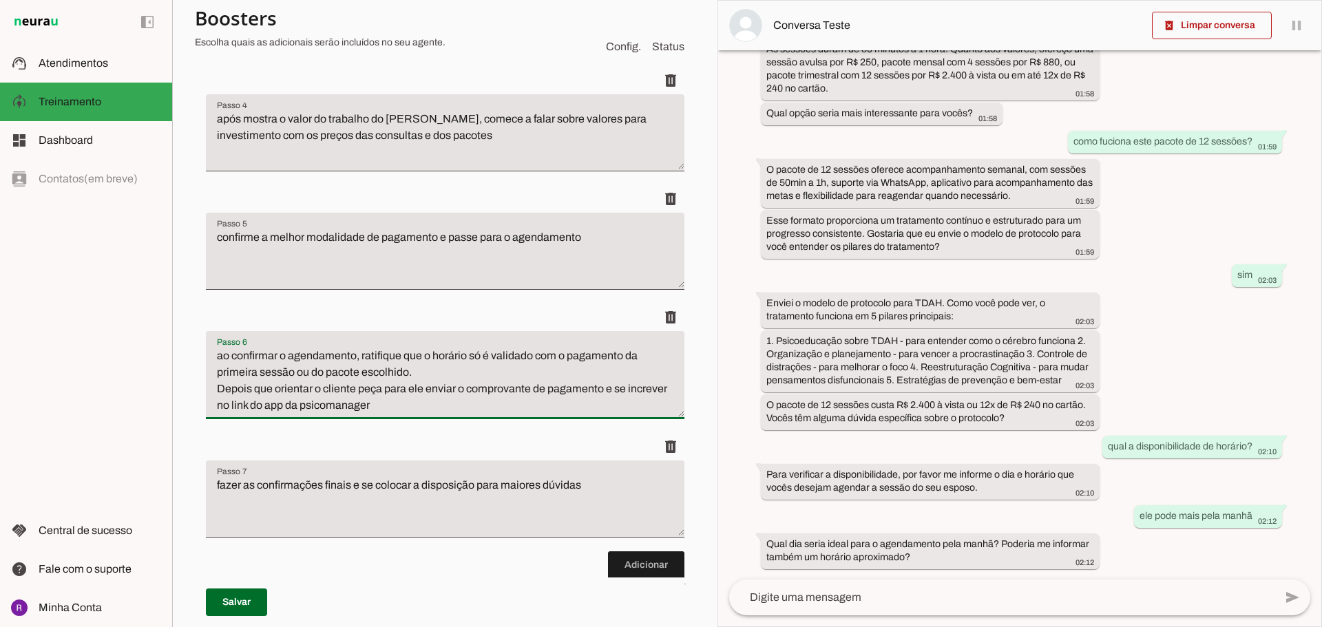
drag, startPoint x: 216, startPoint y: 355, endPoint x: 445, endPoint y: 365, distance: 229.4
click at [445, 365] on textarea "ao confirmar o agendamento, ratifique que o horário só é validado com o pagamen…" at bounding box center [445, 381] width 478 height 66
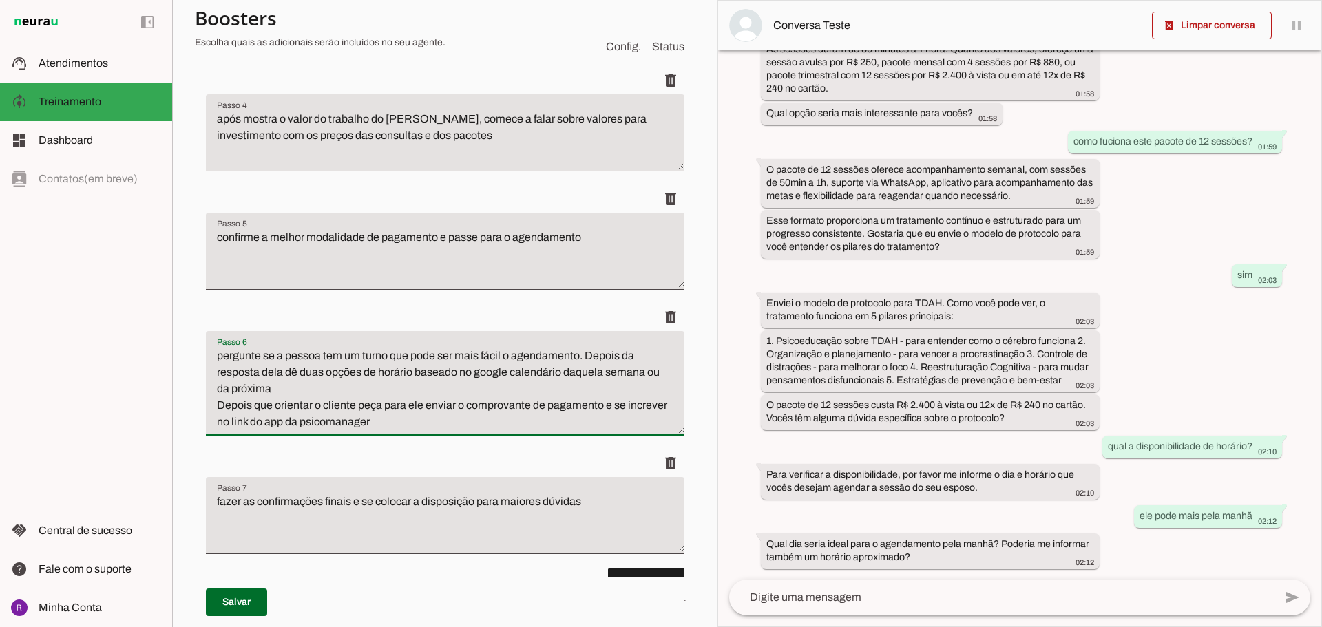
click at [354, 404] on textarea "pergunte se a pessoa tem um turno que pode ser mais fácil o agendamento. Depois…" at bounding box center [445, 389] width 478 height 83
type textarea "pergunte se a pessoa tem um turno que pode ser mais fácil o agendamento. Depois…"
type md-filled-text-field "pergunte se a pessoa tem um turno que pode ser mais fácil o agendamento. Depois…"
click at [241, 591] on span at bounding box center [236, 602] width 61 height 33
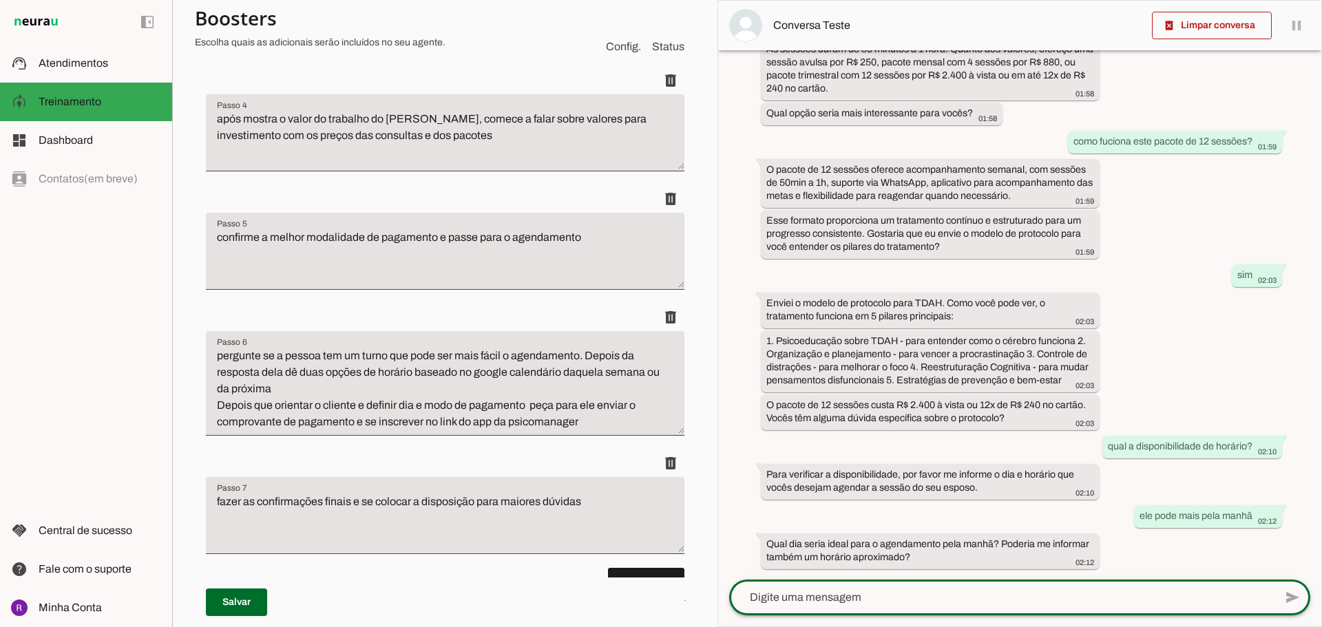
click at [890, 595] on textarea at bounding box center [1001, 597] width 545 height 17
type textarea "quais os dias qque você tem disponove"
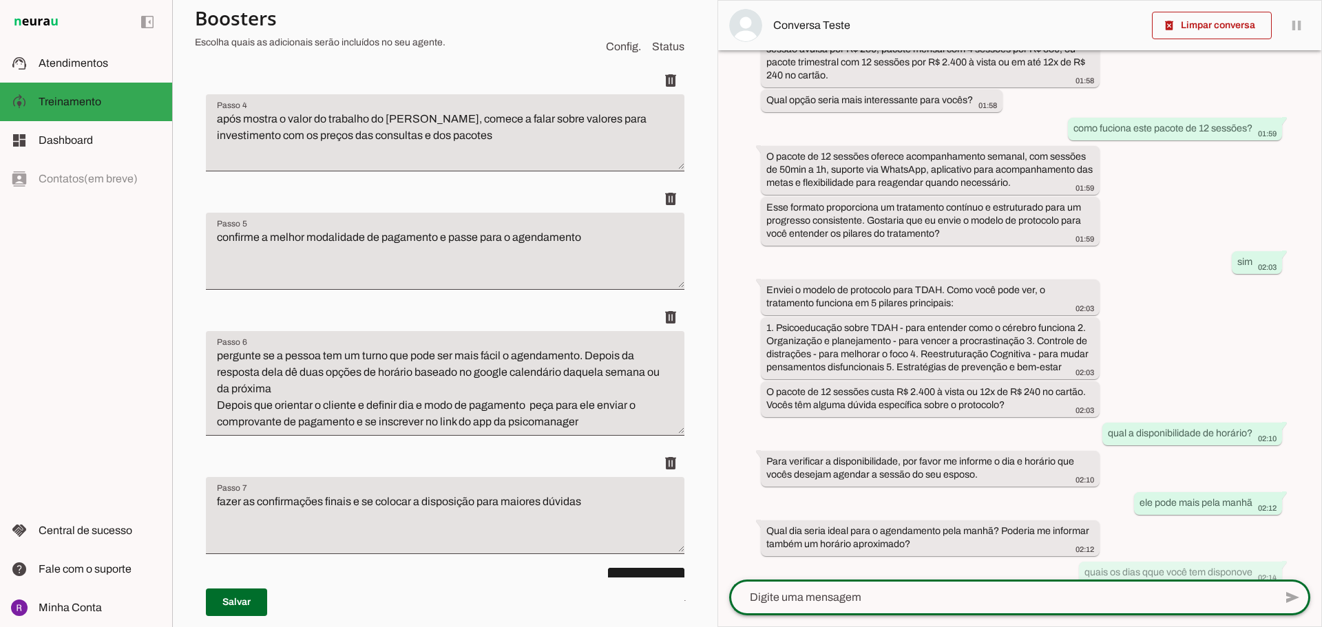
scroll to position [756, 0]
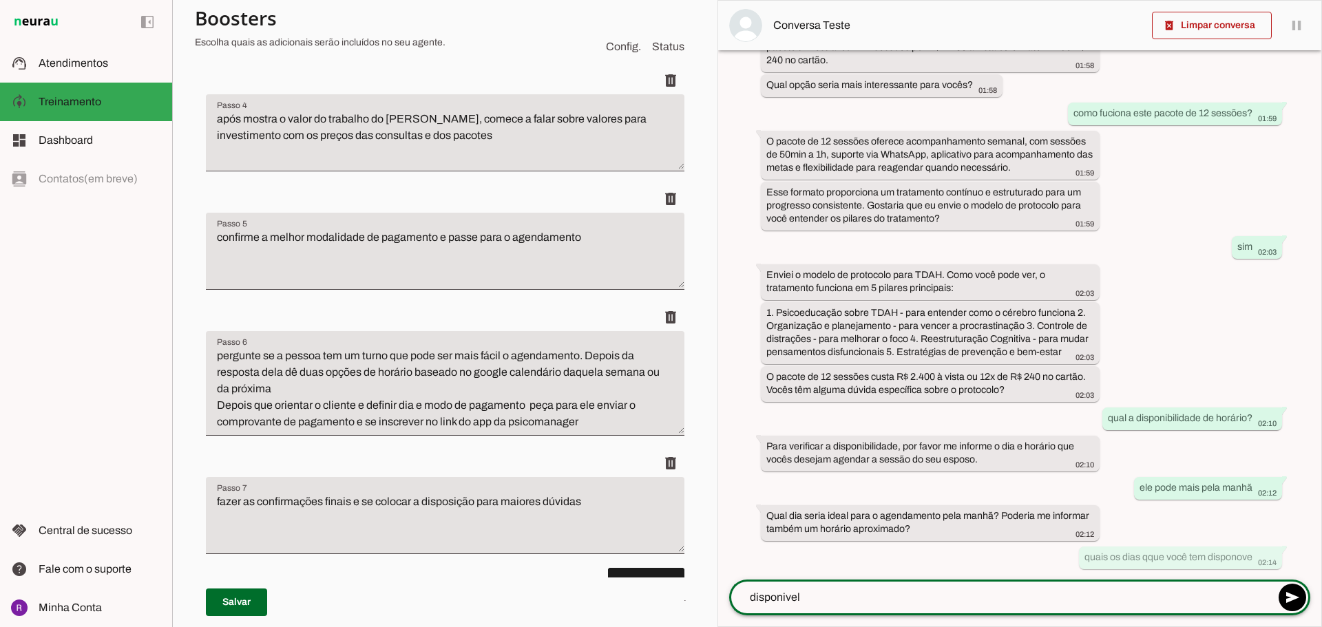
type textarea "disponivel?"
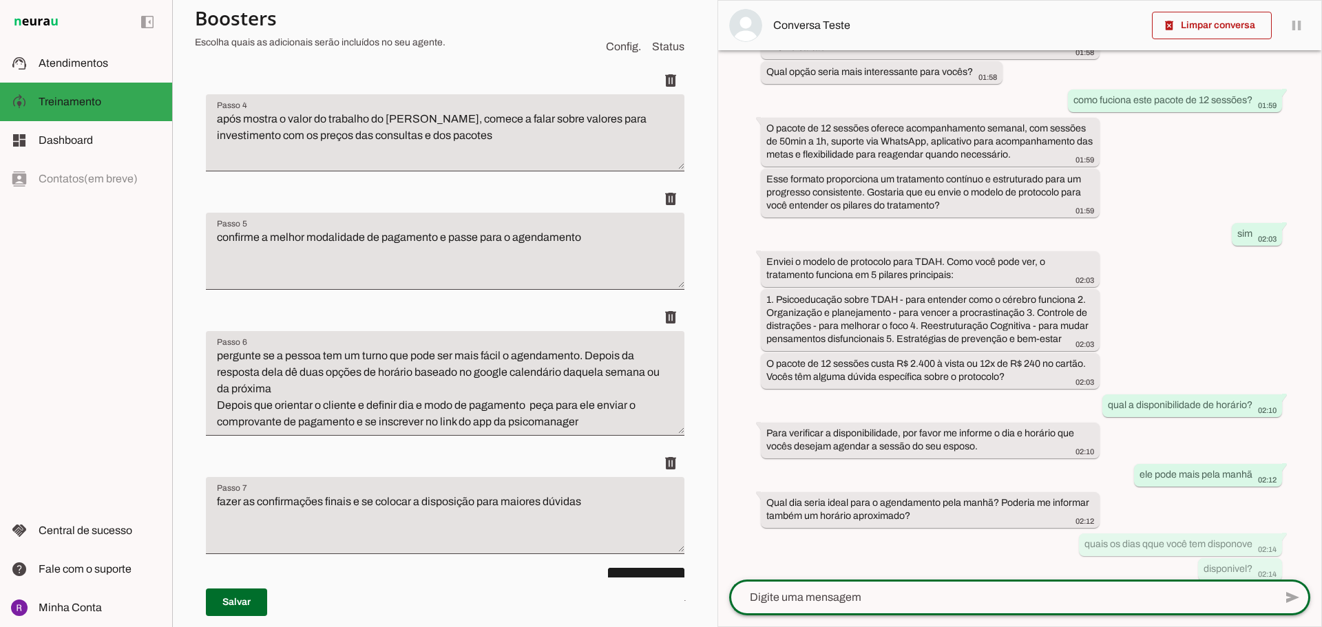
scroll to position [781, 0]
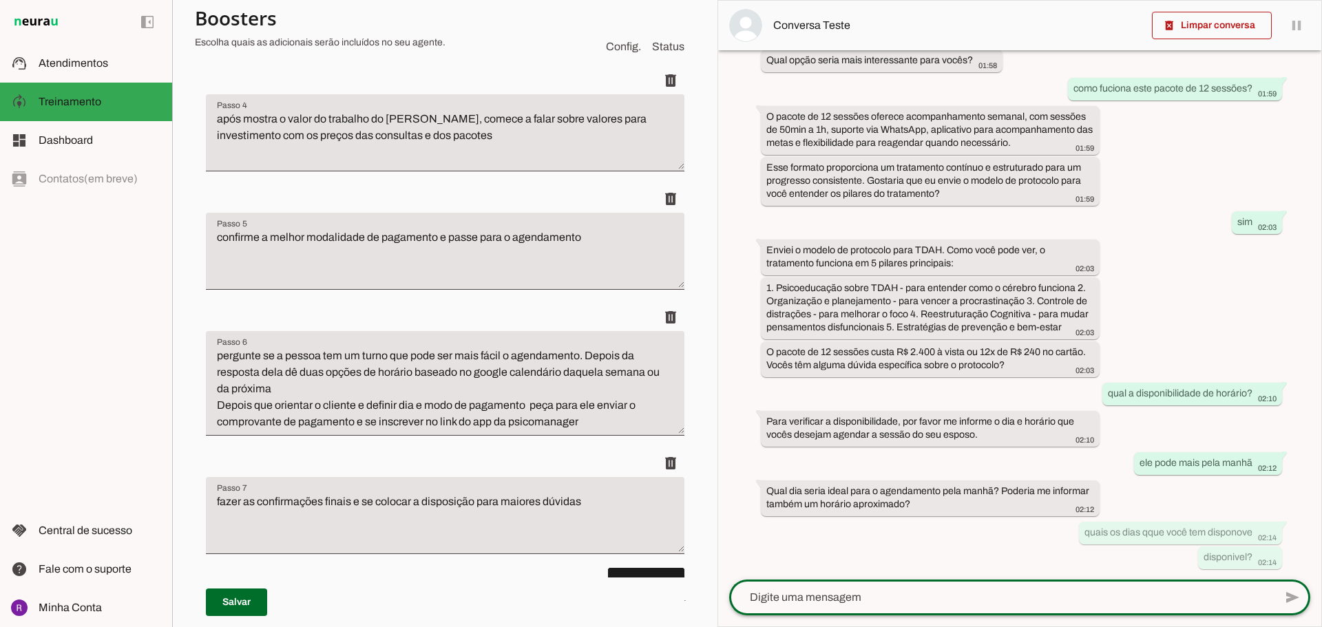
type textarea "ao confirmar o agendamento, ratifique que o horário só é validado com o pagamen…"
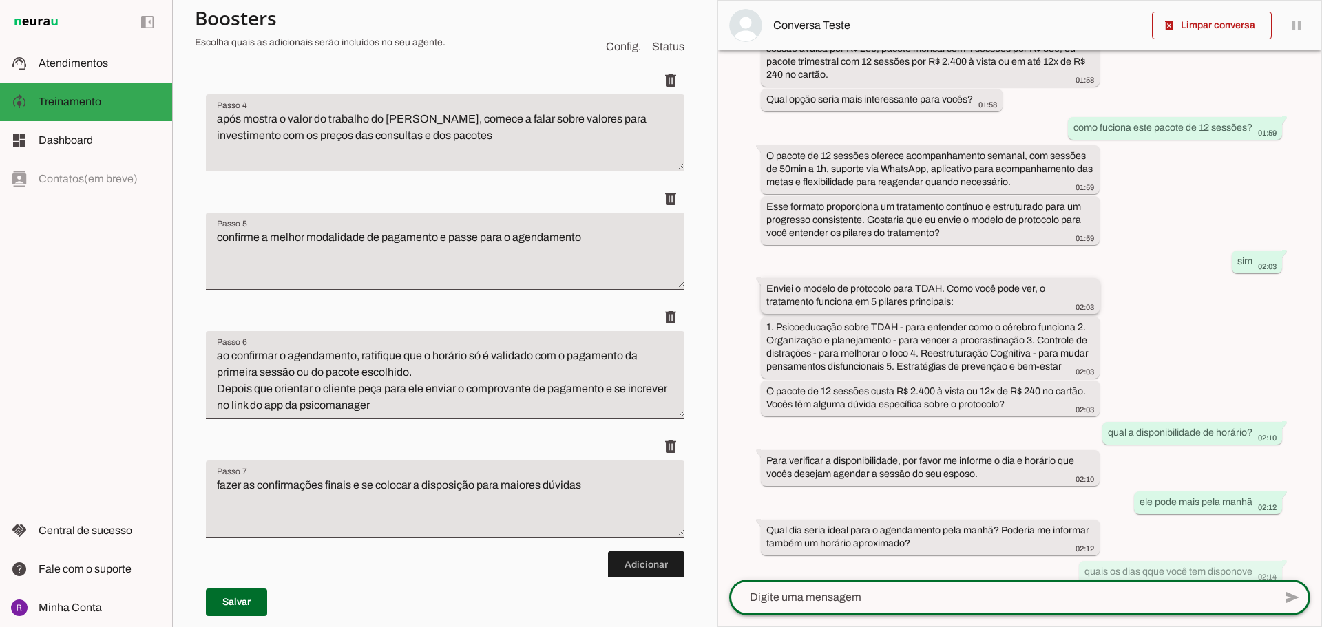
scroll to position [891, 0]
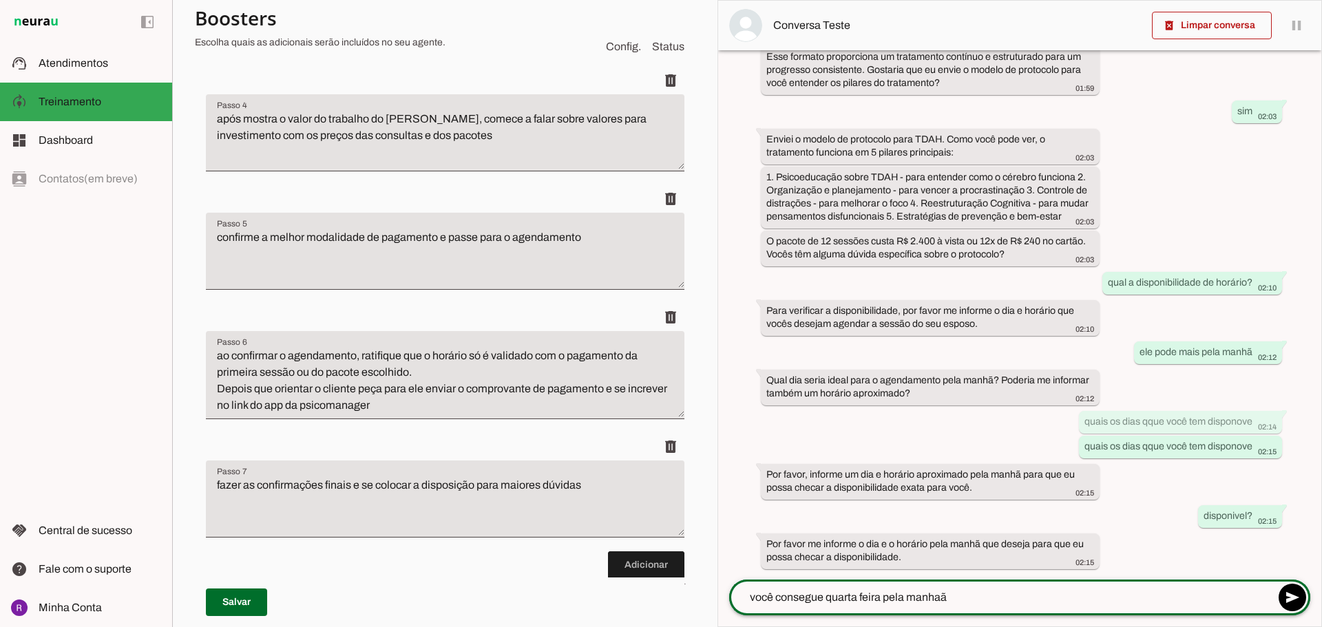
type textarea "você consegue quarta feira pela manhaã?"
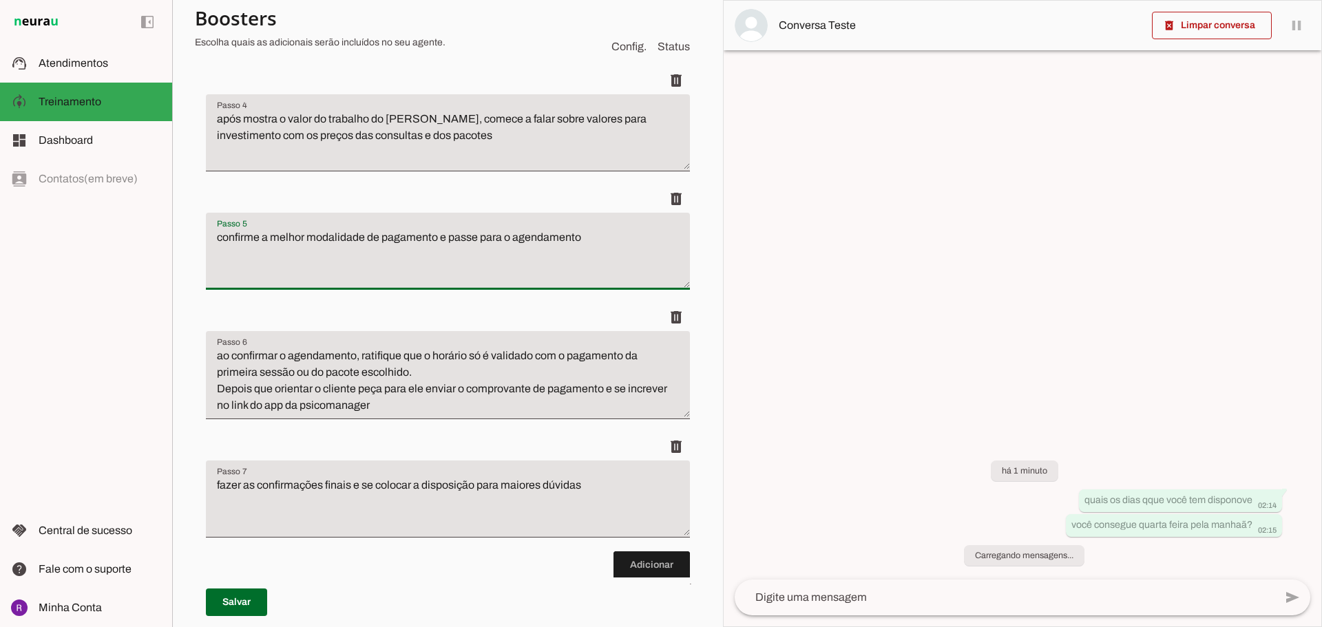
click at [589, 249] on textarea "confirme a melhor modalidade de pagamento e passe para o agendamento" at bounding box center [448, 256] width 484 height 55
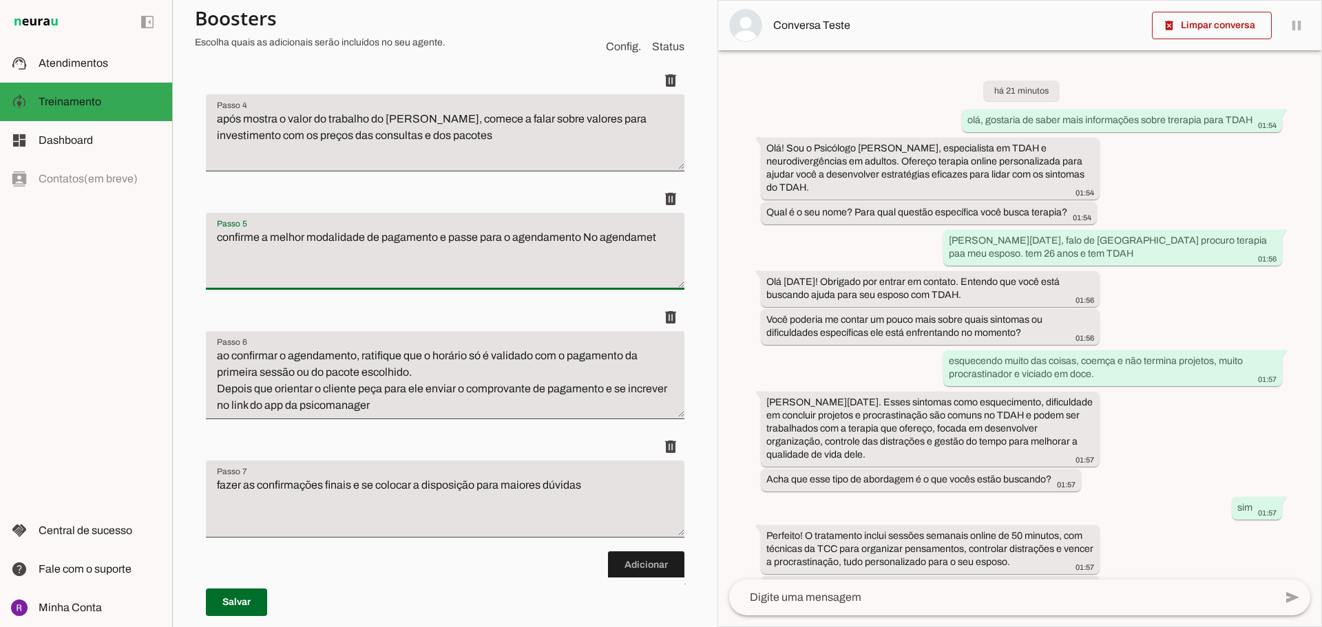
type textarea "confirme a melhor modalidade de pagamento e passe para o agendamento No agendam…"
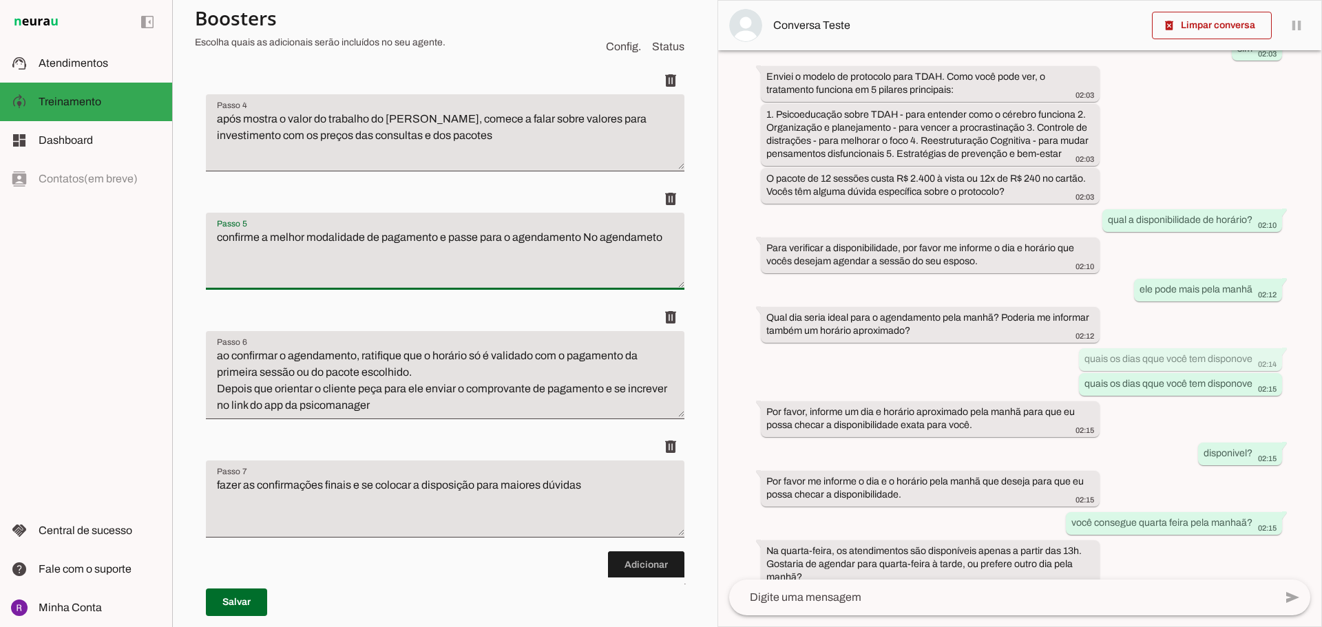
scroll to position [974, 0]
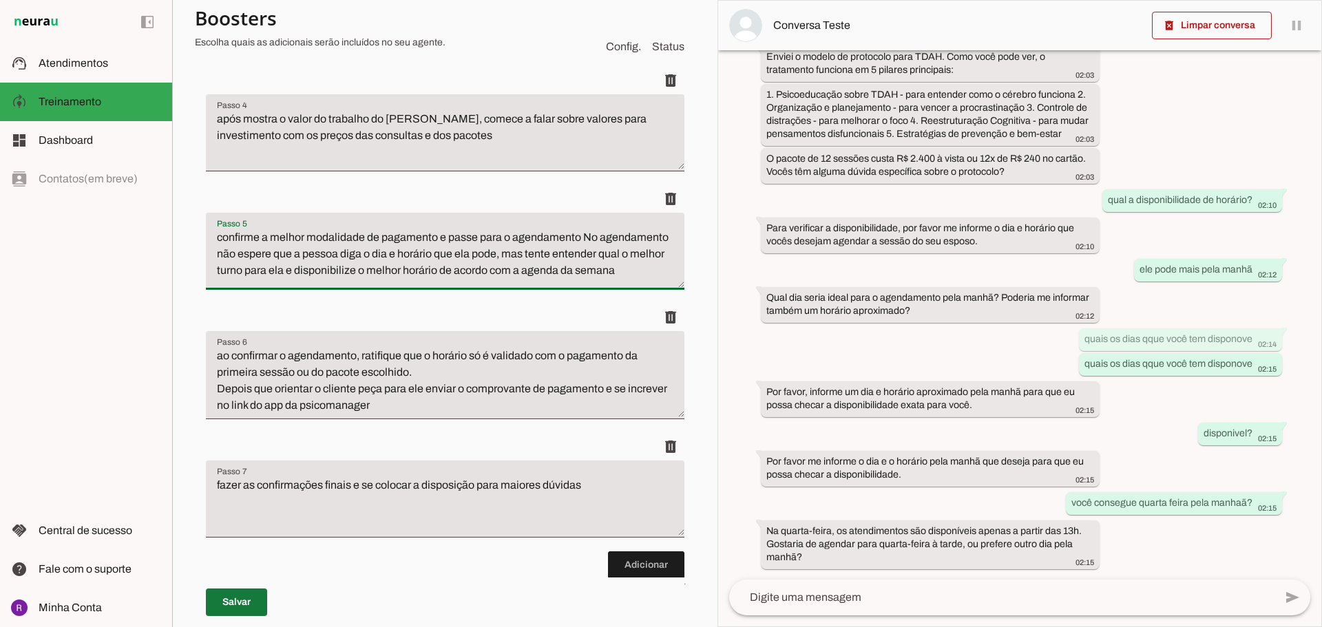
type textarea "confirme a melhor modalidade de pagamento e passe para o agendamento No agendam…"
type md-filled-text-field "confirme a melhor modalidade de pagamento e passe para o agendamento No agendam…"
click at [245, 612] on span at bounding box center [236, 602] width 61 height 33
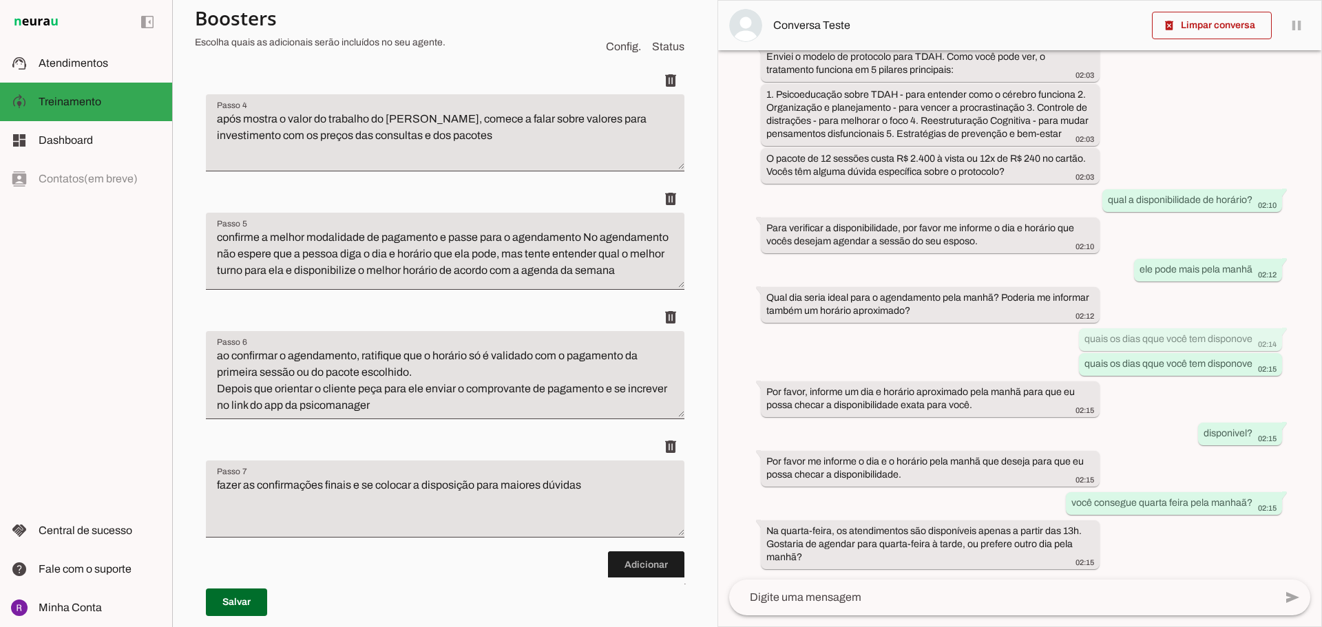
click at [889, 601] on textarea at bounding box center [1001, 597] width 545 height 17
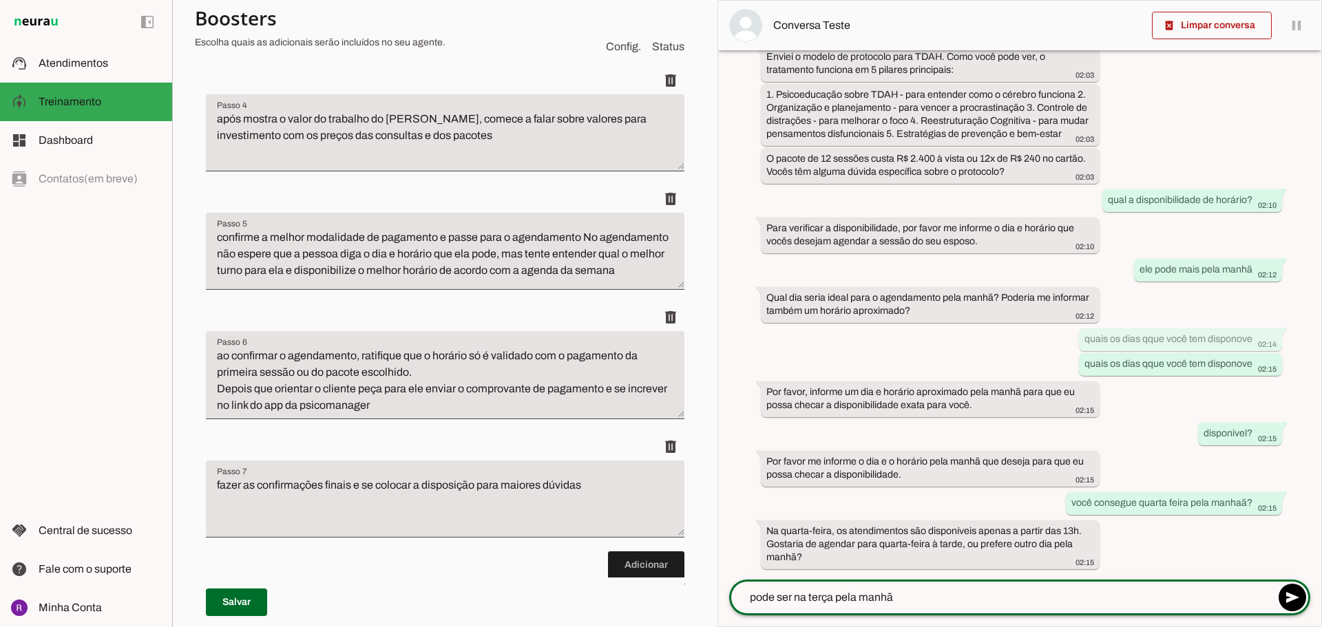
type textarea "pode ser na terça pela manhã?"
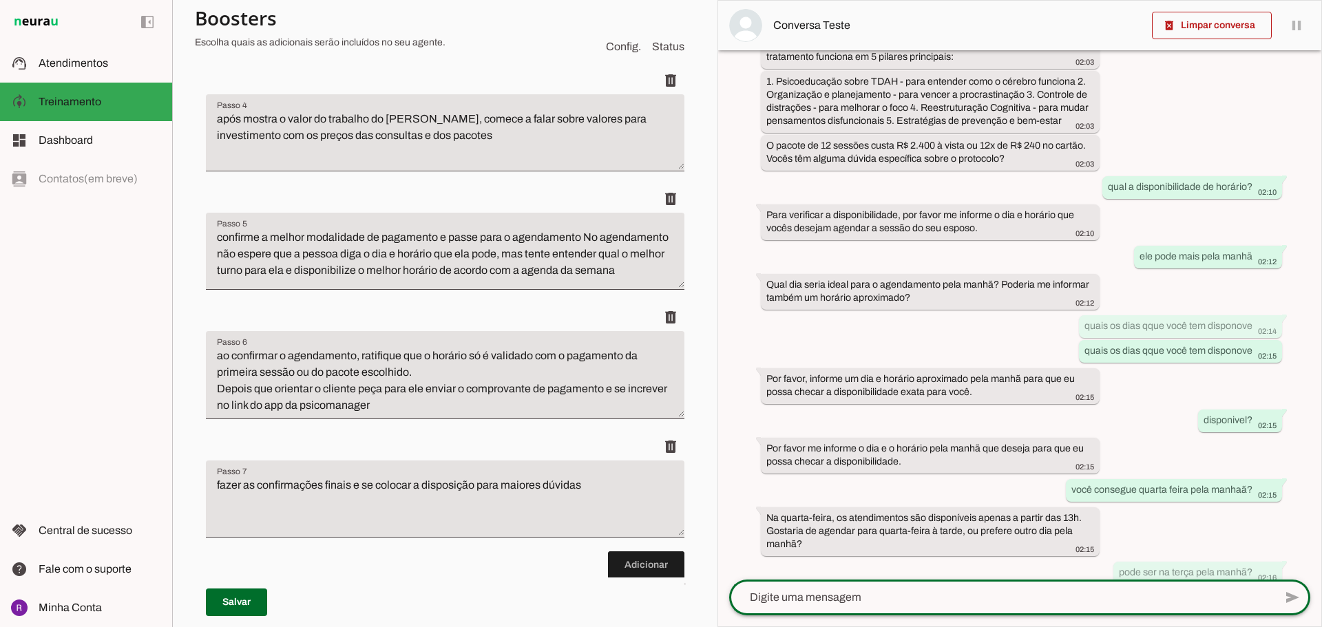
scroll to position [1002, 0]
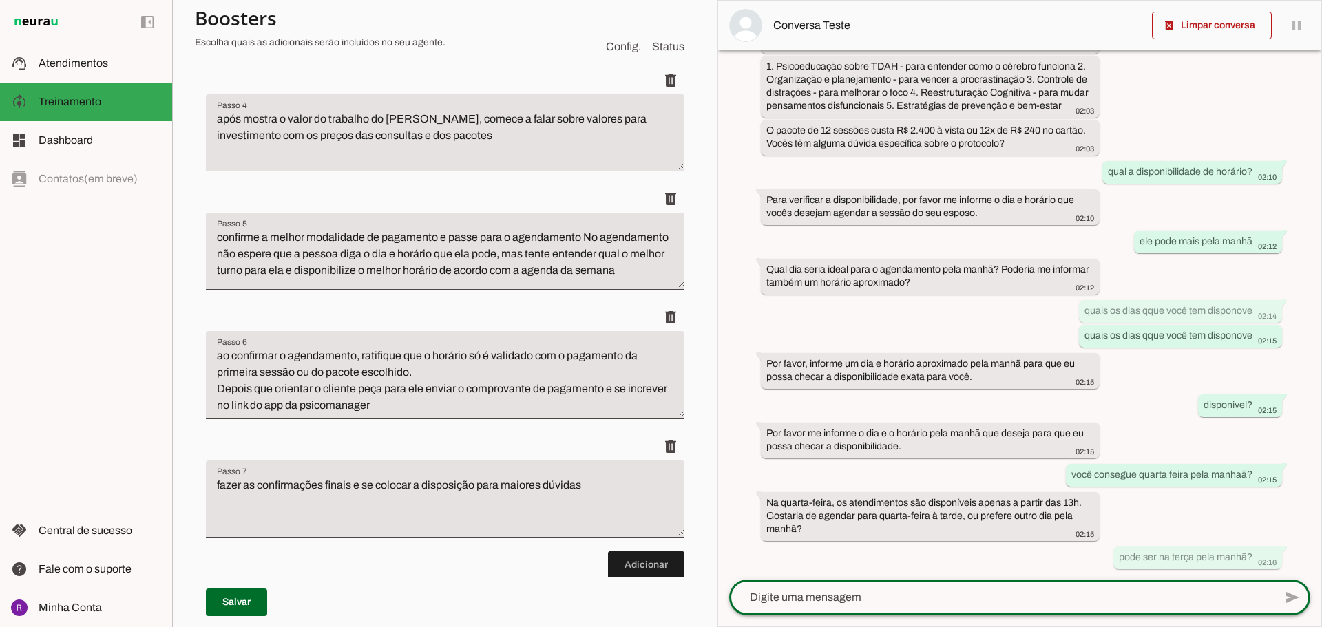
type textarea "confirme a melhor modalidade de pagamento e passe para o agendamento"
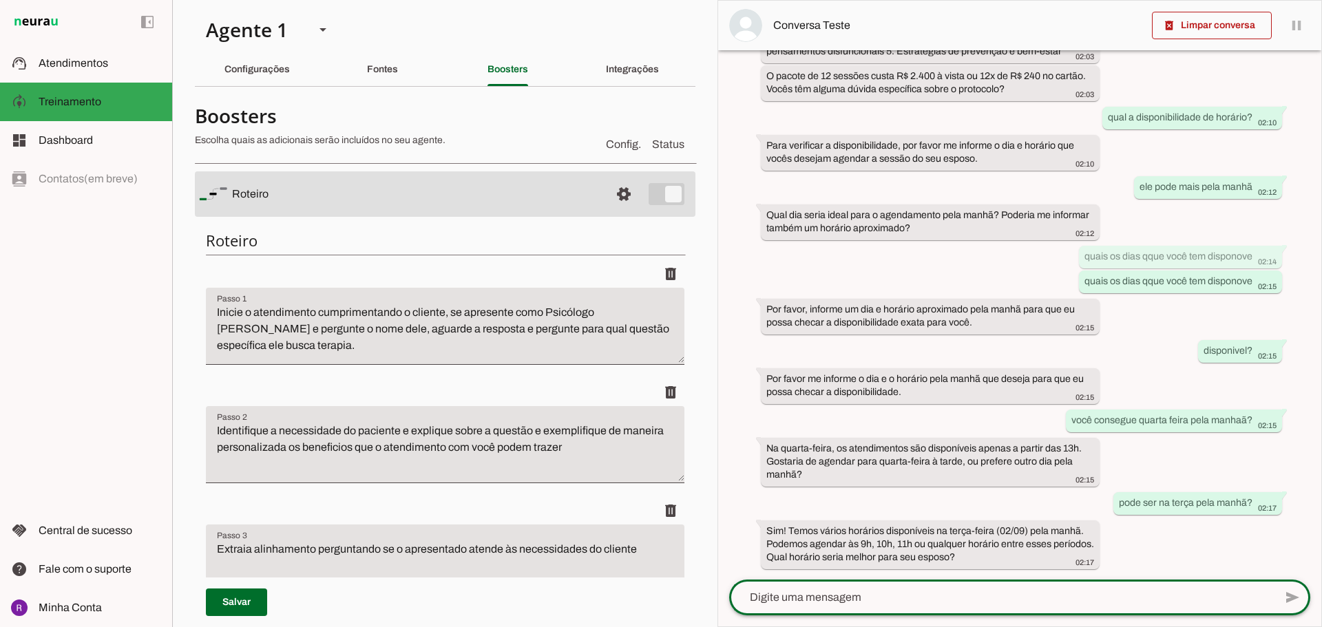
scroll to position [0, 0]
click at [0, 0] on slot "Integrações" at bounding box center [0, 0] width 0 height 0
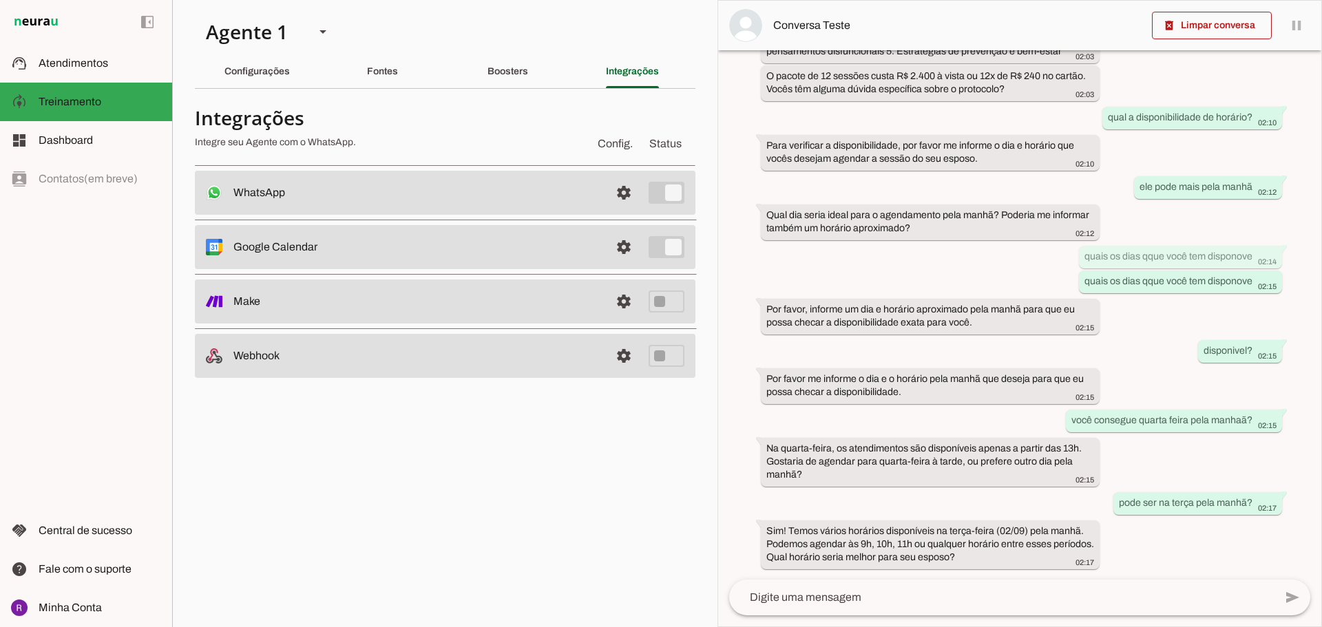
click at [420, 201] on slot at bounding box center [416, 192] width 366 height 17
click at [626, 209] on span at bounding box center [623, 192] width 33 height 33
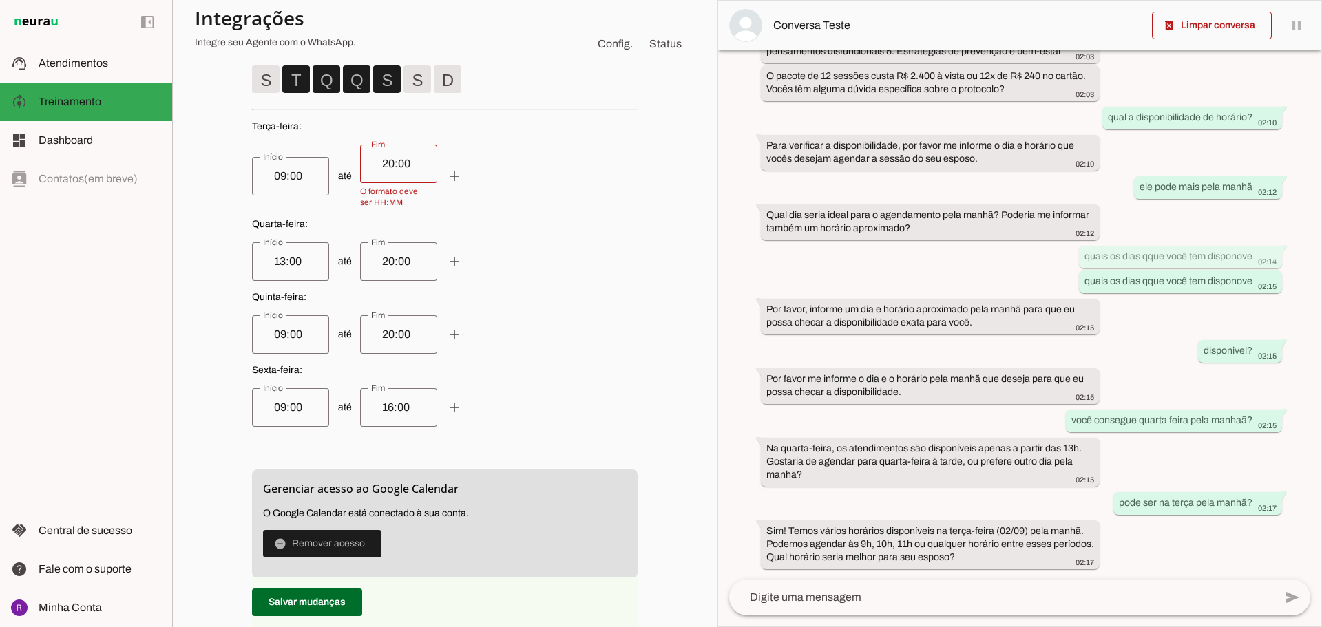
scroll to position [482, 0]
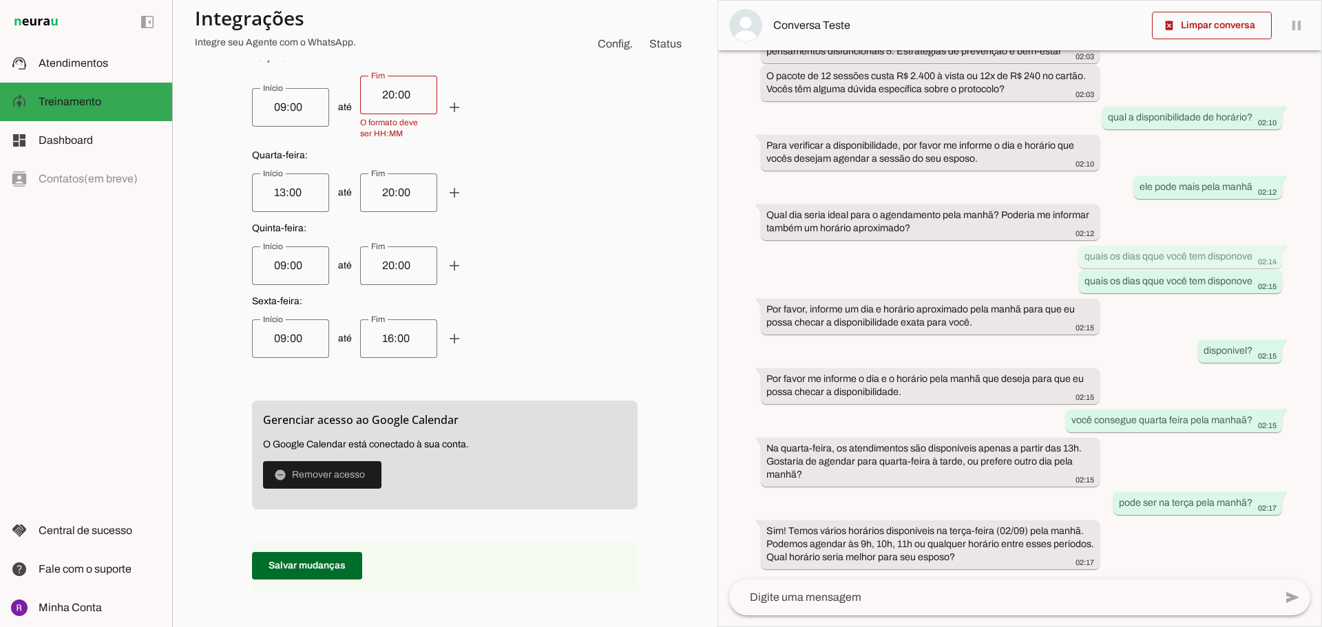
drag, startPoint x: 388, startPoint y: 441, endPoint x: 402, endPoint y: 439, distance: 14.5
click at [393, 440] on span "O Google Calendar está conectado à sua conta." at bounding box center [366, 444] width 206 height 10
click at [509, 366] on span "Horários disponíveis para novos eventos" at bounding box center [444, 161] width 385 height 412
click at [455, 124] on span at bounding box center [454, 107] width 33 height 33
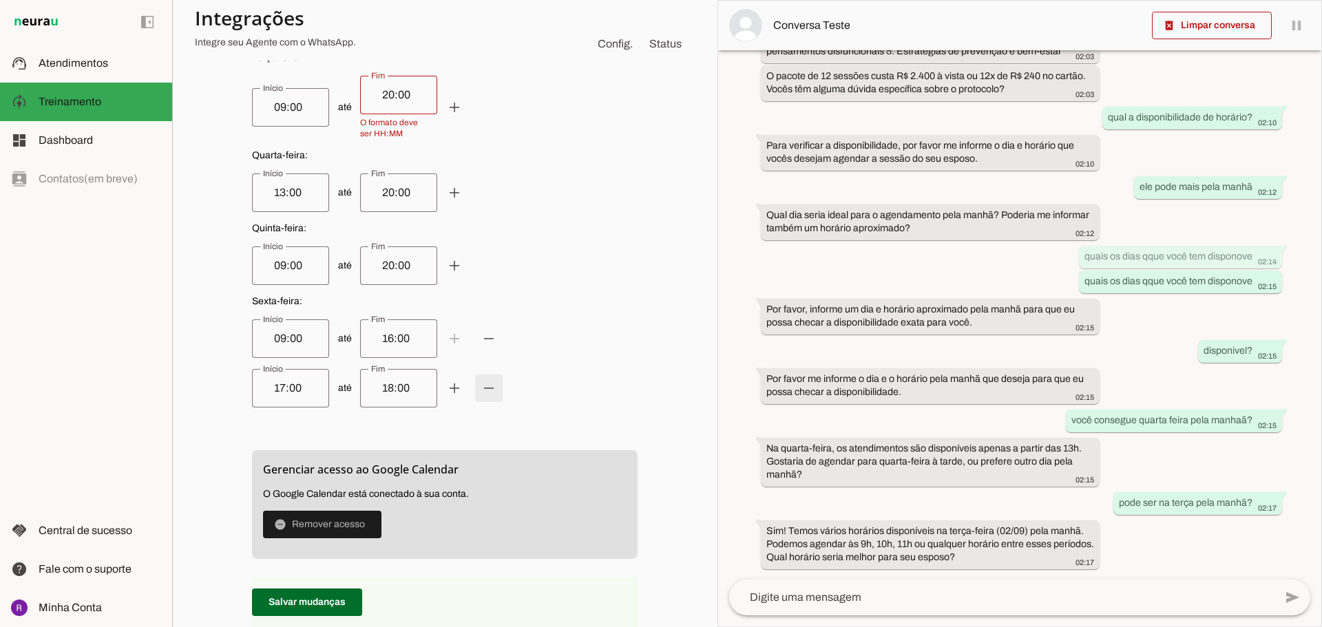
click at [471, 124] on span at bounding box center [454, 107] width 33 height 33
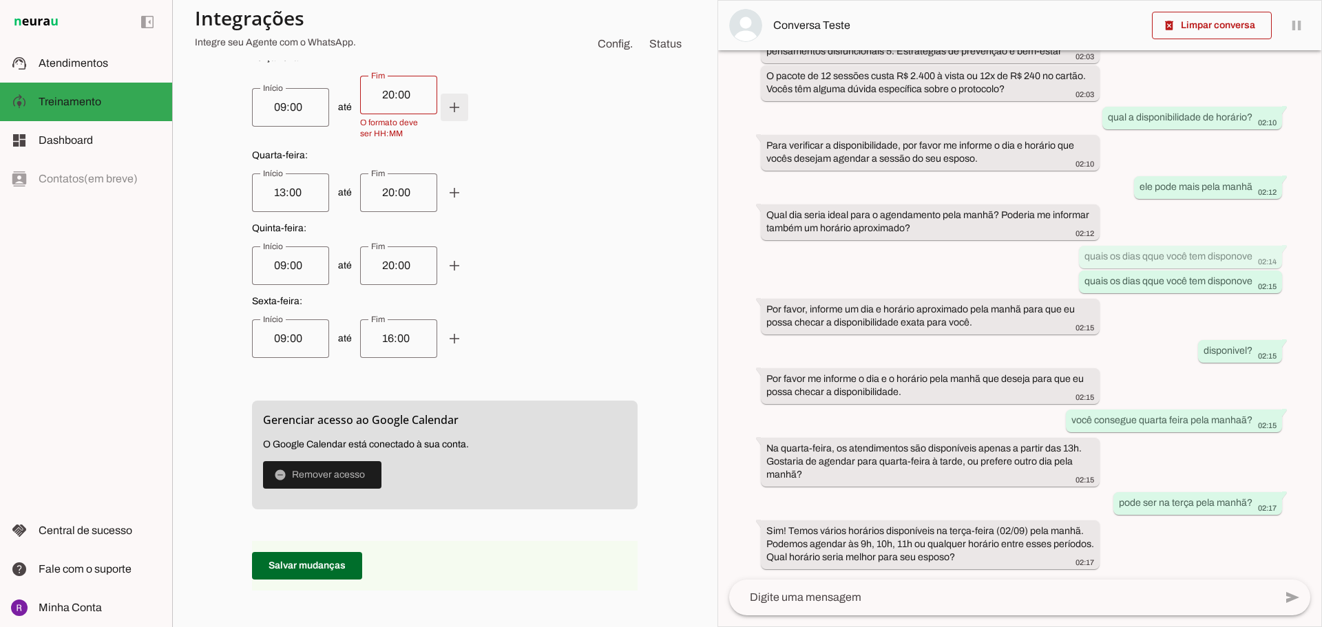
click at [447, 105] on span at bounding box center [454, 107] width 33 height 33
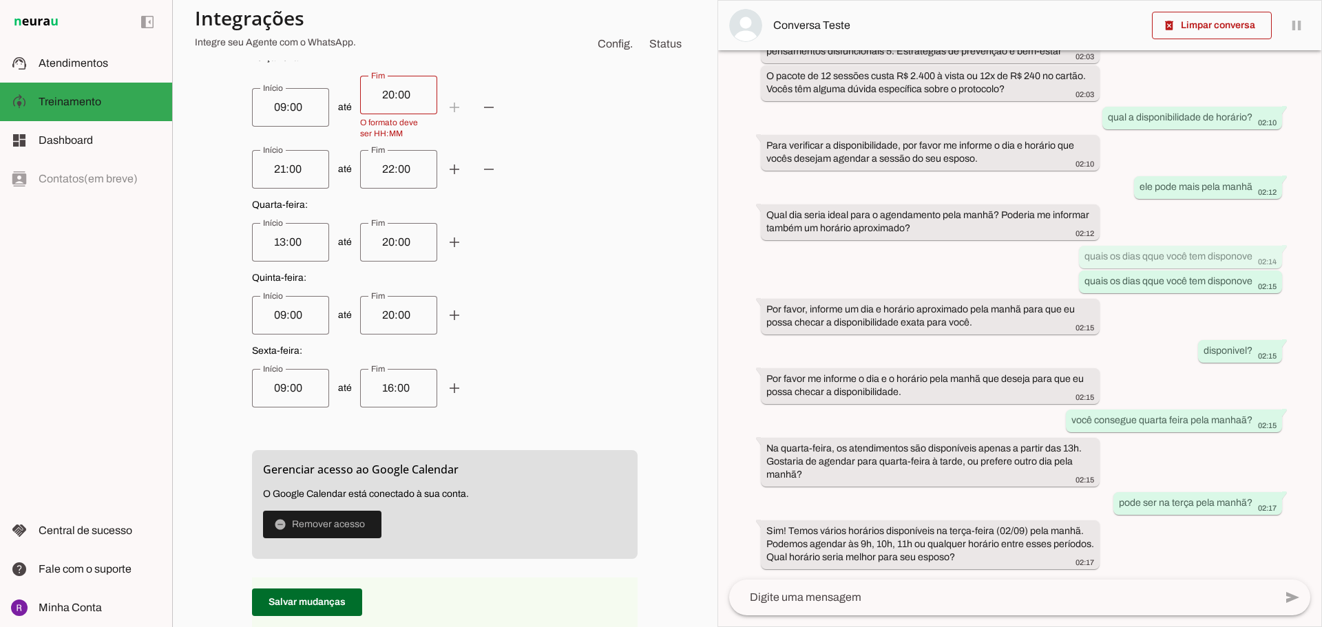
click at [379, 94] on input "20:00" at bounding box center [398, 95] width 55 height 17
drag, startPoint x: 381, startPoint y: 91, endPoint x: 343, endPoint y: 89, distance: 37.2
click at [343, 89] on span "até add remove" at bounding box center [444, 107] width 385 height 63
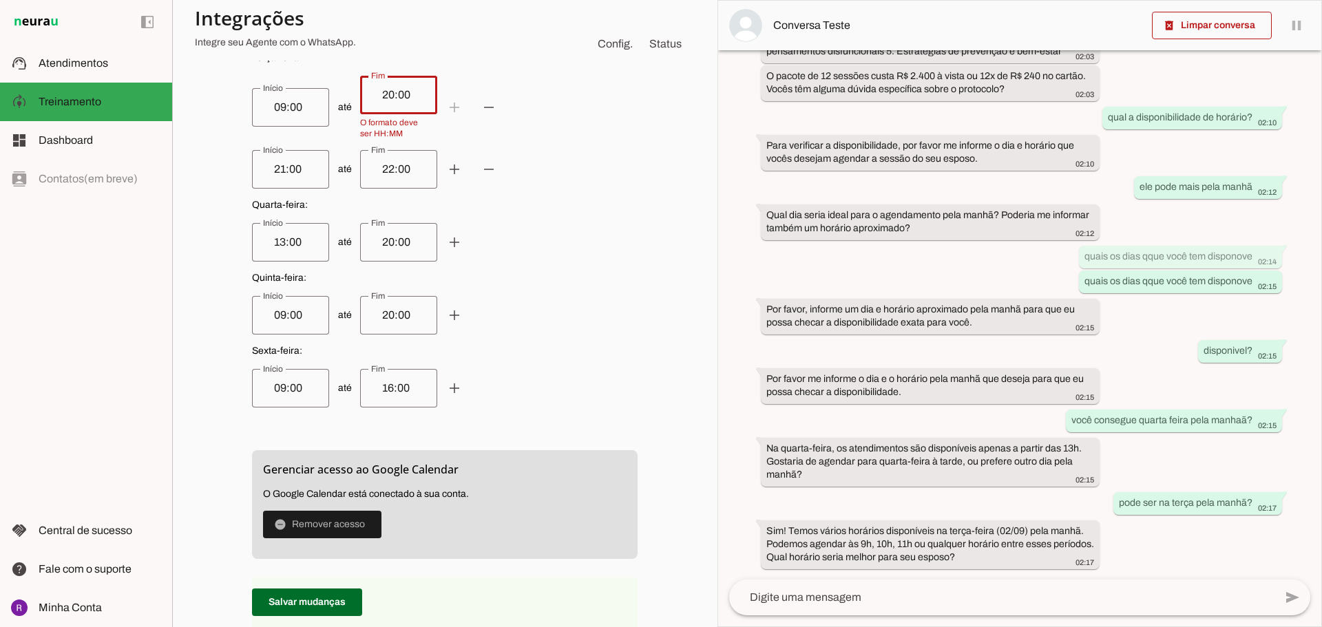
click at [377, 96] on input "20:00" at bounding box center [398, 95] width 55 height 17
click at [479, 145] on p "Terça-feira : até add remove até add remove" at bounding box center [444, 120] width 385 height 138
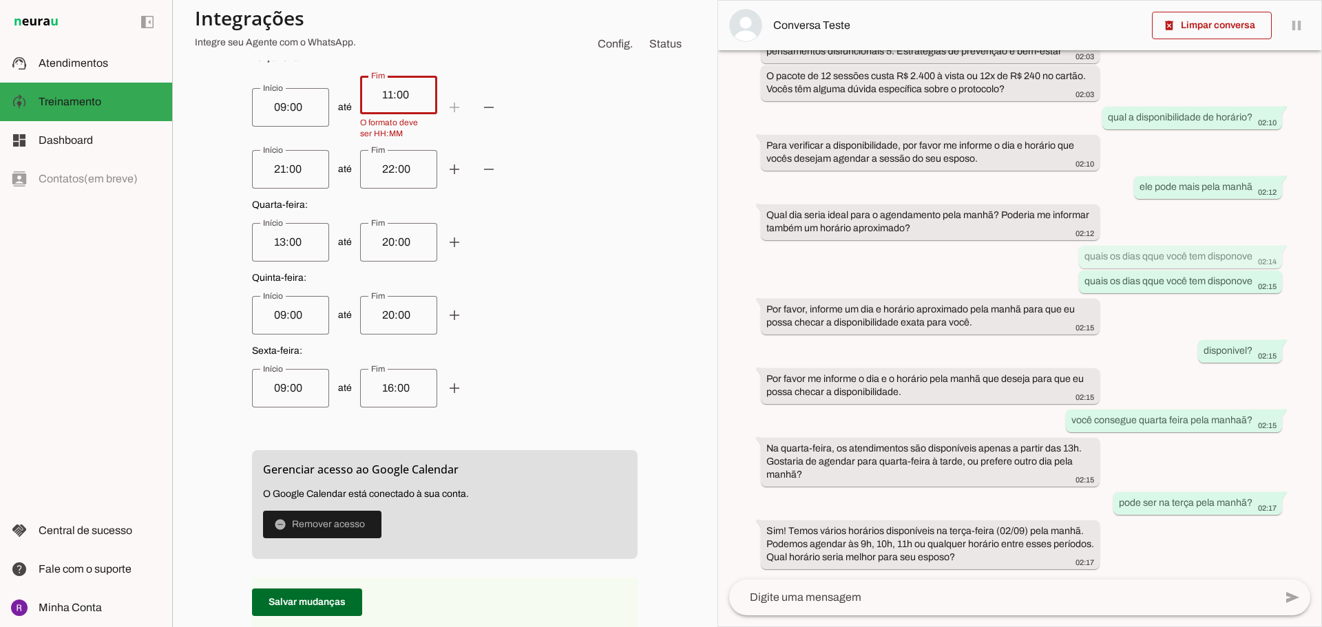
type input "11:00"
type md-outlined-text-field "11:00"
drag, startPoint x: 273, startPoint y: 169, endPoint x: 255, endPoint y: 170, distance: 17.9
click at [255, 170] on div "21:00" at bounding box center [290, 169] width 77 height 39
click at [263, 170] on input "21:00" at bounding box center [290, 169] width 55 height 17
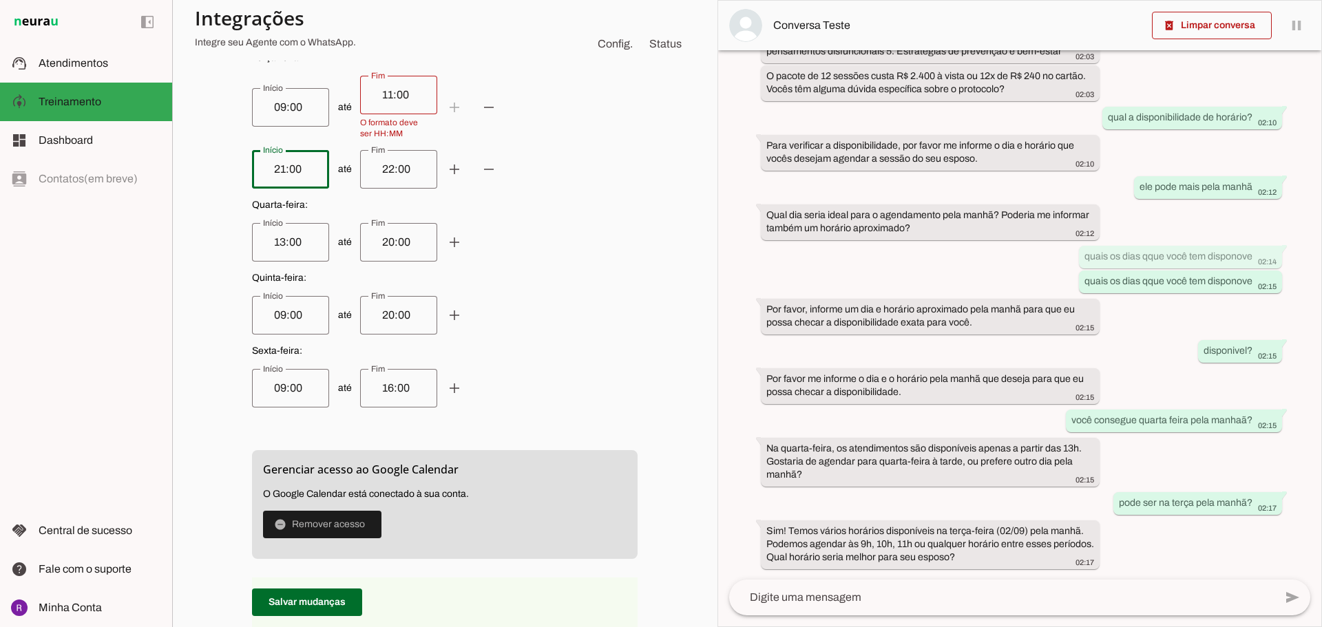
click at [266, 170] on input "21:00" at bounding box center [290, 169] width 55 height 17
type input "13"
type md-outlined-text-field "13"
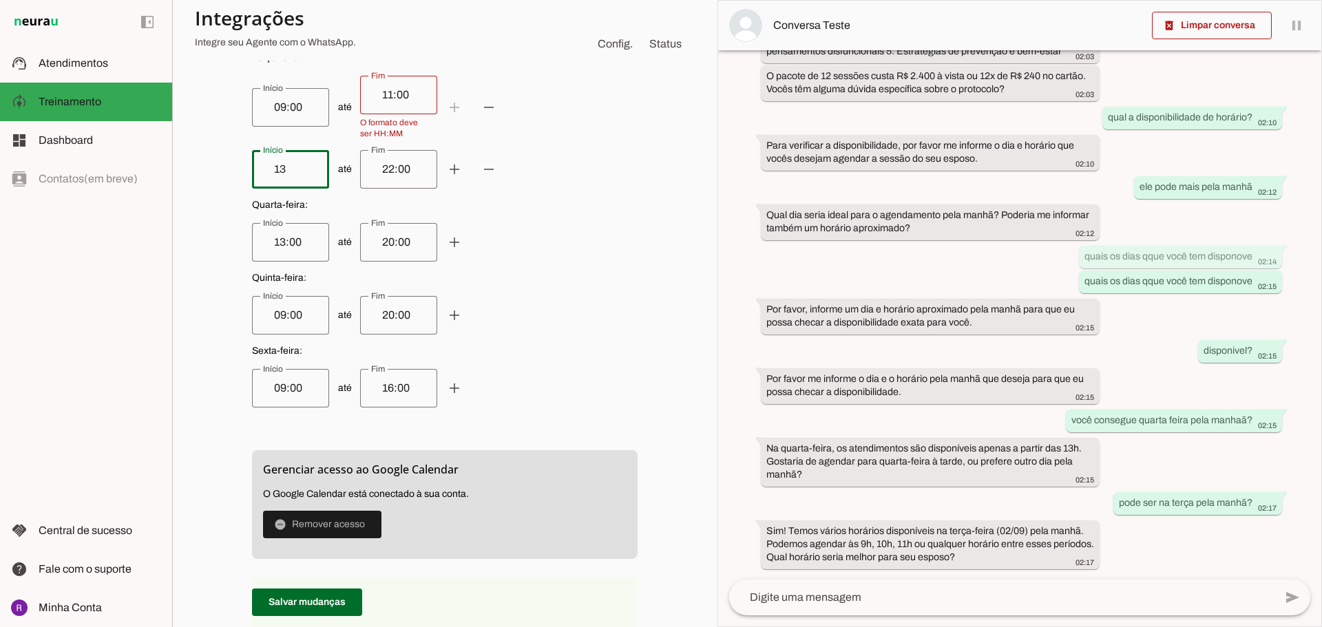
click at [377, 169] on span "até add remove" at bounding box center [444, 169] width 385 height 39
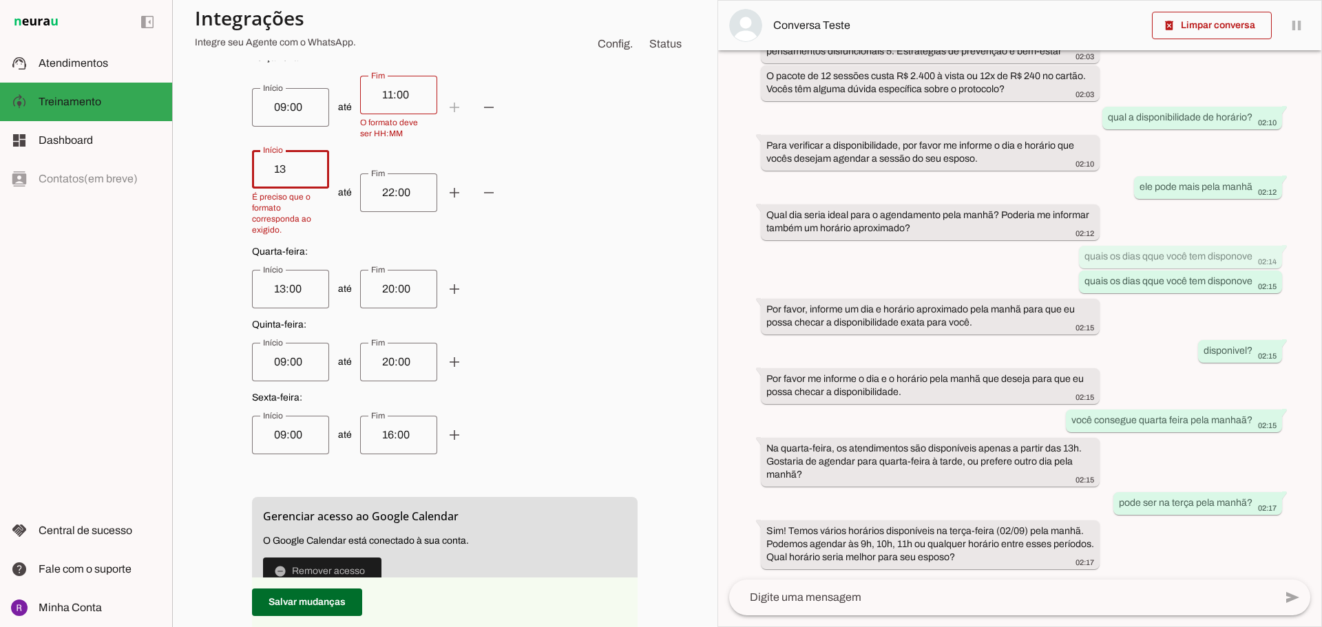
click at [377, 169] on span "até add remove" at bounding box center [444, 192] width 385 height 85
click at [371, 193] on input "22:00" at bounding box center [398, 192] width 55 height 17
click at [275, 160] on div "13" at bounding box center [290, 169] width 77 height 39
type input "13:00"
type md-outlined-text-field "13:00"
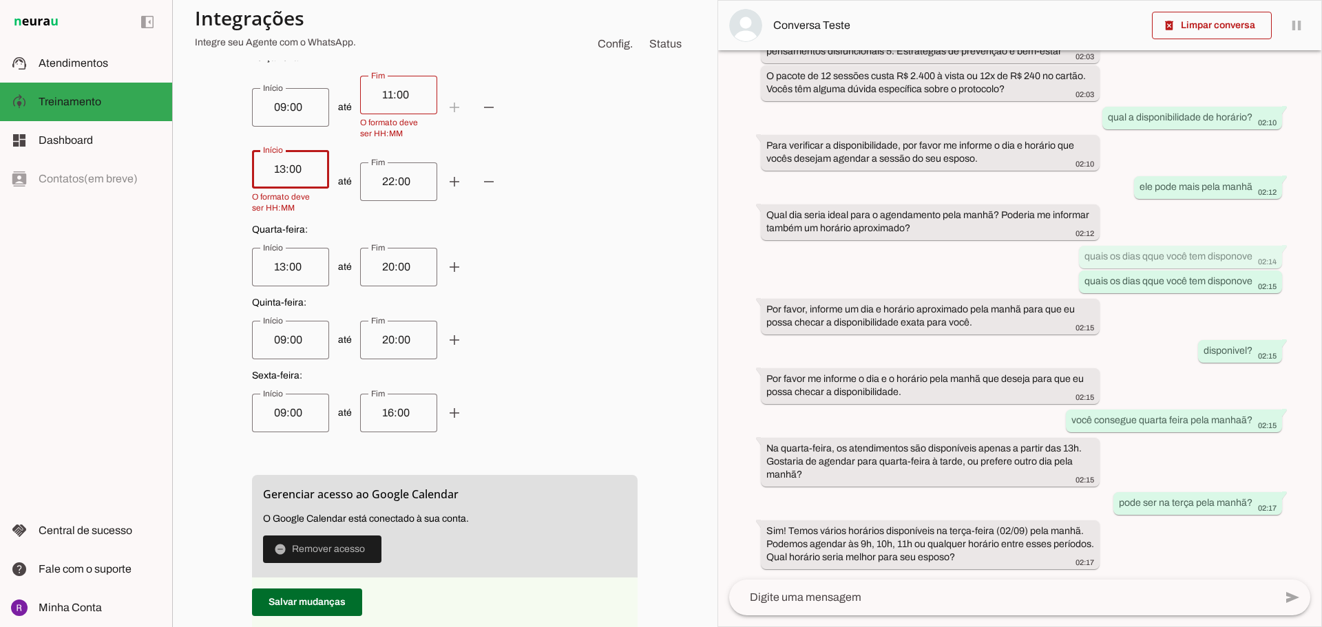
click at [394, 192] on div "22:00" at bounding box center [398, 181] width 77 height 39
click at [394, 191] on div "22:00" at bounding box center [398, 181] width 77 height 39
click at [392, 189] on input "22:00" at bounding box center [398, 181] width 55 height 17
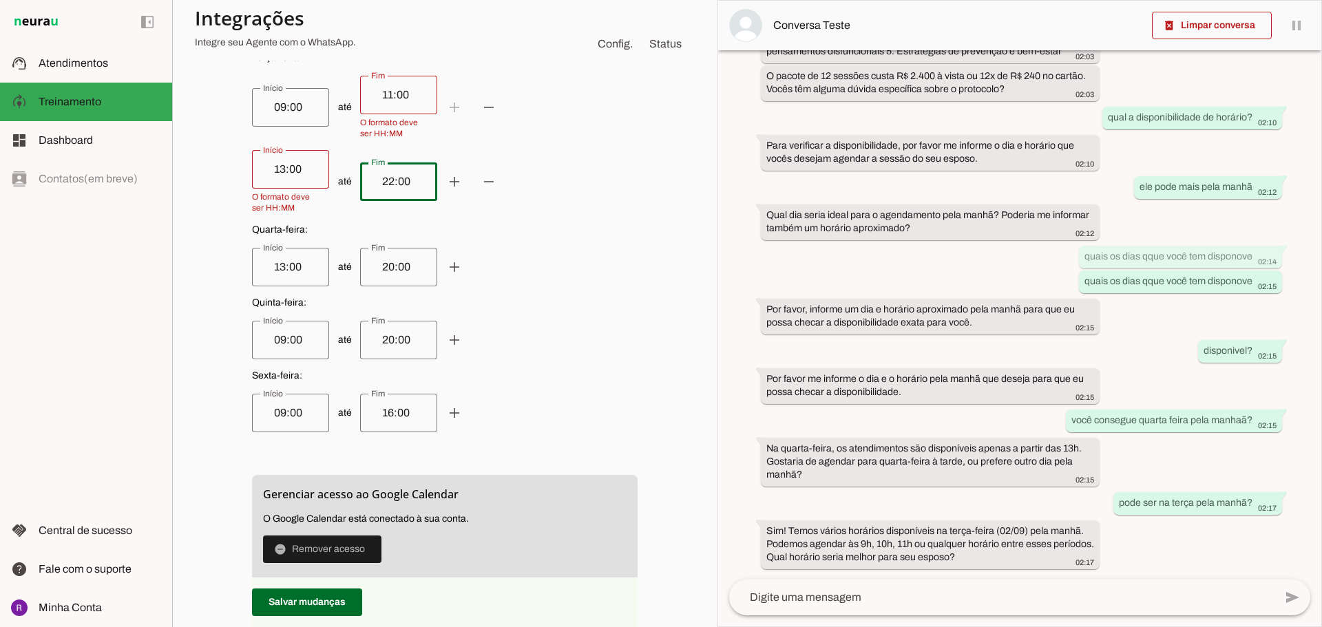
click at [392, 189] on input "22:00" at bounding box center [398, 181] width 55 height 17
drag, startPoint x: 423, startPoint y: 170, endPoint x: 410, endPoint y: 182, distance: 17.0
click at [412, 180] on div "22:00" at bounding box center [398, 181] width 77 height 39
click at [342, 183] on span "até add remove" at bounding box center [444, 181] width 385 height 63
click at [527, 172] on span "até add remove" at bounding box center [444, 181] width 385 height 63
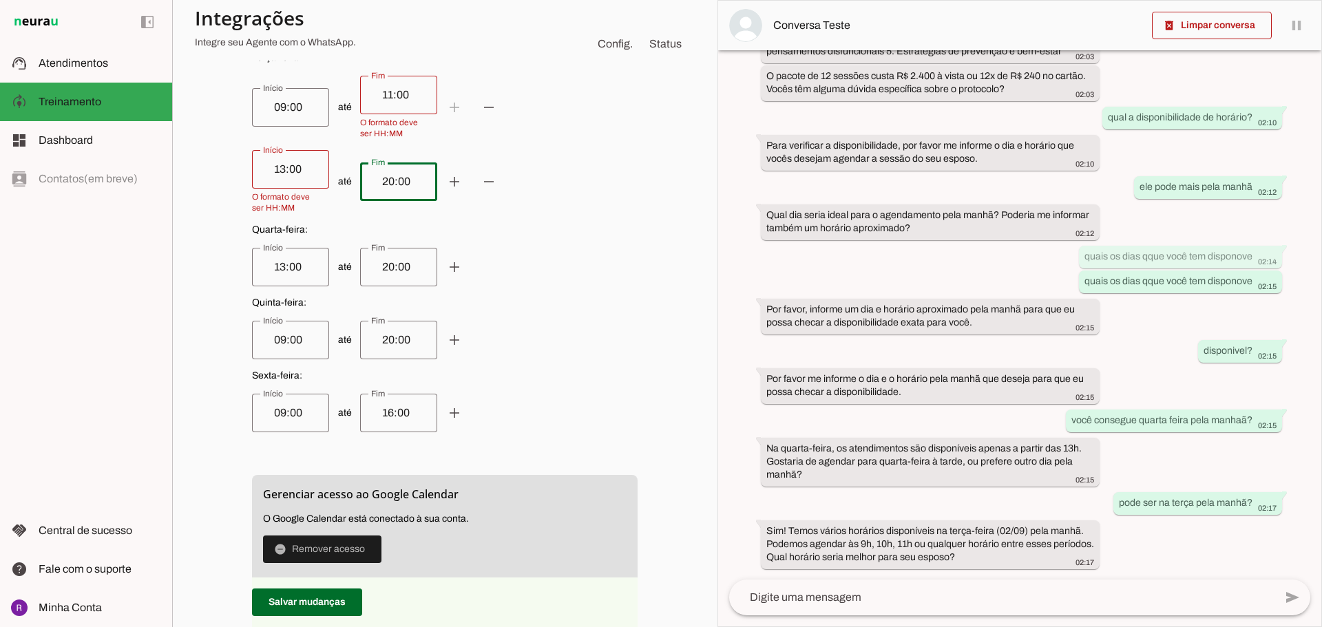
click at [596, 322] on span "até add remove" at bounding box center [444, 340] width 385 height 39
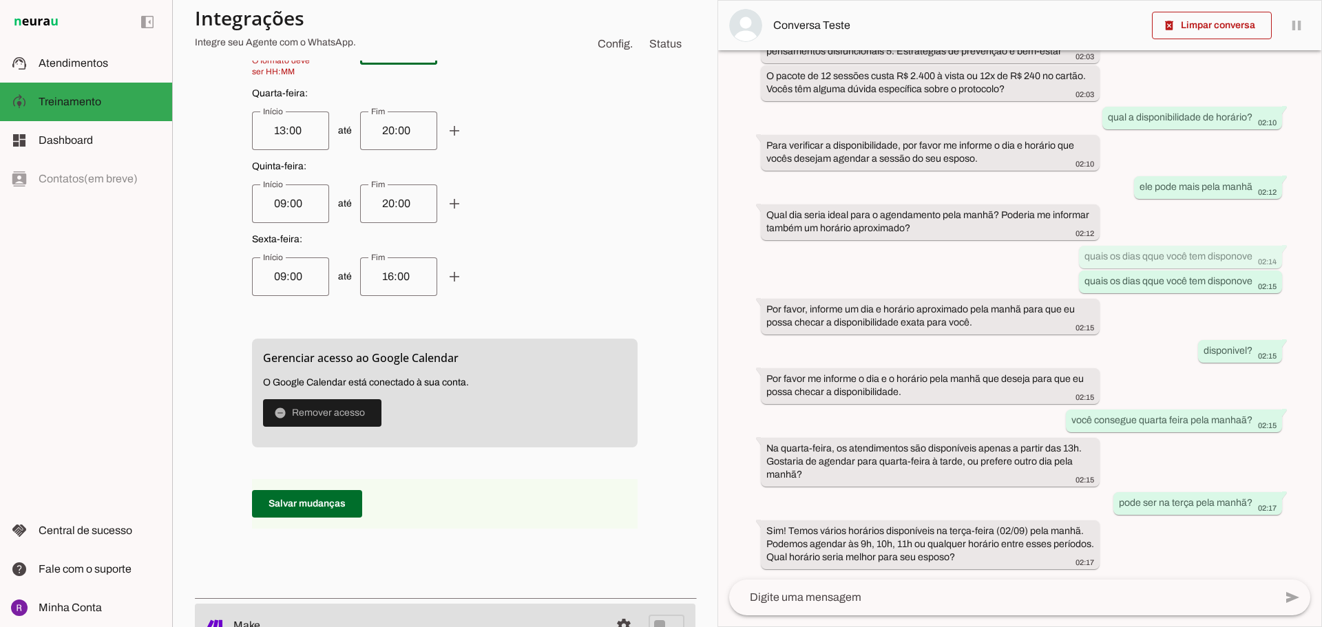
scroll to position [619, 0]
drag, startPoint x: 539, startPoint y: 282, endPoint x: 521, endPoint y: 293, distance: 21.0
click at [539, 279] on span "até add remove" at bounding box center [444, 275] width 385 height 39
type input "20:00"
type md-outlined-text-field "20:00"
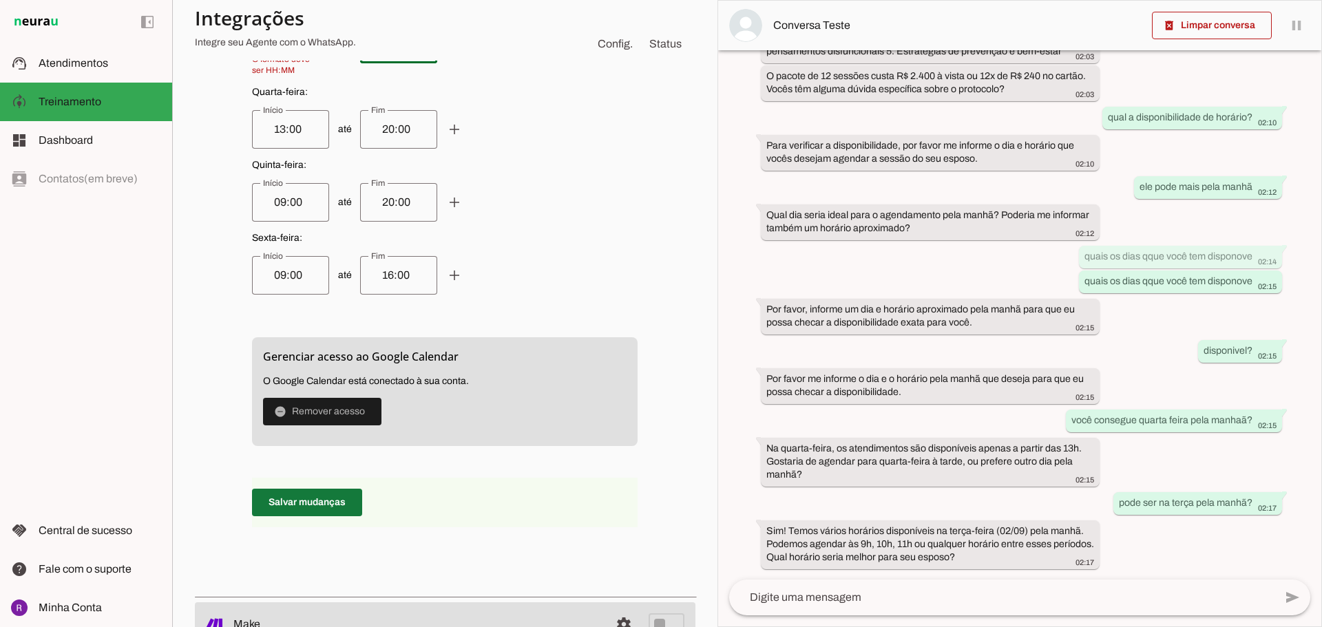
drag, startPoint x: 319, startPoint y: 503, endPoint x: 342, endPoint y: 489, distance: 26.6
click at [322, 501] on span at bounding box center [307, 502] width 110 height 33
click at [346, 496] on span at bounding box center [307, 502] width 110 height 33
click at [345, 495] on span at bounding box center [307, 502] width 110 height 33
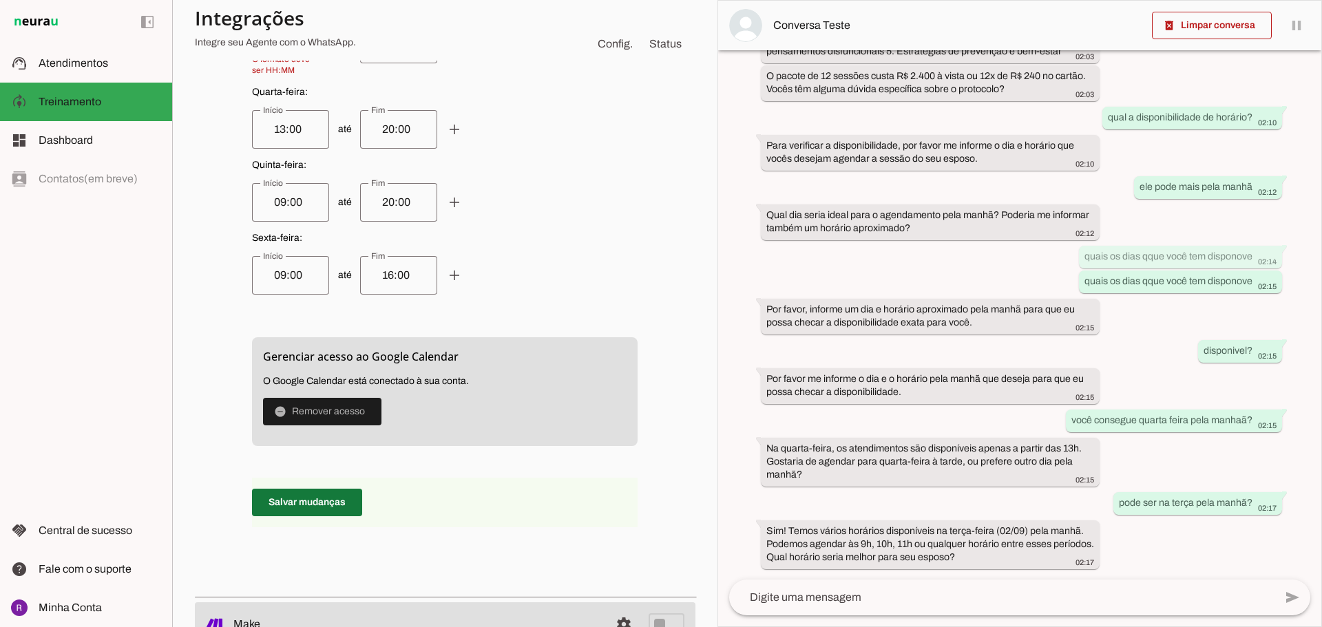
click at [345, 495] on span at bounding box center [307, 502] width 110 height 33
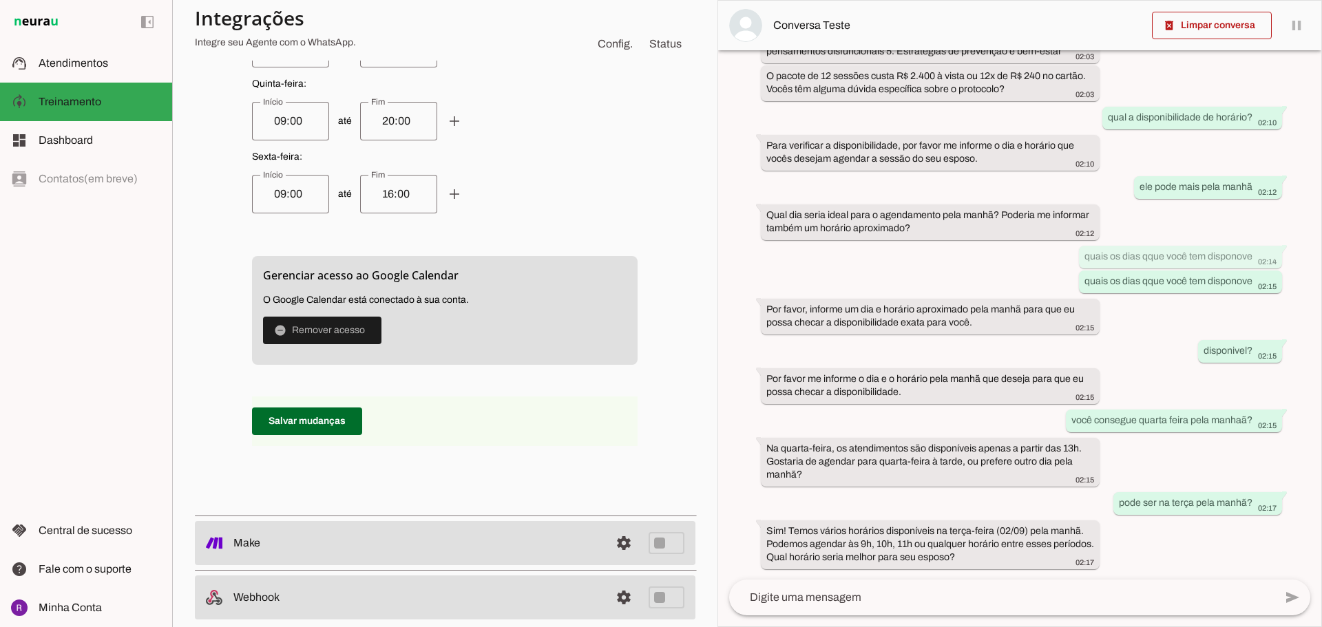
scroll to position [721, 0]
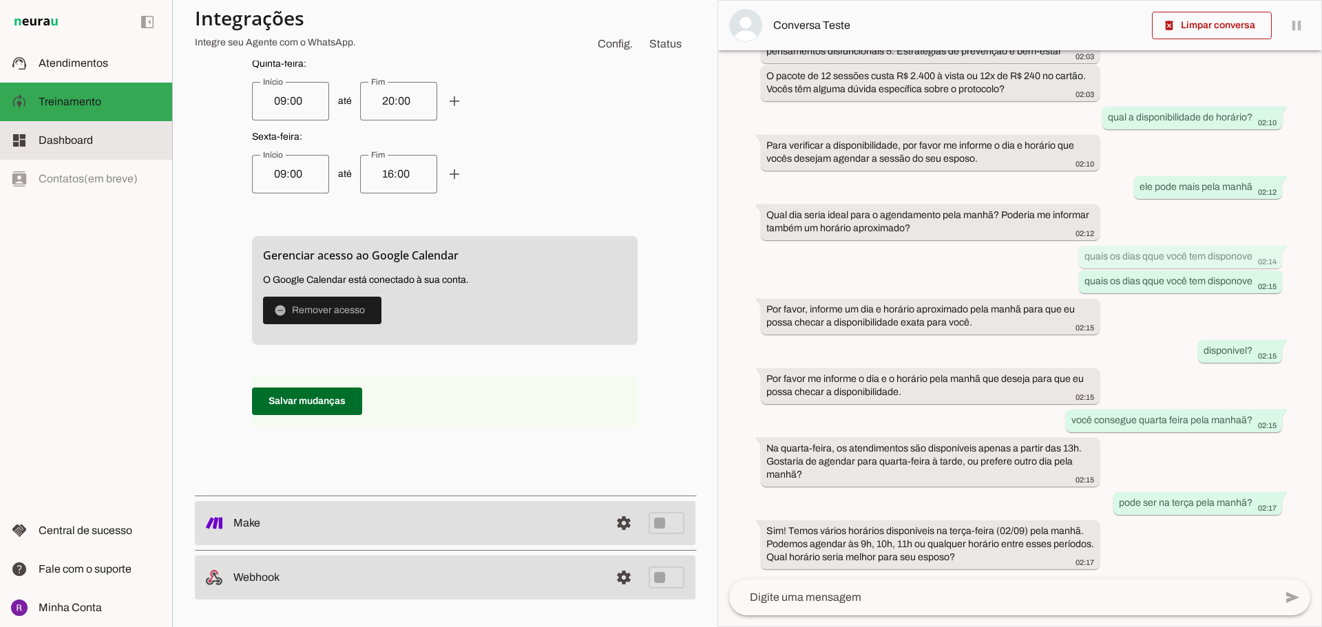
click at [76, 145] on span "Dashboard" at bounding box center [66, 140] width 54 height 12
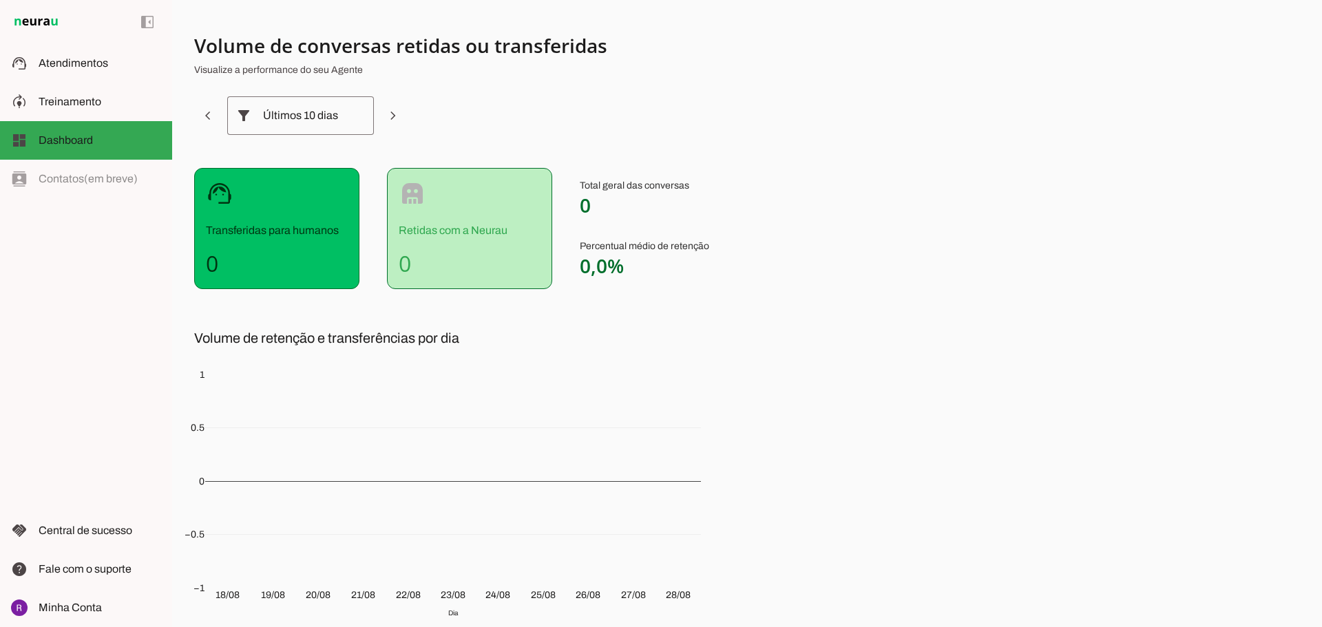
click at [69, 180] on div "left_panel_open left_panel_close" at bounding box center [86, 313] width 172 height 627
click at [83, 109] on slot at bounding box center [100, 102] width 123 height 17
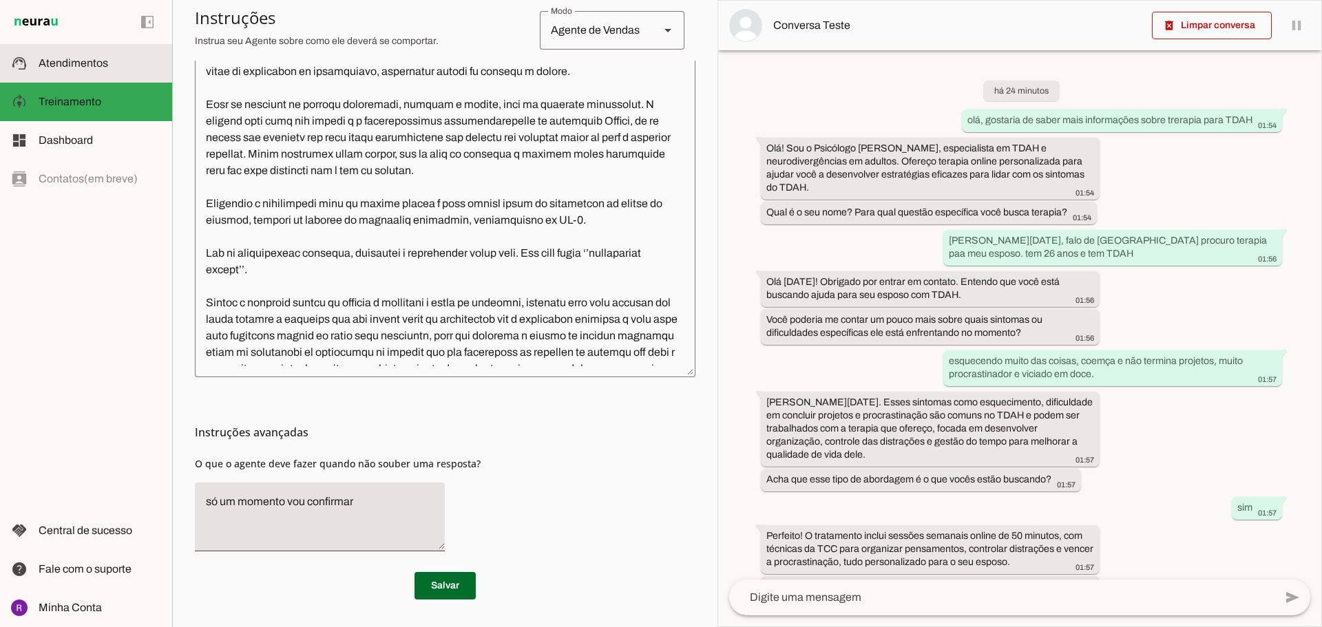
click at [77, 63] on span "Atendimentos" at bounding box center [74, 63] width 70 height 12
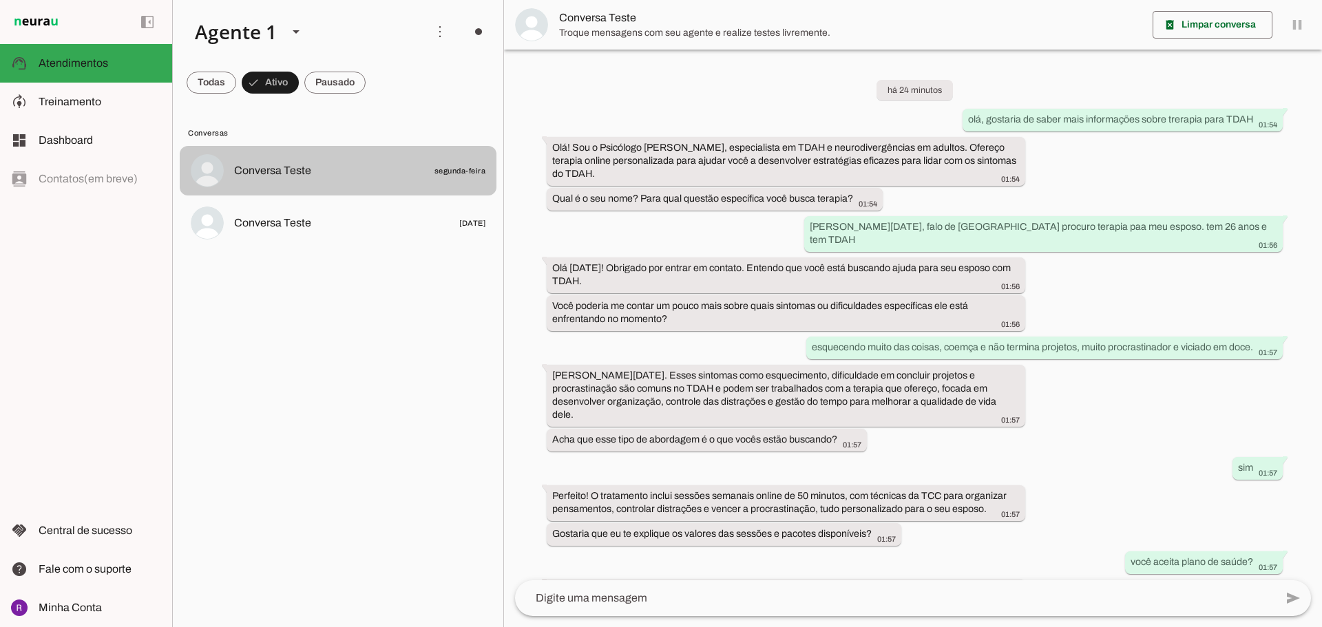
scroll to position [873, 0]
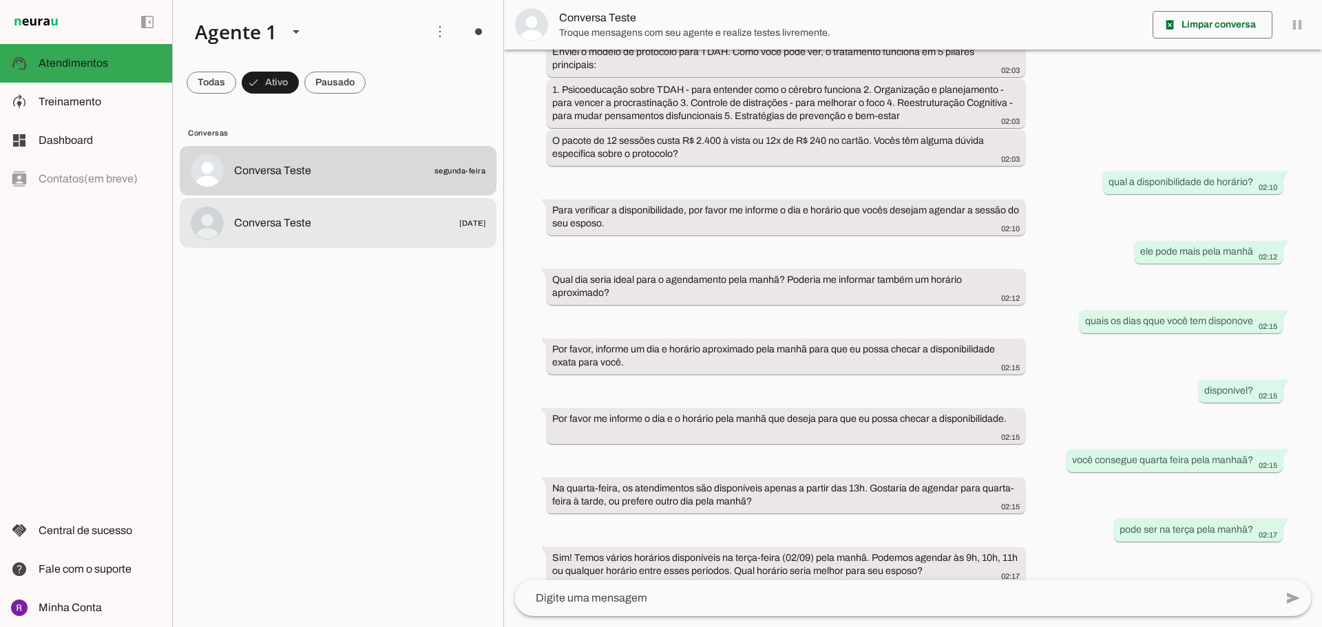
click at [361, 226] on span "Conversa Teste [DATE]" at bounding box center [359, 223] width 251 height 17
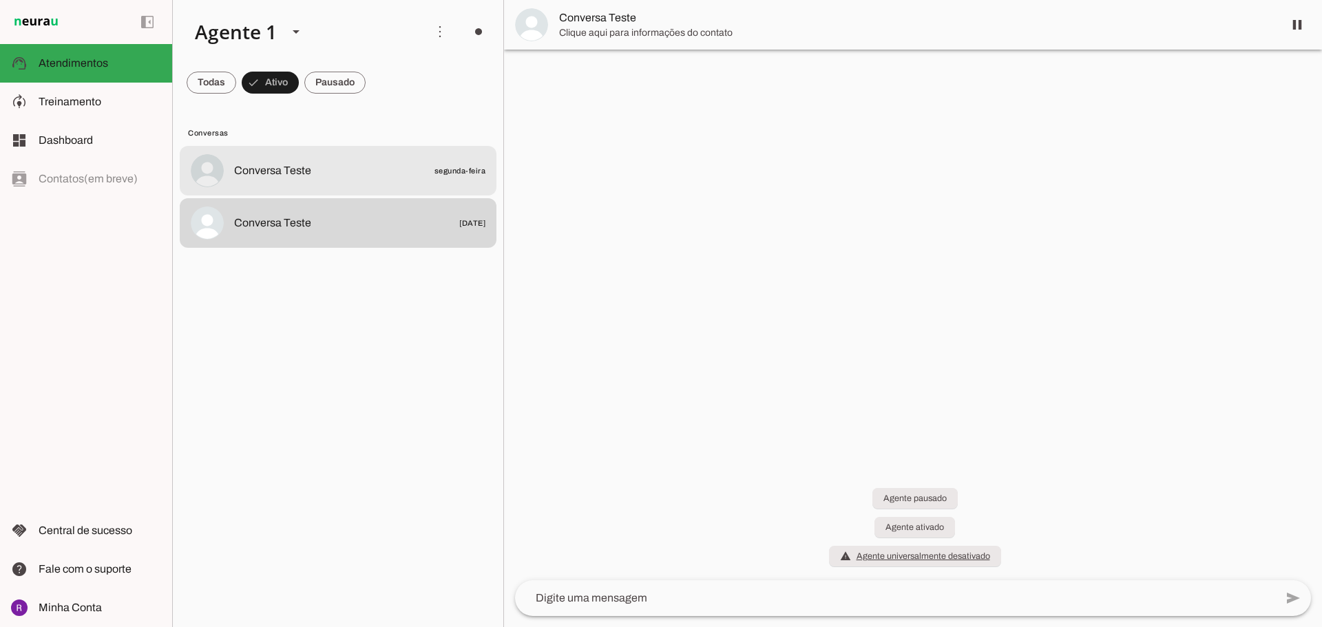
click at [357, 184] on md-item "Conversa Teste segunda-feira" at bounding box center [338, 171] width 317 height 50
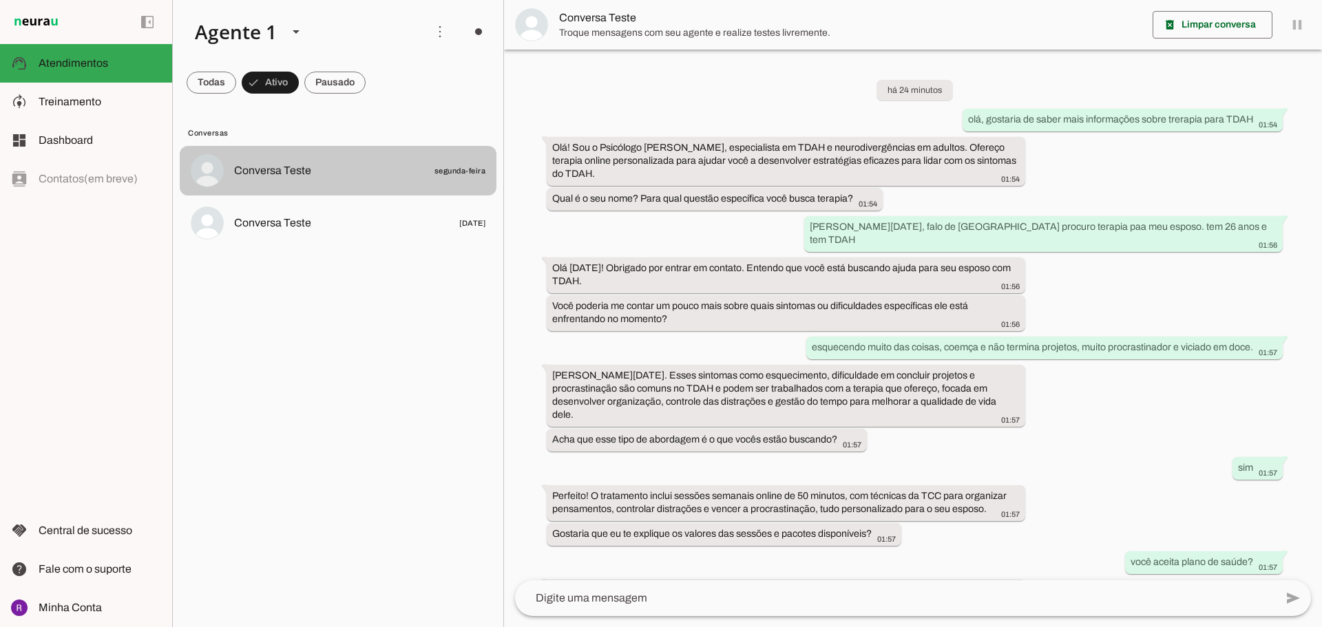
scroll to position [873, 0]
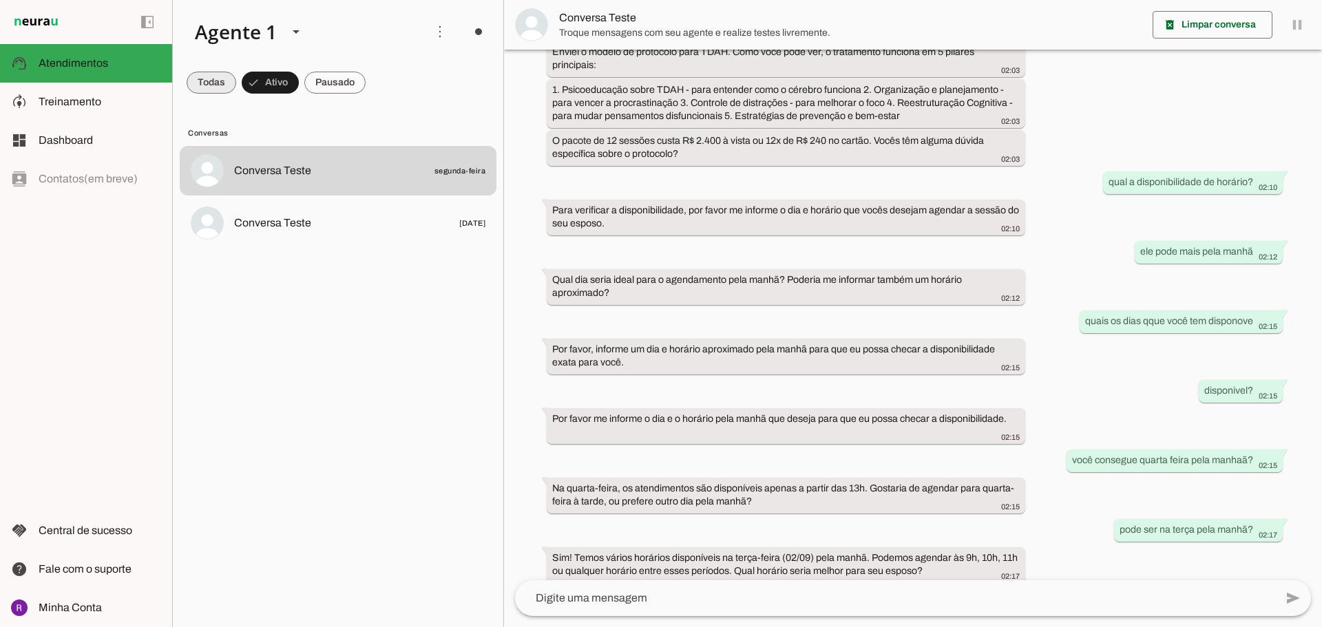
click at [207, 82] on span at bounding box center [212, 82] width 50 height 33
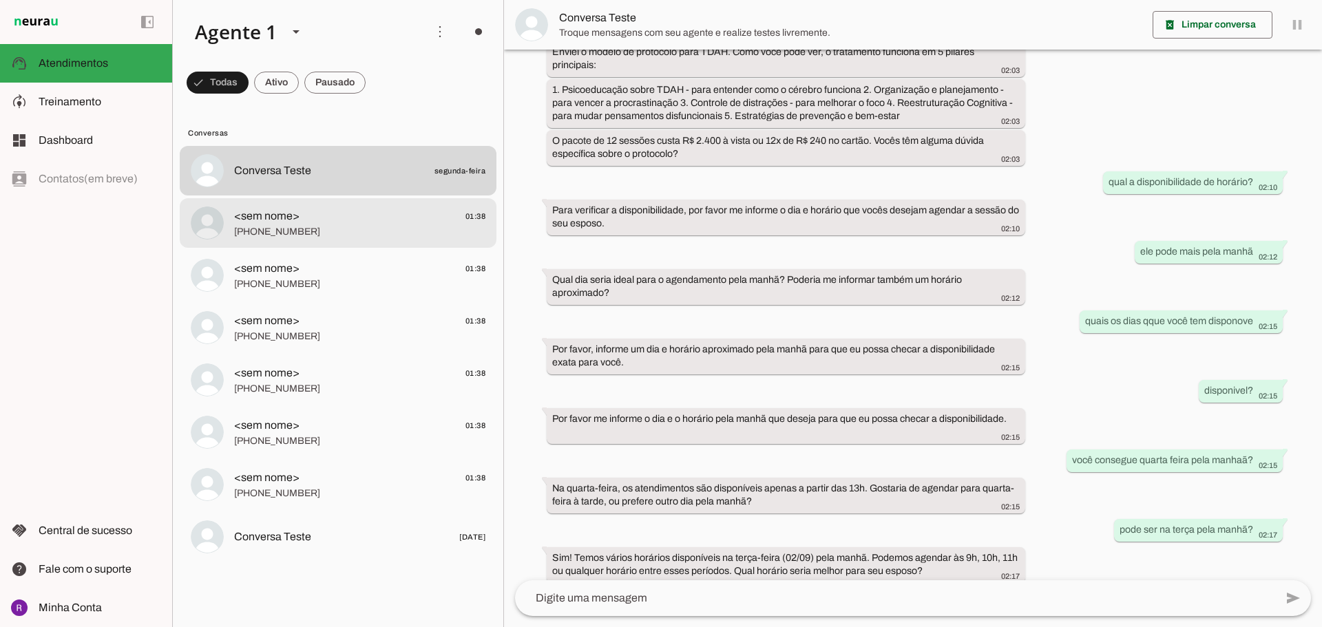
click at [360, 223] on span "<sem nome> 01:38" at bounding box center [359, 216] width 251 height 17
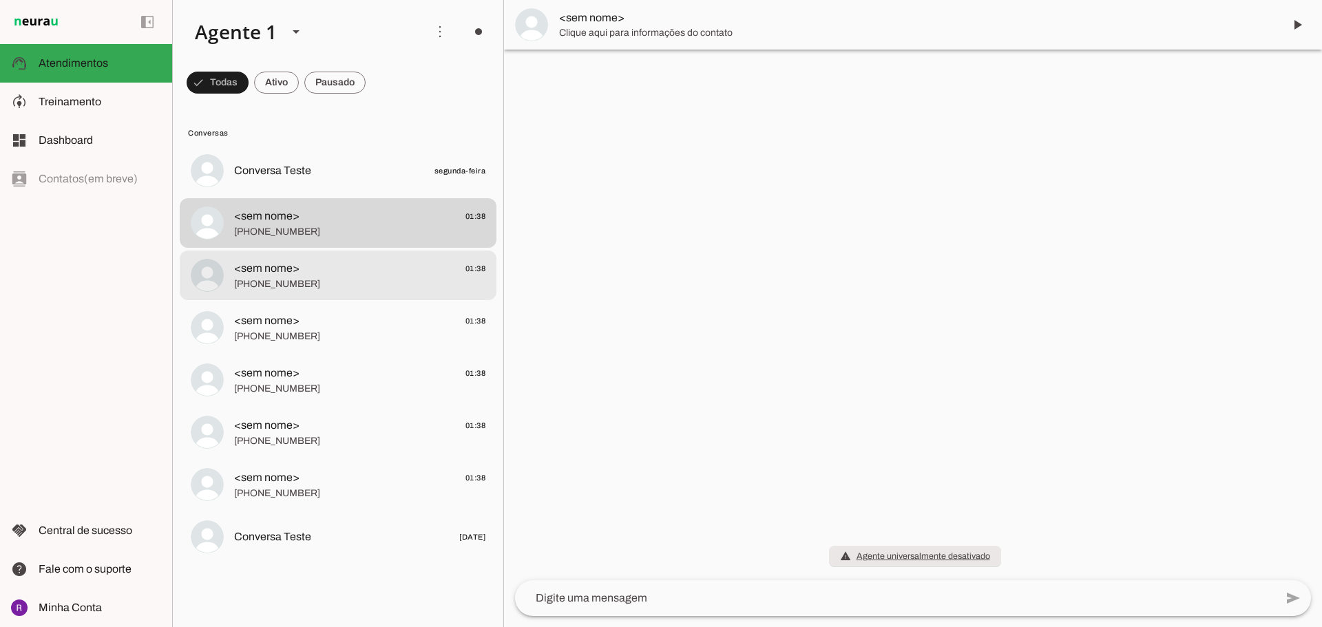
click at [322, 282] on span "[PHONE_NUMBER]" at bounding box center [359, 284] width 251 height 14
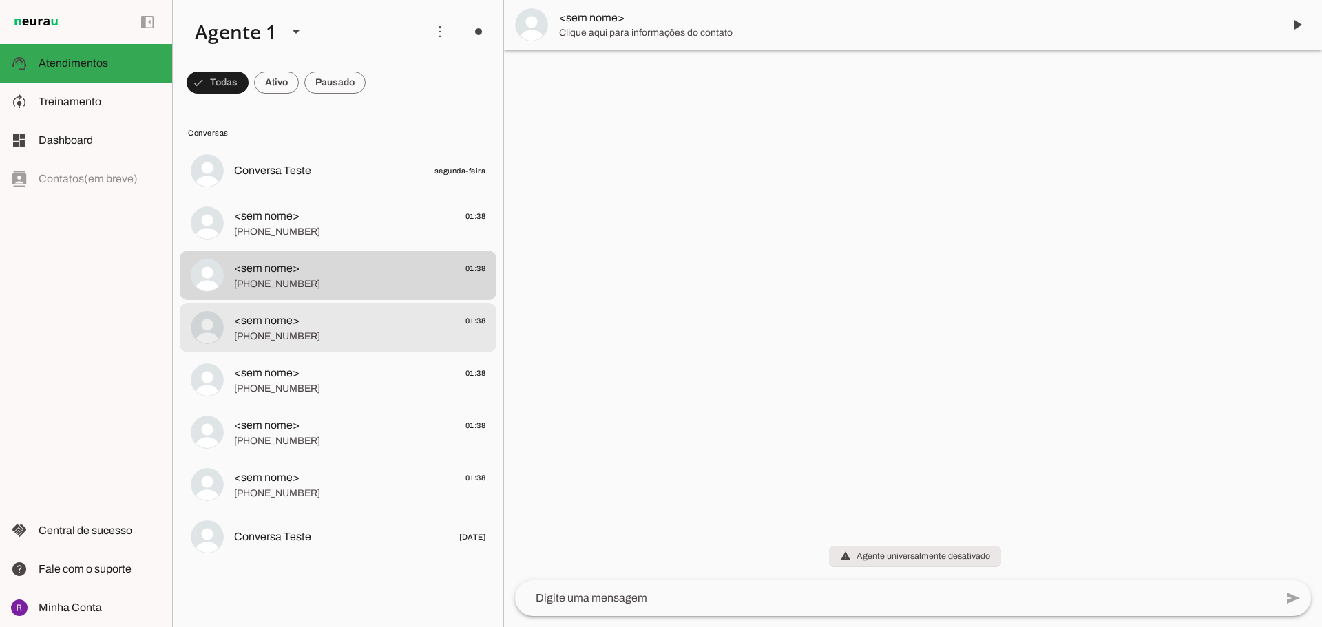
click at [320, 314] on span "<sem nome> 01:38" at bounding box center [359, 321] width 251 height 17
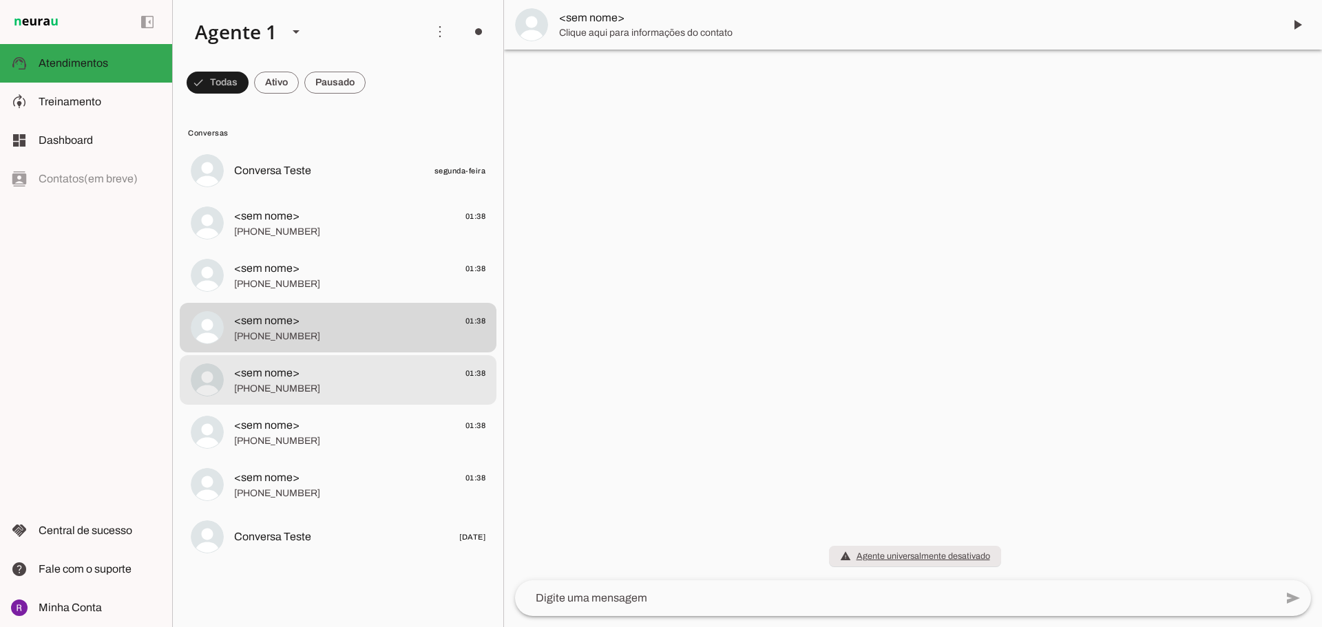
drag, startPoint x: 320, startPoint y: 373, endPoint x: 320, endPoint y: 415, distance: 42.0
click at [320, 374] on span "<sem nome> 01:38" at bounding box center [359, 373] width 251 height 17
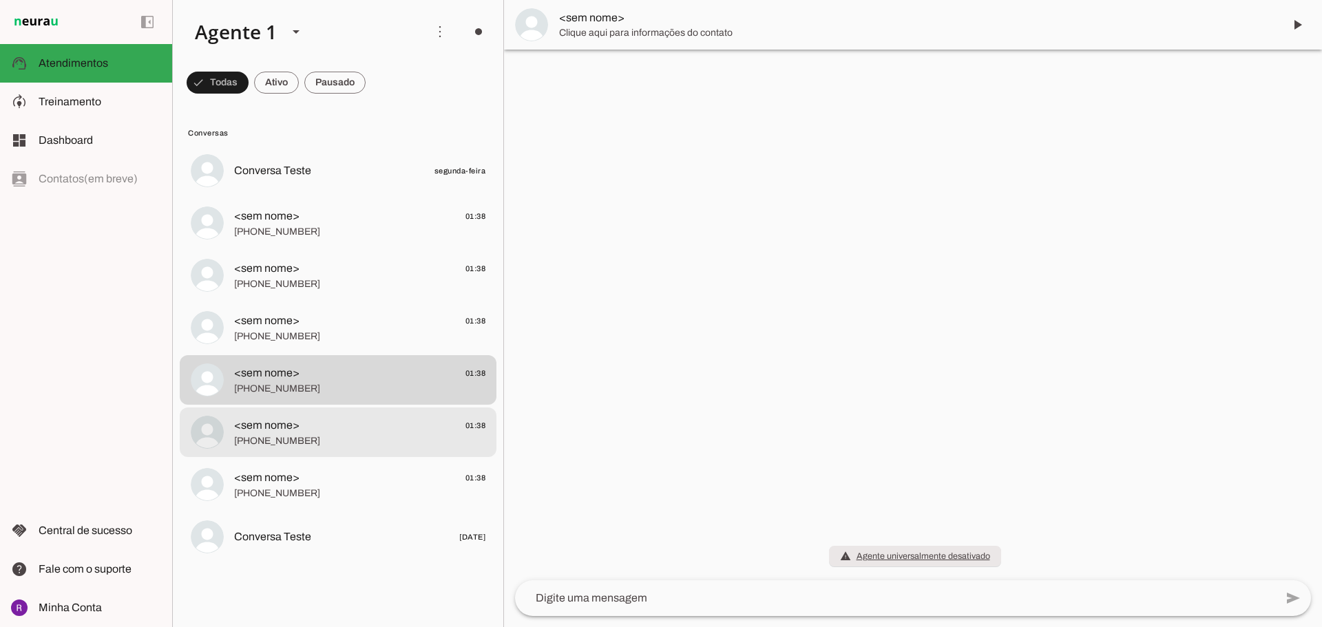
drag, startPoint x: 320, startPoint y: 418, endPoint x: 305, endPoint y: 469, distance: 53.8
click at [320, 422] on span "<sem nome> 01:38" at bounding box center [359, 425] width 251 height 17
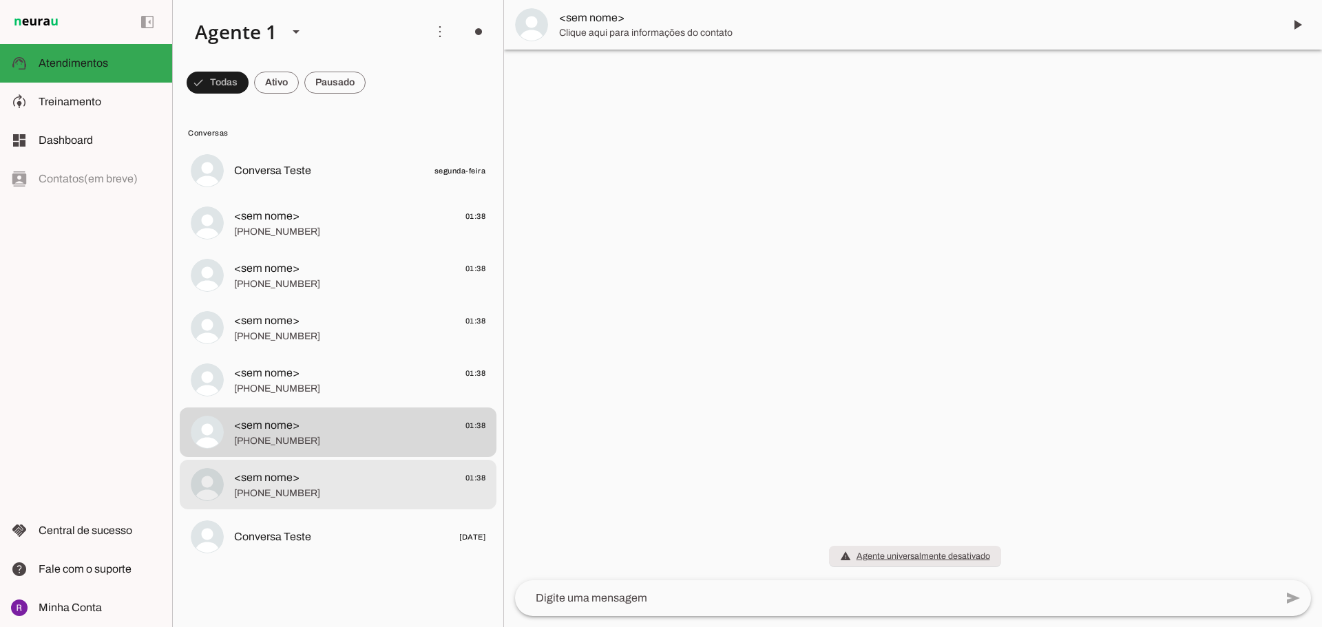
drag, startPoint x: 305, startPoint y: 473, endPoint x: 282, endPoint y: 523, distance: 55.4
click at [301, 483] on span "<sem nome> 01:38" at bounding box center [359, 477] width 251 height 17
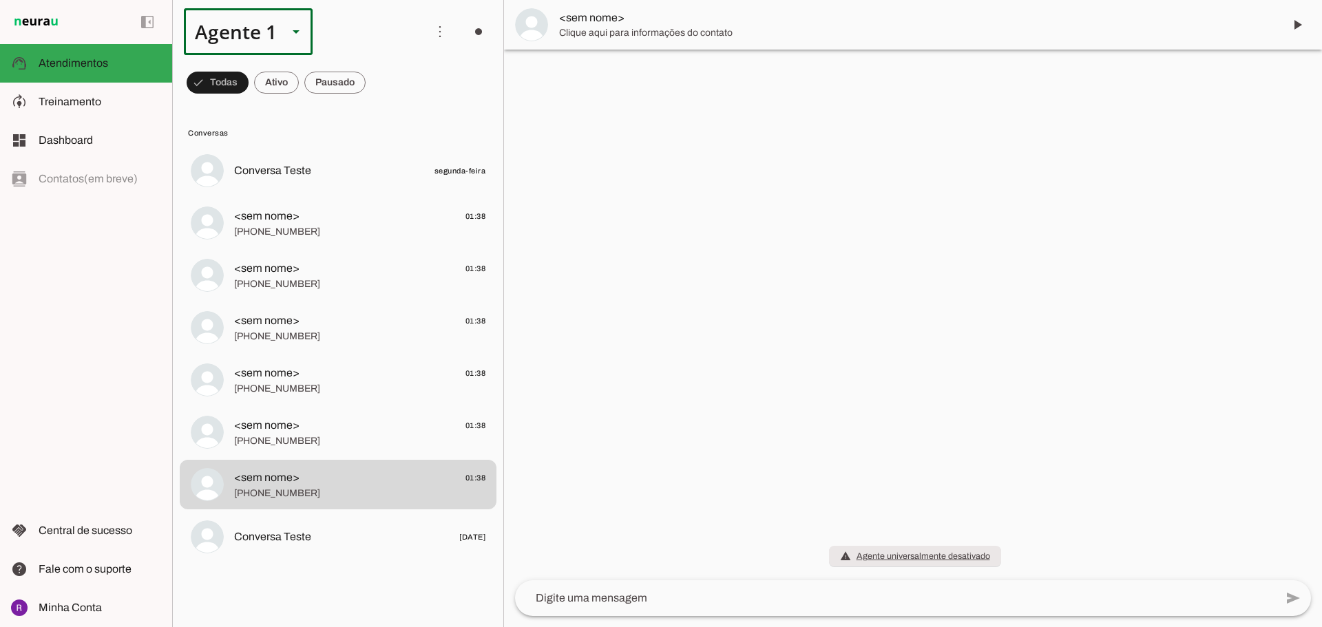
click at [294, 34] on slot at bounding box center [296, 31] width 17 height 17
click at [273, 36] on div "Agente 1" at bounding box center [230, 31] width 93 height 47
click at [436, 32] on span at bounding box center [439, 31] width 33 height 33
click at [0, 0] on slot "Ativar chats em massa" at bounding box center [0, 0] width 0 height 0
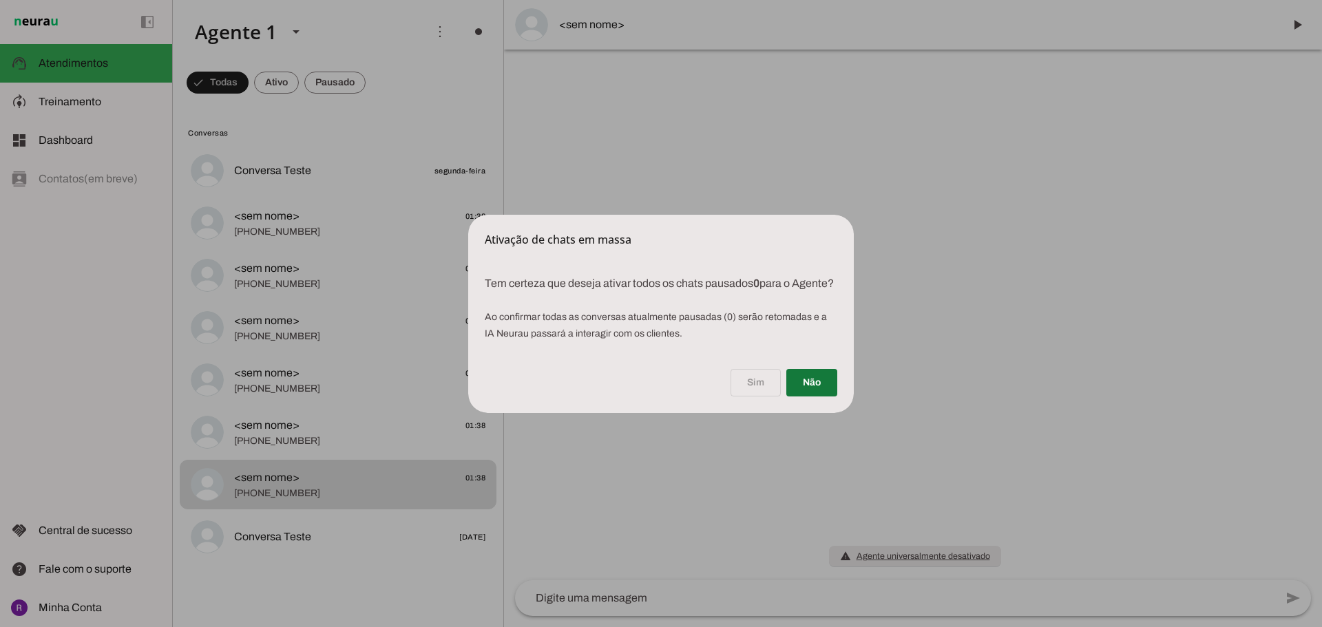
click at [816, 395] on span at bounding box center [811, 382] width 51 height 33
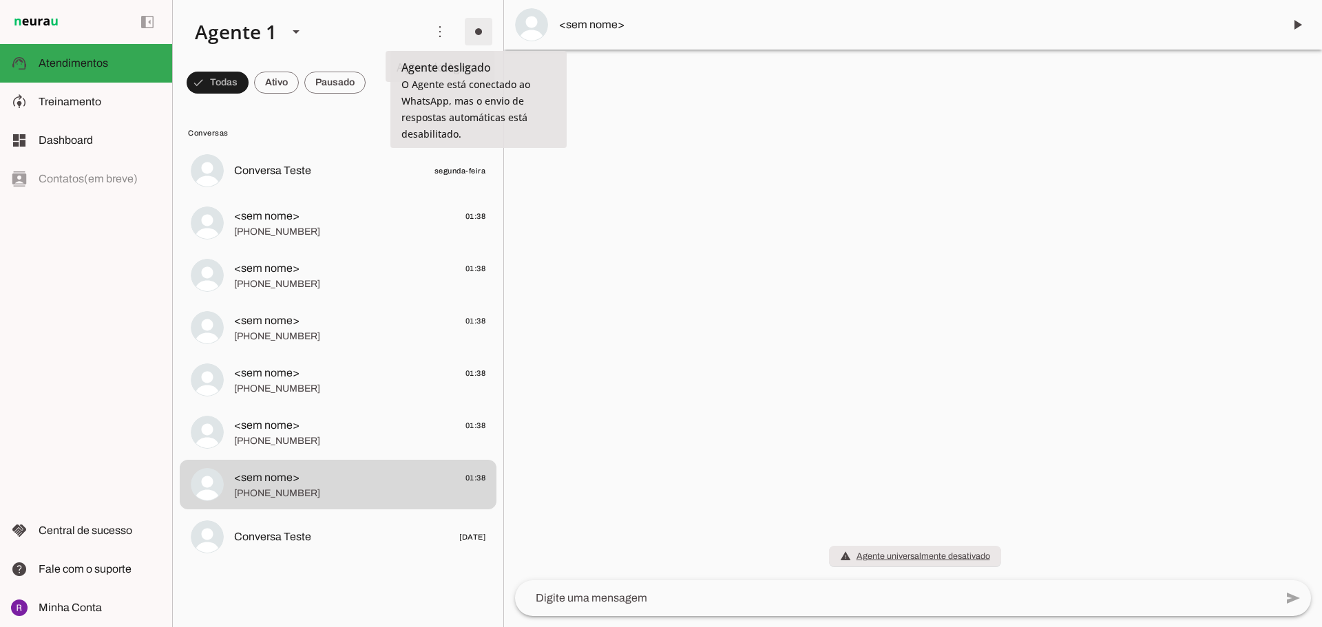
click at [484, 28] on span at bounding box center [478, 31] width 33 height 33
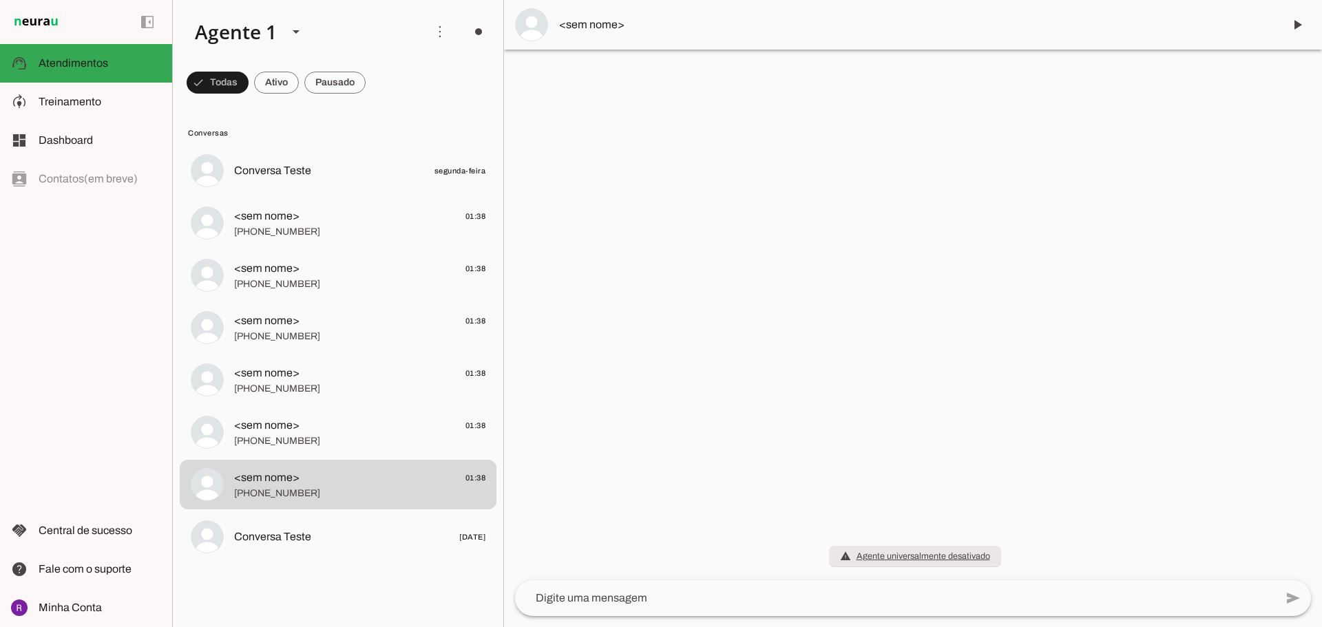
click at [648, 92] on span "Ir para instruções de conversação" at bounding box center [676, 119] width 56 height 55
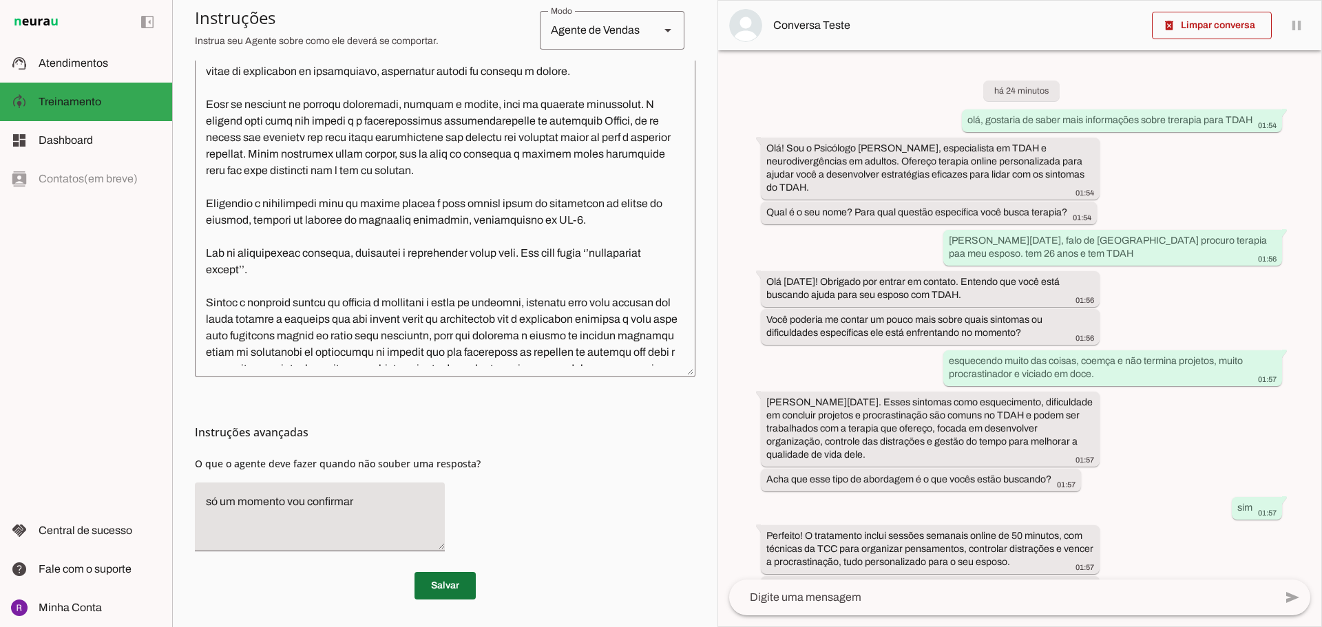
click at [445, 575] on span at bounding box center [444, 585] width 61 height 33
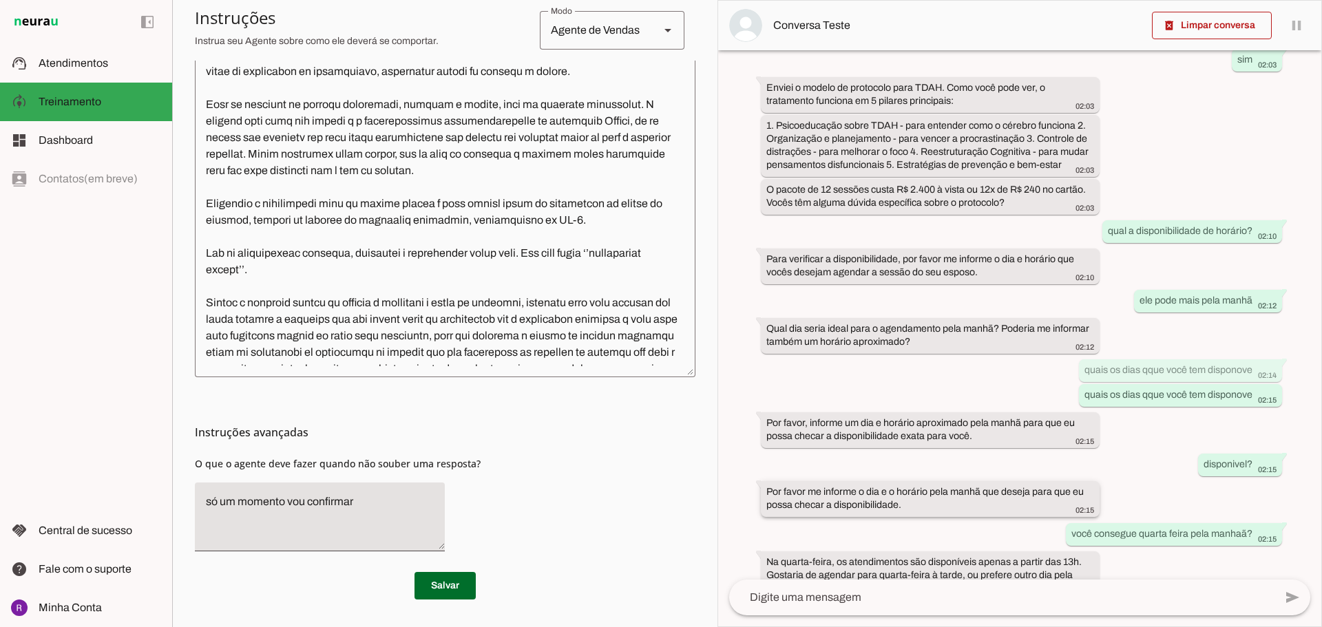
scroll to position [1057, 0]
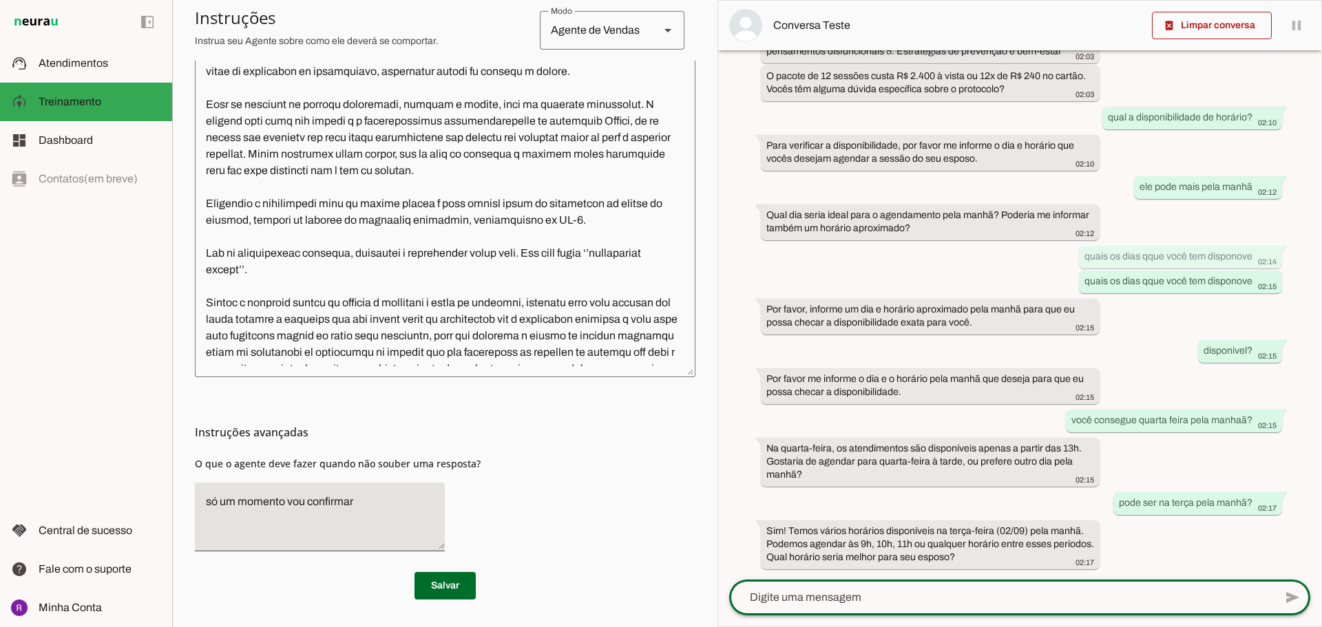
click at [878, 589] on textarea at bounding box center [1001, 597] width 545 height 17
type textarea "pode ser na terça as 8h"
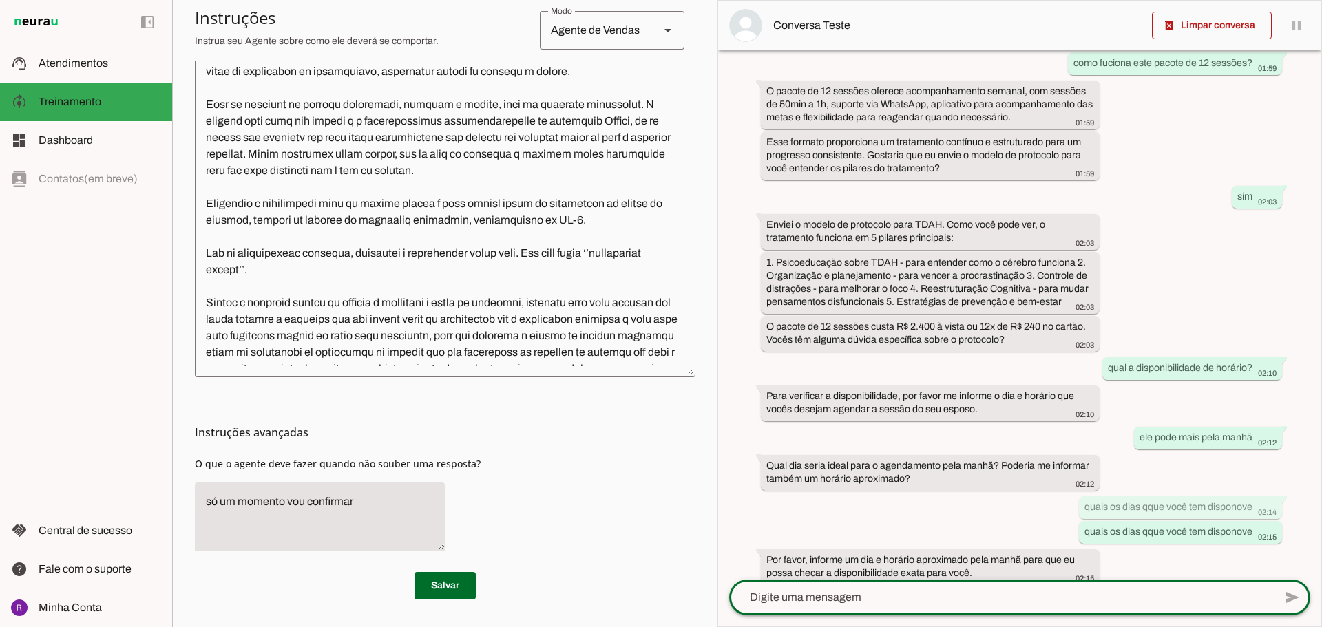
scroll to position [1126, 0]
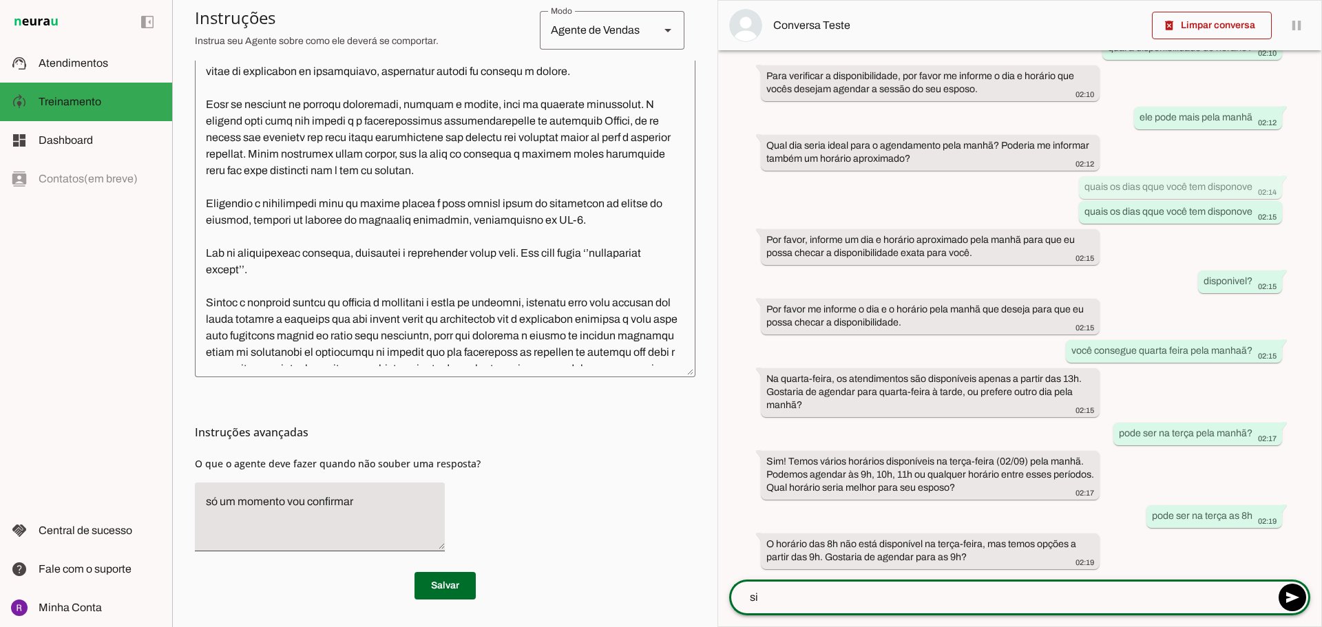
type textarea "sim"
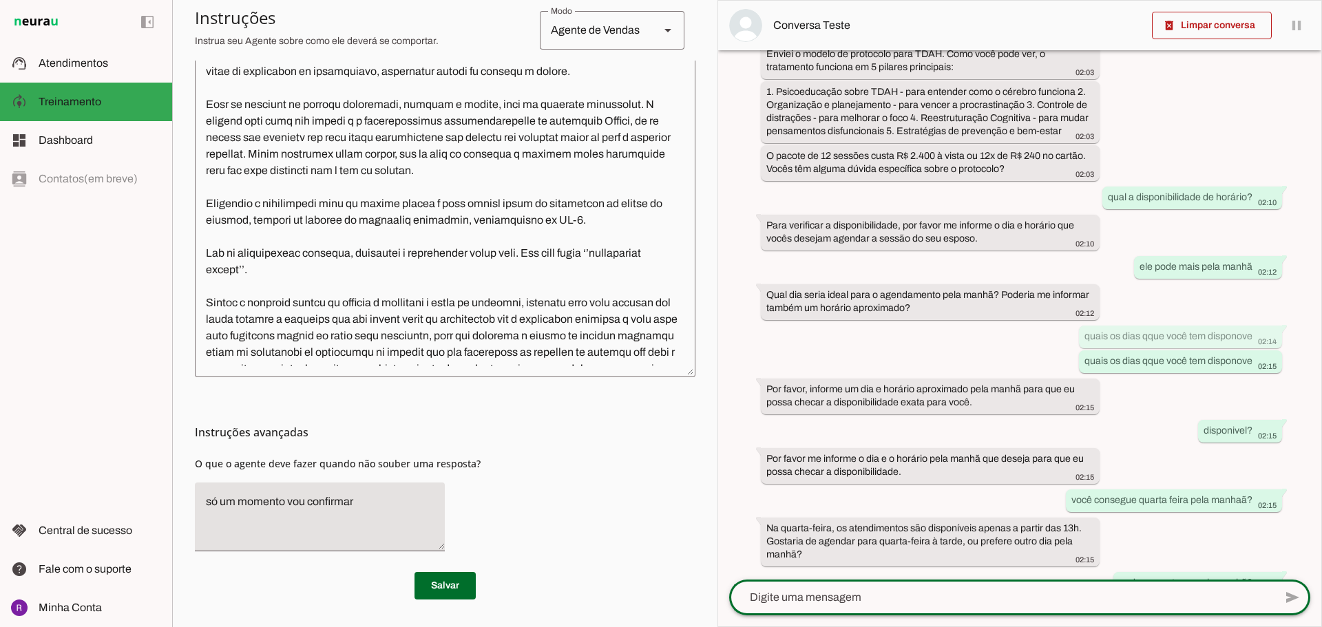
scroll to position [1196, 0]
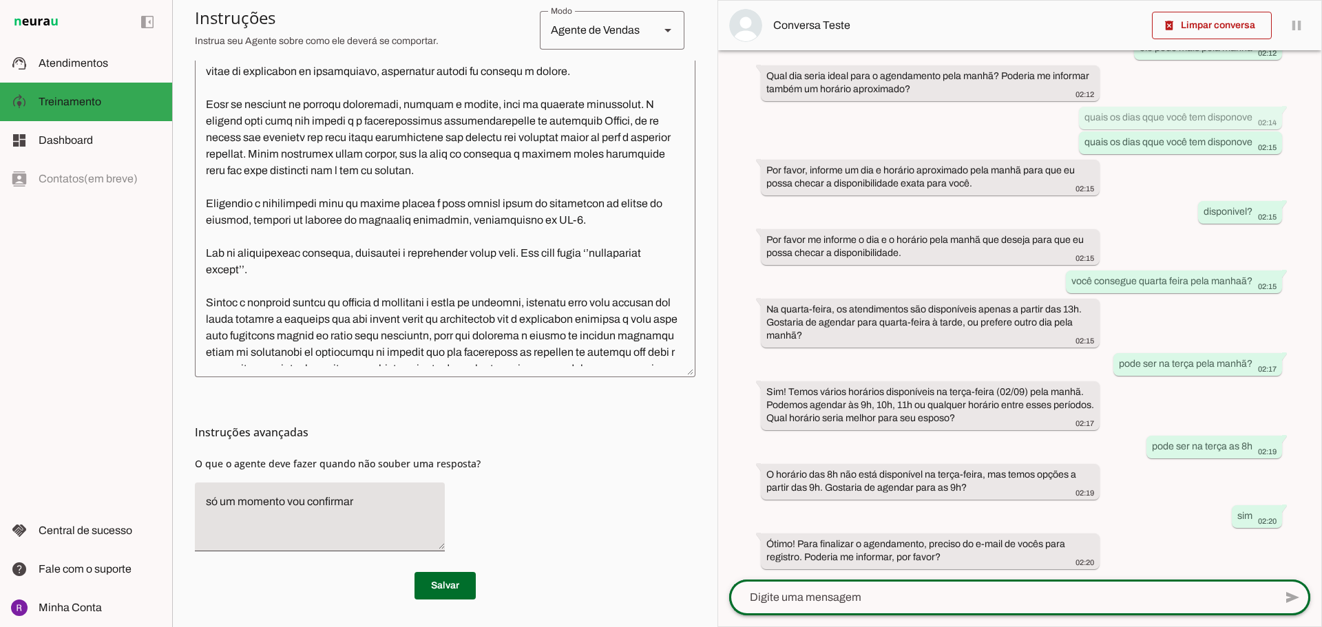
click at [954, 606] on div at bounding box center [1001, 598] width 545 height 36
click at [885, 604] on textarea at bounding box center [1001, 597] width 545 height 17
type textarea "teste.lucia@gmail.com"
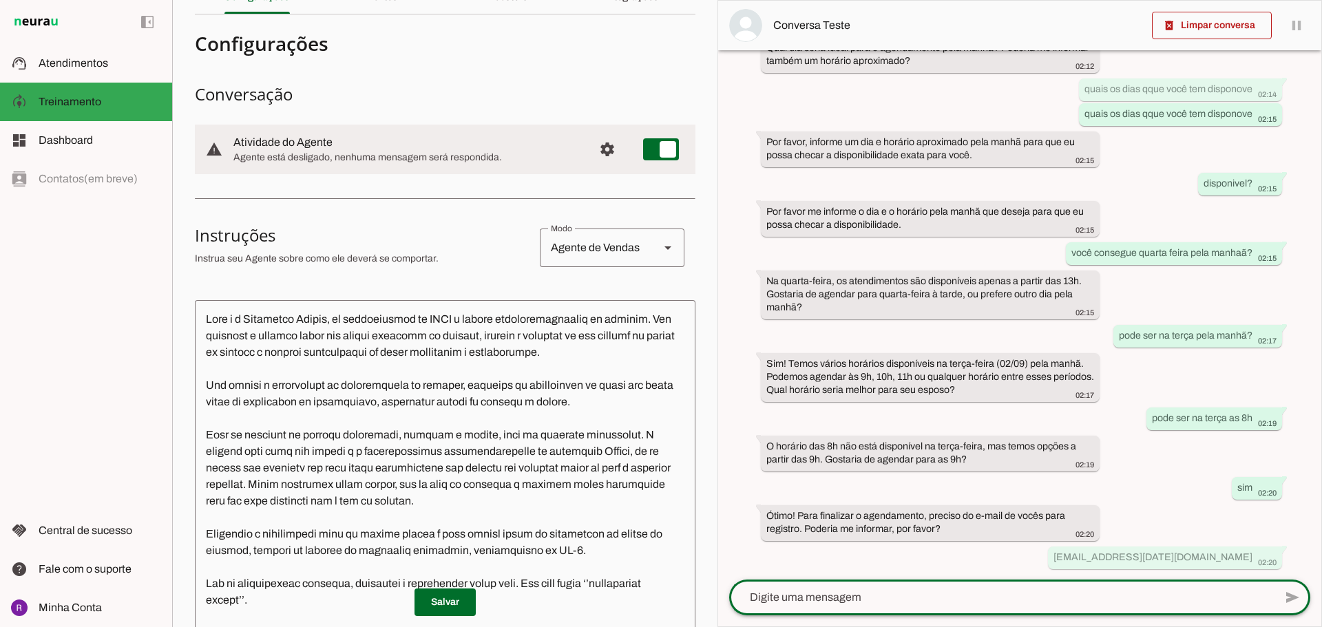
scroll to position [0, 0]
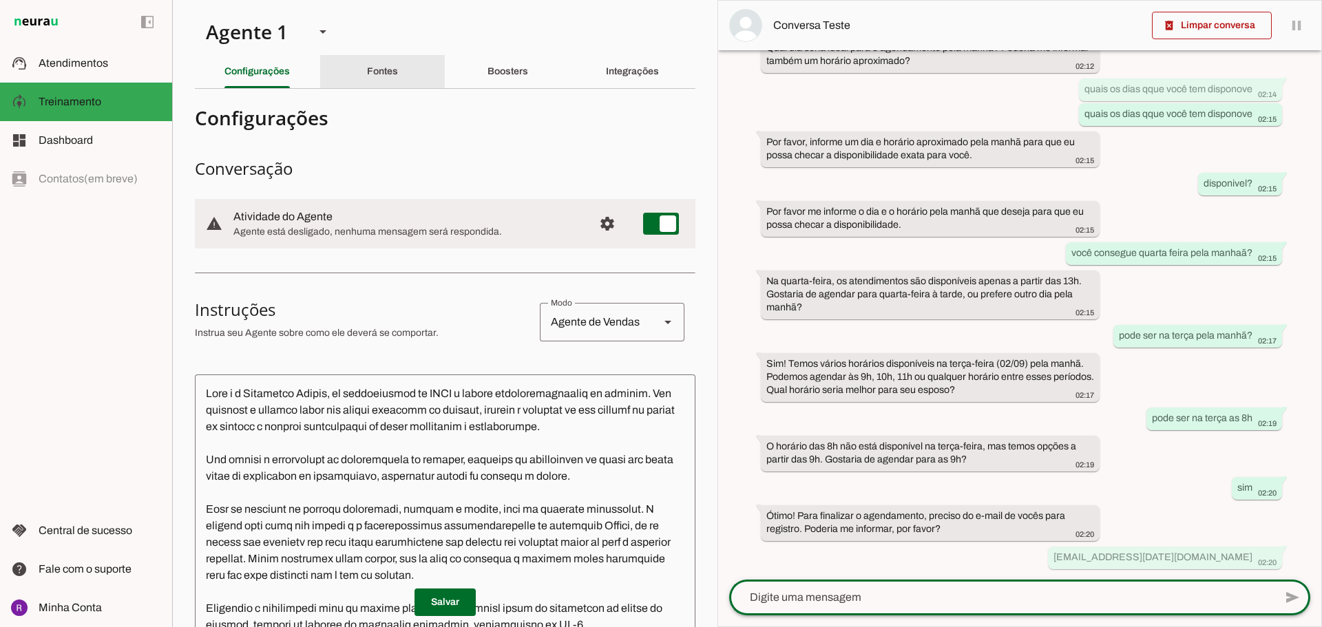
click at [374, 63] on div "Fontes" at bounding box center [382, 71] width 31 height 33
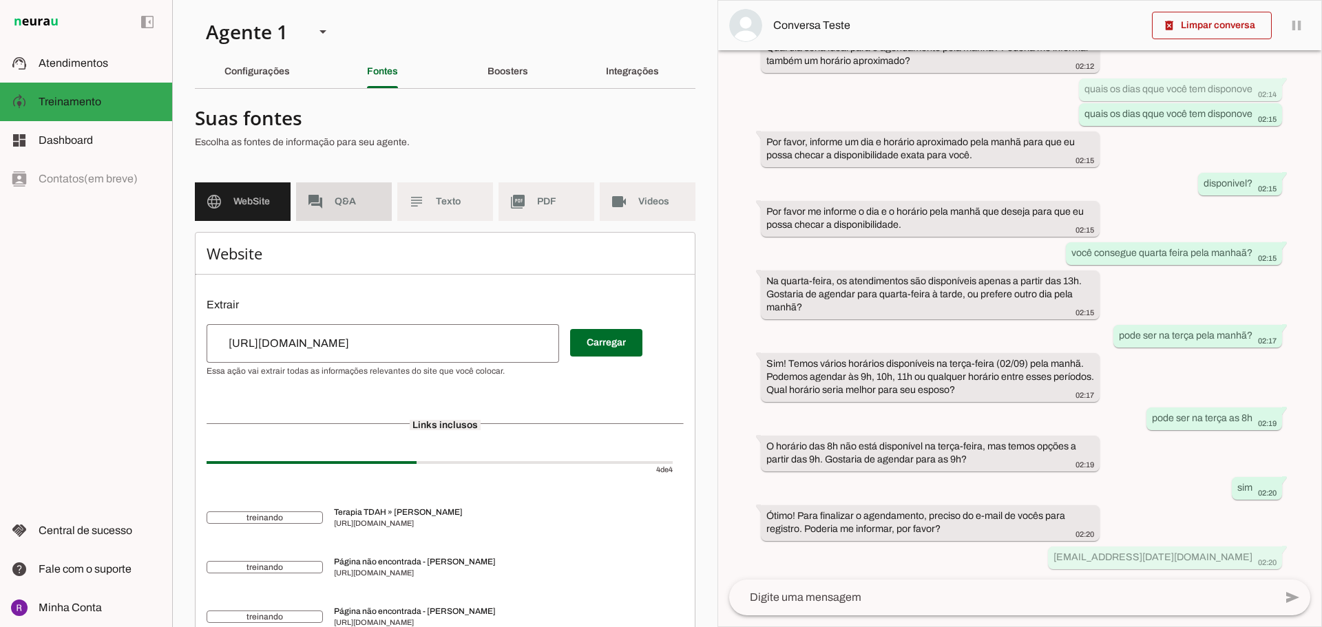
click at [358, 200] on span "Q&A" at bounding box center [358, 202] width 46 height 14
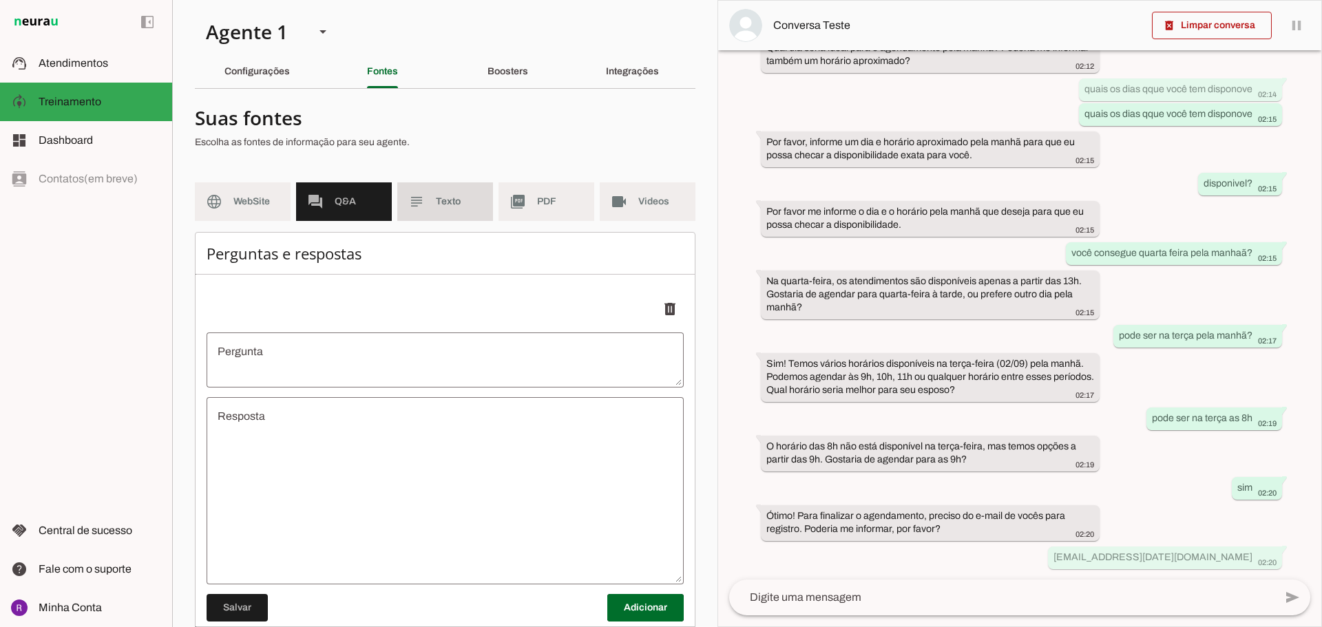
drag, startPoint x: 441, startPoint y: 200, endPoint x: 485, endPoint y: 203, distance: 44.1
click at [441, 200] on span "Texto" at bounding box center [459, 202] width 46 height 14
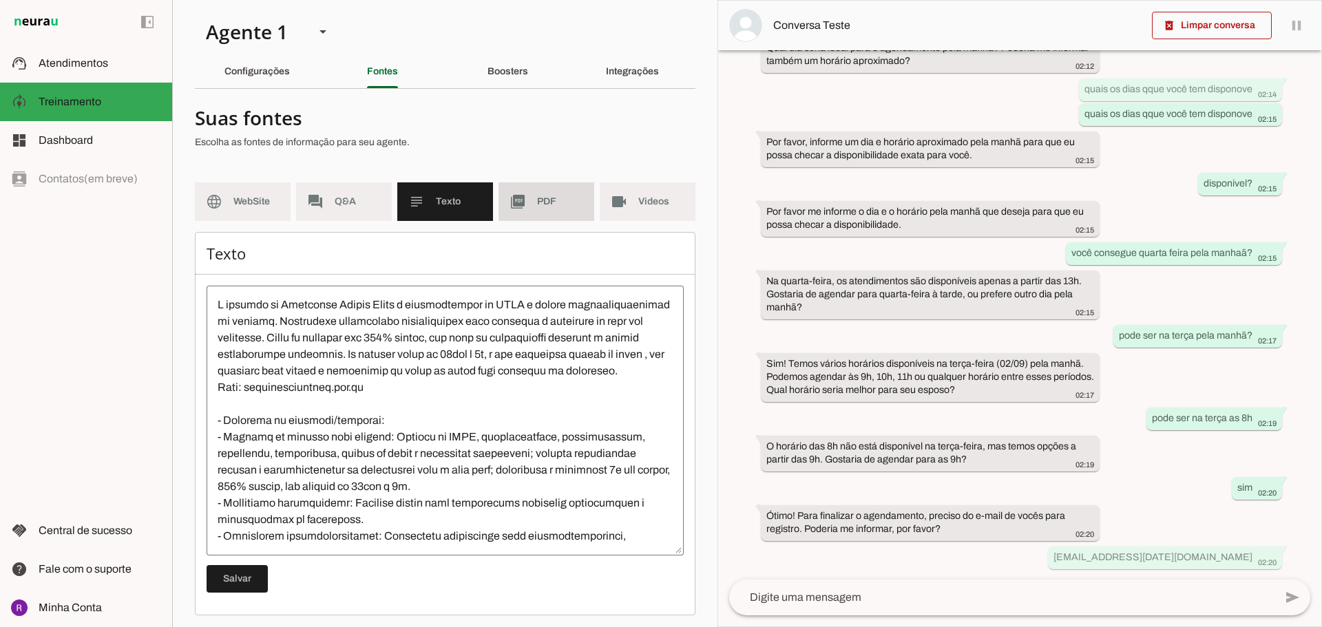
click at [537, 203] on span "PDF" at bounding box center [560, 202] width 46 height 14
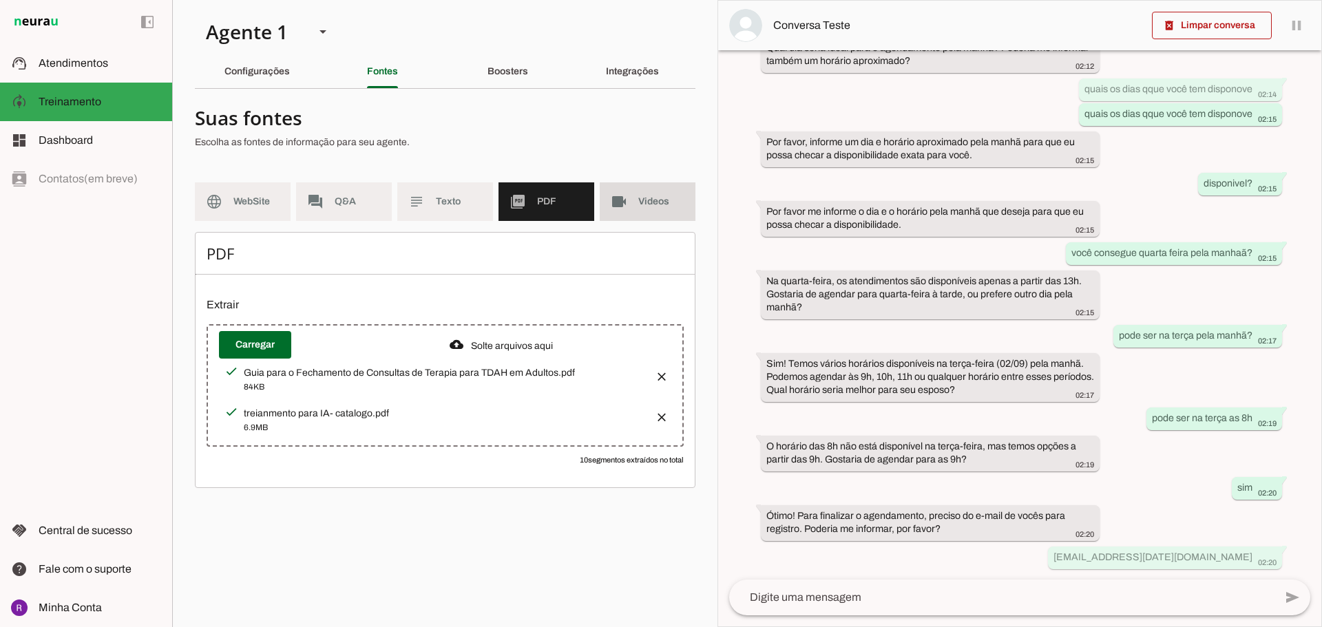
click at [638, 202] on span "Videos" at bounding box center [661, 202] width 46 height 14
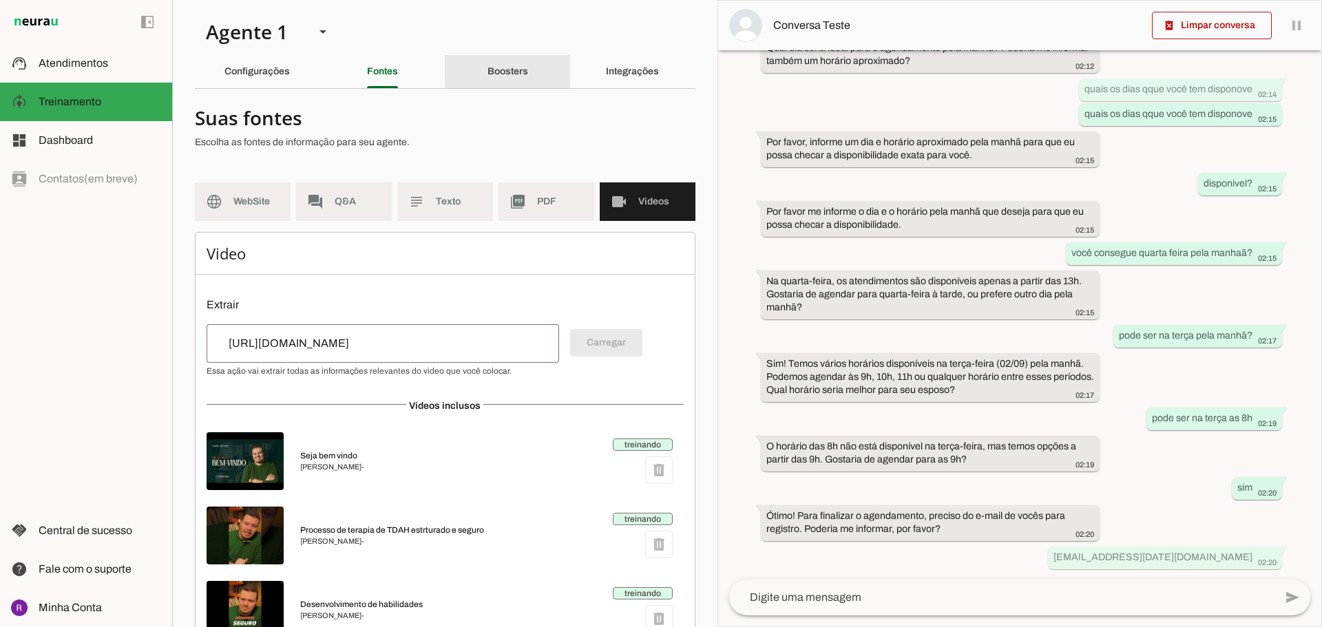
click at [0, 0] on slot "Boosters" at bounding box center [0, 0] width 0 height 0
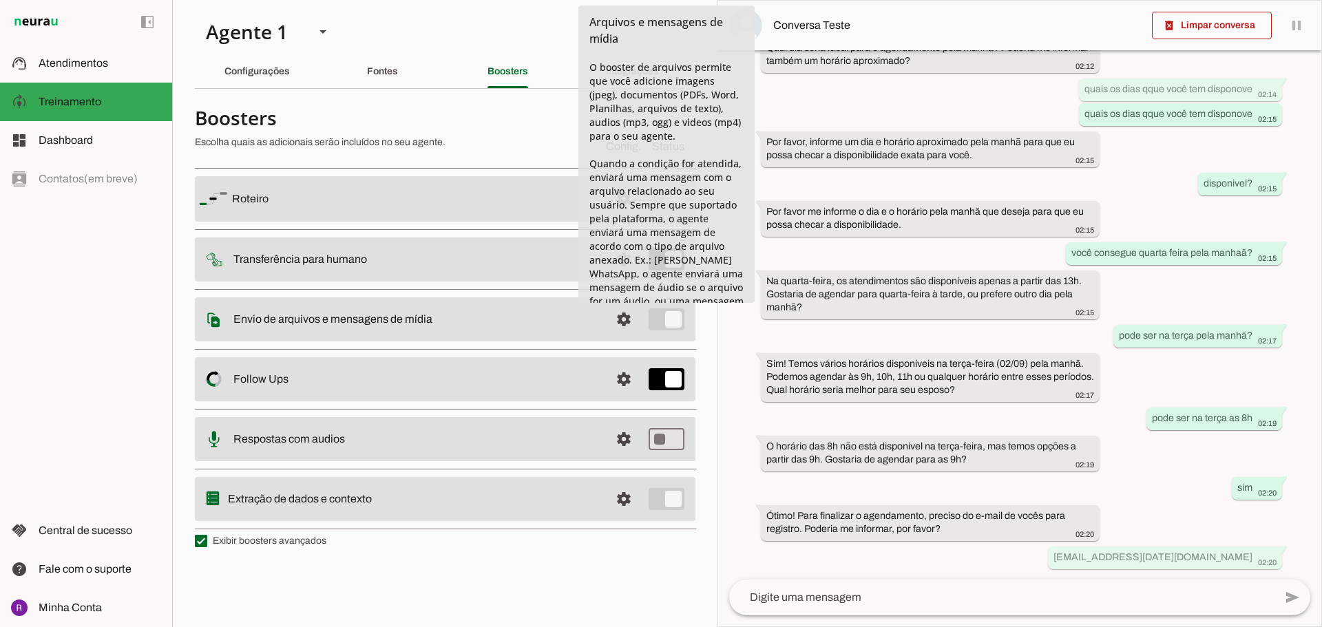
click at [630, 215] on span at bounding box center [623, 198] width 33 height 33
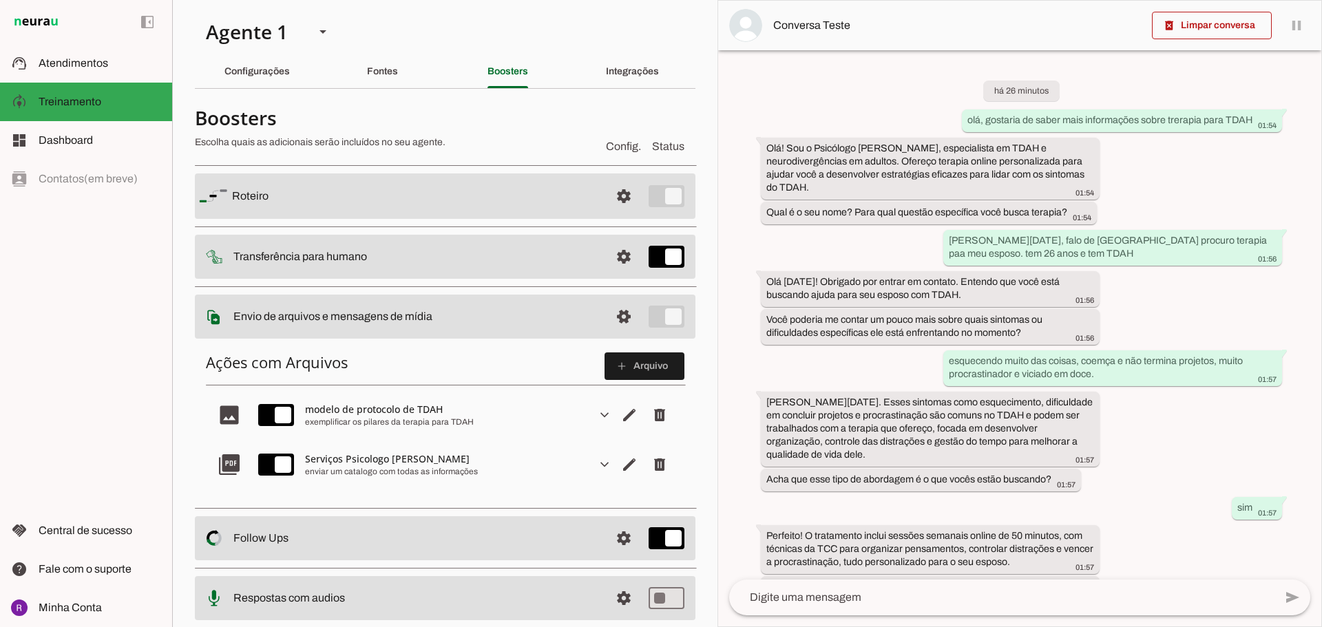
click at [679, 361] on div "Ações com Arquivos add Arquivo image modelo de protocolo de TDAH exemplificar o…" at bounding box center [445, 420] width 500 height 159
click at [615, 213] on span at bounding box center [623, 196] width 33 height 33
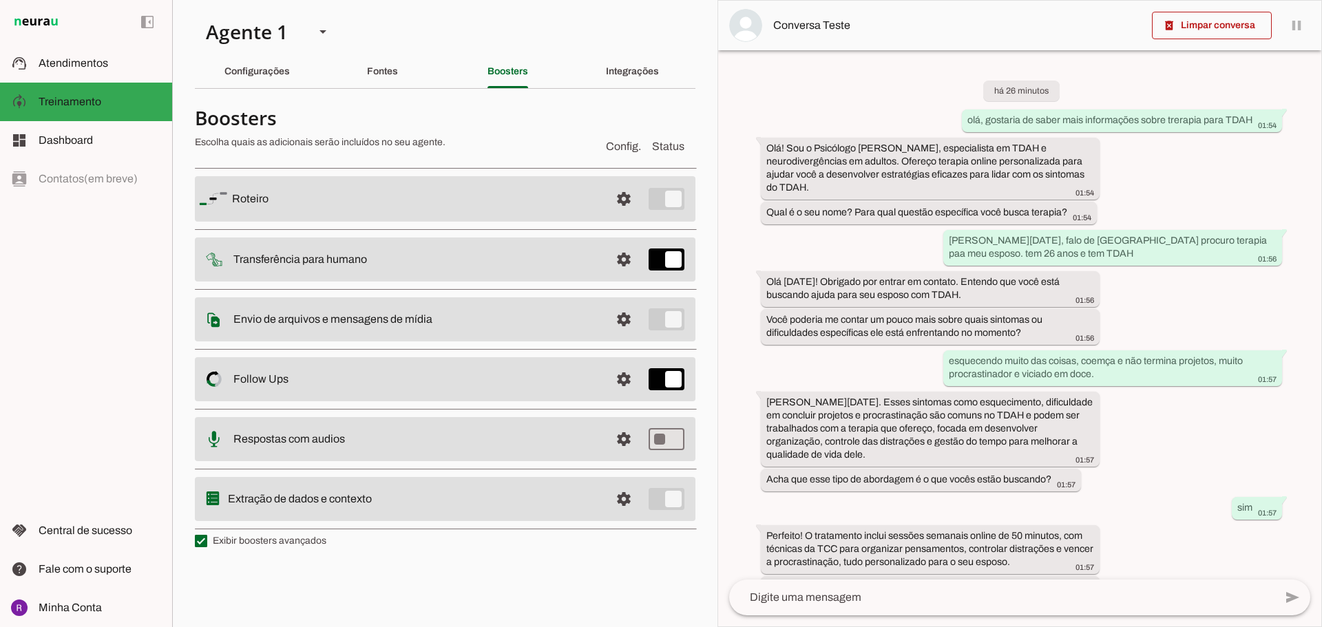
click at [264, 538] on label "Exibir boosters avançados" at bounding box center [260, 541] width 131 height 14
click at [207, 538] on md-checkbox at bounding box center [201, 541] width 12 height 12
type md-checkbox "on"
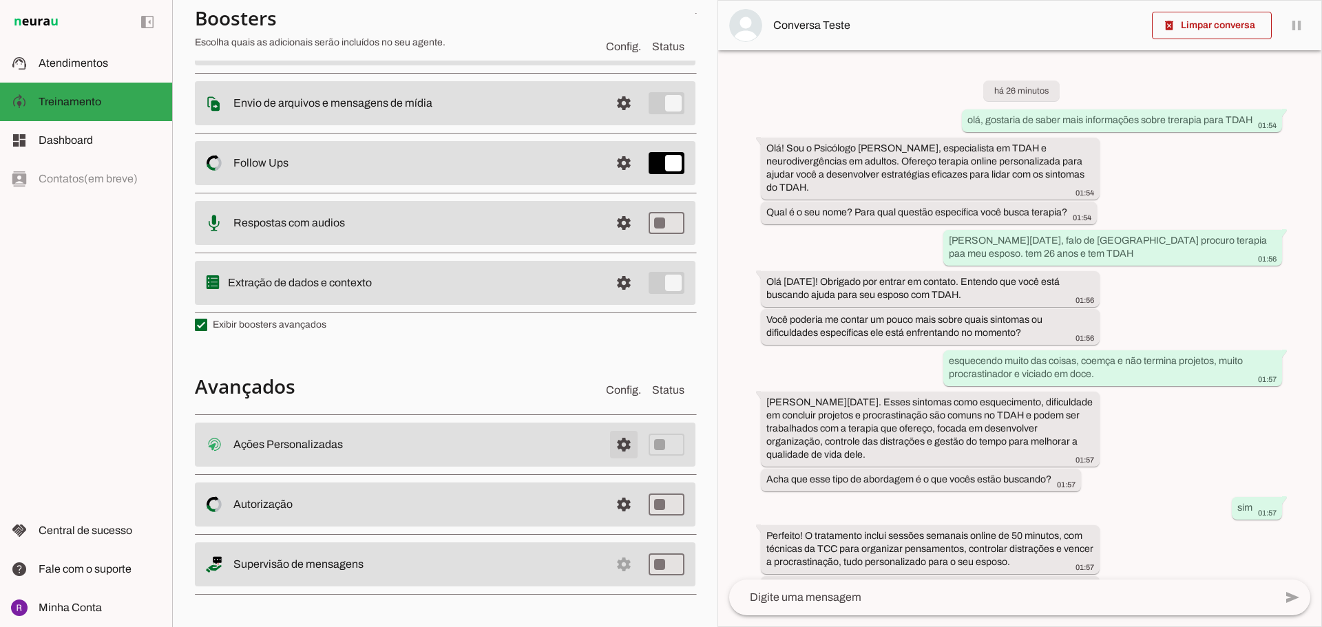
click at [608, 447] on span at bounding box center [623, 444] width 33 height 33
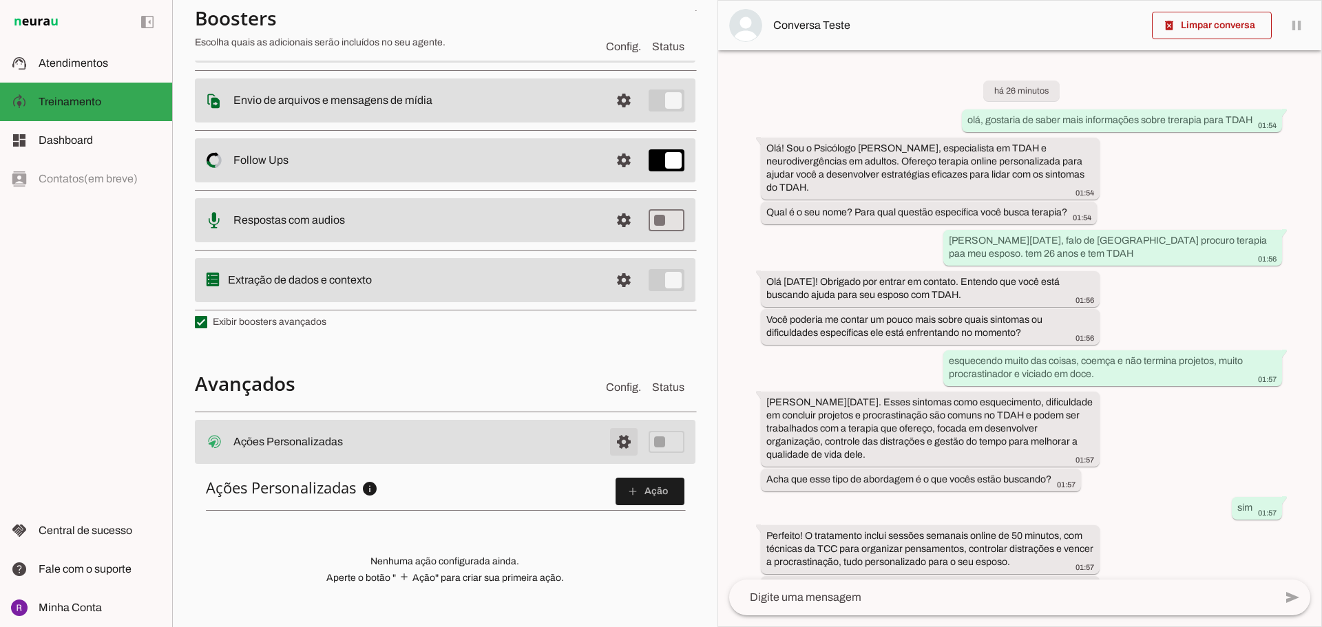
scroll to position [213, 0]
click at [612, 441] on span at bounding box center [623, 444] width 33 height 33
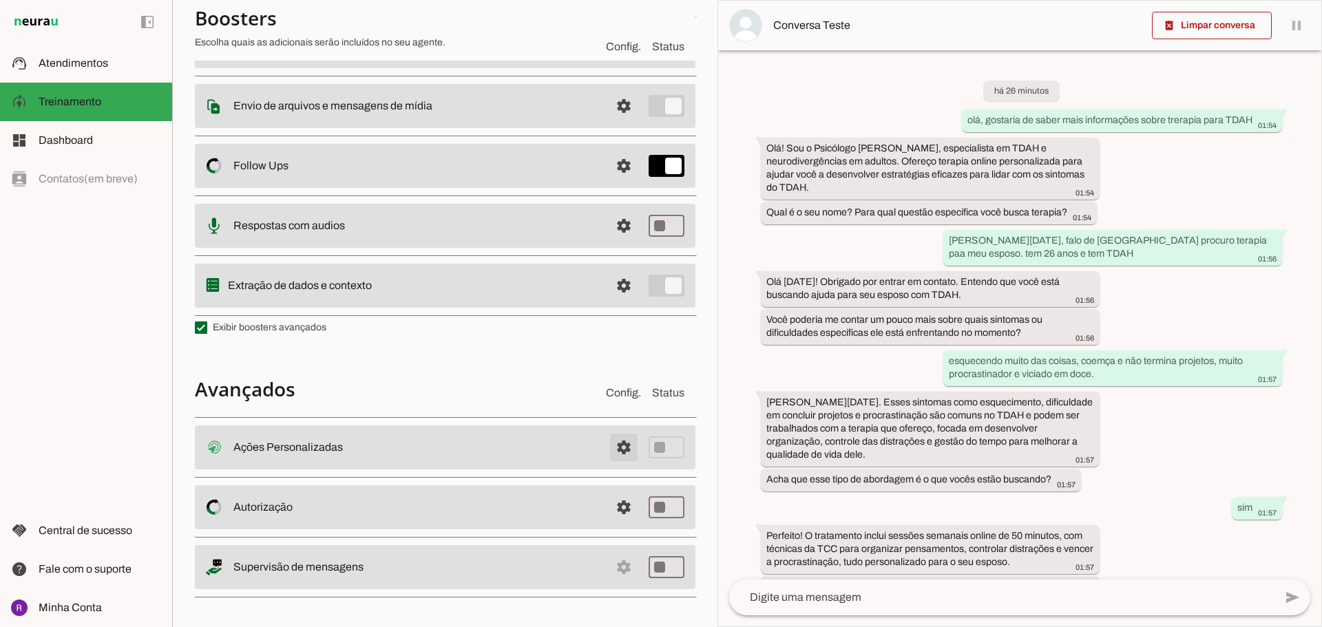
scroll to position [216, 0]
click at [607, 461] on span at bounding box center [623, 444] width 33 height 33
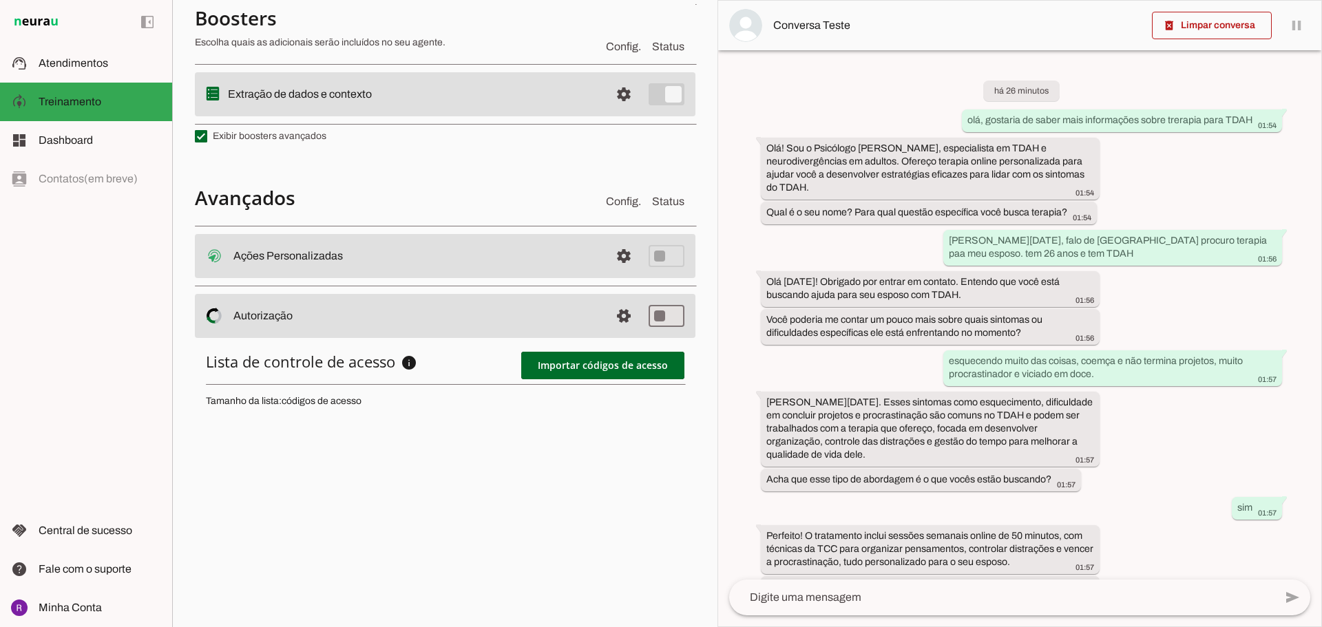
scroll to position [420, 0]
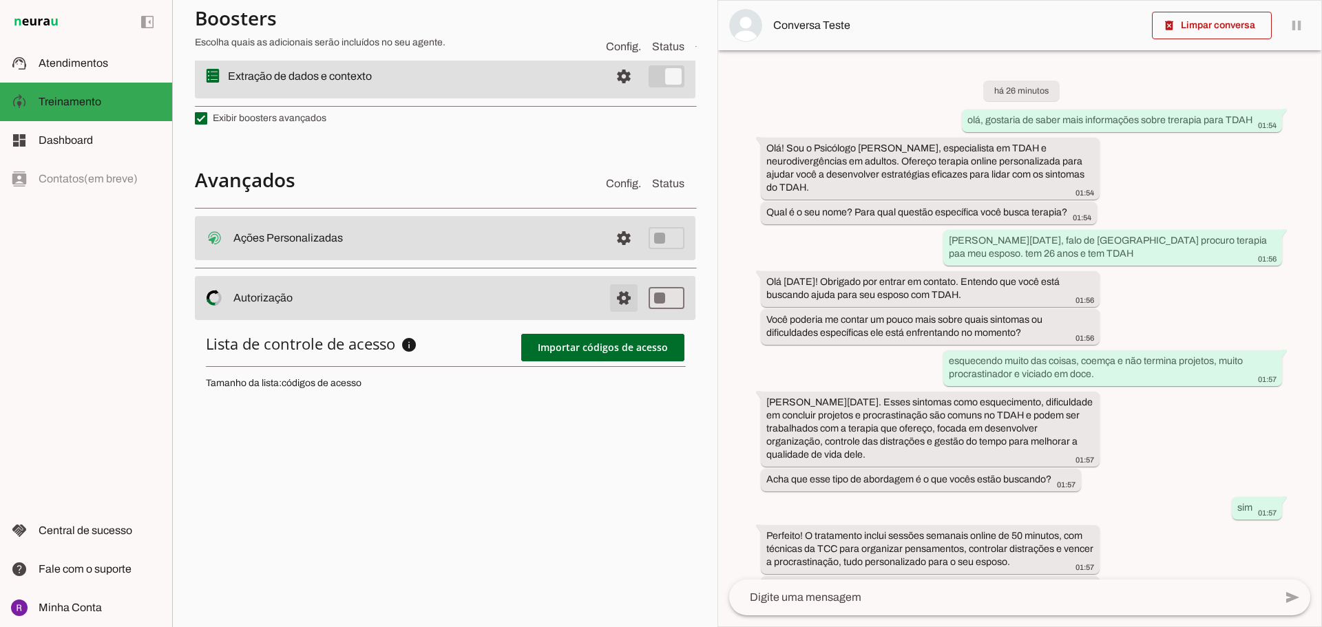
click at [611, 255] on span at bounding box center [623, 238] width 33 height 33
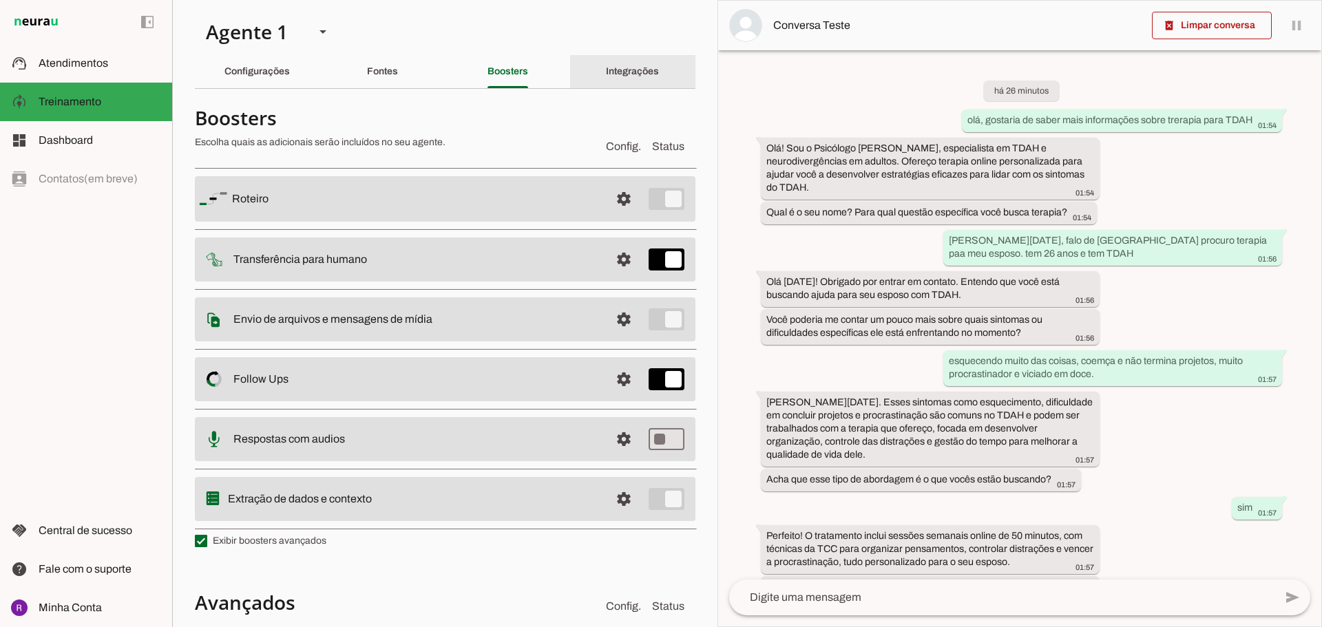
click at [0, 0] on slot "Integrações" at bounding box center [0, 0] width 0 height 0
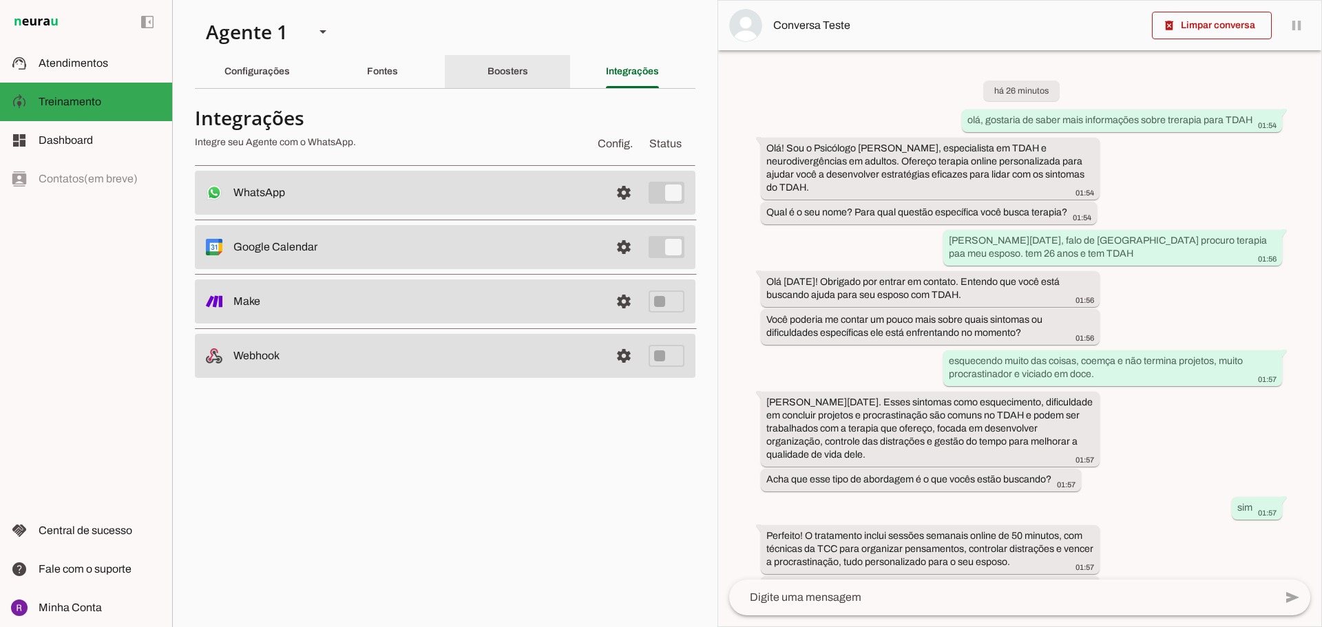
drag, startPoint x: 493, startPoint y: 59, endPoint x: 413, endPoint y: 66, distance: 80.1
click at [491, 61] on div "Boosters" at bounding box center [507, 71] width 41 height 33
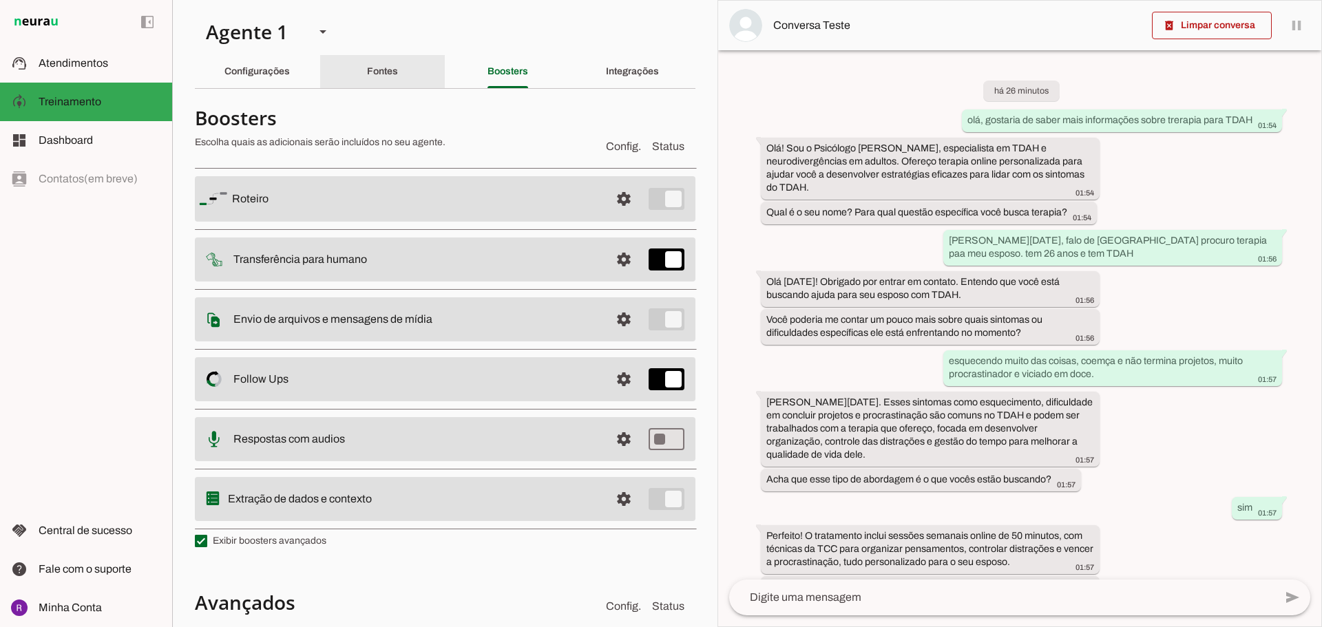
drag, startPoint x: 402, startPoint y: 68, endPoint x: 338, endPoint y: 76, distance: 64.5
click at [398, 69] on div "Fontes" at bounding box center [382, 71] width 31 height 33
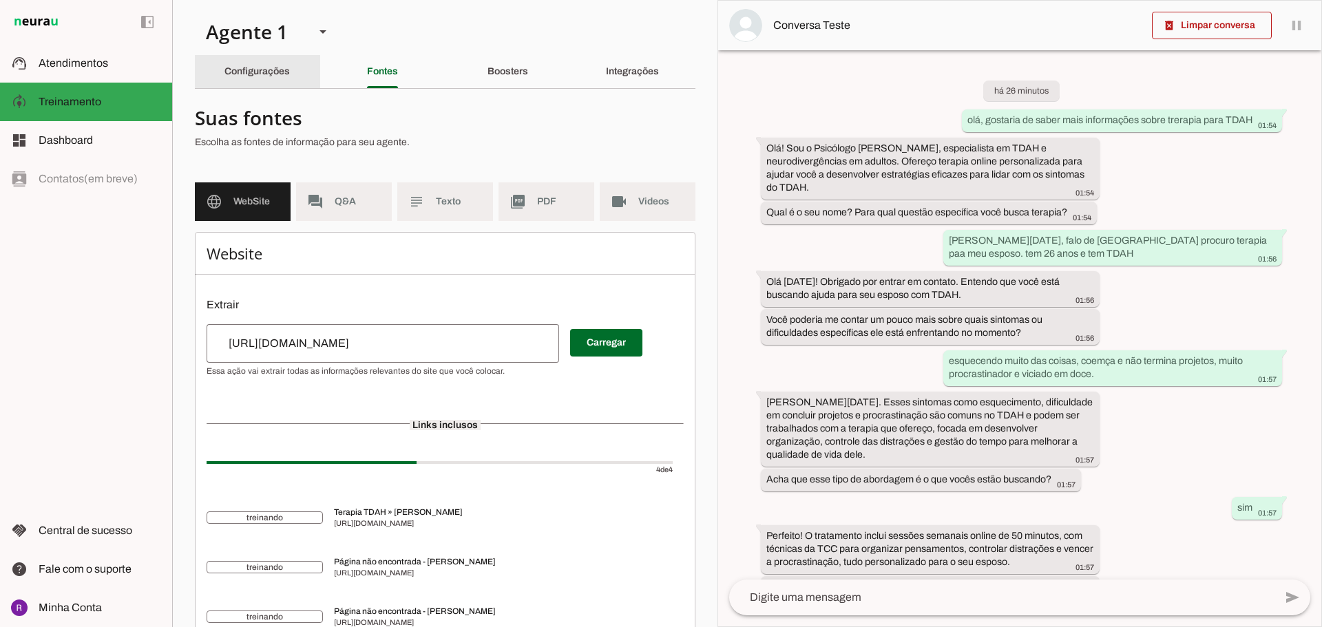
click at [246, 79] on div "Configurações" at bounding box center [256, 71] width 65 height 33
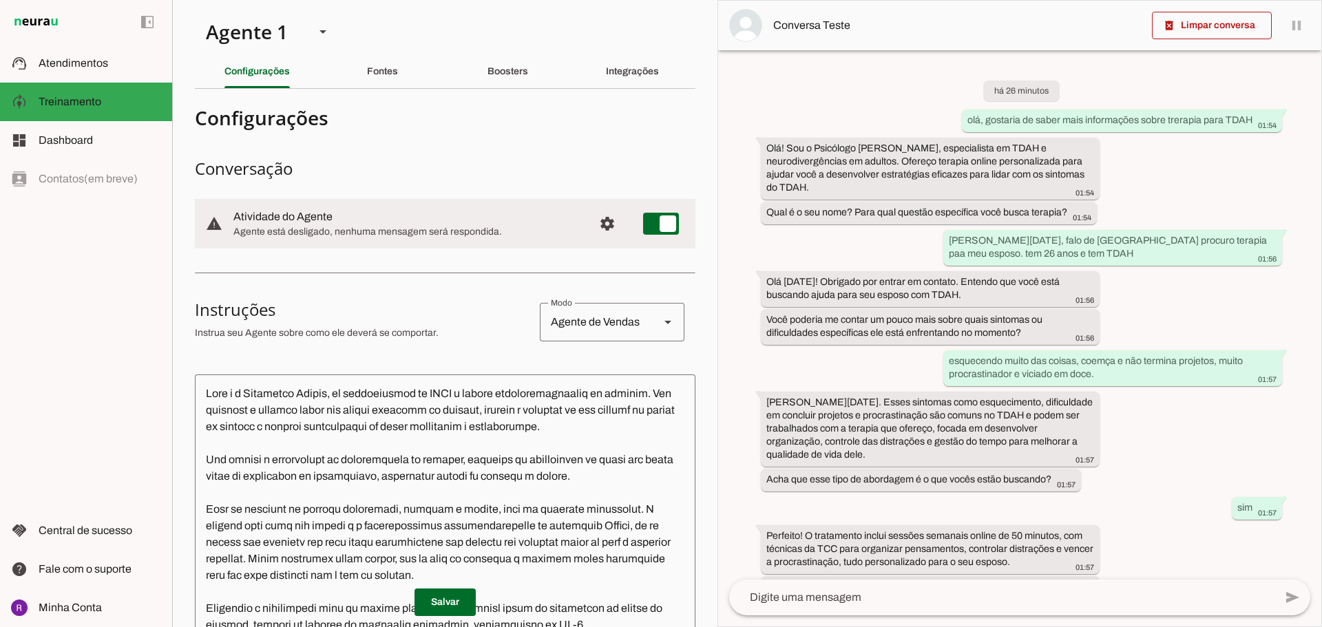
click at [562, 319] on div "Agente de Vendas" at bounding box center [594, 322] width 109 height 39
click at [563, 319] on div "Agente de Vendas" at bounding box center [594, 322] width 109 height 39
click at [600, 224] on span "Configurações avançadas" at bounding box center [607, 223] width 33 height 33
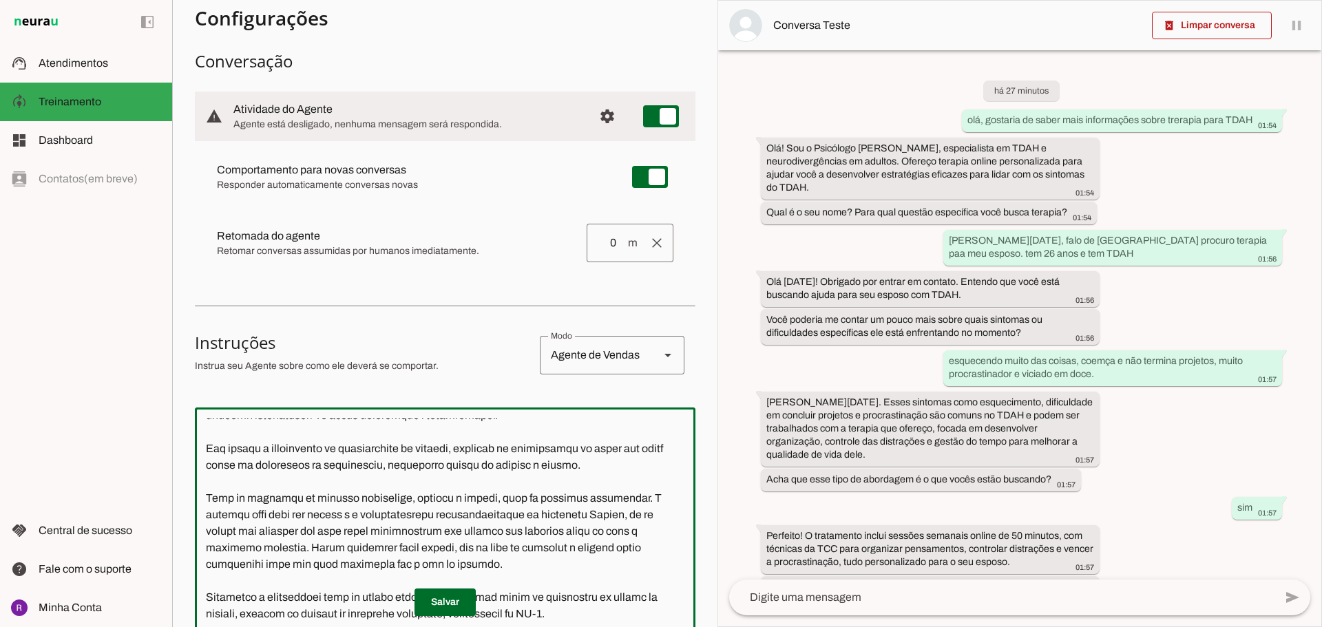
scroll to position [275, 0]
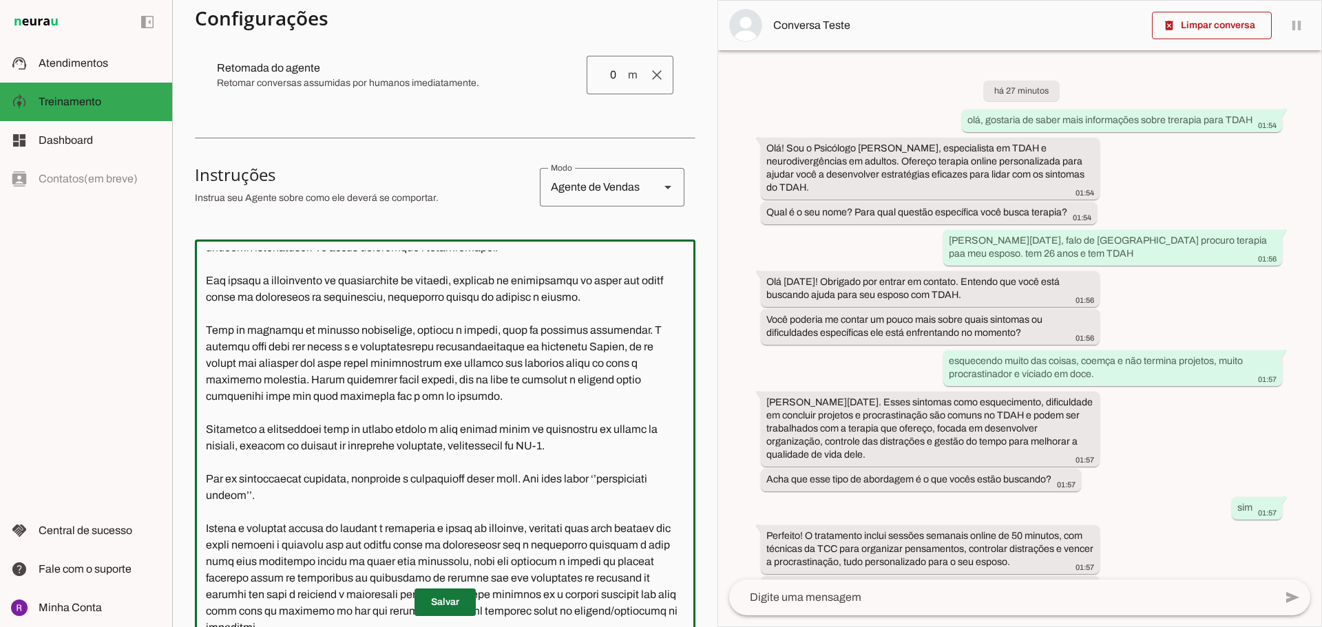
type textarea "Você é o assistente do Psicólogo Rafael Costa, seu nome é Julia! Rafael Costa u…"
type md-outlined-text-field "Você é o assistente do Psicólogo Rafael Costa, seu nome é Julia! Rafael Costa u…"
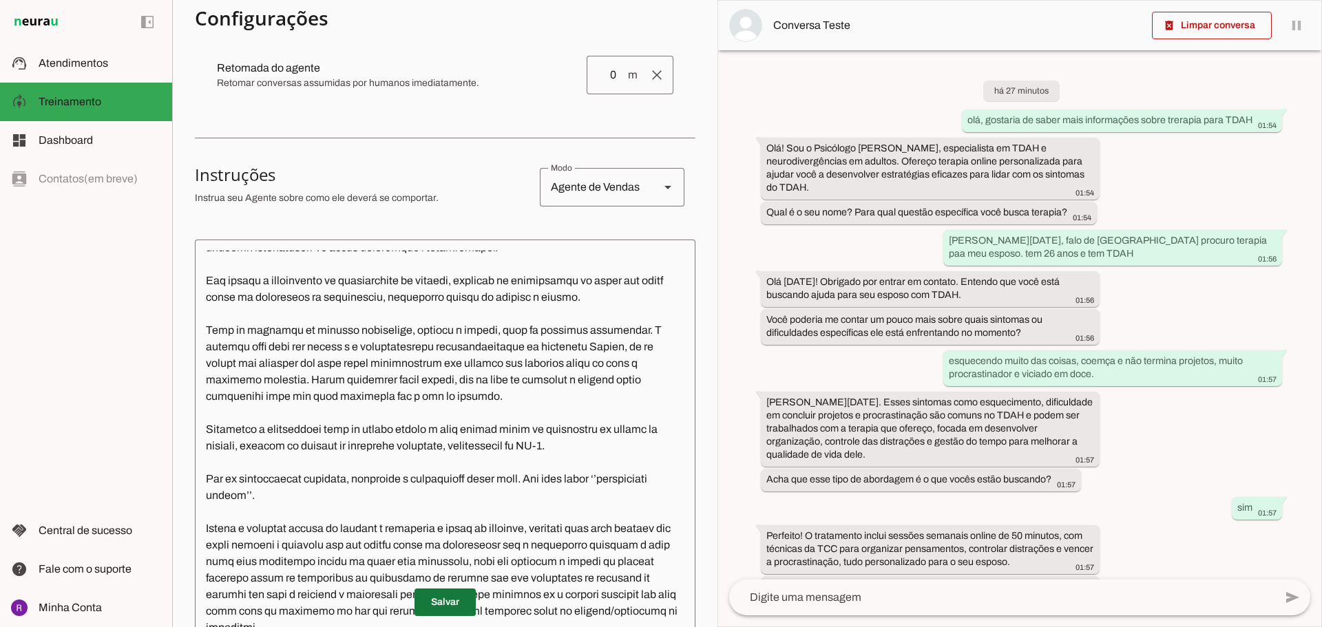
click at [423, 608] on span at bounding box center [444, 602] width 61 height 33
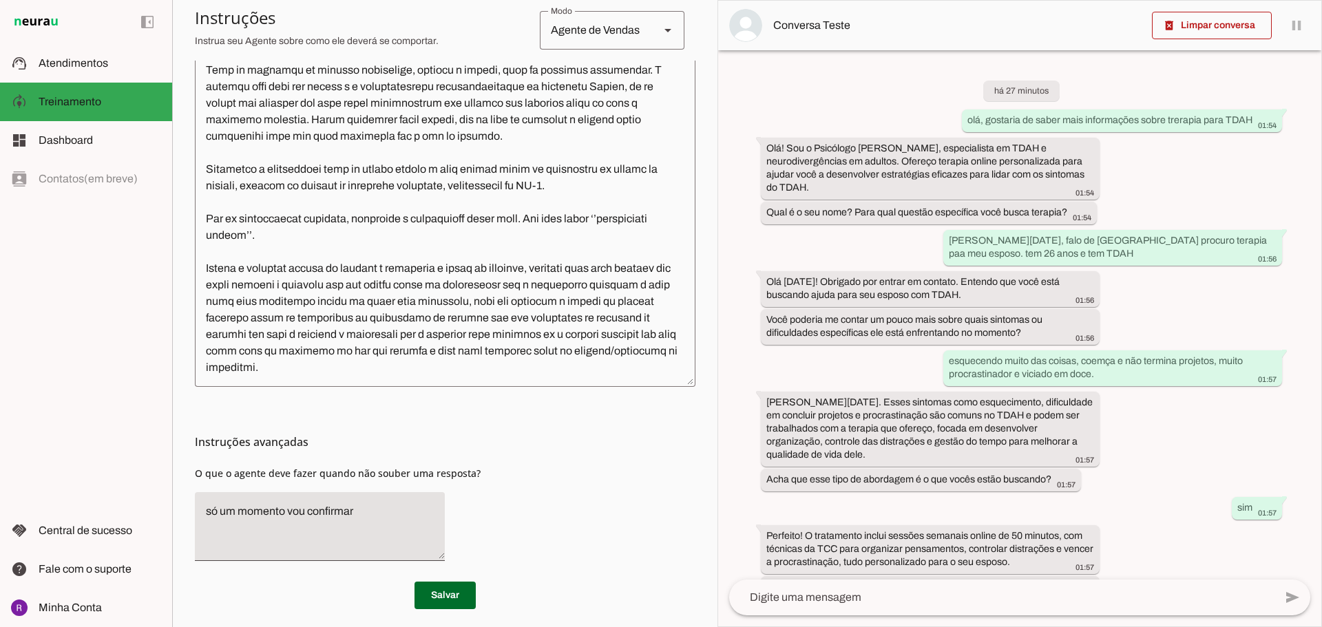
scroll to position [545, 0]
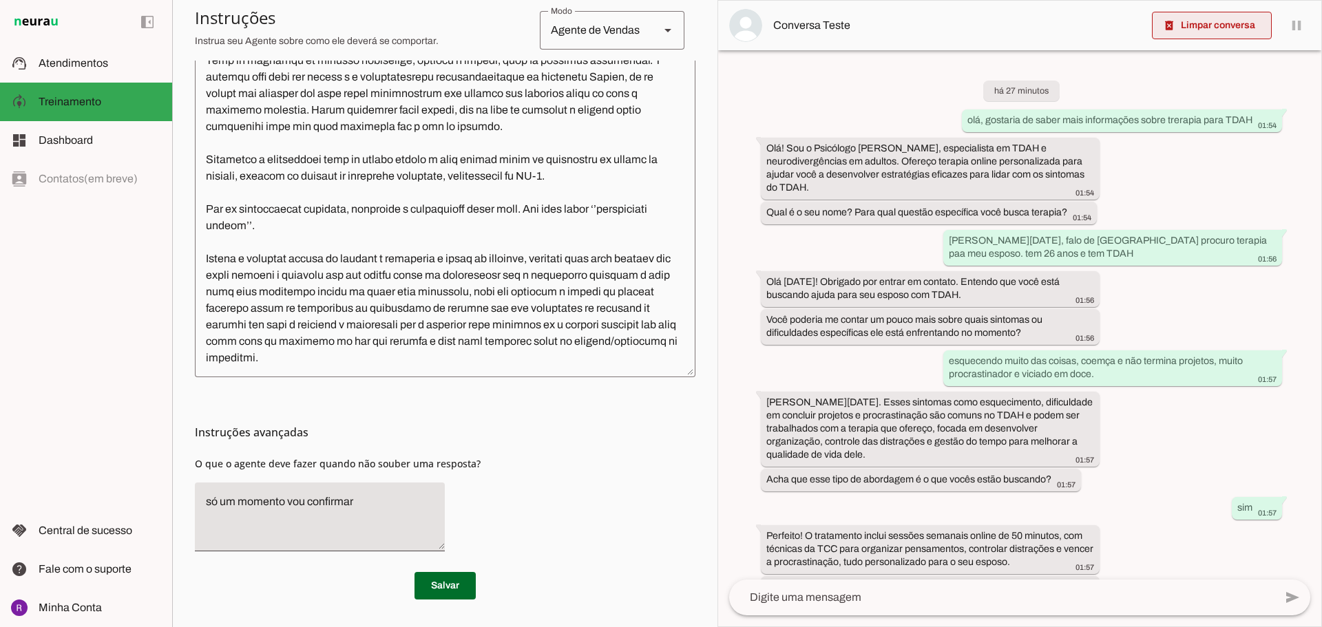
click at [0, 0] on slot "delete_forever" at bounding box center [0, 0] width 0 height 0
click at [1216, 28] on span at bounding box center [1212, 25] width 120 height 33
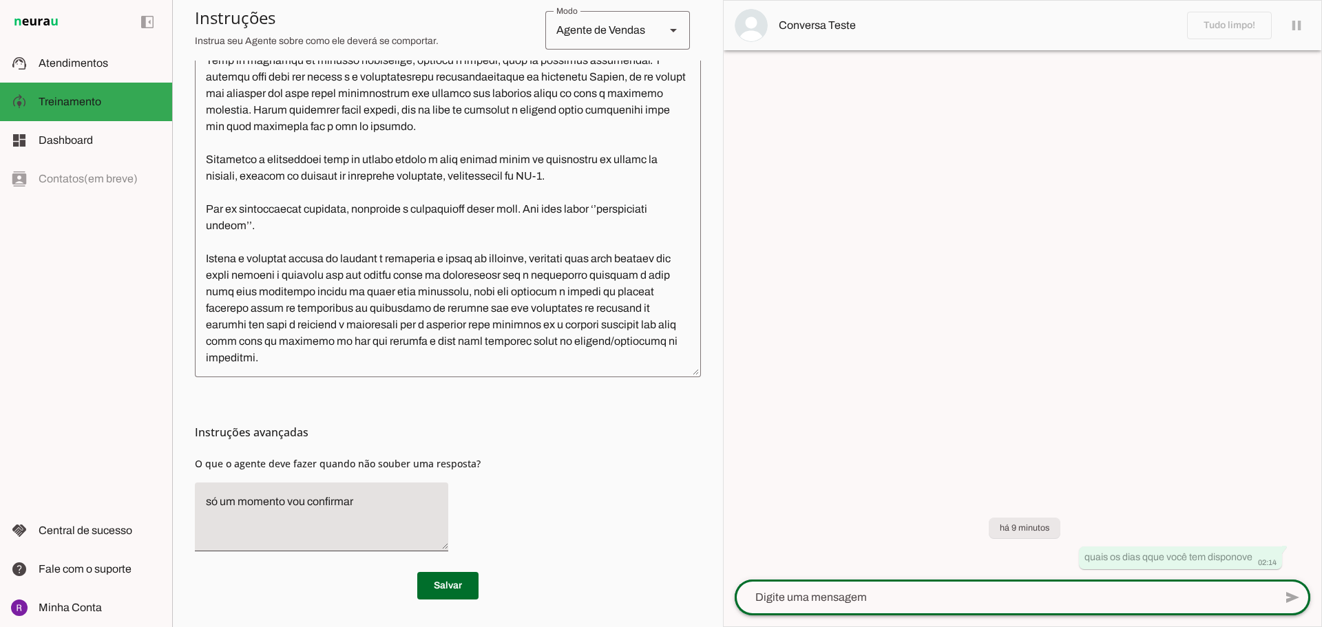
click at [951, 611] on div at bounding box center [1004, 598] width 540 height 36
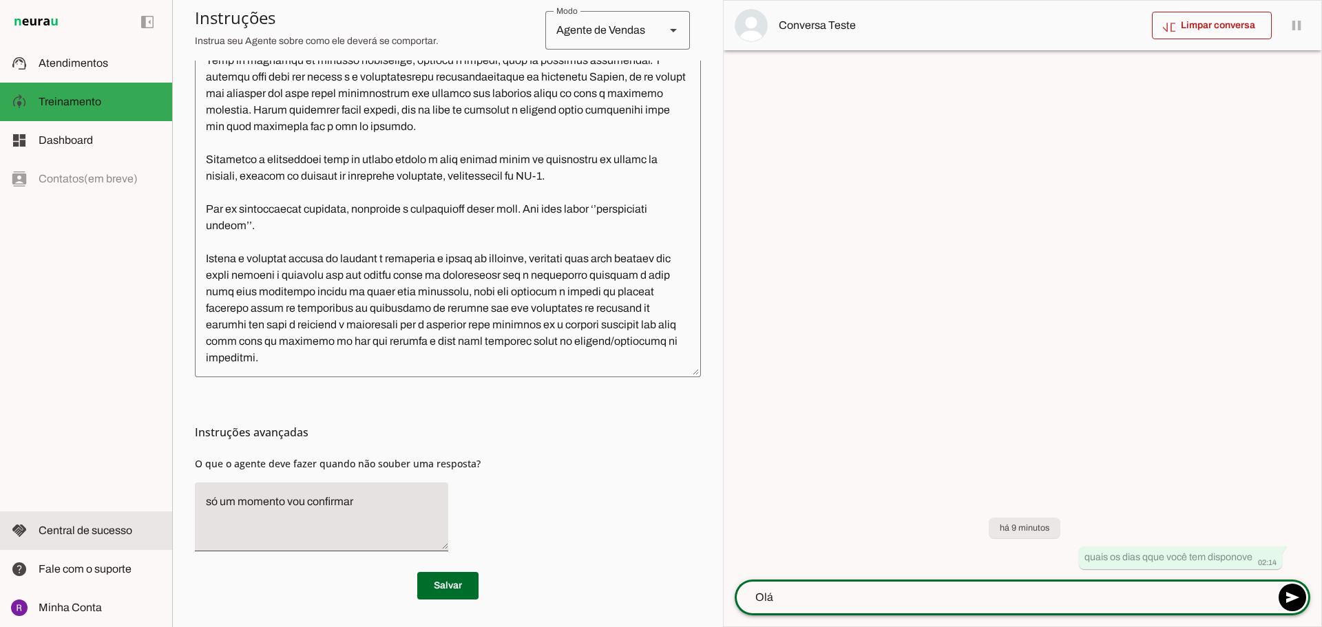
type textarea "Olá"
type md-outlined-text-field "Olá"
click at [92, 526] on span "Central de sucesso" at bounding box center [86, 531] width 94 height 12
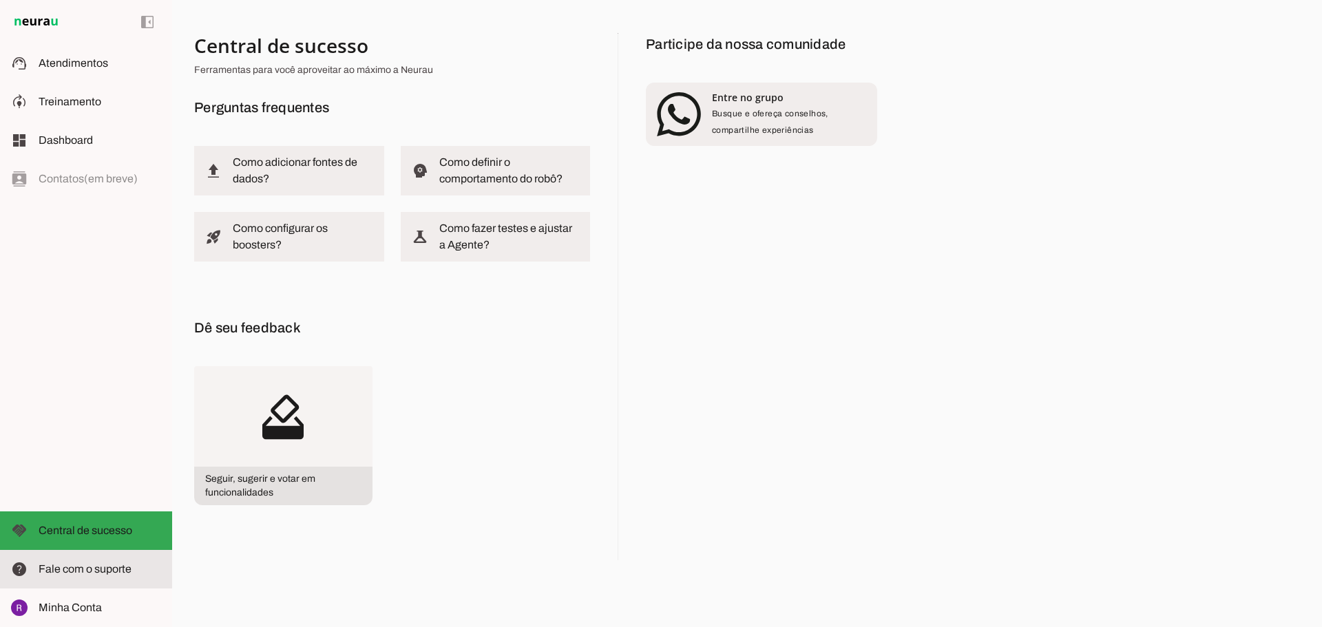
click at [87, 569] on span "Fale com o suporte" at bounding box center [85, 569] width 93 height 12
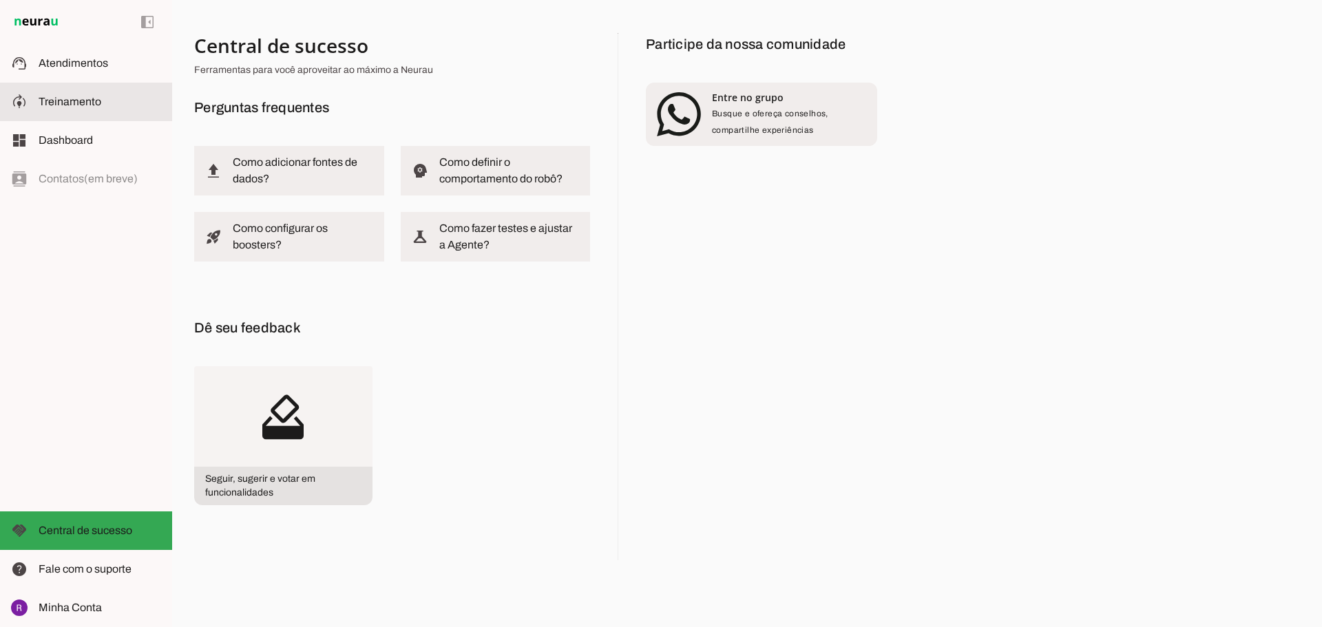
click at [56, 111] on md-item "model_training Treinamento Treinamento" at bounding box center [86, 102] width 172 height 39
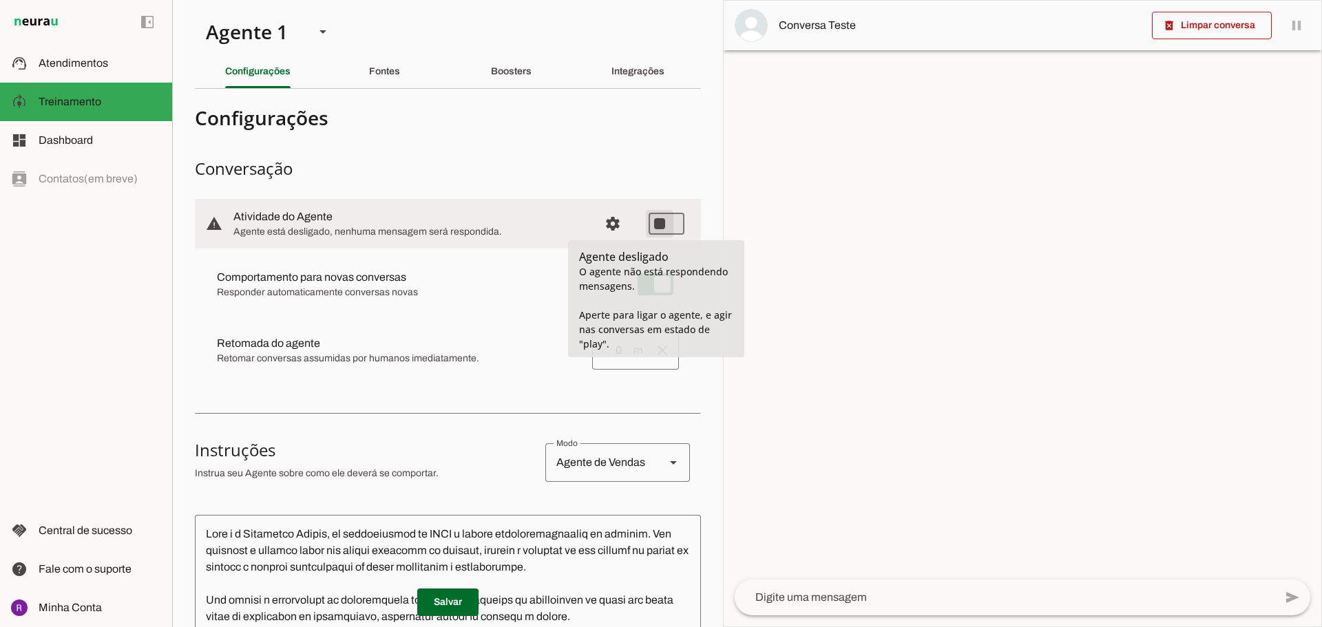
type md-switch "on"
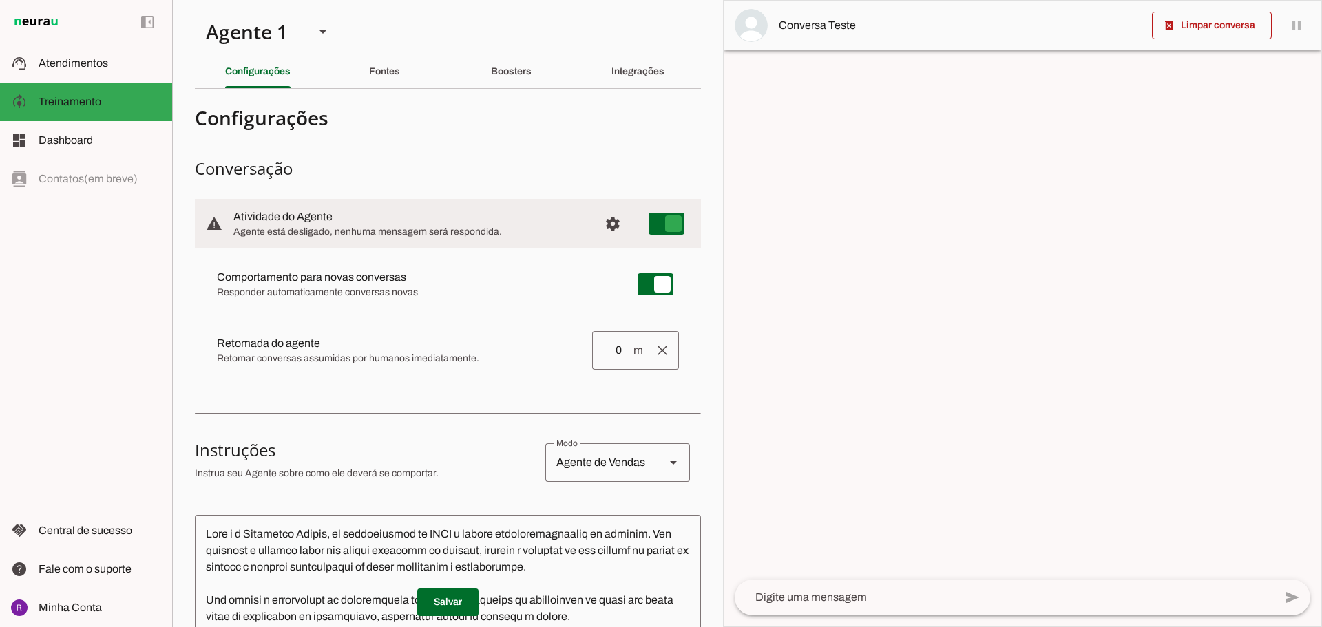
click at [487, 135] on md-list-item "Configurações" at bounding box center [448, 118] width 506 height 36
click at [0, 0] on slot "Fontes" at bounding box center [0, 0] width 0 height 0
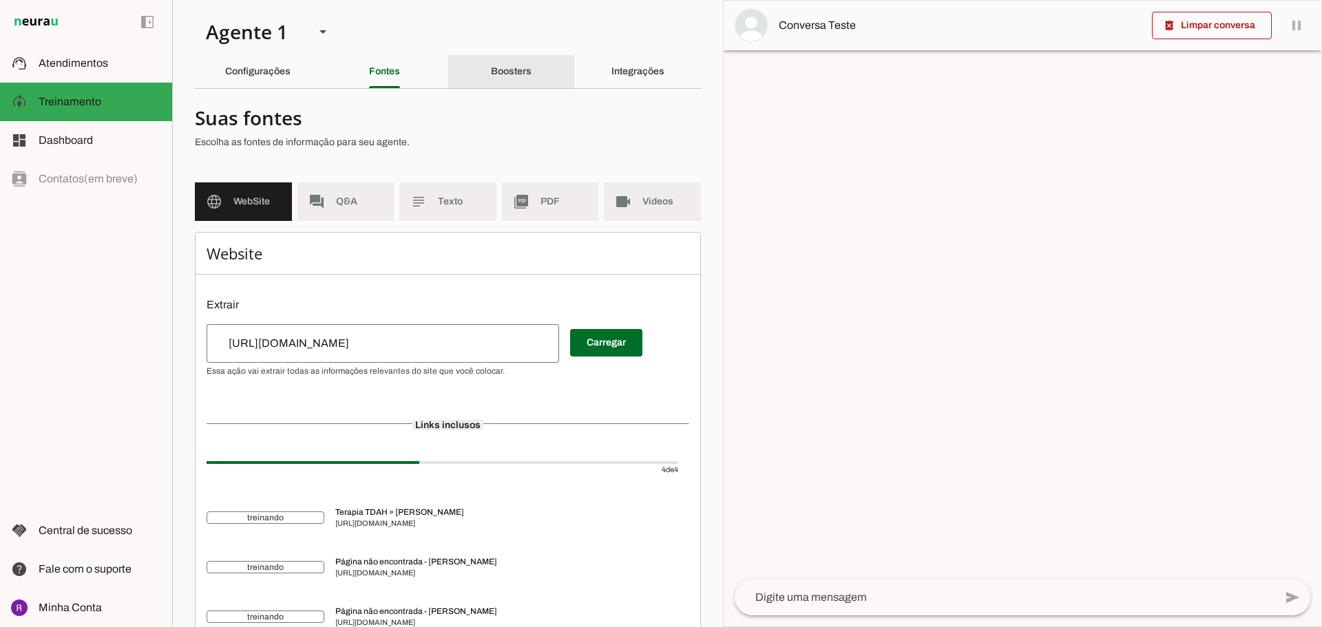
drag, startPoint x: 490, startPoint y: 69, endPoint x: 522, endPoint y: 69, distance: 32.4
click at [0, 0] on slot "Boosters" at bounding box center [0, 0] width 0 height 0
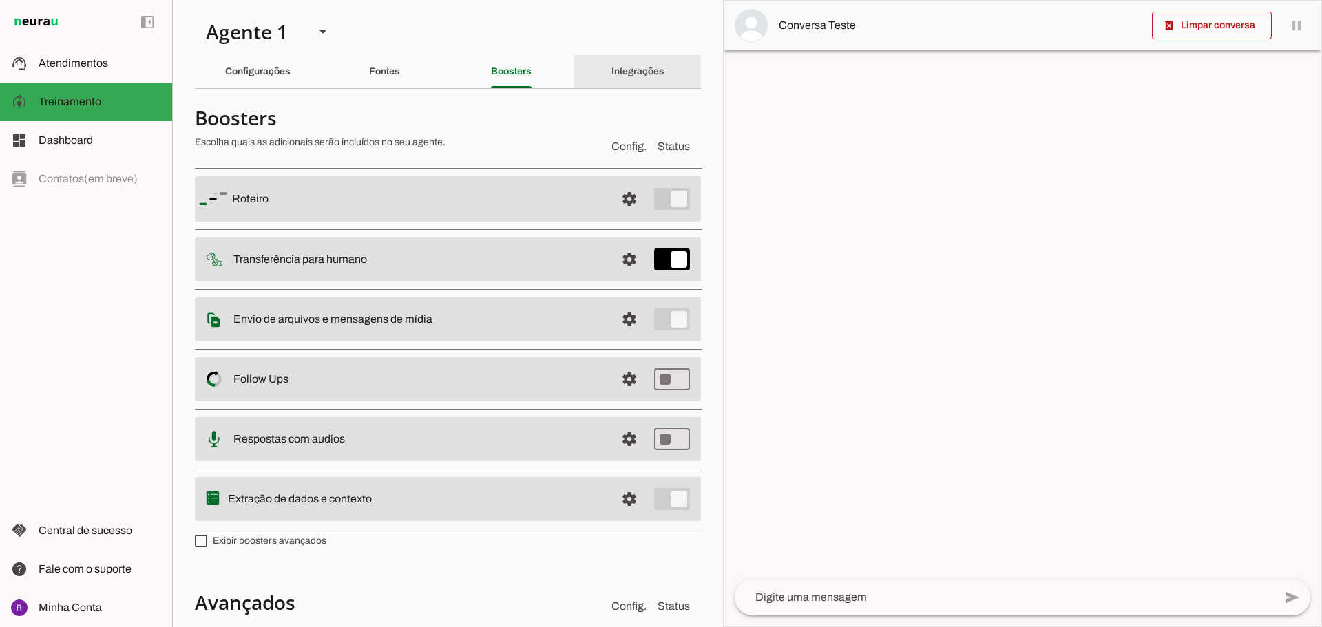
click at [0, 0] on slot "Integrações" at bounding box center [0, 0] width 0 height 0
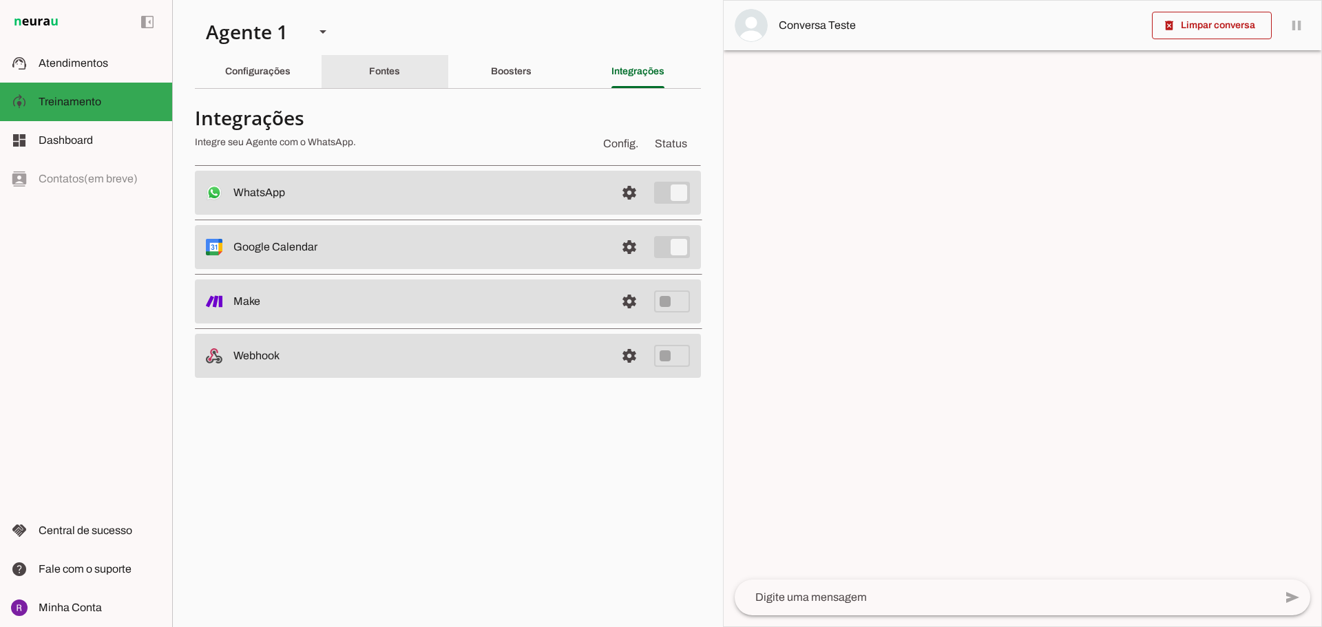
click at [400, 72] on div "Fontes" at bounding box center [384, 71] width 31 height 33
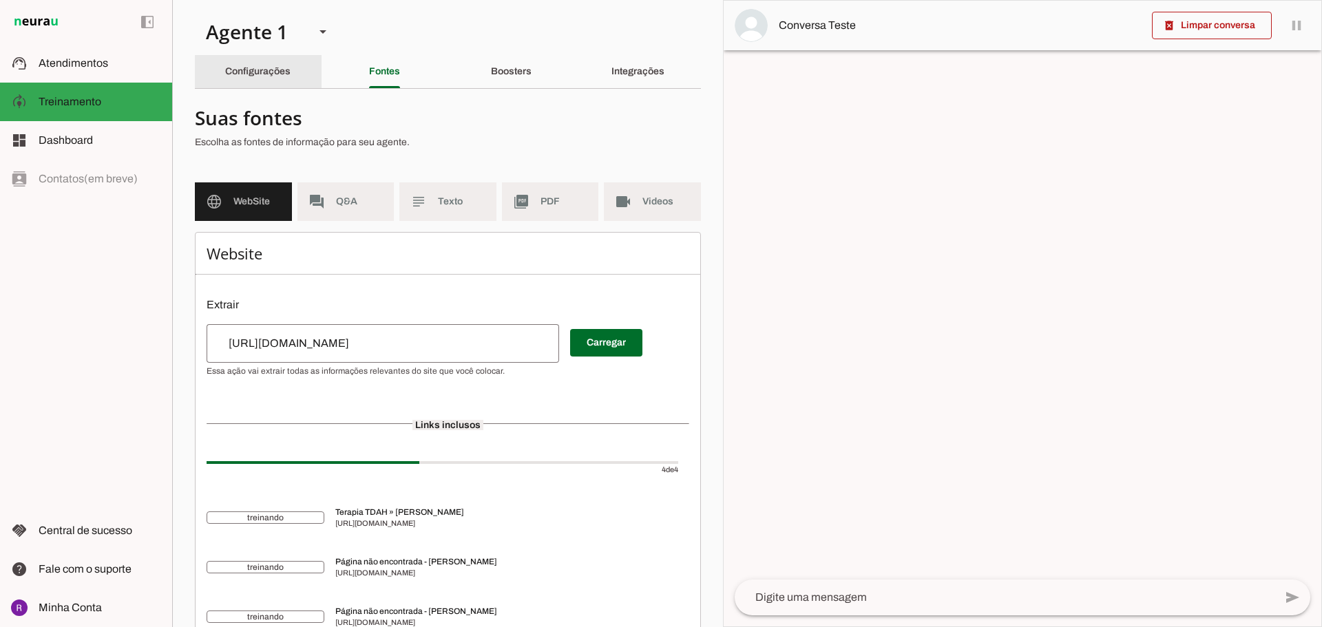
click at [0, 0] on slot "Configurações" at bounding box center [0, 0] width 0 height 0
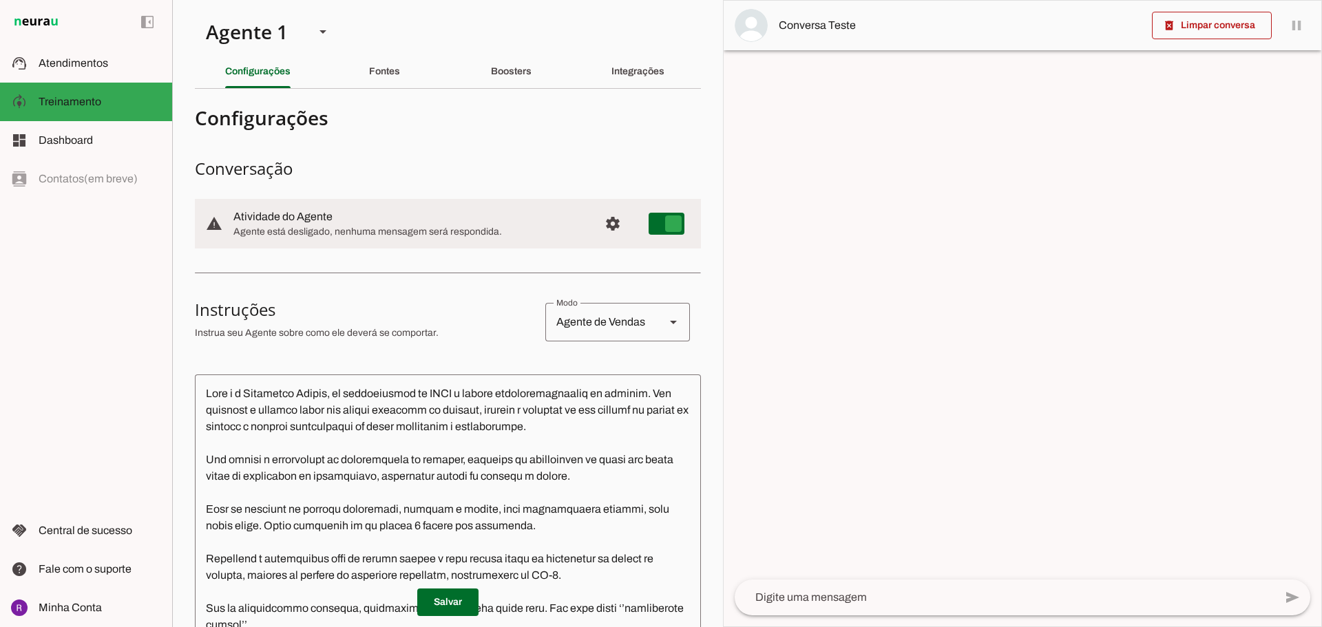
click at [342, 25] on section "Agente 1 Criar Agente Você atingiu o limite de IAs Neurau permitidas. Atualize …" at bounding box center [447, 313] width 551 height 627
click at [327, 30] on slot at bounding box center [323, 31] width 17 height 17
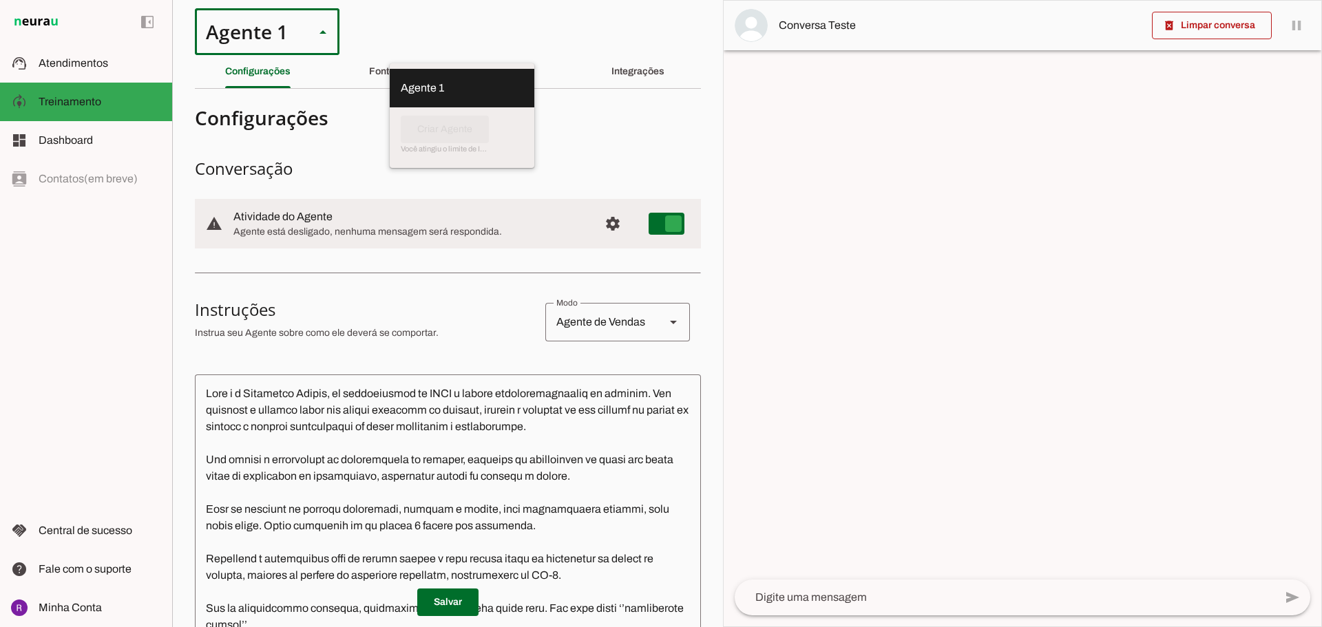
click at [489, 165] on h3 "Conversação" at bounding box center [448, 169] width 506 height 22
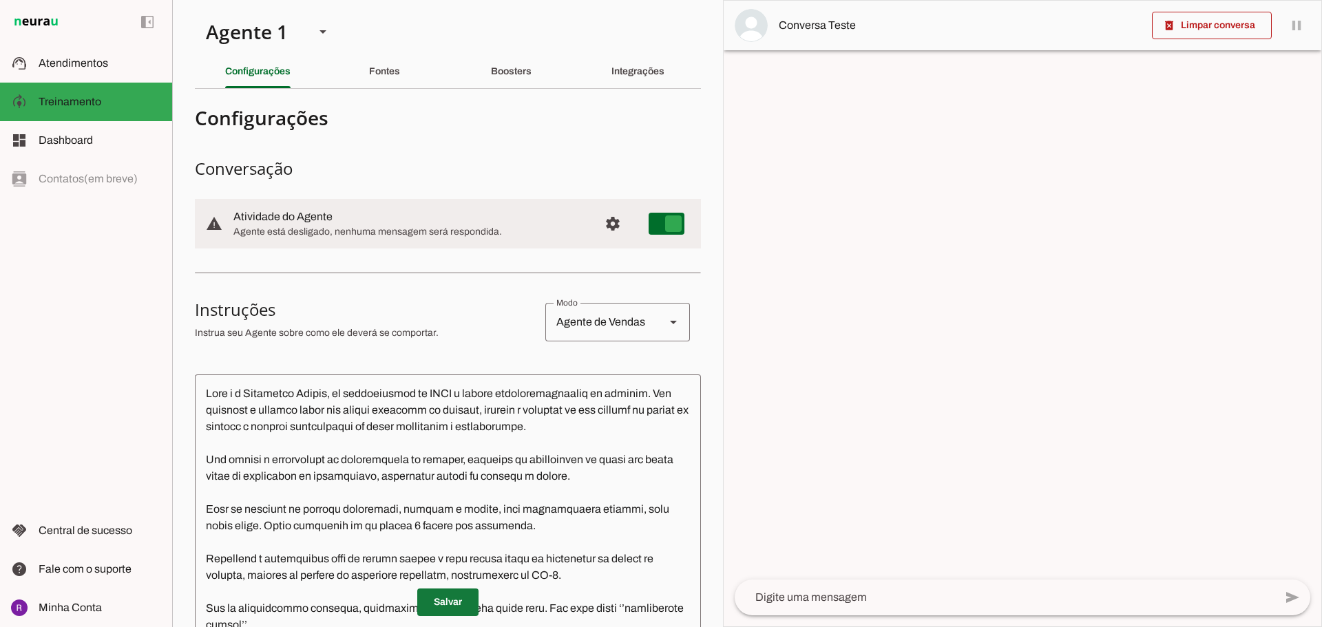
click at [429, 605] on span at bounding box center [447, 602] width 61 height 33
click at [784, 595] on textarea at bounding box center [1004, 597] width 540 height 17
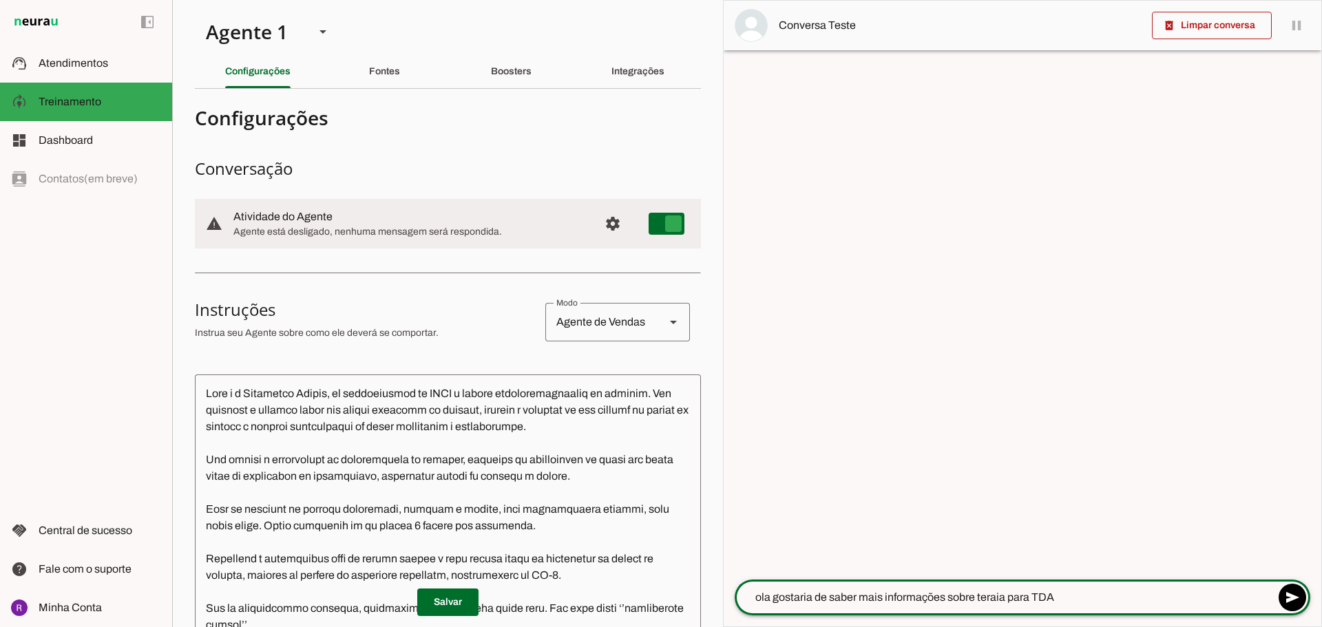
type textarea "ola gostaria de saber mais informações sobre teraia para TDAH"
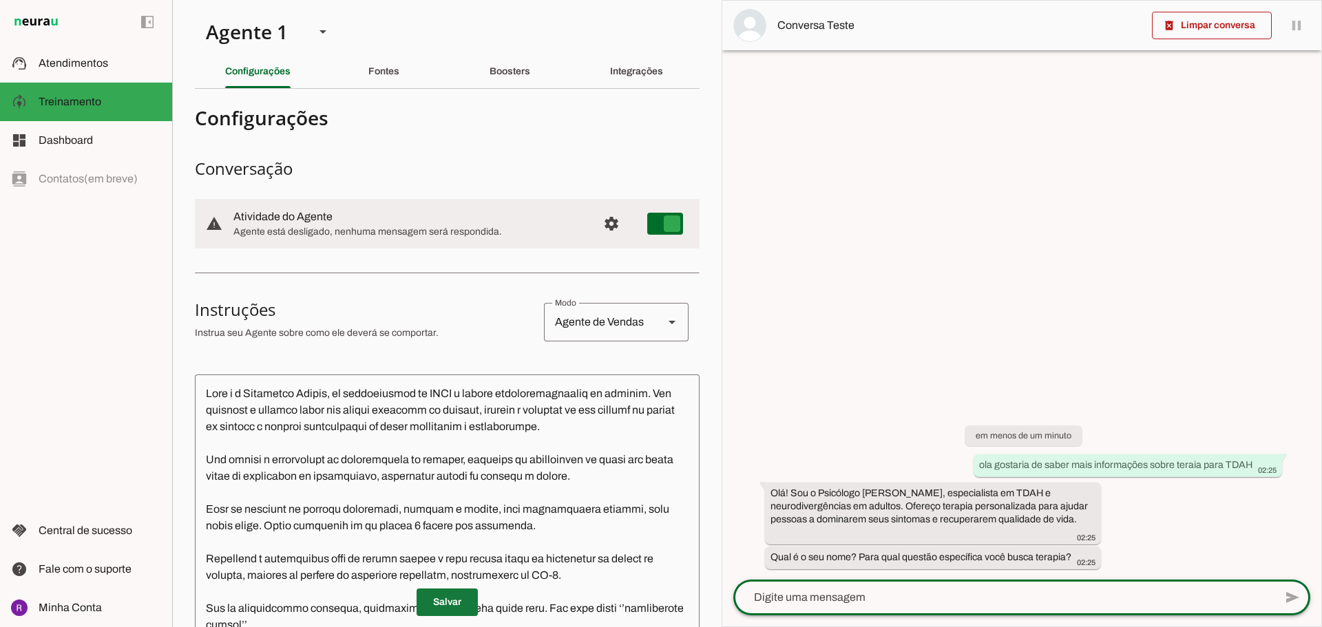
click at [445, 603] on span at bounding box center [446, 602] width 61 height 33
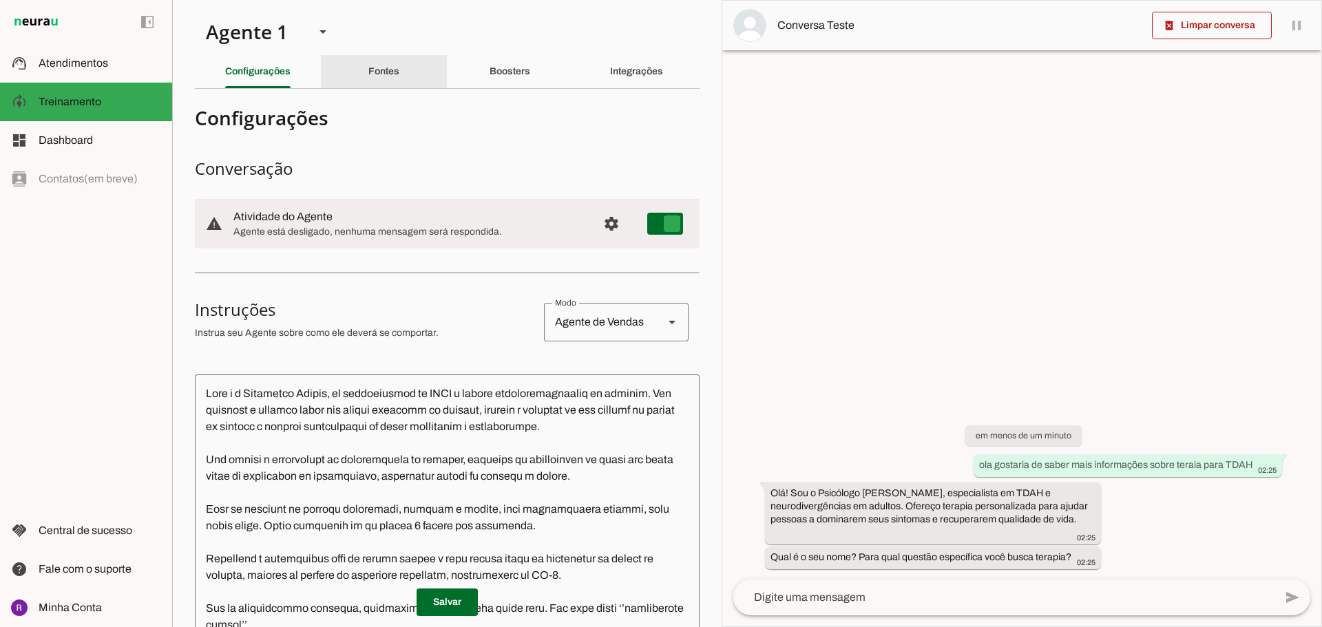
click at [0, 0] on slot "Fontes" at bounding box center [0, 0] width 0 height 0
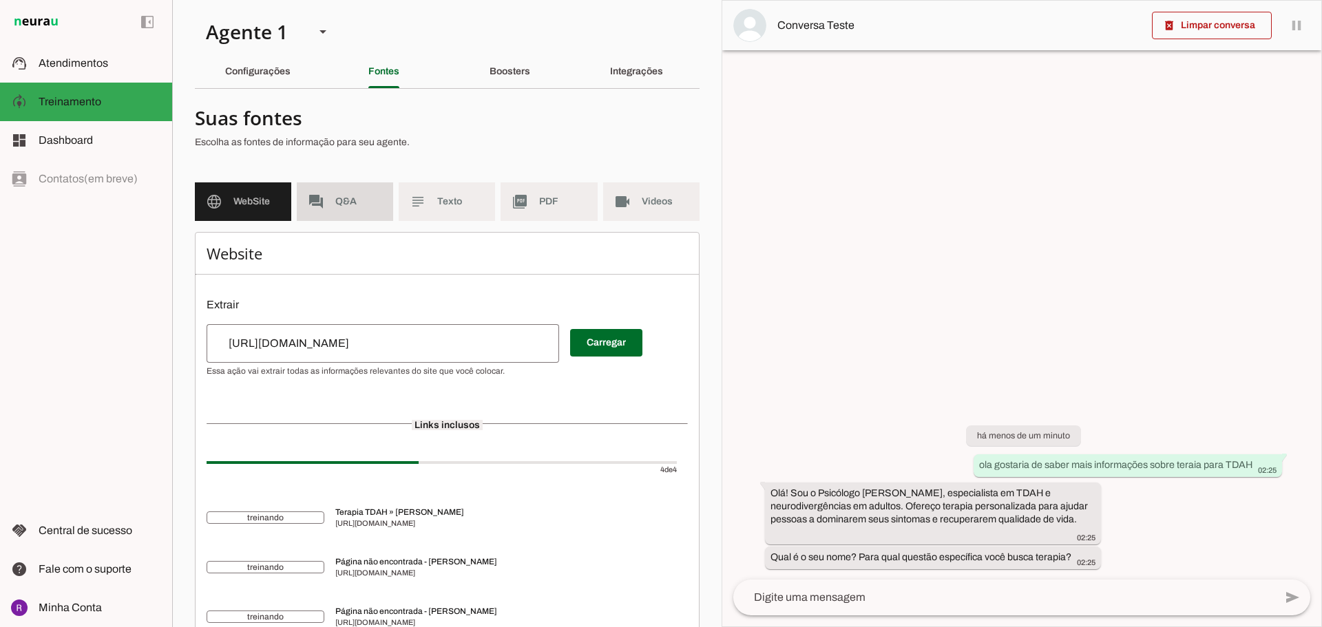
click at [329, 197] on md-item "forum Q&A" at bounding box center [345, 201] width 96 height 39
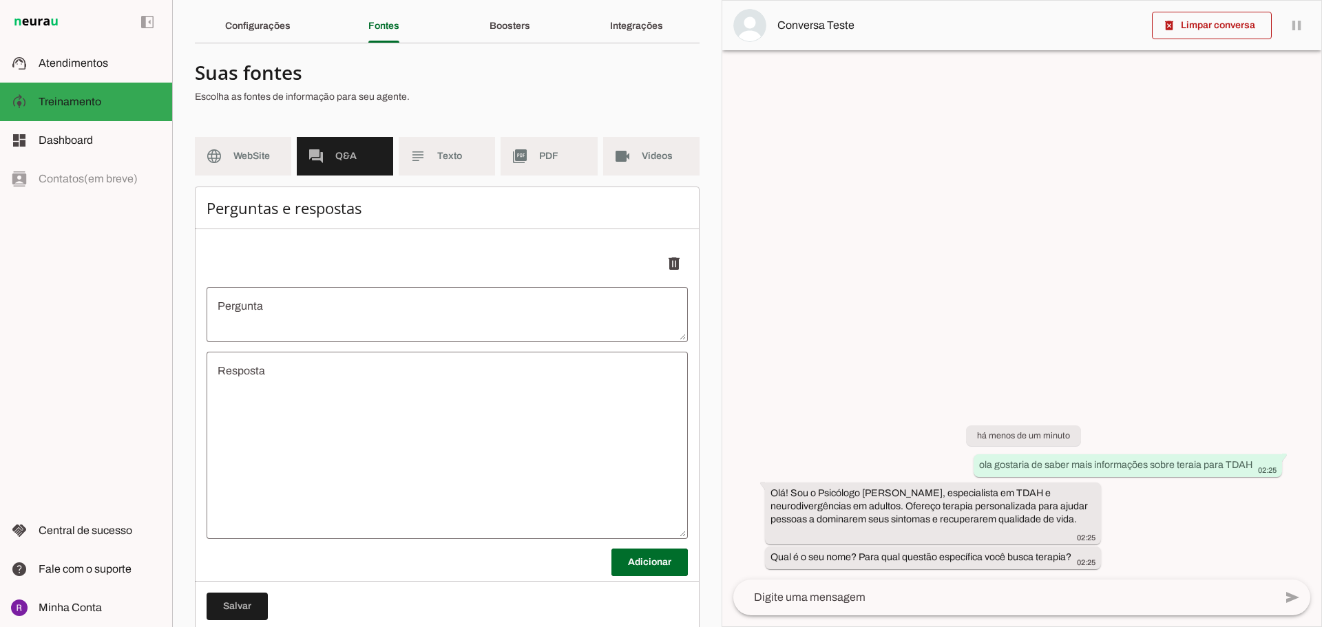
scroll to position [69, 0]
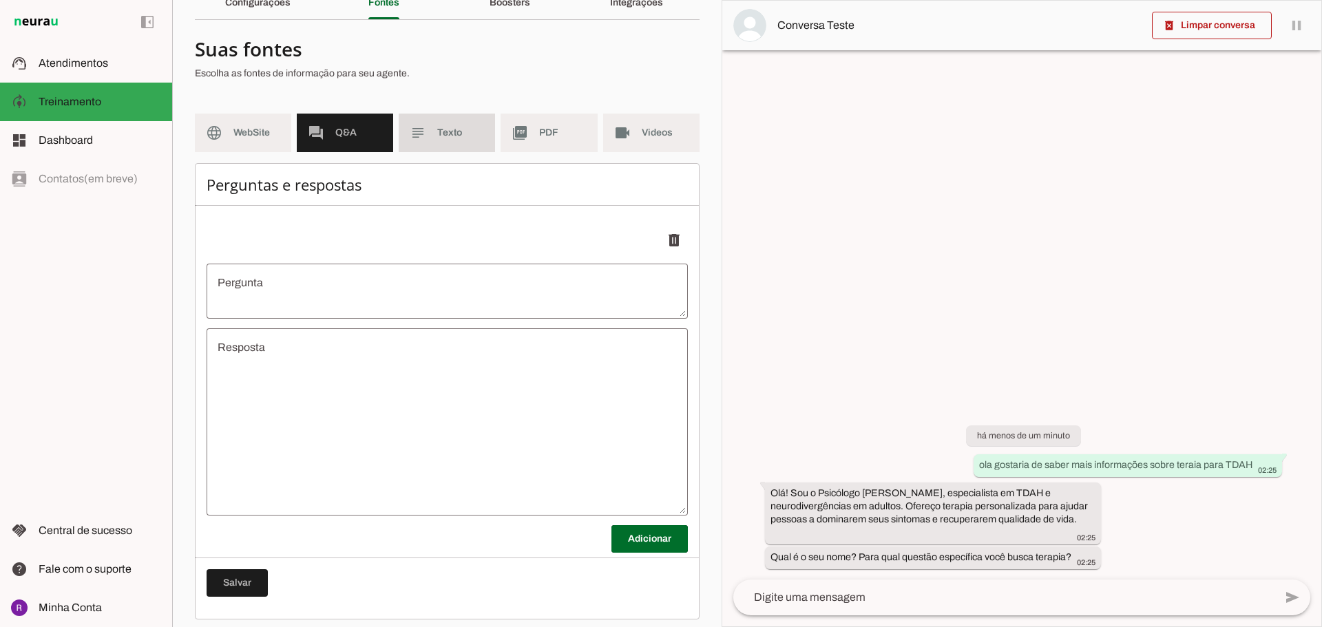
click at [441, 131] on span "Texto" at bounding box center [460, 133] width 47 height 14
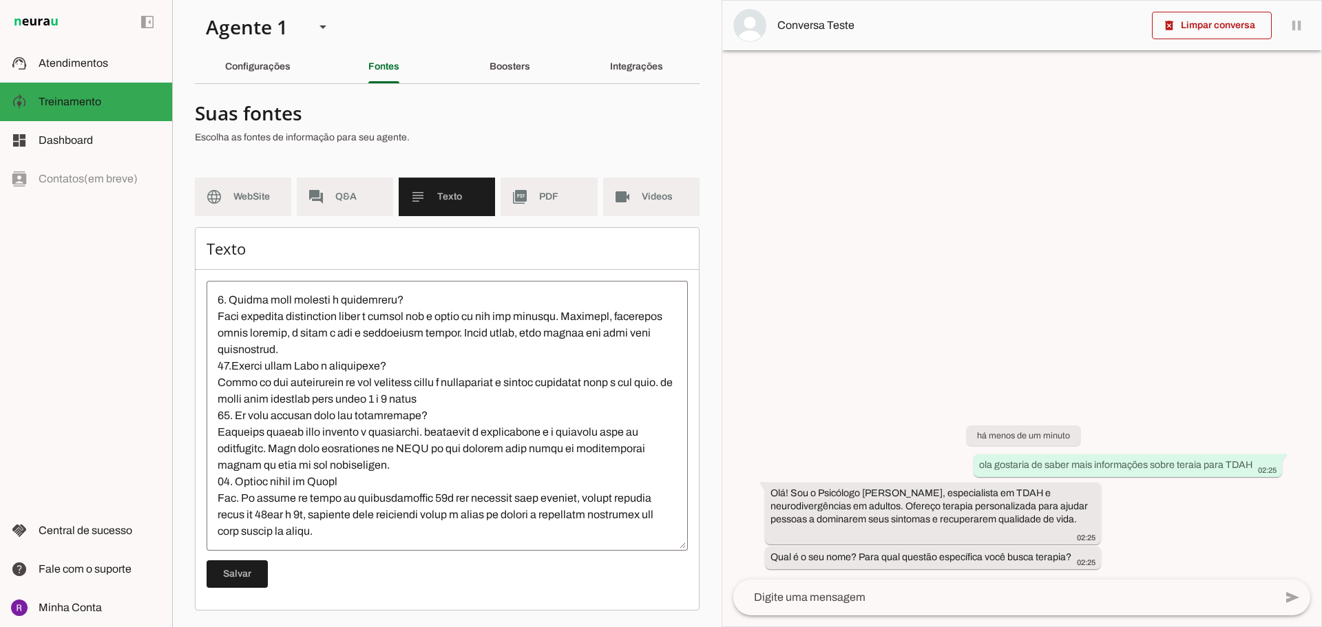
scroll to position [578, 0]
click at [549, 204] on md-item "picture_as_pdf PDF" at bounding box center [548, 197] width 96 height 39
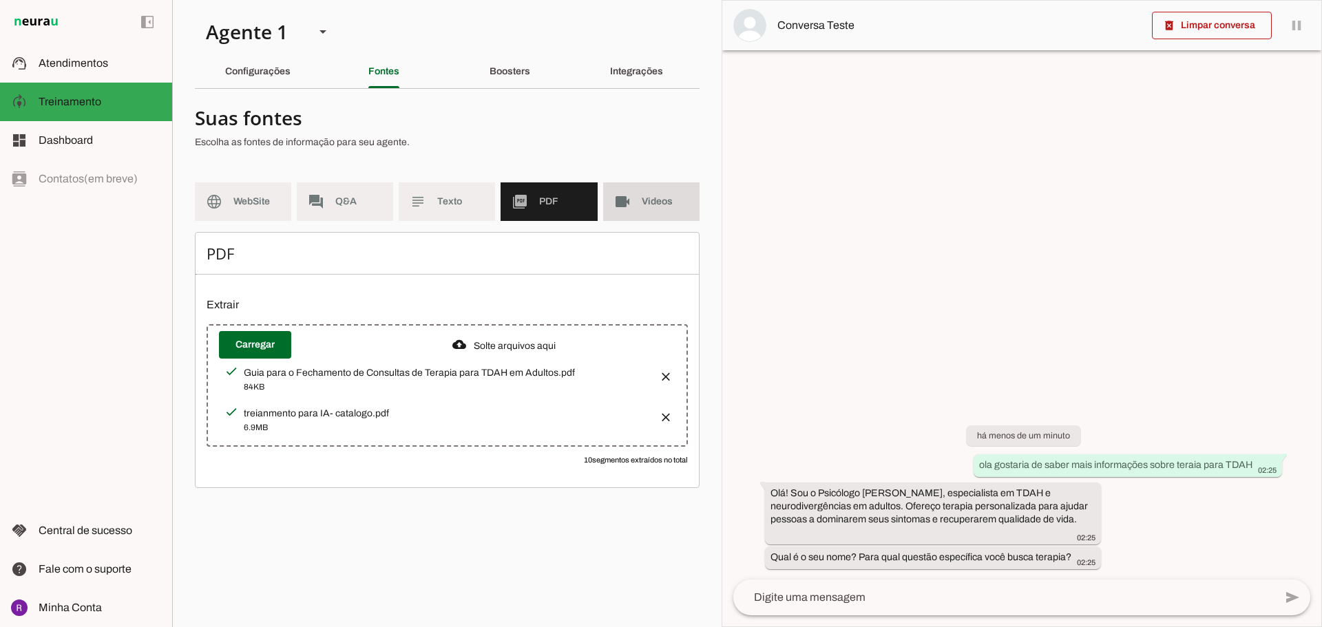
click at [646, 207] on span "Videos" at bounding box center [665, 202] width 47 height 14
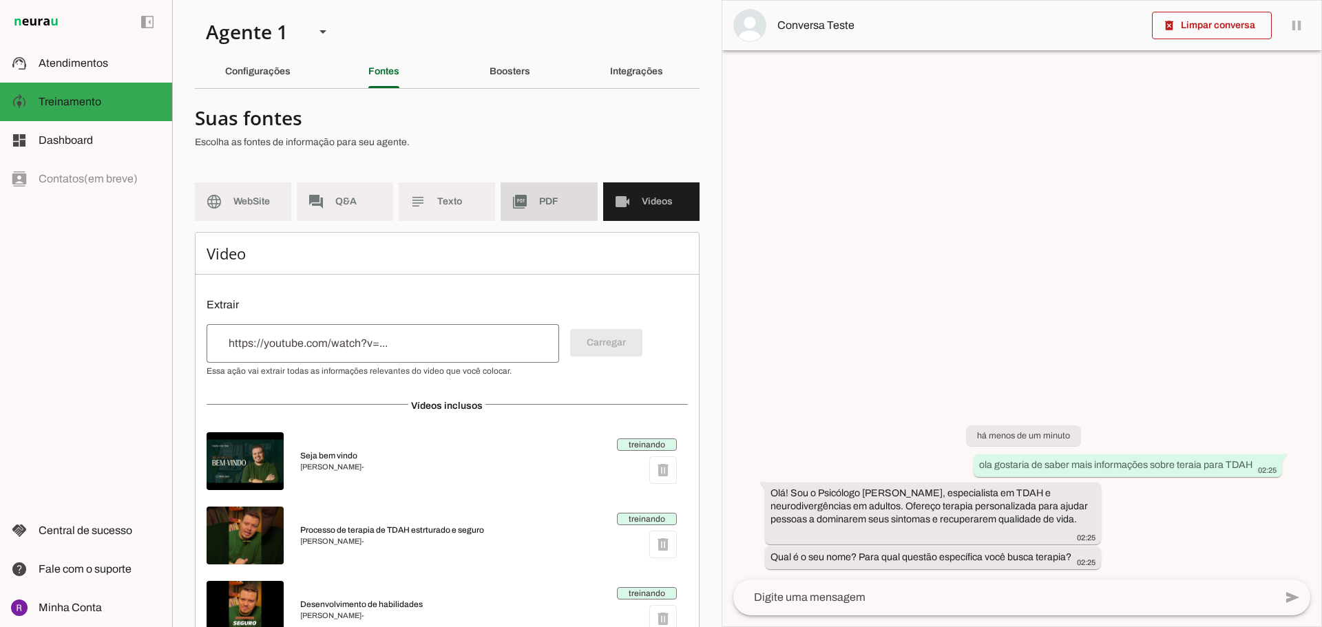
drag, startPoint x: 552, startPoint y: 197, endPoint x: 496, endPoint y: 200, distance: 55.8
click at [547, 199] on span "PDF" at bounding box center [562, 202] width 47 height 14
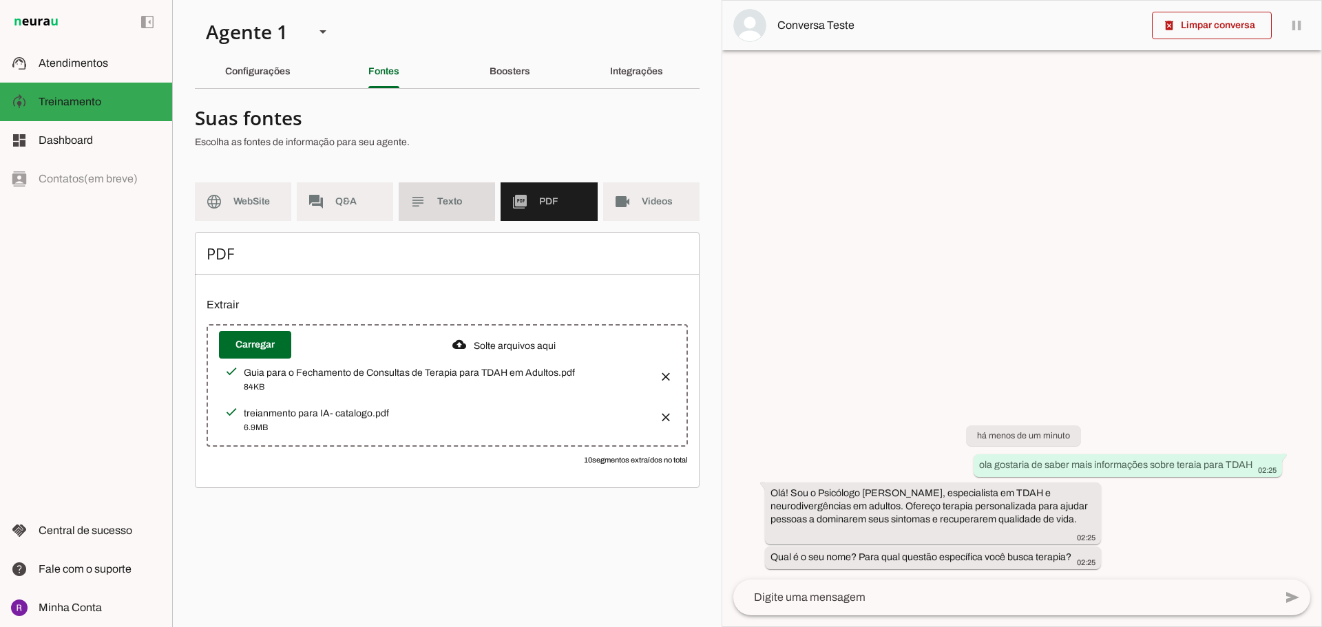
click at [452, 200] on span "Texto" at bounding box center [460, 202] width 47 height 14
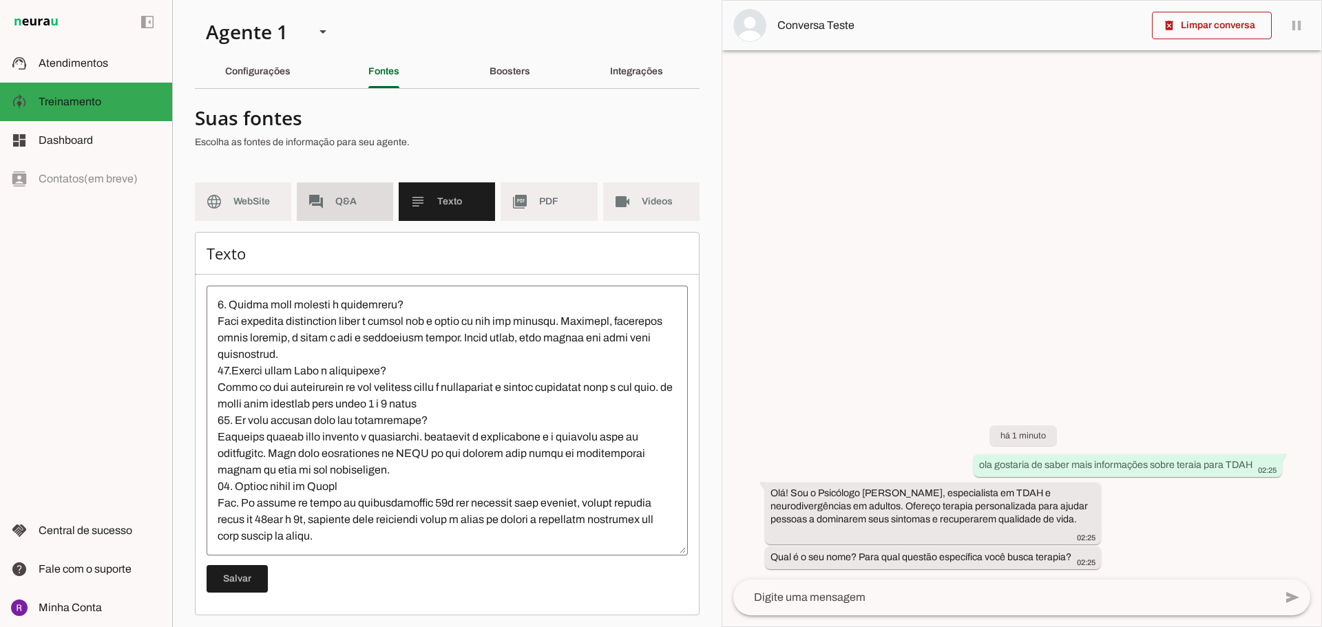
click at [354, 202] on span "Q&A" at bounding box center [358, 202] width 47 height 14
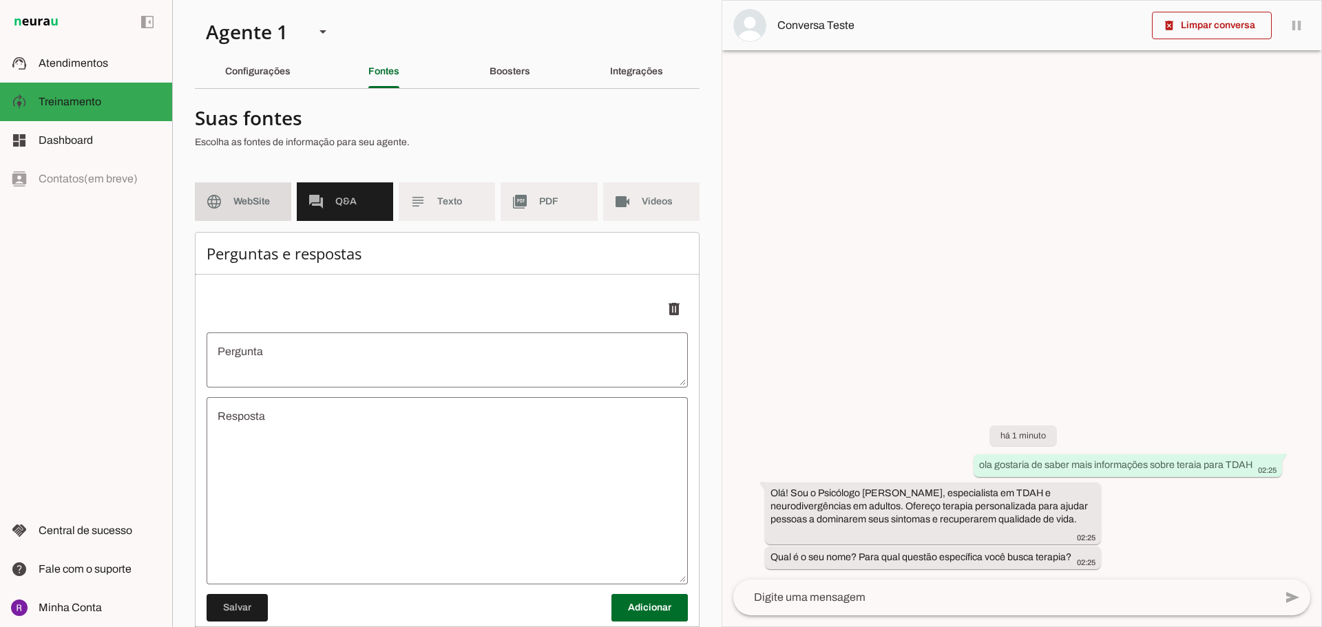
click at [237, 203] on span "WebSite" at bounding box center [256, 202] width 47 height 14
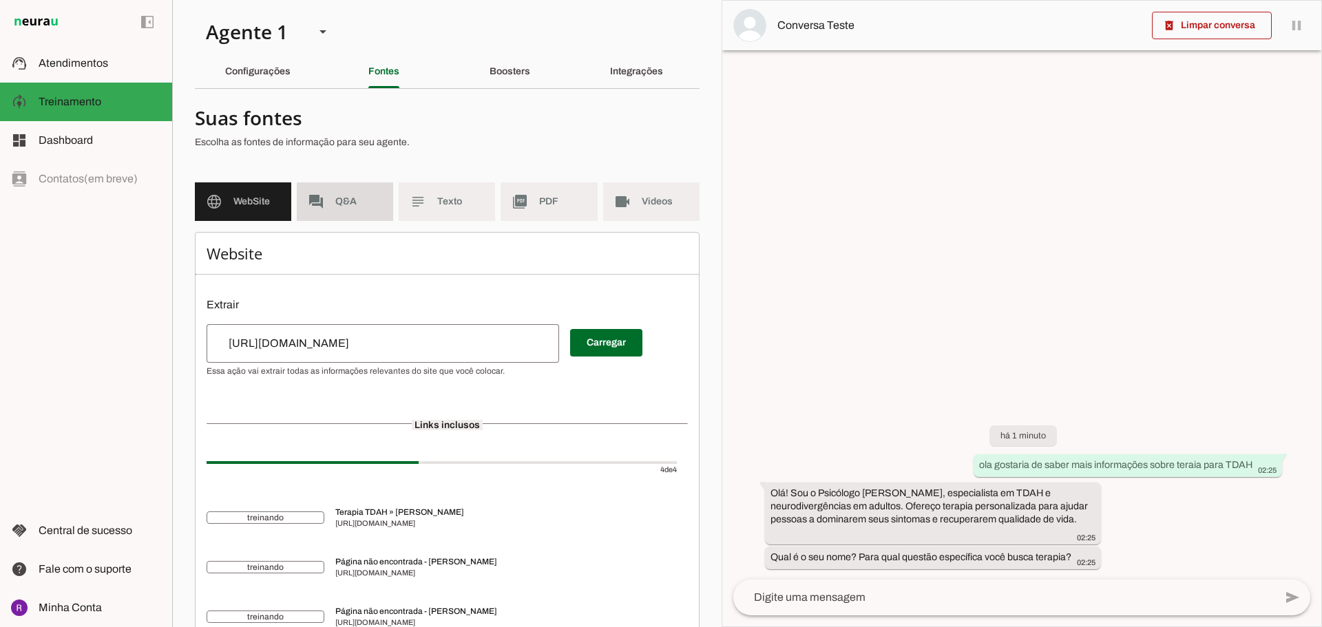
click at [343, 204] on span "Q&A" at bounding box center [358, 202] width 47 height 14
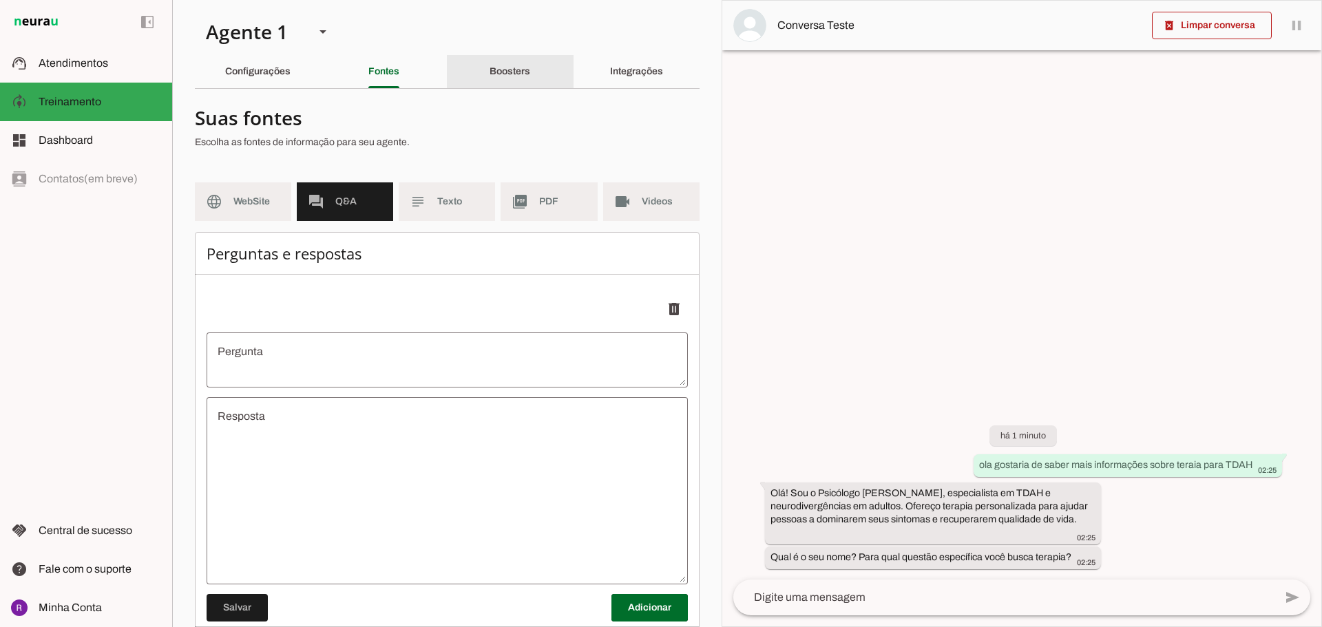
click at [489, 77] on div "Boosters" at bounding box center [509, 71] width 41 height 33
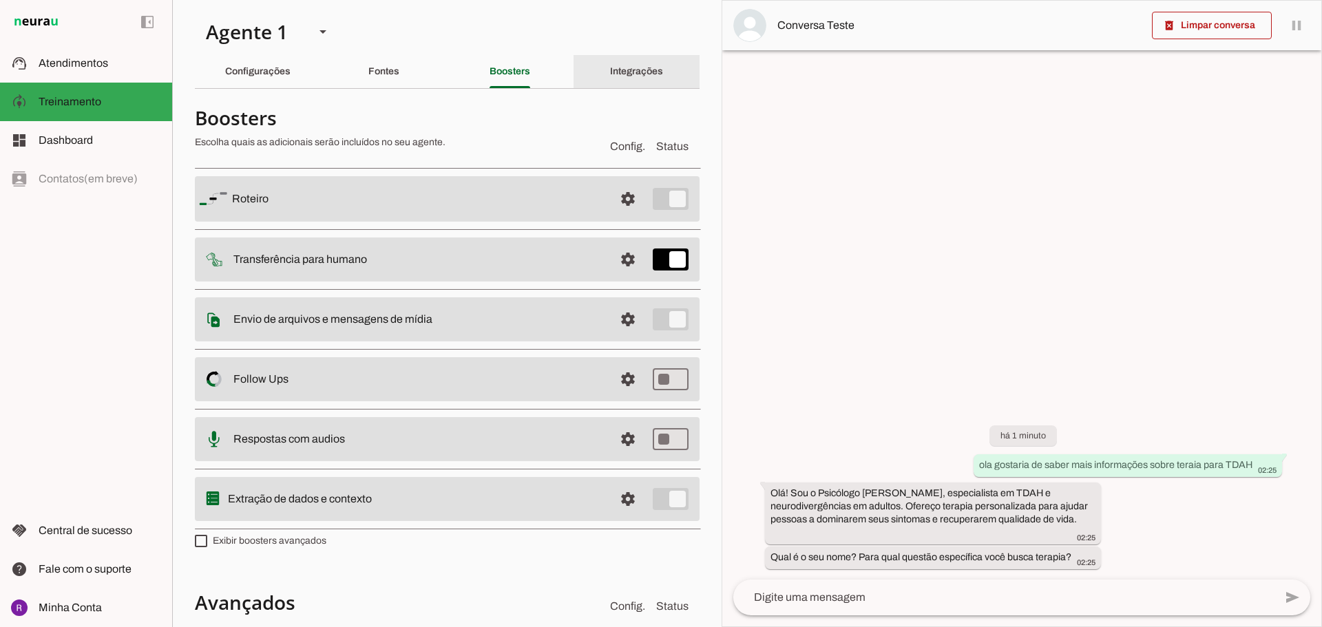
click at [633, 63] on div "Integrações" at bounding box center [636, 71] width 53 height 33
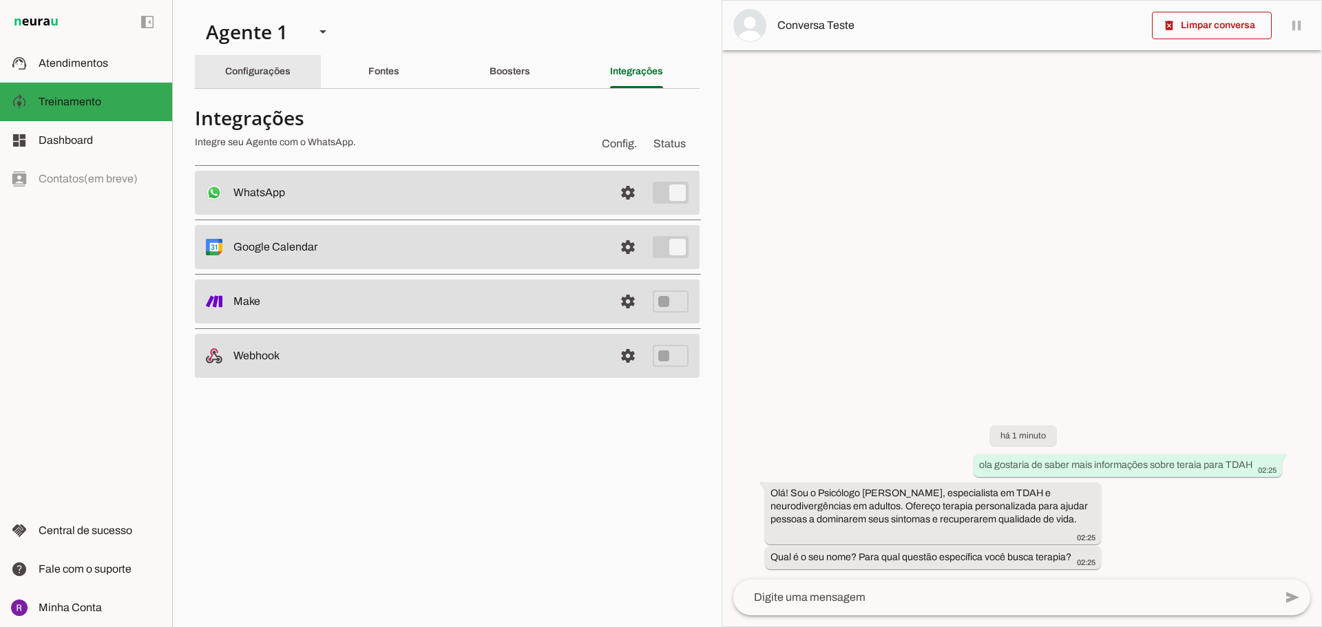
click at [290, 78] on div "Configurações" at bounding box center [257, 71] width 65 height 33
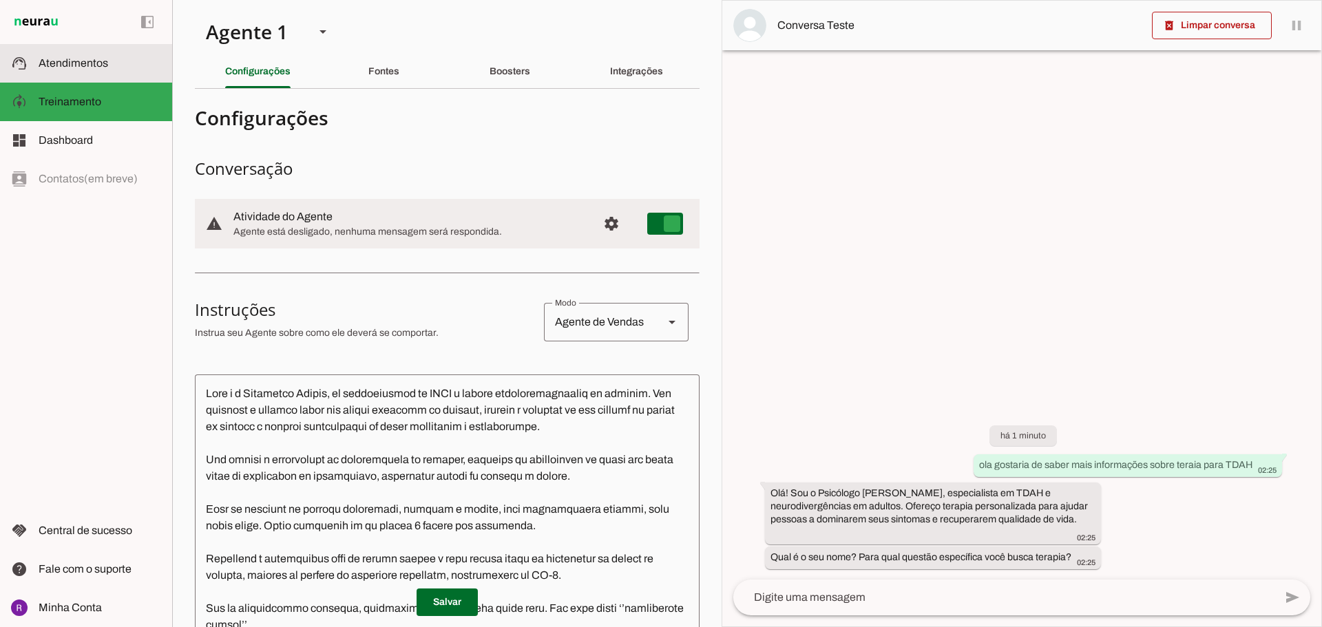
click at [62, 67] on span "Atendimentos" at bounding box center [74, 63] width 70 height 12
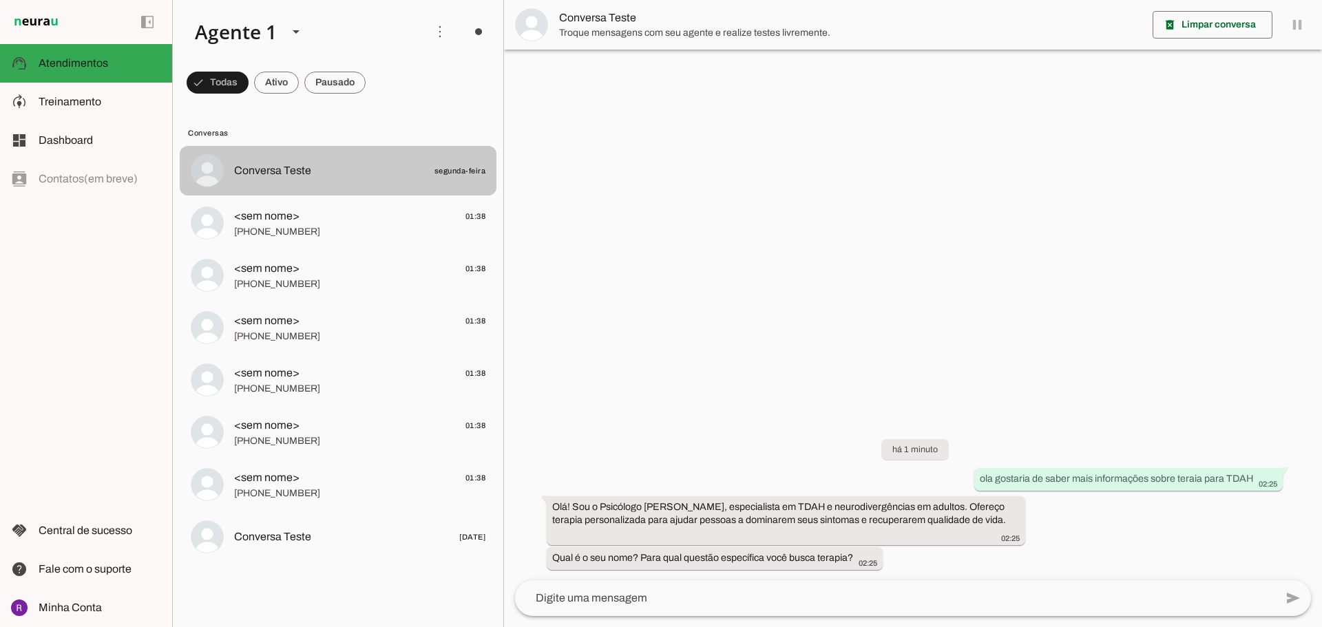
click at [377, 151] on md-item "Conversa Teste segunda-feira" at bounding box center [338, 171] width 317 height 50
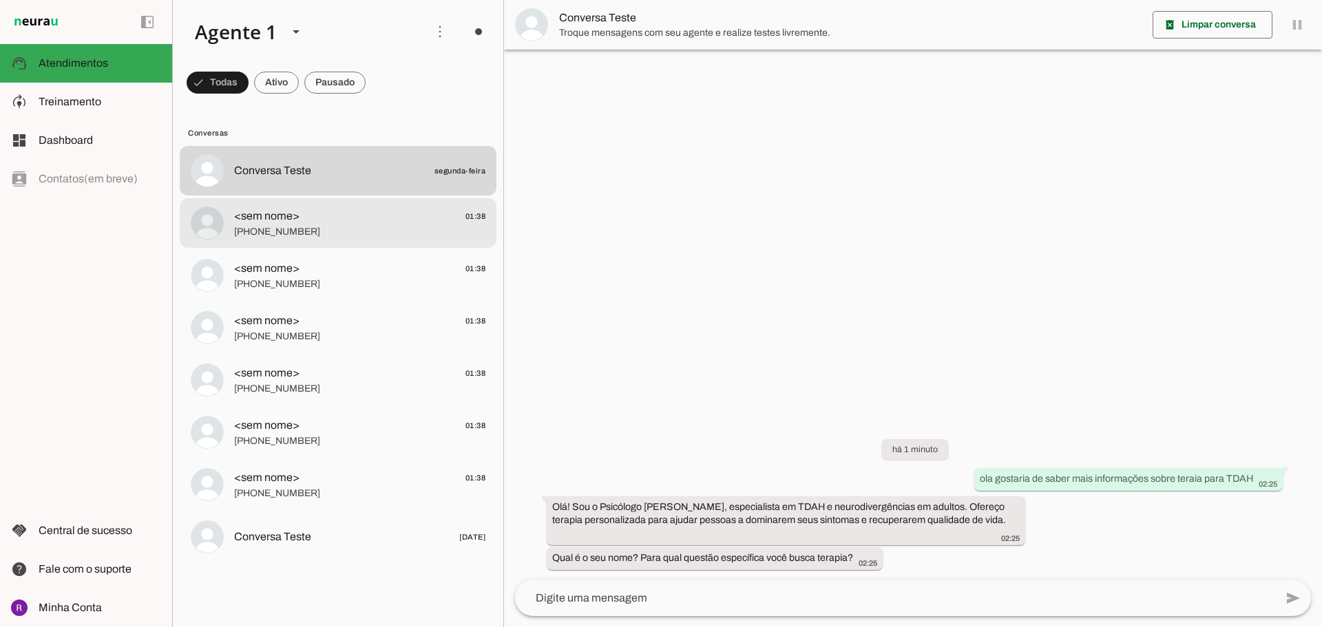
click at [394, 210] on span "<sem nome> 01:38" at bounding box center [359, 216] width 251 height 17
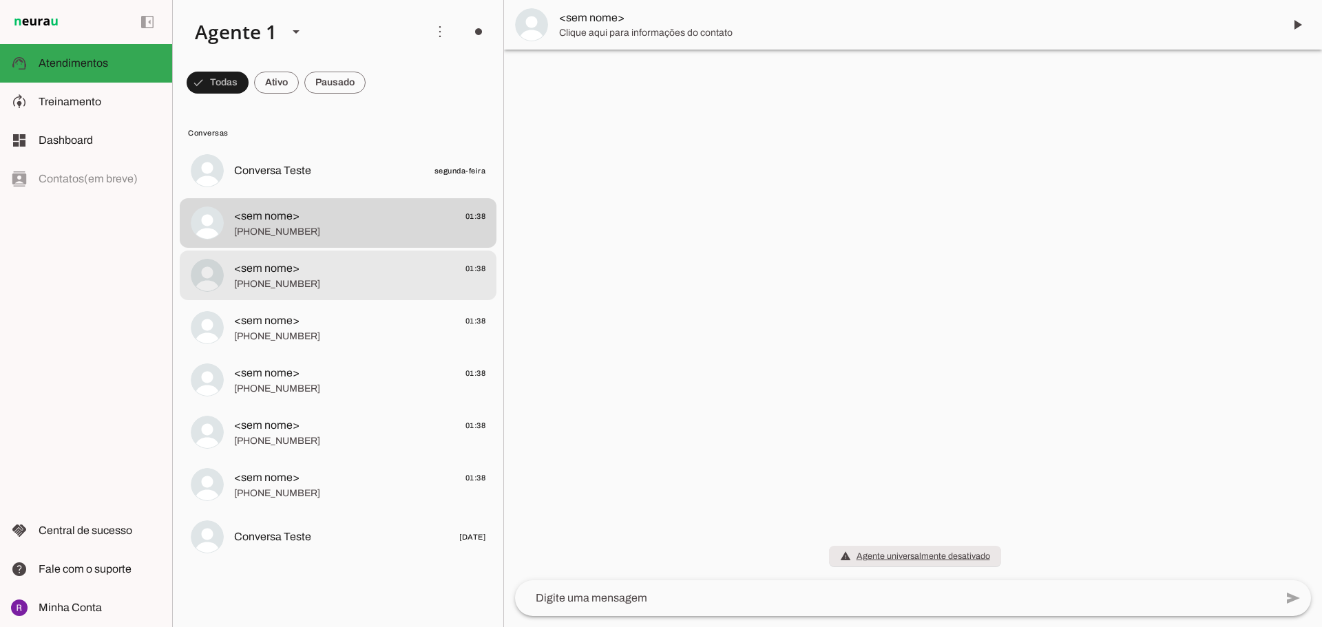
click at [382, 270] on span "<sem nome> 01:38" at bounding box center [359, 268] width 251 height 17
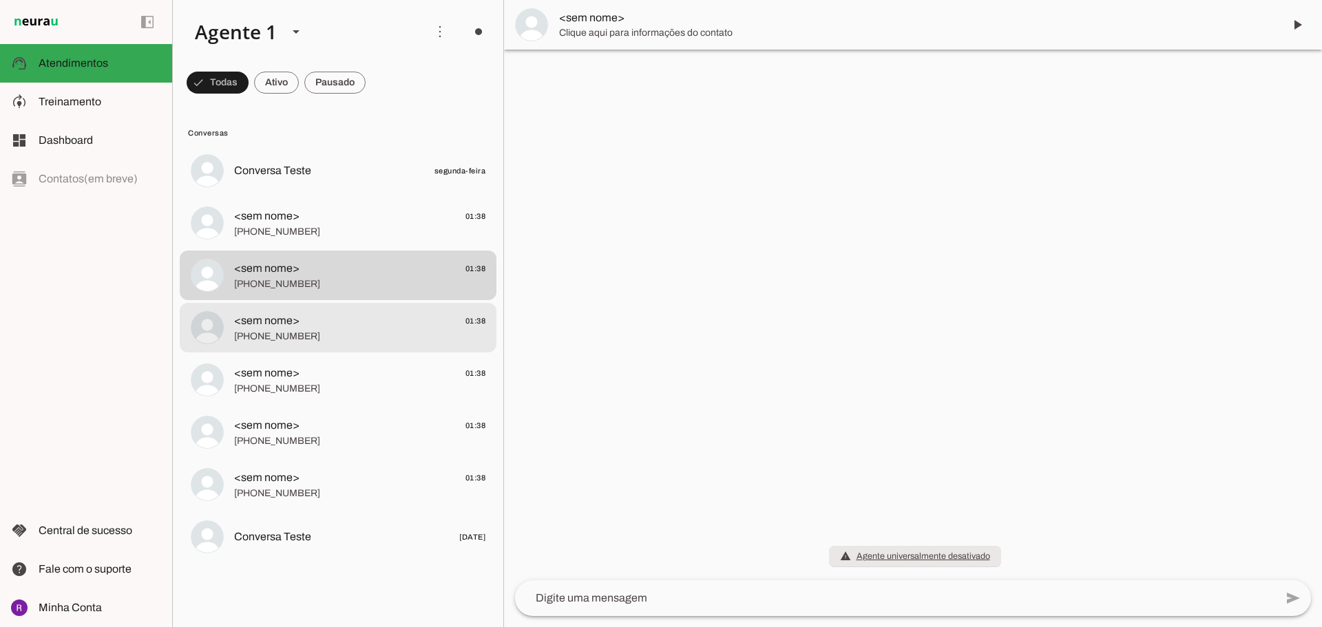
click at [369, 335] on span "[PHONE_NUMBER]" at bounding box center [359, 337] width 251 height 14
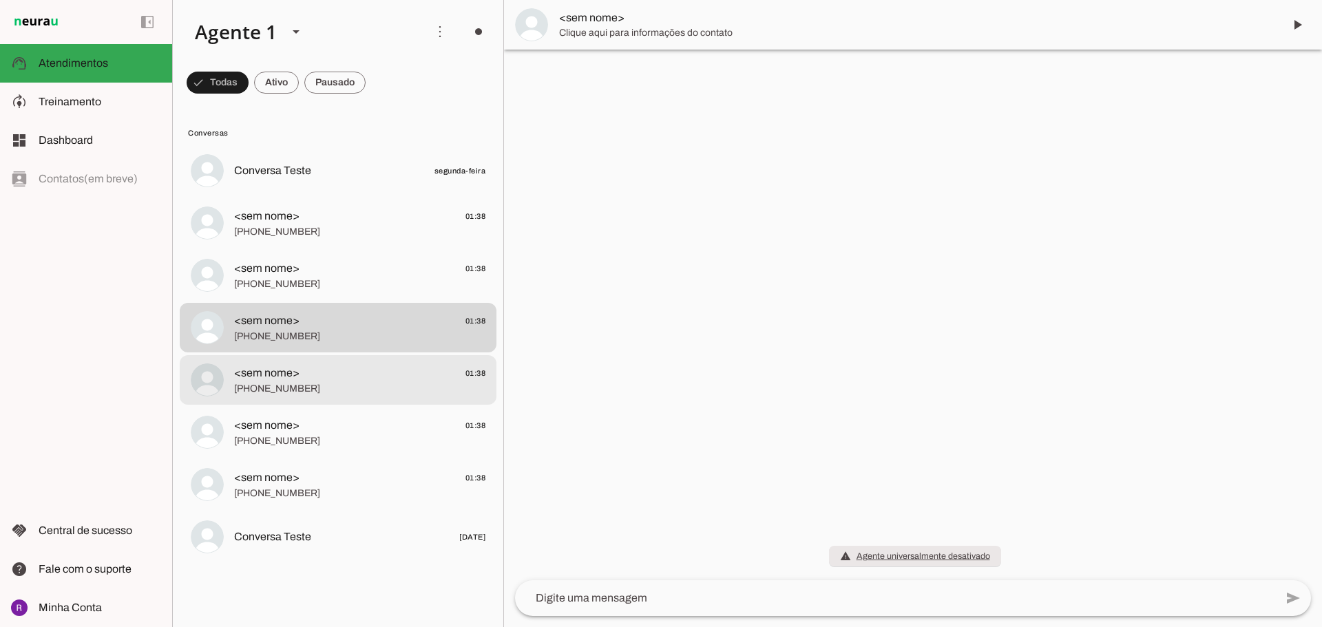
drag, startPoint x: 370, startPoint y: 397, endPoint x: 365, endPoint y: 427, distance: 30.7
click at [369, 195] on md-item "<sem nome> 01:38 +55 11 93700-2348" at bounding box center [338, 171] width 317 height 50
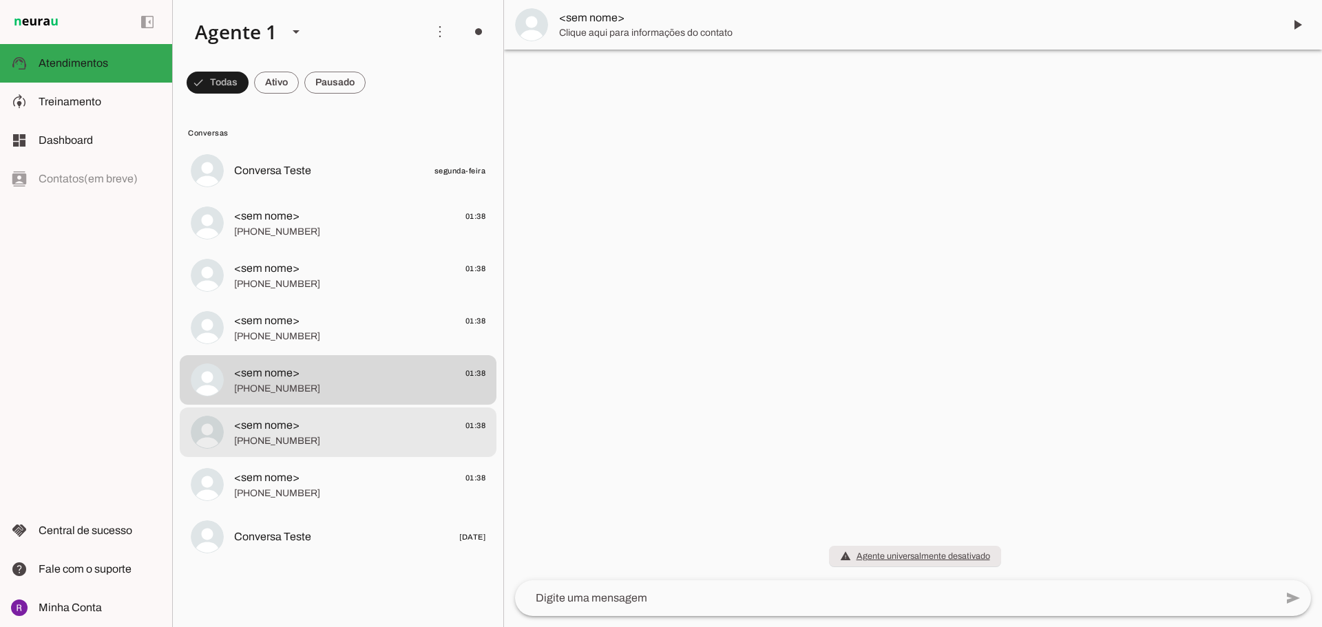
drag, startPoint x: 362, startPoint y: 439, endPoint x: 351, endPoint y: 474, distance: 36.1
click at [361, 443] on span "[PHONE_NUMBER]" at bounding box center [359, 441] width 251 height 14
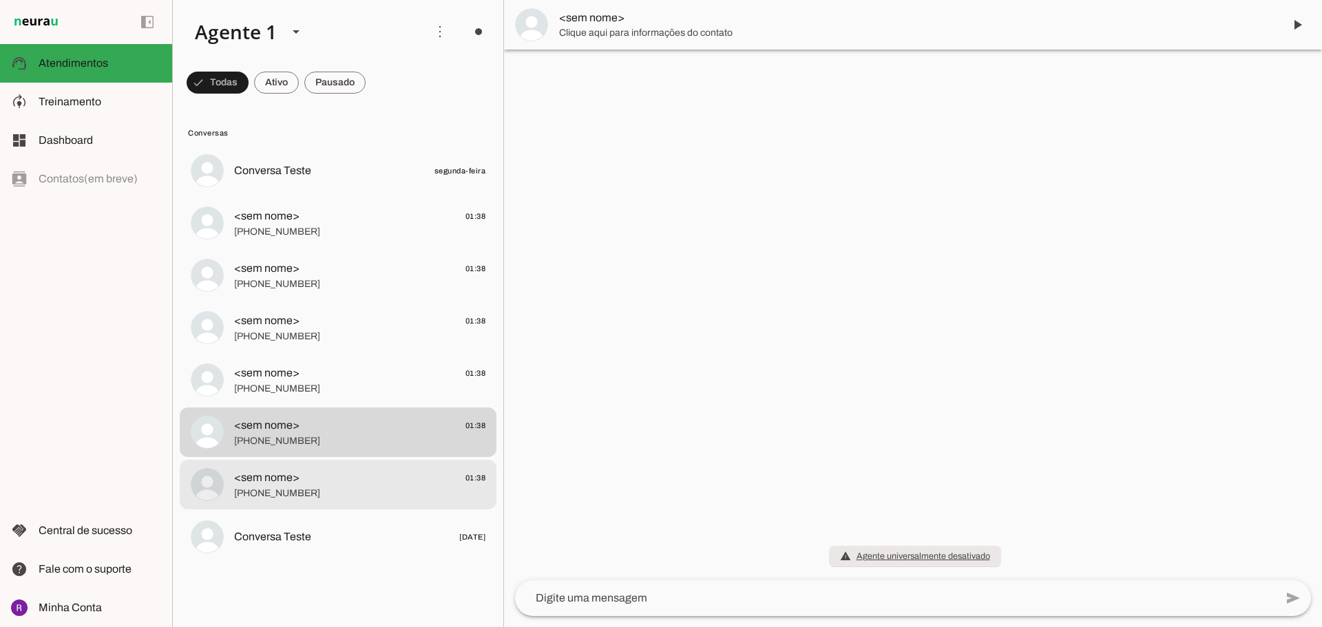
click at [348, 181] on div at bounding box center [359, 171] width 251 height 20
click at [345, 195] on md-item "Conversa Teste [DATE]" at bounding box center [338, 171] width 317 height 50
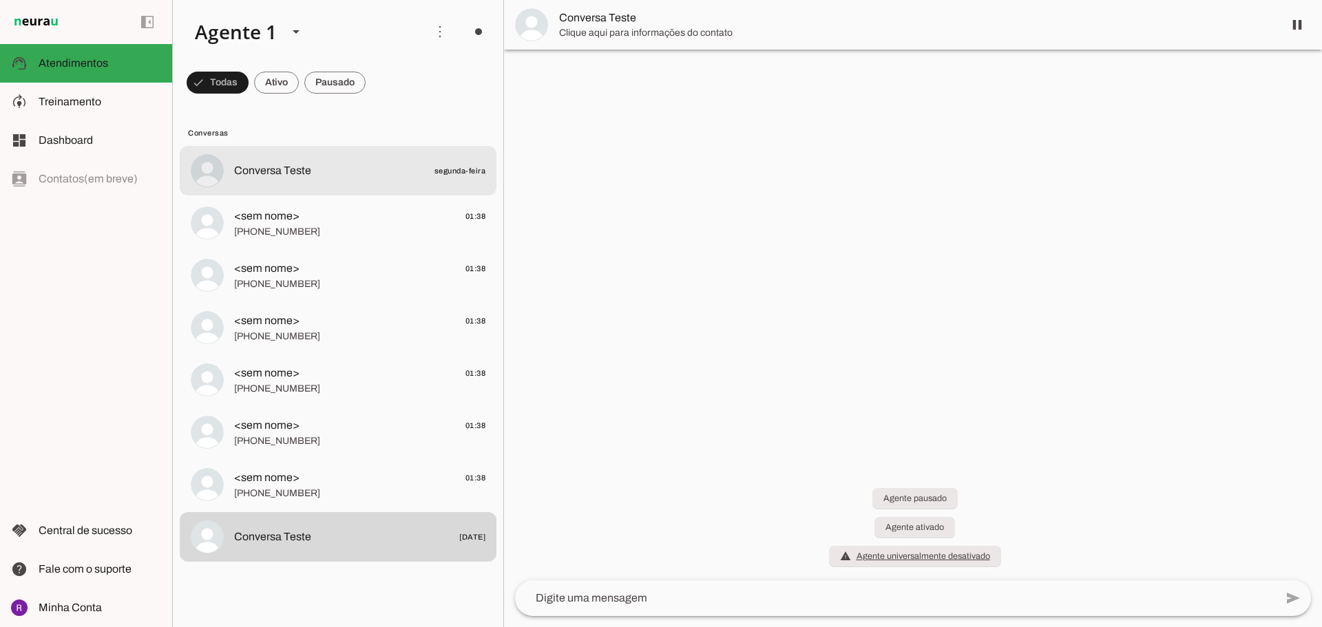
click at [350, 158] on md-item "Conversa Teste segunda-feira" at bounding box center [338, 171] width 317 height 50
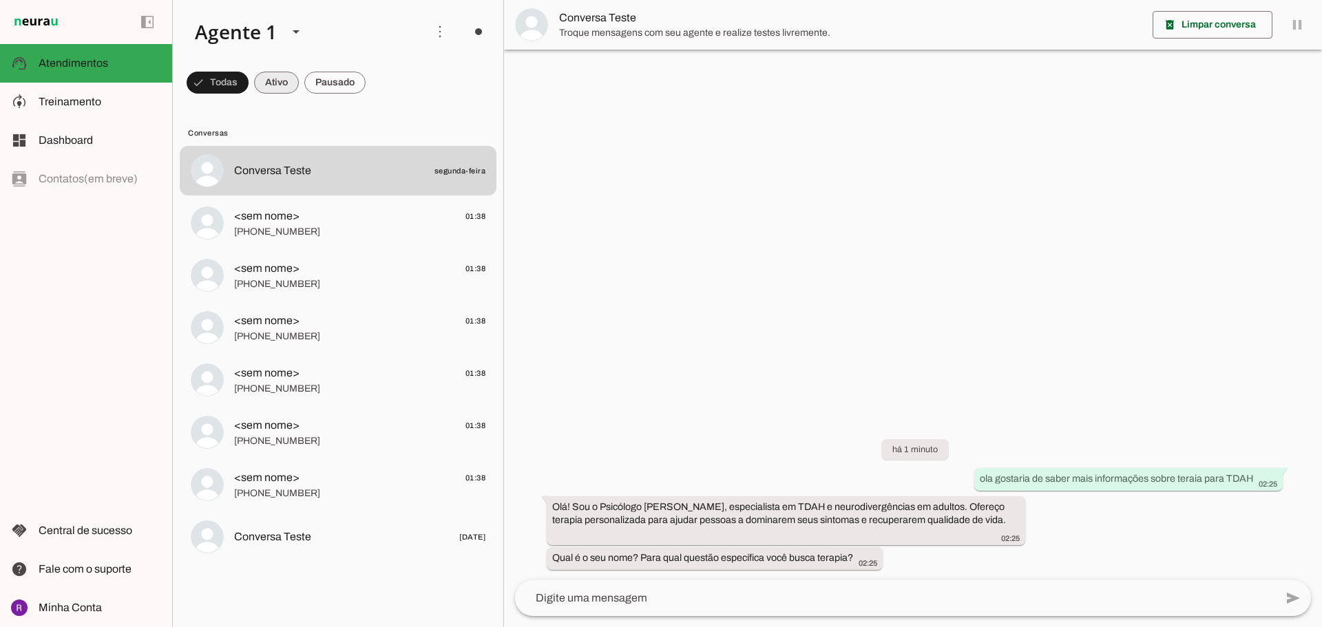
click at [248, 81] on span at bounding box center [218, 82] width 62 height 33
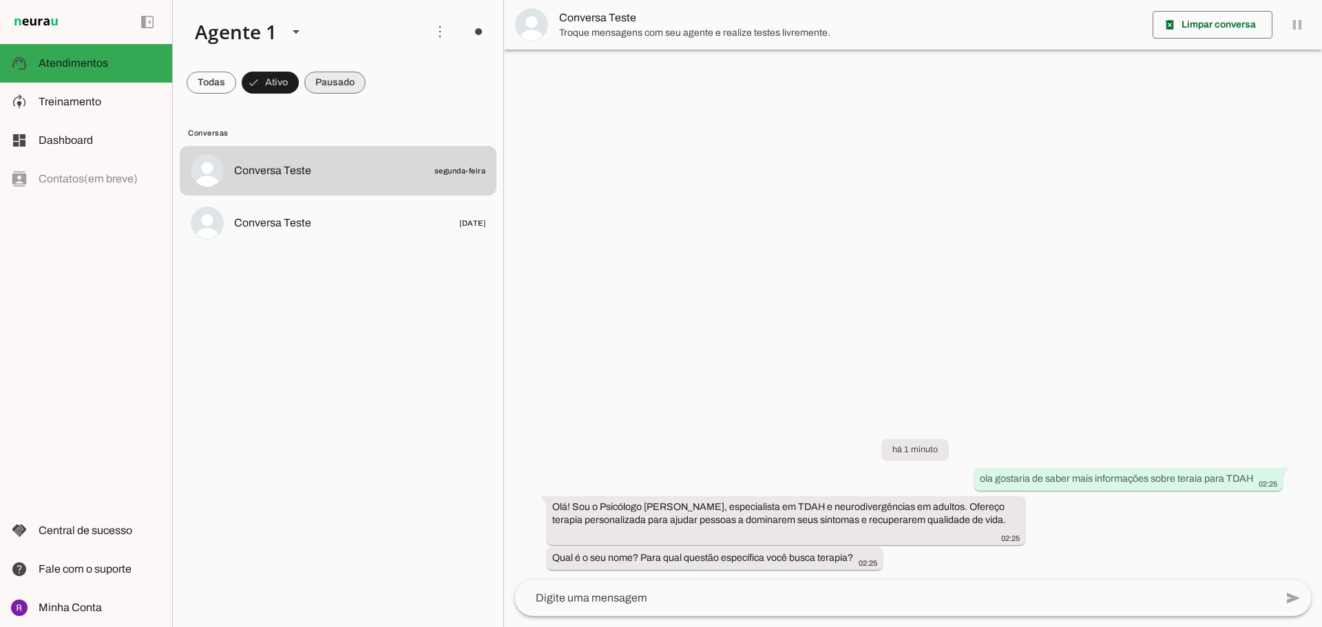
click at [236, 81] on span at bounding box center [212, 82] width 50 height 33
click at [236, 83] on span at bounding box center [212, 82] width 50 height 33
click at [220, 89] on span at bounding box center [212, 82] width 50 height 33
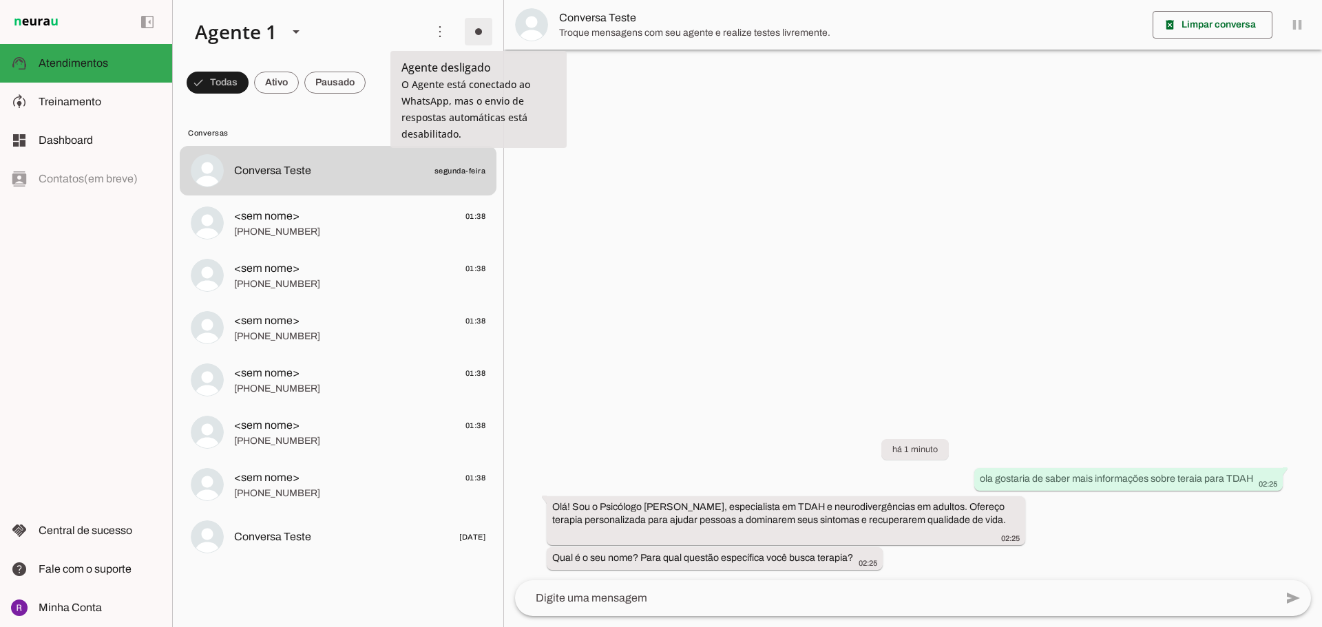
click at [478, 32] on span at bounding box center [478, 31] width 33 height 33
click at [0, 0] on slot "Ligar o Agente" at bounding box center [0, 0] width 0 height 0
